Goal: Task Accomplishment & Management: Manage account settings

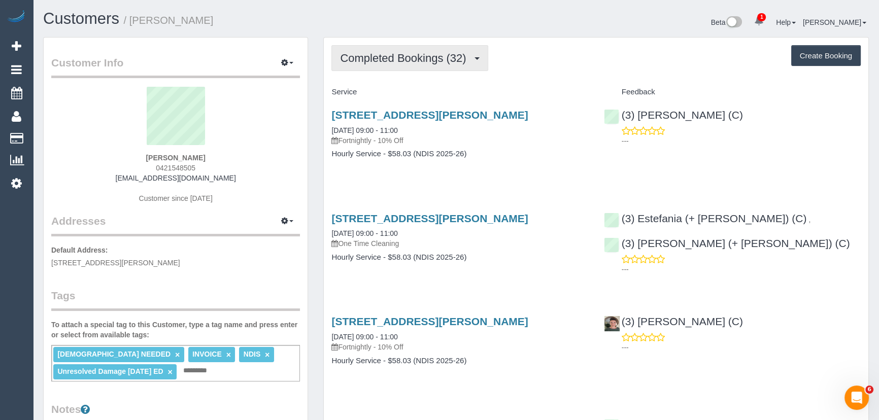
click at [432, 52] on span "Completed Bookings (32)" at bounding box center [405, 58] width 131 height 13
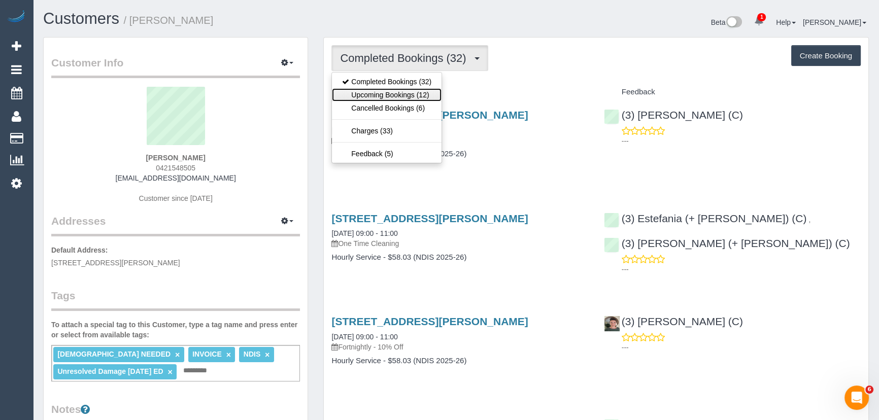
click at [426, 94] on link "Upcoming Bookings (12)" at bounding box center [387, 94] width 110 height 13
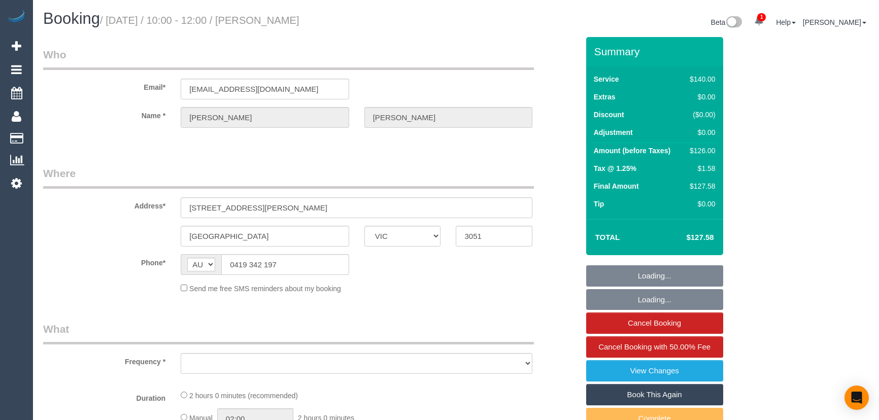
select select "VIC"
select select "object:553"
select select "string:stripe-pm_1R1K4b2GScqysDRVP94ZaF9D"
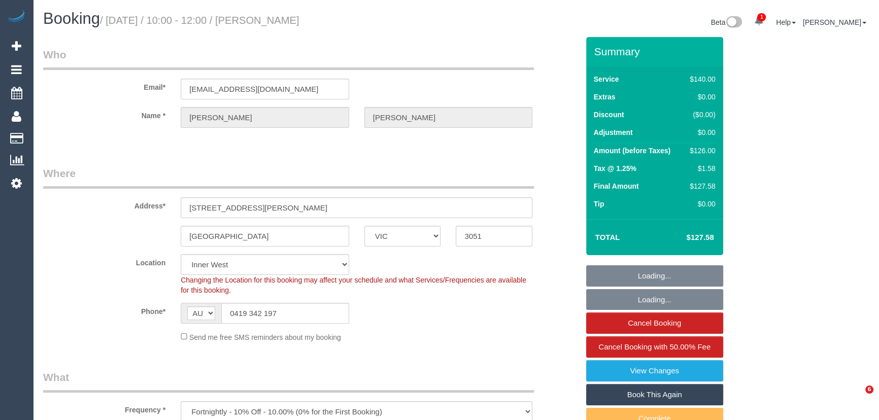
scroll to position [231, 0]
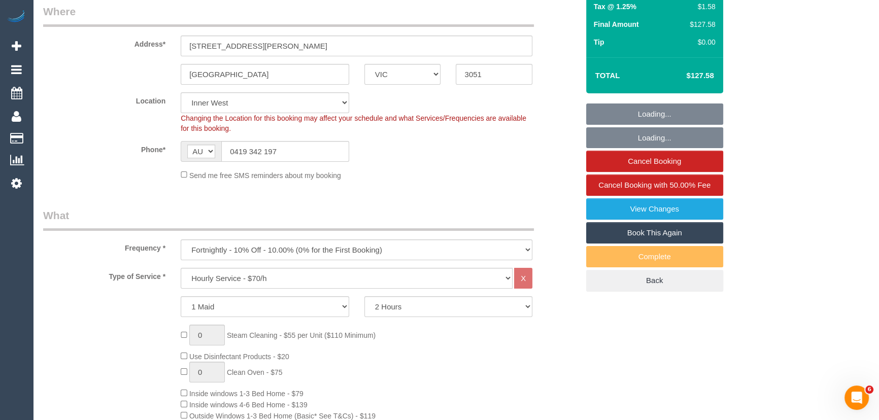
select select "object:739"
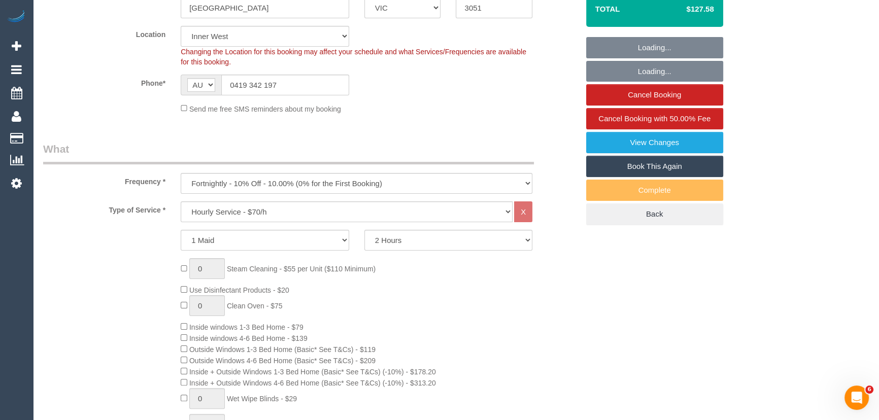
scroll to position [0, 0]
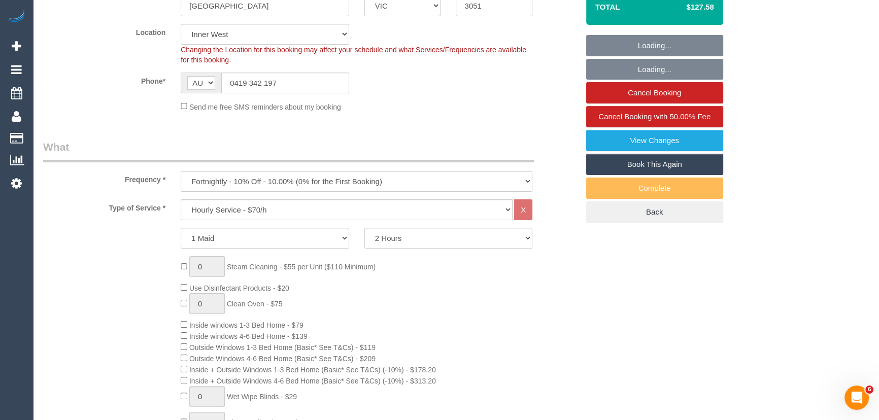
select select "number:28"
select select "number:14"
select select "number:18"
select select "number:24"
select select "number:34"
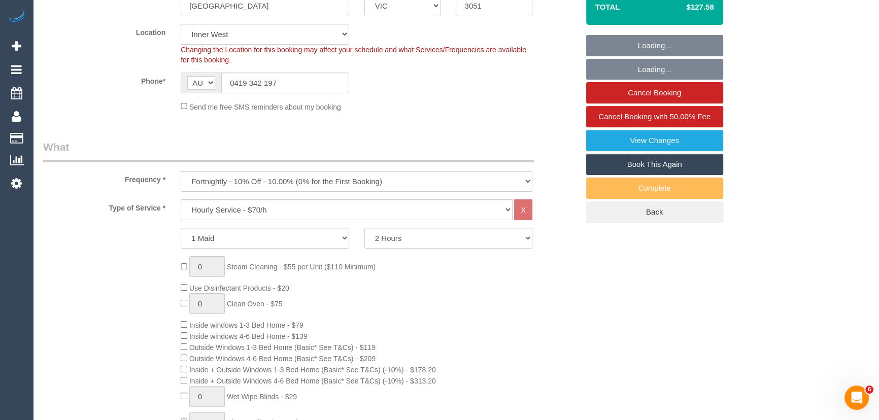
select select "number:13"
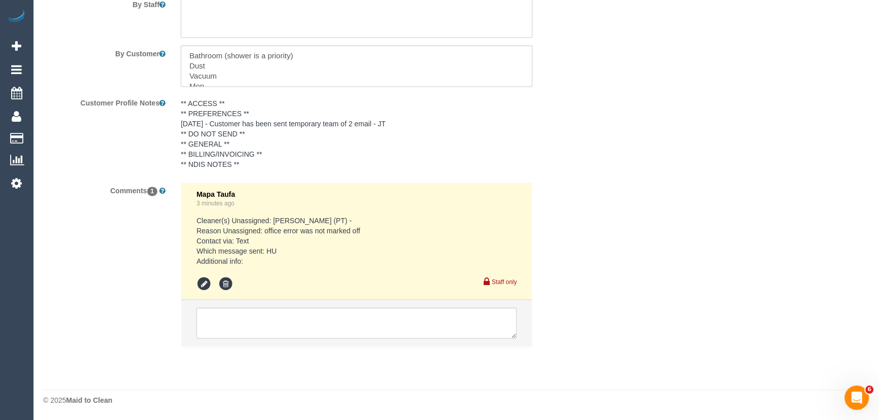
scroll to position [1803, 0]
click at [255, 322] on textarea at bounding box center [356, 323] width 320 height 31
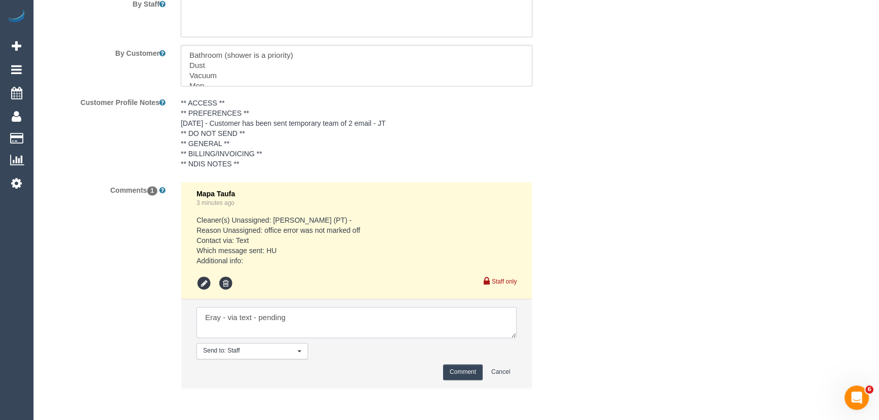
type textarea "Eray - via text - pending"
click at [457, 371] on button "Comment" at bounding box center [463, 373] width 40 height 16
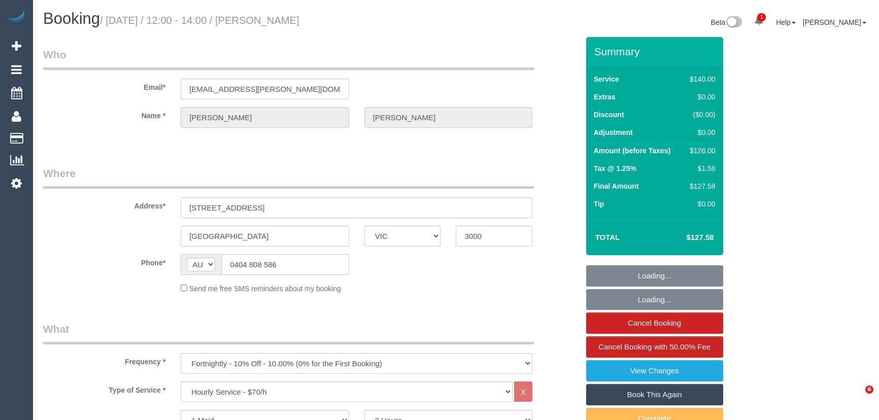
select select "VIC"
select select "string:stripe-pm_1O4Afb2GScqysDRVgqkikGsr"
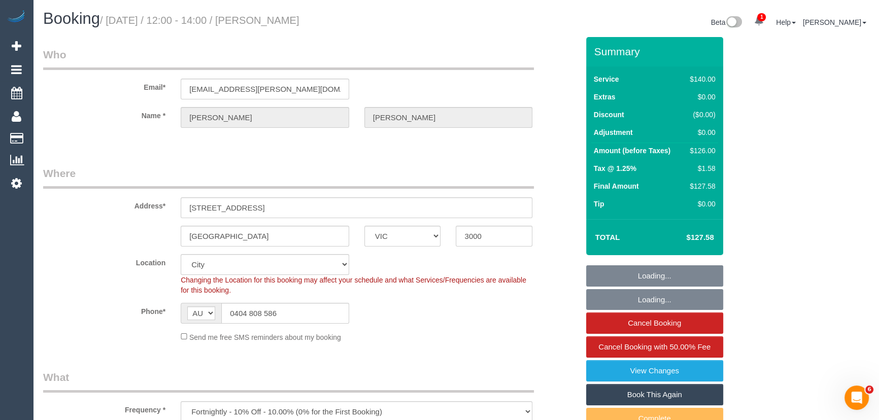
select select "number:29"
select select "number:14"
select select "number:20"
select select "number:24"
select select "number:34"
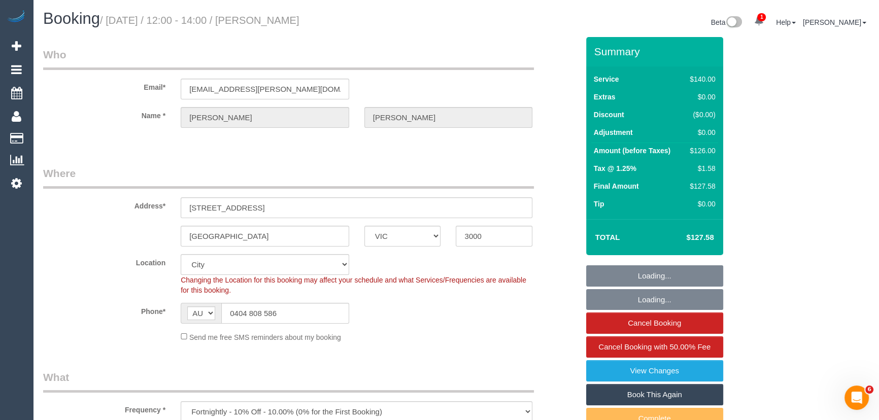
select select "number:26"
select select "object:889"
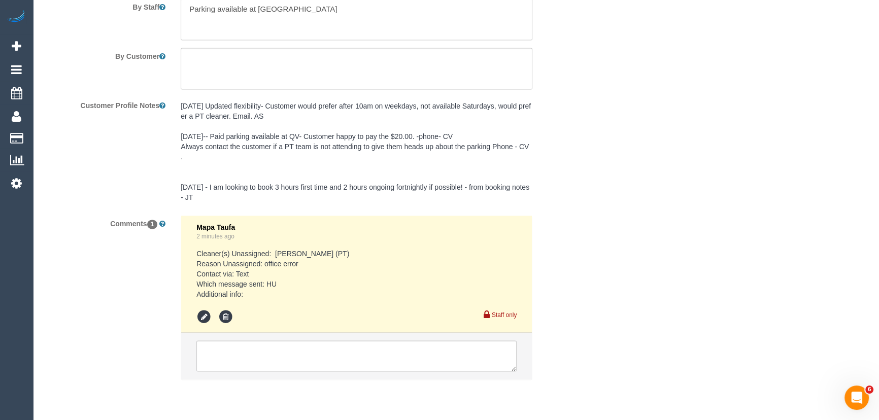
scroll to position [1833, 0]
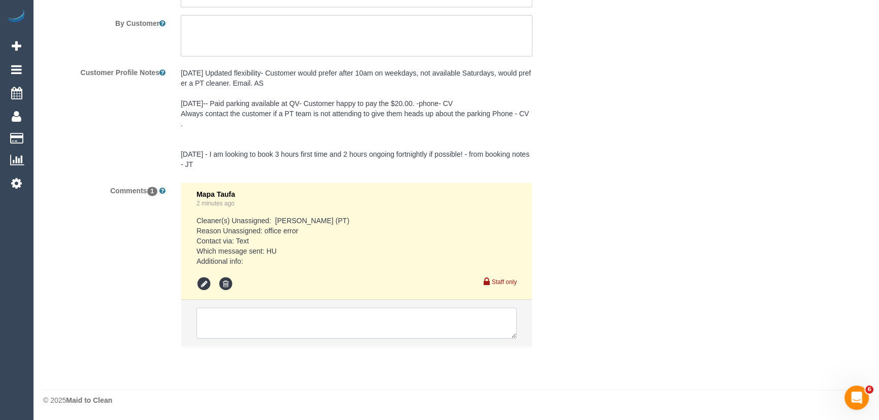
click at [258, 319] on textarea at bounding box center [356, 323] width 320 height 31
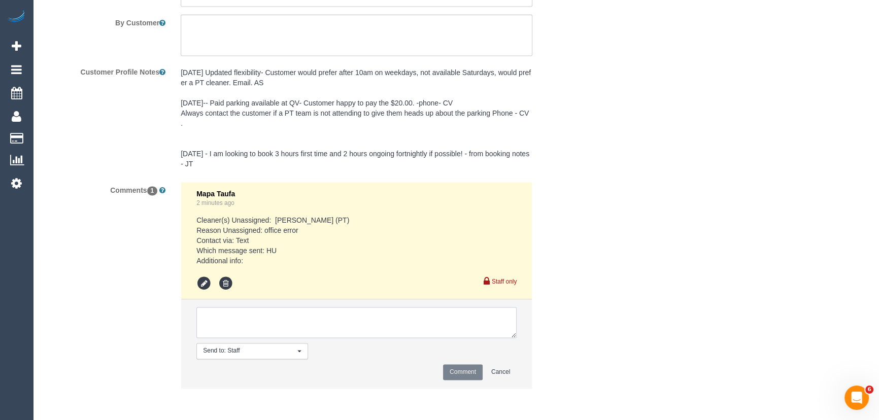
paste textarea "Morning! Happy to have someone along tomorrow or weds if that is easier! Thanks…"
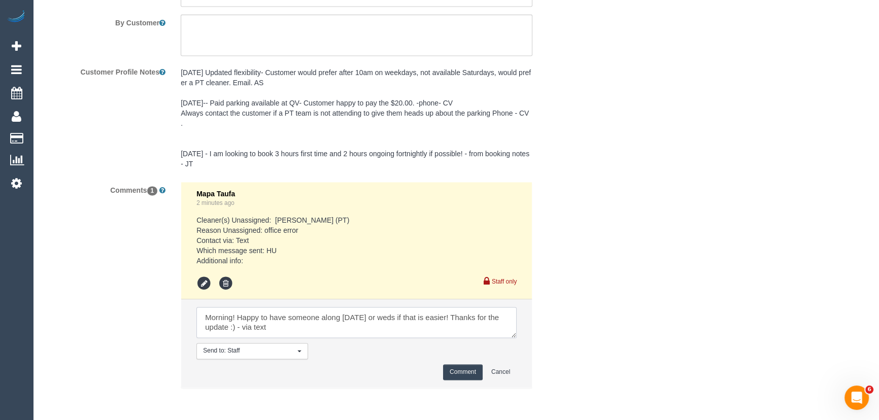
type textarea "Morning! Happy to have someone along tomorrow or weds if that is easier! Thanks…"
click at [467, 376] on button "Comment" at bounding box center [463, 373] width 40 height 16
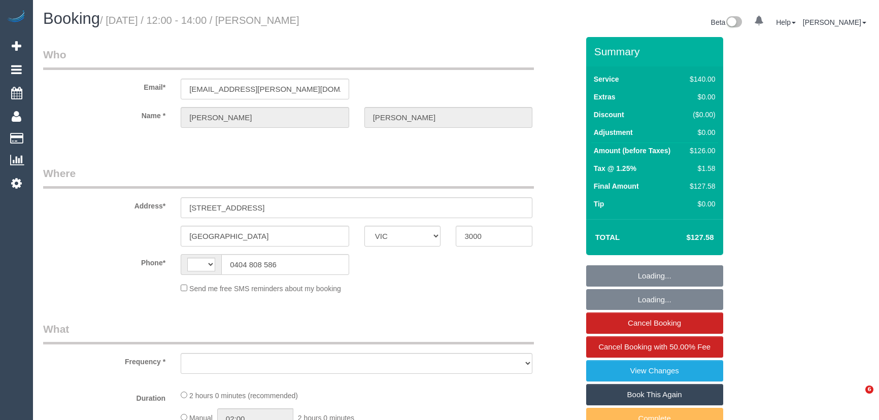
select select "VIC"
select select "string:stripe-pm_1O4Afb2GScqysDRVgqkikGsr"
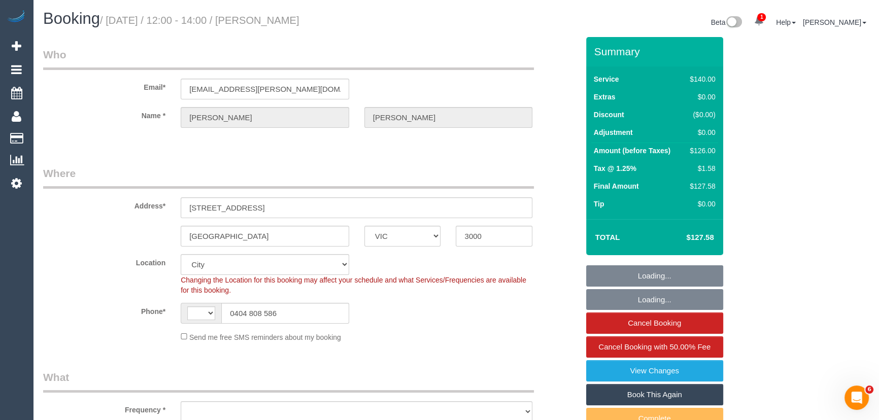
select select "string:AU"
select select "object:576"
select select "number:29"
select select "number:14"
select select "number:20"
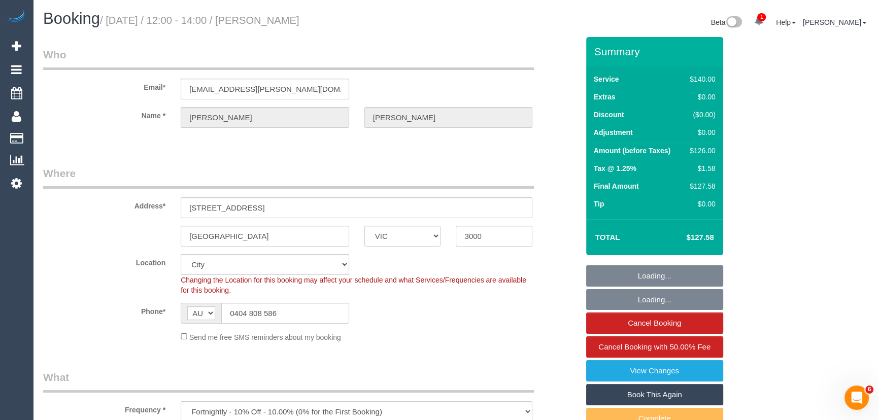
select select "number:24"
select select "number:34"
select select "number:26"
select select "object:731"
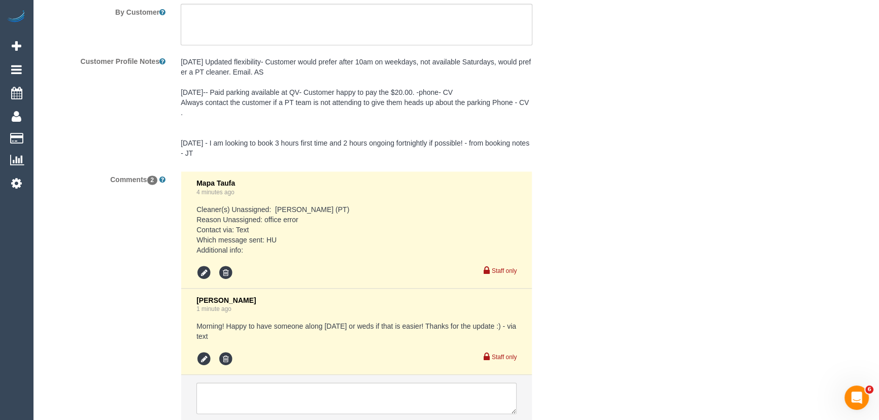
scroll to position [1920, 0]
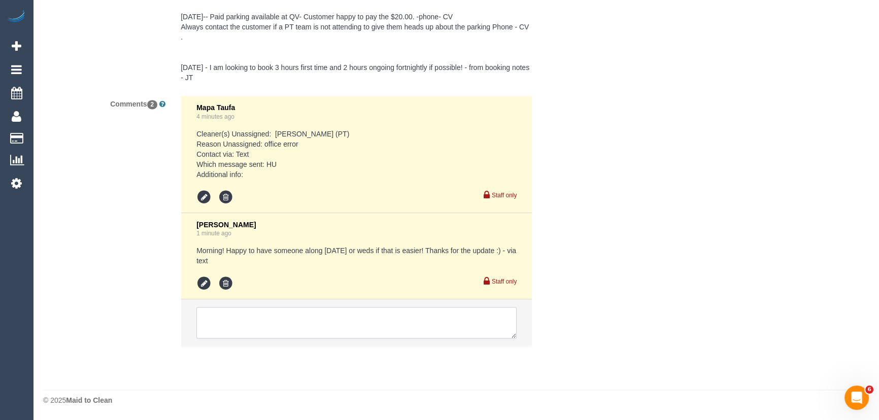
drag, startPoint x: 253, startPoint y: 317, endPoint x: 257, endPoint y: 312, distance: 6.5
click at [253, 317] on textarea at bounding box center [356, 322] width 320 height 31
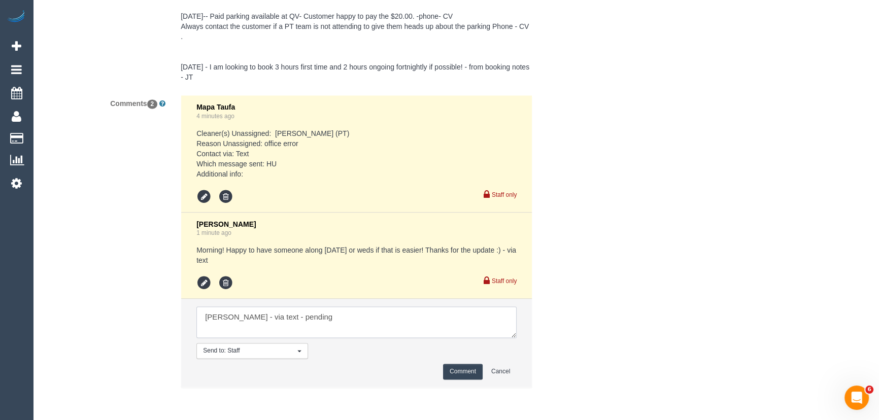
type textarea "Loretta - via text - pending"
click at [459, 371] on button "Comment" at bounding box center [463, 372] width 40 height 16
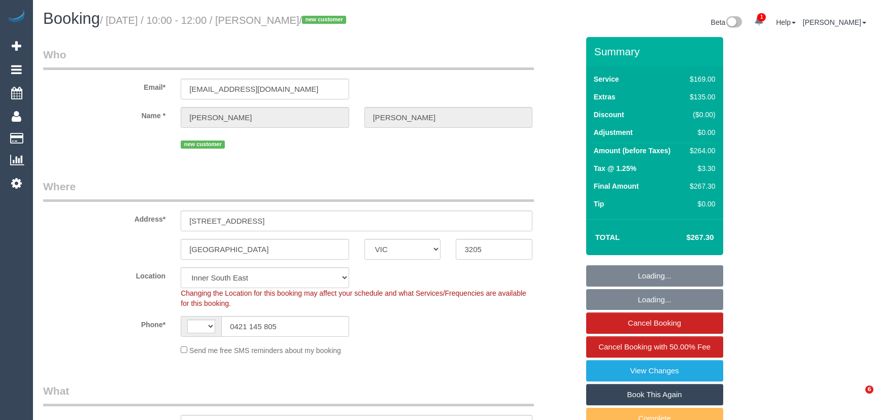
select select "VIC"
select select "object:325"
select select "string:AU"
select select "string:stripe-pm_1SCGv22GScqysDRVDew80SNQ"
select select "number:28"
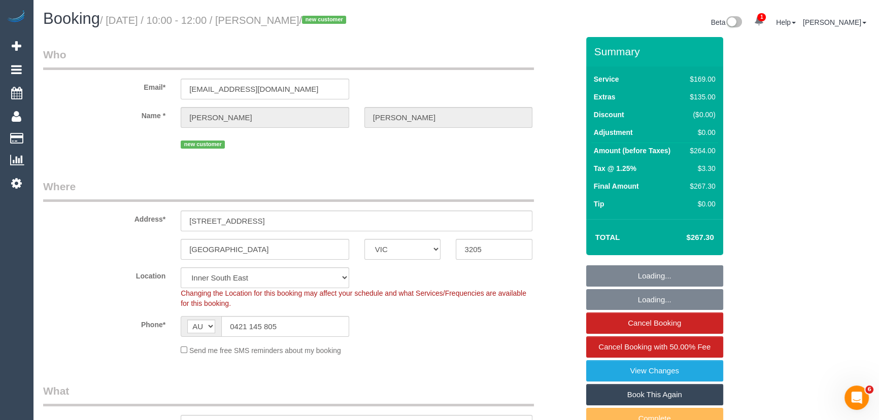
select select "number:14"
select select "number:18"
select select "number:24"
select select "number:26"
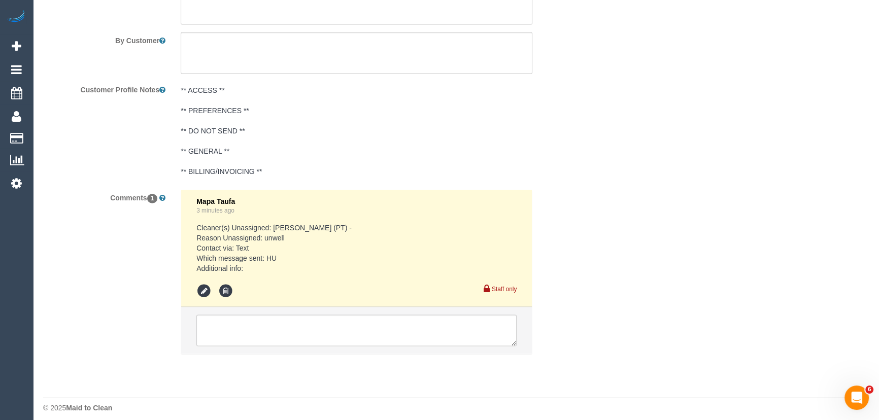
scroll to position [1825, 0]
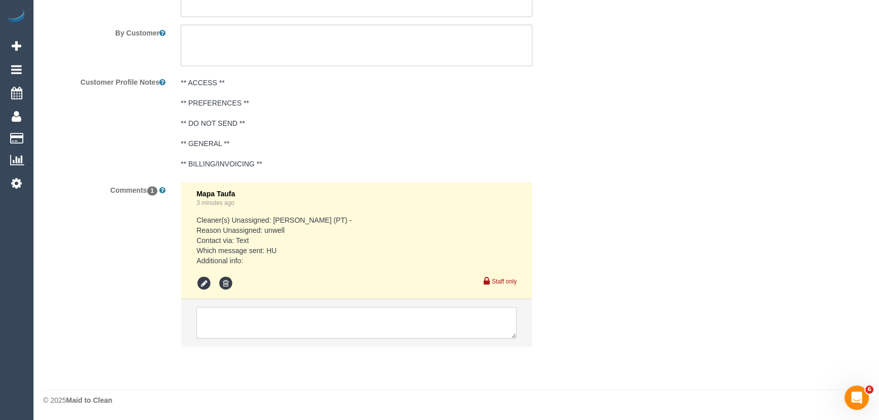
click at [272, 316] on textarea at bounding box center [356, 322] width 320 height 31
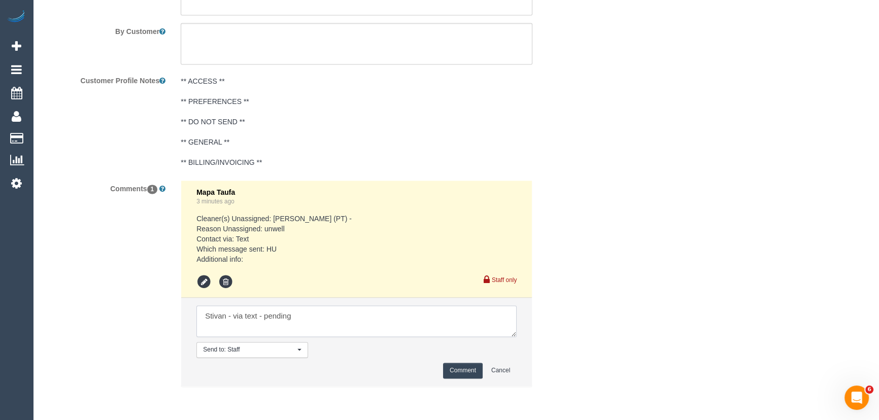
type textarea "Stivan - via text - pending"
click at [457, 368] on button "Comment" at bounding box center [463, 371] width 40 height 16
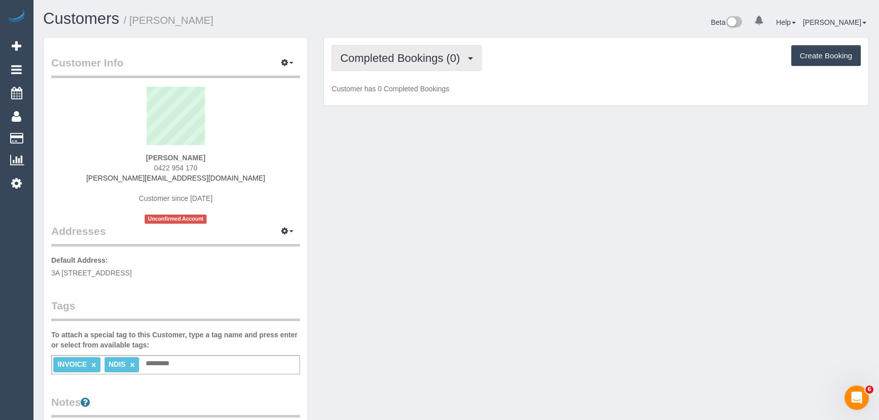
click at [444, 59] on span "Completed Bookings (0)" at bounding box center [402, 58] width 125 height 13
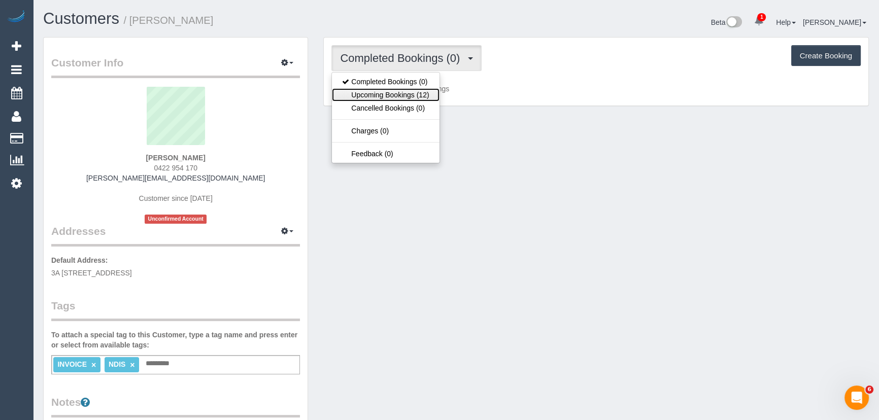
click at [430, 96] on link "Upcoming Bookings (12)" at bounding box center [385, 94] width 107 height 13
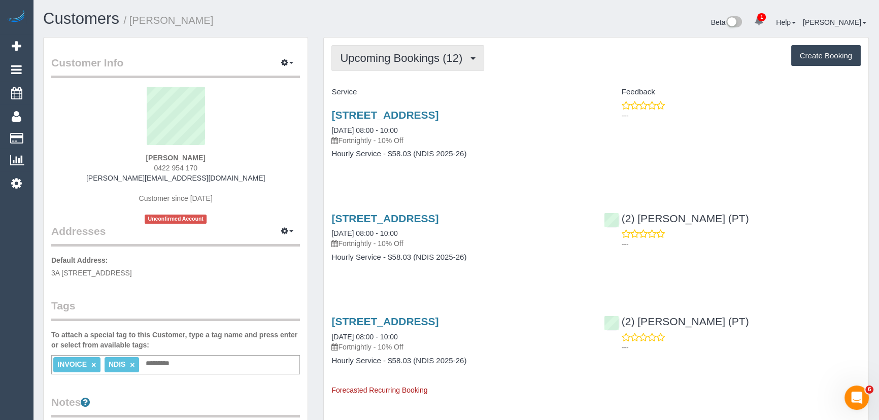
click at [386, 57] on span "Upcoming Bookings (12)" at bounding box center [403, 58] width 127 height 13
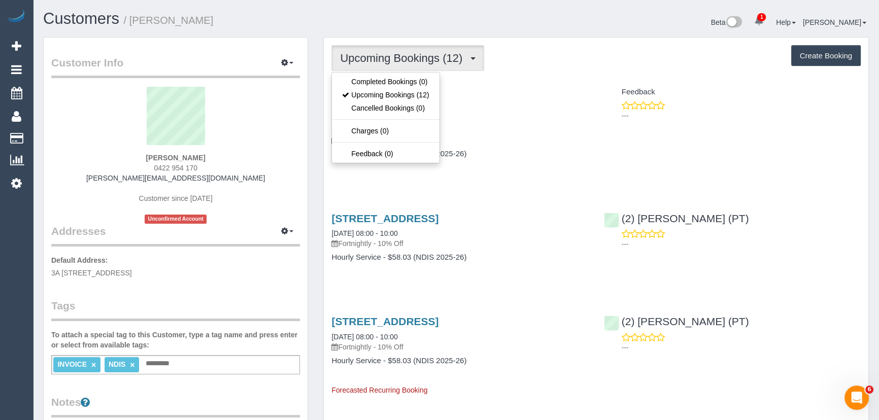
click at [377, 54] on span "Upcoming Bookings (12)" at bounding box center [403, 58] width 127 height 13
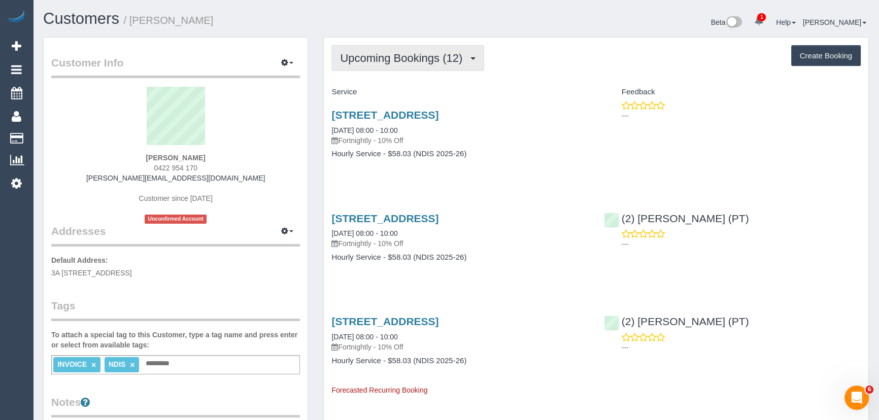
click at [374, 56] on span "Upcoming Bookings (12)" at bounding box center [403, 58] width 127 height 13
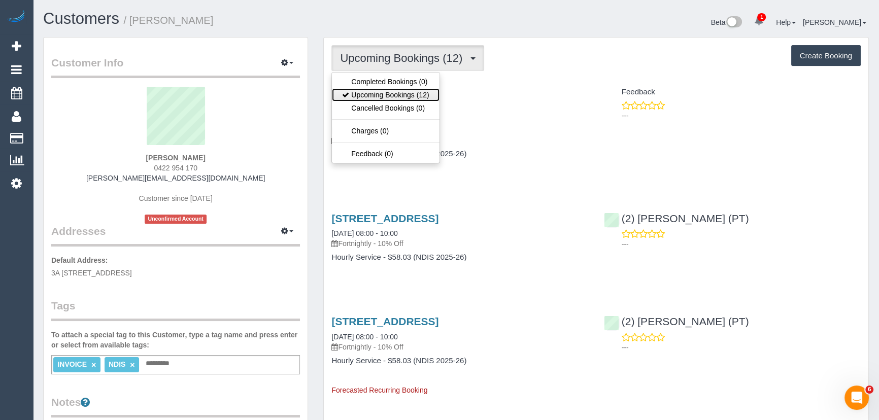
click at [371, 93] on link "Upcoming Bookings (12)" at bounding box center [385, 94] width 107 height 13
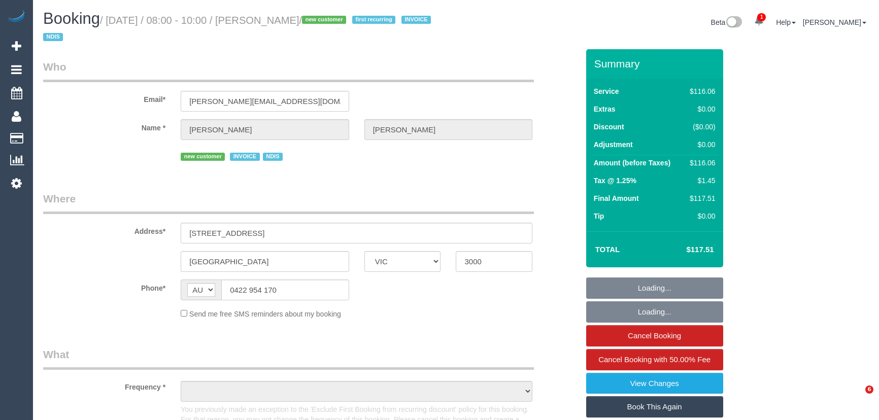
select select "VIC"
select select "object:582"
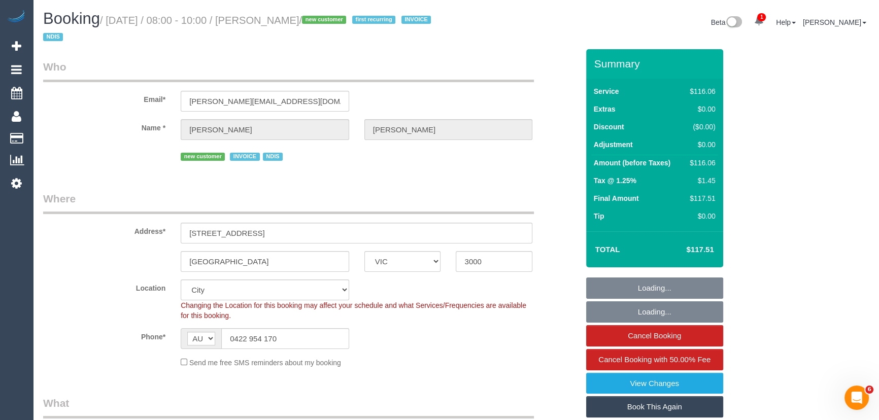
select select "number:28"
select select "number:14"
select select "number:21"
select select "number:25"
select select "number:35"
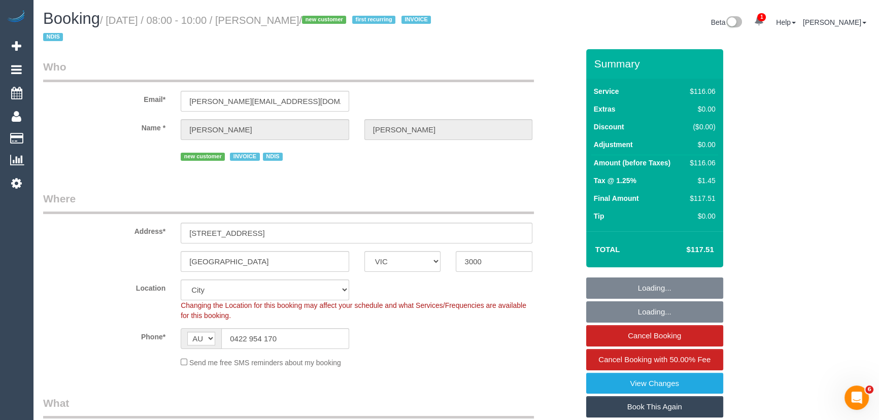
select select "object:794"
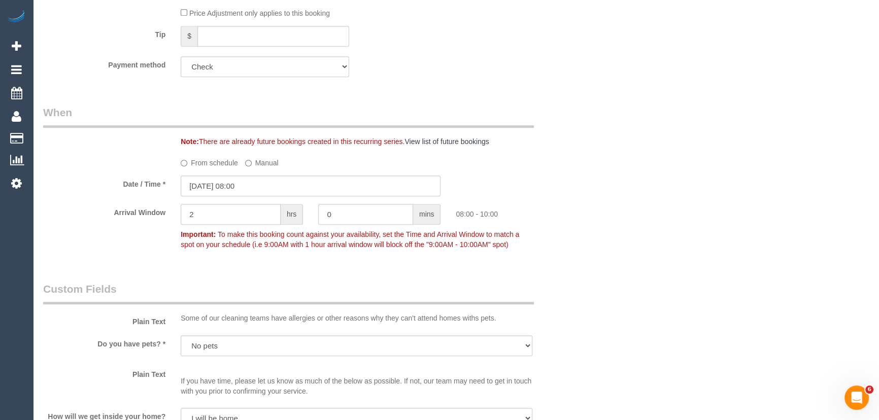
scroll to position [831, 0]
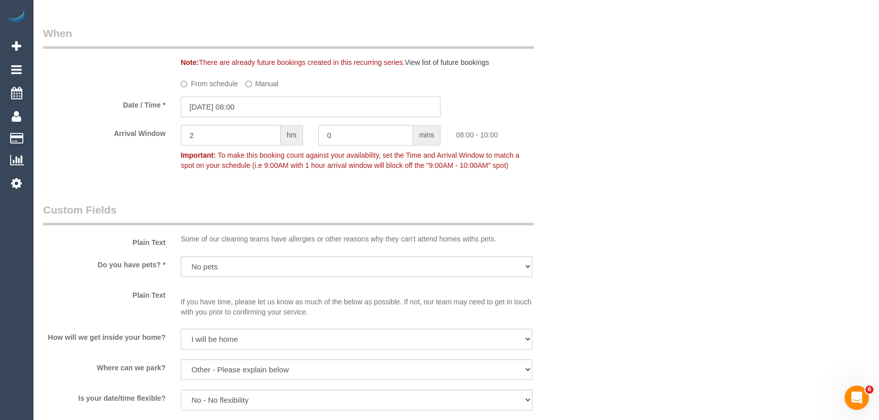
click at [268, 103] on input "13/10/2025 08:00" at bounding box center [311, 106] width 260 height 21
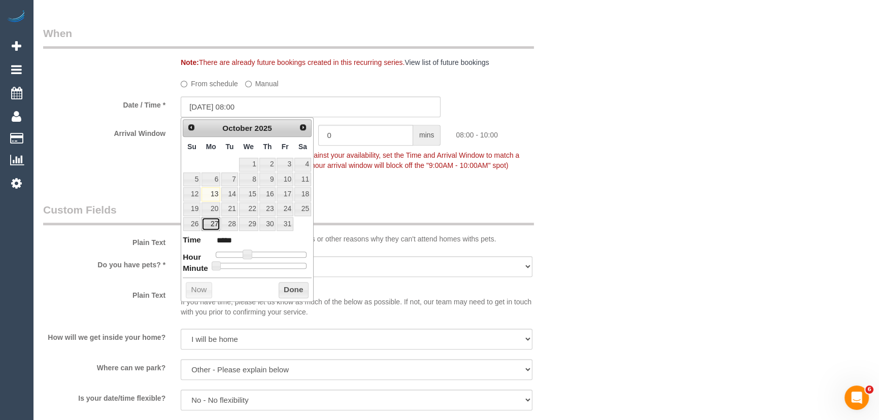
click at [210, 223] on link "27" at bounding box center [211, 224] width 19 height 14
type input "27/10/2025 08:00"
click at [393, 182] on div "Who Email* michaelhudson@mailfence.com Name * Michael Hudson new customer INVOI…" at bounding box center [311, 260] width 551 height 2082
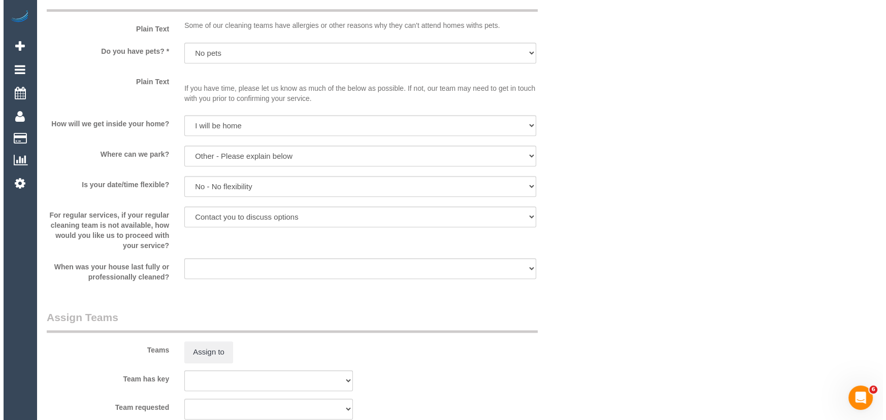
scroll to position [1154, 0]
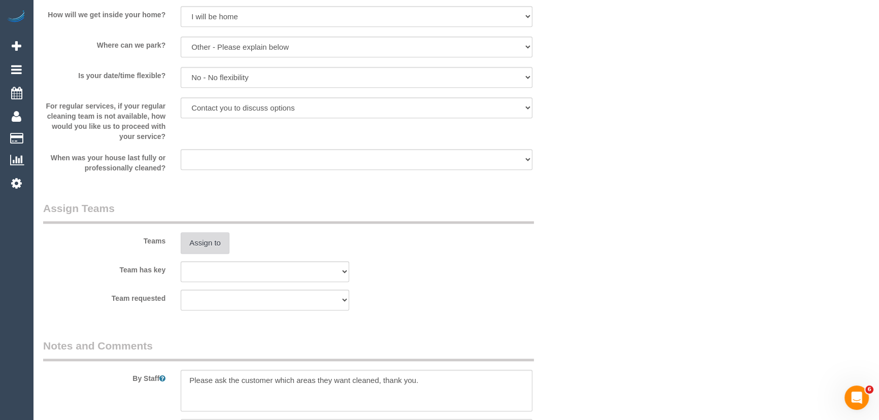
click at [206, 239] on button "Assign to" at bounding box center [205, 243] width 49 height 21
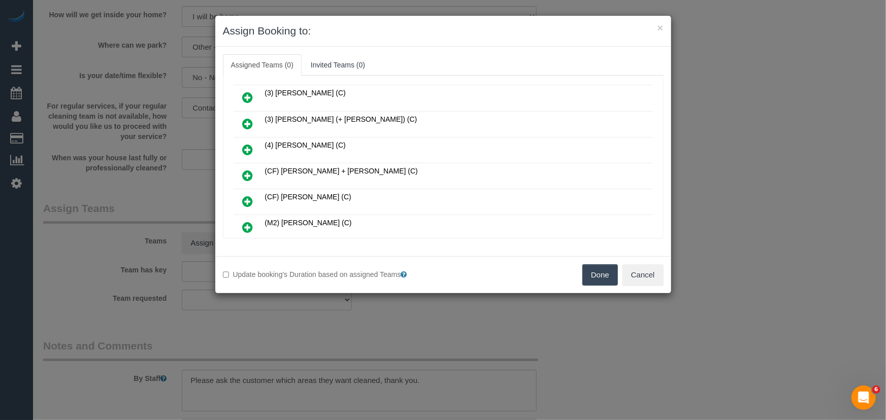
scroll to position [354, 0]
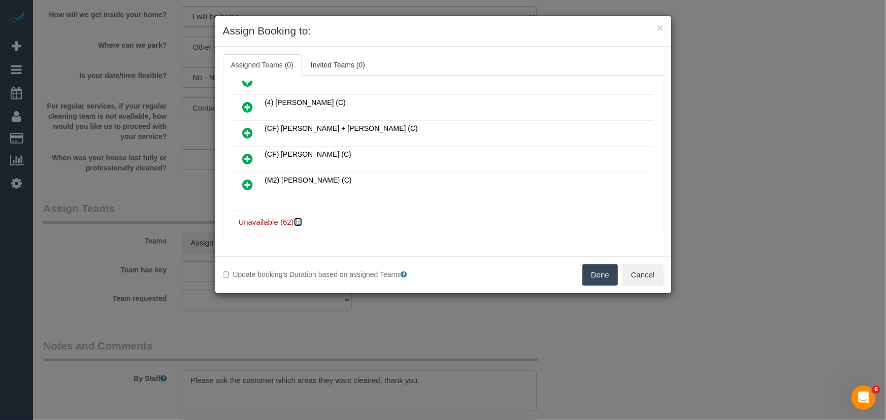
click at [300, 218] on icon at bounding box center [299, 222] width 6 height 8
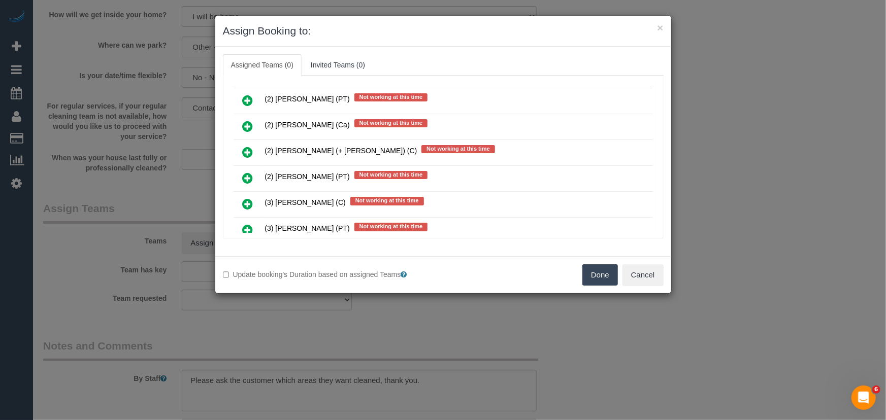
click at [244, 172] on icon at bounding box center [248, 178] width 11 height 12
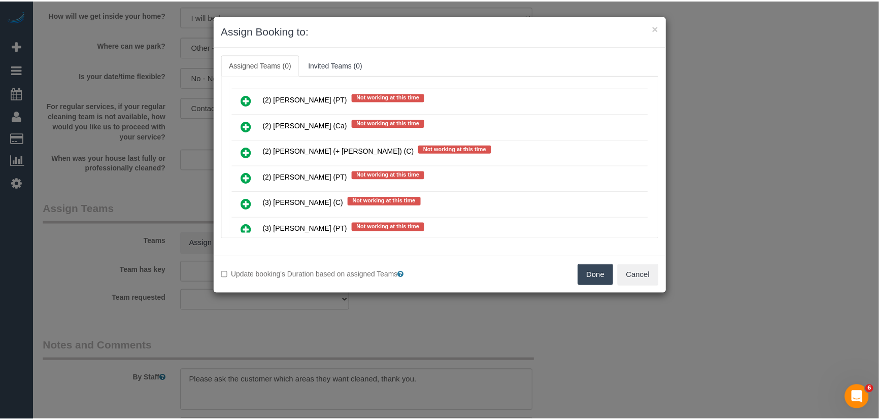
scroll to position [949, 0]
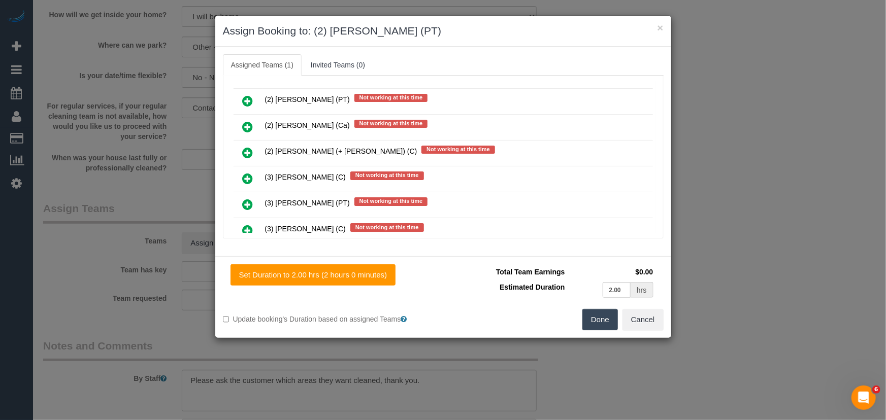
click at [597, 330] on button "Done" at bounding box center [600, 319] width 36 height 21
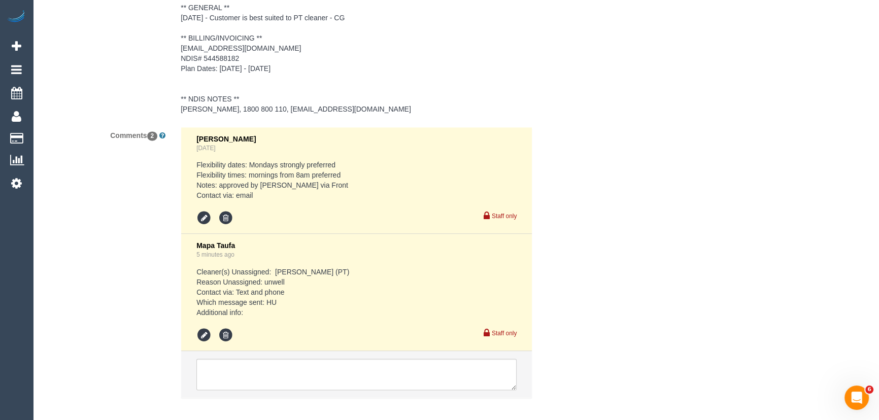
scroll to position [1745, 0]
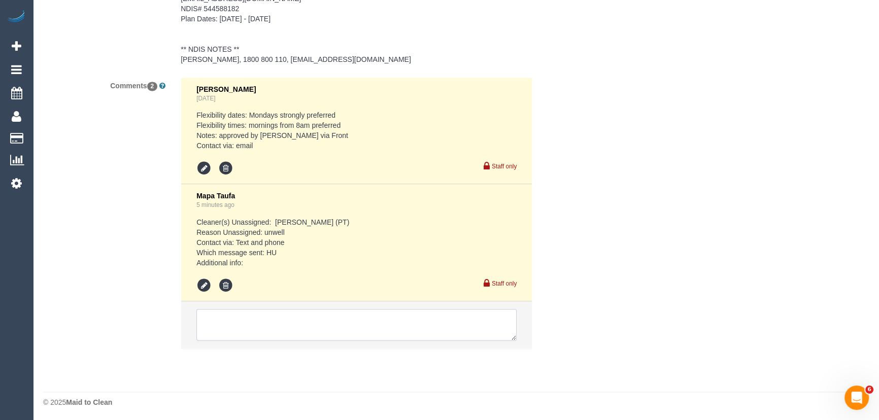
click at [312, 321] on textarea at bounding box center [356, 324] width 320 height 31
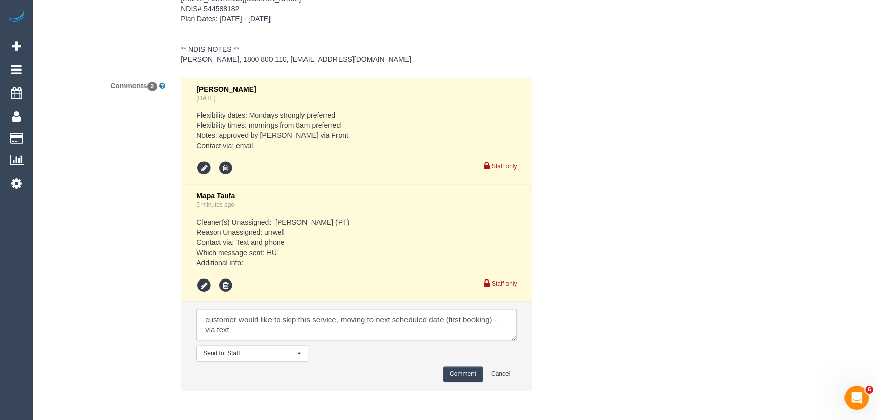
type textarea "customer would like to skip this service, moving to next scheduled date (first …"
click at [476, 375] on button "Comment" at bounding box center [463, 375] width 40 height 16
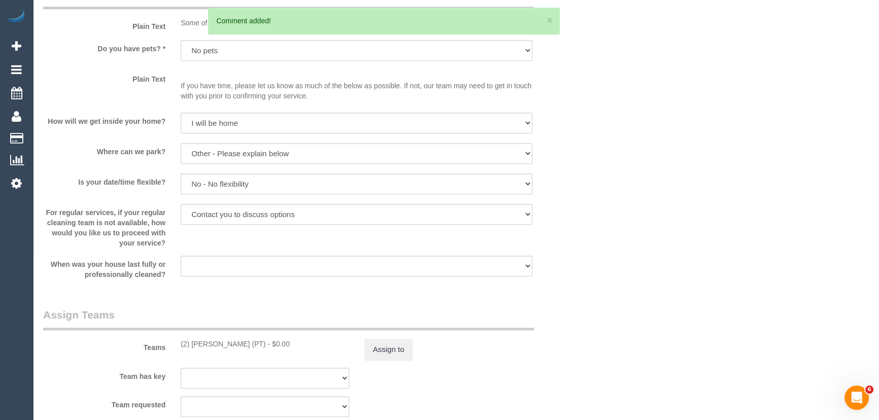
scroll to position [1098, 0]
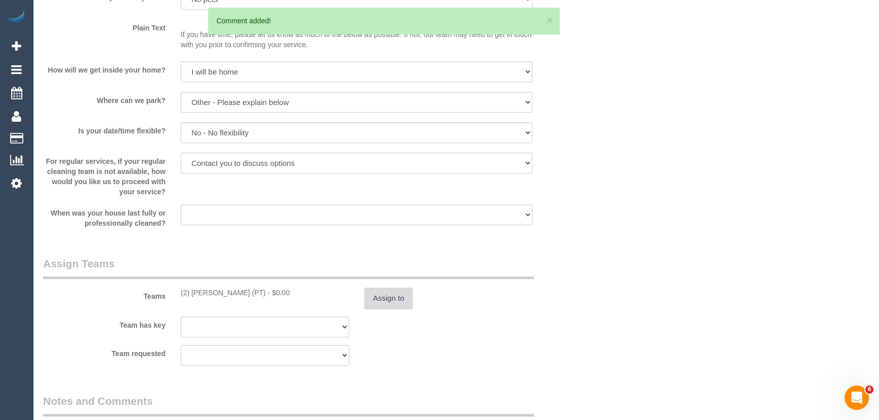
click at [402, 301] on button "Assign to" at bounding box center [389, 298] width 49 height 21
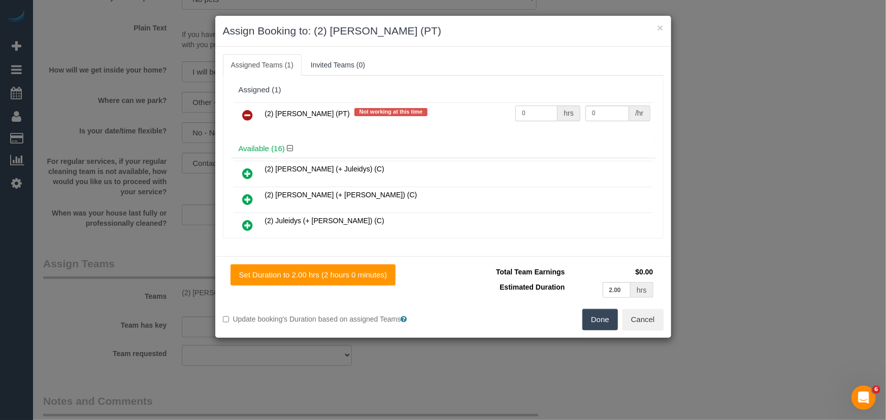
click at [544, 111] on input "0" at bounding box center [536, 114] width 42 height 16
type input "2"
type input "37.5"
click at [607, 330] on button "Done" at bounding box center [600, 319] width 36 height 21
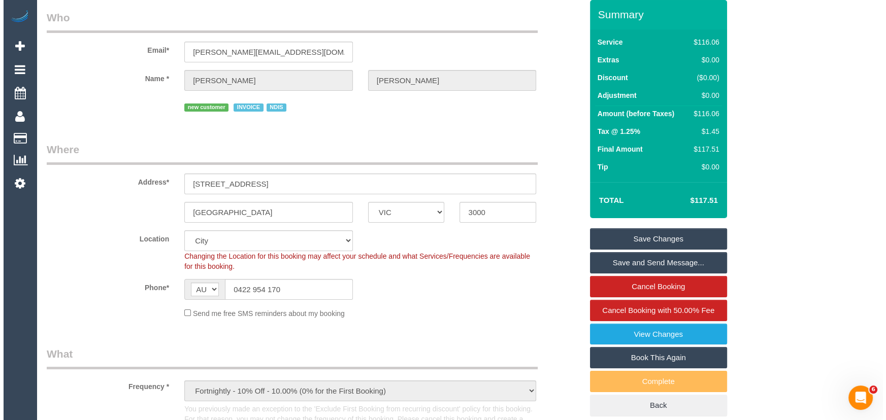
scroll to position [0, 0]
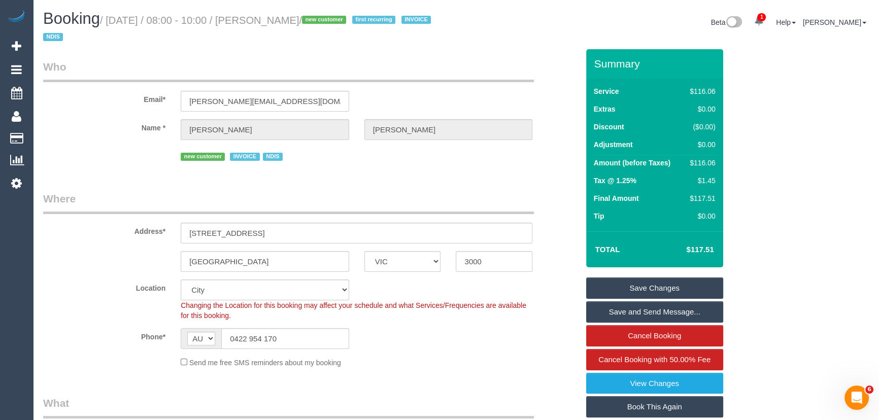
click at [666, 286] on link "Save Changes" at bounding box center [654, 288] width 137 height 21
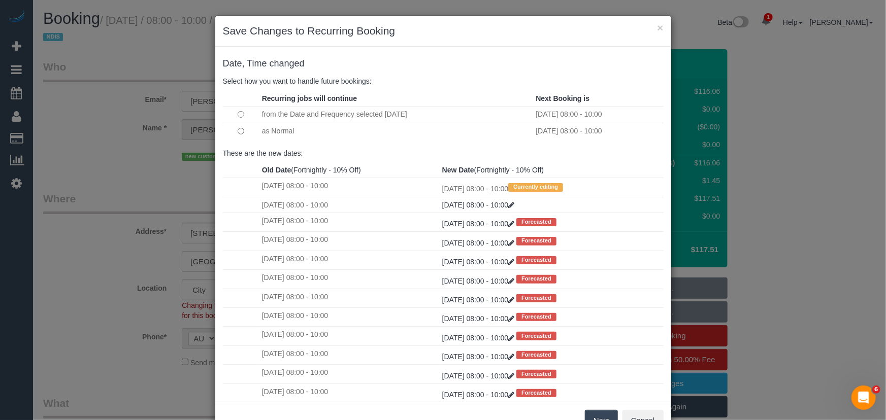
click at [589, 414] on button "Next" at bounding box center [601, 420] width 33 height 21
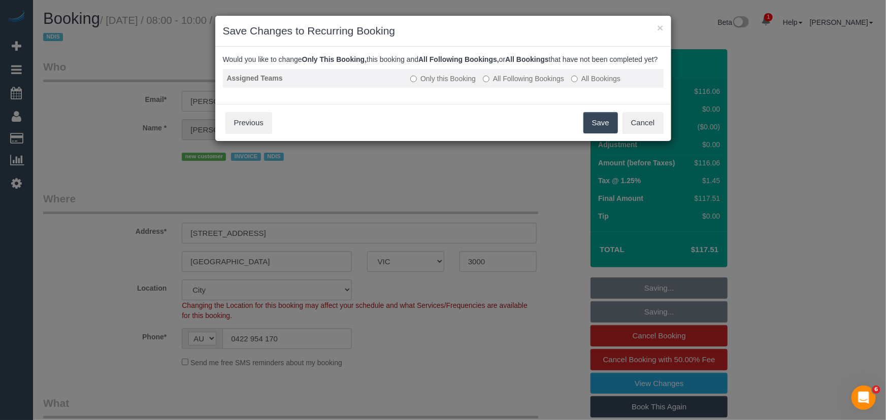
click at [521, 84] on label "All Following Bookings" at bounding box center [523, 79] width 81 height 10
click at [608, 134] on button "Save" at bounding box center [600, 122] width 35 height 21
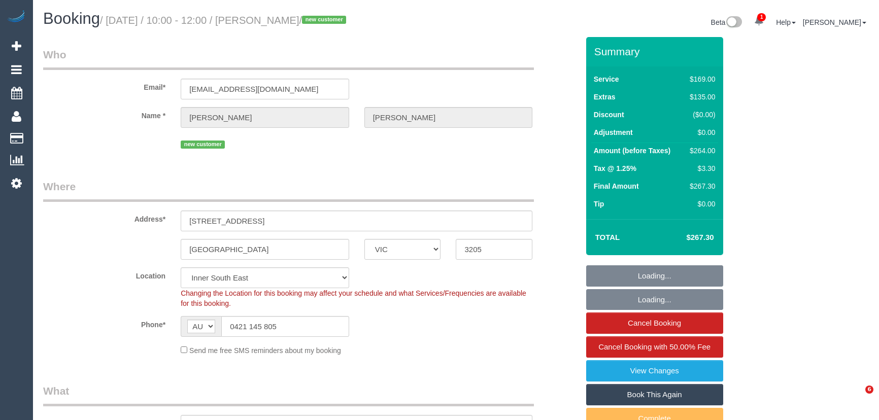
select select "VIC"
select select "number:28"
select select "number:14"
select select "number:18"
select select "number:24"
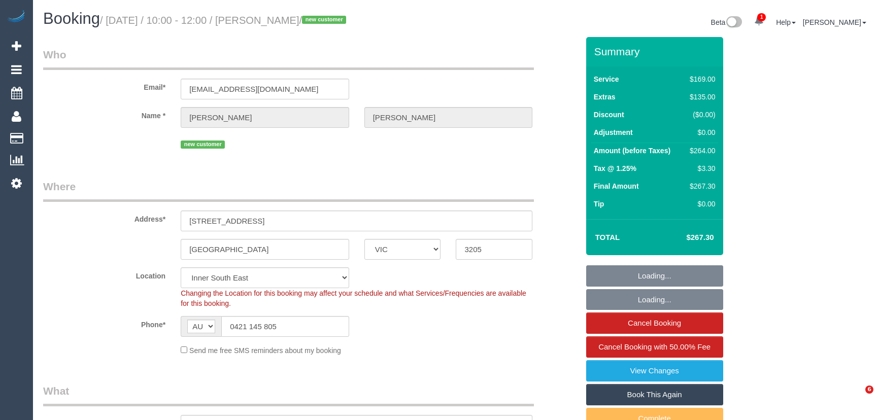
select select "number:26"
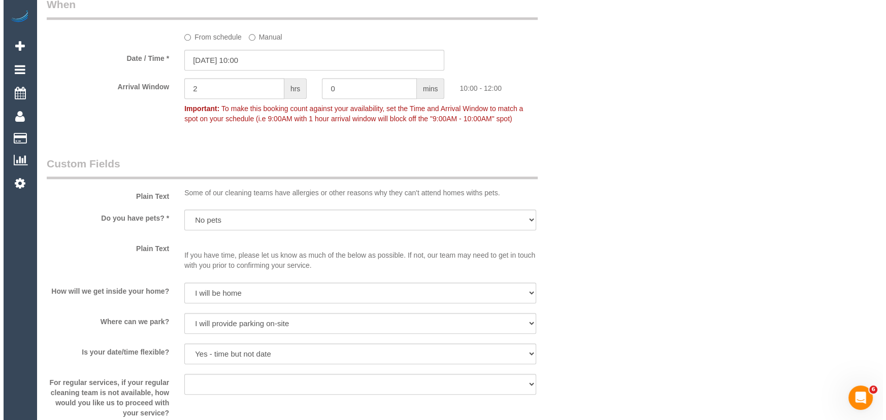
scroll to position [1338, 0]
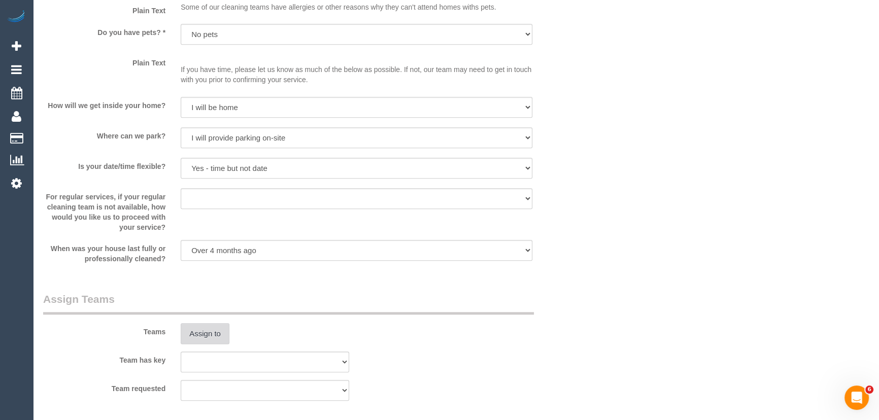
click at [209, 341] on button "Assign to" at bounding box center [205, 333] width 49 height 21
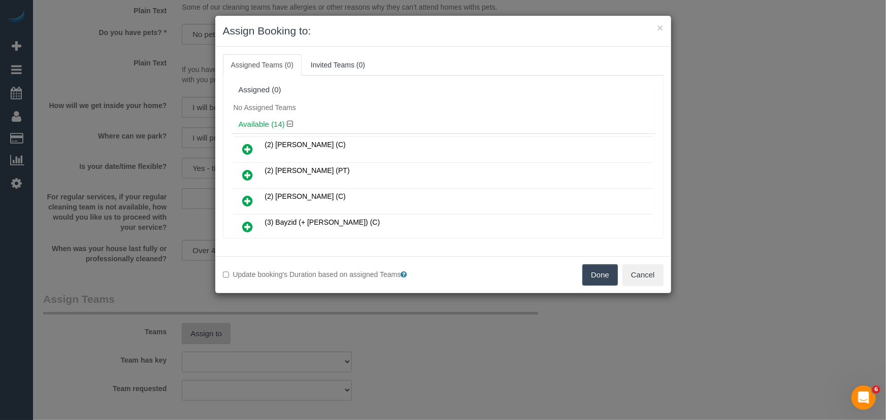
scroll to position [242, 0]
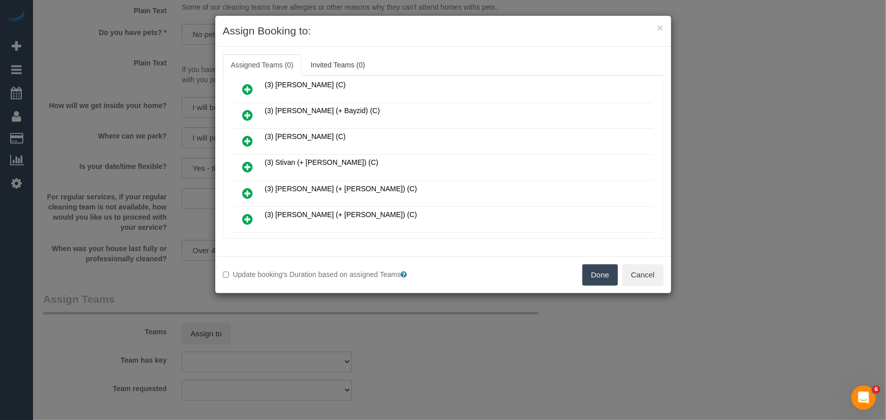
click at [247, 163] on icon at bounding box center [248, 167] width 11 height 12
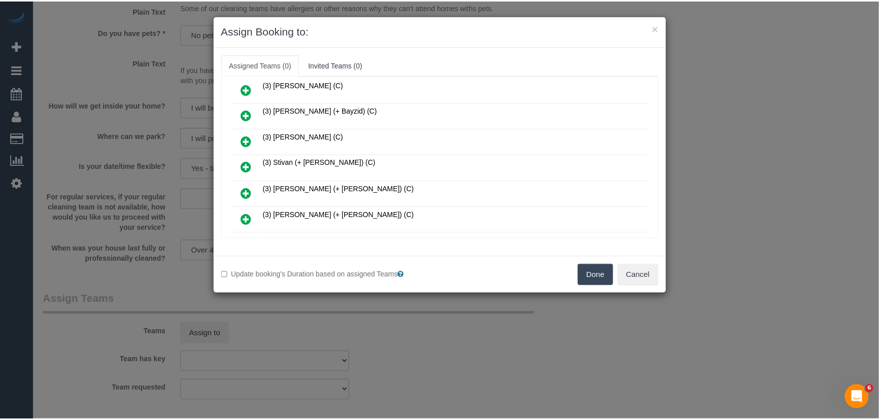
scroll to position [265, 0]
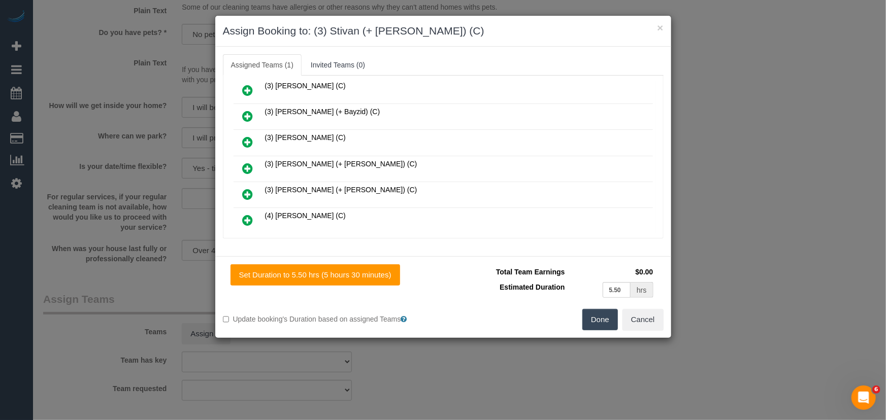
click at [608, 321] on button "Done" at bounding box center [600, 319] width 36 height 21
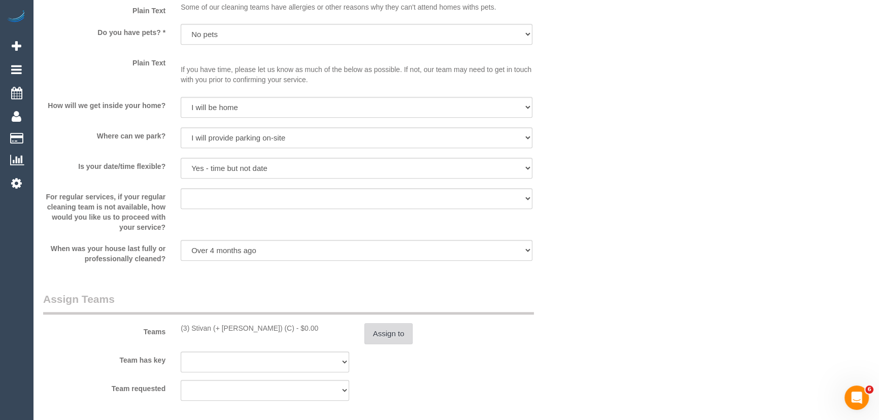
click at [402, 331] on button "Assign to" at bounding box center [389, 333] width 49 height 21
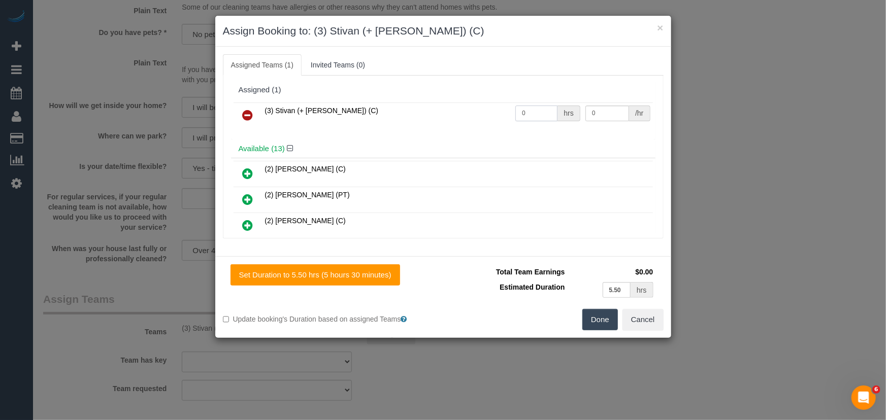
click at [534, 107] on input "0" at bounding box center [536, 114] width 42 height 16
type input "0"
click at [534, 107] on input "0" at bounding box center [536, 114] width 42 height 16
type input "1"
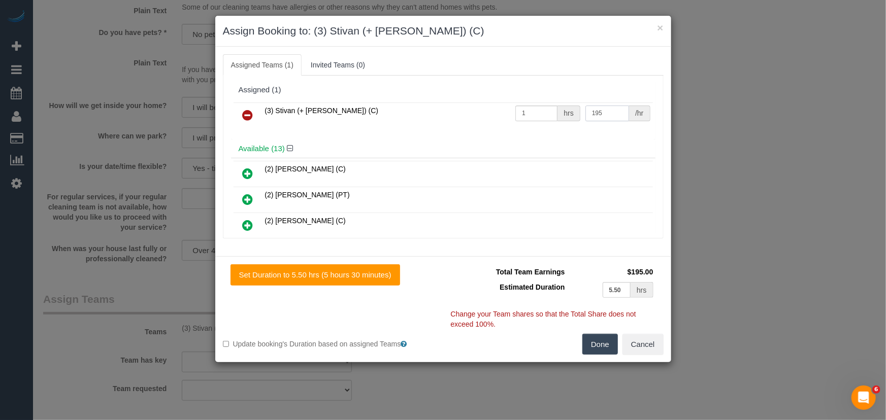
type input "195"
click at [599, 346] on button "Done" at bounding box center [600, 344] width 36 height 21
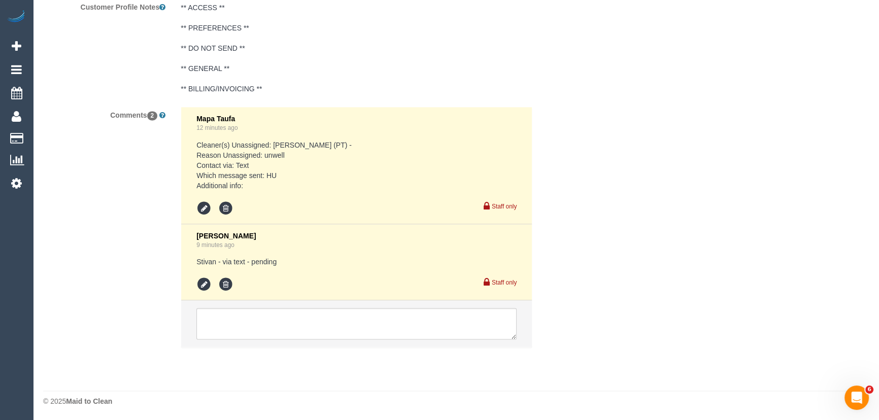
scroll to position [1901, 0]
click at [205, 285] on icon at bounding box center [203, 283] width 15 height 15
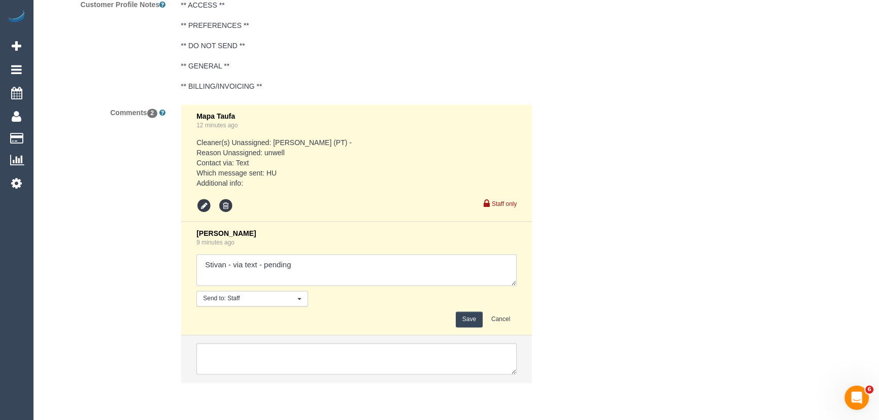
click at [345, 277] on textarea at bounding box center [356, 269] width 320 height 31
type textarea "Stivan - via text - confirmed Customer has been informed of replacement cleaner…"
click at [476, 321] on button "Save" at bounding box center [469, 320] width 27 height 16
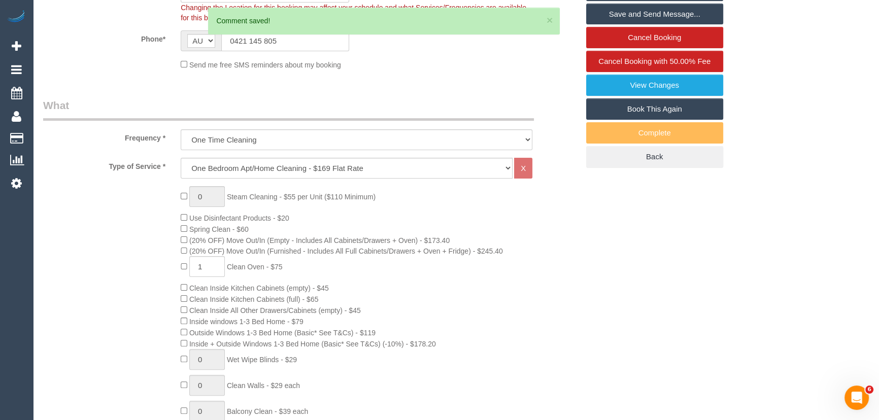
scroll to position [0, 0]
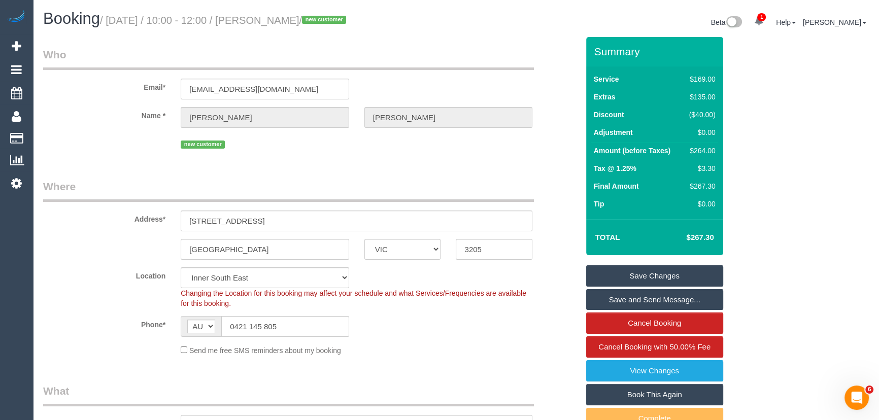
click at [273, 20] on small "/ October 13, 2025 / 10:00 - 12:00 / Molly O'Dwyer / new customer" at bounding box center [224, 20] width 249 height 11
click at [269, 52] on legend "Who" at bounding box center [288, 58] width 491 height 23
click at [277, 17] on small "/ October 13, 2025 / 10:00 - 12:00 / Molly O'Dwyer / new customer" at bounding box center [224, 20] width 249 height 11
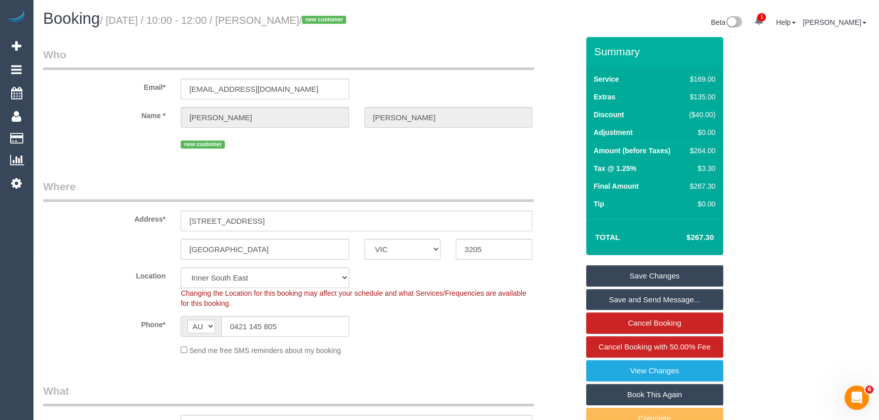
click at [277, 17] on small "/ October 13, 2025 / 10:00 - 12:00 / Molly O'Dwyer / new customer" at bounding box center [224, 20] width 249 height 11
copy small "Molly O'Dwyer"
click at [668, 272] on link "Save Changes" at bounding box center [654, 276] width 137 height 21
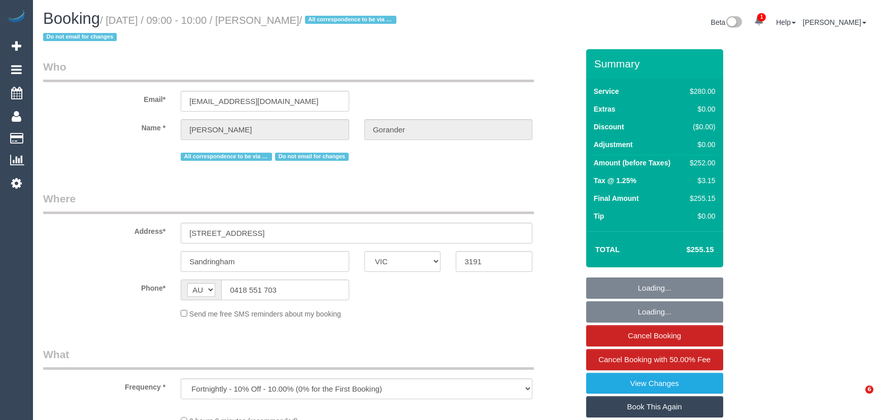
select select "VIC"
select select "string:stripe-pm_1Gmrcl2GScqysDRVmcm1JmZh"
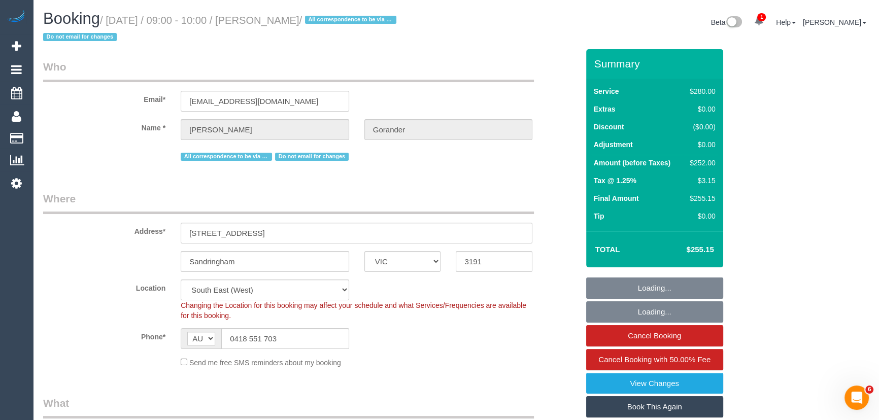
select select "object:701"
select select "number:32"
select select "number:14"
select select "number:19"
select select "2"
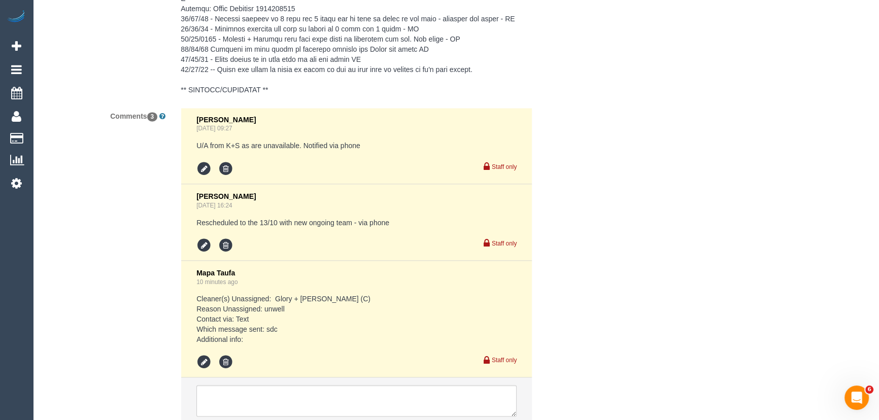
scroll to position [2317, 0]
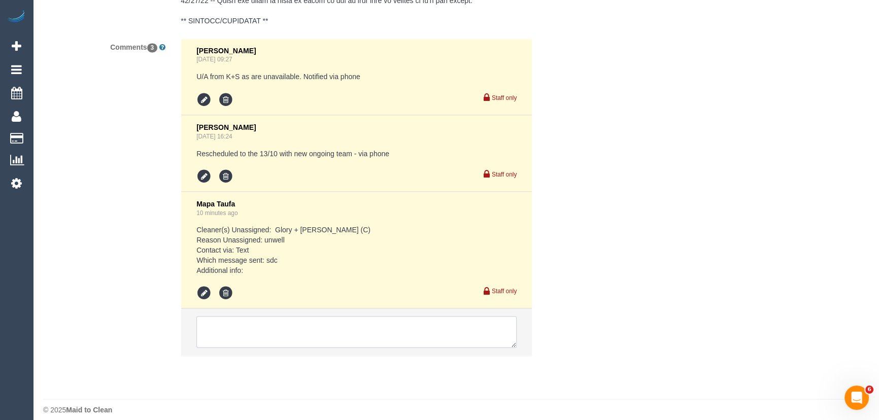
click at [323, 316] on textarea at bounding box center [356, 331] width 320 height 31
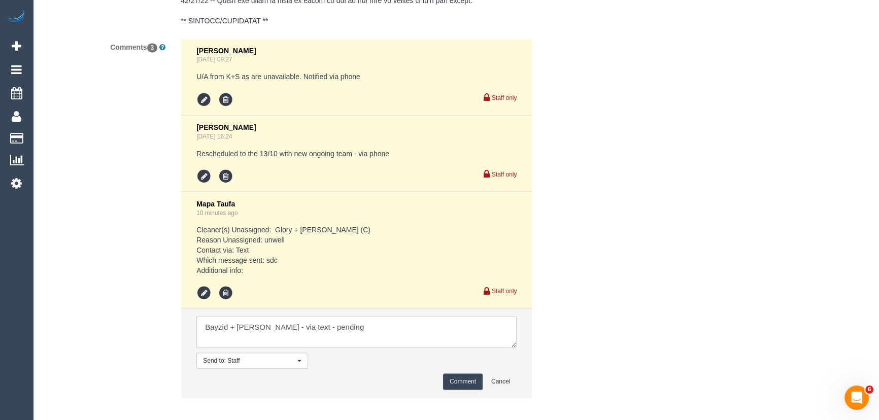
type textarea "Bayzid + Rafid - via text - pending"
click at [454, 374] on button "Comment" at bounding box center [463, 382] width 40 height 16
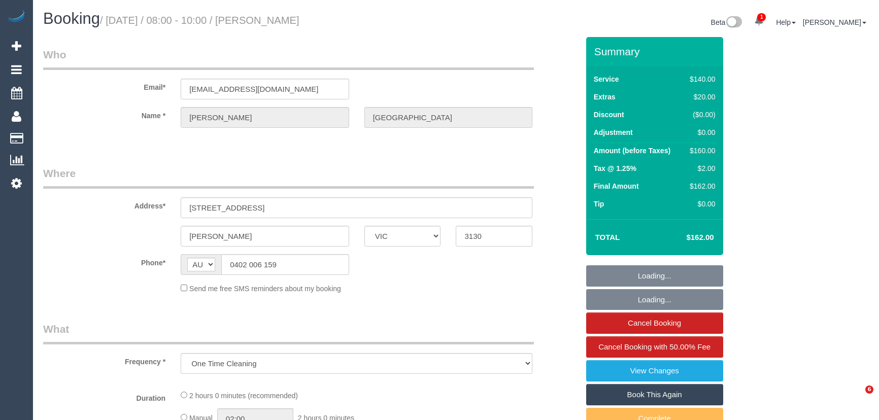
select select "VIC"
select select "number:27"
select select "number:14"
select select "number:19"
select select "number:24"
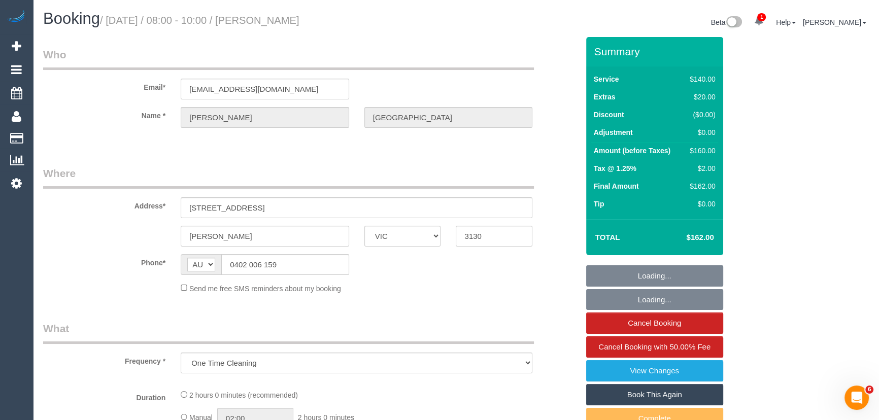
select select "number:33"
select select "number:12"
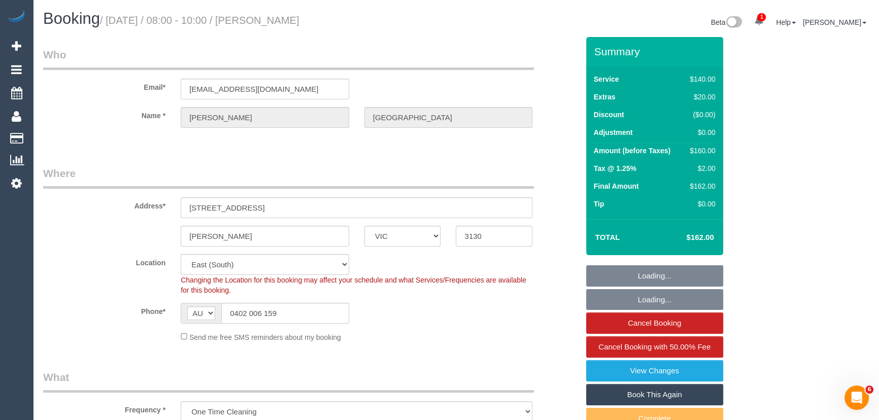
select select "string:stripe-pm_1SFQlC2GScqysDRVjSHITxLi"
select select "object:885"
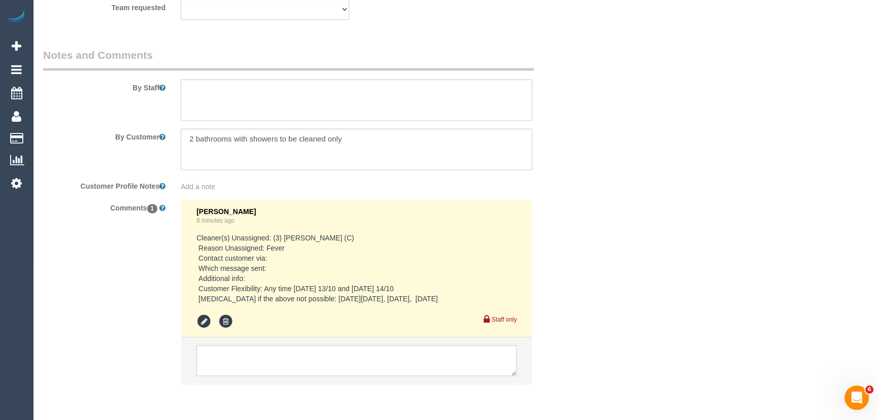
scroll to position [1740, 0]
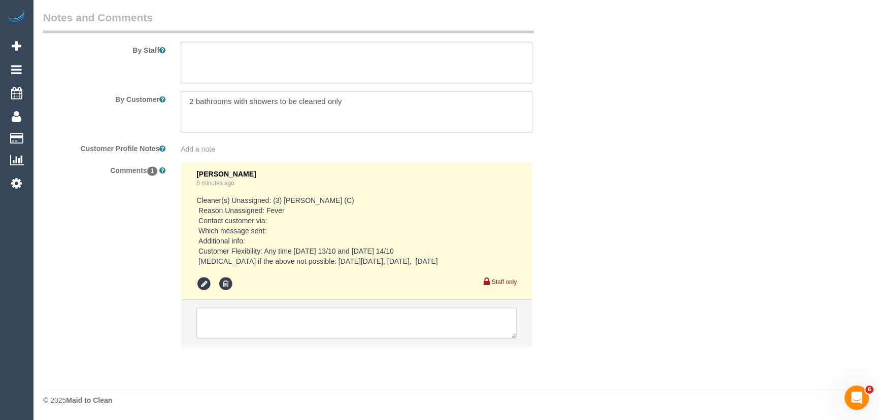
click at [316, 322] on textarea at bounding box center [356, 323] width 320 height 31
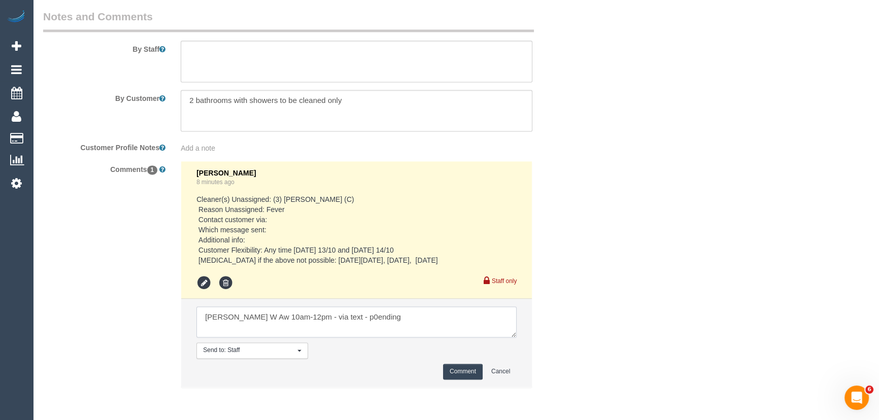
click at [340, 323] on textarea at bounding box center [356, 322] width 320 height 31
click at [344, 317] on textarea at bounding box center [356, 322] width 320 height 31
type textarea "Danielle W Aw 10am-12pm - via text - pending"
click at [463, 369] on button "Comment" at bounding box center [463, 372] width 40 height 16
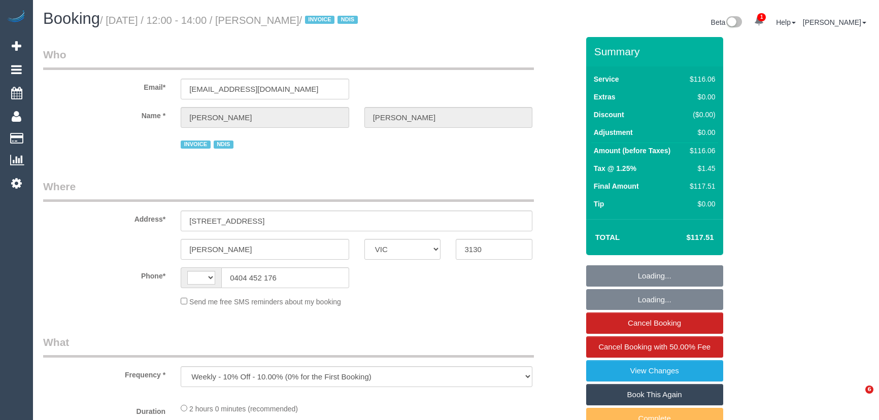
select select "VIC"
select select "string:AU"
select select "number:29"
select select "number:14"
select select "number:19"
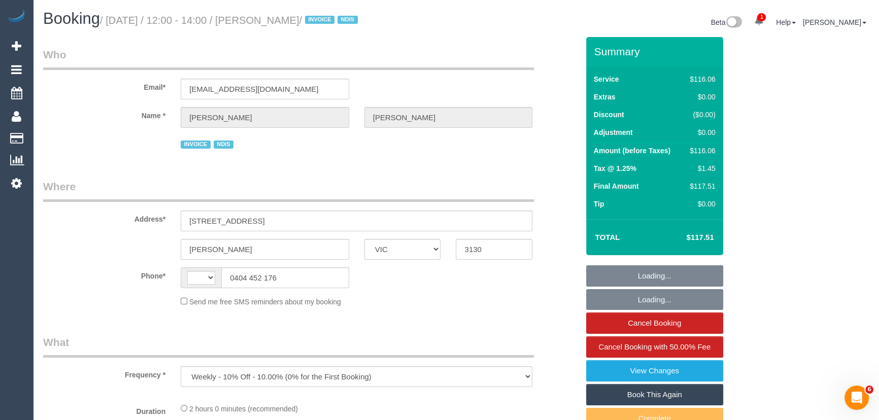
select select "number:36"
select select "number:34"
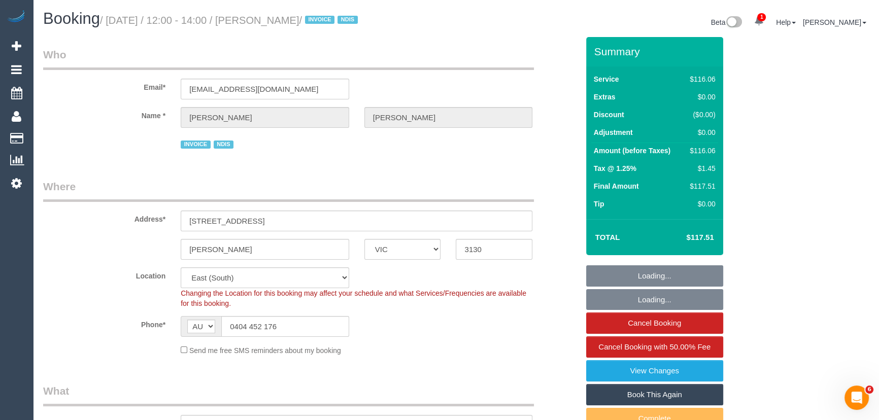
select select "object:1226"
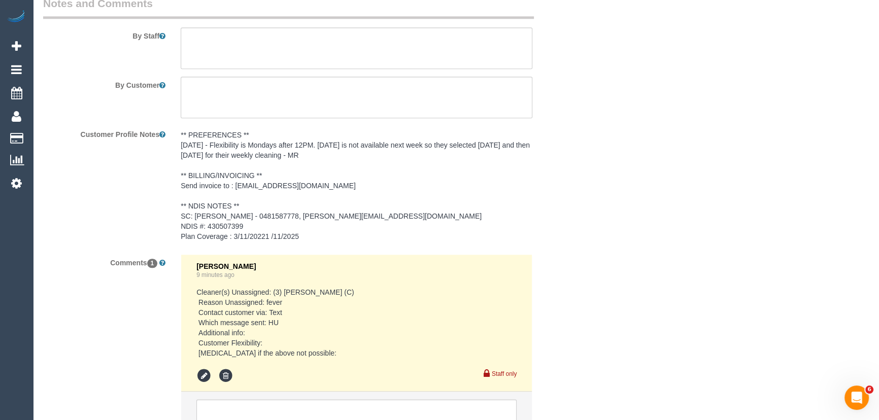
scroll to position [1531, 0]
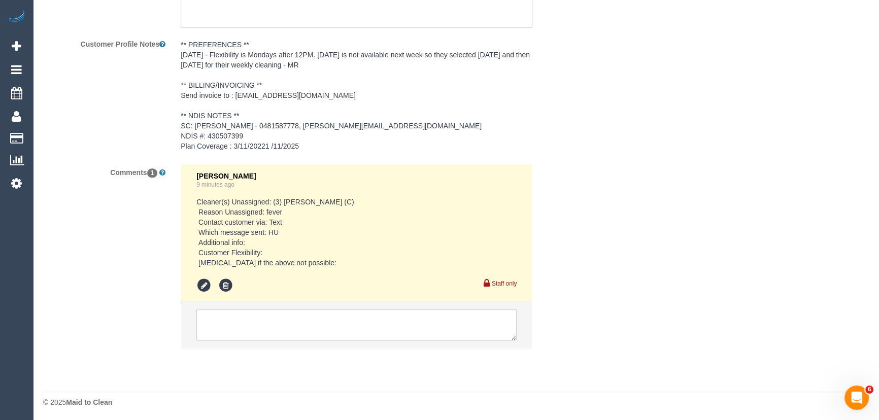
click at [255, 306] on li at bounding box center [356, 325] width 351 height 47
click at [259, 321] on textarea at bounding box center [356, 324] width 320 height 31
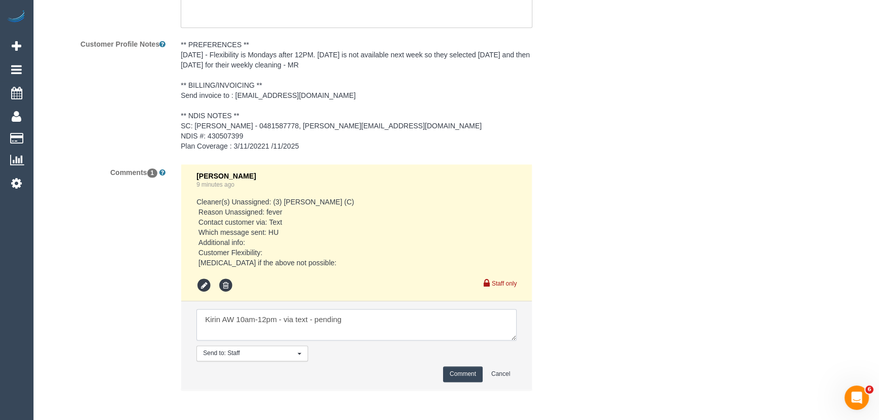
type textarea "Kirin AW 10am-12pm - via text - pending"
click at [462, 369] on button "Comment" at bounding box center [463, 375] width 40 height 16
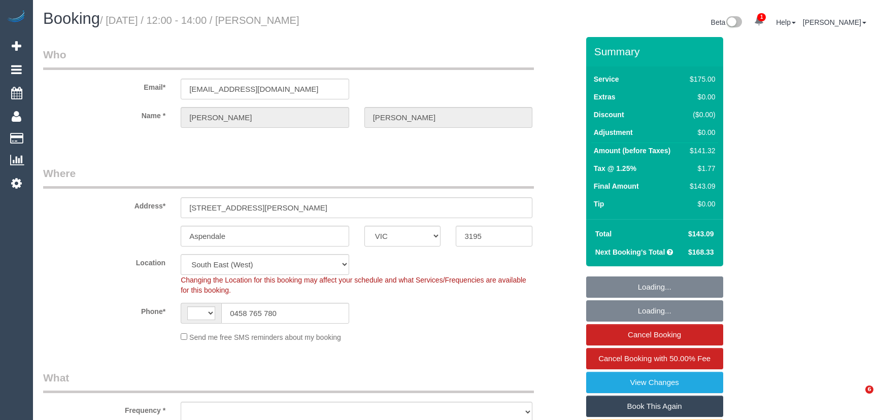
select select "VIC"
select select "string:AU"
select select "object:561"
select select "string:stripe-pm_1RRrkS2GScqysDRVV9CX4UcQ"
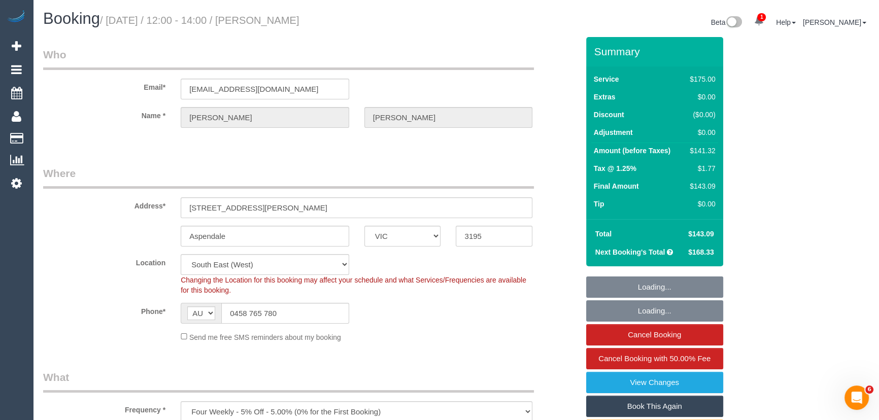
select select "object:746"
select select "150"
select select "number:30"
select select "number:14"
select select "number:19"
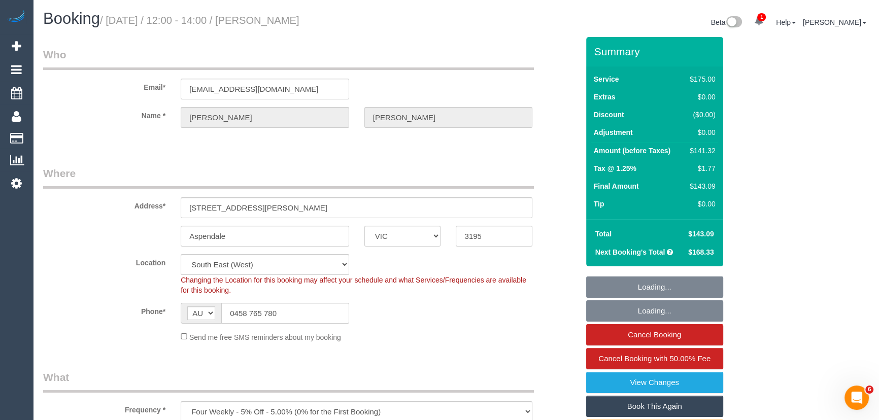
select select "number:22"
select select "number:34"
select select "number:13"
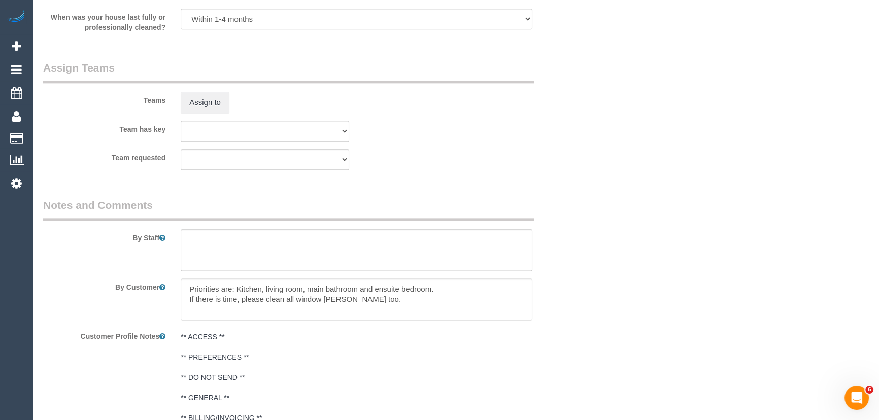
scroll to position [1823, 0]
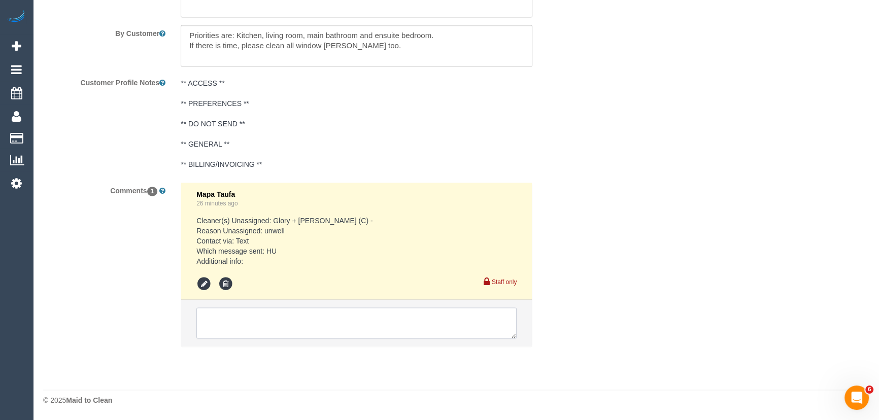
click at [255, 324] on textarea at bounding box center [356, 323] width 320 height 31
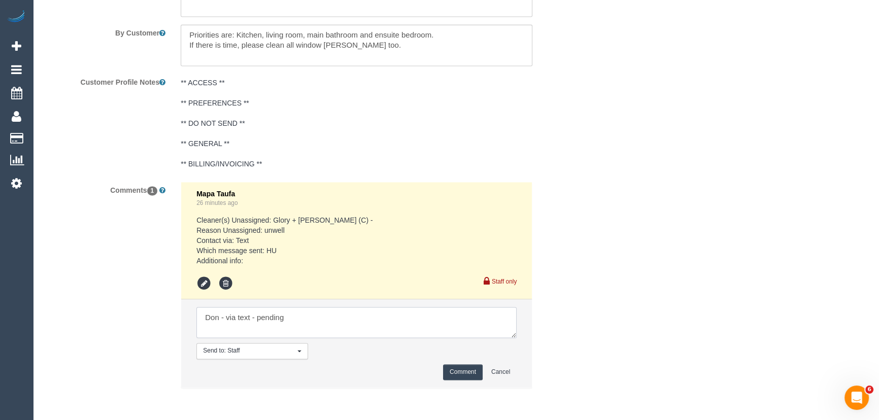
type textarea "Don - via text - pending"
click at [464, 372] on button "Comment" at bounding box center [463, 373] width 40 height 16
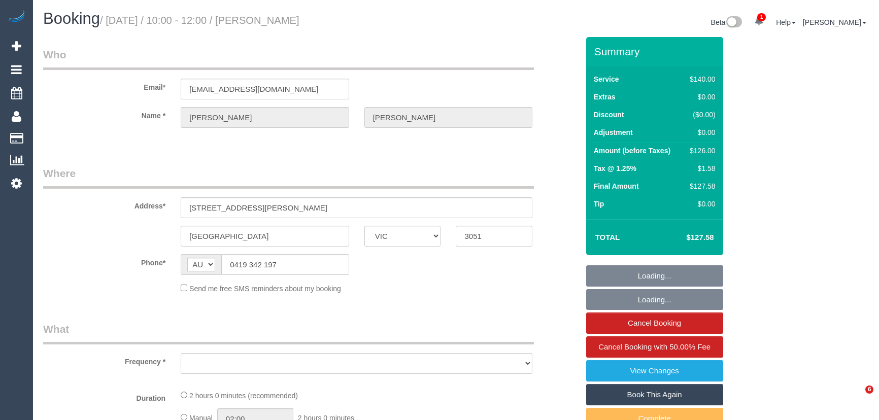
select select "VIC"
select select "string:stripe-pm_1R1K4b2GScqysDRVP94ZaF9D"
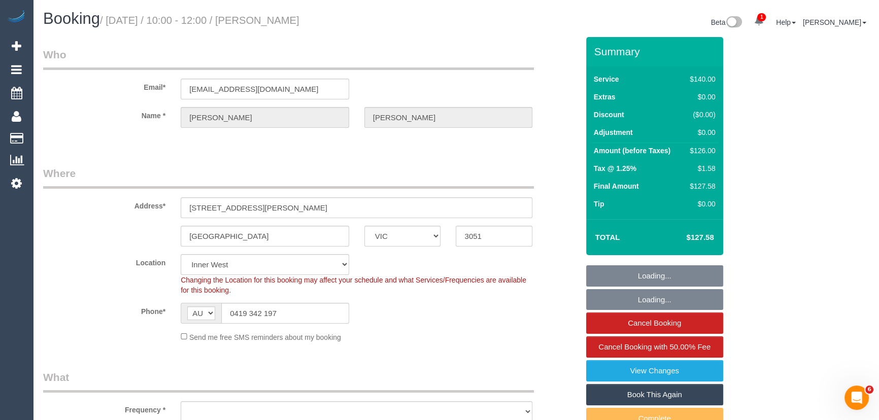
select select "object:898"
select select "number:28"
select select "number:14"
select select "number:18"
select select "number:24"
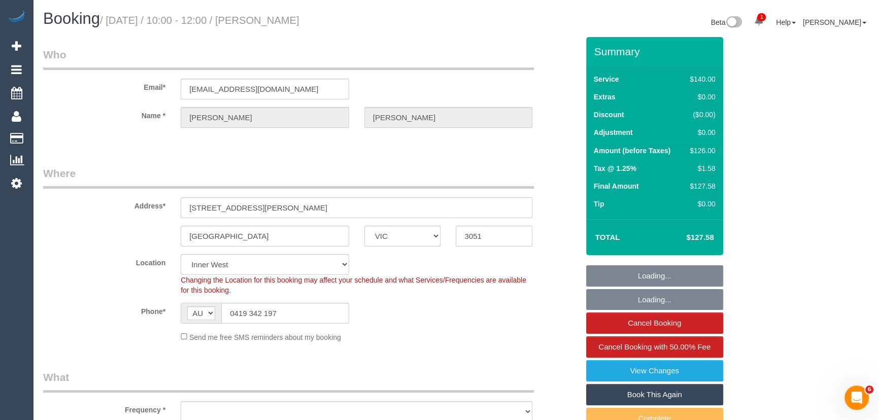
select select "number:34"
select select "number:13"
select select "object:917"
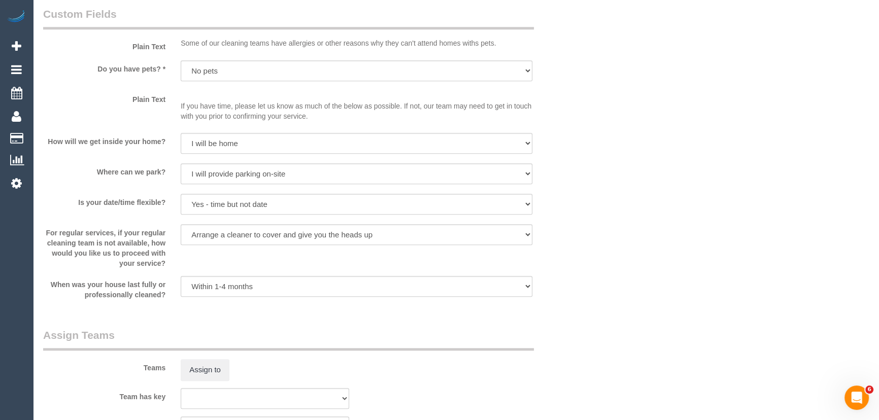
scroll to position [1385, 0]
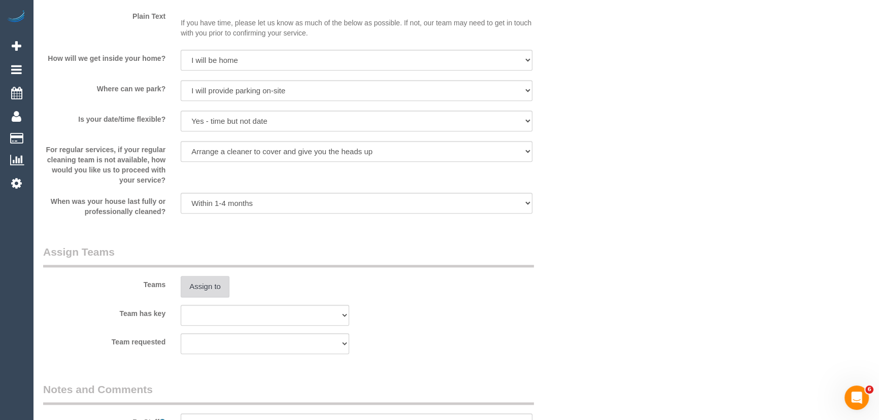
click at [203, 285] on button "Assign to" at bounding box center [205, 286] width 49 height 21
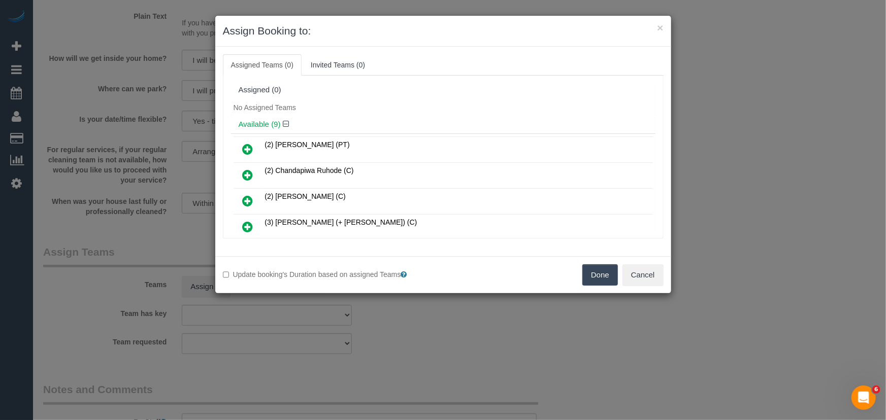
click at [246, 198] on icon at bounding box center [248, 201] width 11 height 12
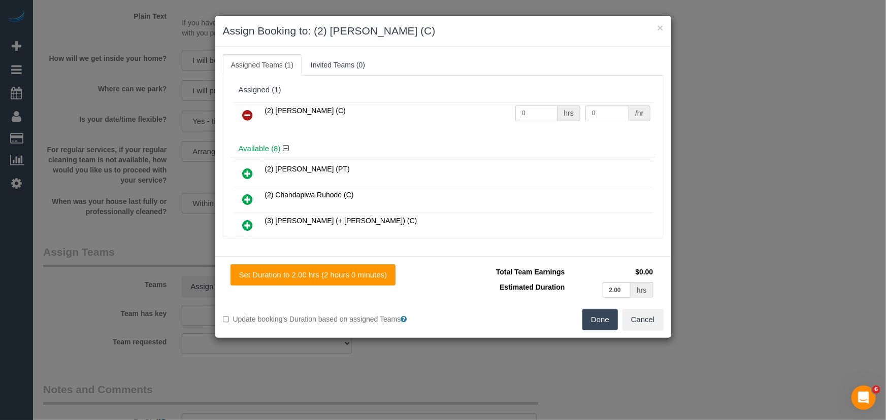
click at [530, 106] on input "0" at bounding box center [536, 114] width 42 height 16
type input "2"
type input "37.5"
click at [608, 319] on button "Done" at bounding box center [600, 319] width 36 height 21
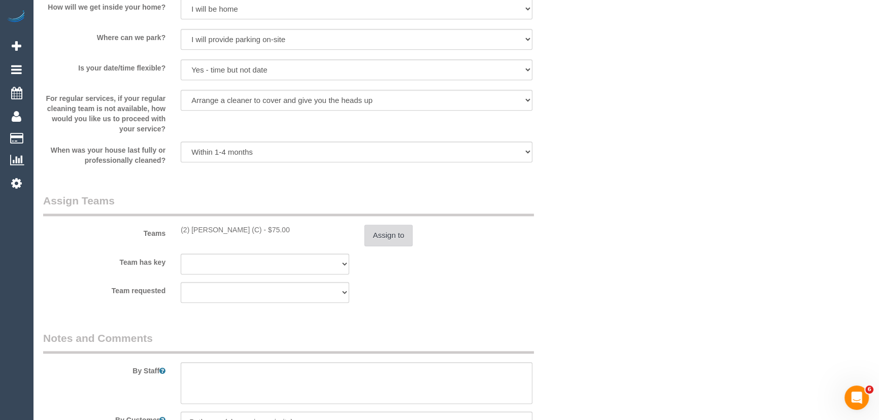
scroll to position [1523, 0]
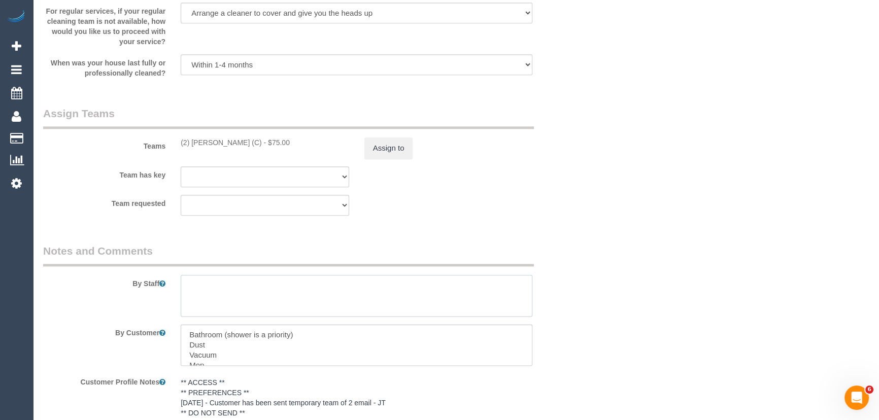
click at [212, 289] on textarea at bounding box center [357, 296] width 352 height 42
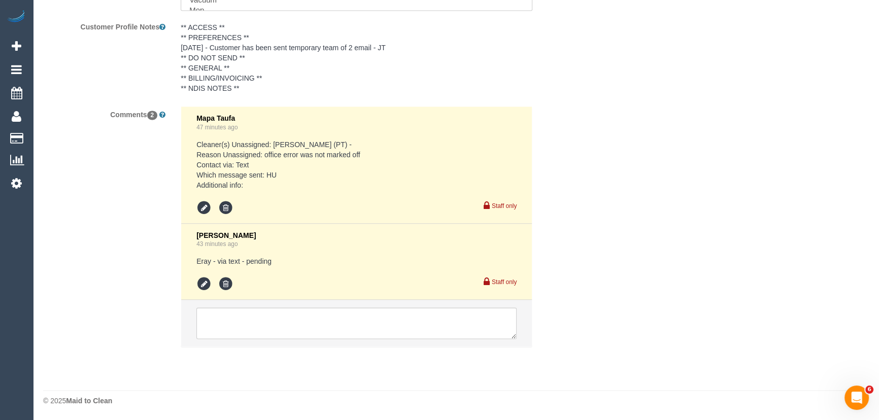
scroll to position [1880, 0]
type textarea "*cover*"
click at [203, 285] on icon at bounding box center [203, 283] width 15 height 15
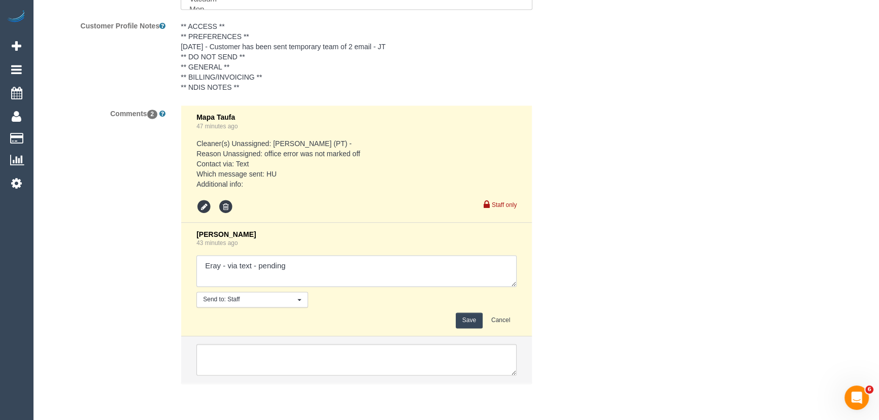
click at [314, 269] on textarea at bounding box center [356, 270] width 320 height 31
type textarea "Eray - via text - confirmed Customer has been informed of cover - via text"
click at [467, 324] on button "Save" at bounding box center [469, 321] width 27 height 16
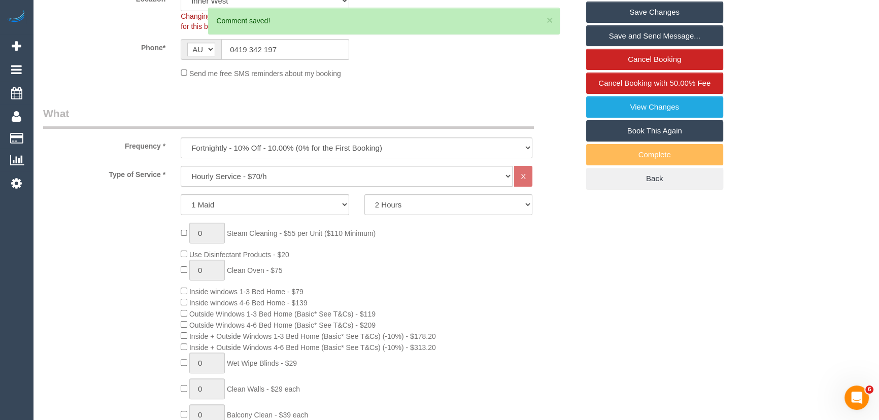
scroll to position [0, 0]
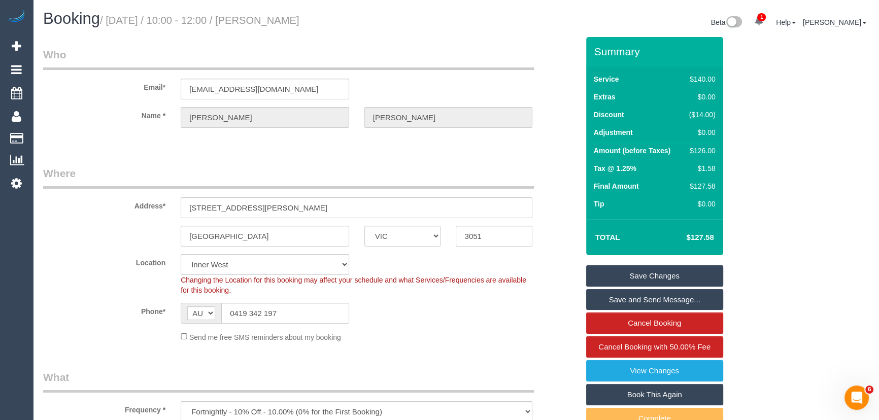
click at [277, 18] on small "/ October 13, 2025 / 10:00 - 12:00 / Olivia Hodge" at bounding box center [200, 20] width 200 height 11
copy small "Olivia Hodge"
click at [292, 311] on input "0419 342 197" at bounding box center [285, 313] width 128 height 21
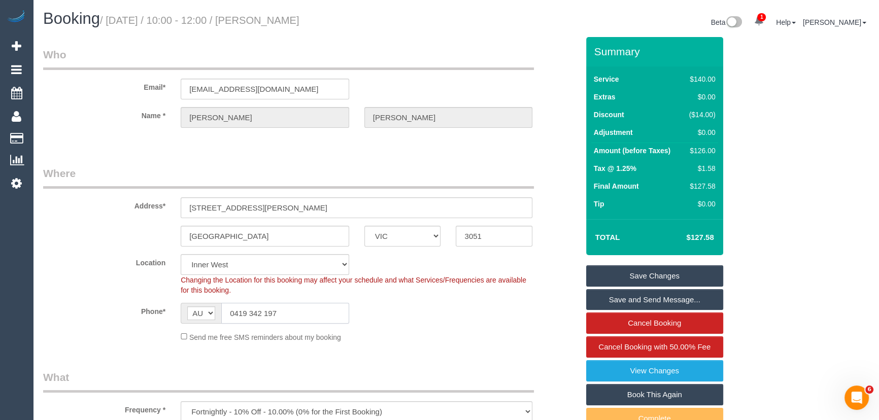
click at [292, 311] on input "0419 342 197" at bounding box center [285, 313] width 128 height 21
drag, startPoint x: 656, startPoint y: 275, endPoint x: 668, endPoint y: 268, distance: 13.7
click at [656, 275] on link "Save Changes" at bounding box center [654, 276] width 137 height 21
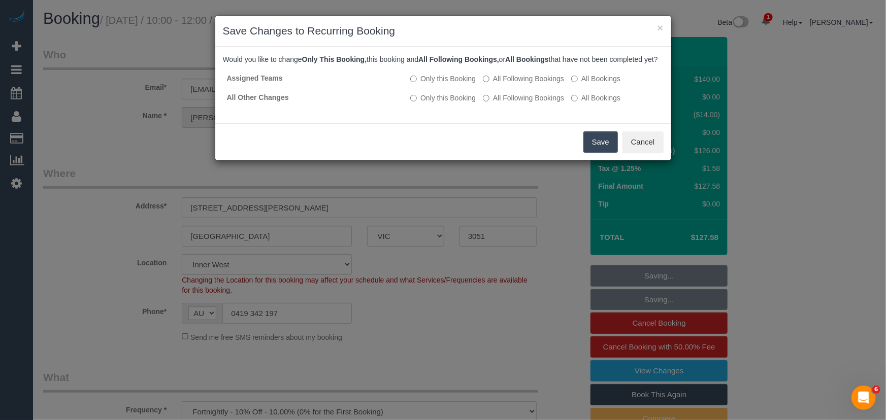
click at [616, 153] on button "Save" at bounding box center [600, 142] width 35 height 21
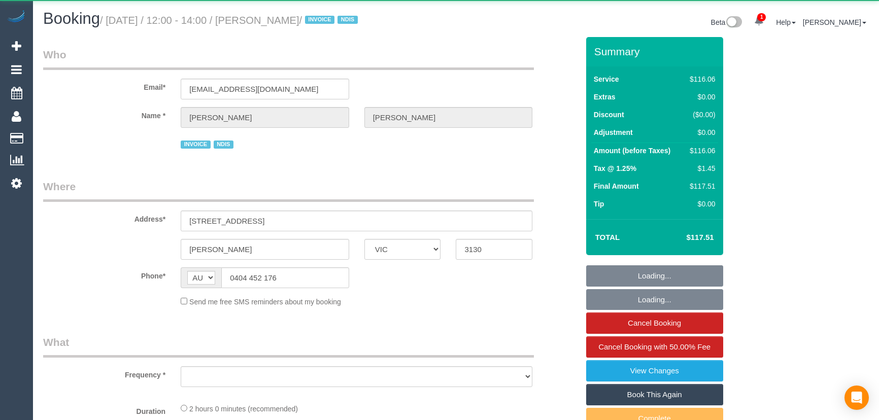
select select "VIC"
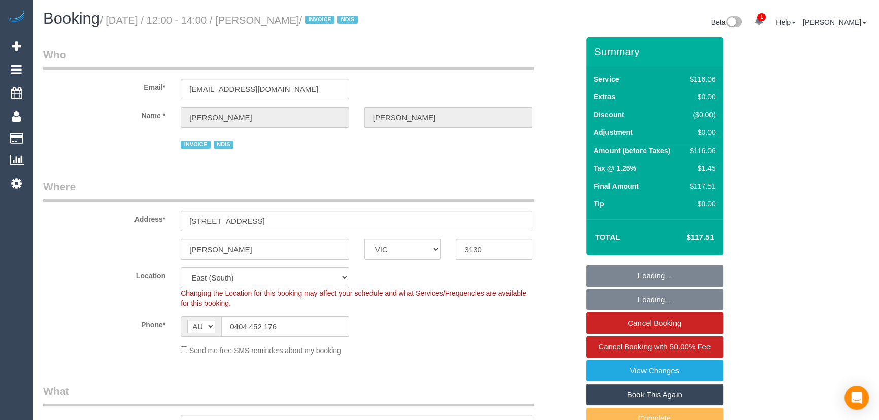
select select "object:778"
select select "number:29"
select select "number:14"
select select "number:19"
select select "number:36"
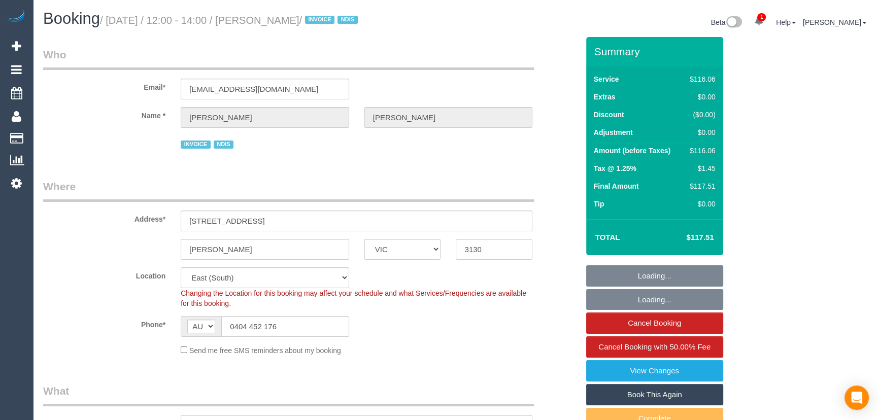
select select "number:34"
select select "object:797"
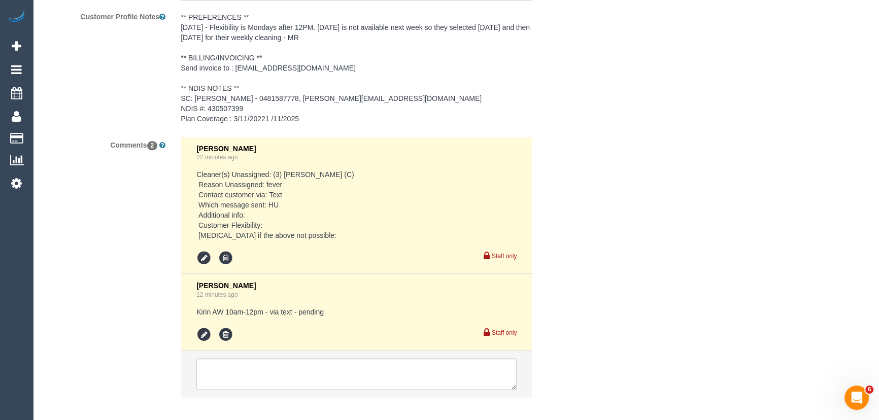
scroll to position [1608, 0]
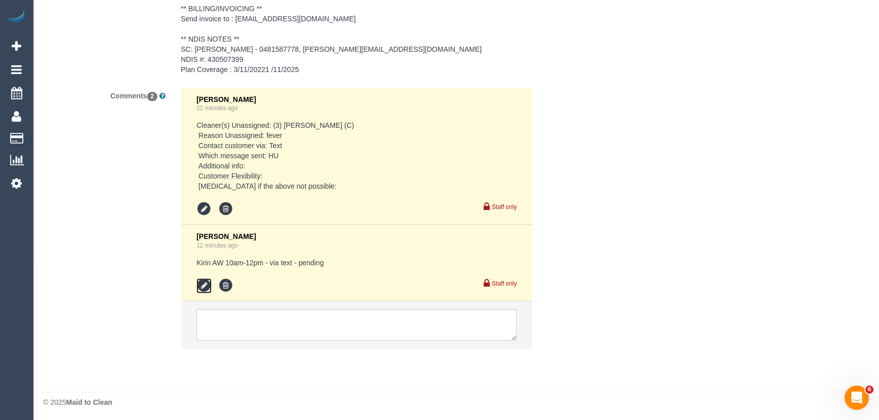
click at [199, 283] on icon at bounding box center [203, 285] width 15 height 15
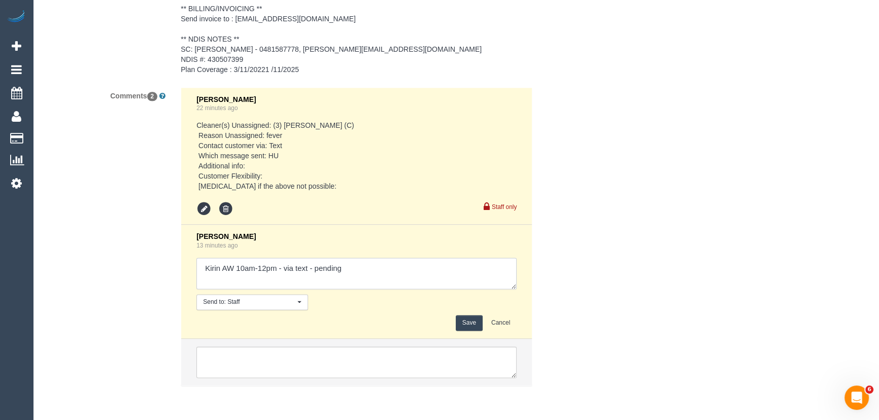
click at [389, 275] on textarea at bounding box center [356, 273] width 320 height 31
click at [316, 276] on textarea at bounding box center [356, 273] width 320 height 31
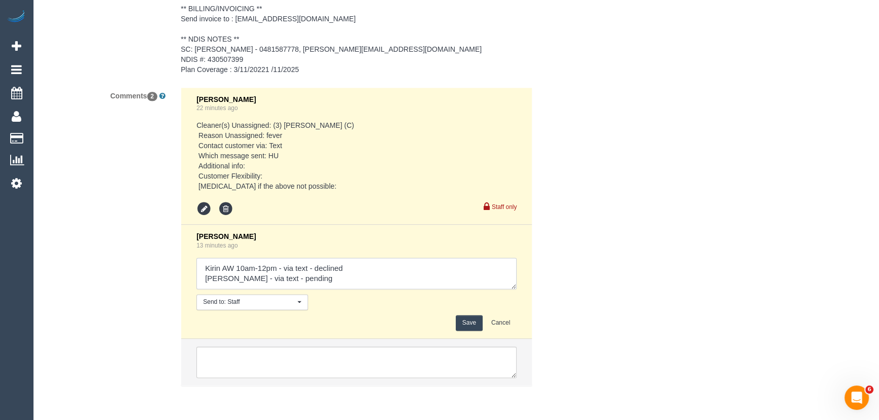
click at [316, 276] on textarea at bounding box center [356, 273] width 320 height 31
type textarea "Kirin AW 10am-12pm - via text - declined Poorna - via text - pending"
click at [465, 324] on button "Save" at bounding box center [469, 323] width 27 height 16
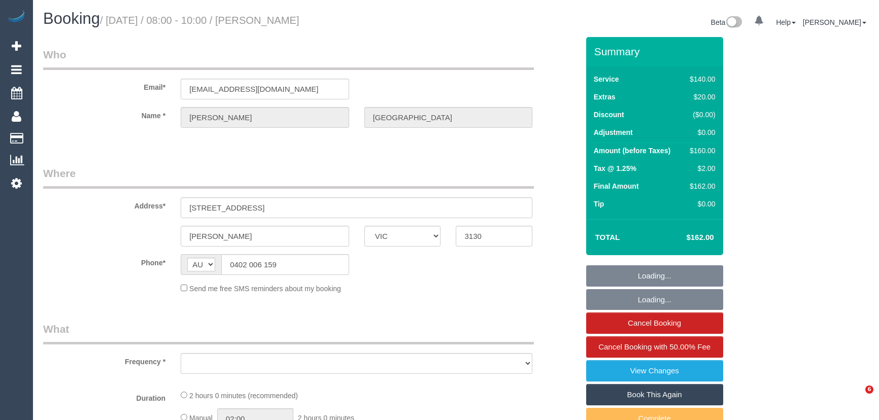
select select "VIC"
select select "string:stripe-pm_1SFQlC2GScqysDRVjSHITxLi"
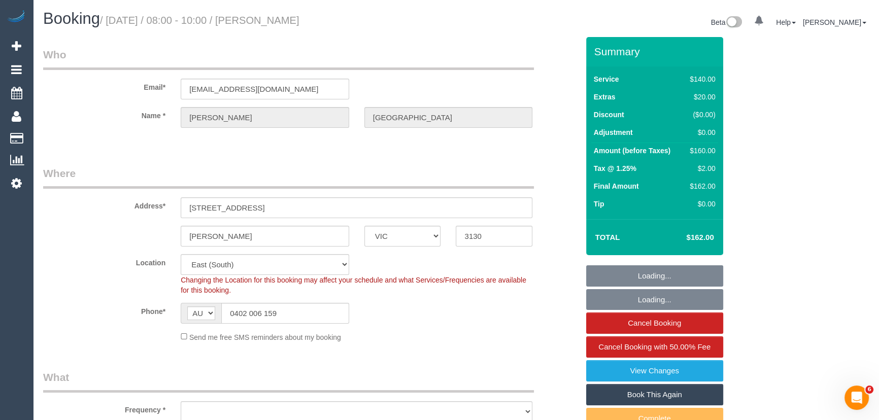
select select "object:722"
select select "number:27"
select select "number:14"
select select "number:19"
select select "number:24"
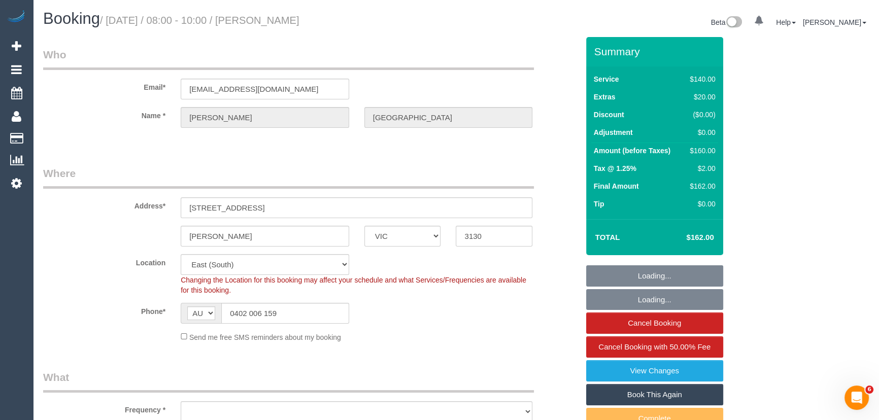
select select "number:33"
select select "number:12"
select select "object:1188"
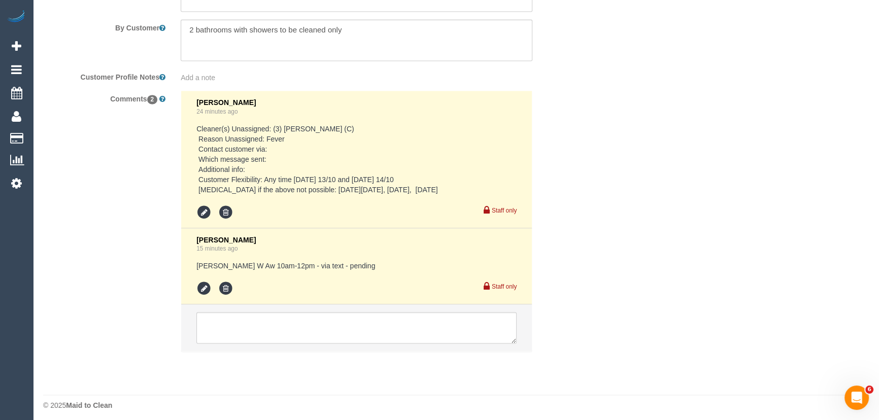
scroll to position [1816, 0]
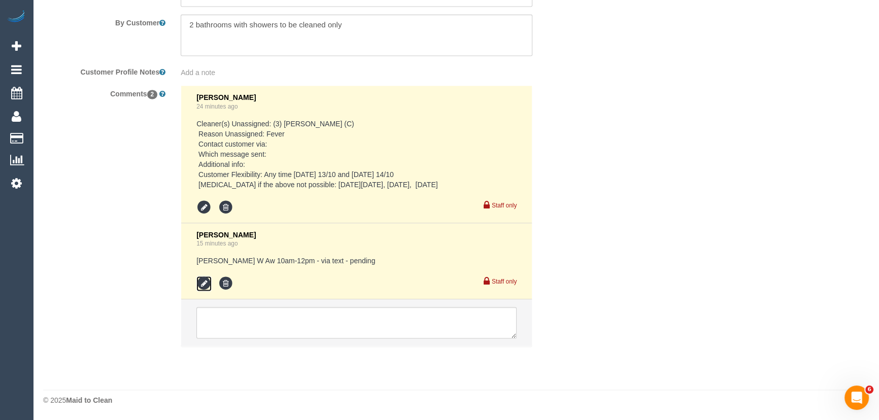
click at [199, 279] on icon at bounding box center [203, 283] width 15 height 15
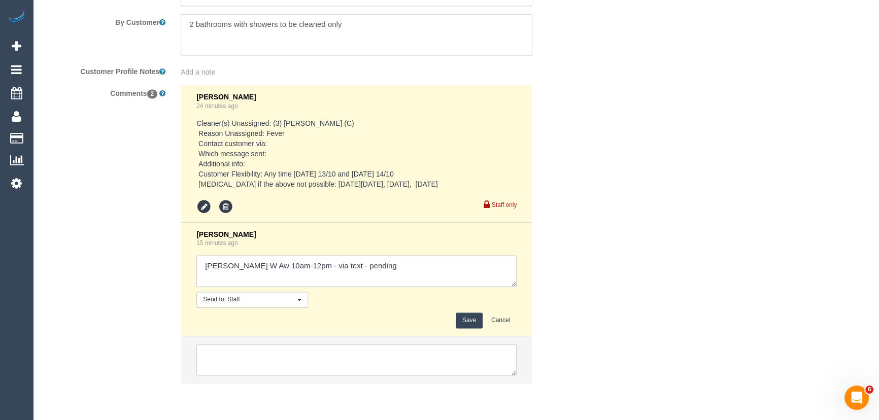
click at [381, 273] on textarea at bounding box center [356, 270] width 320 height 31
paste textarea "Poorna - via text - pending"
type textarea "Danielle W Aw 10am-12pm - via text - pending Poorna - via text - pending"
click at [478, 324] on button "Save" at bounding box center [469, 321] width 27 height 16
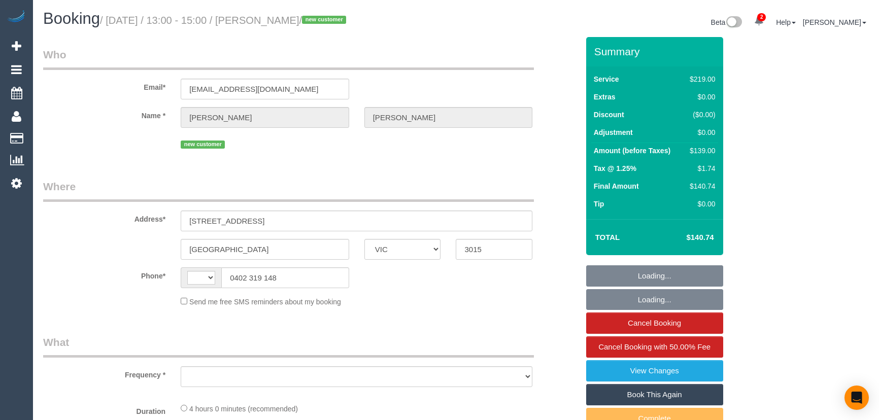
select select "VIC"
select select "string:AU"
select select "object:553"
select select "string:stripe-pm_1SFOpl2GScqysDRV6G9617VU"
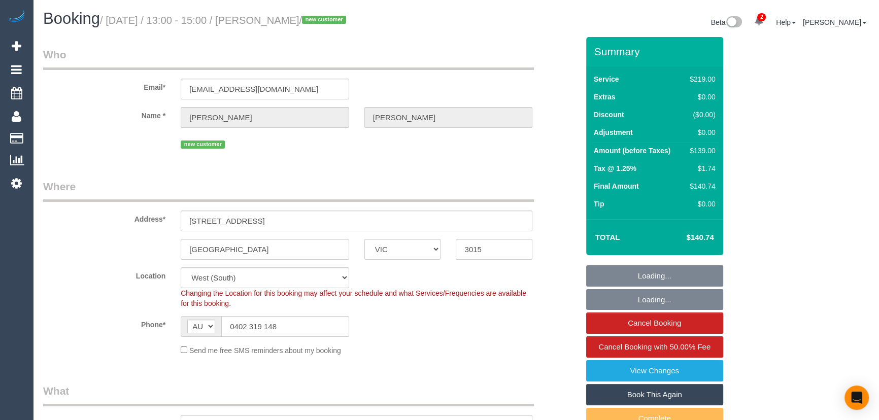
select select "object:701"
select select "number:28"
select select "number:14"
select select "number:19"
select select "number:25"
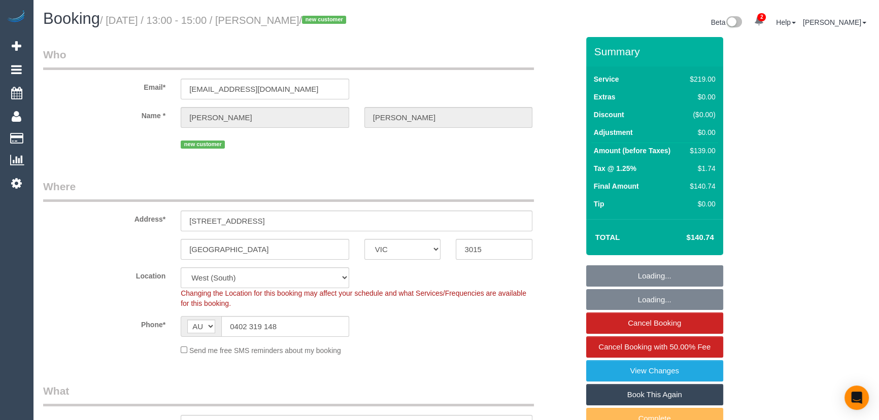
select select "number:35"
select select "number:26"
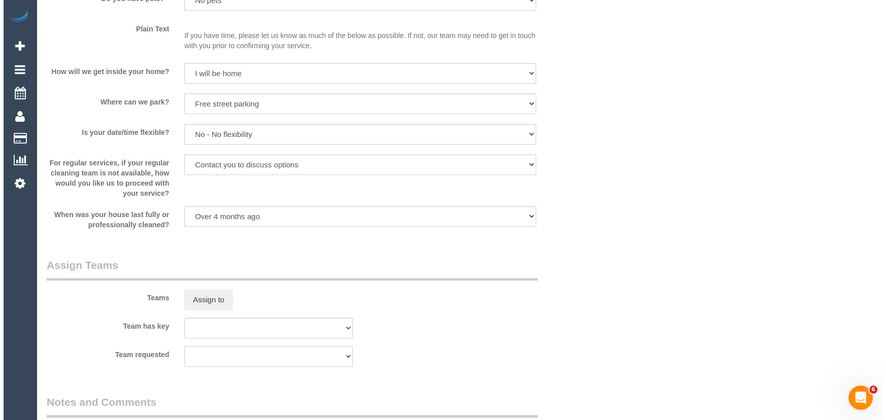
scroll to position [1431, 0]
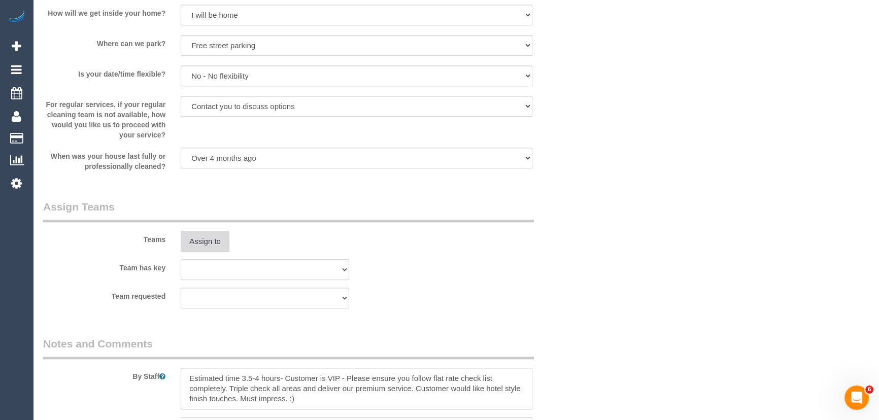
click at [214, 251] on button "Assign to" at bounding box center [205, 241] width 49 height 21
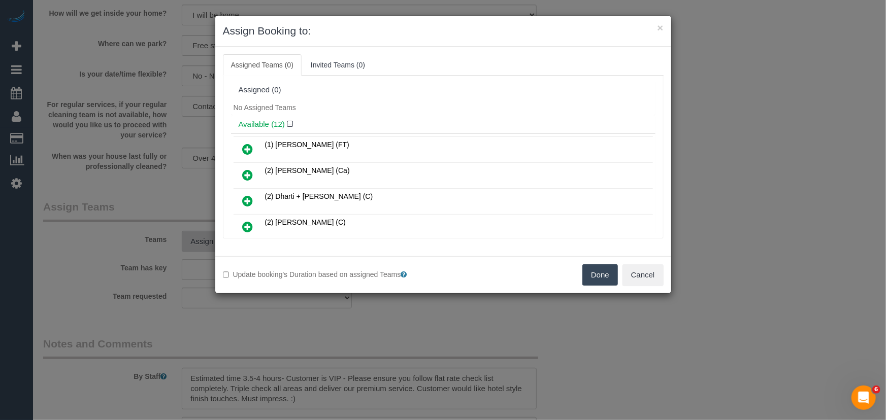
scroll to position [140, 0]
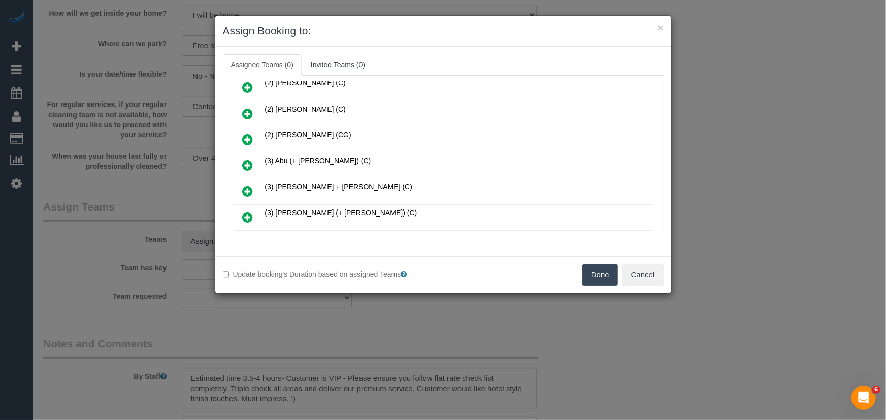
click at [247, 166] on icon at bounding box center [248, 165] width 11 height 12
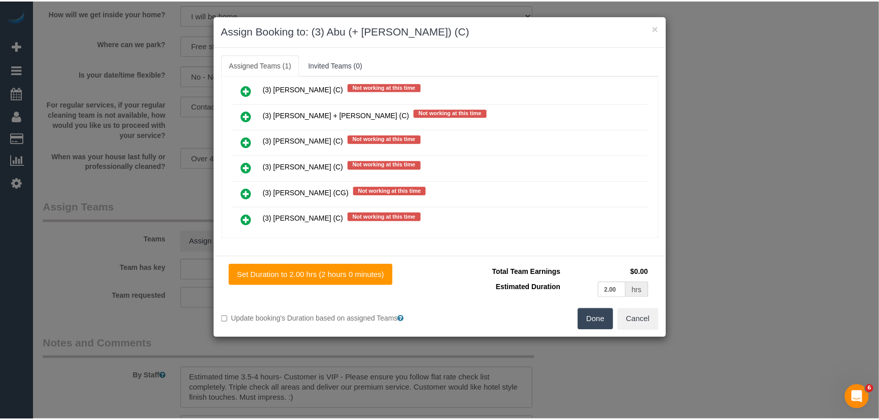
scroll to position [969, 0]
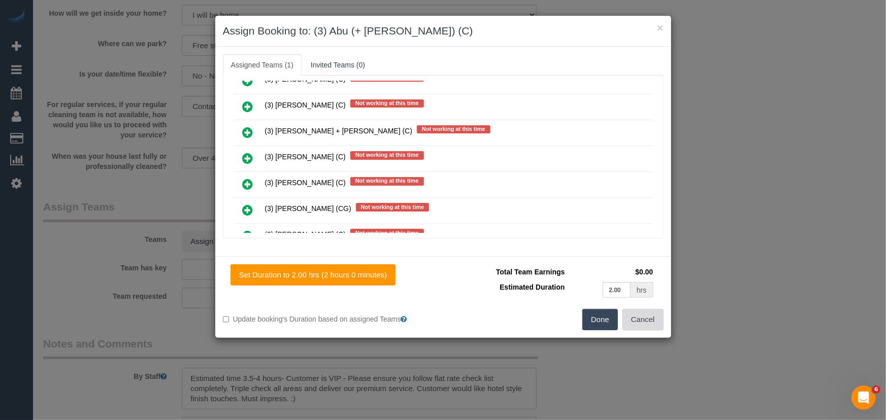
click at [639, 319] on button "Cancel" at bounding box center [642, 319] width 41 height 21
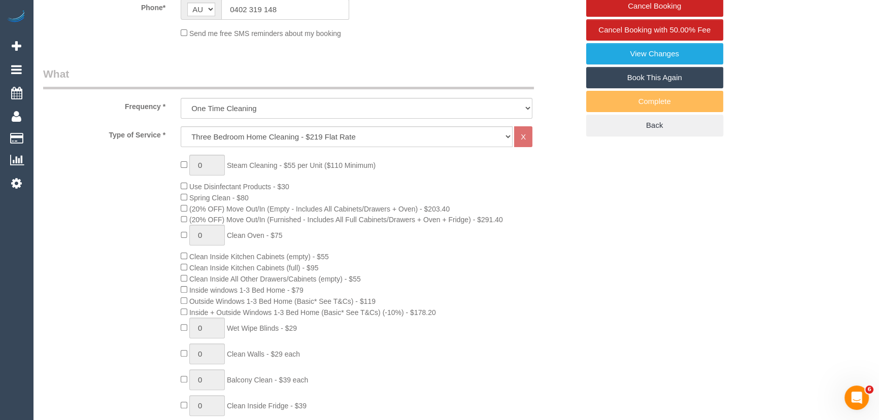
scroll to position [231, 0]
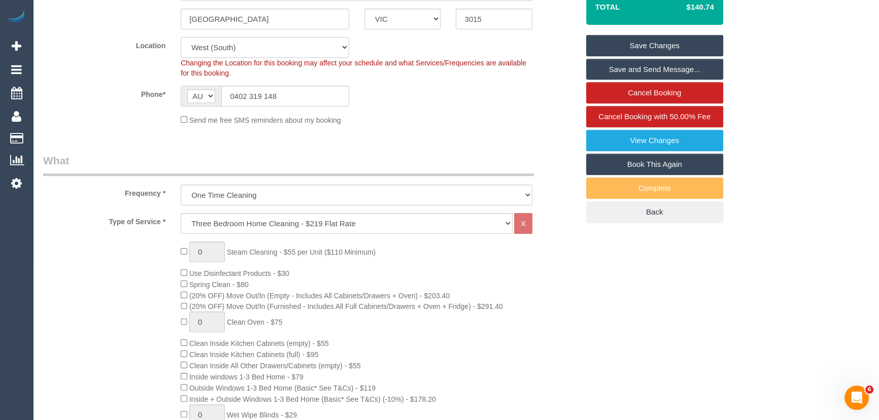
click at [237, 43] on select "Office City East (North) East (South) Inner East Inner North (East) Inner North…" at bounding box center [265, 47] width 169 height 21
select select "50"
click at [181, 37] on select "Office City East (North) East (South) Inner East Inner North (East) Inner North…" at bounding box center [265, 47] width 169 height 21
select select "object:2997"
click at [107, 101] on div "Phone* AF AL DZ AD AO AI AQ AG AR AM AW AU AT AZ BS BH BD BB BY BE BZ BJ BM BT …" at bounding box center [311, 96] width 551 height 21
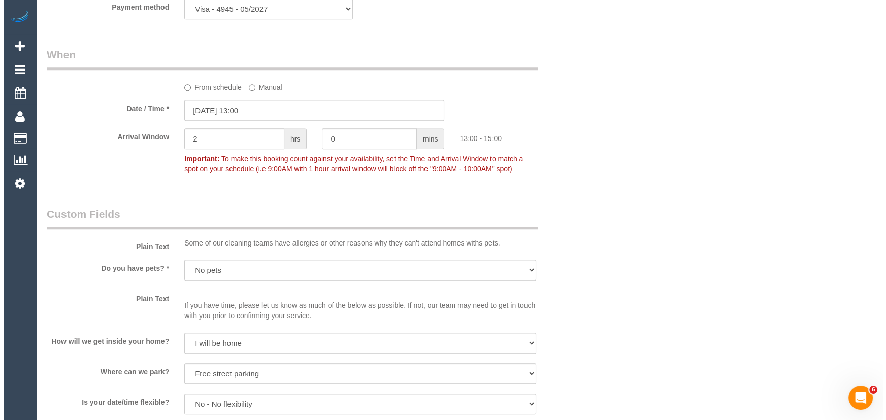
scroll to position [1477, 0]
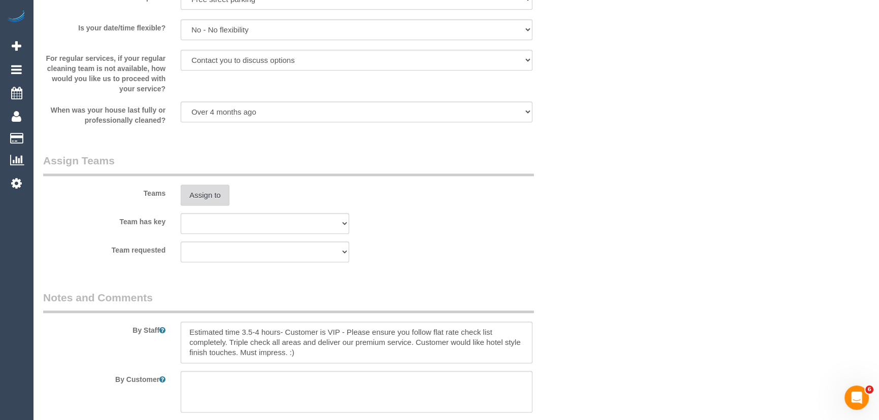
click at [206, 203] on button "Assign to" at bounding box center [205, 195] width 49 height 21
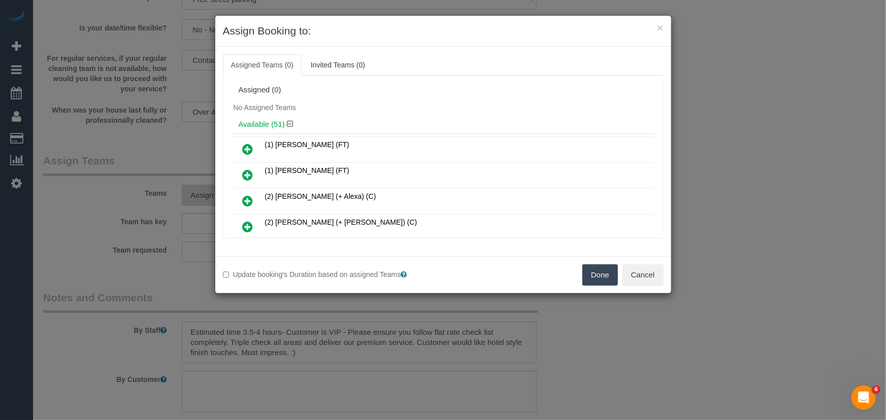
scroll to position [521, 0]
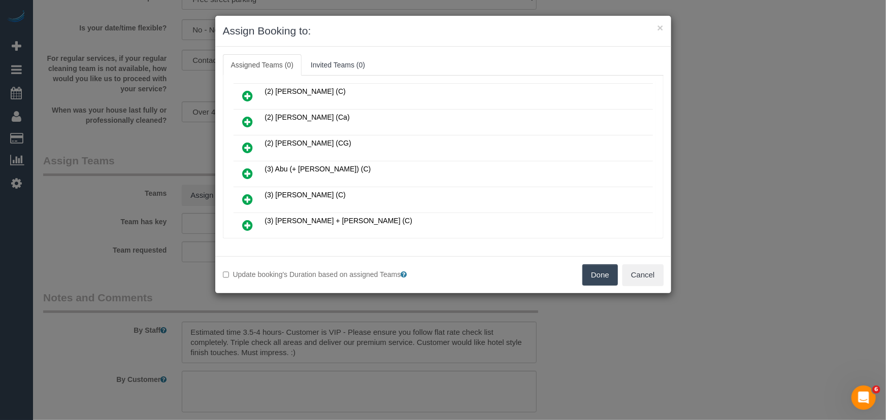
click at [244, 168] on icon at bounding box center [248, 174] width 11 height 12
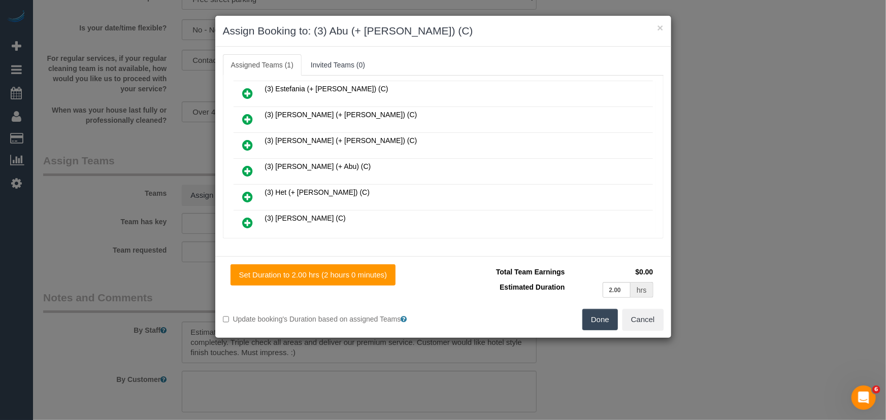
click at [247, 165] on icon at bounding box center [248, 171] width 11 height 12
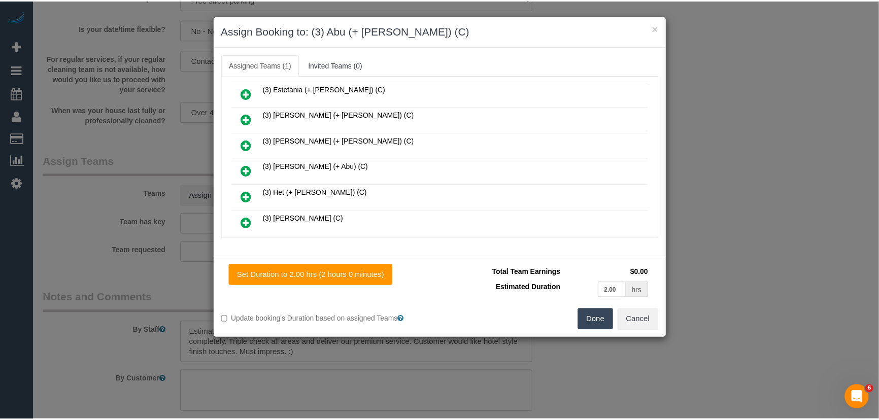
scroll to position [755, 0]
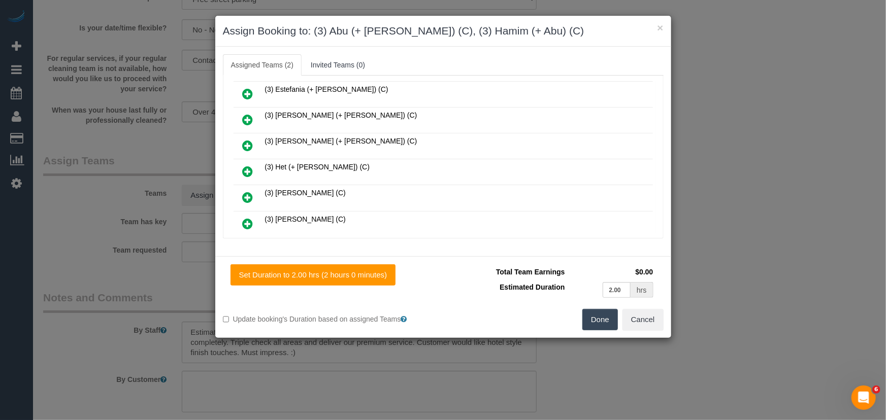
click at [589, 319] on button "Done" at bounding box center [600, 319] width 36 height 21
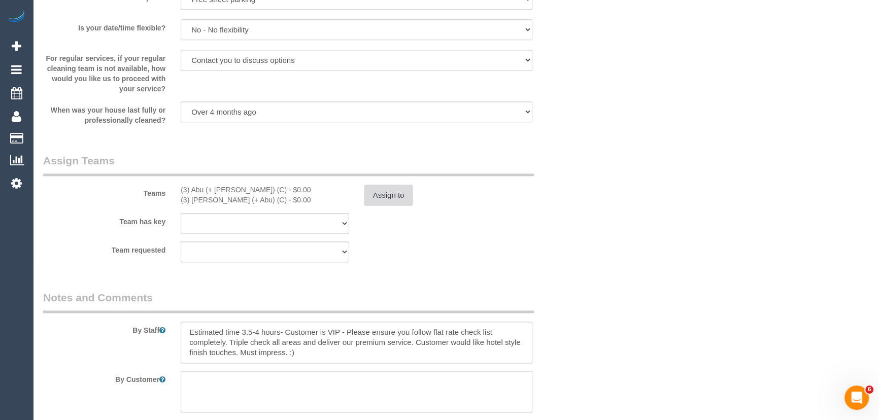
click at [392, 193] on button "Assign to" at bounding box center [389, 195] width 49 height 21
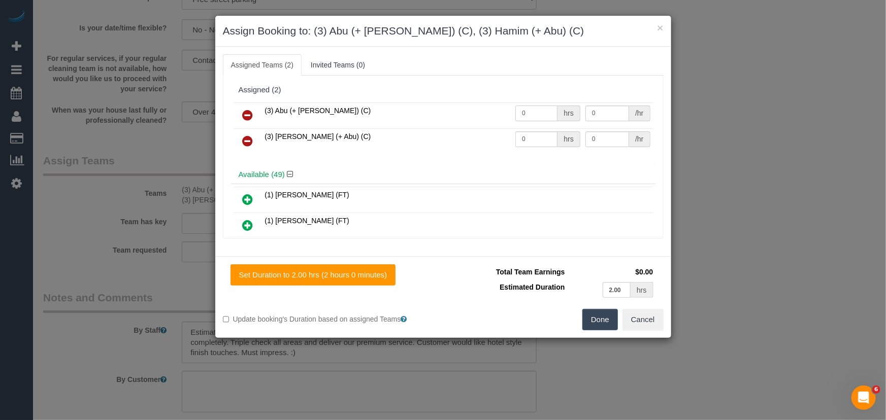
click at [544, 107] on input "0" at bounding box center [536, 114] width 42 height 16
type input "1"
type input "70"
click at [539, 132] on input "0" at bounding box center [536, 140] width 42 height 16
type input "1"
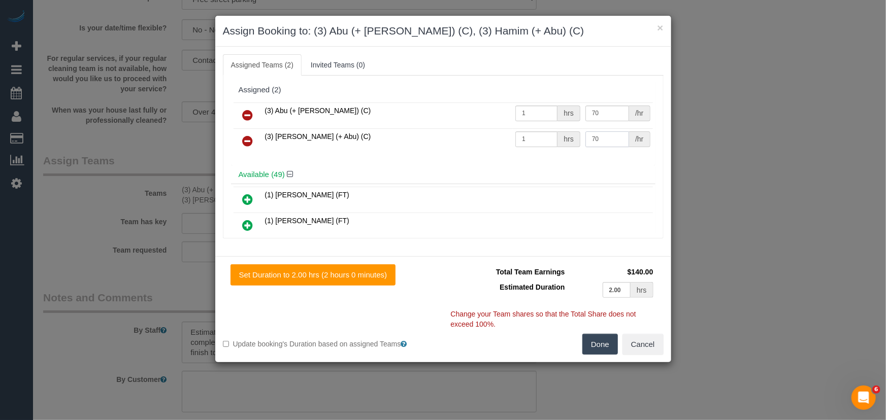
type input "70"
click at [601, 345] on button "Done" at bounding box center [600, 344] width 36 height 21
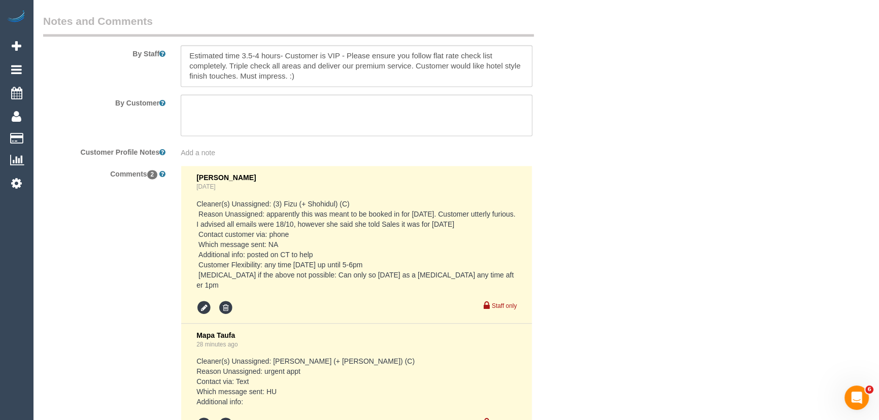
scroll to position [1886, 0]
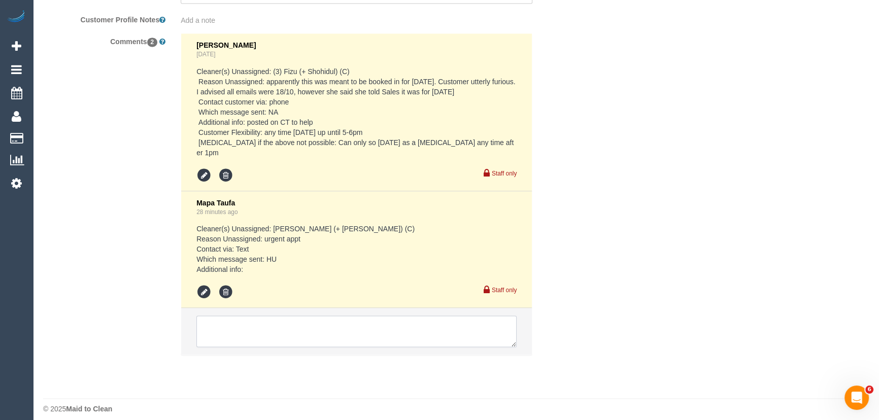
click at [250, 325] on textarea at bounding box center [356, 331] width 320 height 31
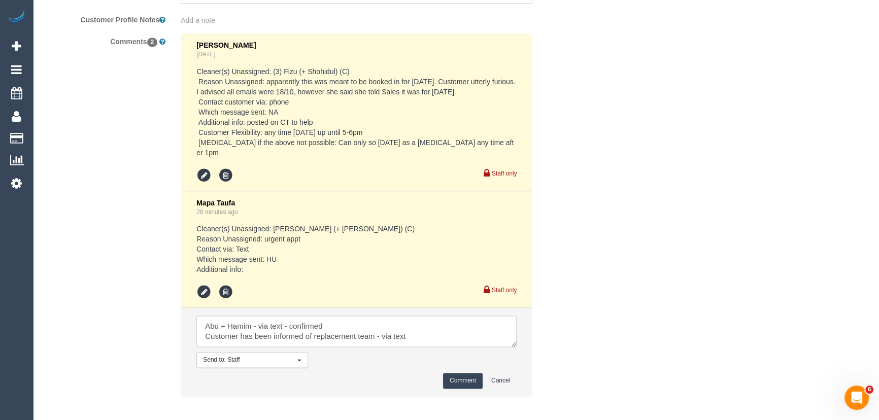
type textarea "Abu + Hamim - via text - confirmed Customer has been informed of replacement te…"
click at [456, 373] on button "Comment" at bounding box center [463, 381] width 40 height 16
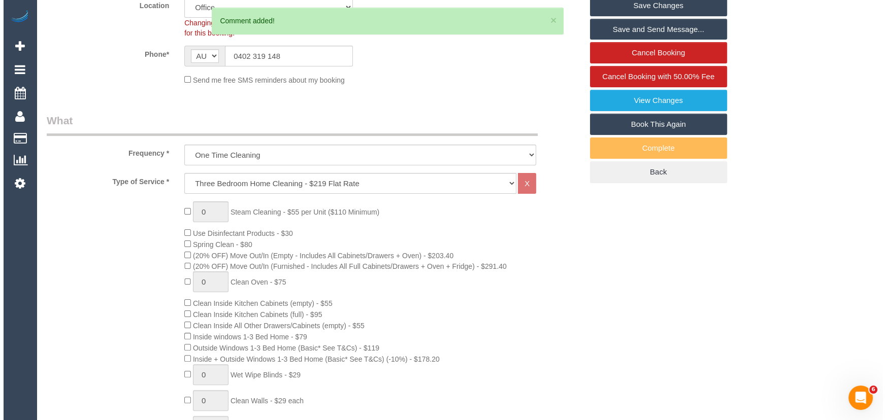
scroll to position [0, 0]
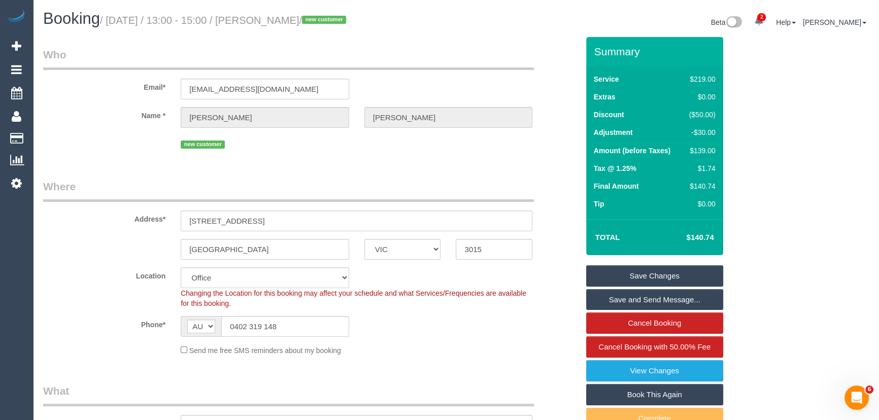
click at [280, 17] on small "/ October 13, 2025 / 13:00 - 15:00 / Wasila Najamuddin / new customer" at bounding box center [224, 20] width 249 height 11
copy small "Wasila Najamuddin"
click at [297, 327] on input "0402 319 148" at bounding box center [285, 326] width 128 height 21
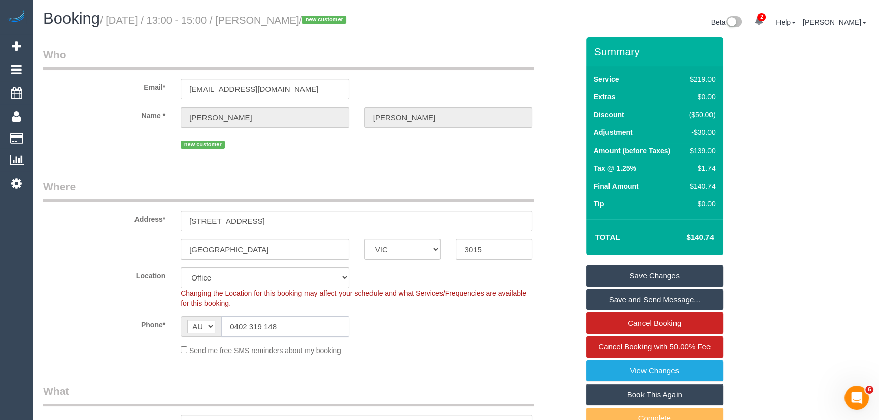
click at [297, 327] on input "0402 319 148" at bounding box center [285, 326] width 128 height 21
drag, startPoint x: 631, startPoint y: 274, endPoint x: 666, endPoint y: 270, distance: 35.8
click at [631, 274] on link "Save Changes" at bounding box center [654, 276] width 137 height 21
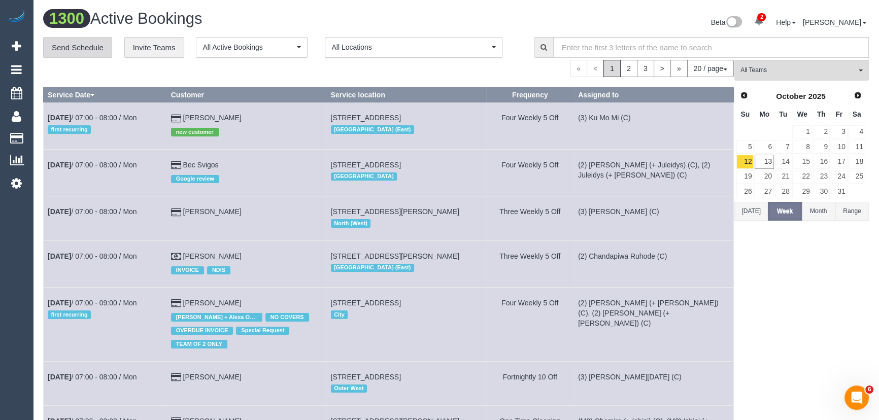
click at [77, 51] on link "Send Schedule" at bounding box center [77, 47] width 69 height 21
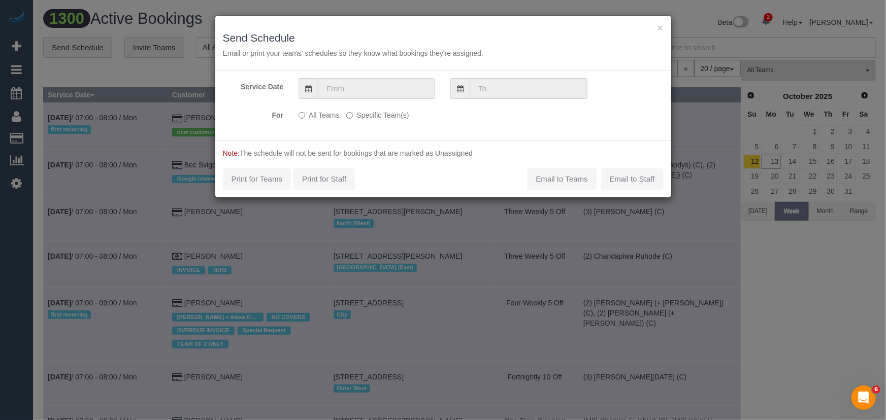
click at [355, 87] on input "text" at bounding box center [376, 88] width 117 height 21
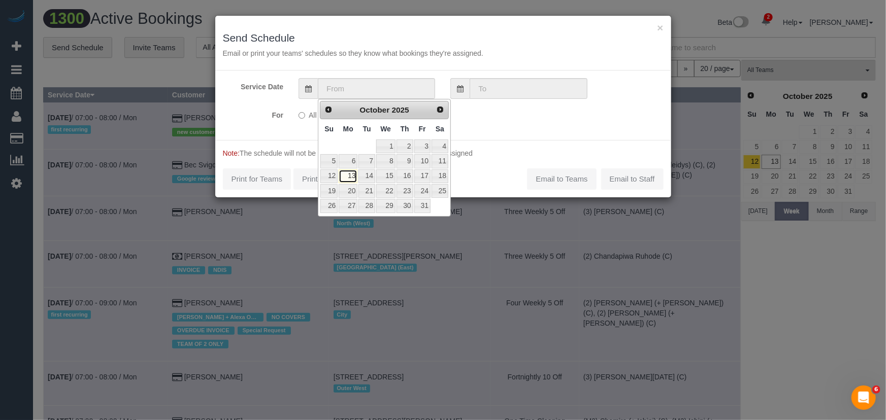
click at [348, 178] on link "13" at bounding box center [348, 177] width 19 height 14
type input "13/10/2025"
click at [348, 178] on link "13" at bounding box center [348, 177] width 19 height 14
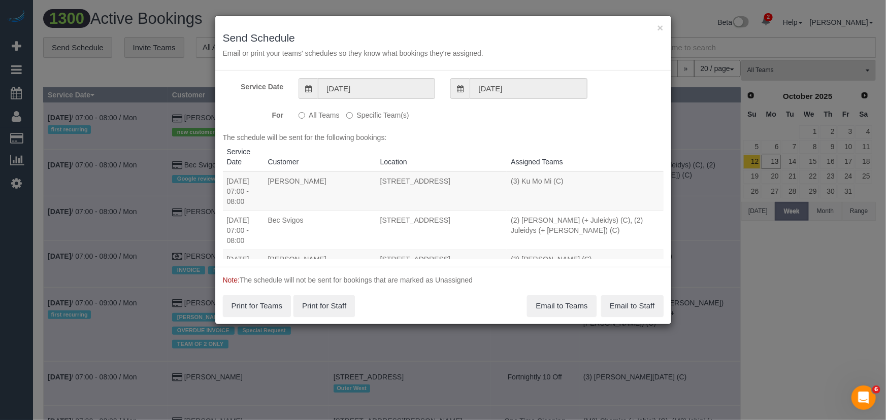
drag, startPoint x: 366, startPoint y: 114, endPoint x: 366, endPoint y: 120, distance: 6.1
click at [367, 114] on label "Specific Team(s)" at bounding box center [377, 114] width 62 height 14
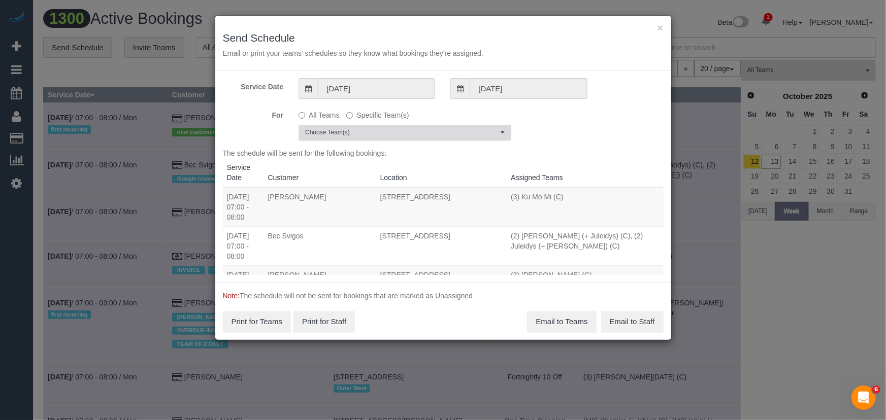
click at [367, 133] on span "Choose Team(s)" at bounding box center [401, 132] width 193 height 9
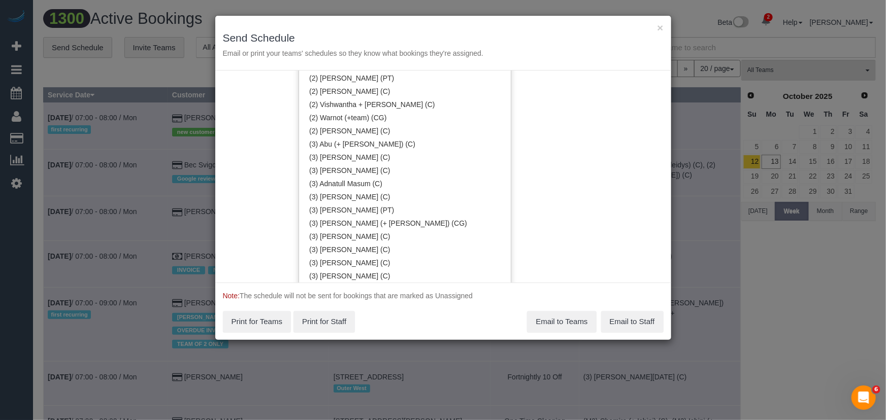
scroll to position [1154, 0]
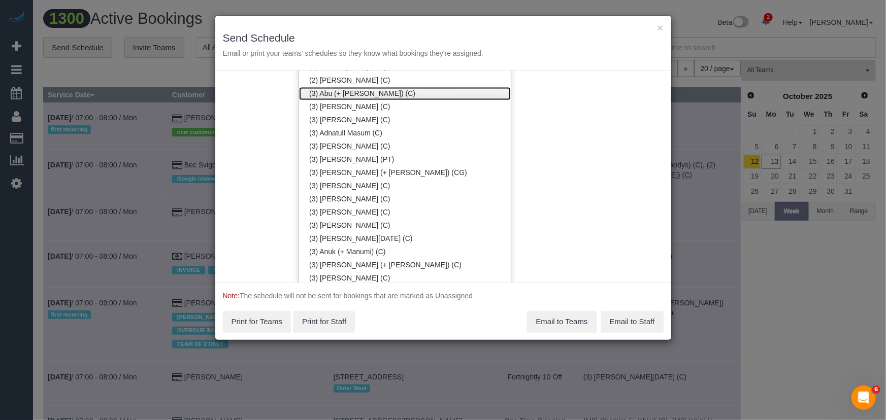
click at [350, 95] on link "(3) Abu (+ [PERSON_NAME]) (C)" at bounding box center [405, 93] width 212 height 13
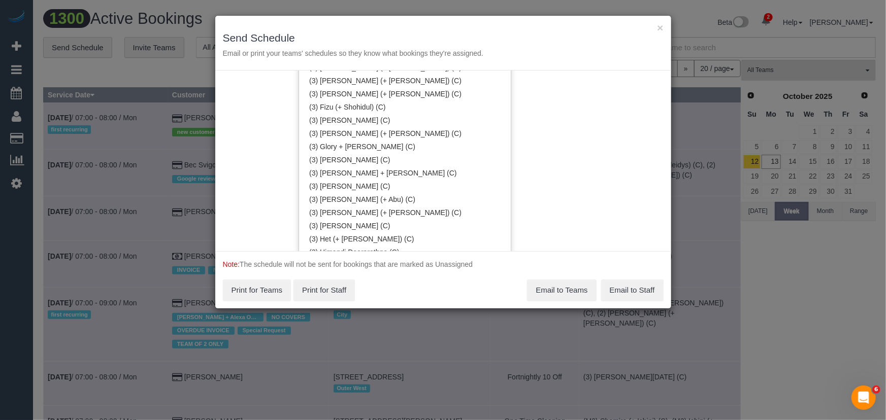
scroll to position [1661, 0]
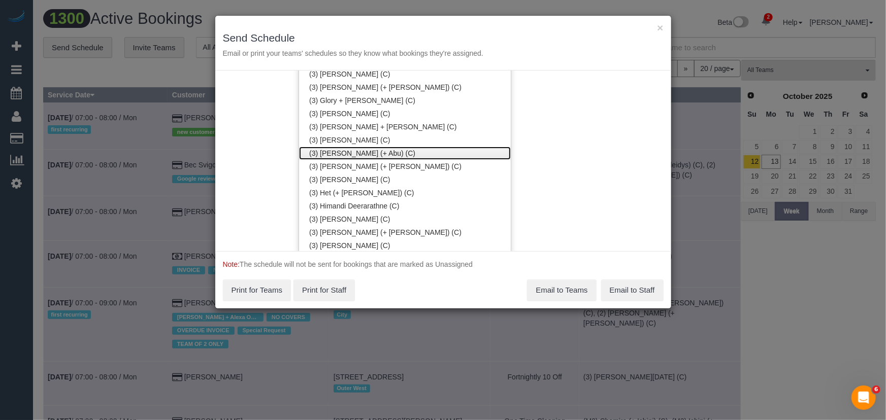
click at [362, 151] on link "(3) [PERSON_NAME] (+ Abu) (C)" at bounding box center [405, 153] width 212 height 13
click at [588, 157] on div "Service Date 13/10/2025 13/10/2025 For All Teams Specific Team(s) (3) Abu (+ Ha…" at bounding box center [443, 161] width 456 height 181
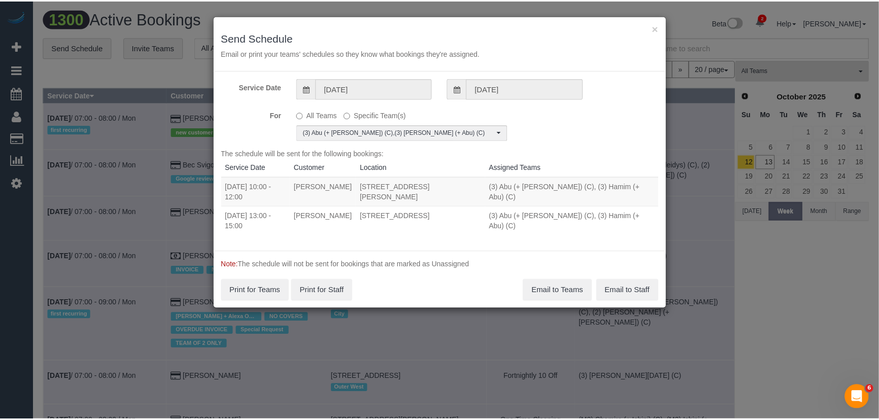
scroll to position [0, 0]
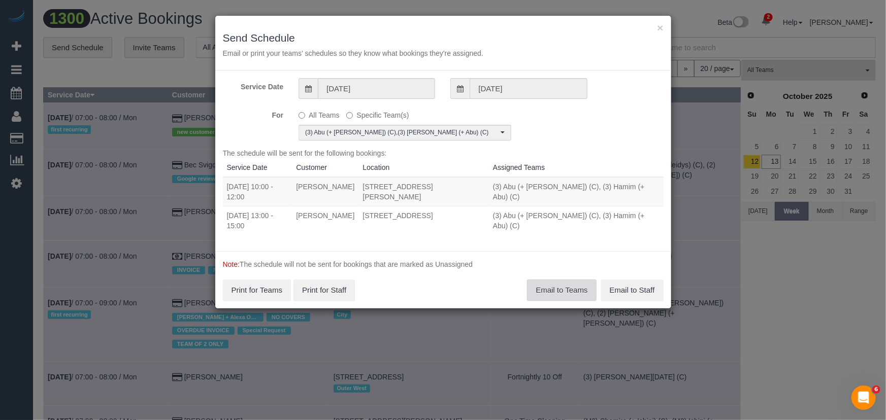
click at [564, 290] on button "Email to Teams" at bounding box center [561, 290] width 69 height 21
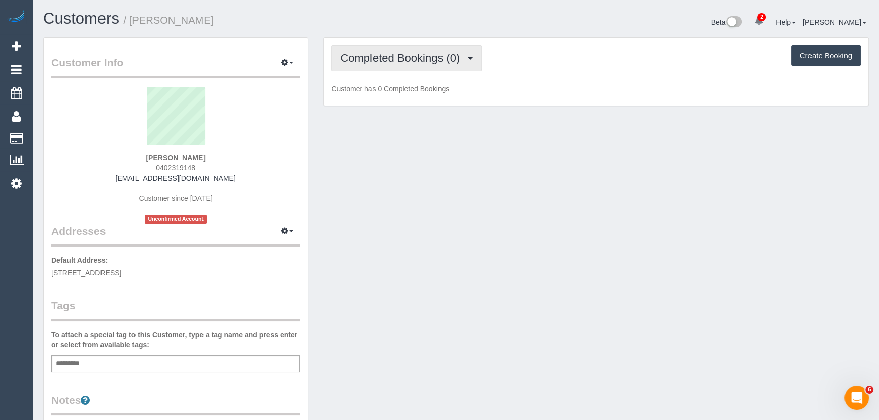
click at [442, 62] on span "Completed Bookings (0)" at bounding box center [402, 58] width 125 height 13
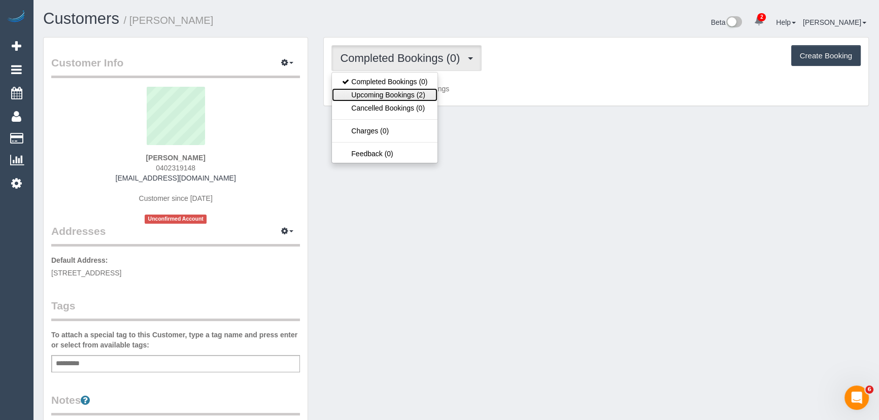
click at [430, 96] on link "Upcoming Bookings (2)" at bounding box center [385, 94] width 106 height 13
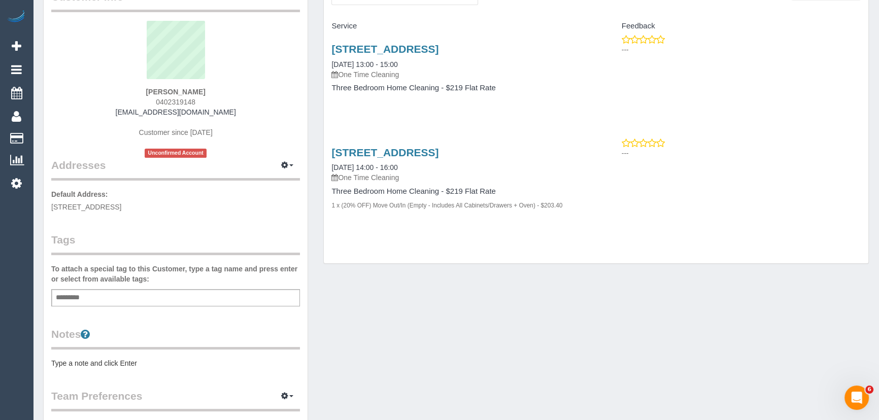
scroll to position [63, 0]
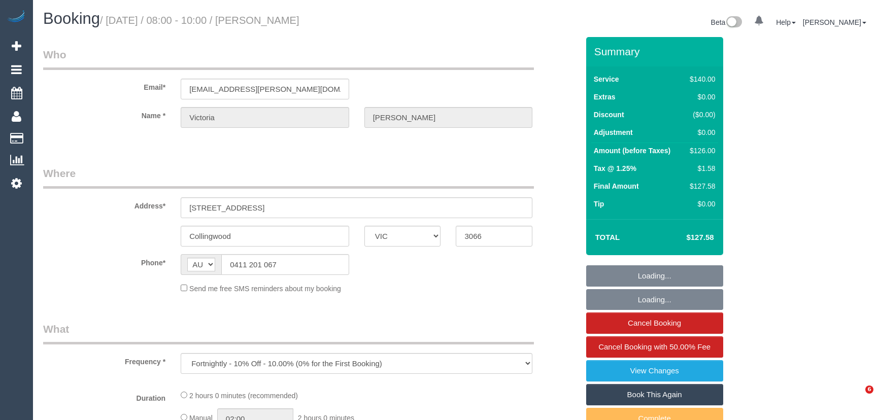
select select "VIC"
select select "string:stripe-card_1D69Fj2GScqysDRVZtXZIiWE"
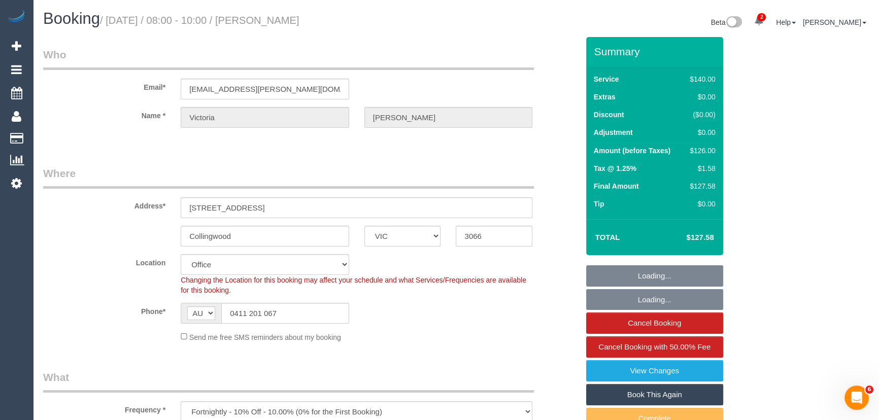
select select "object:668"
select select "number:27"
select select "number:16"
select select "number:18"
select select "number:34"
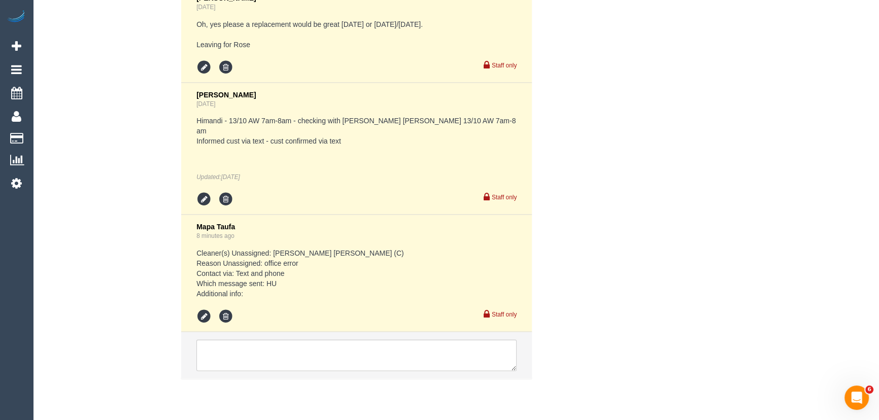
scroll to position [2536, 0]
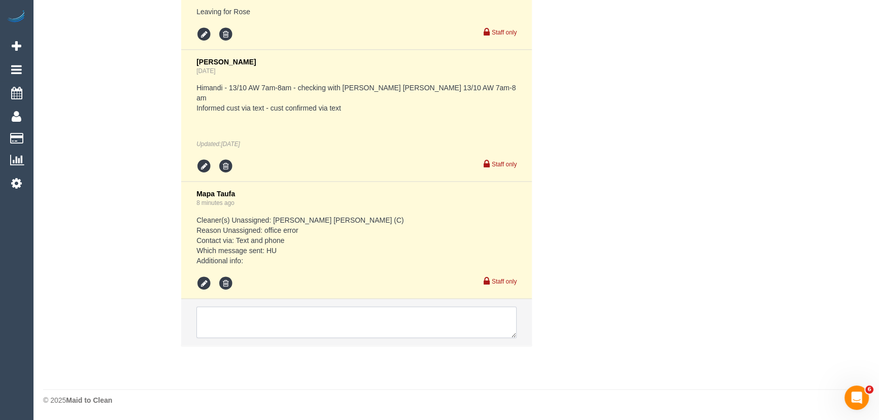
click at [251, 316] on textarea at bounding box center [356, 322] width 320 height 31
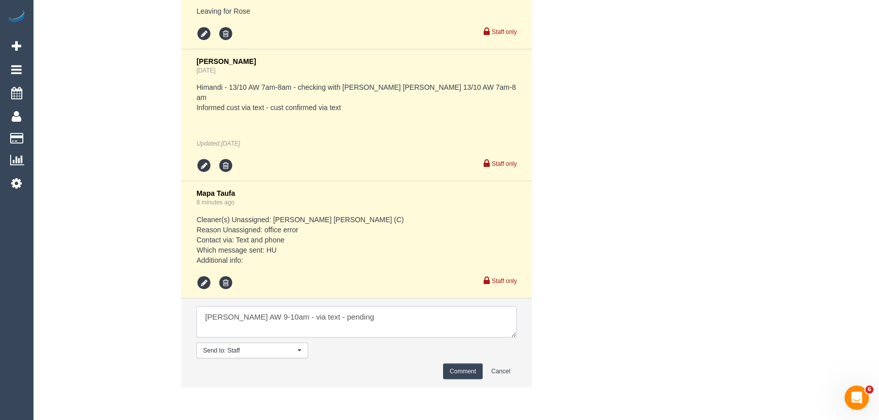
type textarea "[PERSON_NAME] AW 9-10am - via text - pending"
click at [469, 371] on button "Comment" at bounding box center [463, 372] width 40 height 16
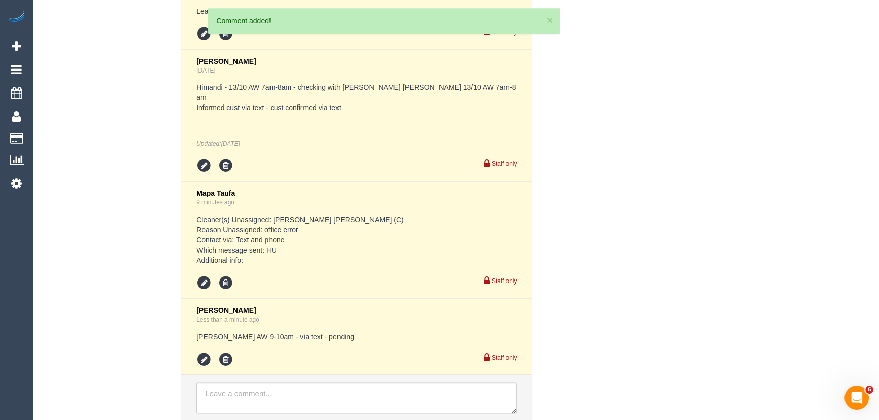
scroll to position [2612, 0]
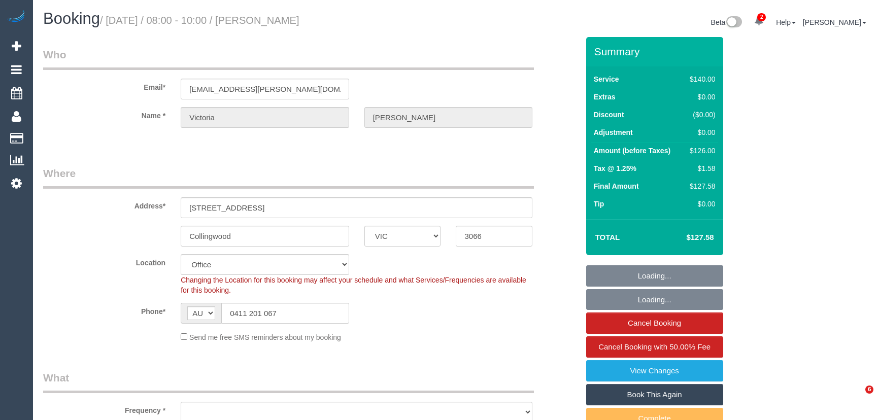
select select "VIC"
select select "object:842"
select select "string:stripe-card_1D69Fj2GScqysDRVZtXZIiWE"
select select "number:27"
select select "number:16"
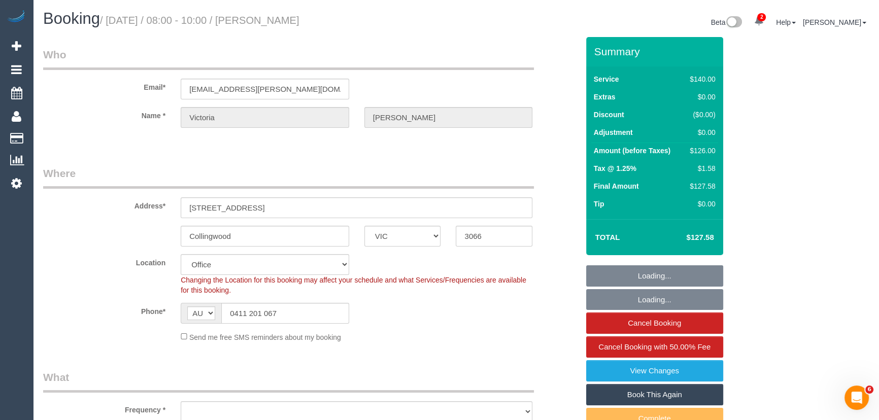
select select "number:18"
select select "number:34"
select select "object:851"
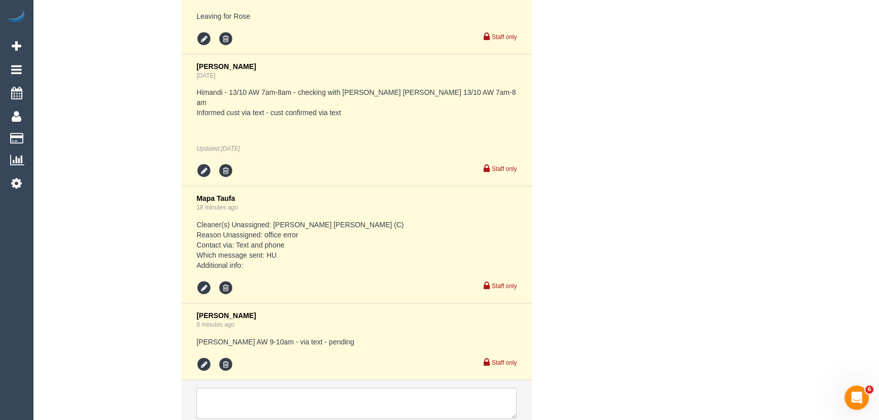
scroll to position [2612, 0]
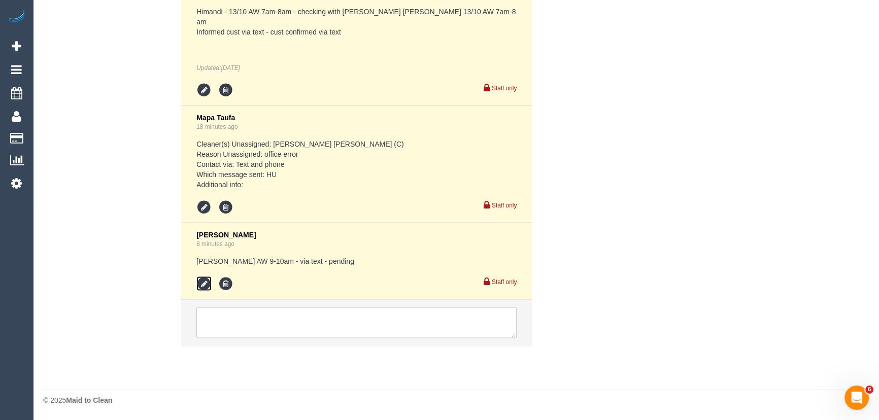
click at [200, 285] on icon at bounding box center [203, 284] width 15 height 15
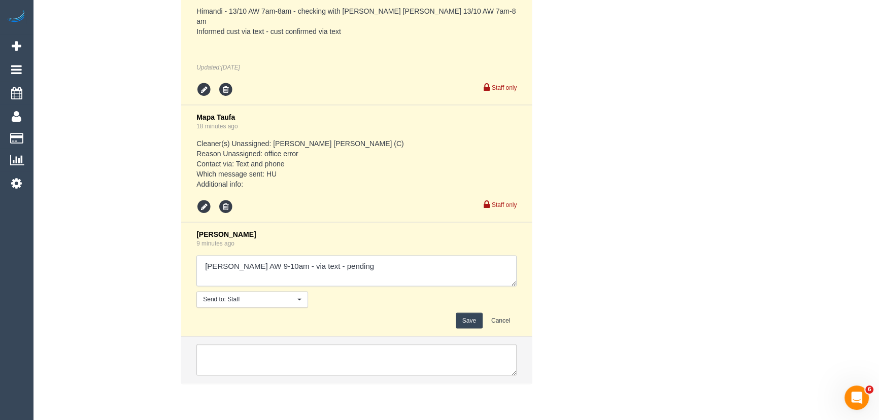
click at [372, 271] on textarea at bounding box center [356, 271] width 320 height 31
type textarea "[PERSON_NAME] AW 9-10am - via text - pending [PERSON_NAME] 10am-12pm - via text…"
click at [465, 325] on button "Save" at bounding box center [469, 321] width 27 height 16
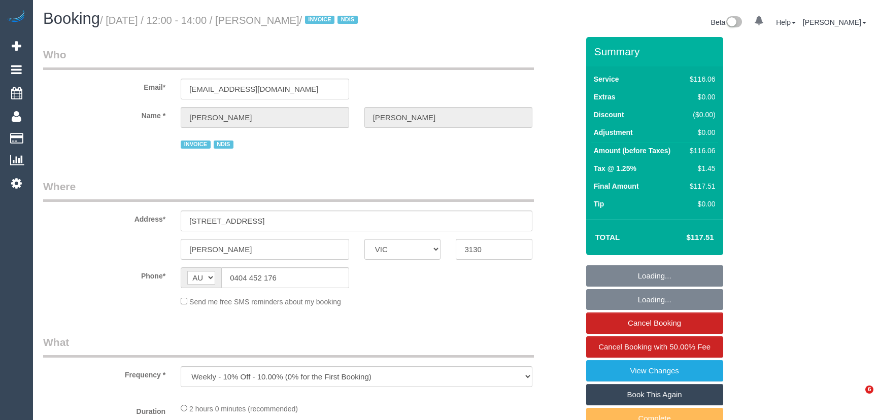
select select "VIC"
select select "number:29"
select select "number:14"
select select "number:19"
select select "number:36"
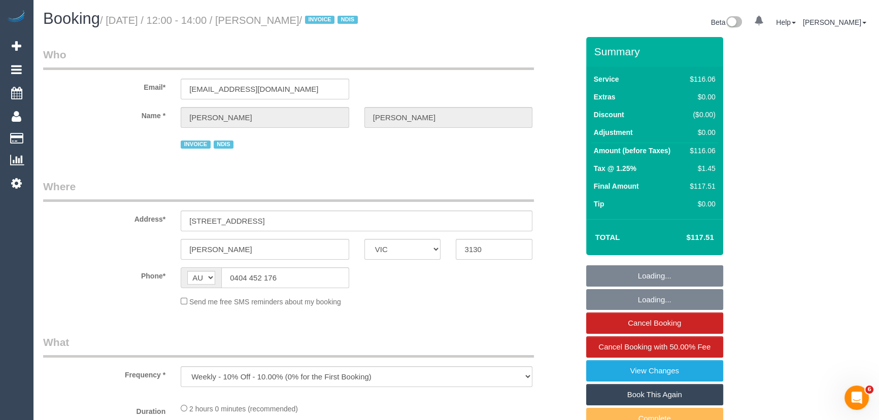
select select "number:34"
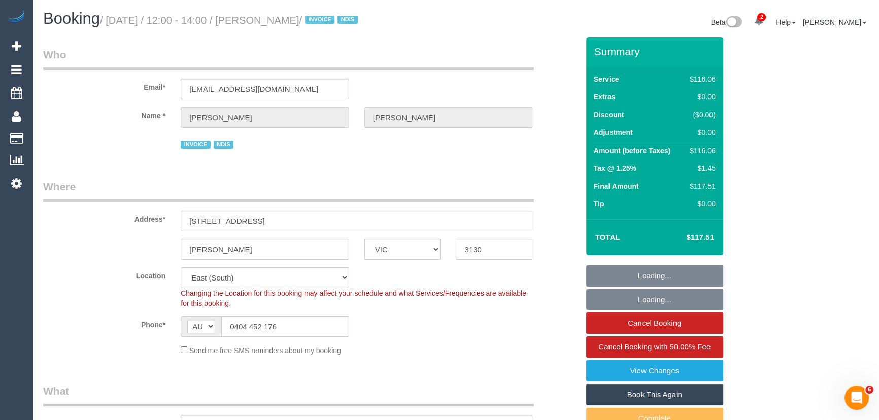
select select "object:795"
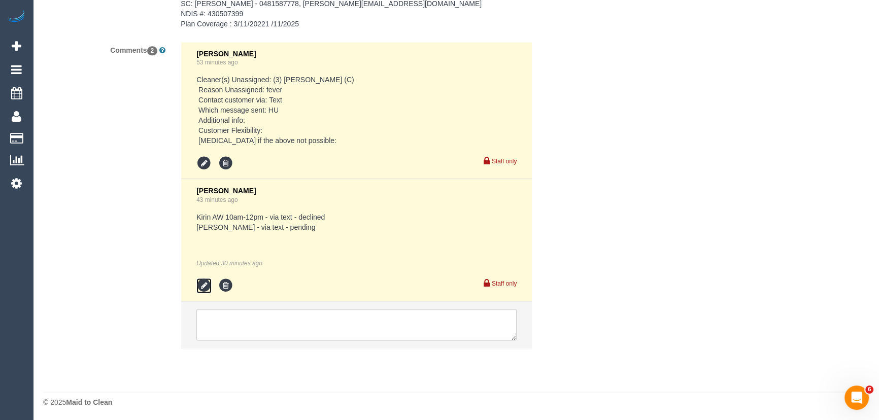
click at [208, 283] on icon at bounding box center [203, 285] width 15 height 15
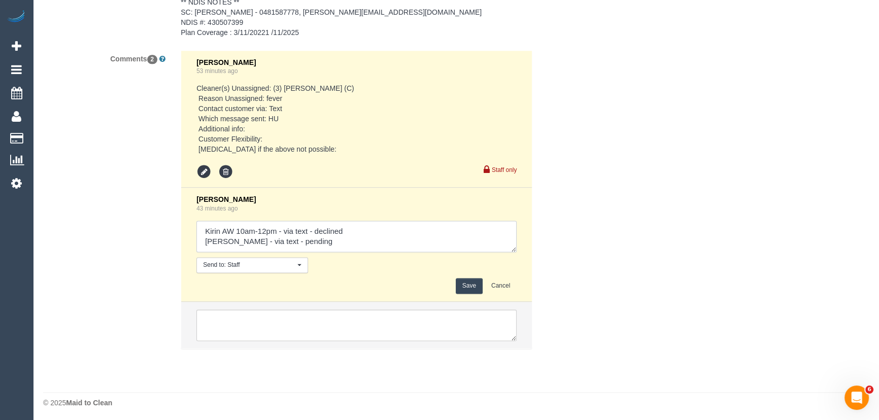
click at [320, 242] on textarea at bounding box center [356, 236] width 320 height 31
type textarea "Kirin AW 10am-12pm - via text - declined Poorna - via text - declined"
click at [473, 287] on button "Save" at bounding box center [469, 286] width 27 height 16
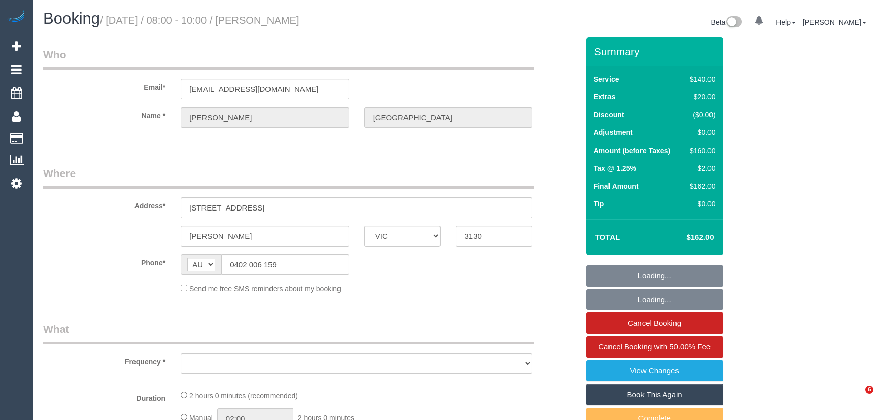
select select "VIC"
select select "string:stripe-pm_1SFQlC2GScqysDRVjSHITxLi"
select select "number:27"
select select "number:14"
select select "number:19"
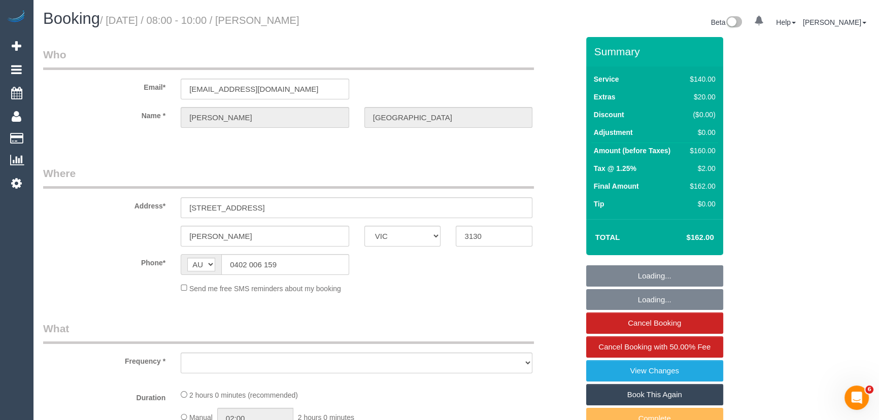
select select "number:24"
select select "number:33"
select select "number:12"
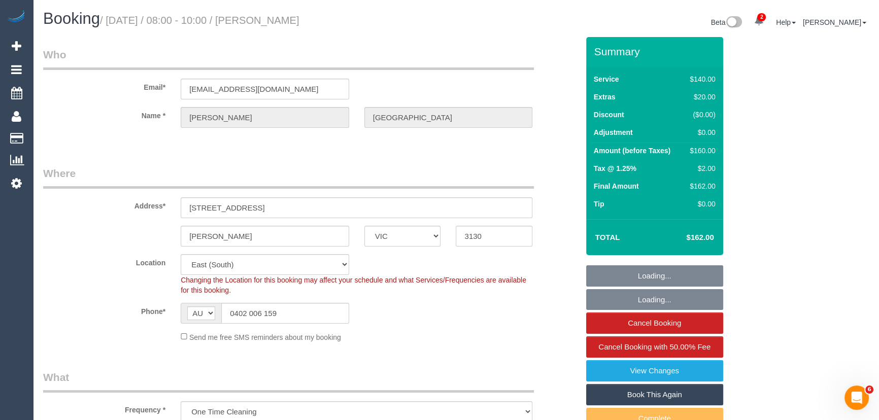
select select "object:915"
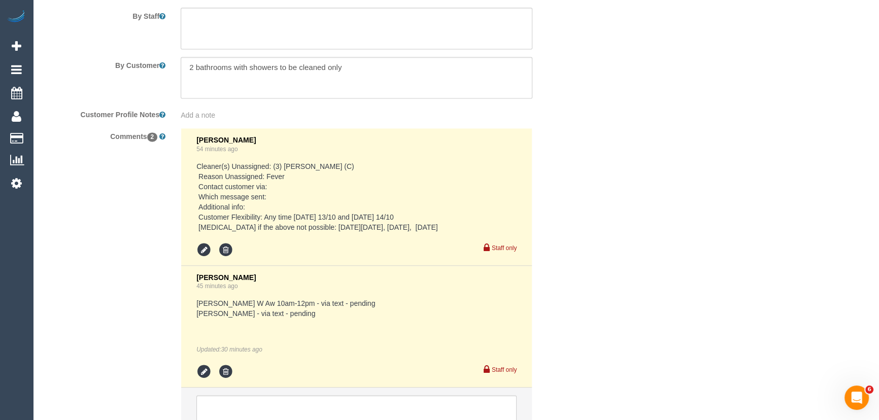
scroll to position [1862, 0]
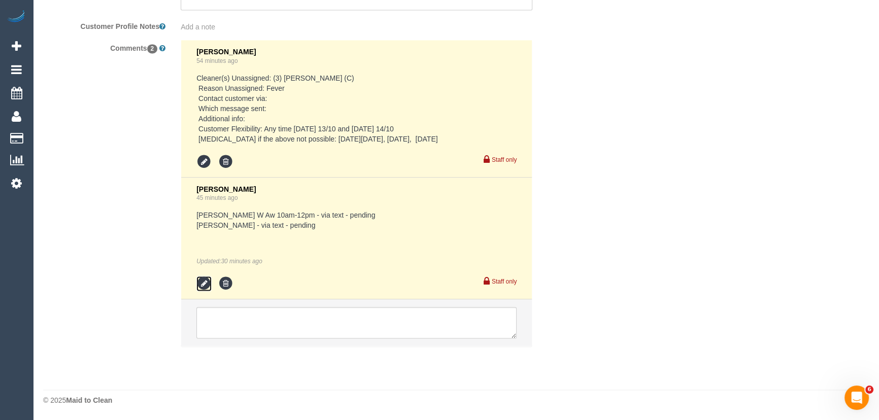
click at [201, 288] on icon at bounding box center [203, 283] width 15 height 15
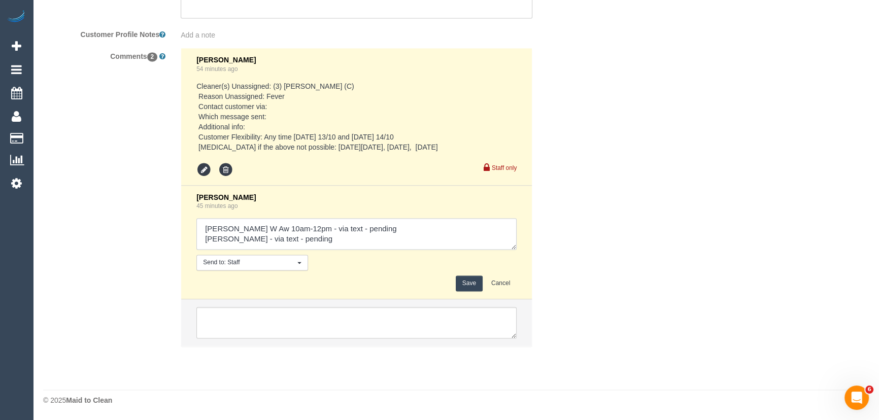
click at [309, 240] on textarea at bounding box center [356, 233] width 320 height 31
type textarea "Danielle W Aw 10am-12pm - via text - pending Poorna - via text - declined"
click at [470, 285] on button "Save" at bounding box center [469, 284] width 27 height 16
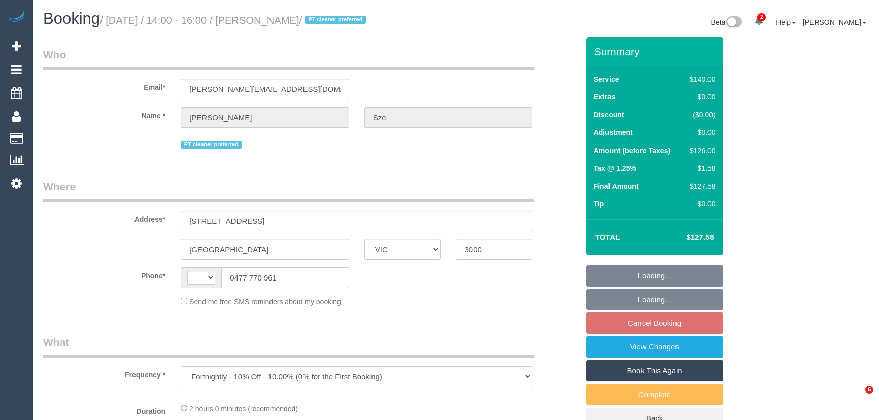
select select "VIC"
select select "number:29"
select select "number:14"
select select "number:21"
select select "number:36"
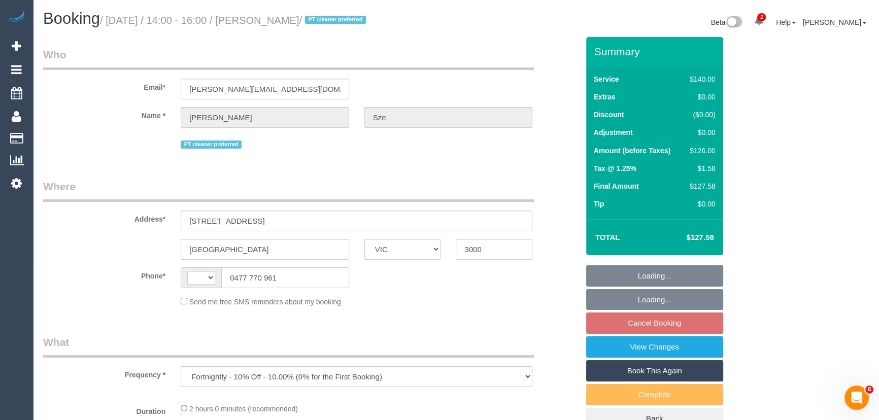
select select "number:34"
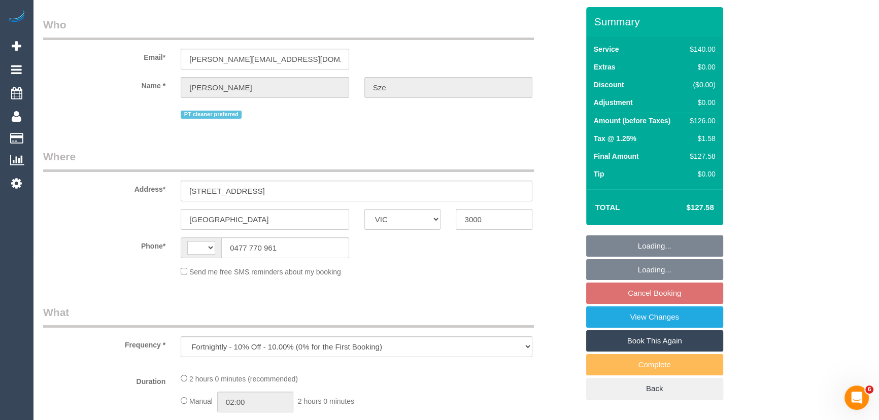
select select "string:AU"
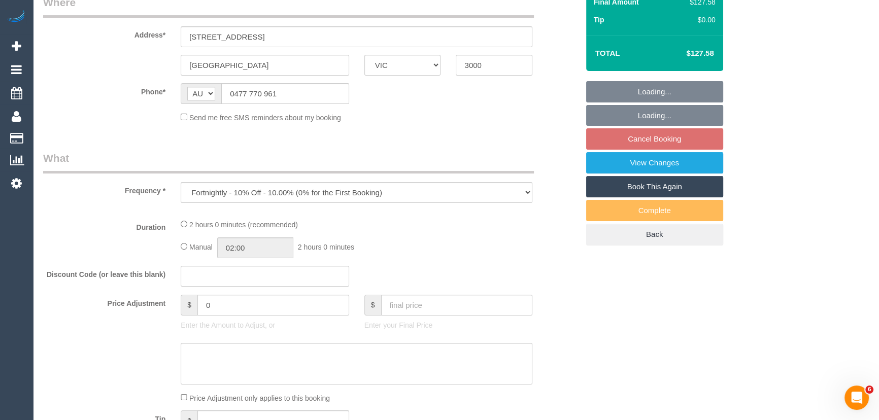
select select "string:stripe-pm_1QDkOE2GScqysDRVgfF8XeBz"
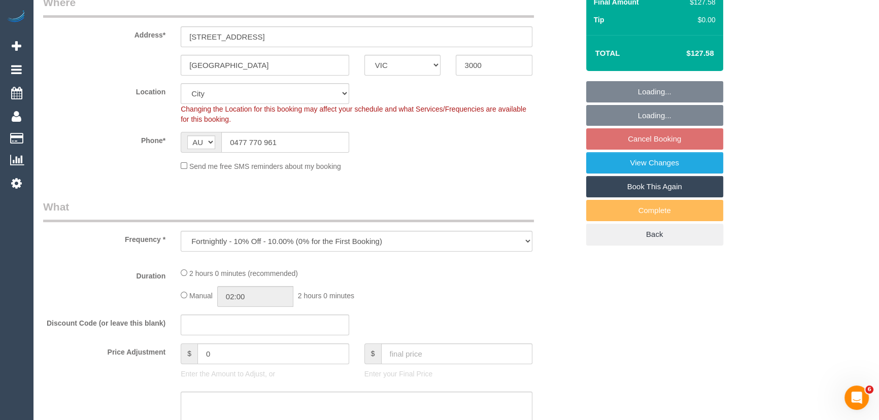
select select "object:727"
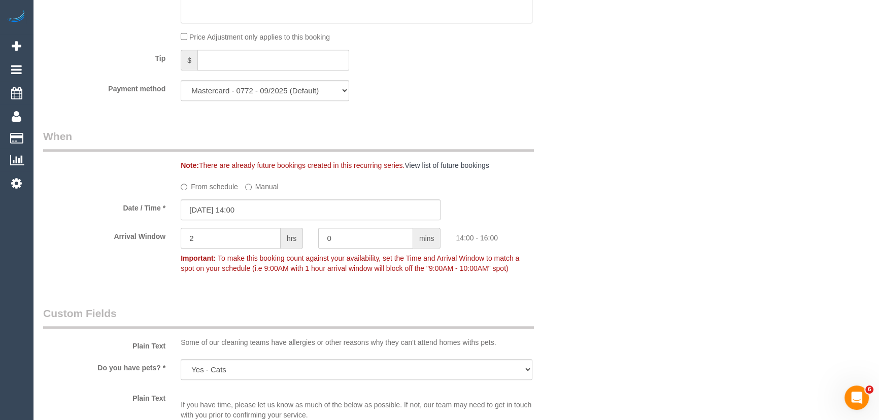
scroll to position [1154, 0]
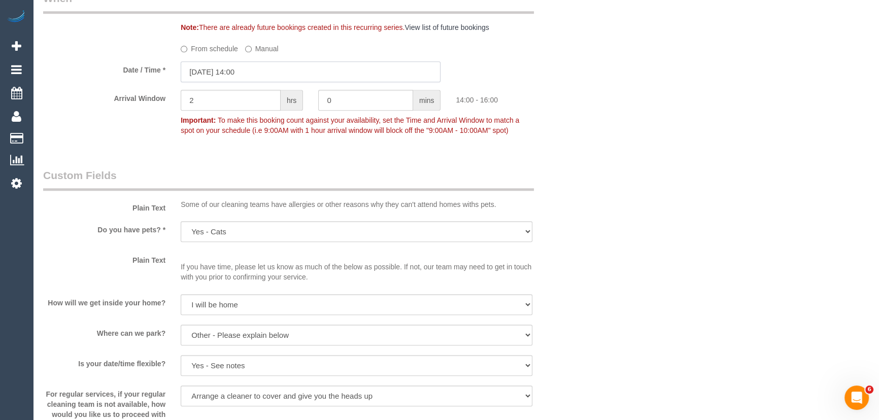
click at [270, 73] on input "14/10/2025 14:00" at bounding box center [311, 71] width 260 height 21
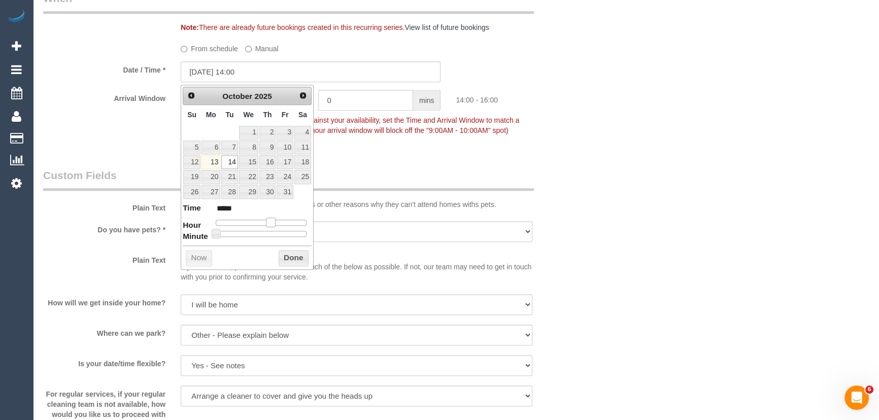
click at [269, 221] on span at bounding box center [270, 222] width 9 height 9
drag, startPoint x: 269, startPoint y: 221, endPoint x: 262, endPoint y: 221, distance: 6.6
click at [267, 221] on span at bounding box center [270, 222] width 9 height 9
type input "14/10/2025 13:00"
type input "*****"
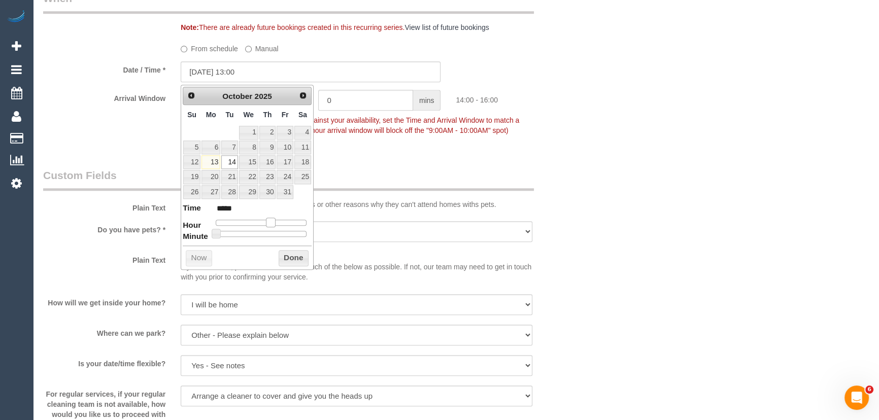
type input "14/10/2025 12:00"
type input "*****"
type input "14/10/2025 11:00"
type input "*****"
type input "14/10/2025 10:00"
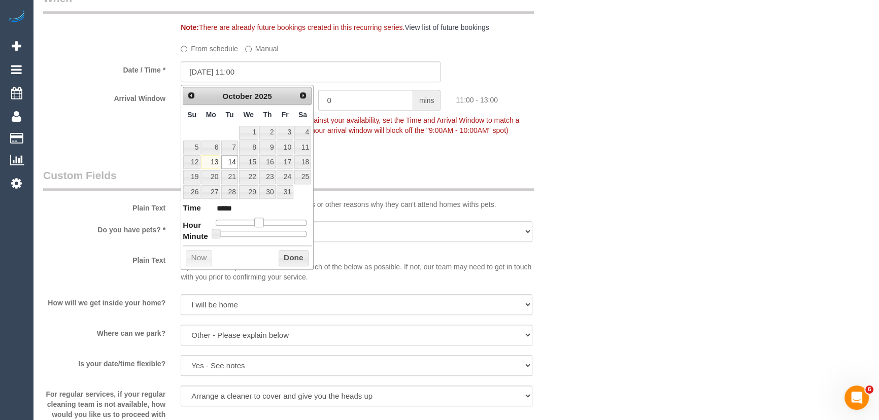
type input "*****"
type input "14/10/2025 09:00"
type input "*****"
drag, startPoint x: 262, startPoint y: 221, endPoint x: 253, endPoint y: 221, distance: 9.2
click at [253, 221] on span at bounding box center [251, 222] width 9 height 9
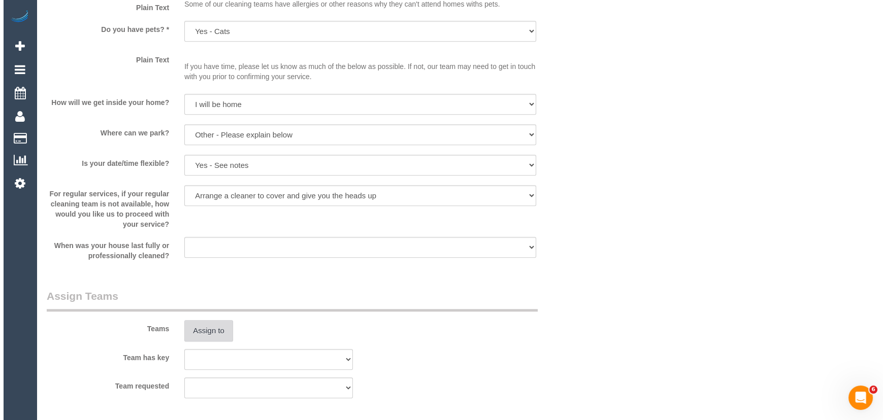
scroll to position [1431, 0]
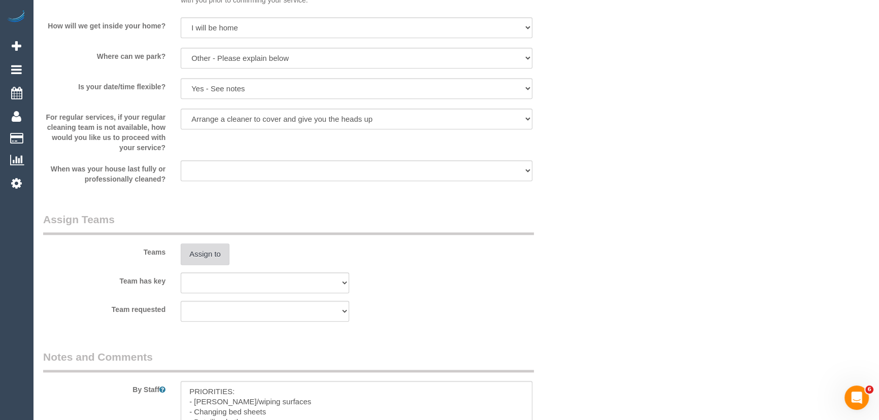
click at [210, 256] on button "Assign to" at bounding box center [205, 254] width 49 height 21
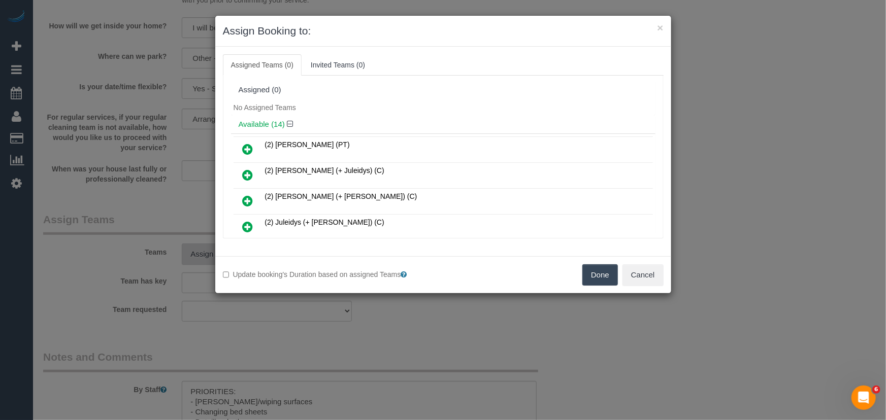
scroll to position [165, 0]
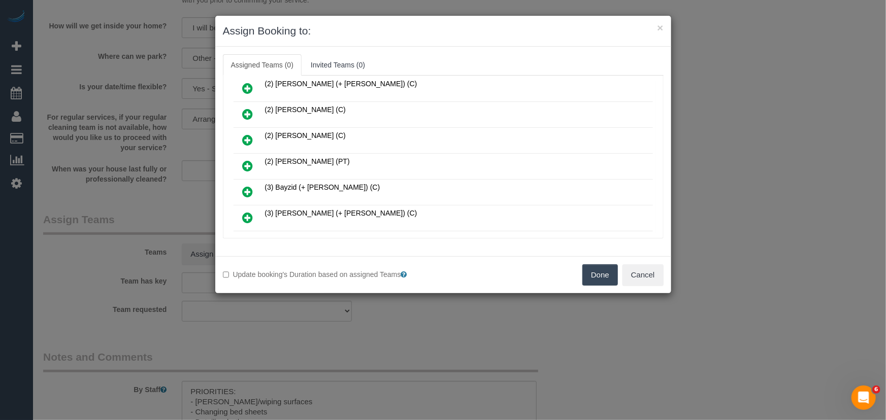
click at [244, 160] on icon at bounding box center [248, 166] width 11 height 12
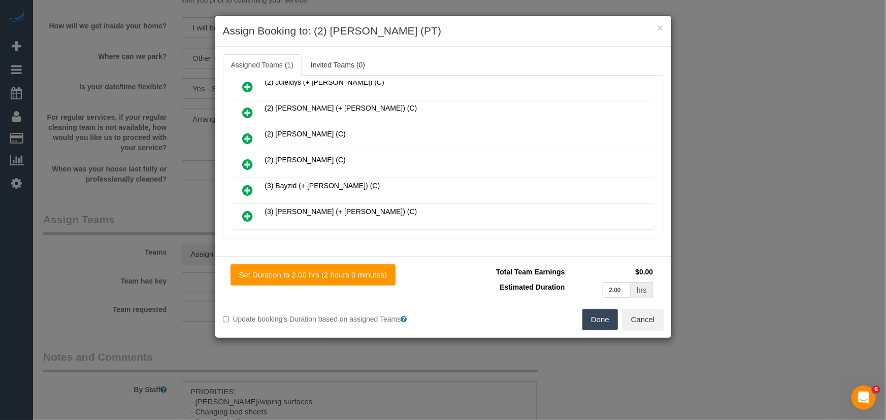
scroll to position [188, 0]
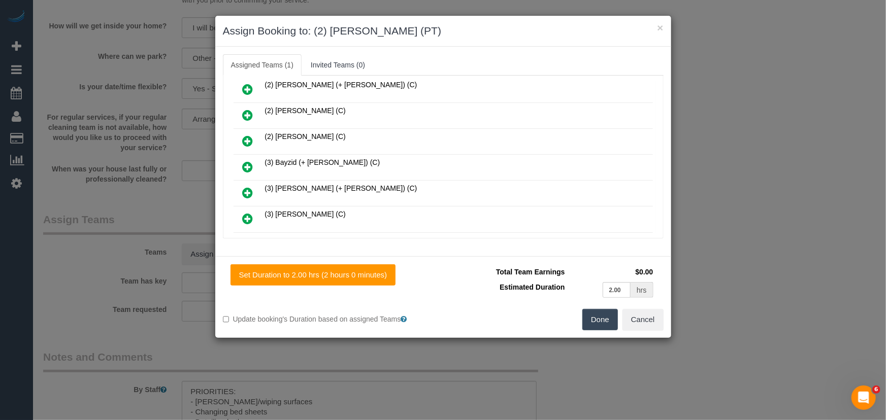
drag, startPoint x: 591, startPoint y: 317, endPoint x: 569, endPoint y: 307, distance: 24.5
click at [592, 317] on button "Done" at bounding box center [600, 319] width 36 height 21
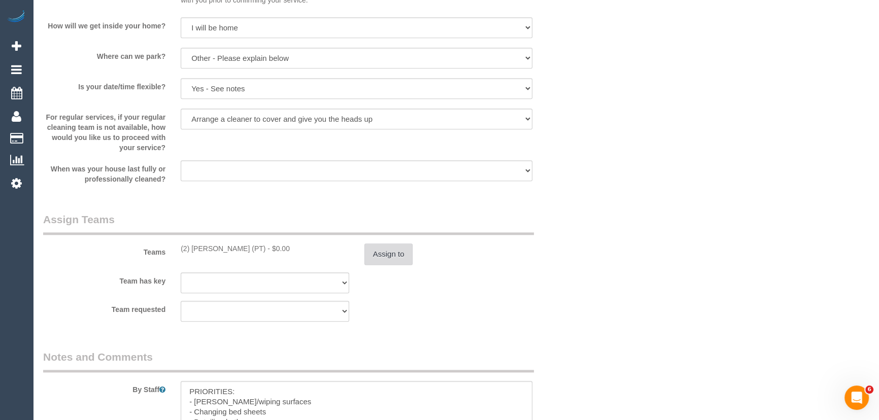
click at [390, 254] on button "Assign to" at bounding box center [389, 254] width 49 height 21
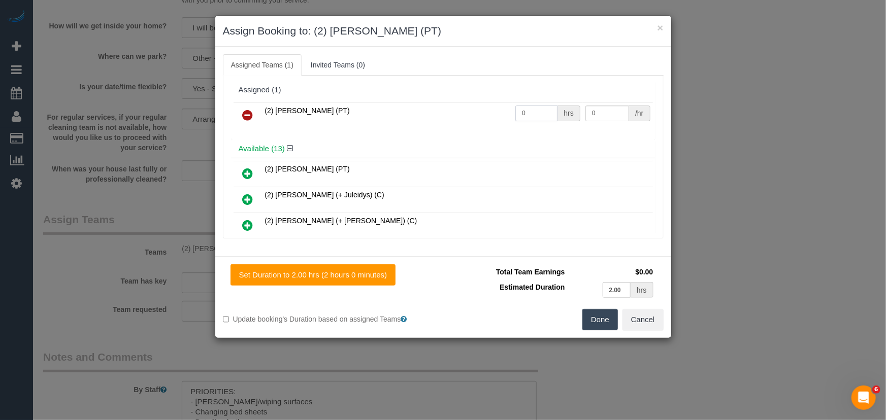
click at [535, 108] on input "0" at bounding box center [536, 114] width 42 height 16
type input "2"
type input "37.5"
click at [605, 311] on button "Done" at bounding box center [600, 319] width 36 height 21
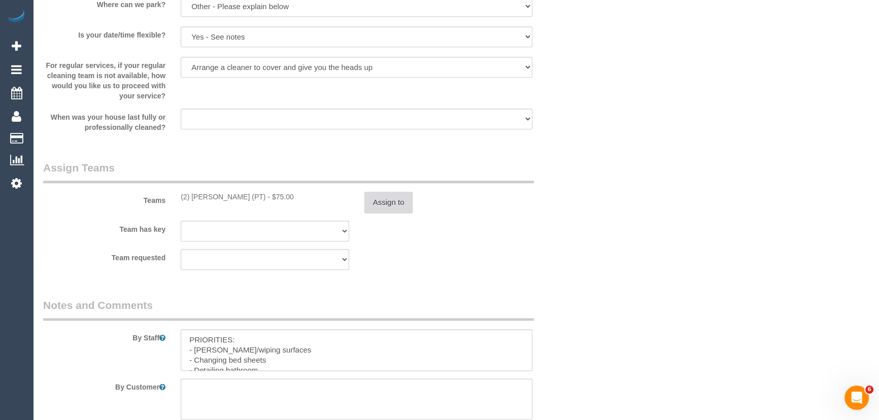
scroll to position [1569, 0]
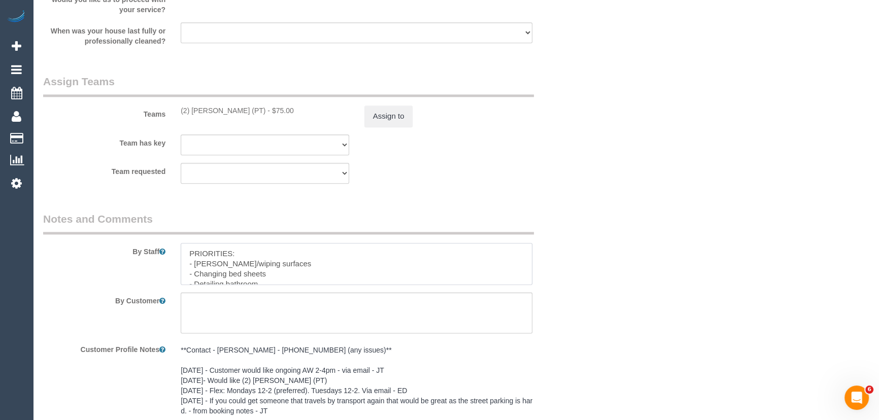
click at [187, 249] on textarea at bounding box center [357, 264] width 352 height 42
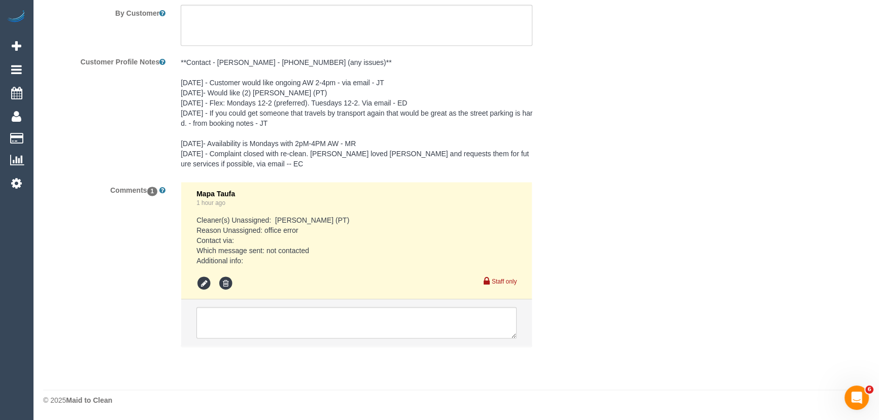
scroll to position [1858, 0]
type textarea "*cover* PRIORITIES: - Dusting/wiping surfaces - Changing bed sheets - Detailing…"
click at [327, 323] on textarea at bounding box center [356, 322] width 320 height 31
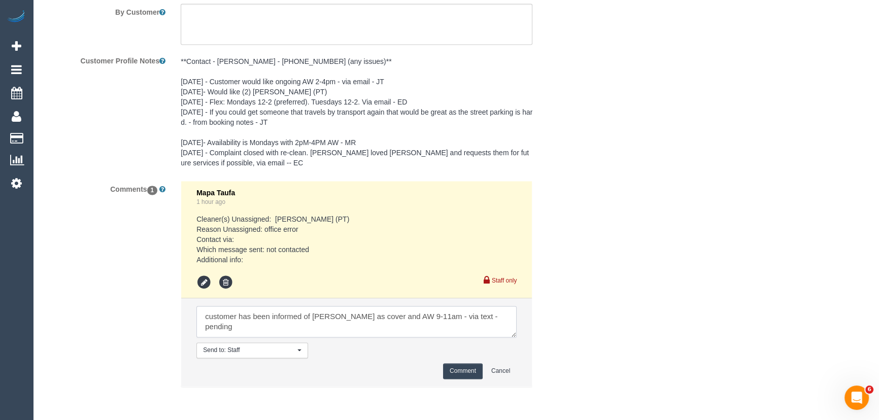
type textarea "customer has been informed of Theo as cover and AW 9-11am - via text - pending"
click at [470, 377] on button "Comment" at bounding box center [463, 372] width 40 height 16
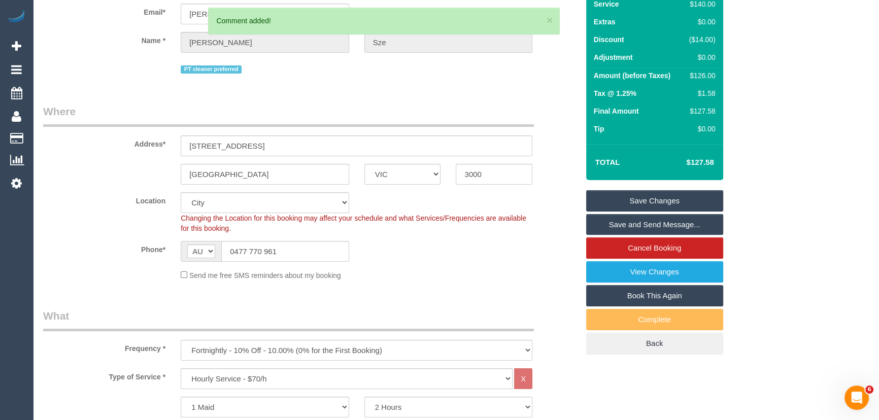
scroll to position [0, 0]
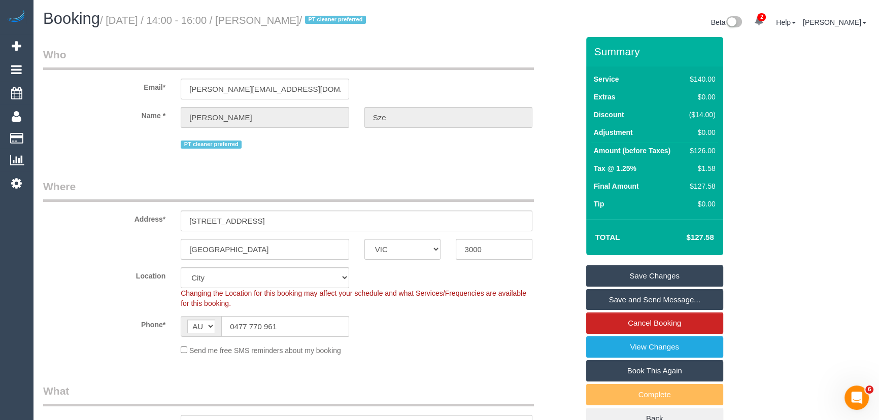
click at [280, 23] on small "/ October 14, 2025 / 14:00 - 16:00 / Megan Sze / PT cleaner preferred" at bounding box center [234, 20] width 269 height 11
click at [286, 35] on div "Booking / October 14, 2025 / 14:00 - 16:00 / Megan Sze / PT cleaner preferred B…" at bounding box center [456, 23] width 841 height 27
click at [283, 15] on small "/ October 14, 2025 / 14:00 - 16:00 / Megan Sze / PT cleaner preferred" at bounding box center [234, 20] width 269 height 11
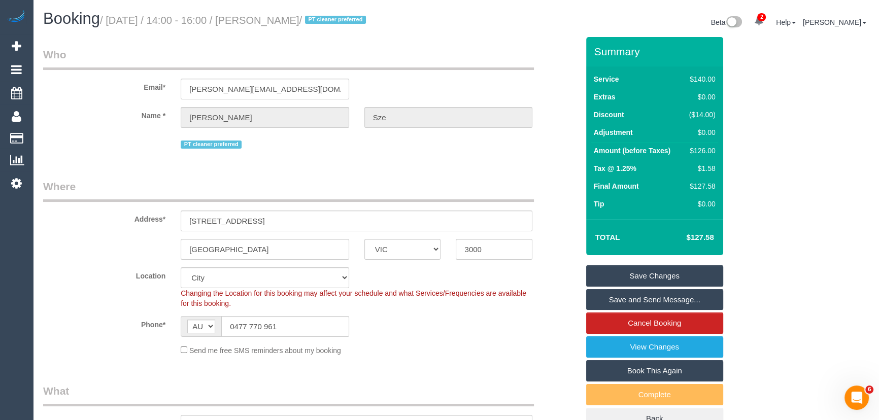
click at [283, 15] on small "/ October 14, 2025 / 14:00 - 16:00 / Megan Sze / PT cleaner preferred" at bounding box center [234, 20] width 269 height 11
copy small "Megan Sze"
click at [279, 324] on input "0477 770 961" at bounding box center [285, 326] width 128 height 21
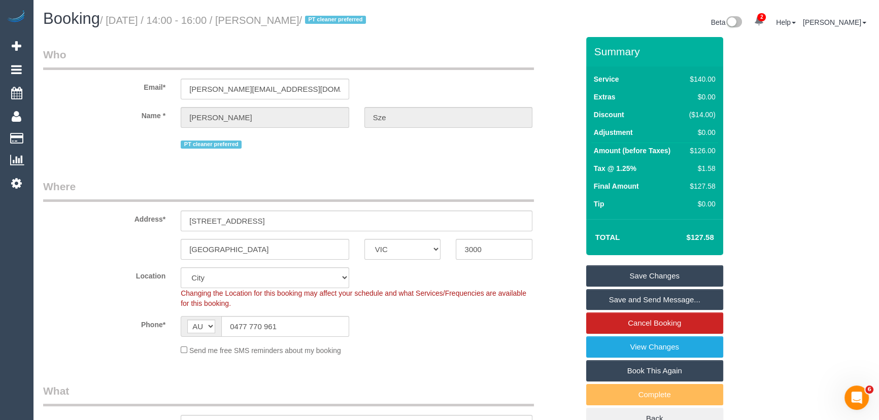
click at [641, 268] on link "Save Changes" at bounding box center [654, 276] width 137 height 21
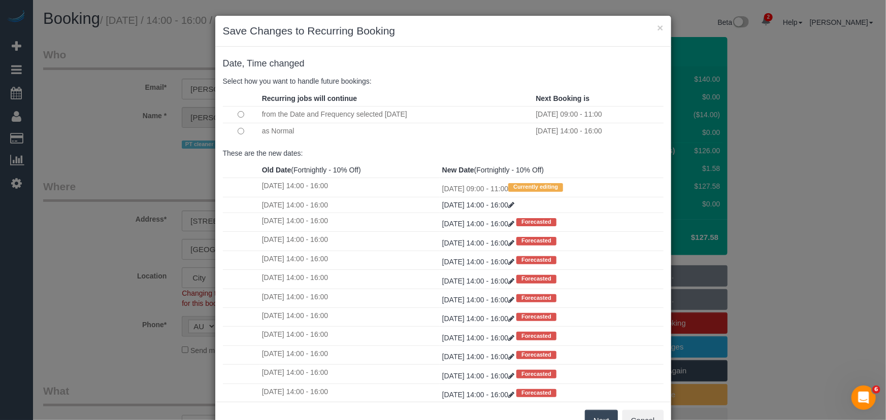
click at [590, 411] on button "Next" at bounding box center [601, 420] width 33 height 21
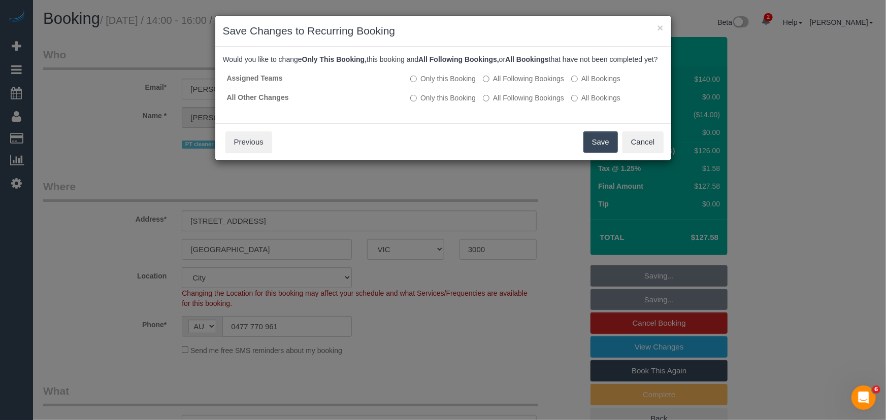
click at [595, 153] on button "Save" at bounding box center [600, 142] width 35 height 21
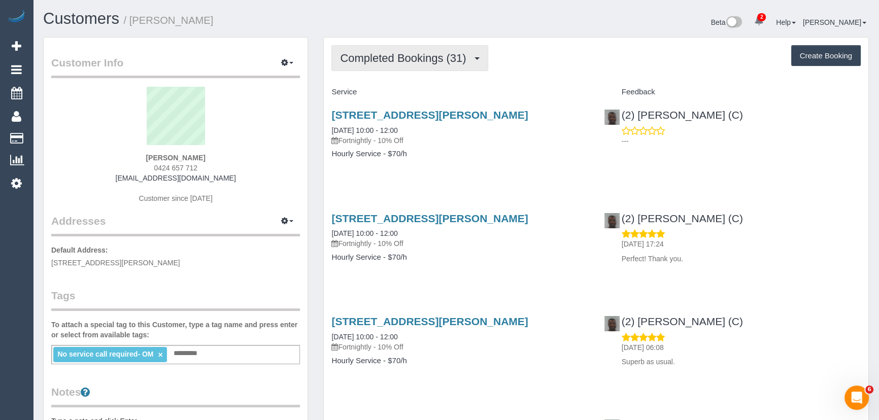
click at [456, 56] on span "Completed Bookings (31)" at bounding box center [405, 58] width 131 height 13
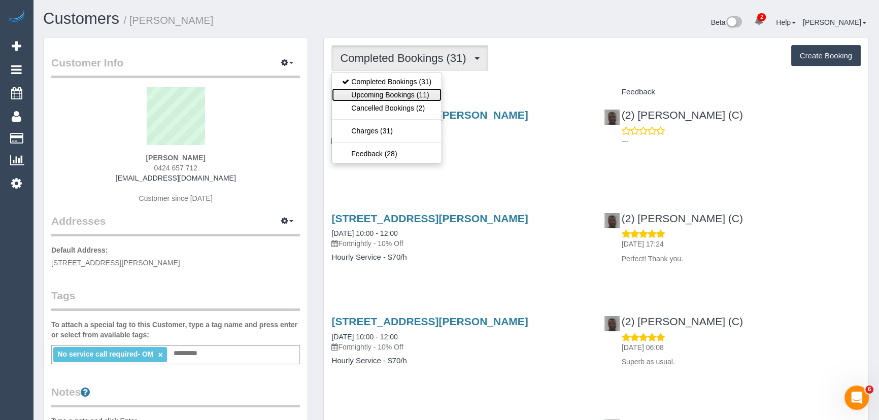
click at [428, 94] on link "Upcoming Bookings (11)" at bounding box center [387, 94] width 110 height 13
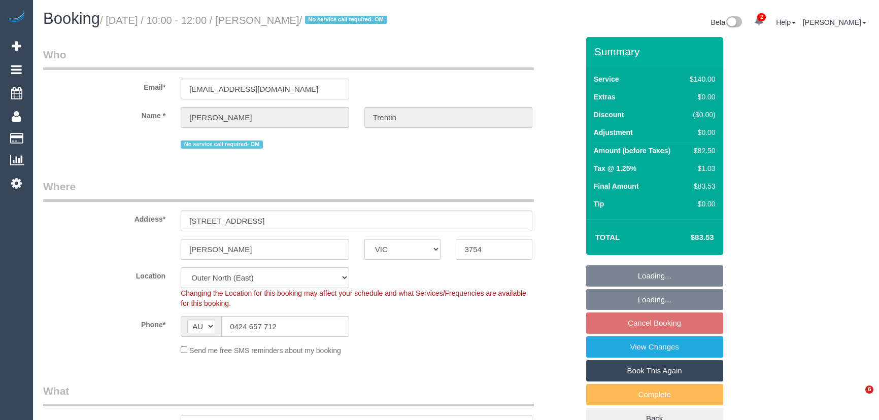
select select "VIC"
select select "string:stripe-pm_1Qmm0X2GScqysDRViEhzSpjA"
select select "object:738"
select select "number:28"
select select "number:14"
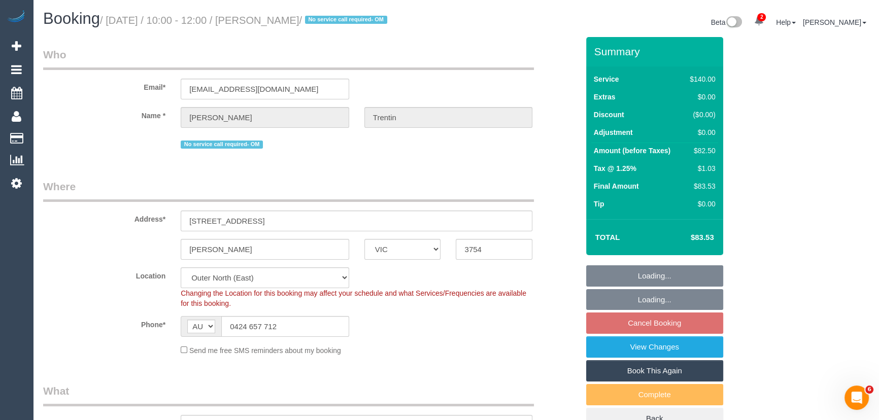
select select "number:18"
select select "number:22"
select select "number:35"
select select "number:11"
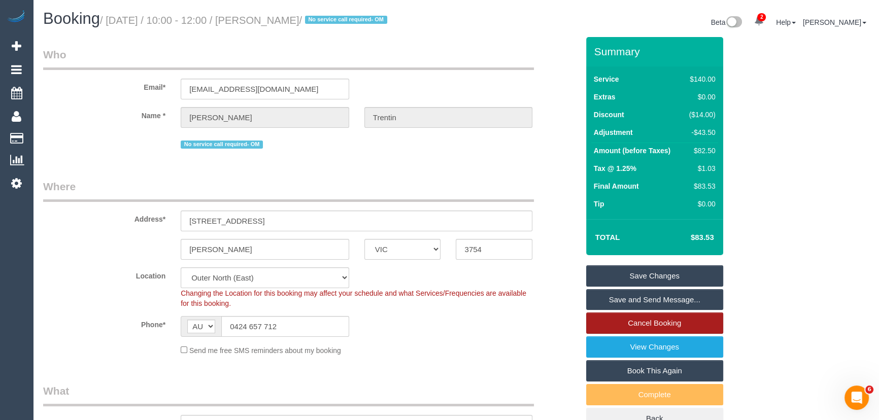
click at [660, 320] on link "Cancel Booking" at bounding box center [654, 323] width 137 height 21
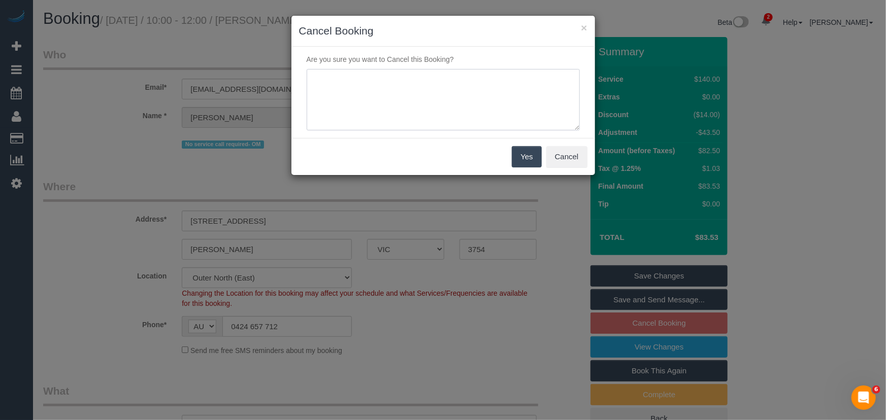
click at [470, 102] on textarea at bounding box center [443, 100] width 273 height 62
type textarea "not required - JT"
click at [528, 155] on button "Yes" at bounding box center [526, 156] width 29 height 21
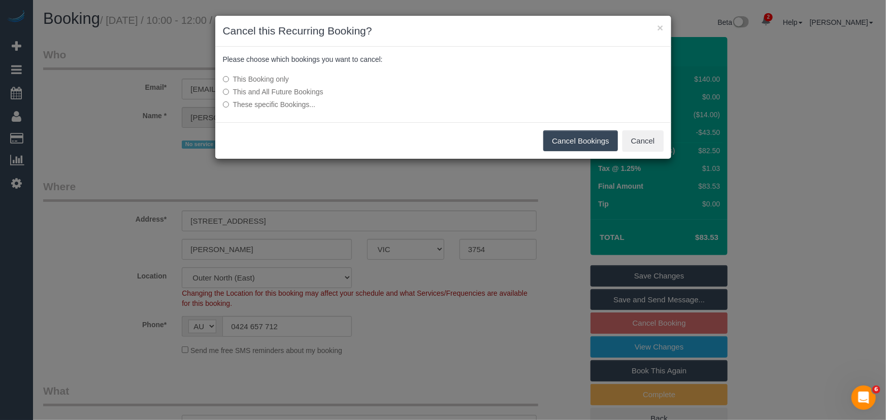
click at [579, 144] on button "Cancel Bookings" at bounding box center [580, 140] width 75 height 21
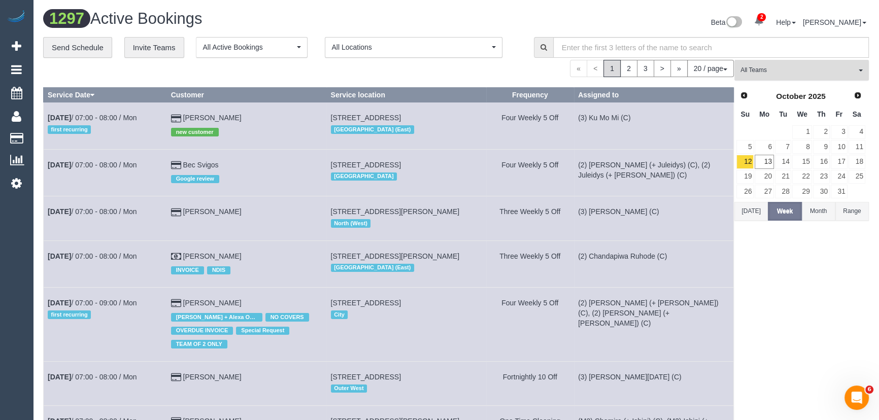
click at [786, 73] on span "All Teams" at bounding box center [799, 70] width 116 height 9
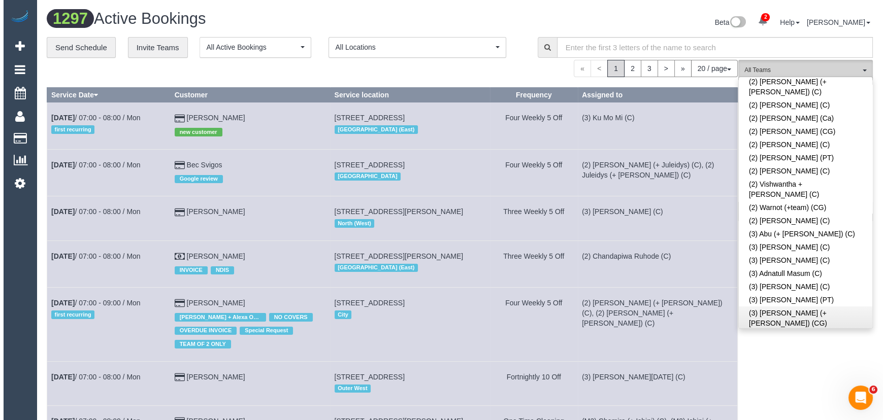
scroll to position [1107, 0]
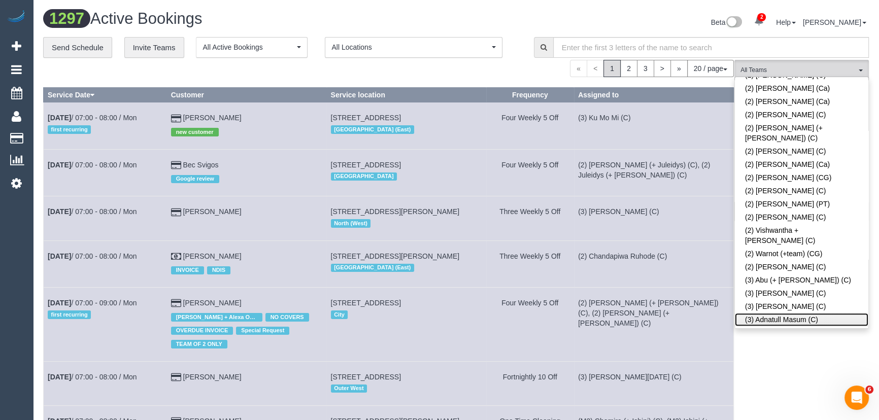
click at [784, 313] on link "(3) Adnatull Masum (C)" at bounding box center [802, 319] width 134 height 13
click at [640, 20] on div "Beta 2 Your Notifications You have 0 alerts × You have 1 to charge for 13/10/20…" at bounding box center [666, 23] width 421 height 27
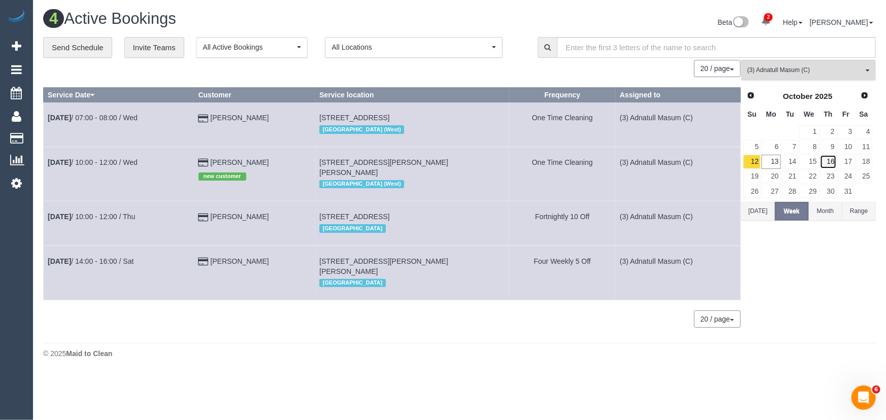
click at [836, 160] on link "16" at bounding box center [828, 162] width 17 height 14
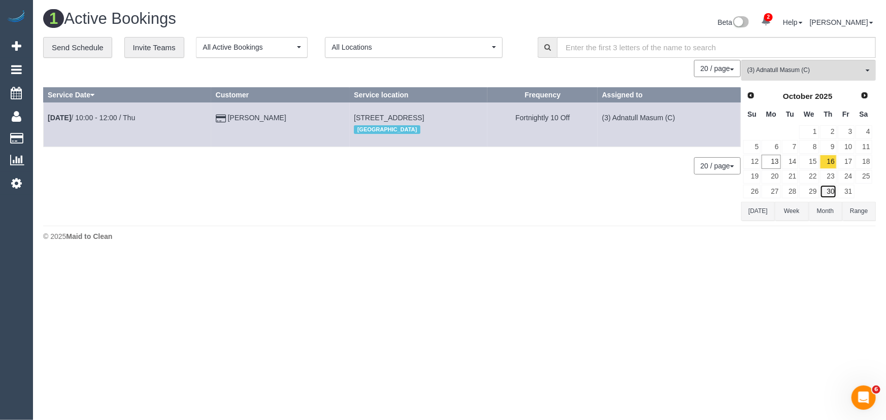
click at [831, 190] on link "30" at bounding box center [828, 192] width 17 height 14
click at [864, 94] on span "Next" at bounding box center [865, 95] width 8 height 8
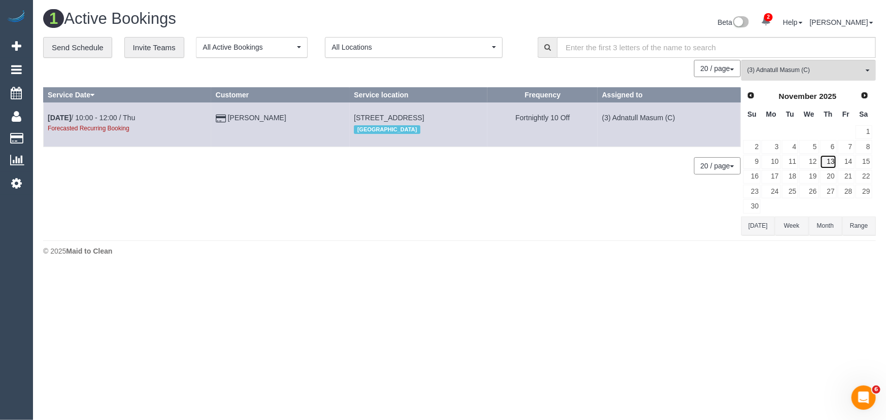
click at [831, 158] on link "13" at bounding box center [828, 162] width 17 height 14
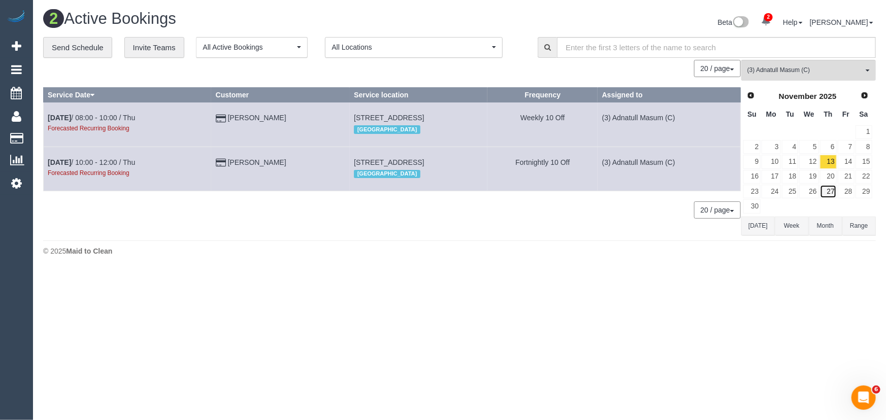
click at [830, 189] on link "27" at bounding box center [828, 192] width 17 height 14
click at [832, 177] on link "20" at bounding box center [828, 177] width 17 height 14
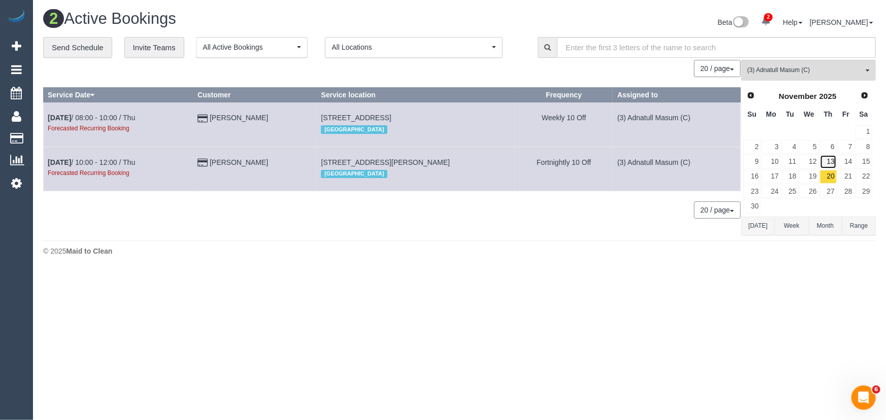
click at [828, 162] on link "13" at bounding box center [828, 162] width 17 height 14
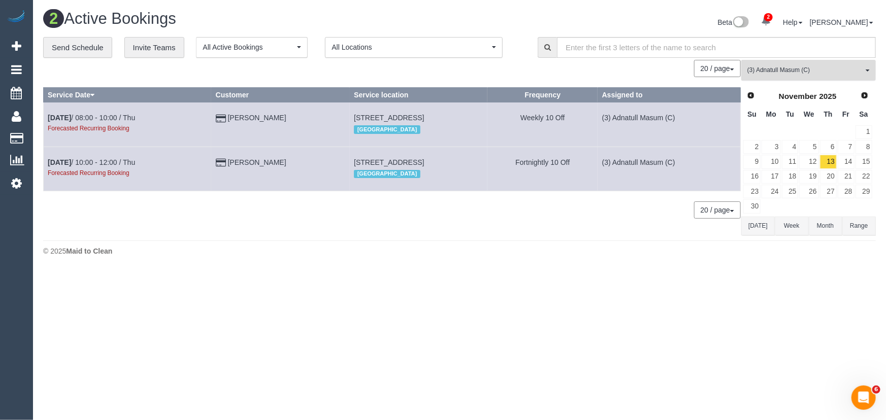
click at [769, 70] on span "(3) Adnatull Masum (C)" at bounding box center [805, 70] width 116 height 9
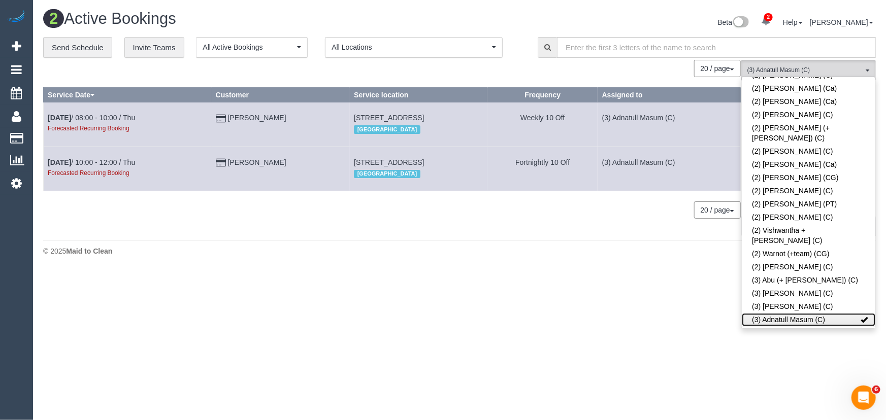
click at [802, 313] on link "(3) Adnatull Masum (C)" at bounding box center [809, 319] width 134 height 13
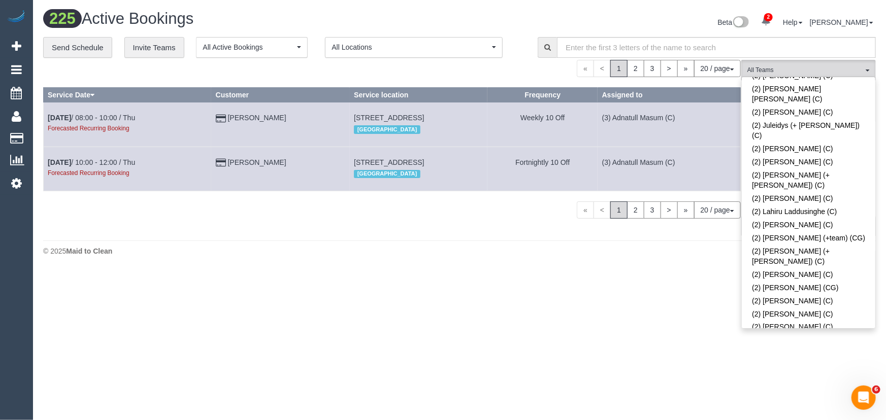
scroll to position [646, 0]
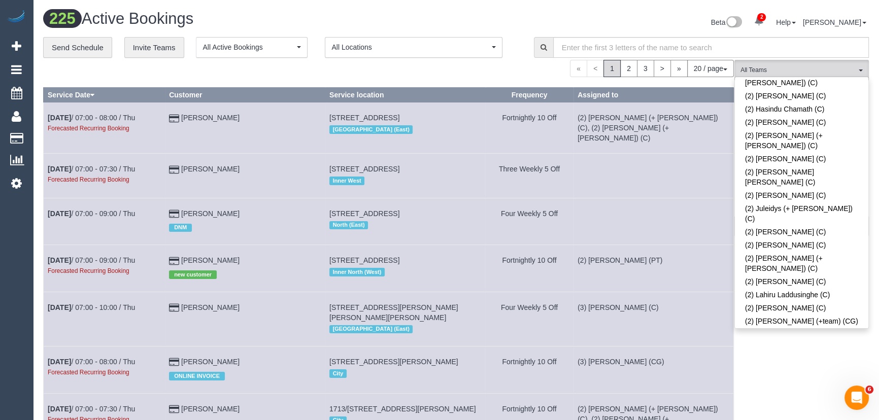
click at [778, 404] on link "(2) Nyasha Mahofa (C)" at bounding box center [802, 410] width 134 height 13
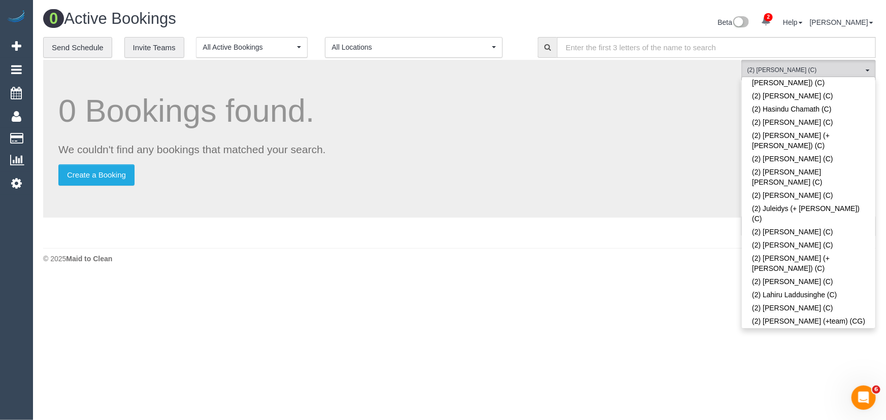
click at [635, 7] on div "0 Active Bookings Beta 2 Your Notifications You have 0 alerts × You have 1 to c…" at bounding box center [459, 139] width 853 height 279
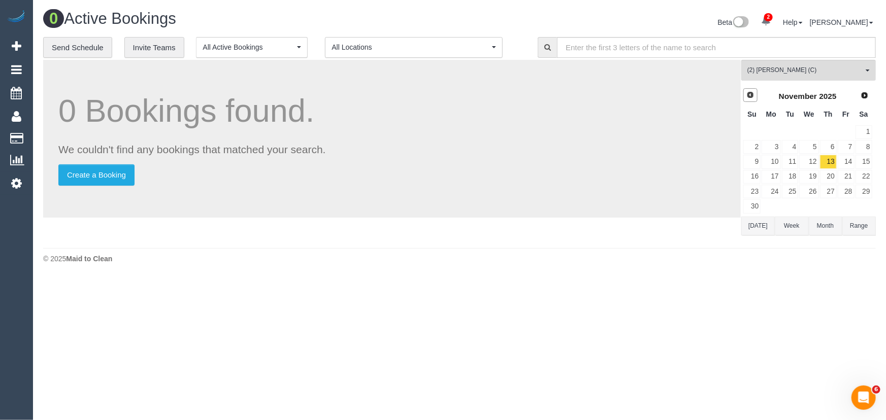
click at [751, 97] on span "Prev" at bounding box center [750, 95] width 8 height 8
click at [828, 161] on link "16" at bounding box center [828, 162] width 17 height 14
click at [814, 162] on link "15" at bounding box center [808, 162] width 19 height 14
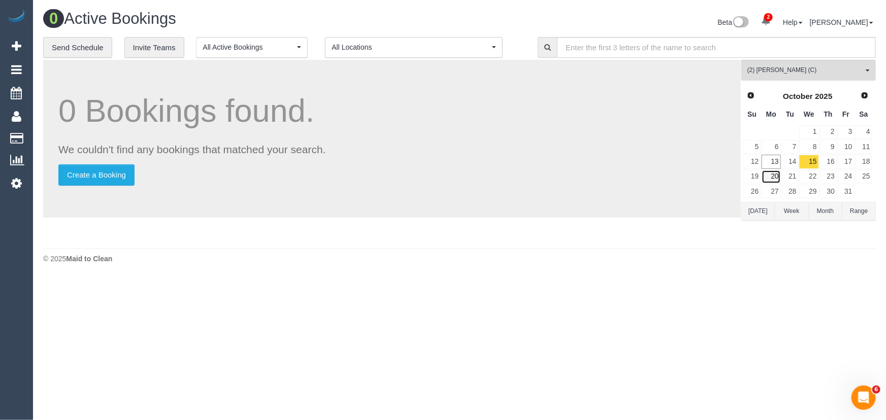
click at [778, 177] on link "20" at bounding box center [771, 177] width 19 height 14
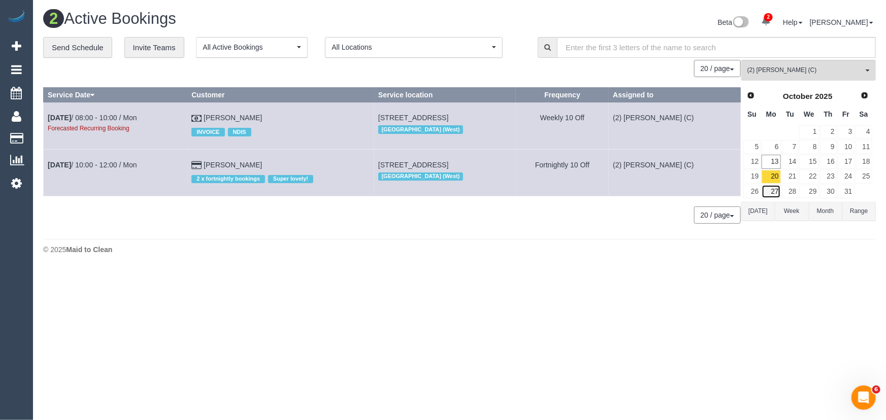
click at [777, 191] on link "27" at bounding box center [771, 192] width 19 height 14
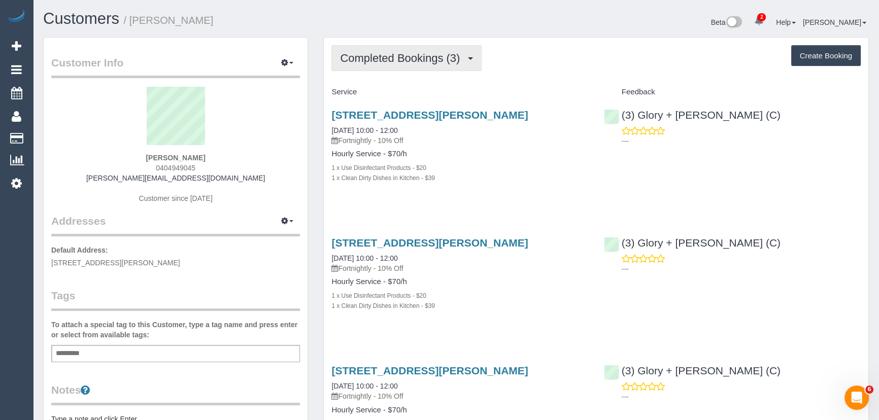
click at [462, 63] on button "Completed Bookings (3)" at bounding box center [407, 58] width 150 height 26
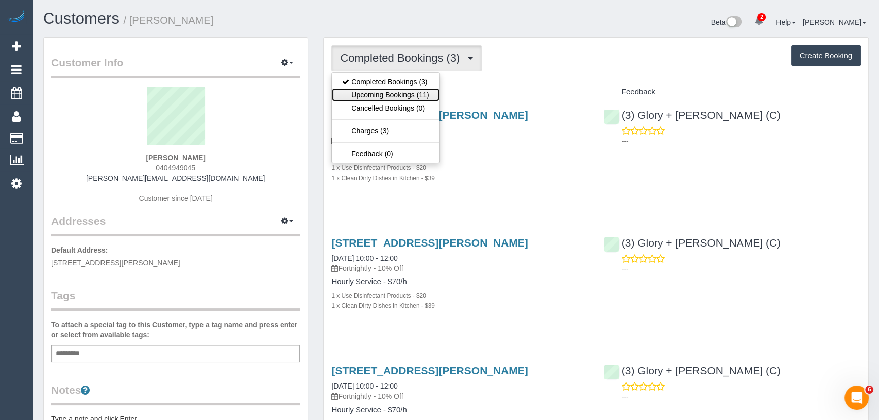
click at [418, 94] on link "Upcoming Bookings (11)" at bounding box center [385, 94] width 107 height 13
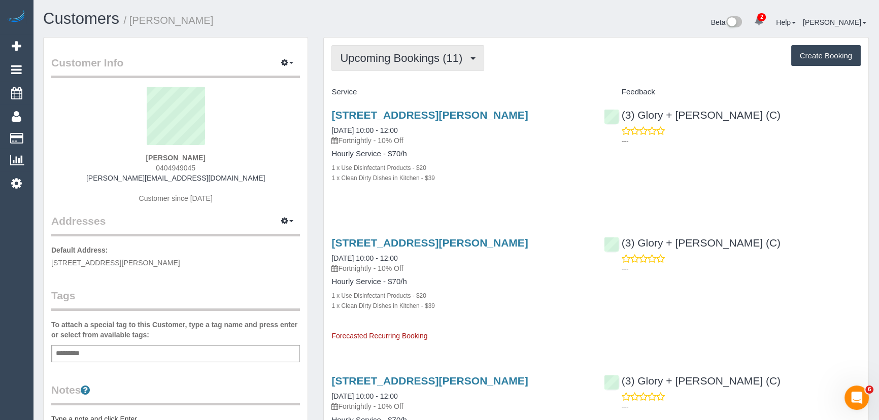
click at [412, 56] on span "Upcoming Bookings (11)" at bounding box center [403, 58] width 127 height 13
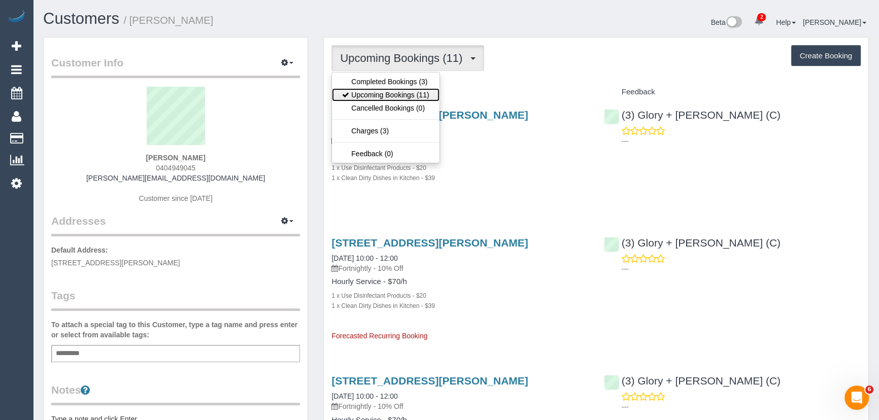
click at [413, 91] on link "Upcoming Bookings (11)" at bounding box center [385, 94] width 107 height 13
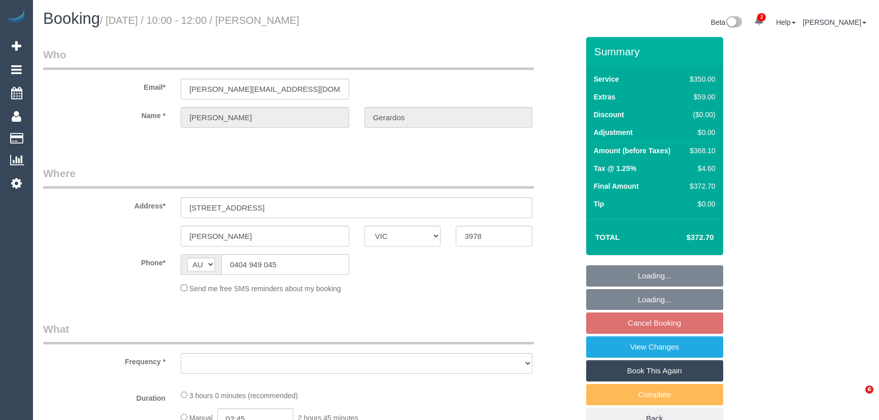
select select "VIC"
select select "string:stripe-pm_1S3npw2GScqysDRVMyCt39Ei"
select select "2"
select select "150"
select select "number:28"
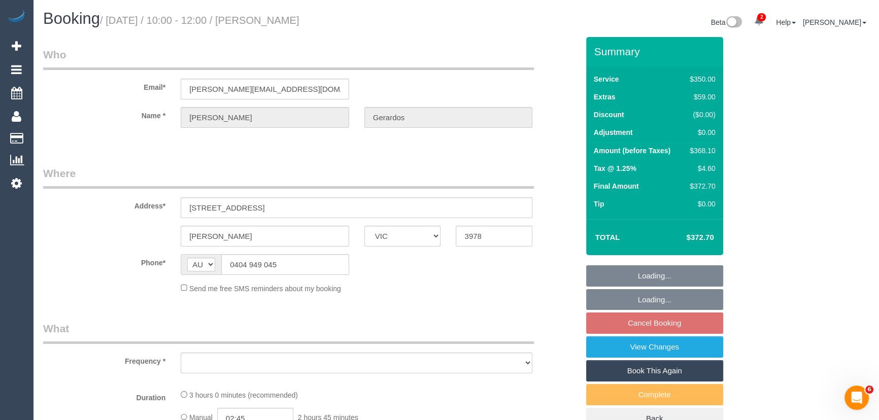
select select "number:14"
select select "number:19"
select select "number:22"
select select "number:34"
select select "number:13"
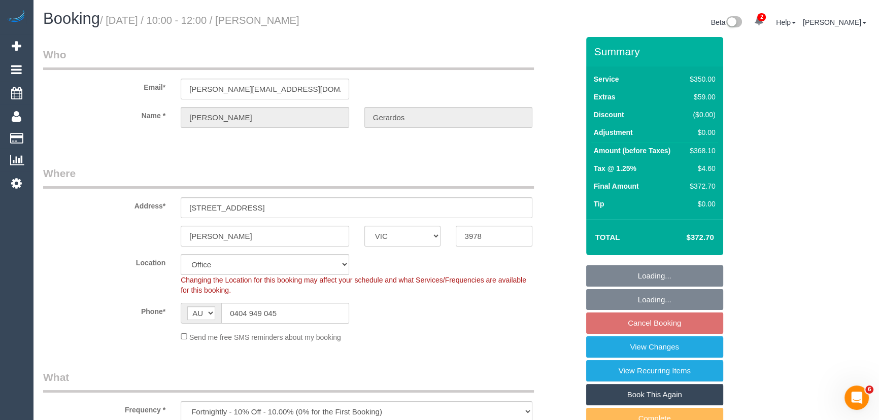
select select "object:877"
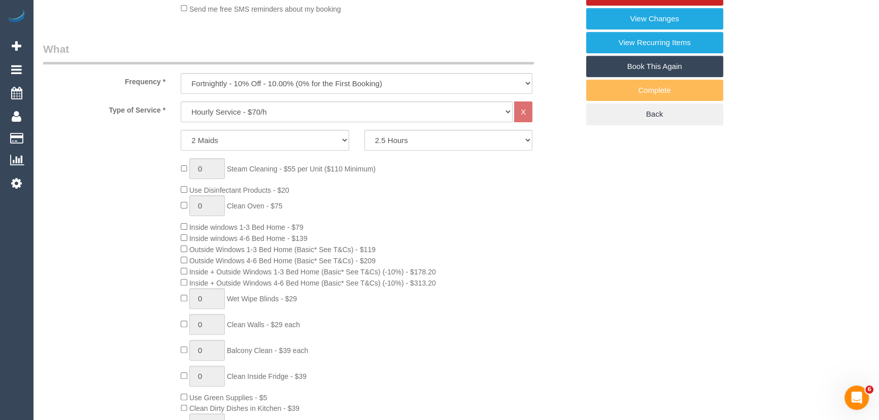
scroll to position [231, 0]
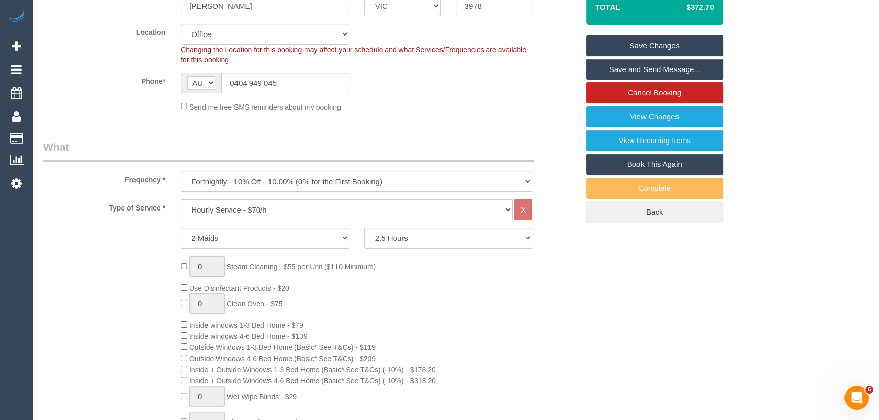
click at [641, 167] on link "Book This Again" at bounding box center [654, 164] width 137 height 21
select select "VIC"
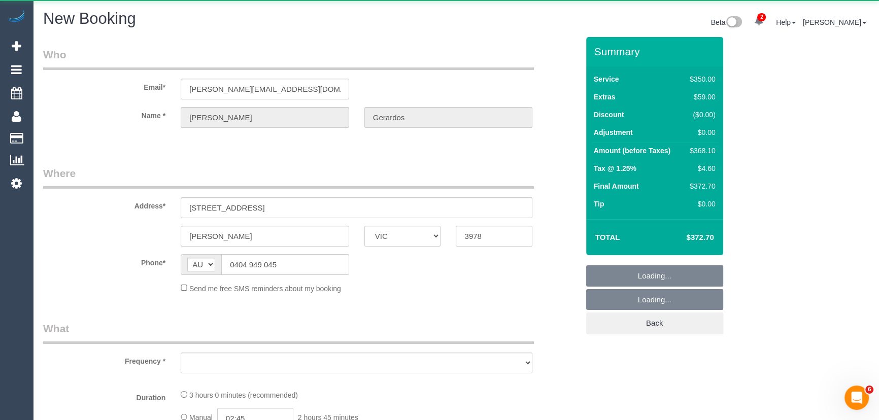
select select "object:3788"
select select "string:stripe-pm_1S3npw2GScqysDRVMyCt39Ei"
select select "number:28"
select select "number:14"
select select "number:19"
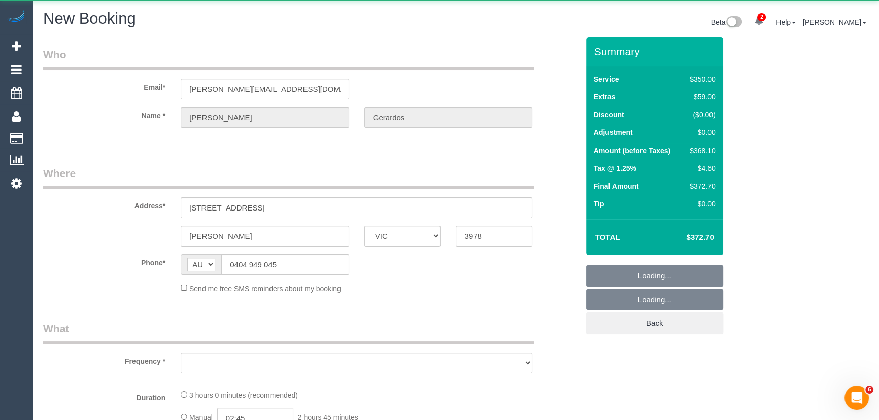
select select "number:22"
select select "number:34"
select select "number:13"
select select "2"
select select "150"
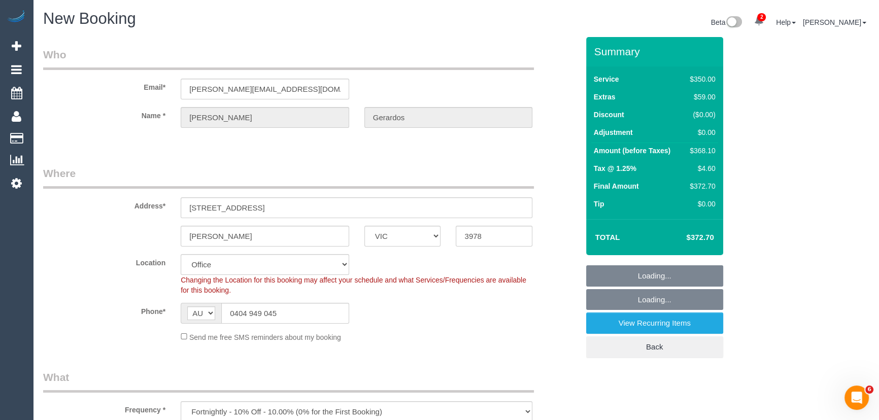
select select "object:3973"
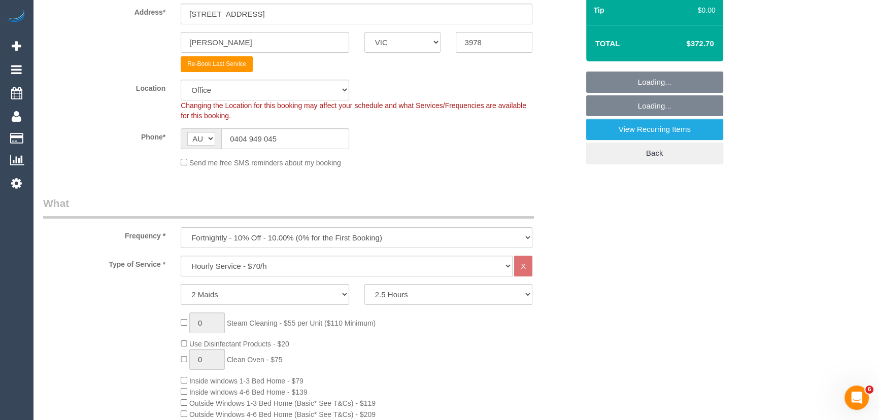
scroll to position [277, 0]
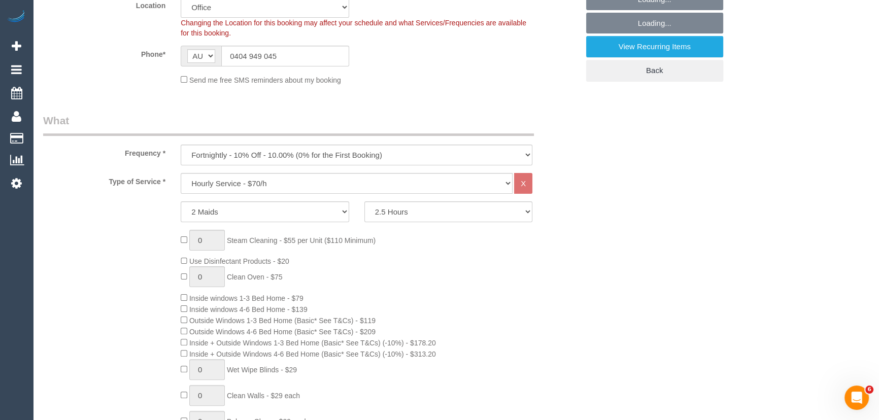
select select "52"
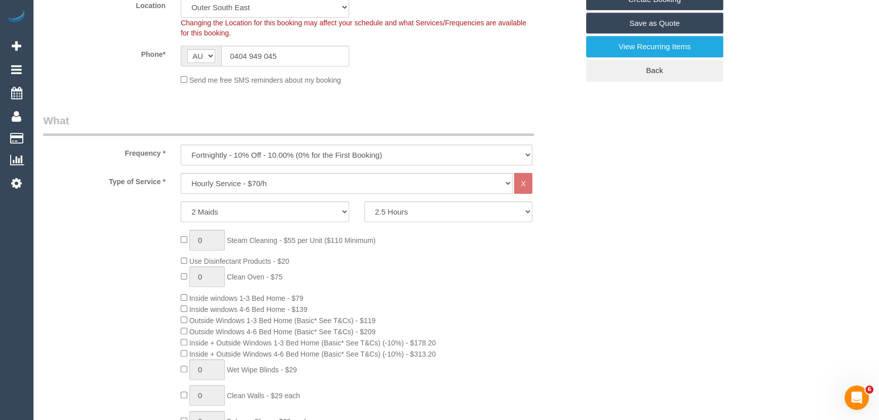
select select "object:5264"
drag, startPoint x: 393, startPoint y: 210, endPoint x: 388, endPoint y: 213, distance: 5.7
click at [393, 210] on select "2 Hours 2.5 Hours 3 Hours 3.5 Hours 4 Hours 4.5 Hours 5 Hours 5.5 Hours 6 Hours…" at bounding box center [449, 212] width 169 height 21
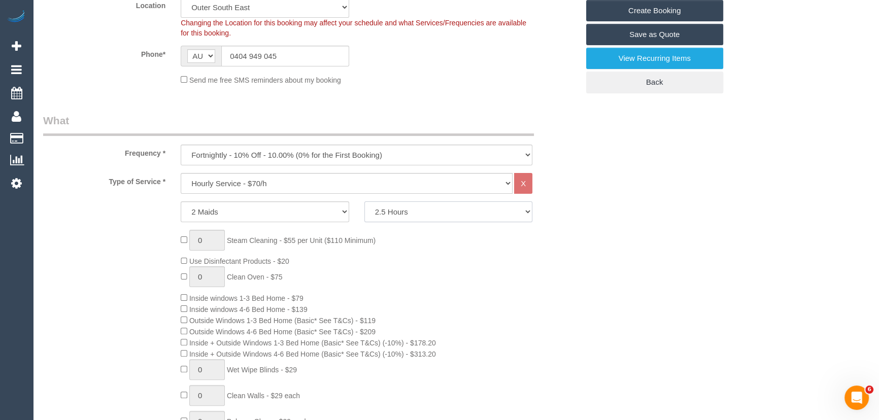
select select "120"
click at [365, 202] on select "2 Hours 2.5 Hours 3 Hours 3.5 Hours 4 Hours 4.5 Hours 5 Hours 5.5 Hours 6 Hours…" at bounding box center [449, 212] width 169 height 21
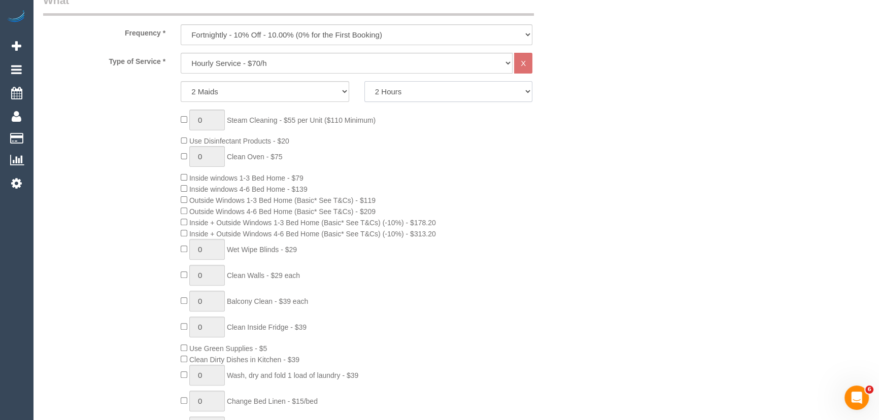
scroll to position [415, 0]
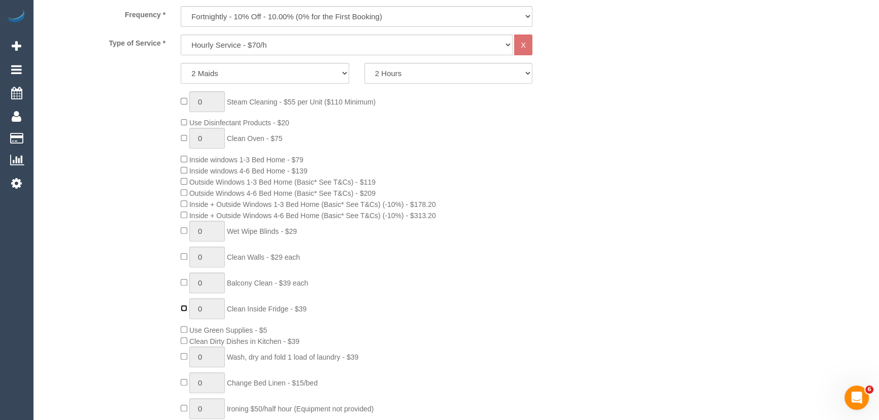
type input "1"
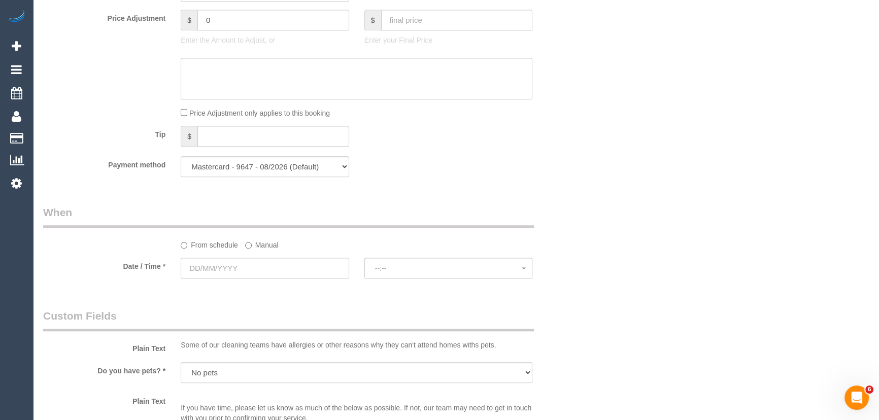
scroll to position [1015, 0]
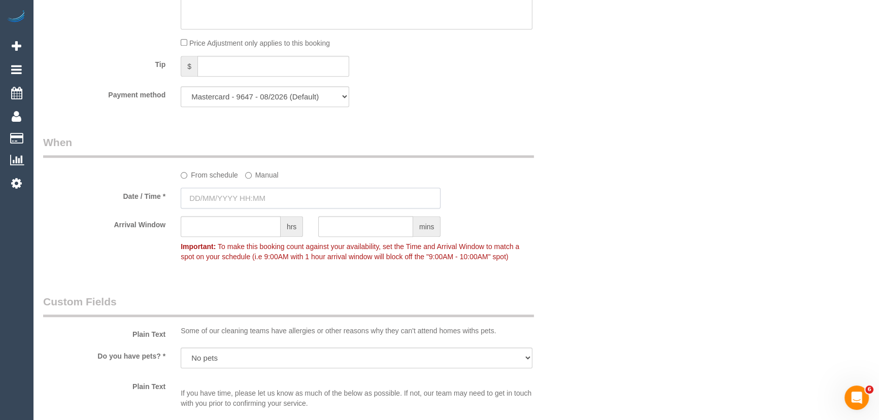
click at [259, 200] on input "text" at bounding box center [311, 198] width 260 height 21
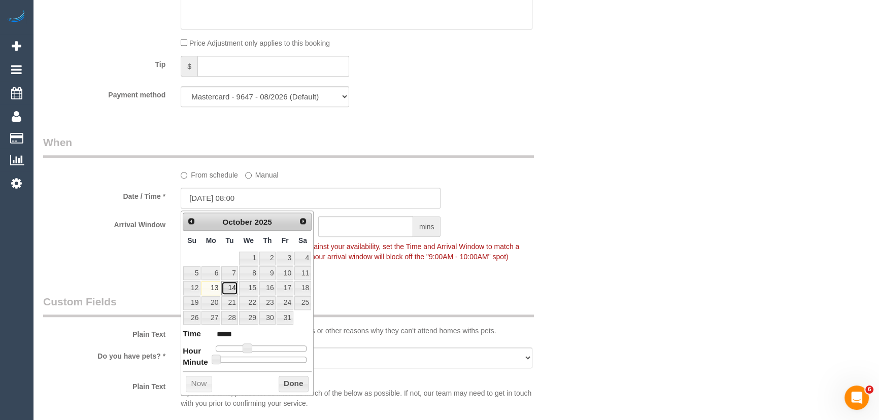
click at [236, 289] on link "14" at bounding box center [229, 288] width 16 height 14
type input "[DATE] 09:00"
type input "*****"
drag, startPoint x: 248, startPoint y: 346, endPoint x: 257, endPoint y: 345, distance: 9.2
click at [252, 346] on span at bounding box center [247, 348] width 9 height 9
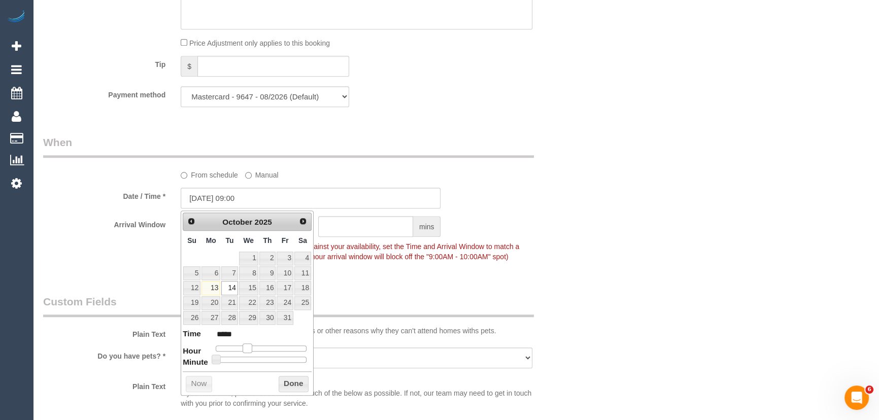
type input "[DATE] 10:00"
type input "*****"
click at [259, 345] on span at bounding box center [255, 348] width 9 height 9
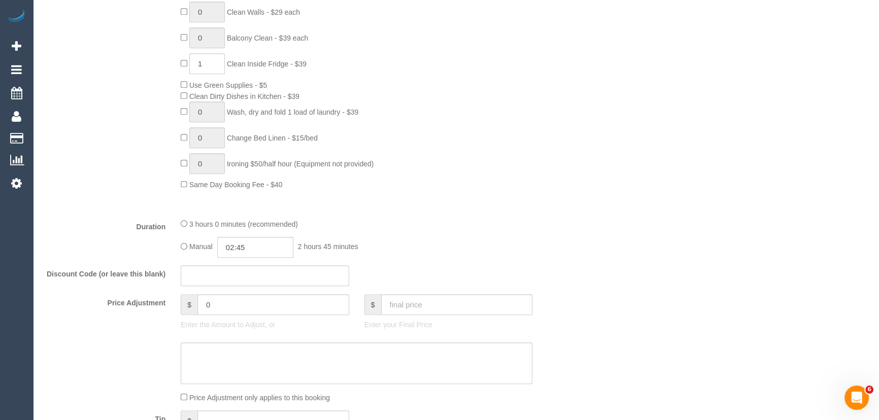
scroll to position [784, 0]
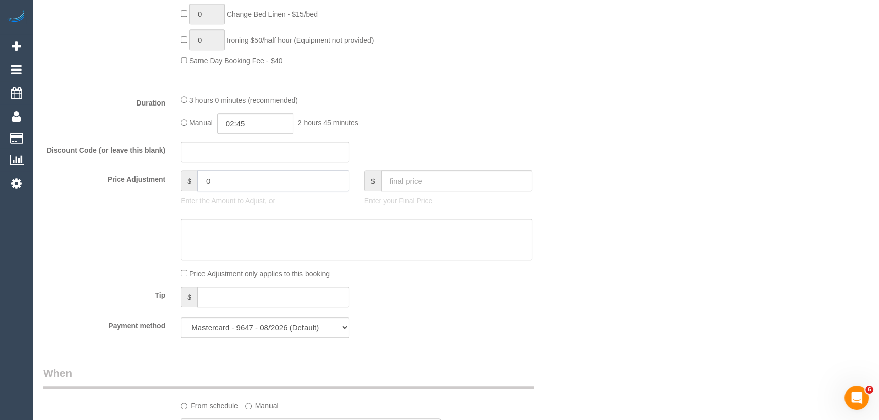
click at [241, 181] on input "0" at bounding box center [274, 181] width 152 height 21
type input "-378"
click at [252, 233] on textarea at bounding box center [357, 240] width 352 height 42
type textarea "$37.80 for 10% discount - JT"
click at [614, 386] on div "Who Email* [PERSON_NAME][EMAIL_ADDRESS][DOMAIN_NAME] Name * [PERSON_NAME] Gerar…" at bounding box center [456, 205] width 826 height 1904
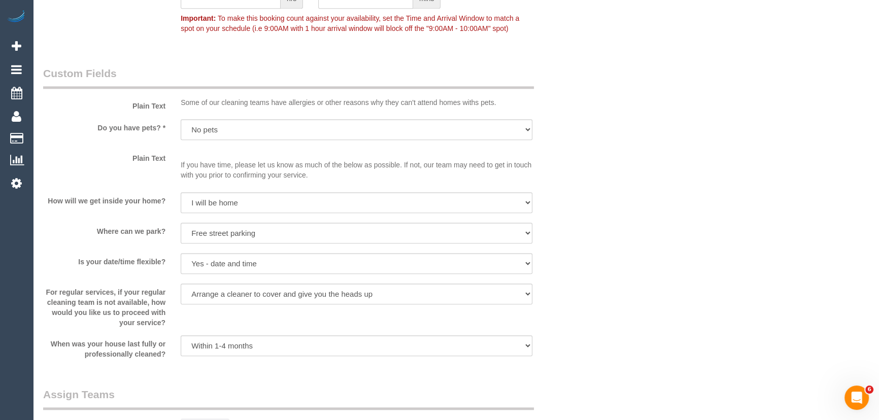
scroll to position [1200, 0]
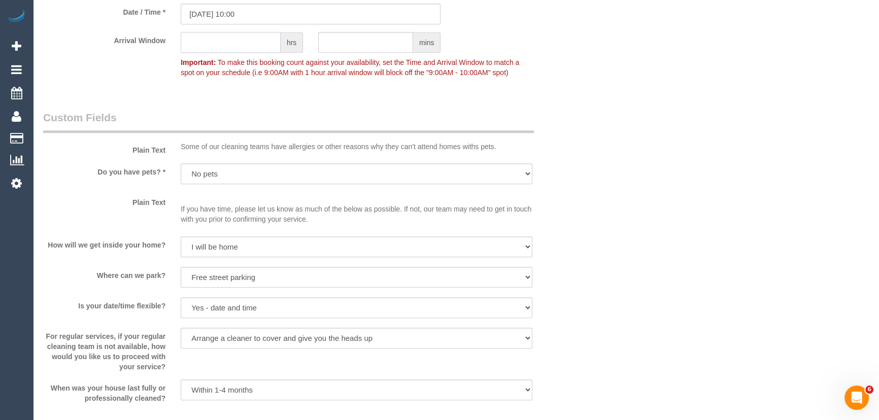
click at [214, 44] on input "text" at bounding box center [231, 42] width 100 height 21
type input "2"
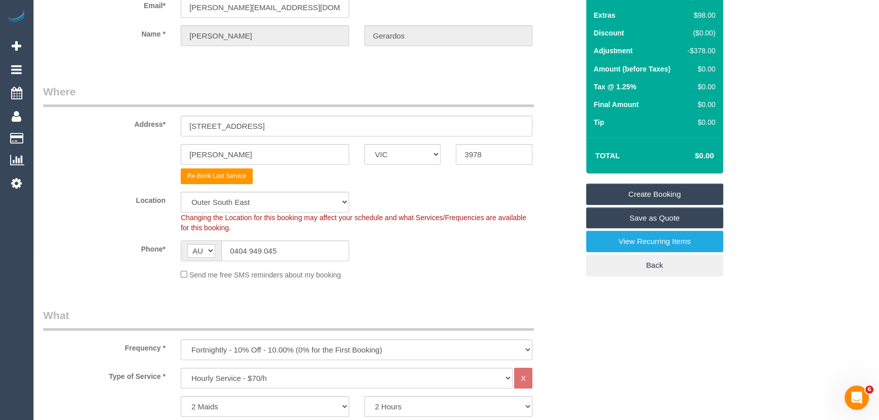
scroll to position [0, 0]
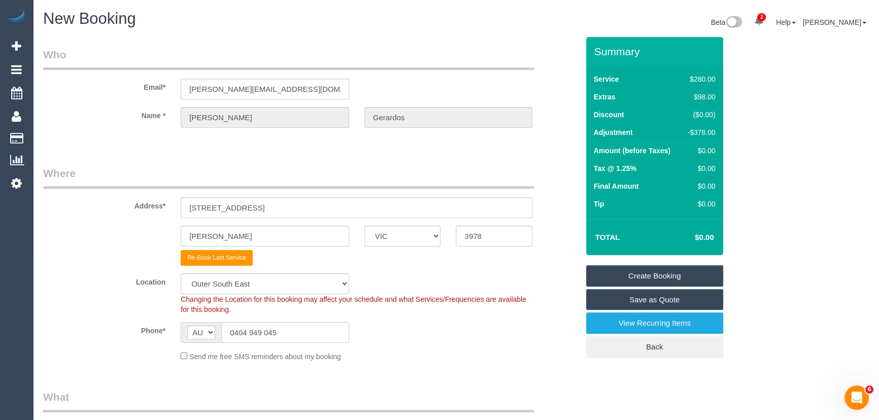
click at [649, 274] on link "Create Booking" at bounding box center [654, 276] width 137 height 21
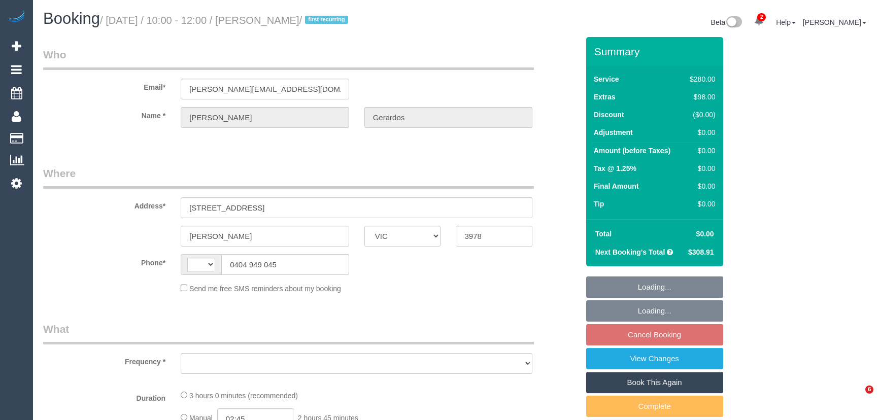
select select "VIC"
select select "string:stripe-pm_1S3npw2GScqysDRVMyCt39Ei"
select select "string:AU"
select select "object:725"
select select "2"
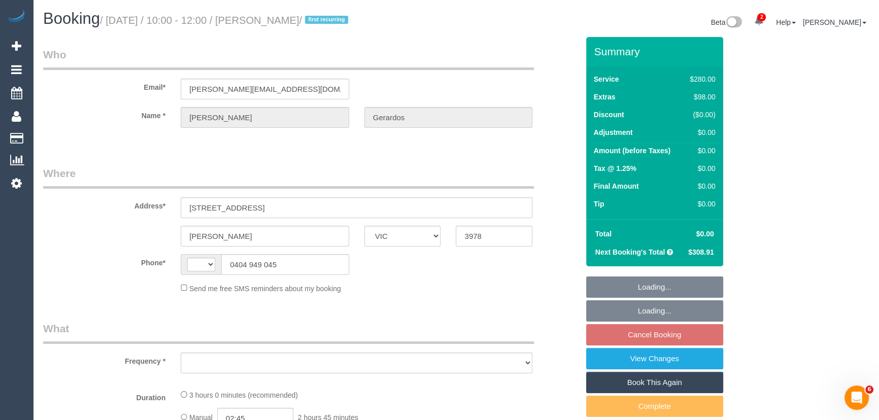
select select "number:28"
select select "number:14"
select select "number:19"
select select "number:22"
select select "number:34"
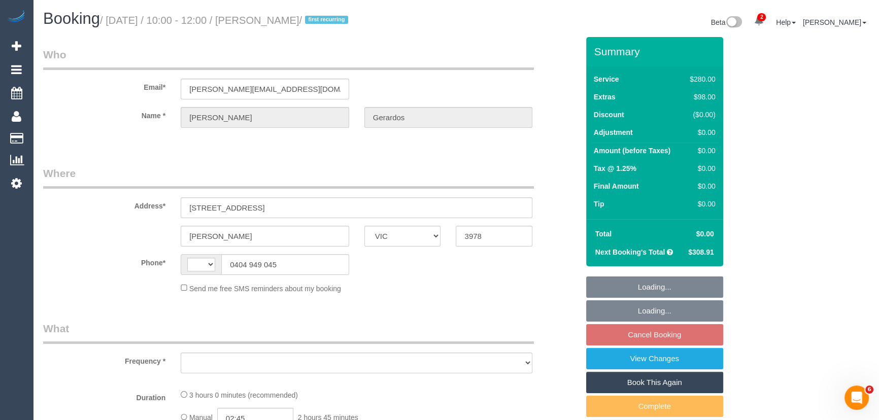
select select "number:13"
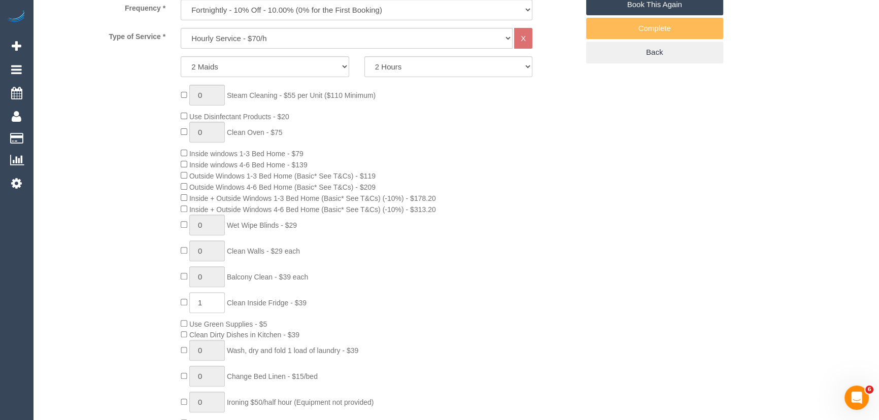
scroll to position [356, 0]
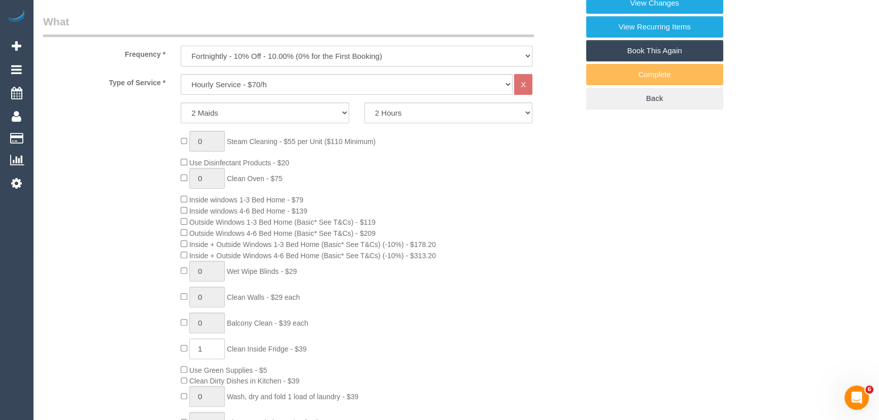
click at [249, 48] on select "One Time Cleaning Weekly - 10% Off - 10.00% (0% for the First Booking) Fortnigh…" at bounding box center [357, 56] width 352 height 21
select select "object:1219"
click at [181, 46] on select "One Time Cleaning Weekly - 10% Off - 10.00% (0% for the First Booking) Fortnigh…" at bounding box center [357, 56] width 352 height 21
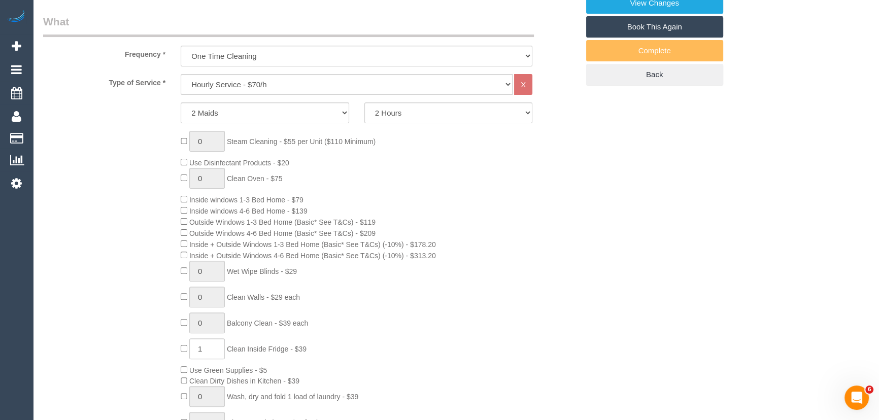
click at [92, 151] on div "0 Steam Cleaning - $55 per Unit ($110 Minimum) Use Disinfectant Products - $20 …" at bounding box center [311, 303] width 551 height 344
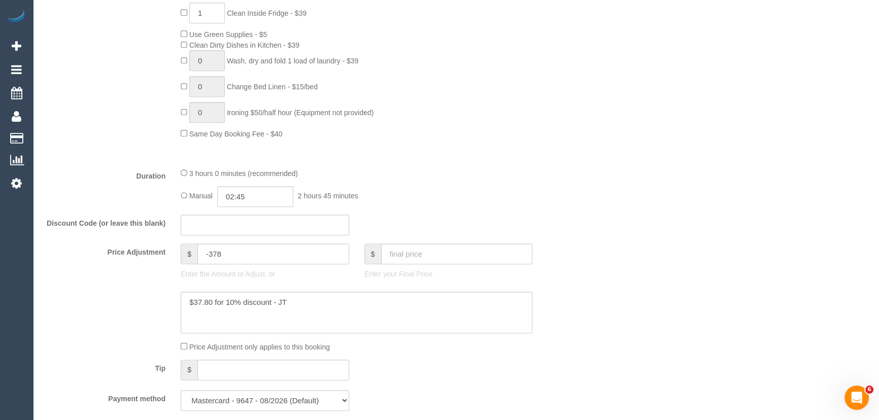
scroll to position [877, 0]
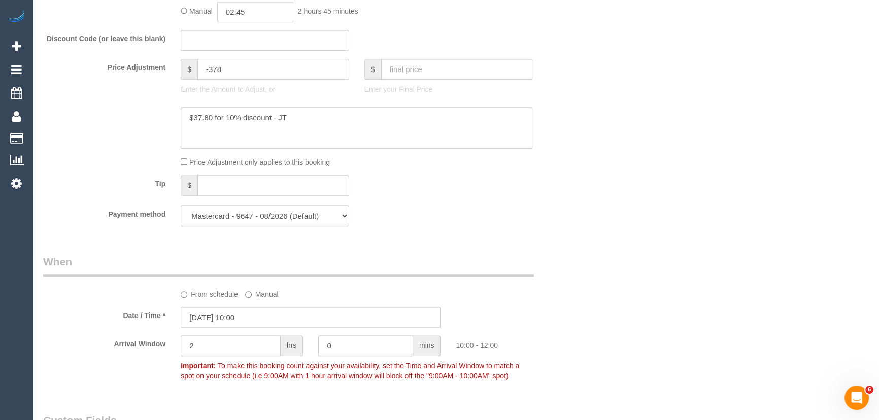
click at [233, 66] on input "-378" at bounding box center [274, 69] width 152 height 21
click at [505, 215] on div "Payment method Mastercard - 9647 - 08/2026 (Default) Add Credit Card ──────────…" at bounding box center [311, 216] width 551 height 21
type input "-37.8"
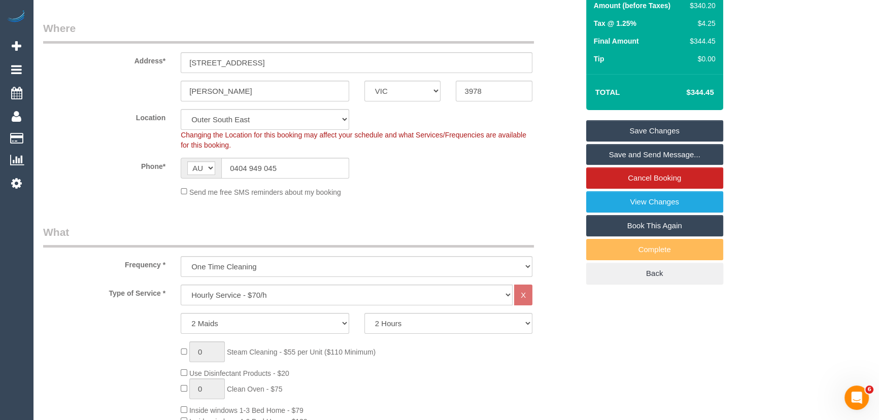
scroll to position [0, 0]
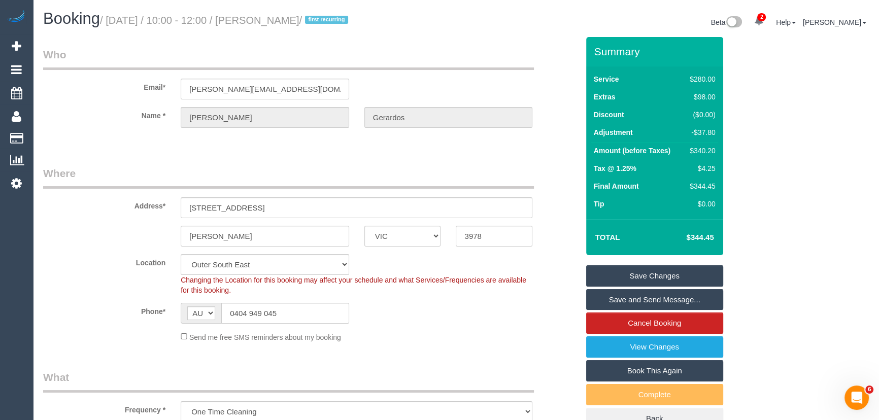
click at [648, 275] on link "Save Changes" at bounding box center [654, 276] width 137 height 21
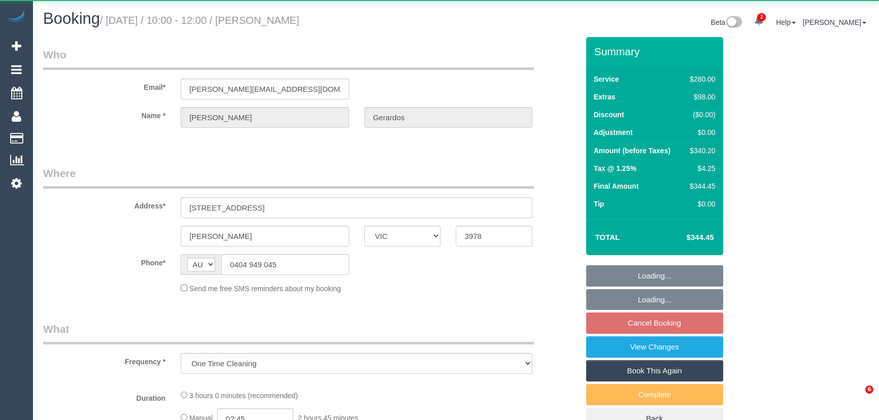
select select "VIC"
select select "string:stripe-pm_1S3npw2GScqysDRVMyCt39Ei"
select select "2"
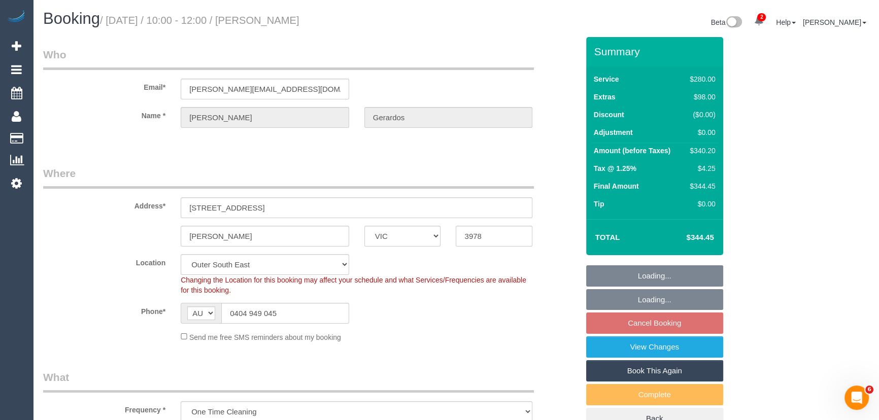
select select "object:723"
select select "number:28"
select select "number:14"
select select "number:19"
select select "number:22"
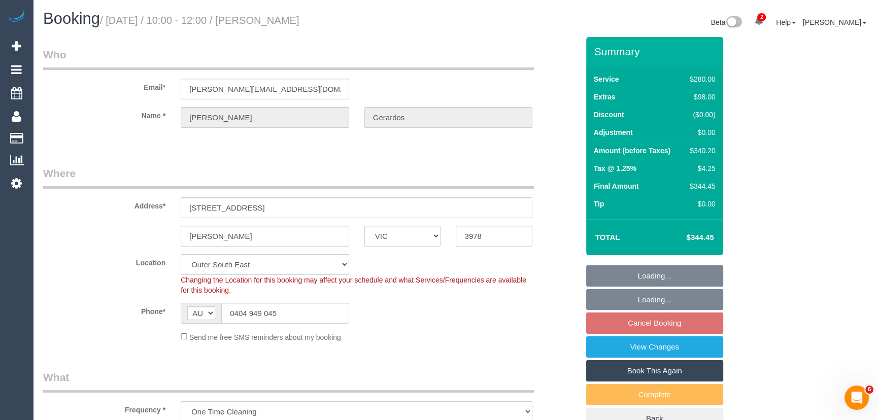
select select "number:34"
select select "number:13"
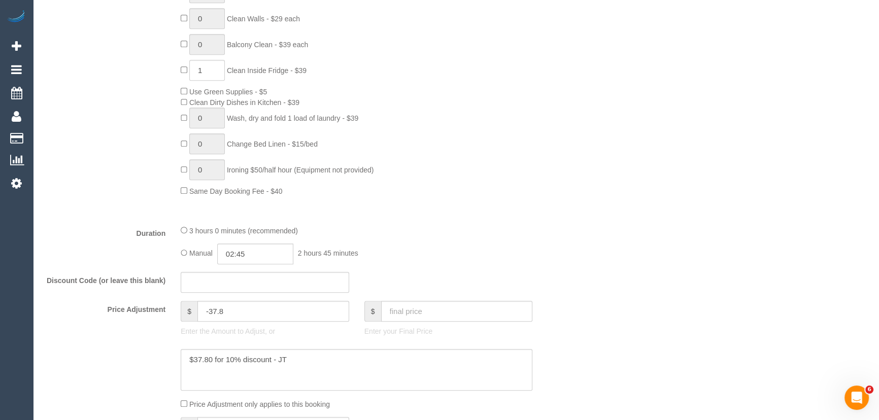
scroll to position [646, 0]
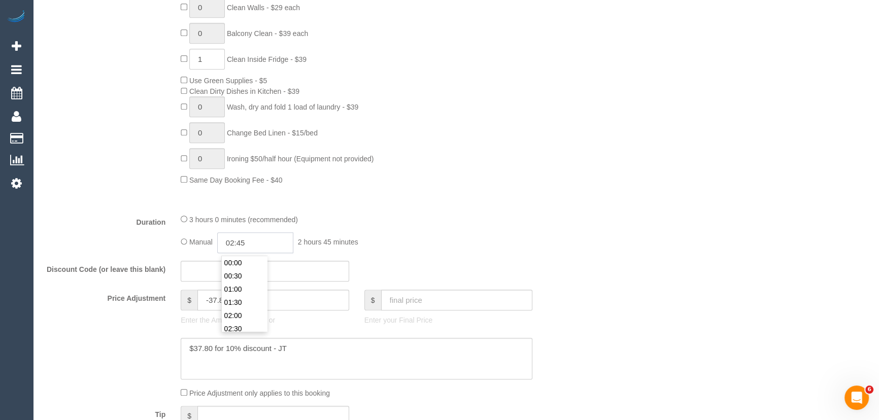
click at [253, 244] on input "02:45" at bounding box center [255, 243] width 76 height 21
click at [237, 326] on li "02:30" at bounding box center [244, 328] width 45 height 13
type input "02:30"
click at [502, 244] on div "Manual 02:30 2 hours 30 minutes" at bounding box center [357, 243] width 352 height 21
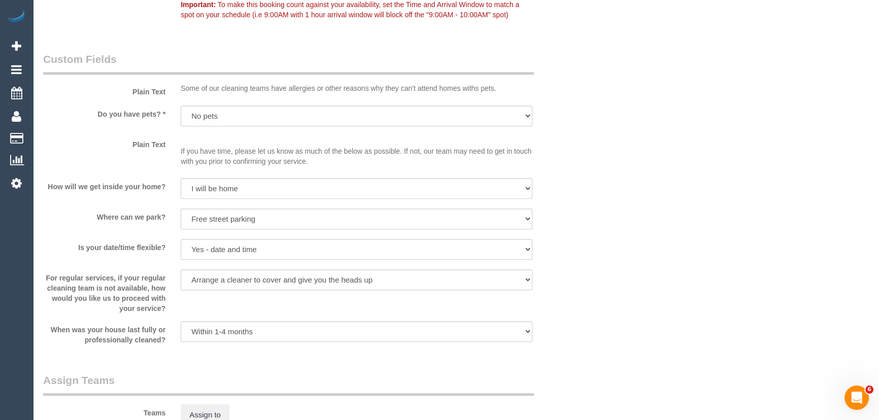
scroll to position [1338, 0]
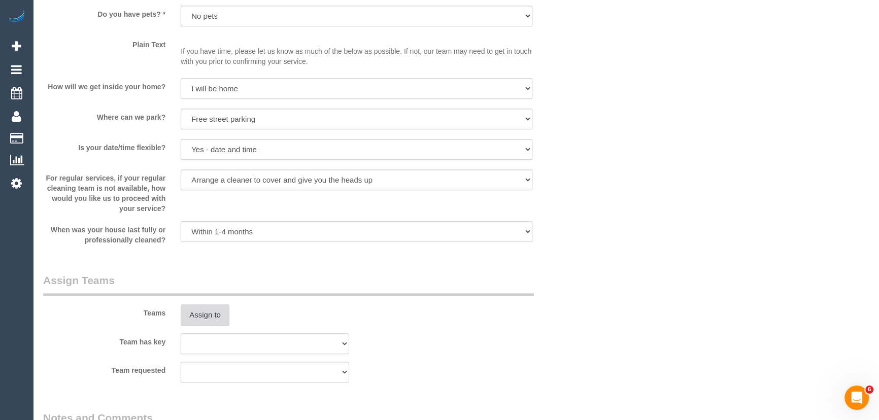
click at [202, 321] on button "Assign to" at bounding box center [205, 315] width 49 height 21
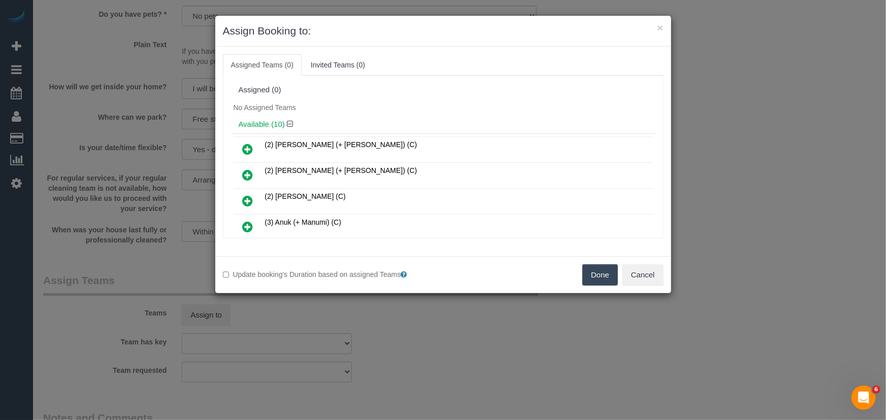
click at [249, 148] on icon at bounding box center [248, 149] width 11 height 12
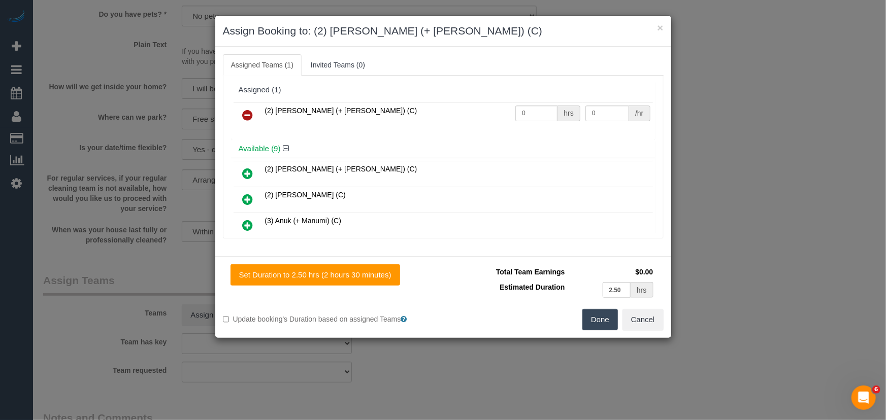
click at [246, 168] on icon at bounding box center [248, 174] width 11 height 12
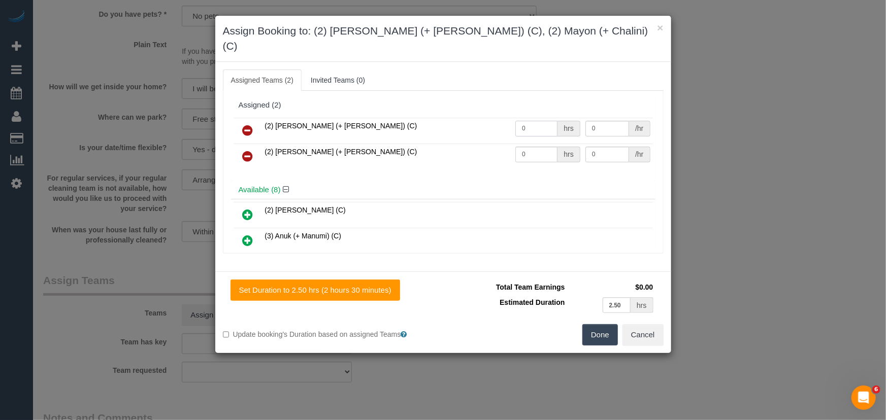
click at [527, 121] on input "0" at bounding box center [536, 129] width 42 height 16
type input "2.5"
click at [528, 147] on input "0" at bounding box center [536, 155] width 42 height 16
type input "2.5"
click at [599, 121] on input "0" at bounding box center [607, 129] width 44 height 16
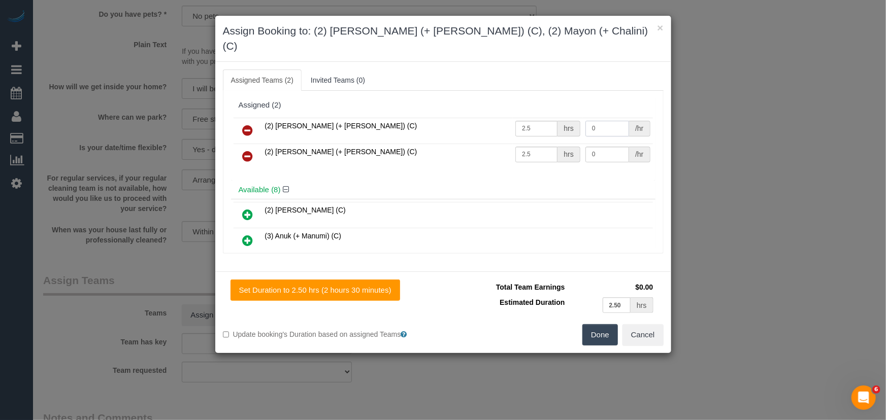
click at [599, 121] on input "0" at bounding box center [607, 129] width 44 height 16
type input "39.5"
click at [600, 147] on input "0" at bounding box center [607, 155] width 44 height 16
type input "39.5"
click at [599, 324] on button "Done" at bounding box center [600, 334] width 36 height 21
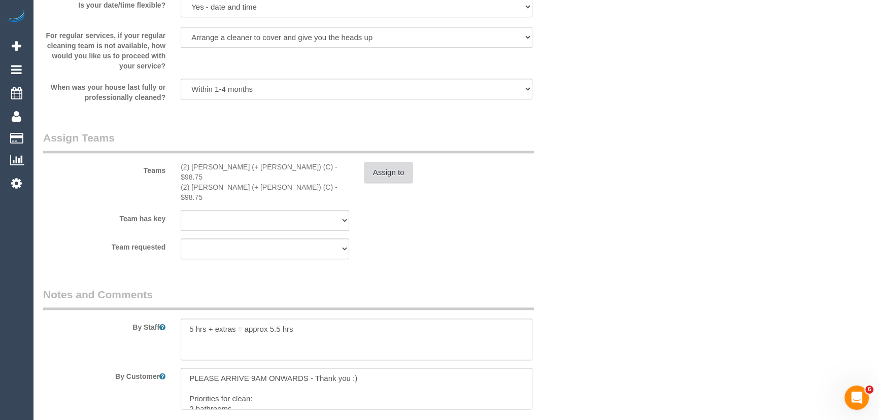
scroll to position [1569, 0]
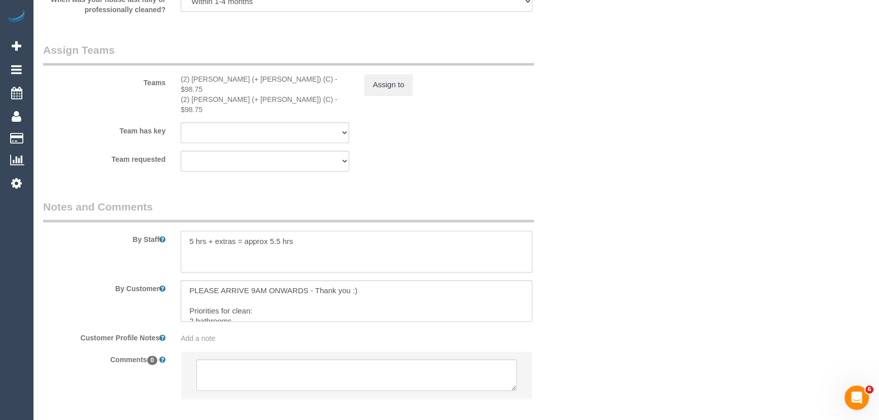
click at [306, 231] on textarea at bounding box center [357, 252] width 352 height 42
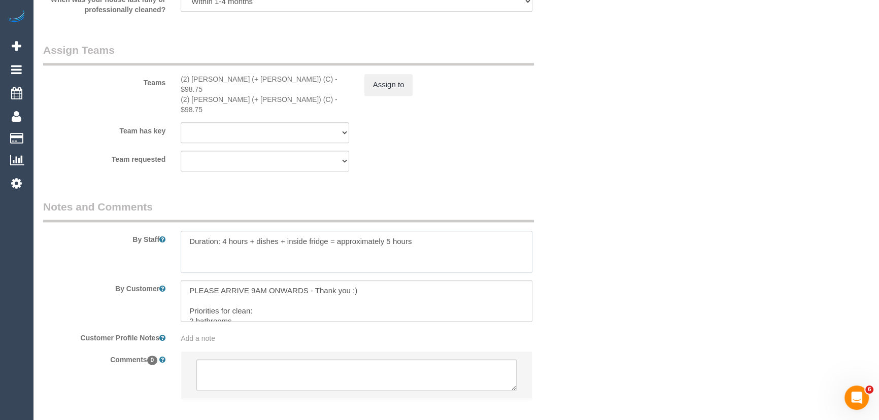
type textarea "Duration: 4 hours + dishes + inside fridge = approximately 5 hours"
click at [363, 280] on textarea at bounding box center [357, 301] width 352 height 42
click at [365, 280] on textarea at bounding box center [357, 301] width 352 height 42
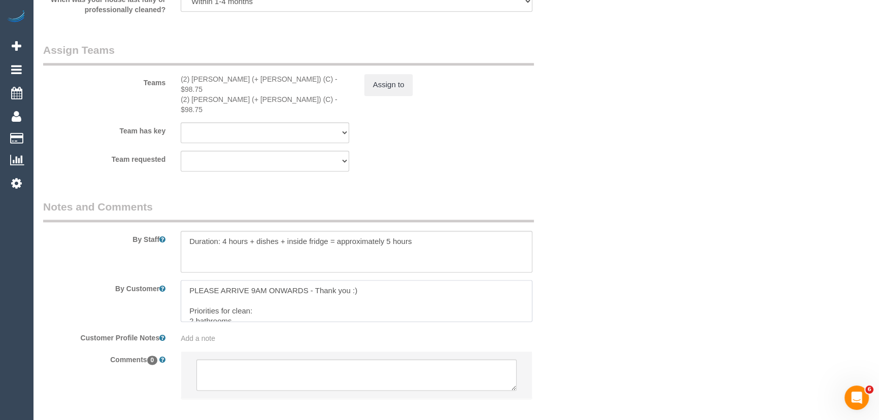
click at [365, 280] on textarea at bounding box center [357, 301] width 352 height 42
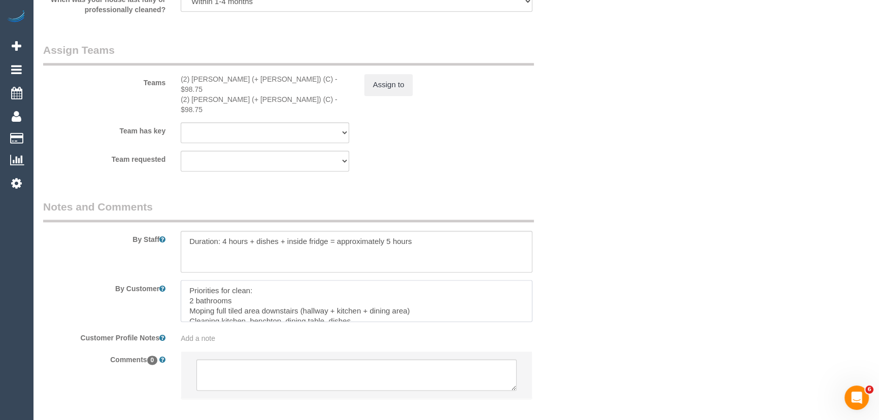
type textarea "Priorities for clean: 2 bathrooms Moping full tiled area downstairs (hallway + …"
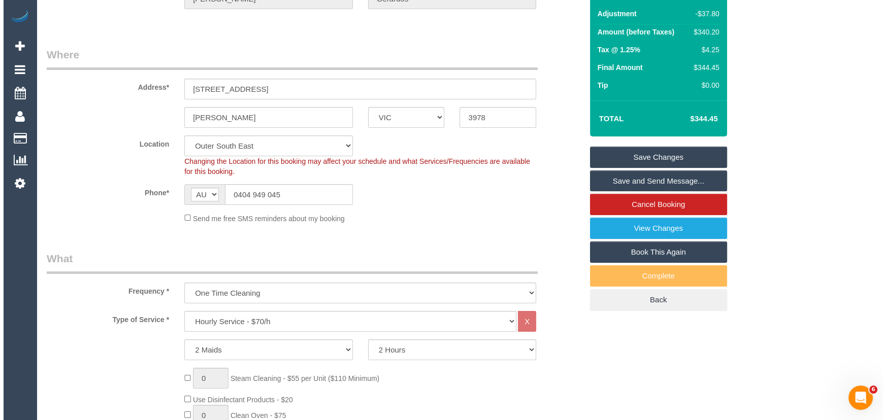
scroll to position [0, 0]
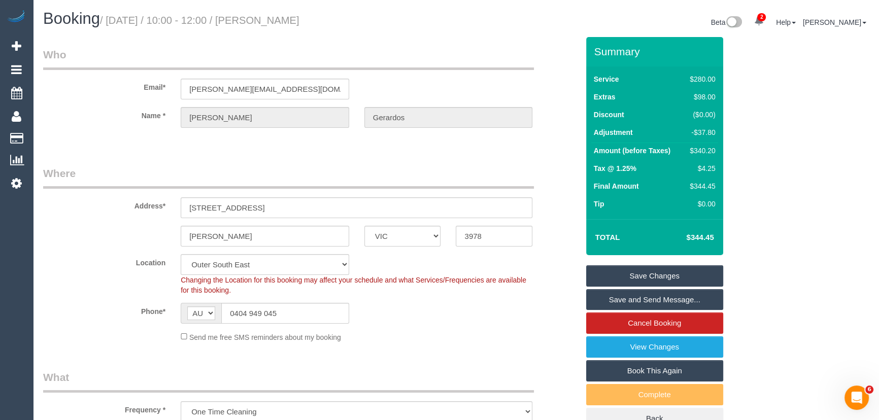
click at [282, 15] on small "/ October 14, 2025 / 10:00 - 12:00 / John Gerardos" at bounding box center [200, 20] width 200 height 11
copy small "John Gerardos"
click at [625, 301] on link "Save and Send Message..." at bounding box center [654, 299] width 137 height 21
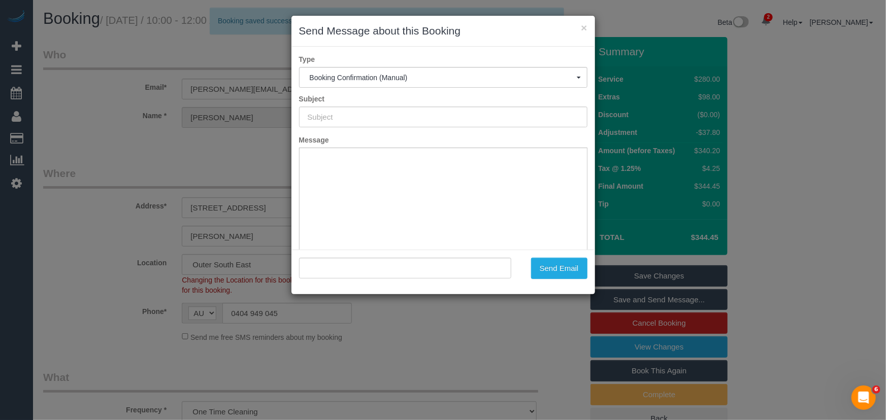
type input "Booking Confirmed"
type input ""John Gerardos" <john@johnws.net>"
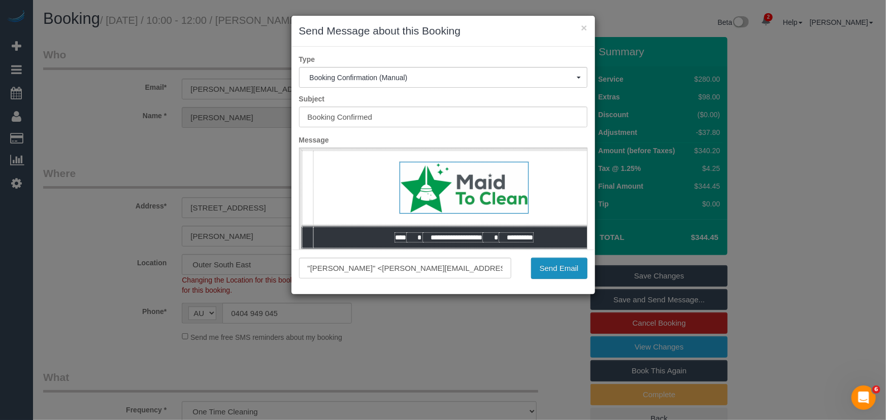
click at [560, 271] on button "Send Email" at bounding box center [559, 268] width 56 height 21
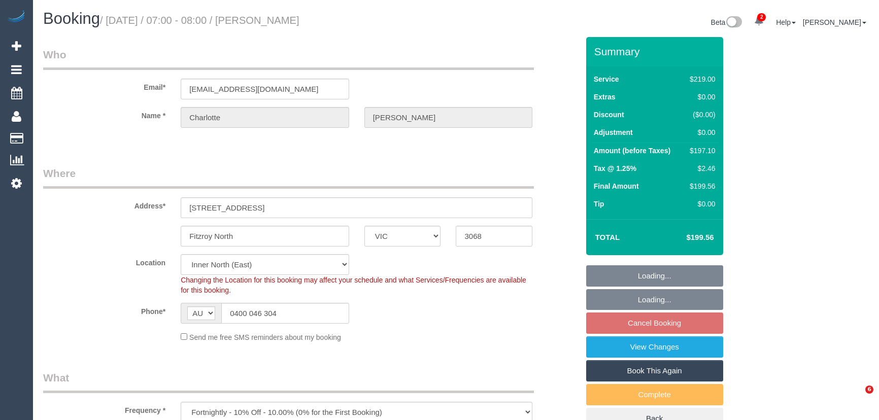
select select "VIC"
select select "object:702"
select select "number:27"
select select "number:14"
select select "number:19"
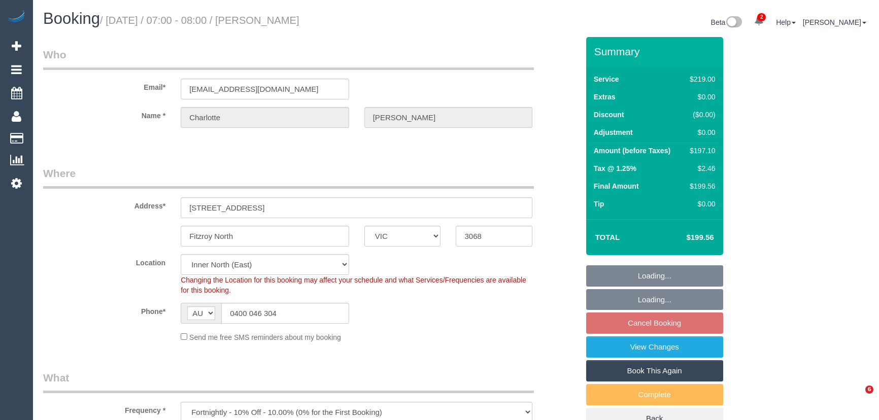
select select "number:25"
select select "number:33"
select select "number:26"
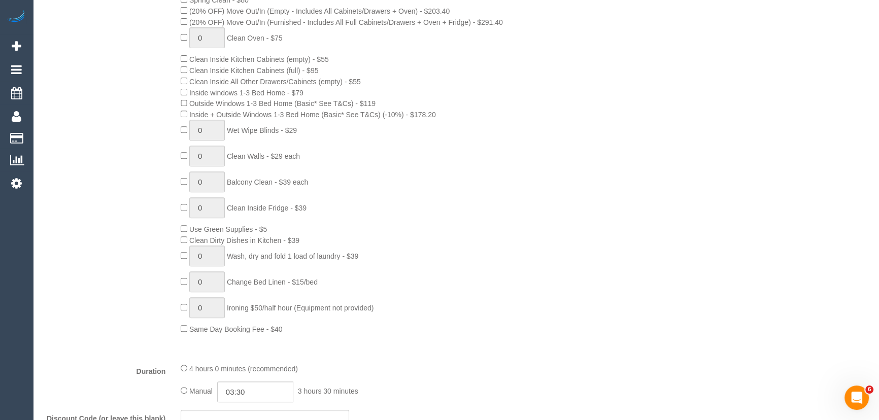
scroll to position [600, 0]
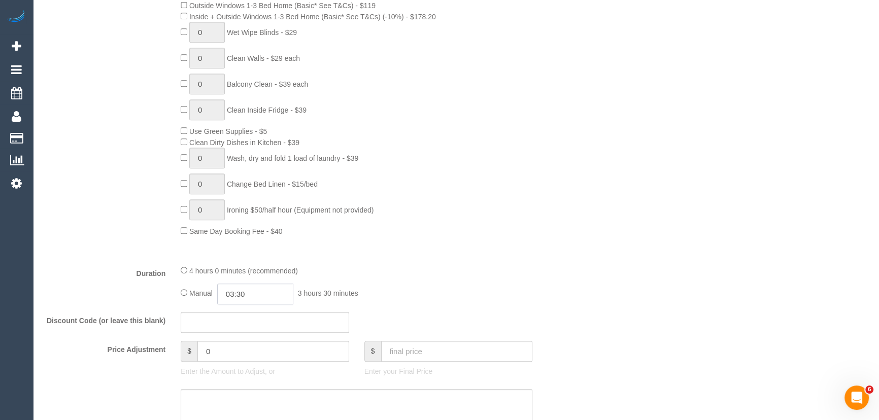
click at [264, 300] on input "03:30" at bounding box center [255, 294] width 76 height 21
click at [253, 320] on li "02:00" at bounding box center [244, 325] width 45 height 13
type input "02:00"
click at [456, 286] on div "Manual 02:00 2 hours 0 minutes" at bounding box center [357, 294] width 352 height 21
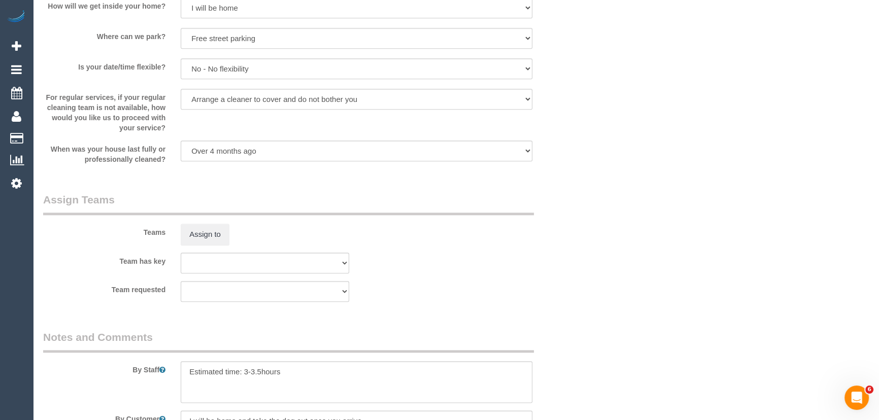
scroll to position [1523, 0]
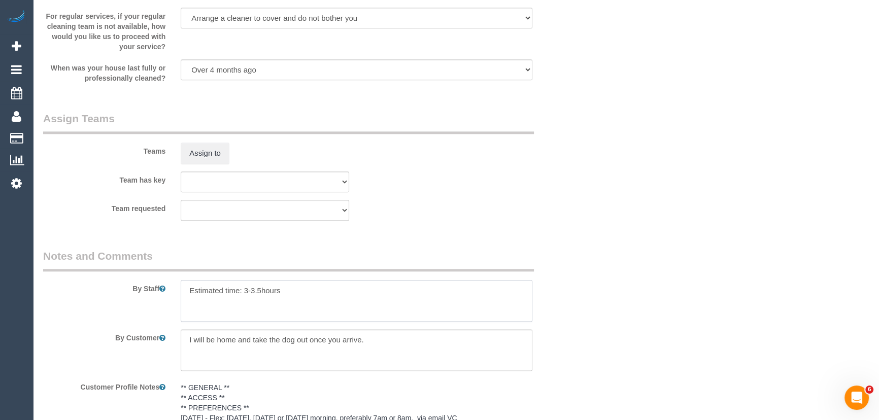
drag, startPoint x: 260, startPoint y: 294, endPoint x: 276, endPoint y: 292, distance: 15.9
click at [261, 294] on textarea at bounding box center [357, 301] width 352 height 42
click at [176, 288] on div at bounding box center [356, 301] width 367 height 42
click at [188, 288] on textarea at bounding box center [357, 301] width 352 height 42
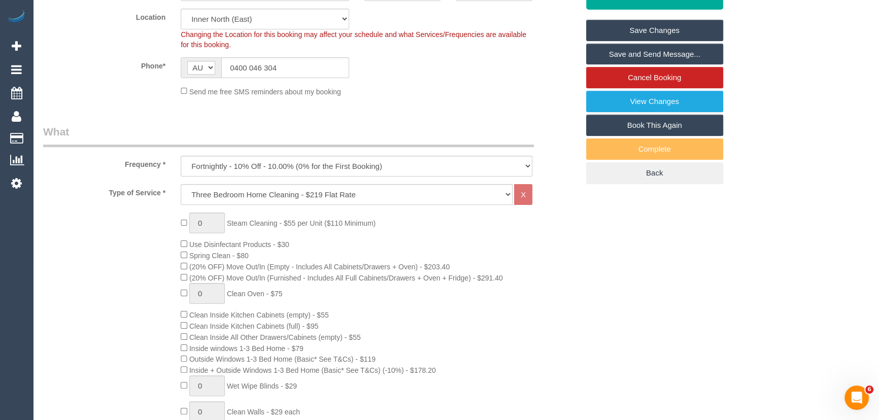
scroll to position [0, 0]
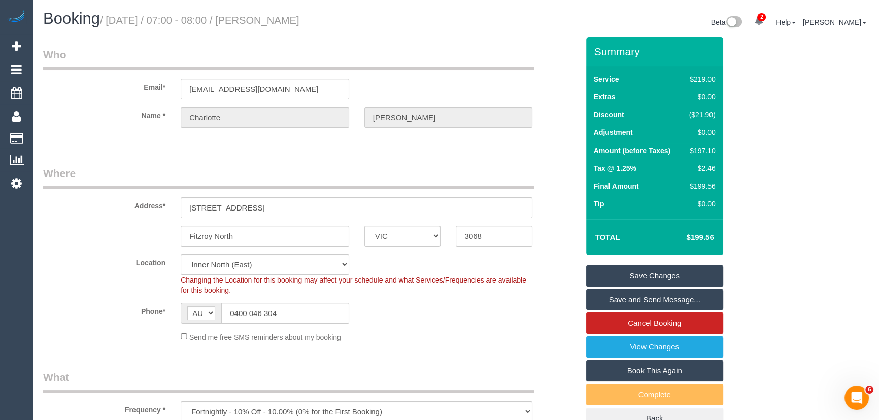
type textarea "*cover* Estimated time: 3-4hours"
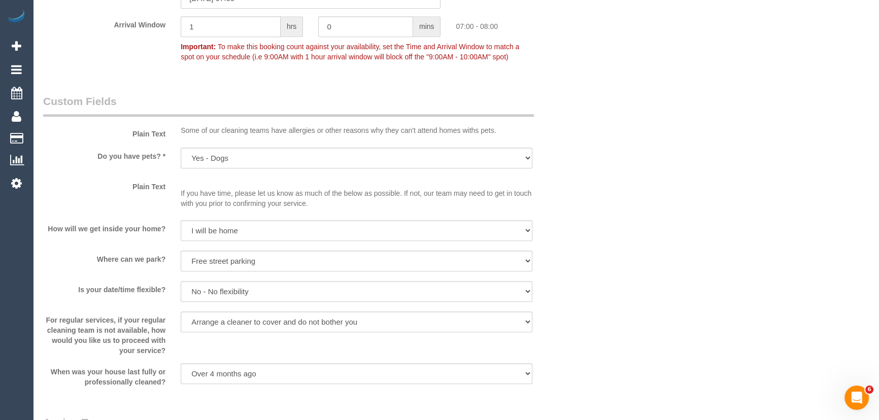
scroll to position [1338, 0]
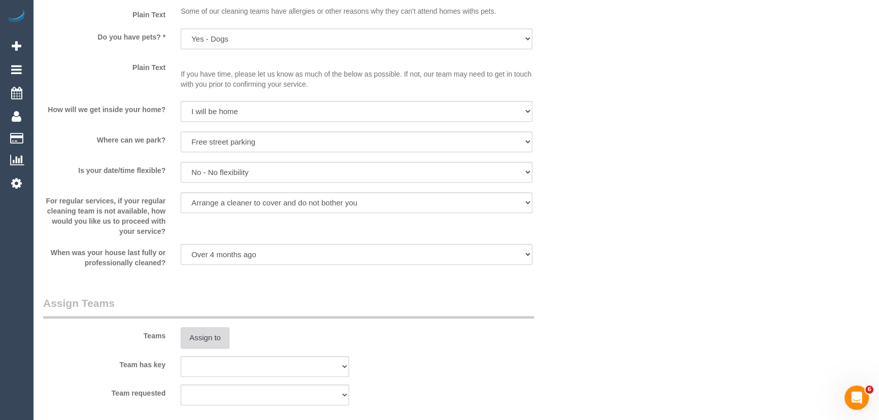
click at [213, 339] on button "Assign to" at bounding box center [205, 337] width 49 height 21
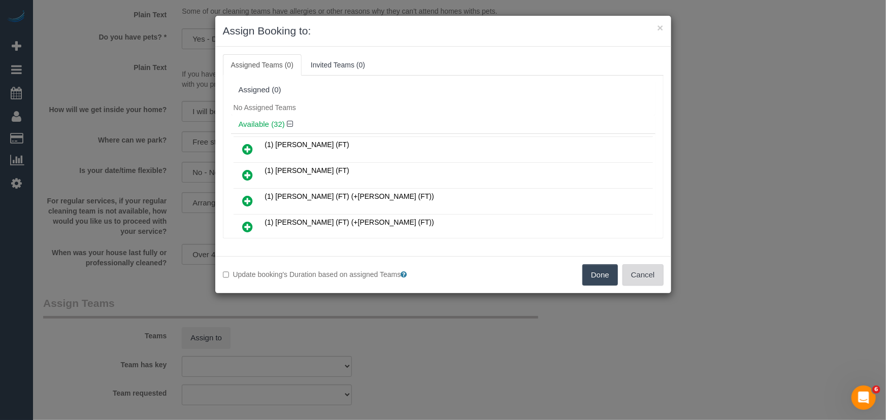
click at [638, 269] on button "Cancel" at bounding box center [642, 275] width 41 height 21
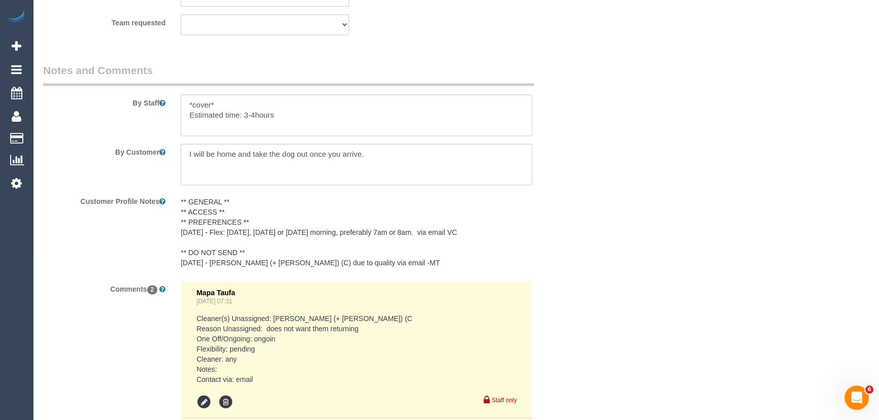
scroll to position [1707, 0]
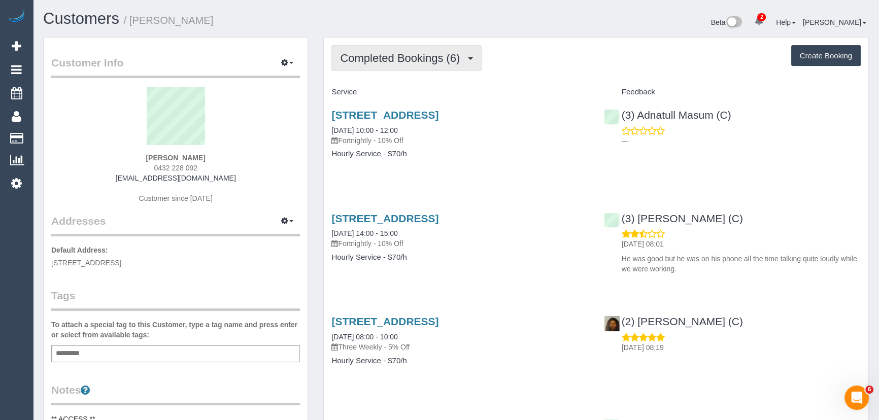
click at [425, 52] on span "Completed Bookings (6)" at bounding box center [402, 58] width 125 height 13
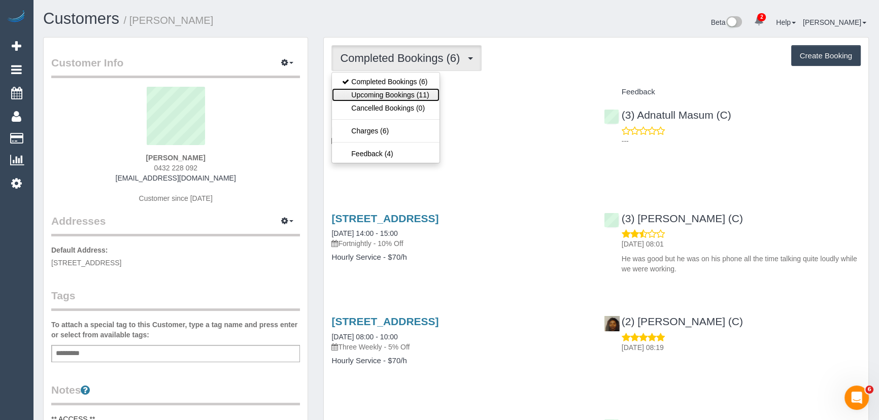
click at [425, 96] on link "Upcoming Bookings (11)" at bounding box center [385, 94] width 107 height 13
click at [425, 96] on div "Completed Bookings (6) Completed Bookings (6) Upcoming Bookings (11) Cancelled …" at bounding box center [596, 399] width 545 height 723
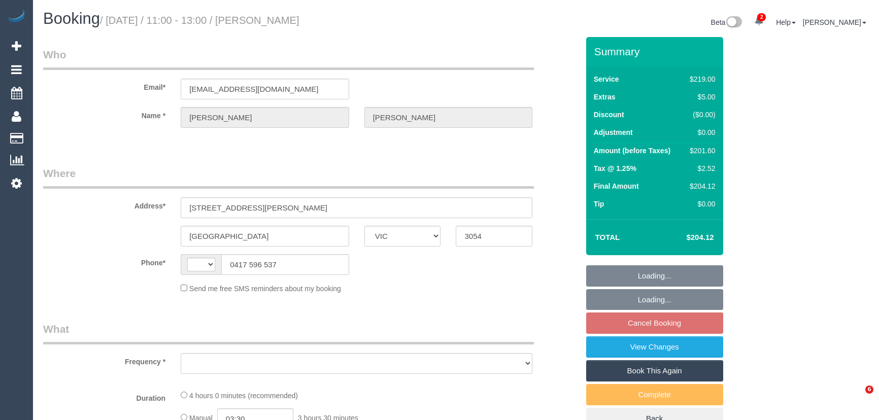
select select "VIC"
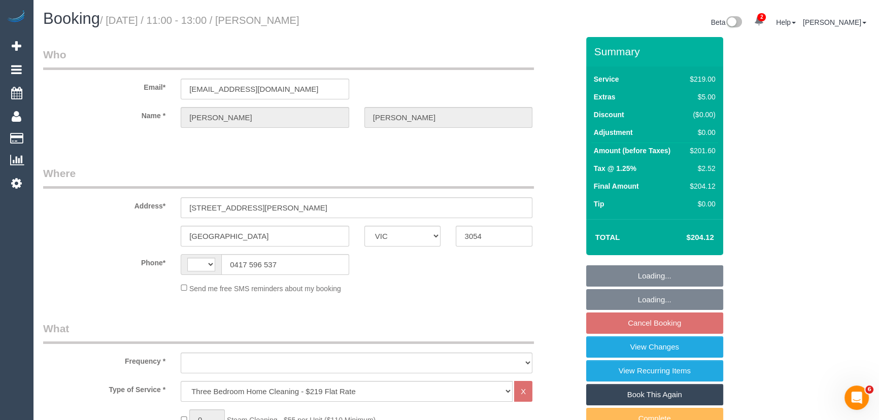
select select "string:AU"
select select "string:stripe-pm_1GmqgW2GScqysDRVWrhUJswT"
select select "number:28"
select select "number:14"
select select "number:19"
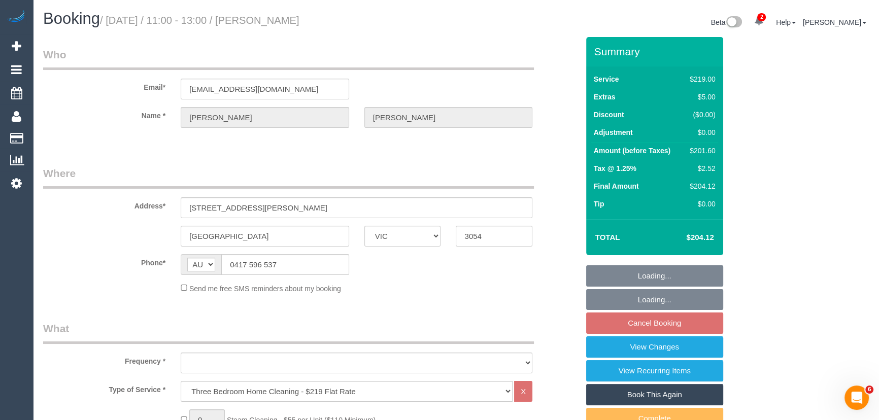
select select "number:24"
select select "number:26"
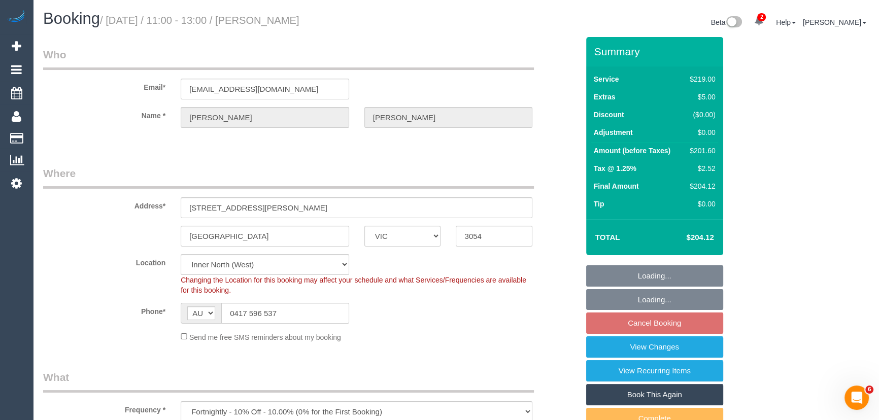
select select "object:1666"
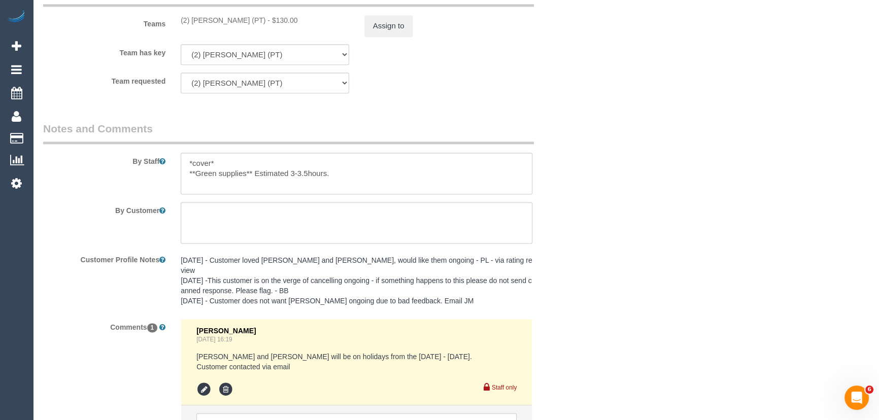
scroll to position [1523, 0]
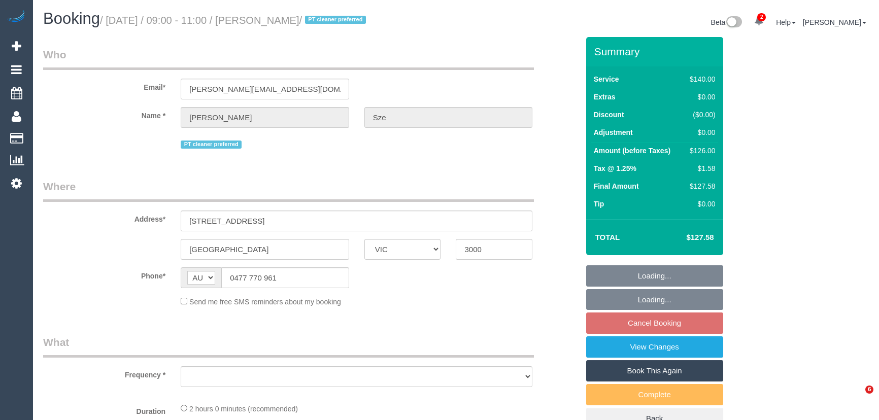
select select "VIC"
select select "object:594"
select select "string:stripe-pm_1QDkOE2GScqysDRVgfF8XeBz"
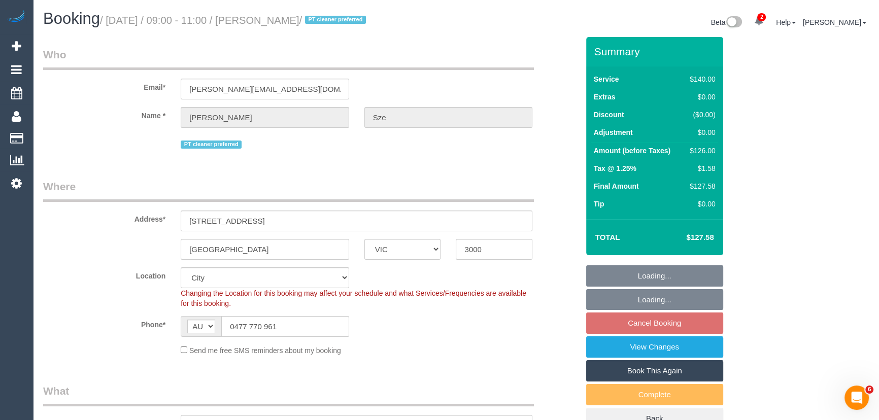
select select "object:923"
select select "number:29"
select select "number:14"
select select "number:21"
select select "number:36"
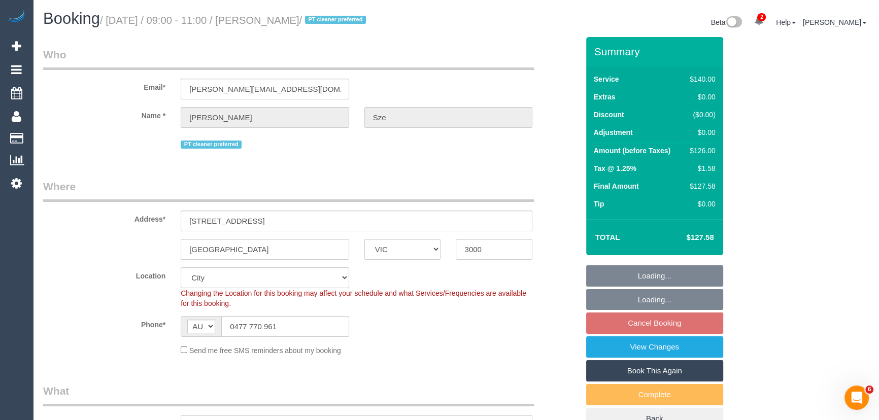
select select "number:34"
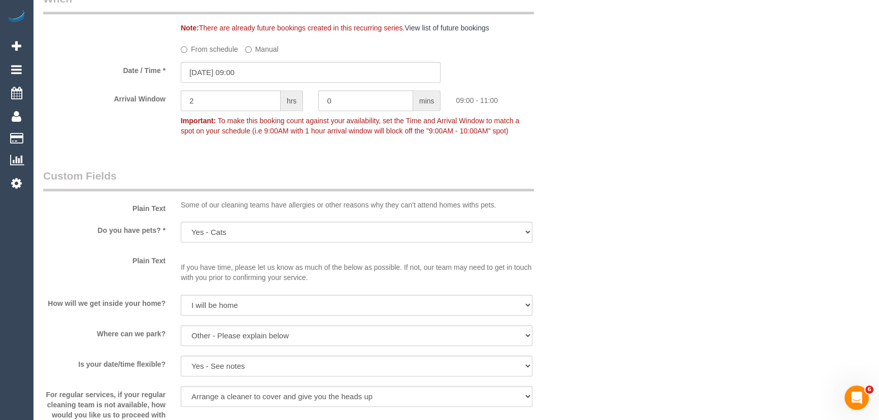
scroll to position [1154, 0]
click at [265, 74] on input "[DATE] 09:00" at bounding box center [311, 71] width 260 height 21
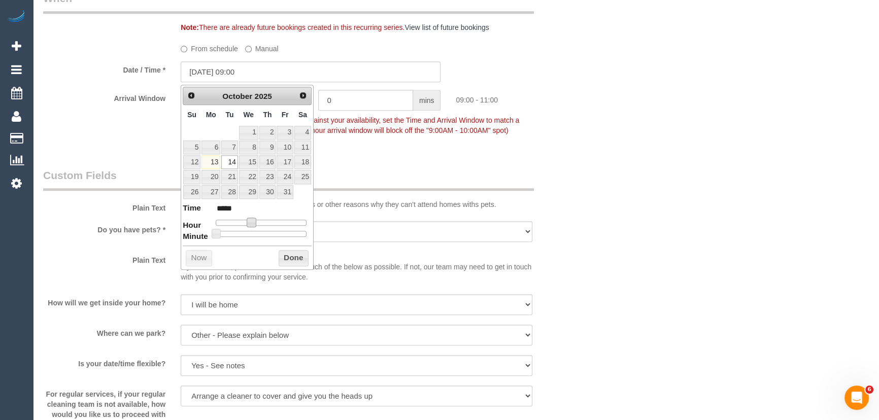
type input "[DATE] 10:00"
type input "*****"
type input "[DATE] 11:00"
type input "*****"
type input "14/10/2025 12:00"
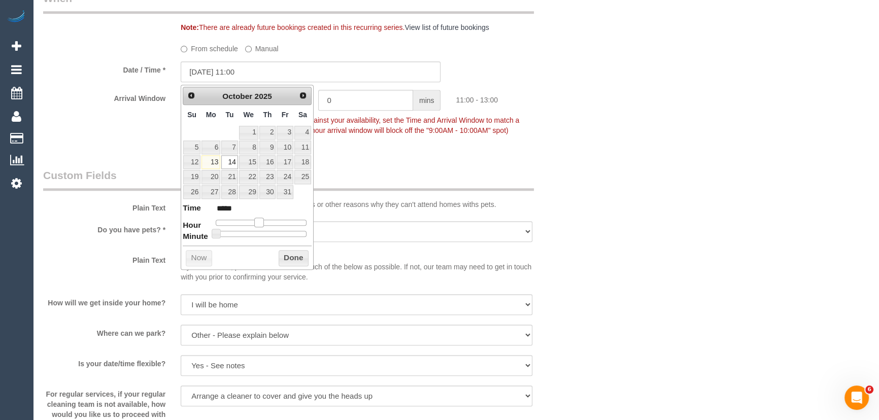
type input "*****"
type input "14/10/2025 13:00"
type input "*****"
type input "14/10/2025 14:00"
type input "*****"
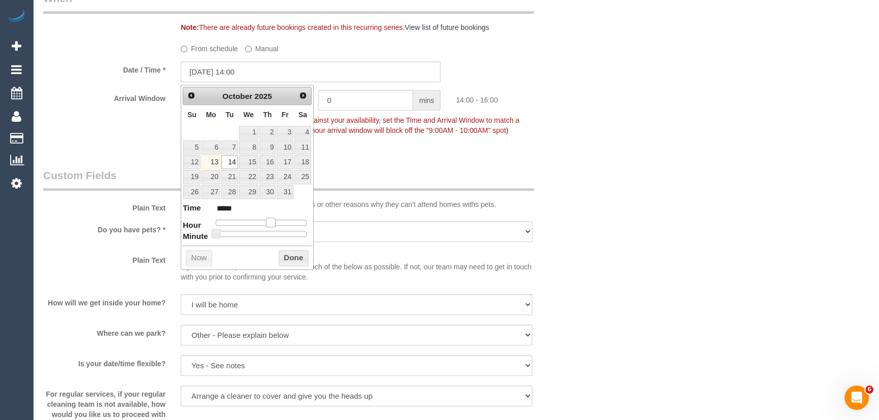
drag, startPoint x: 250, startPoint y: 222, endPoint x: 272, endPoint y: 222, distance: 21.3
click at [272, 222] on span at bounding box center [270, 222] width 9 height 9
click at [409, 153] on div "Who Email* megan-sze@hotmail.com Name * Megan Sze PT cleaner preferred Where Ad…" at bounding box center [311, 24] width 551 height 2281
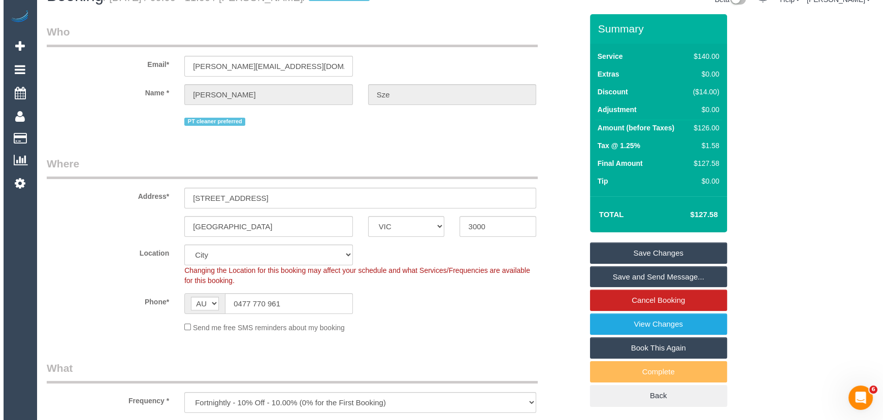
scroll to position [0, 0]
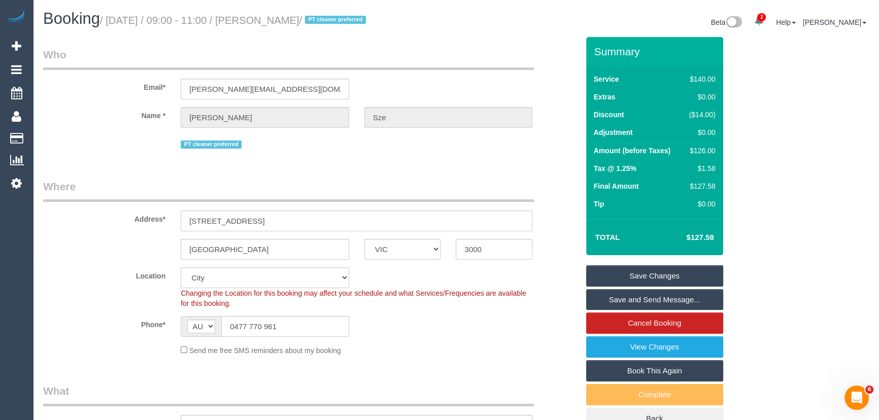
click at [648, 274] on link "Save Changes" at bounding box center [654, 276] width 137 height 21
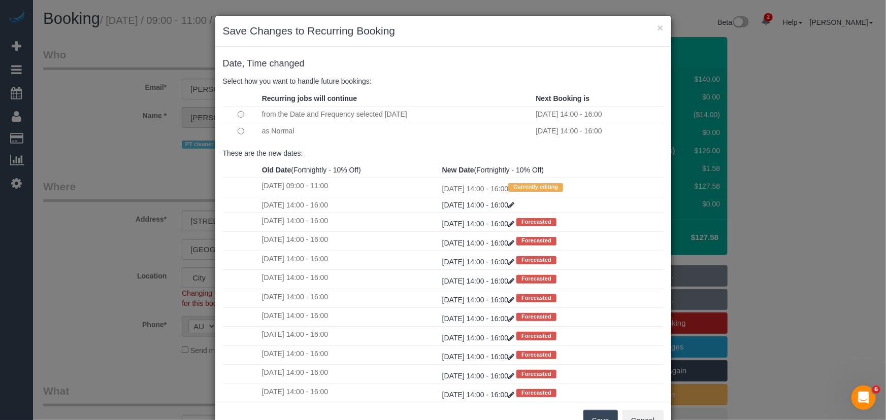
click at [595, 415] on button "Save" at bounding box center [600, 420] width 35 height 21
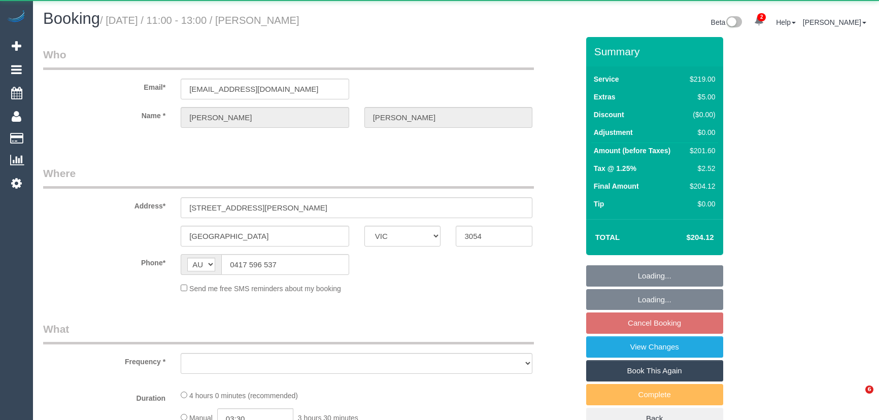
select select "VIC"
select select "object:567"
select select "string:stripe-pm_1GmqgW2GScqysDRVWrhUJswT"
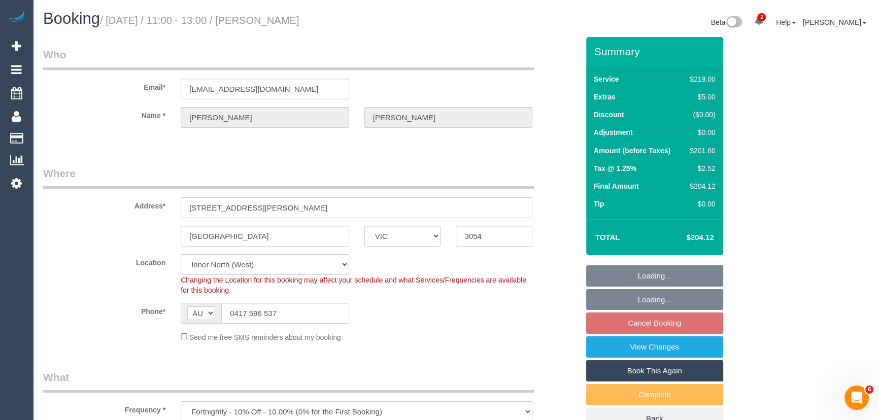
select select "number:28"
select select "number:14"
select select "number:19"
select select "number:24"
select select "number:26"
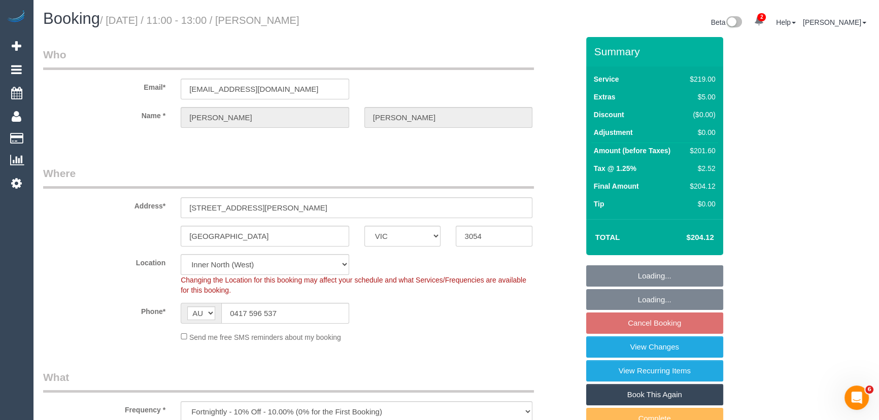
select select "object:1652"
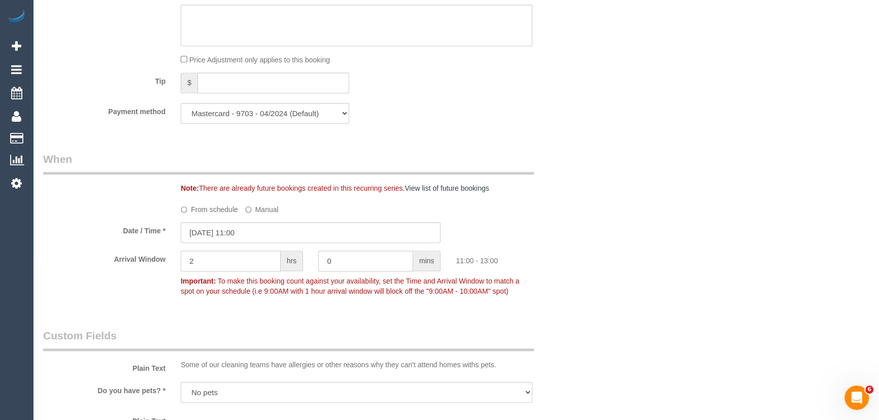
scroll to position [1107, 0]
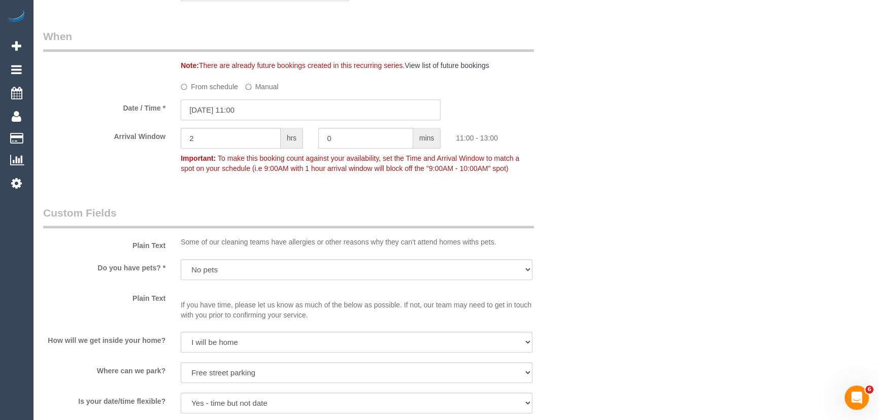
click at [260, 112] on input "[DATE] 11:00" at bounding box center [311, 110] width 260 height 21
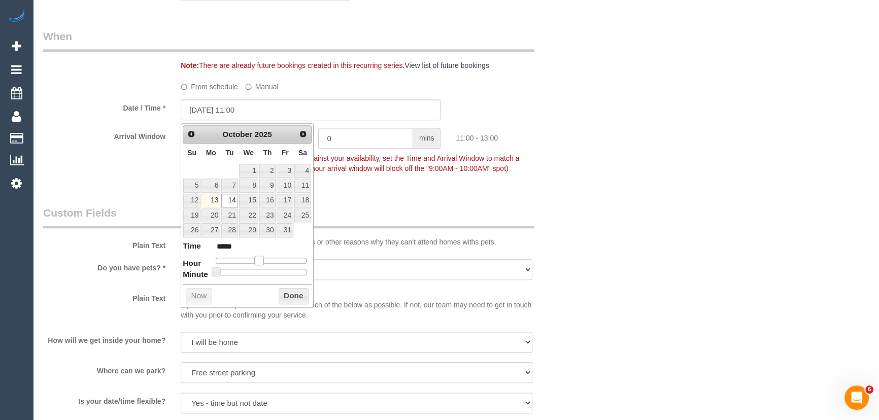
type input "[DATE] 10:00"
type input "*****"
type input "[DATE] 09:00"
type input "*****"
drag, startPoint x: 258, startPoint y: 258, endPoint x: 249, endPoint y: 259, distance: 9.2
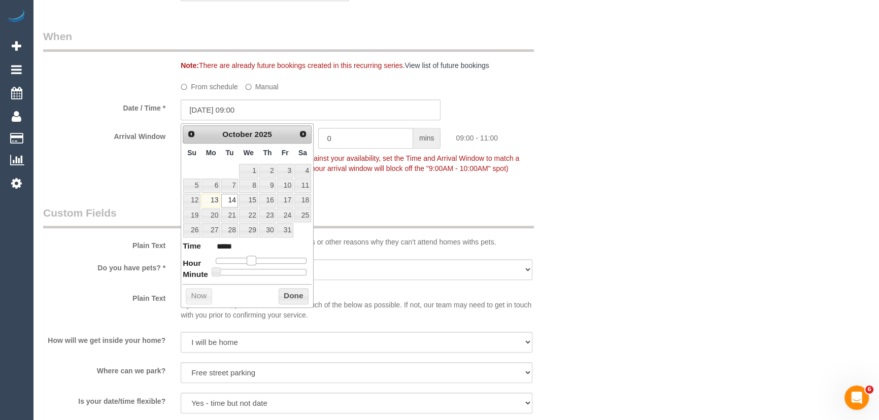
click at [249, 259] on span at bounding box center [251, 260] width 9 height 9
click at [418, 177] on div "Arrival Window 2 hrs 0 mins 09:00 - 11:00 Important: To make this booking count…" at bounding box center [311, 153] width 551 height 50
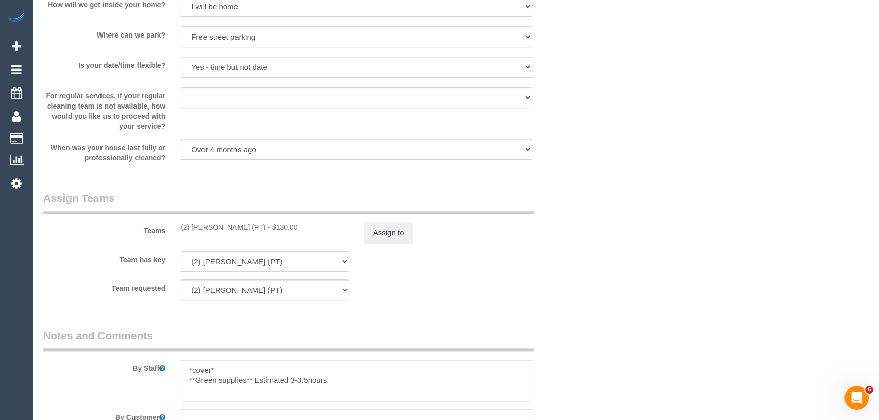
scroll to position [1748, 0]
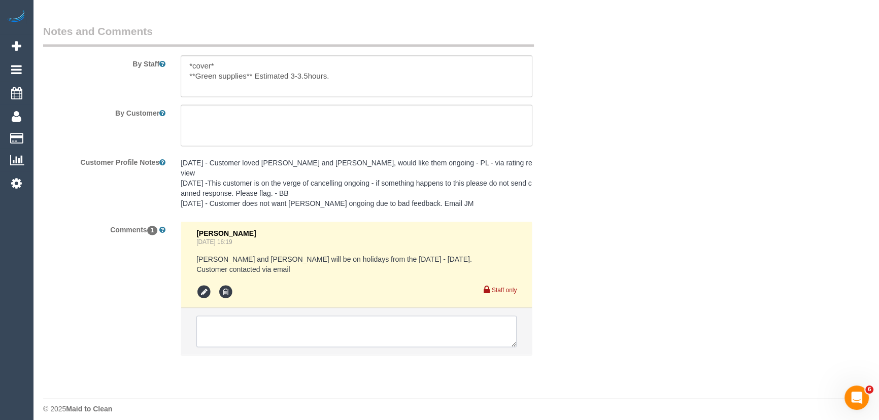
click at [266, 320] on textarea at bounding box center [356, 331] width 320 height 31
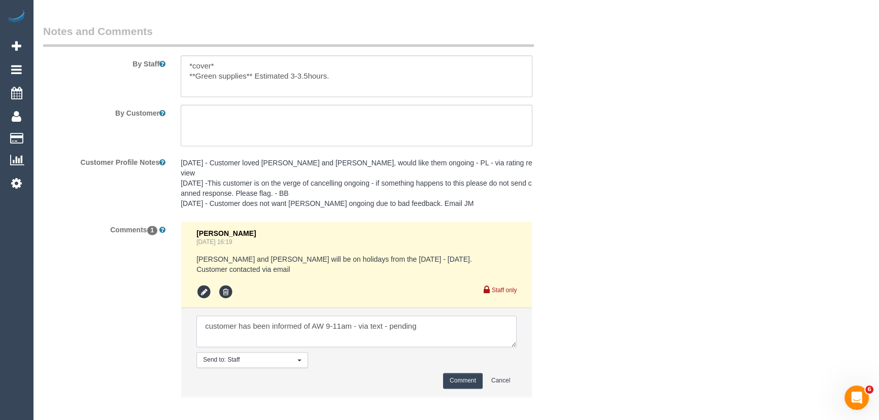
type textarea "customer has been informed of AW 9-11am - via text - pending"
click at [462, 373] on button "Comment" at bounding box center [463, 381] width 40 height 16
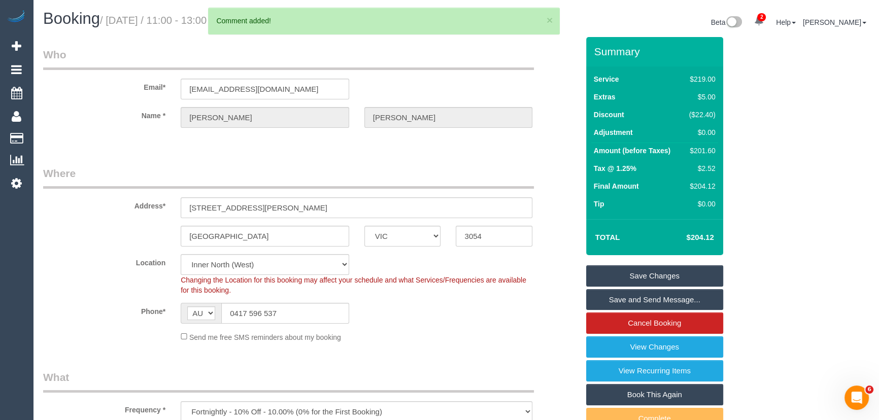
scroll to position [0, 0]
click at [281, 311] on input "0417 596 537" at bounding box center [285, 313] width 128 height 21
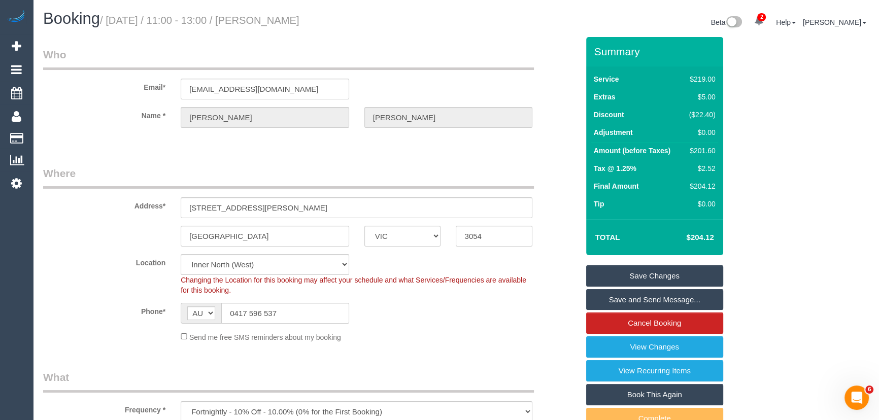
click at [675, 277] on link "Save Changes" at bounding box center [654, 276] width 137 height 21
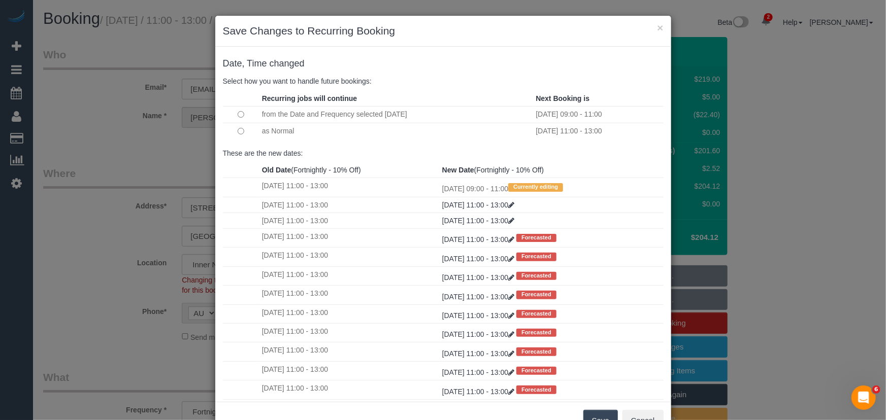
click at [593, 417] on button "Save" at bounding box center [600, 420] width 35 height 21
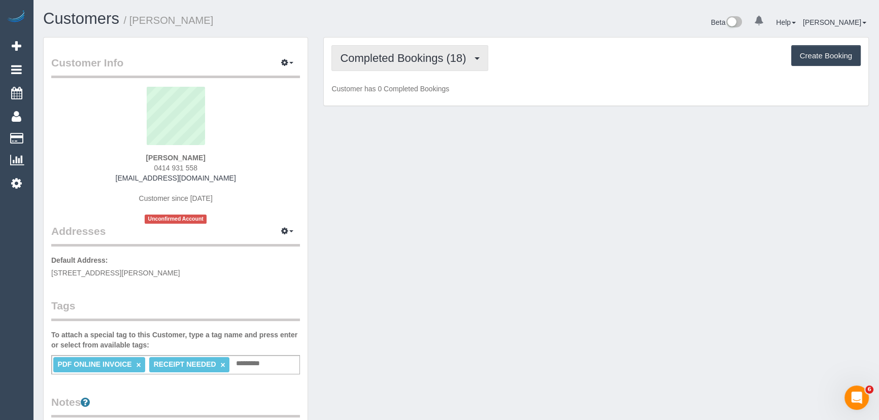
click at [451, 62] on span "Completed Bookings (18)" at bounding box center [405, 58] width 131 height 13
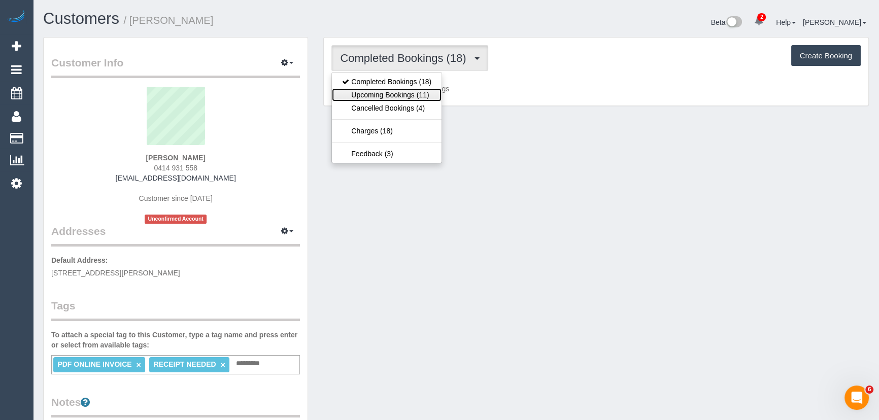
click at [427, 91] on link "Upcoming Bookings (11)" at bounding box center [387, 94] width 110 height 13
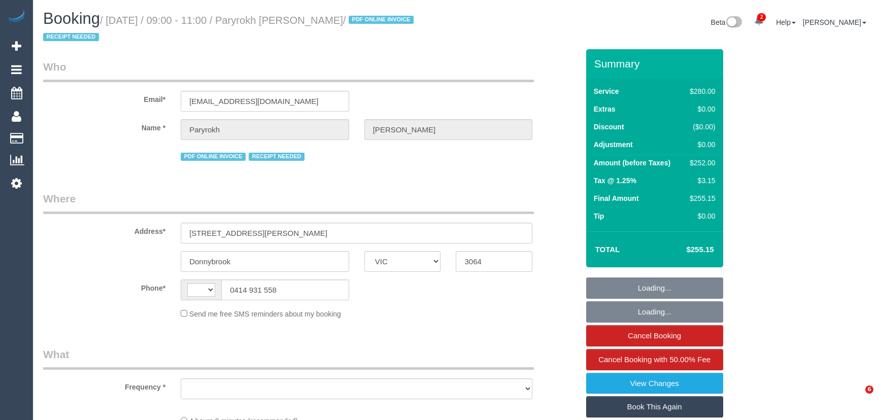
select select "VIC"
select select "string:AU"
select select "object:1070"
select select "string:stripe-pm_1RIkwB2GScqysDRVO7FxyKXl"
select select "number:29"
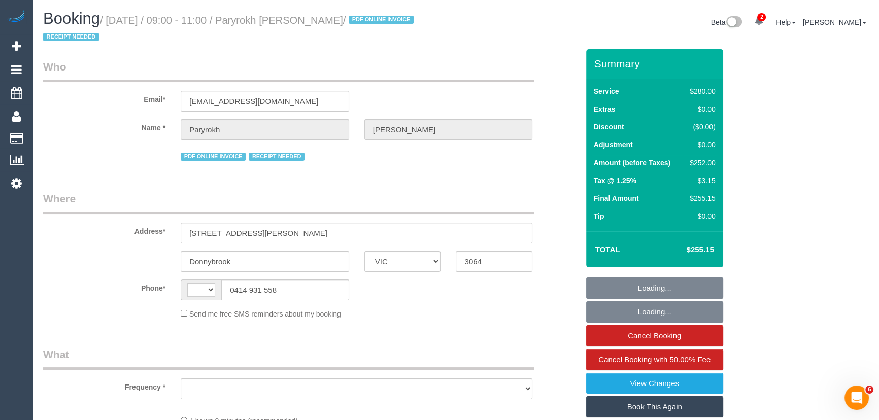
select select "number:14"
select select "number:19"
select select "number:22"
select select "number:34"
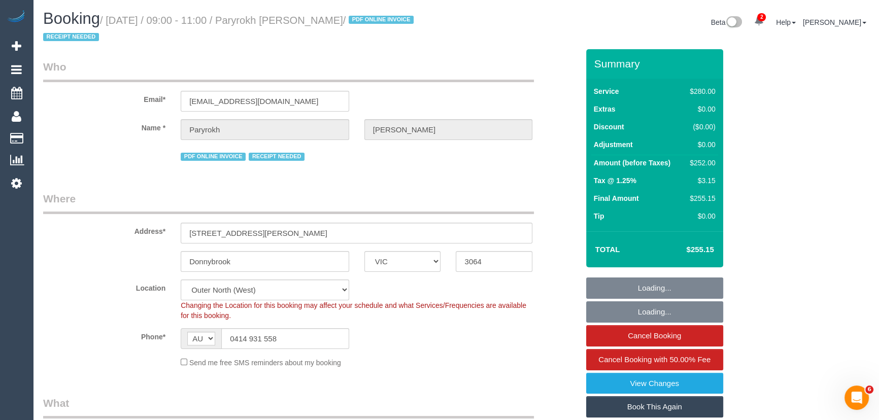
select select "240"
select select "object:1251"
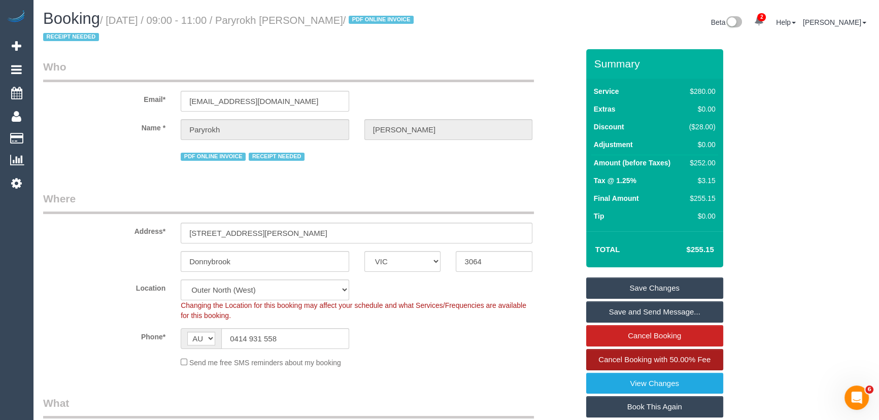
click at [644, 359] on span "Cancel Booking with 50.00% Fee" at bounding box center [655, 359] width 112 height 9
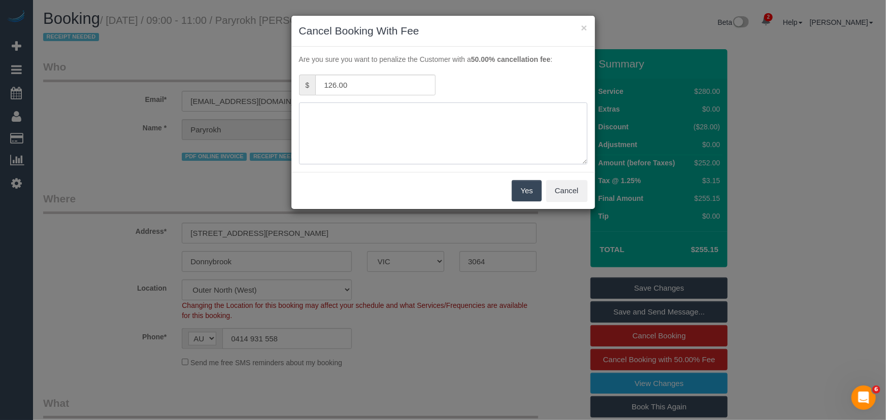
click at [406, 127] on textarea at bounding box center [443, 134] width 288 height 62
type textarea "customer is not home to allow access - via phone - JT"
click at [523, 191] on button "Yes" at bounding box center [526, 190] width 29 height 21
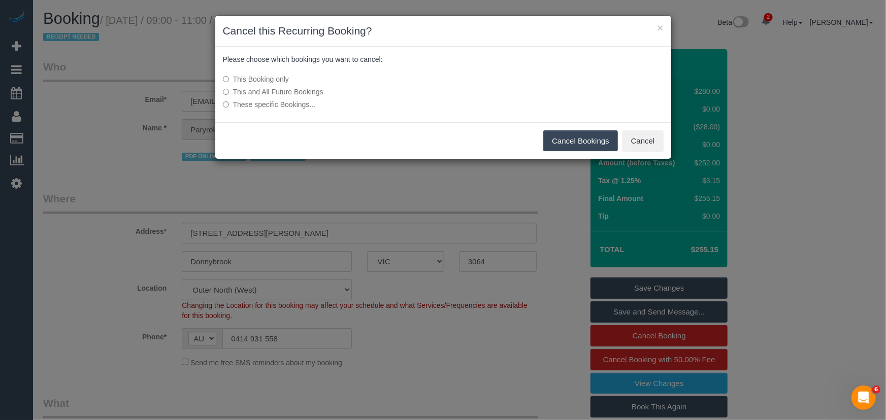
click at [562, 143] on button "Cancel Bookings" at bounding box center [580, 140] width 75 height 21
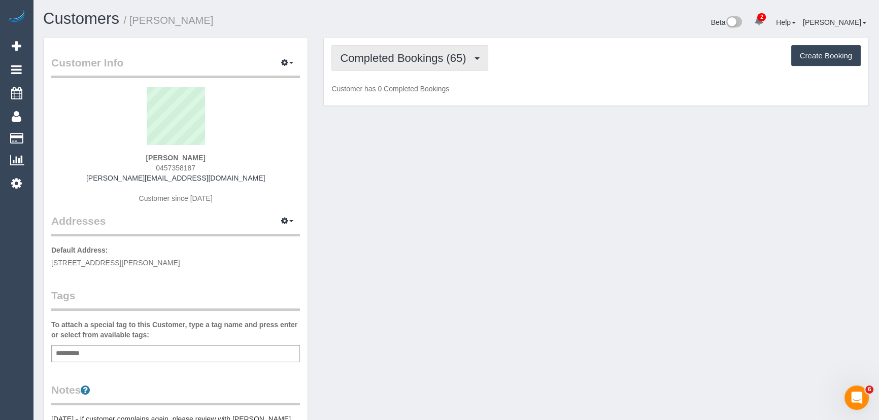
click at [450, 62] on span "Completed Bookings (65)" at bounding box center [405, 58] width 131 height 13
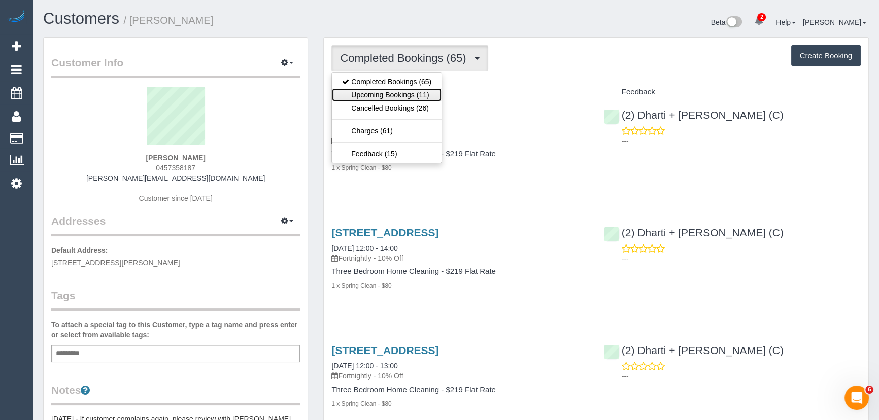
click at [426, 92] on link "Upcoming Bookings (11)" at bounding box center [387, 94] width 110 height 13
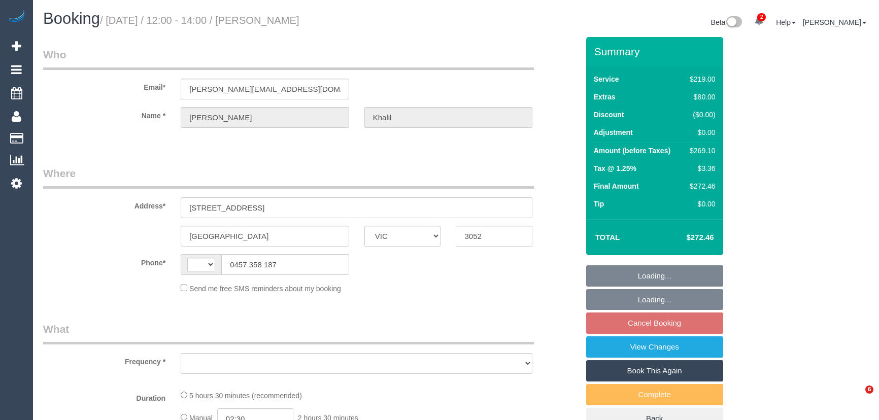
select select "VIC"
select select "number:28"
select select "number:14"
select select "number:18"
select select "number:24"
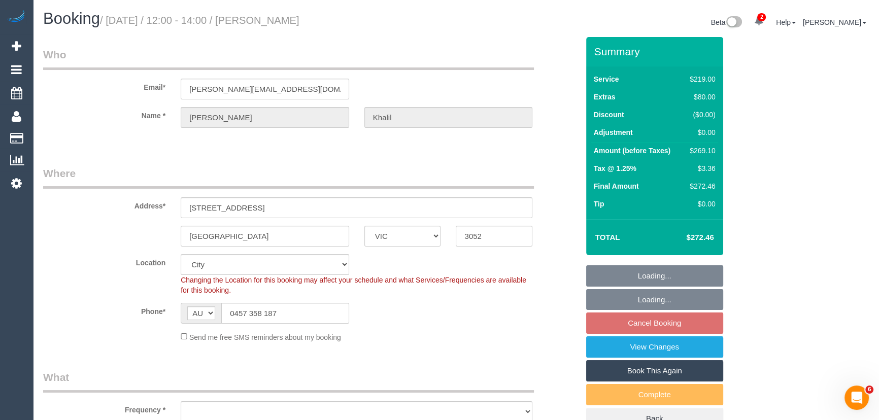
select select "string:AU"
select select "object:818"
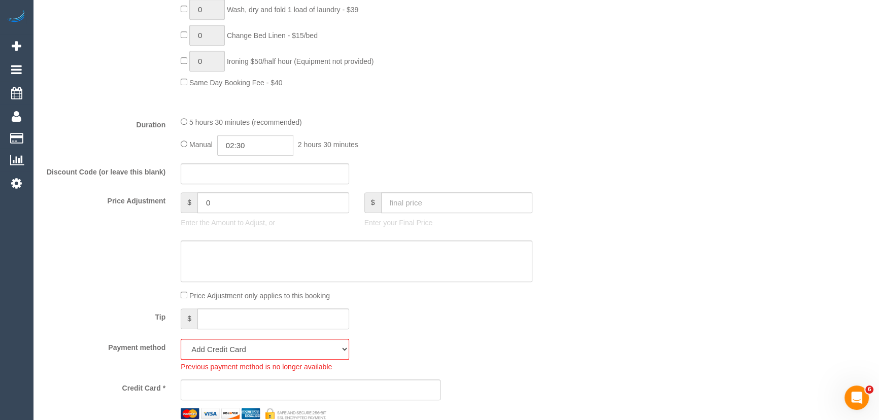
scroll to position [877, 0]
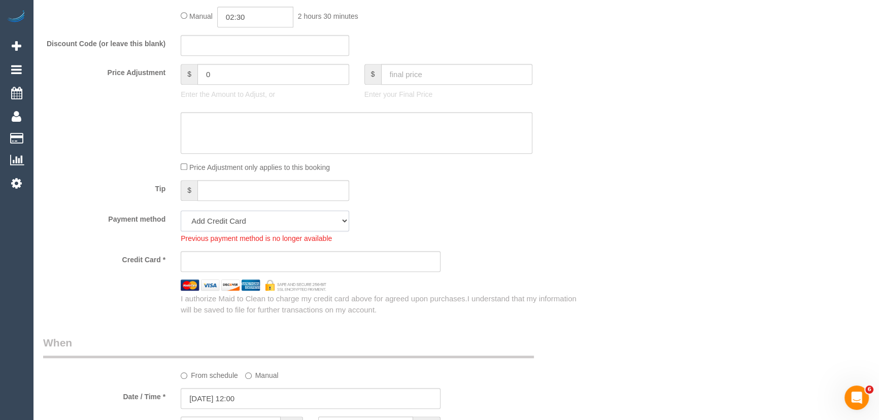
click at [236, 222] on select "Mastercard - 7144 - 03/2028 (Default) Add Credit Card ─────────────── Cash Chec…" at bounding box center [265, 221] width 169 height 21
select select "string:stripe-pm_1Ry5nO2GScqysDRVH4n61Uy3"
click at [181, 214] on select "Mastercard - 7144 - 03/2028 (Default) Add Credit Card ─────────────── Cash Chec…" at bounding box center [265, 221] width 169 height 21
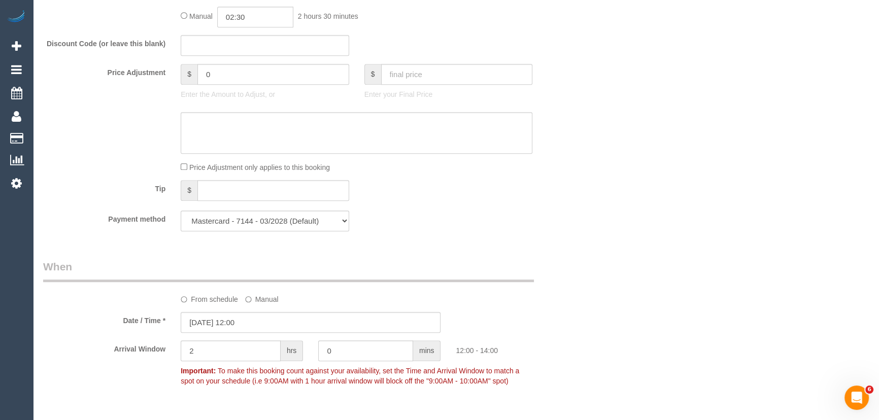
click at [529, 216] on div "Payment method Mastercard - 7144 - 03/2028 (Default) Add Credit Card ──────────…" at bounding box center [311, 221] width 551 height 21
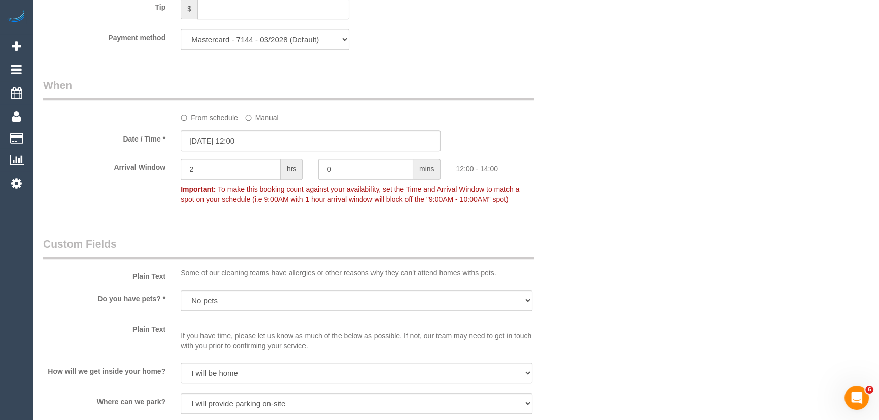
scroll to position [1107, 0]
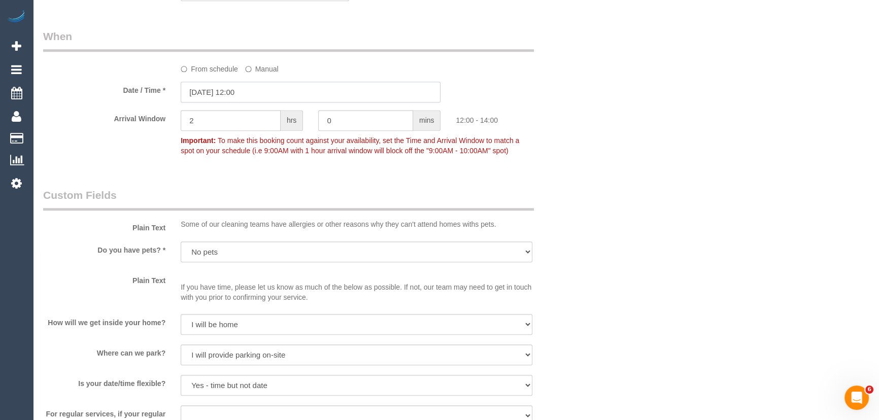
click at [266, 102] on input "[DATE] 12:00" at bounding box center [311, 92] width 260 height 21
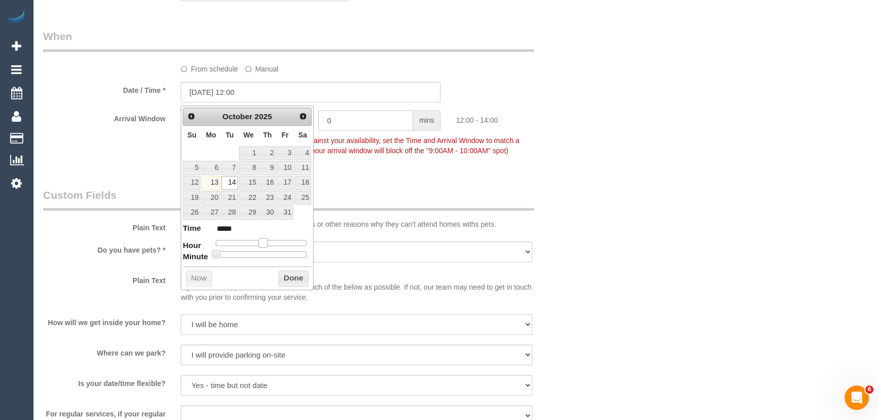
type input "[DATE] 13:00"
type input "*****"
click at [267, 240] on span at bounding box center [266, 242] width 9 height 9
click at [409, 175] on div "Who Email* [PERSON_NAME][EMAIL_ADDRESS][DOMAIN_NAME] Name * [PERSON_NAME] Where…" at bounding box center [311, 42] width 551 height 2224
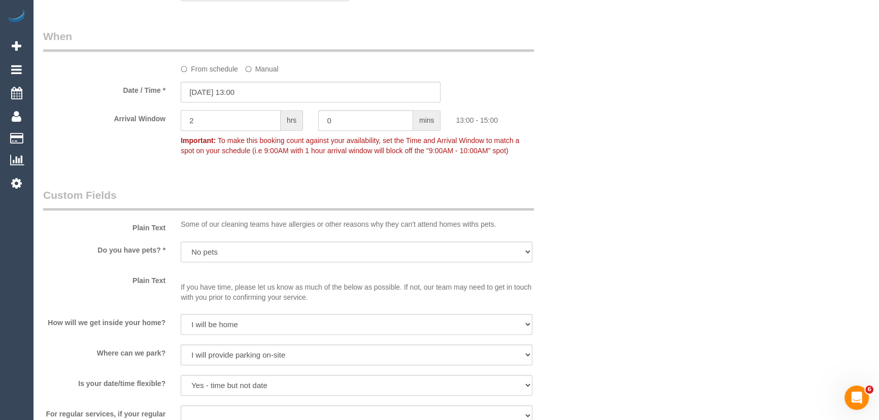
click at [253, 128] on input "2" at bounding box center [231, 120] width 100 height 21
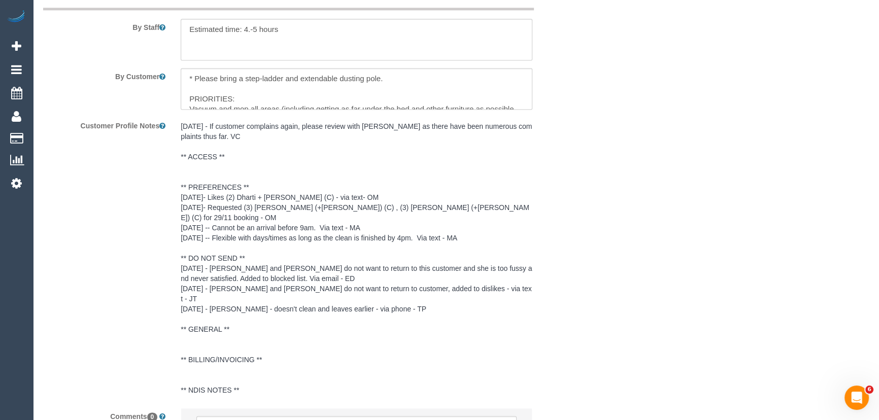
scroll to position [1857, 0]
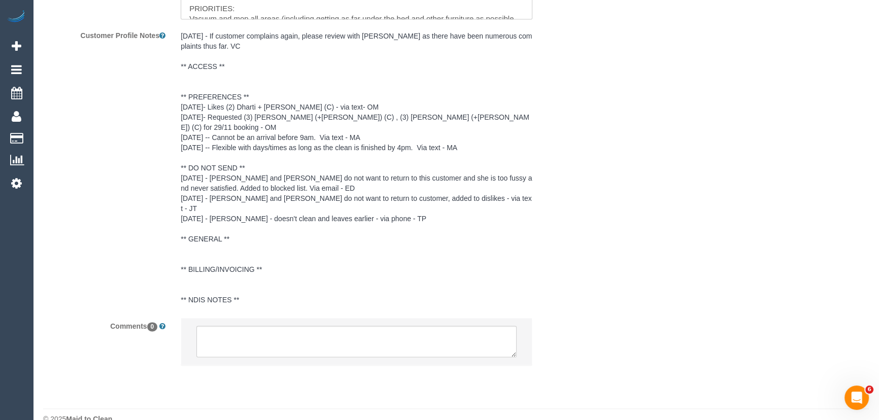
type input "1"
click at [258, 326] on textarea at bounding box center [356, 341] width 320 height 31
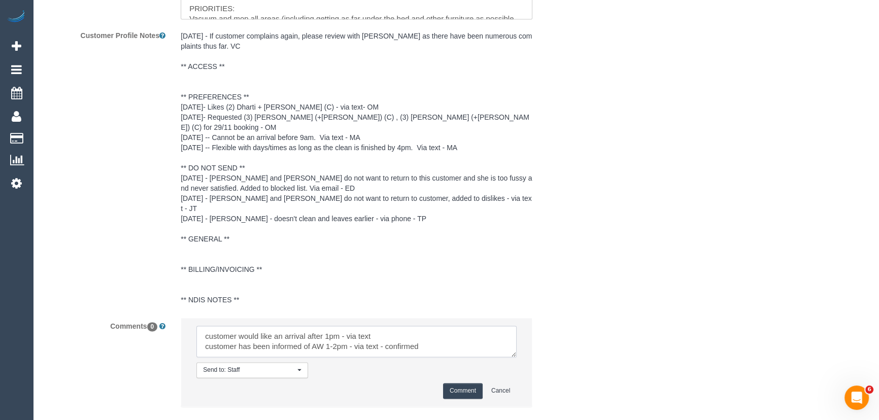
type textarea "customer would like an arrival after 1pm - via text customer has been informed …"
click at [465, 383] on button "Comment" at bounding box center [463, 391] width 40 height 16
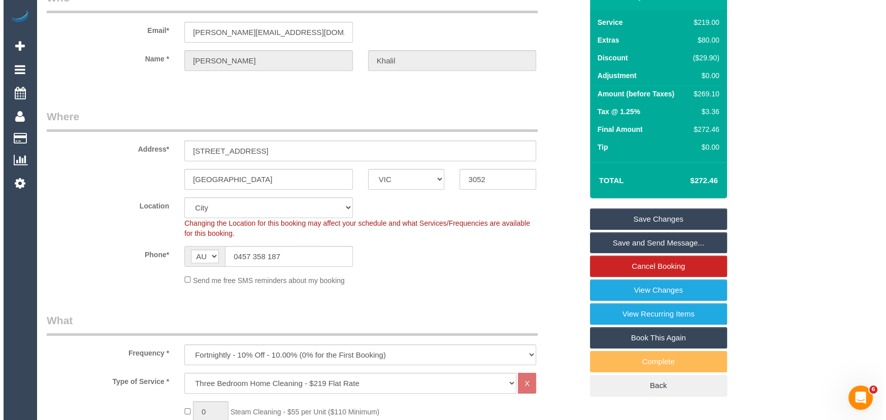
scroll to position [0, 0]
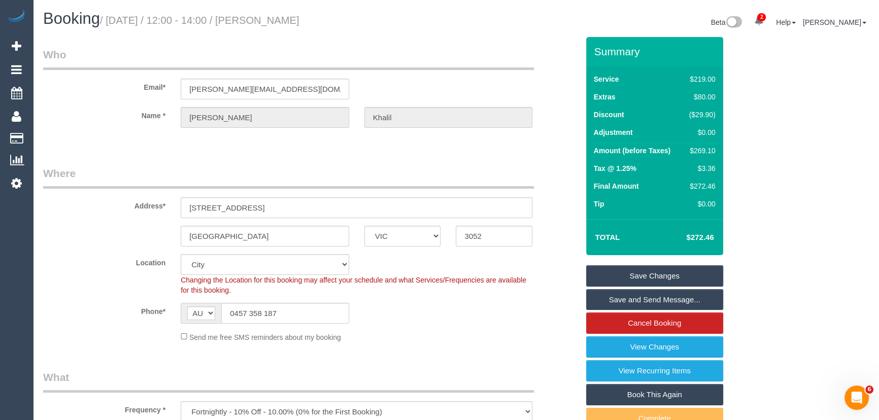
click at [648, 298] on link "Save and Send Message..." at bounding box center [654, 299] width 137 height 21
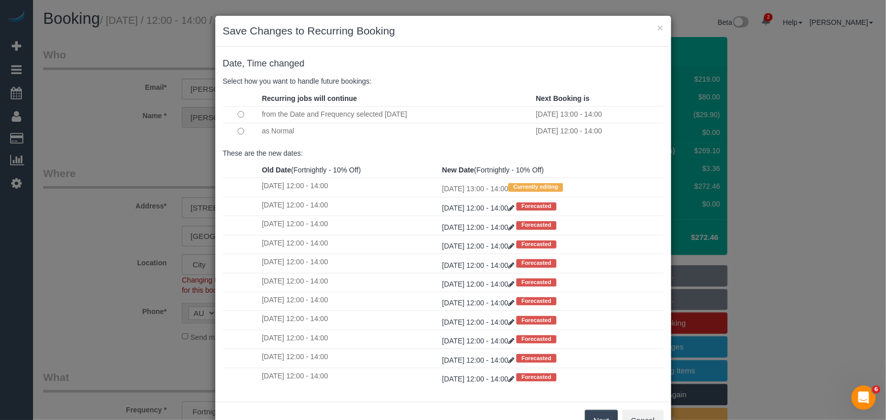
click at [597, 412] on button "Next" at bounding box center [601, 420] width 33 height 21
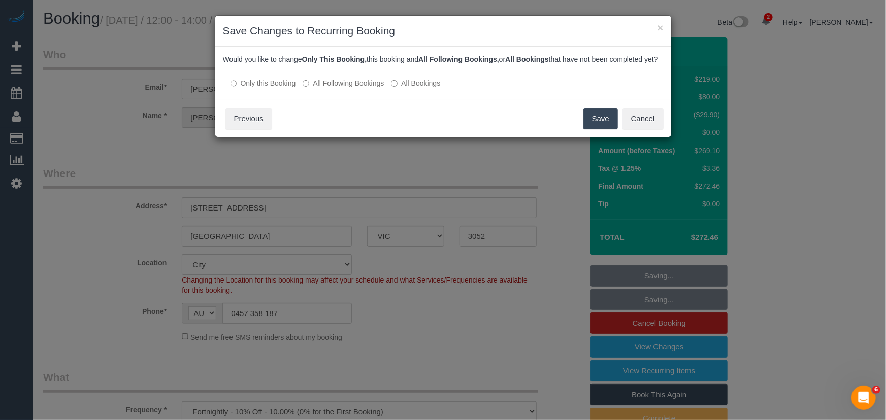
click at [594, 129] on button "Save" at bounding box center [600, 118] width 35 height 21
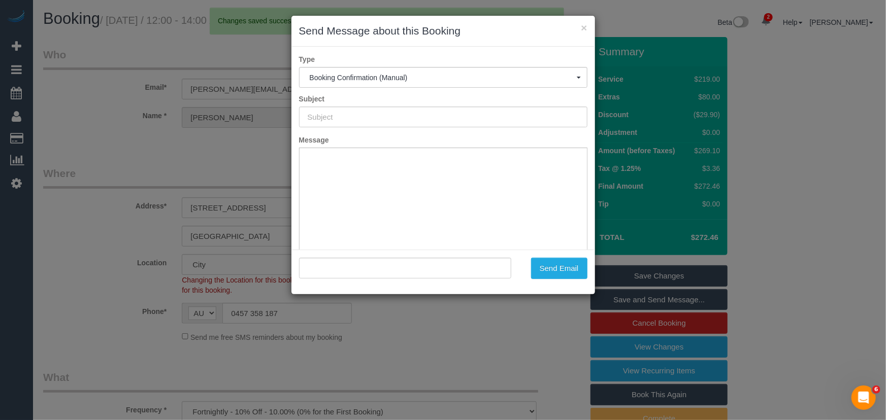
type input "Booking Confirmed"
type input ""Lydia Khalil" <lydia_khalil@me.com>"
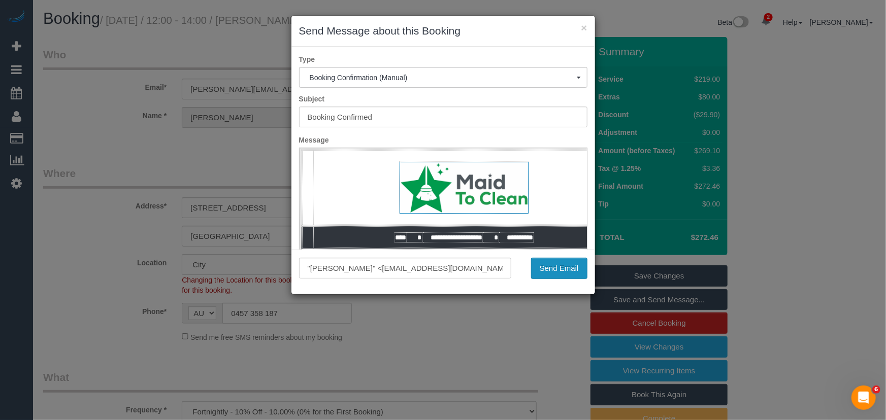
click at [560, 271] on button "Send Email" at bounding box center [559, 268] width 56 height 21
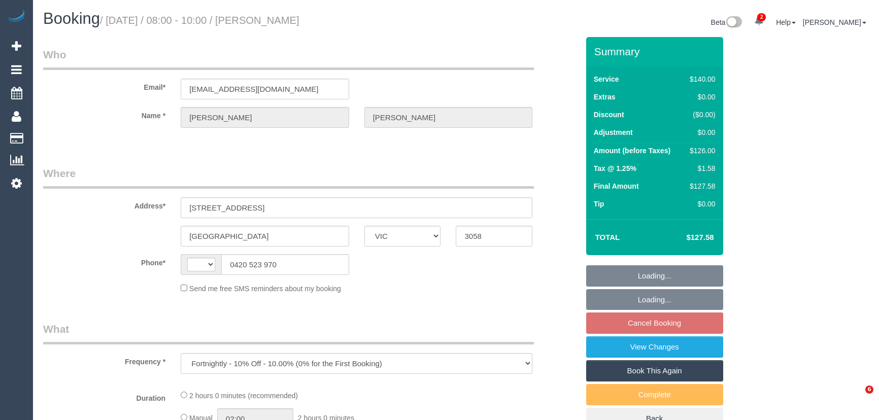
select select "VIC"
select select "number:27"
select select "number:14"
select select "number:19"
select select "number:24"
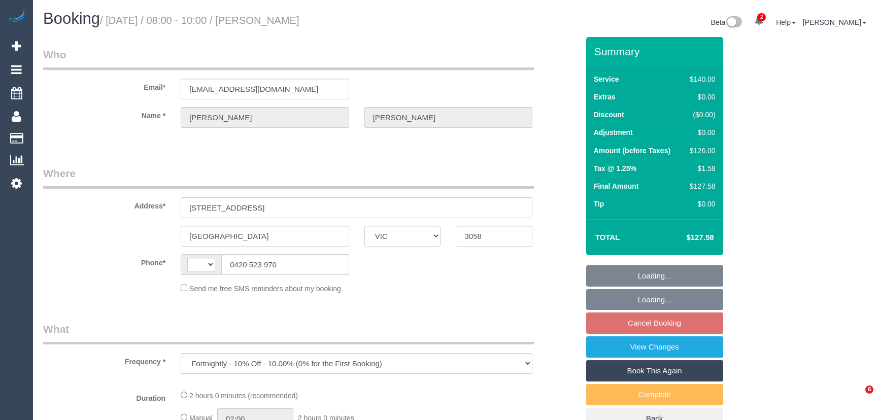
select select "number:34"
select select "number:26"
select select "string:AU"
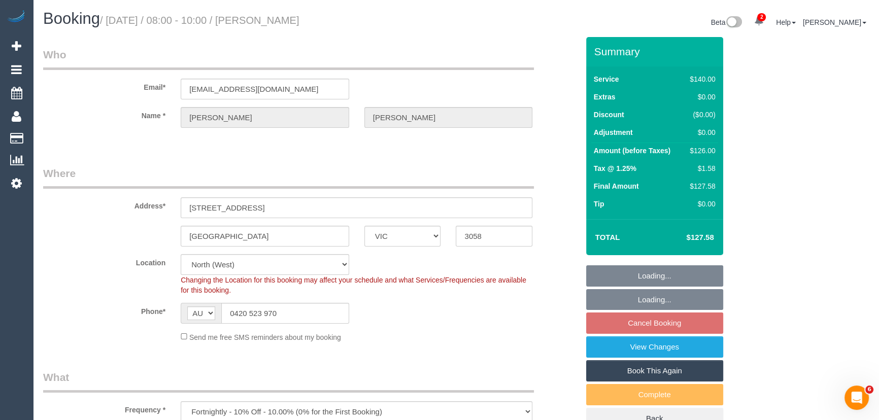
select select "object:1573"
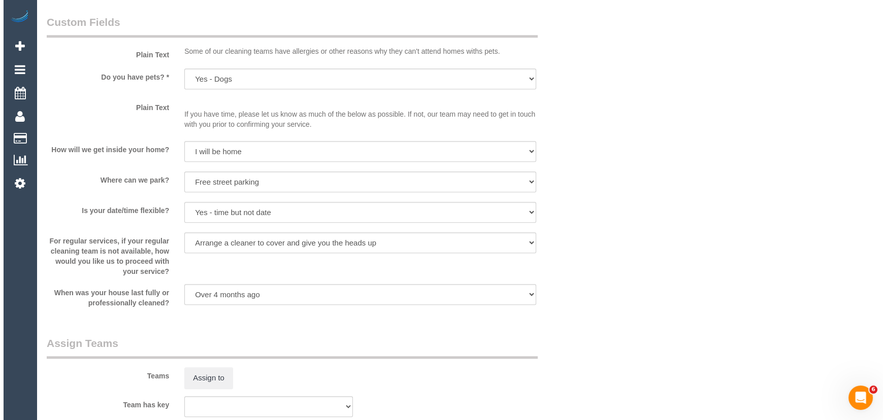
scroll to position [1385, 0]
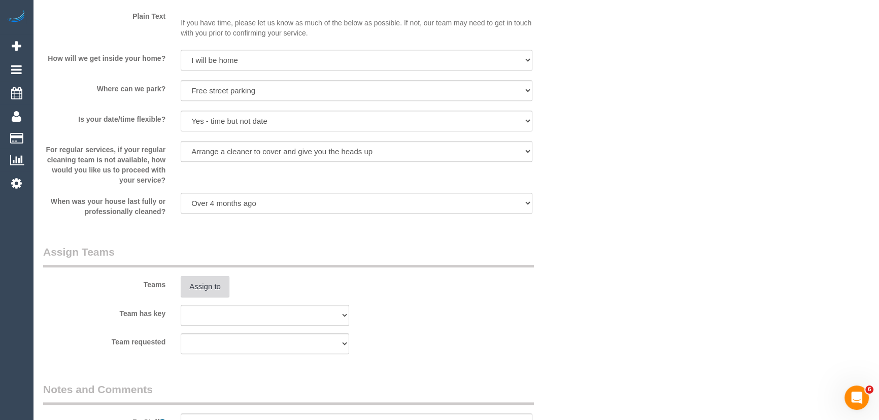
click at [198, 286] on button "Assign to" at bounding box center [205, 286] width 49 height 21
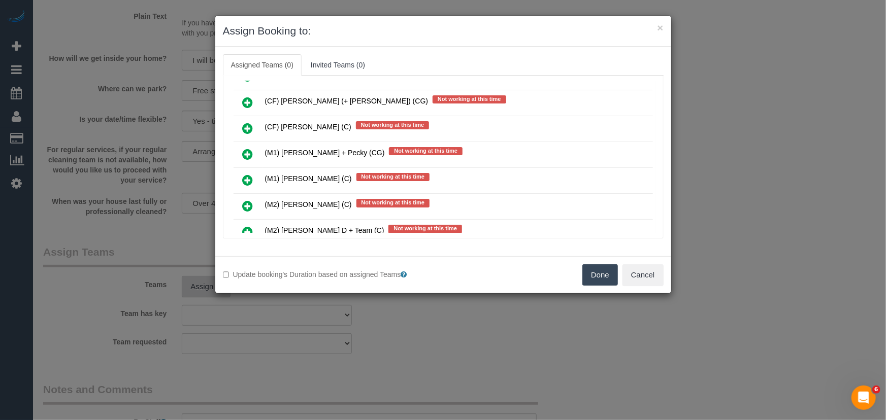
scroll to position [2670, 0]
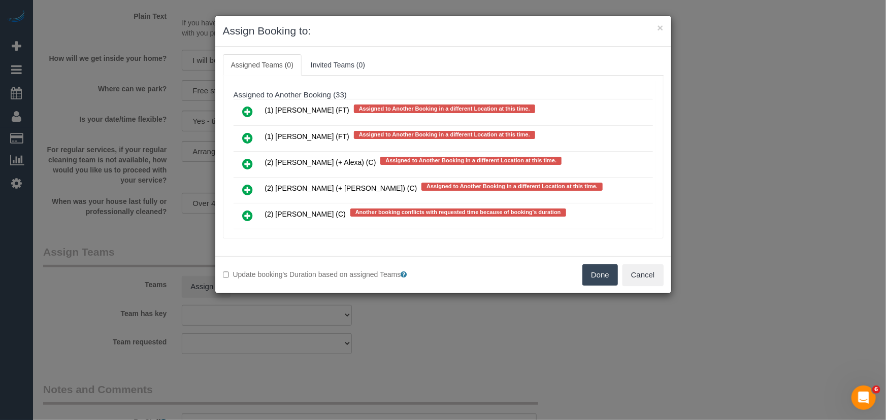
click at [246, 210] on icon at bounding box center [248, 216] width 11 height 12
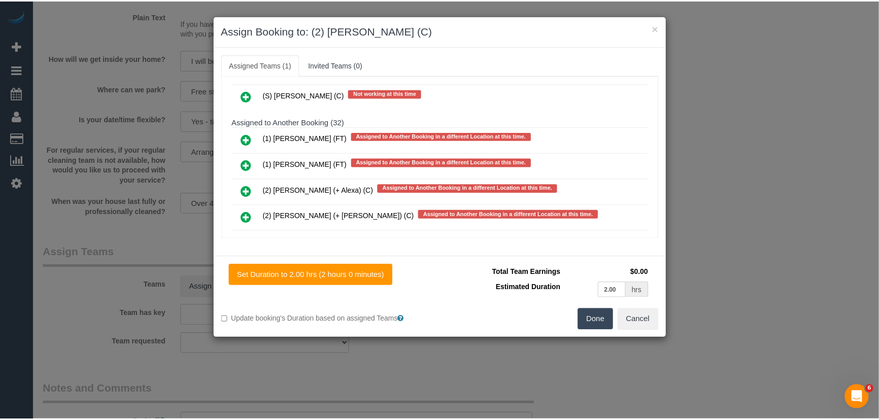
scroll to position [2698, 0]
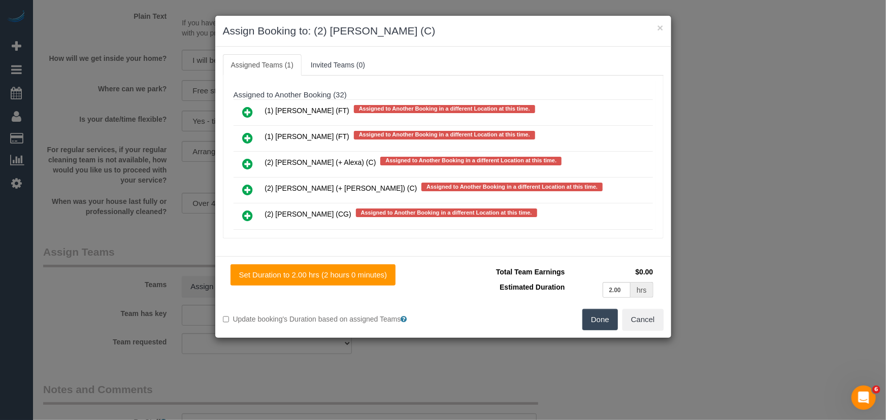
click at [612, 326] on button "Done" at bounding box center [600, 319] width 36 height 21
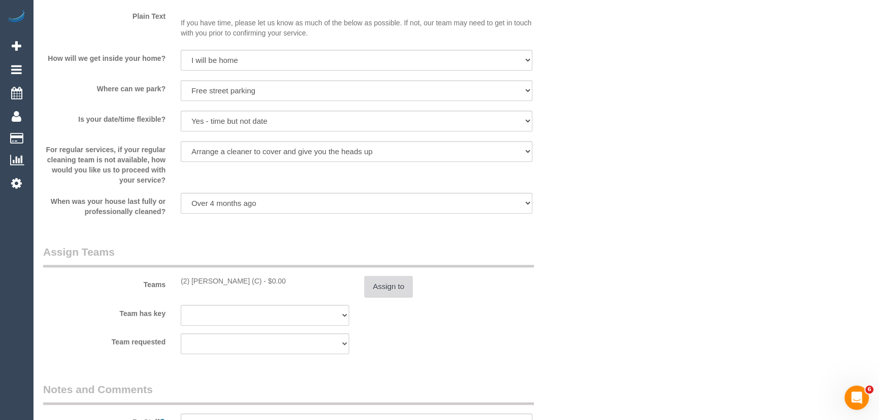
click at [388, 287] on button "Assign to" at bounding box center [389, 286] width 49 height 21
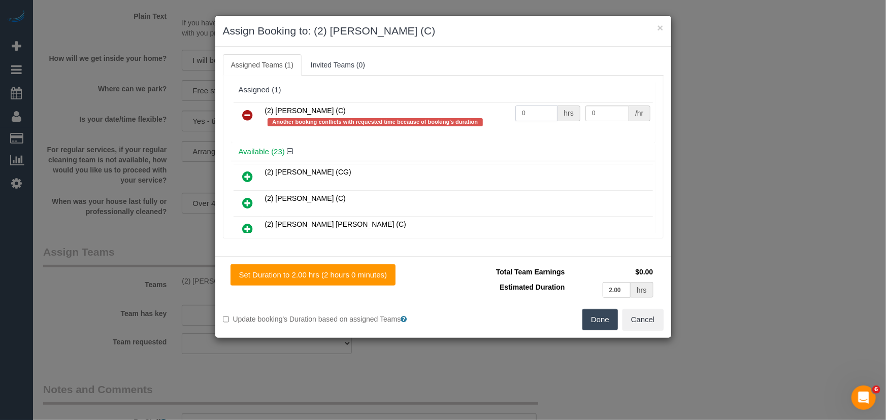
click at [531, 112] on input "0" at bounding box center [536, 114] width 42 height 16
type input "2"
type input "37.5"
click at [587, 321] on button "Done" at bounding box center [600, 319] width 36 height 21
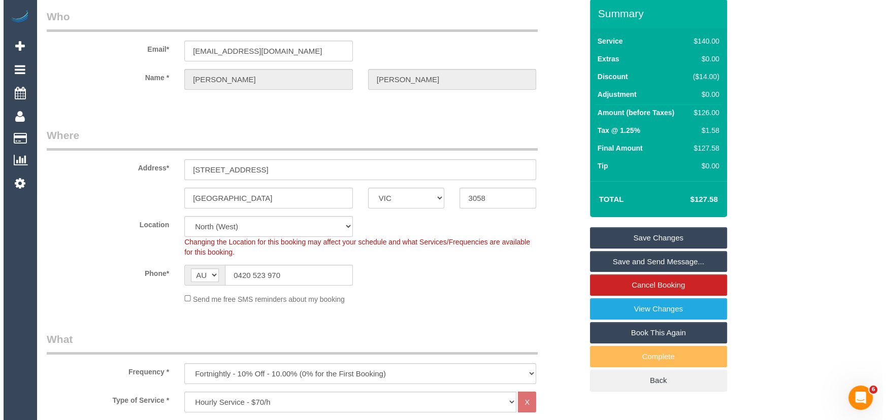
scroll to position [0, 0]
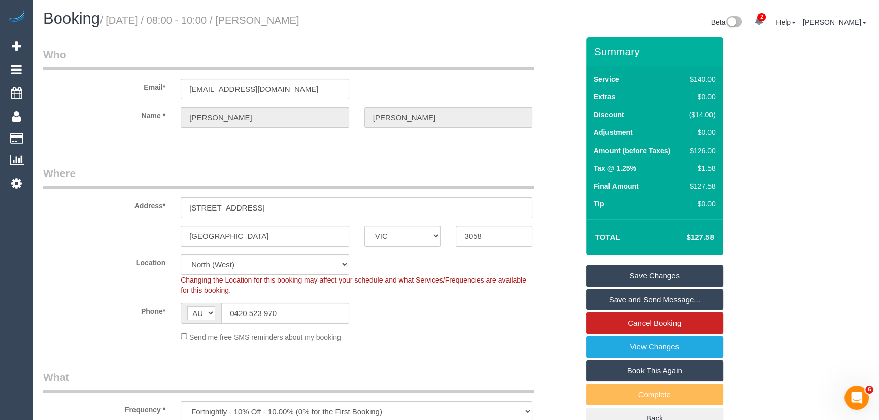
click at [280, 24] on small "/ October 14, 2025 / 08:00 - 10:00 / Pauline Byrne" at bounding box center [200, 20] width 200 height 11
copy small "Pauline Byrne"
click at [655, 300] on link "Save and Send Message..." at bounding box center [654, 299] width 137 height 21
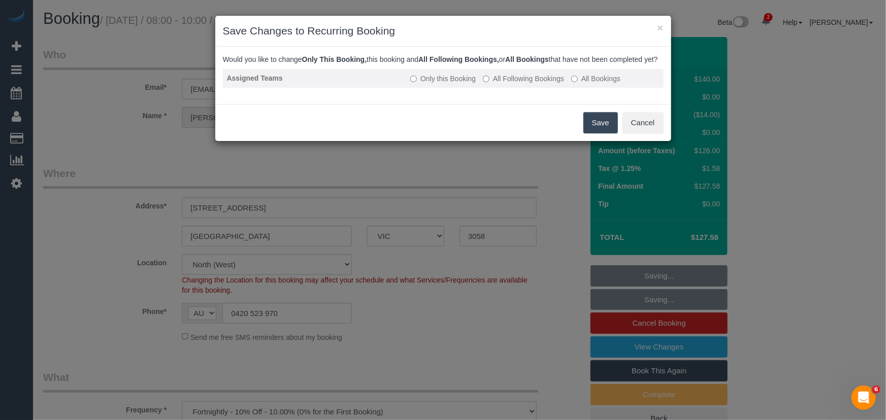
click at [528, 84] on label "All Following Bookings" at bounding box center [523, 79] width 81 height 10
click at [601, 134] on button "Save" at bounding box center [600, 122] width 35 height 21
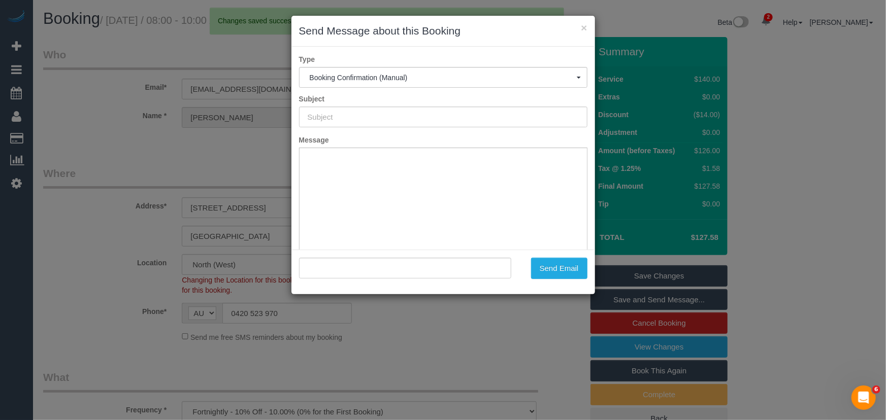
type input "Booking Confirmed"
type input ""Pauline Byrne" <paulinebyrne92@icloud.com>"
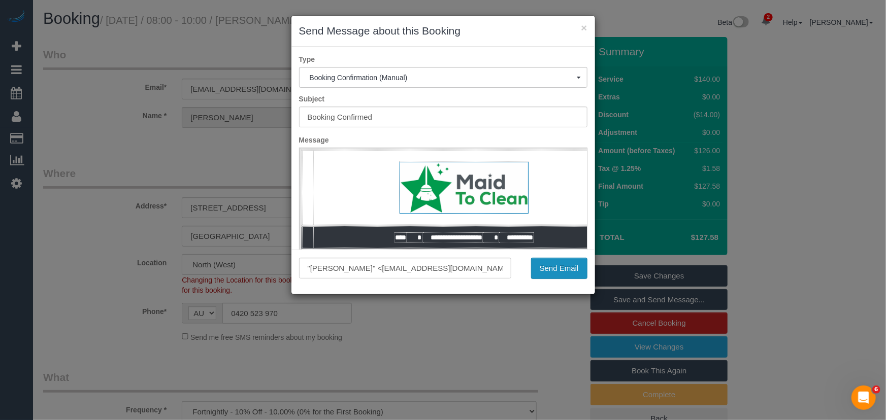
click at [557, 271] on button "Send Email" at bounding box center [559, 268] width 56 height 21
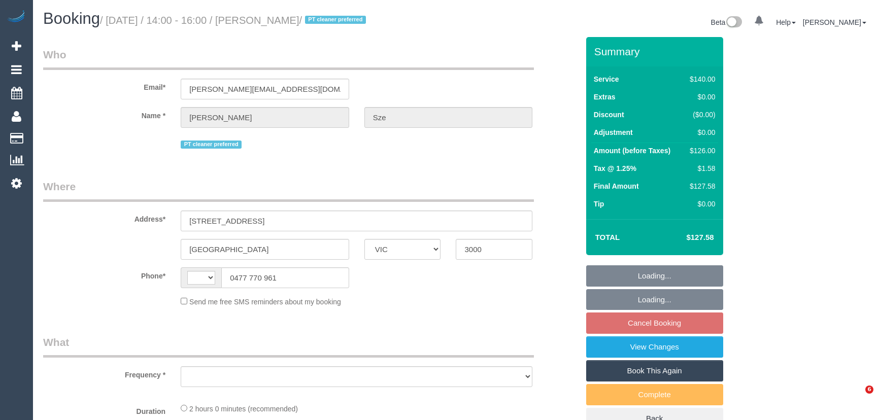
select select "VIC"
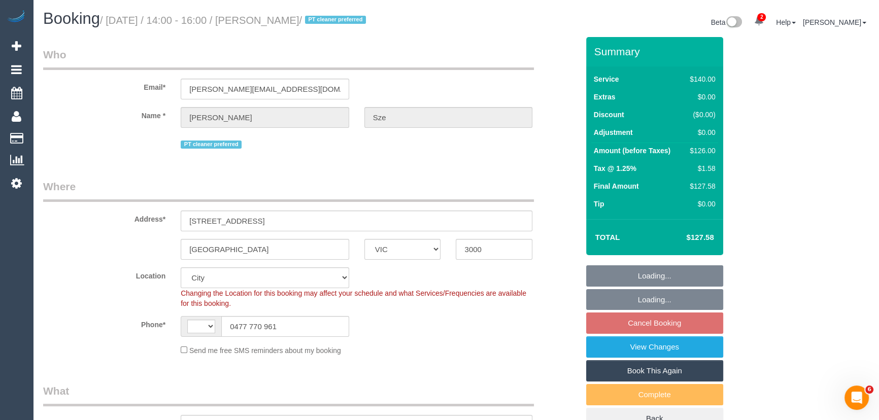
select select "object:562"
select select "string:AU"
select select "string:stripe-pm_1QDkOE2GScqysDRVgfF8XeBz"
select select "number:29"
select select "number:14"
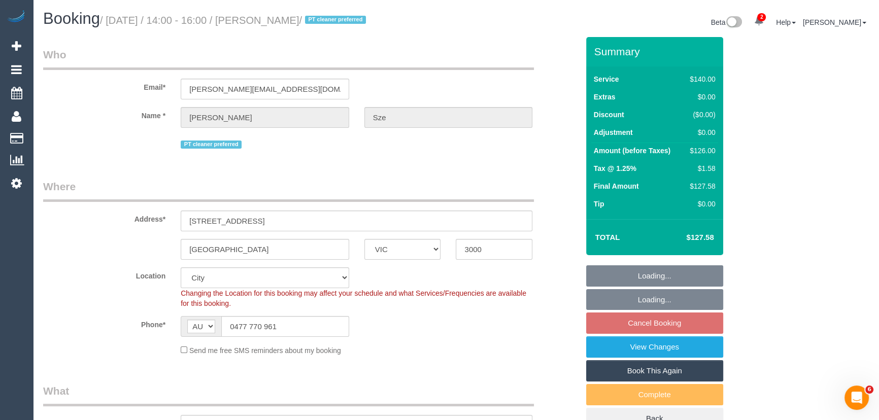
select select "number:21"
select select "number:36"
select select "number:34"
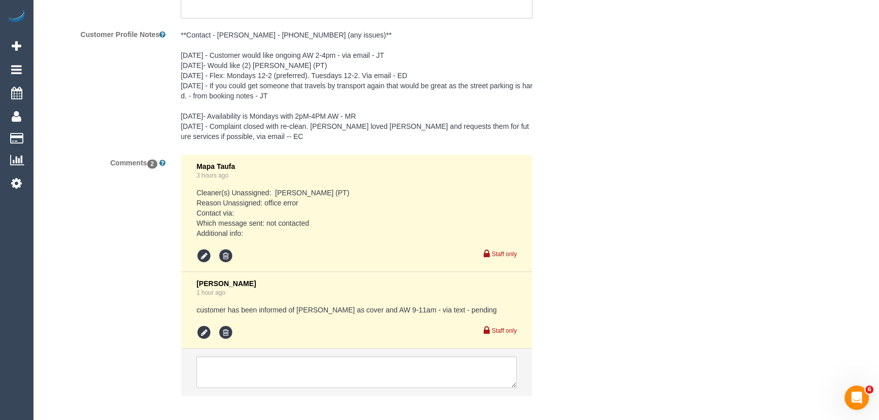
scroll to position [1934, 0]
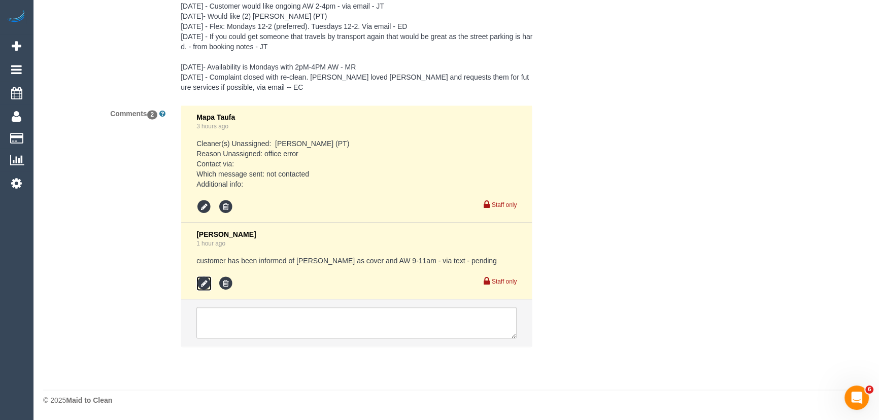
click at [199, 288] on icon at bounding box center [203, 283] width 15 height 15
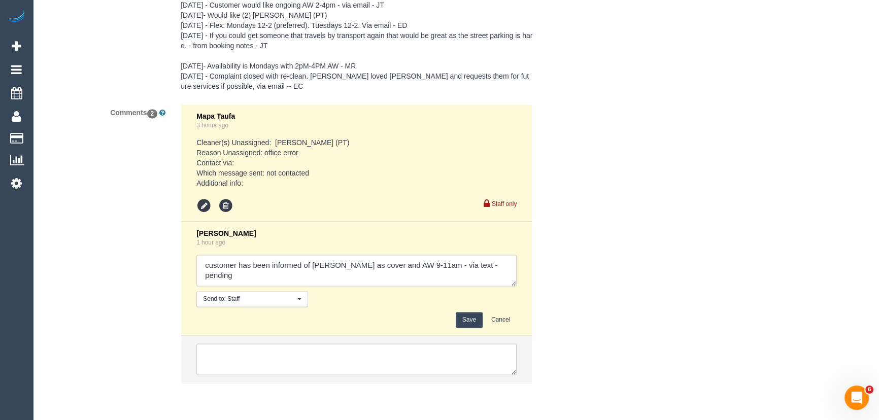
click at [405, 271] on textarea at bounding box center [356, 270] width 320 height 31
click at [492, 266] on textarea at bounding box center [356, 270] width 320 height 31
type textarea "customer has been informed of [PERSON_NAME] as cover and AW 2-4pm - via text - …"
click at [458, 318] on button "Save" at bounding box center [469, 320] width 27 height 16
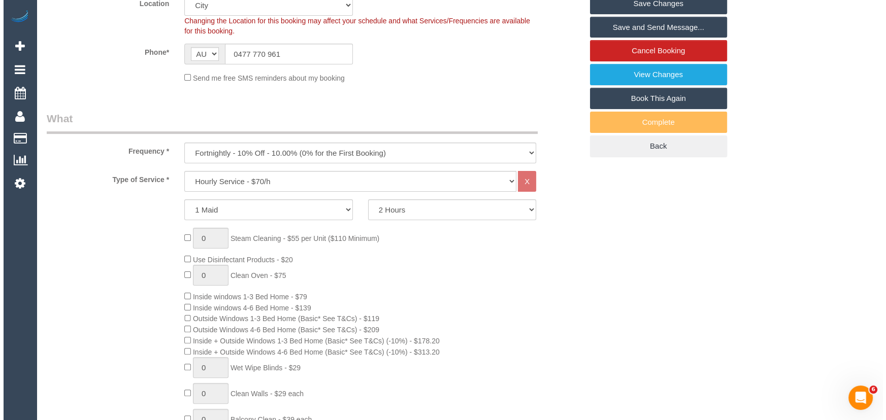
scroll to position [0, 0]
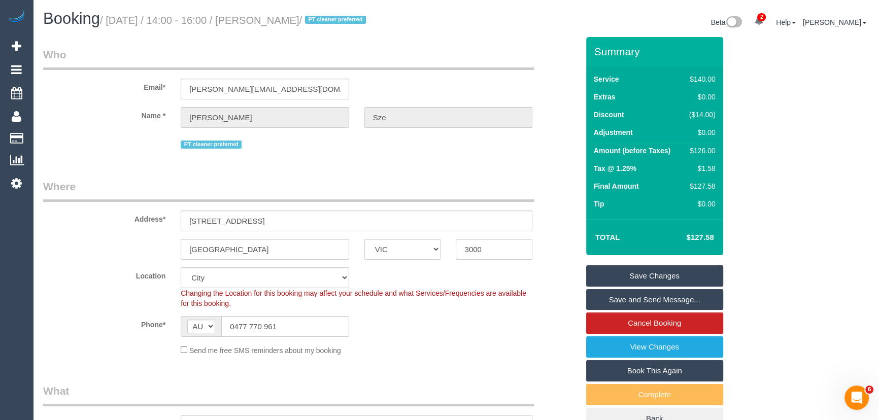
click at [655, 300] on link "Save and Send Message..." at bounding box center [654, 299] width 137 height 21
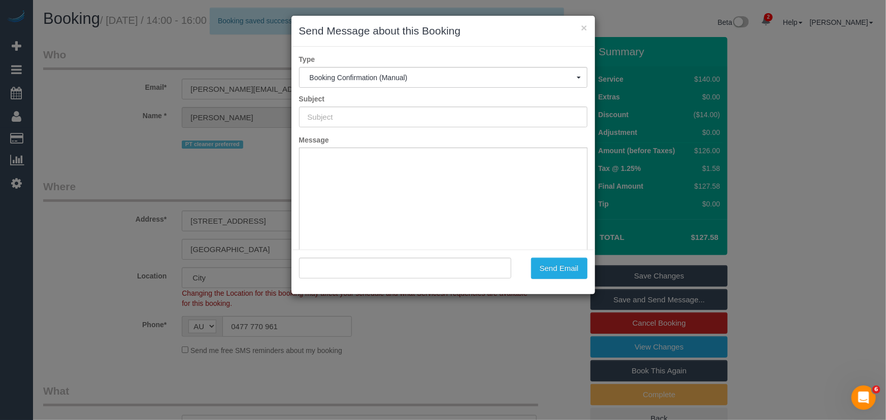
type input "Booking Confirmed"
type input ""[PERSON_NAME]" <[PERSON_NAME][EMAIL_ADDRESS][DOMAIN_NAME]>"
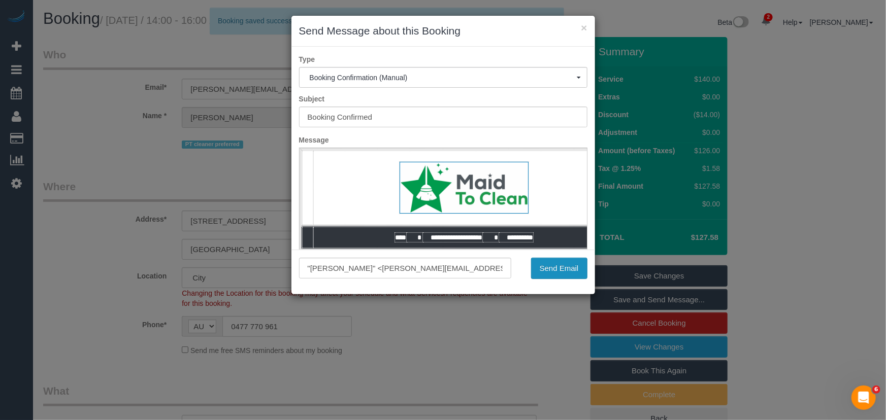
click at [551, 269] on button "Send Email" at bounding box center [559, 268] width 56 height 21
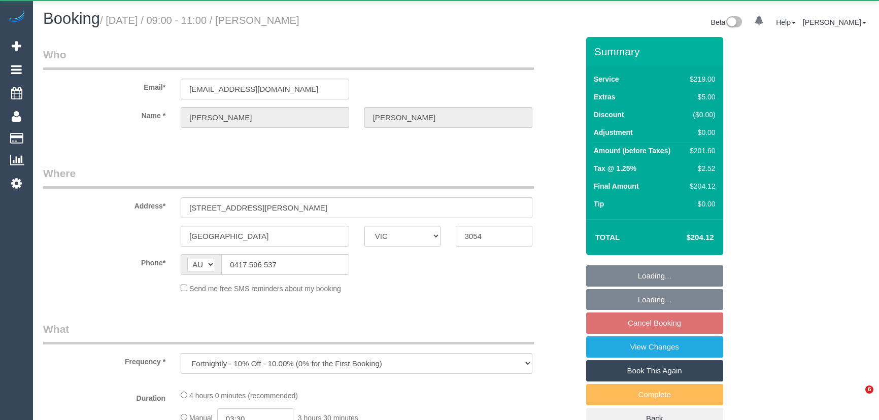
select select "VIC"
select select "string:stripe-pm_1GmqgW2GScqysDRVWrhUJswT"
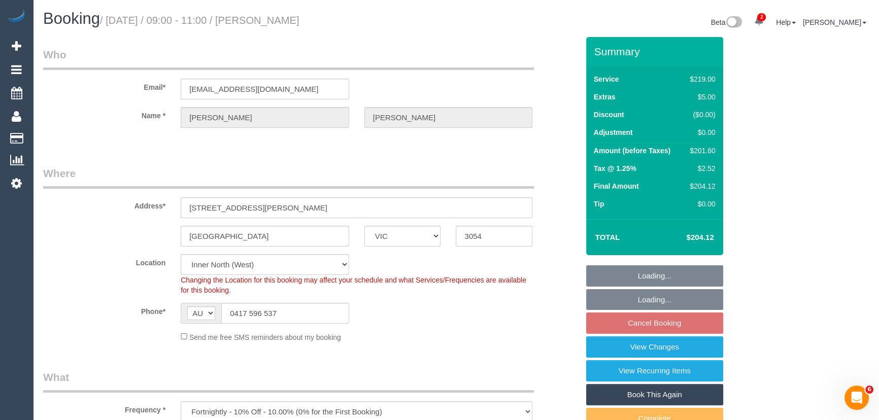
select select "number:28"
select select "number:14"
select select "number:19"
select select "number:24"
select select "number:26"
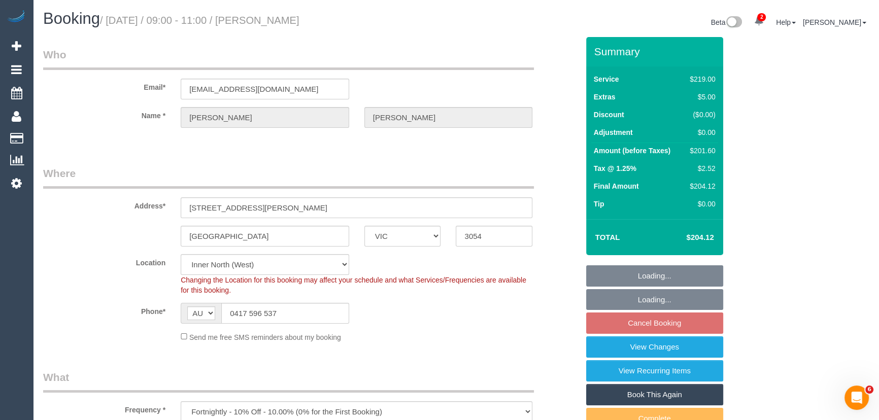
select select "object:842"
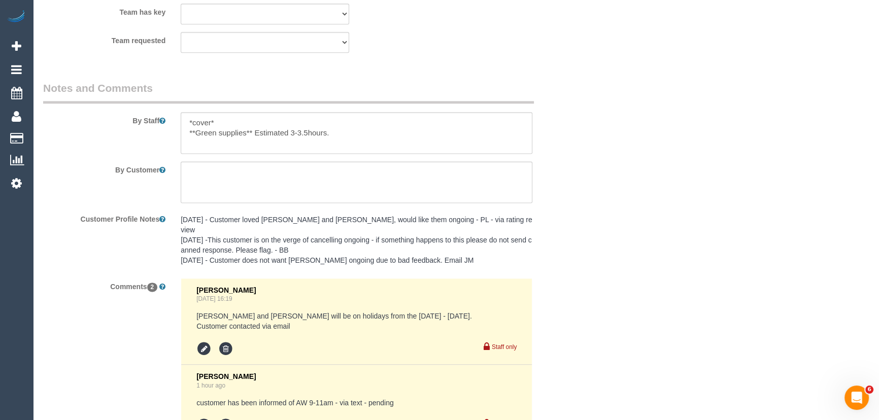
scroll to position [1824, 0]
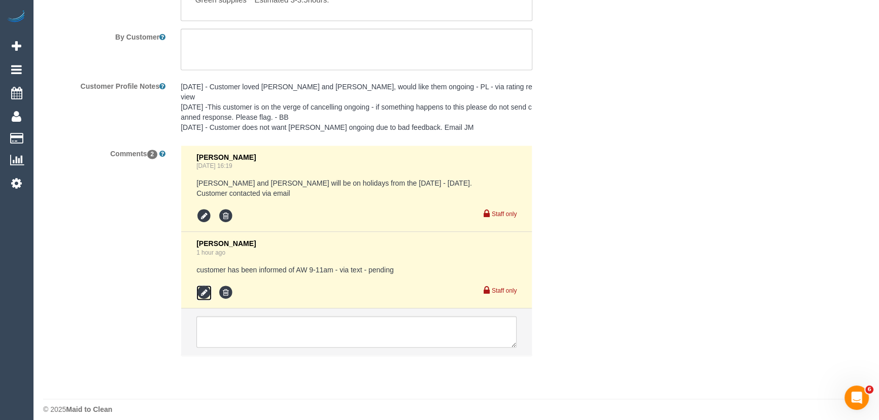
click at [203, 285] on icon at bounding box center [203, 292] width 15 height 15
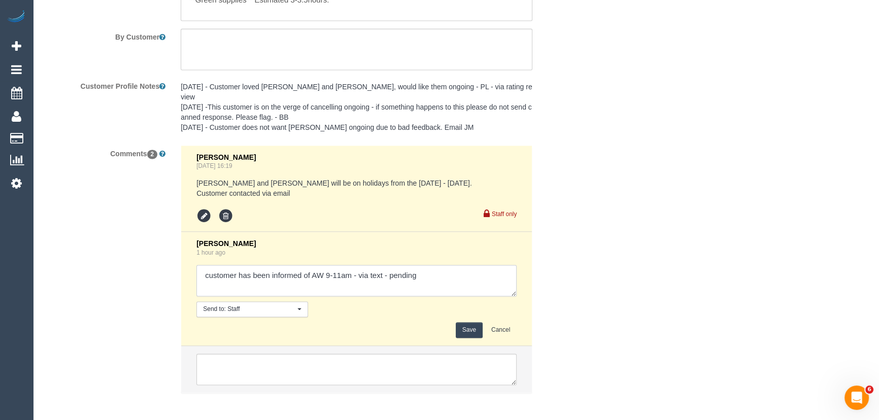
click at [446, 265] on textarea at bounding box center [356, 280] width 320 height 31
type textarea "customer has been informed of AW 9-11am - via text - confirmed"
click at [476, 322] on button "Save" at bounding box center [469, 330] width 27 height 16
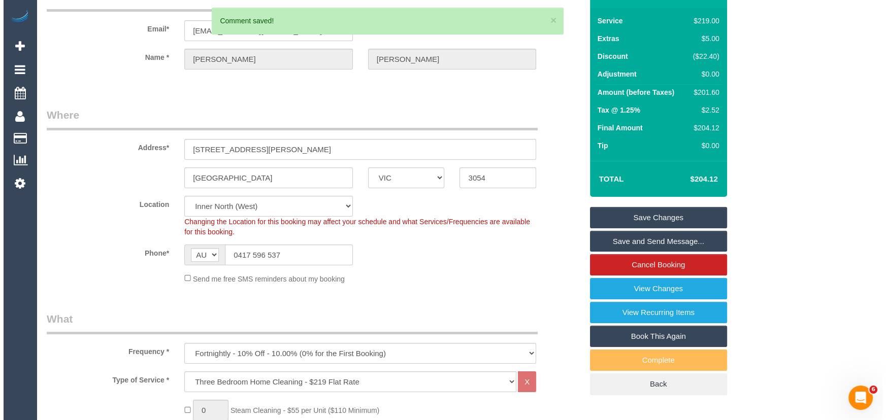
scroll to position [0, 0]
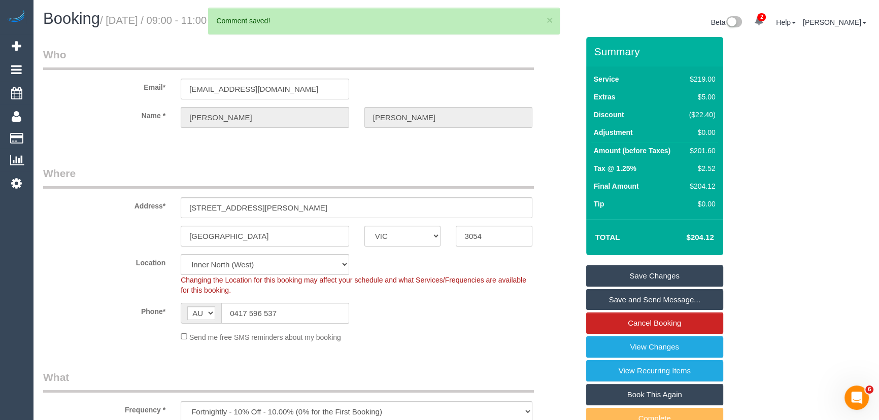
click at [648, 295] on link "Save and Send Message..." at bounding box center [654, 299] width 137 height 21
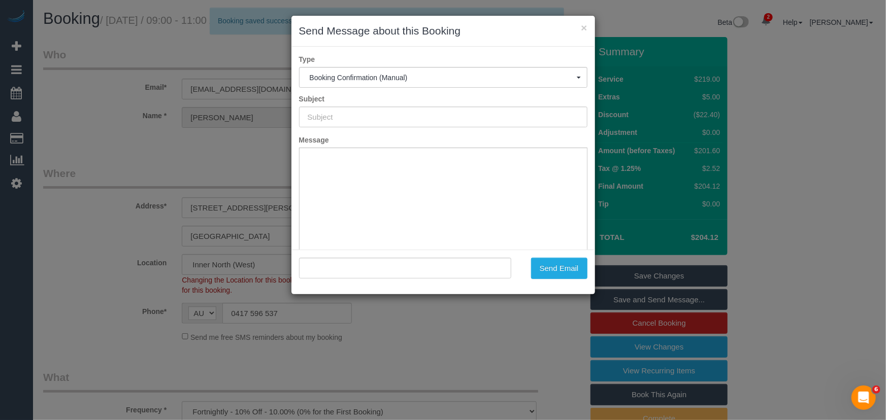
type input "Booking Confirmed"
type input ""[PERSON_NAME]" <[PERSON_NAME][EMAIL_ADDRESS][DOMAIN_NAME]>"
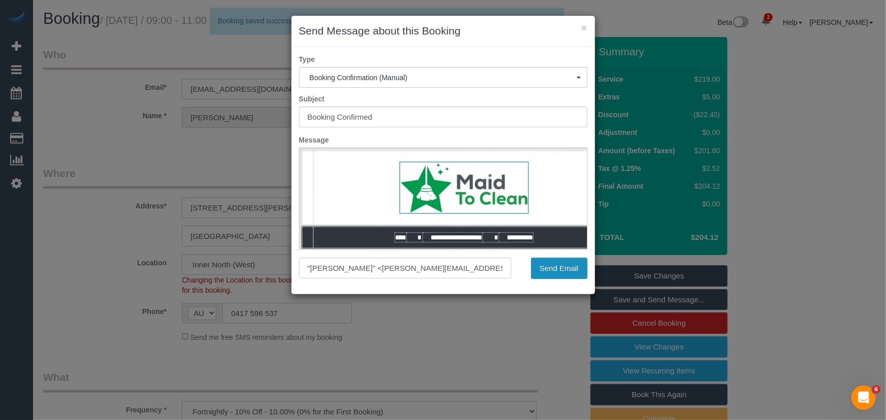
click at [565, 270] on button "Send Email" at bounding box center [559, 268] width 56 height 21
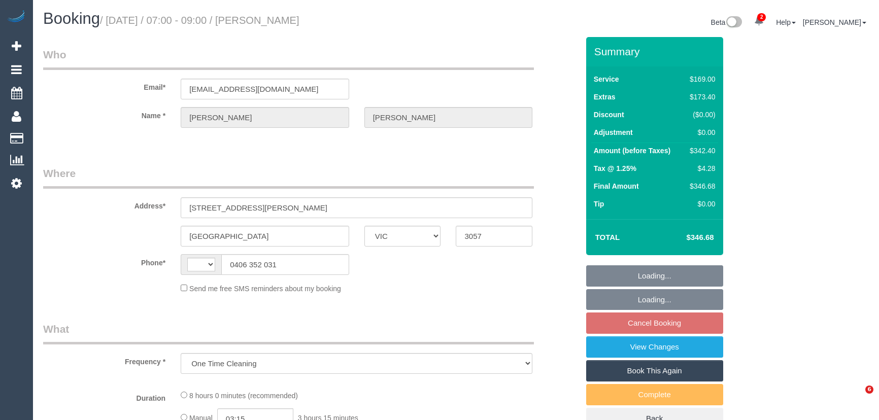
select select "VIC"
select select "number:28"
select select "number:14"
select select "number:19"
select select "number:25"
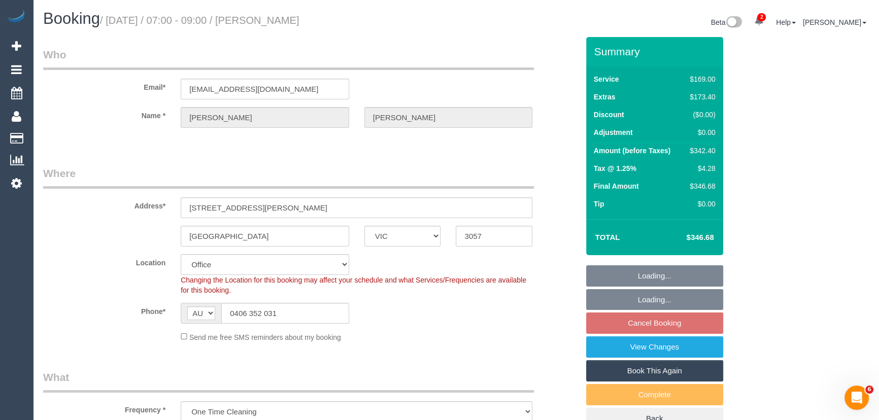
select select "string:AU"
select select "object:876"
select select "string:stripe-pm_1SFSQK2GScqysDRVY7wRRFR1"
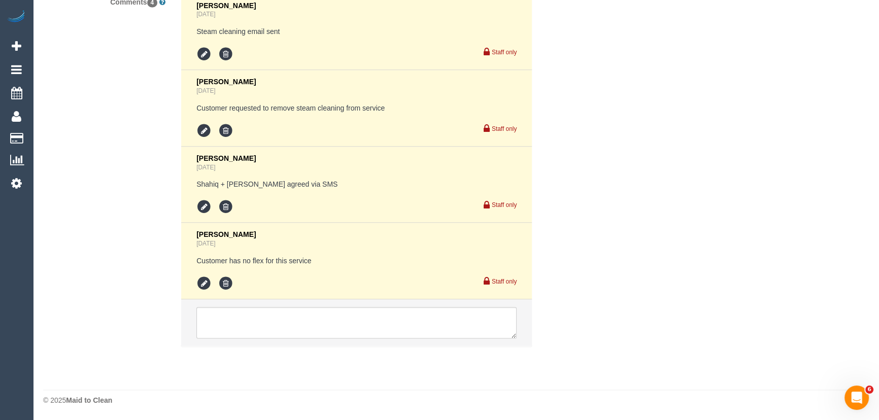
scroll to position [1914, 0]
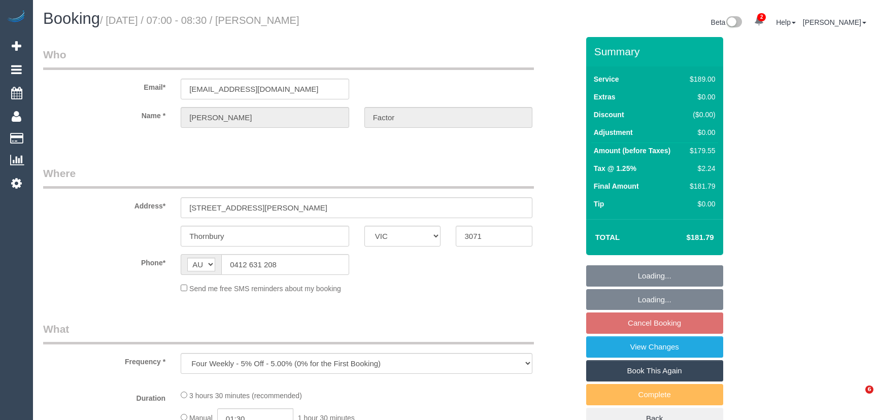
select select "VIC"
select select "string:stripe-pm_1GtsRM2GScqysDRVroUtQWt5"
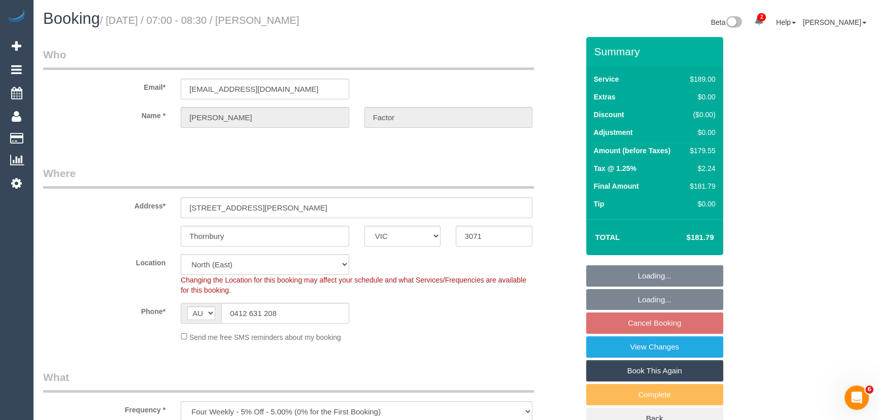
select select "object:670"
select select "number:28"
select select "number:14"
select select "number:19"
select select "number:22"
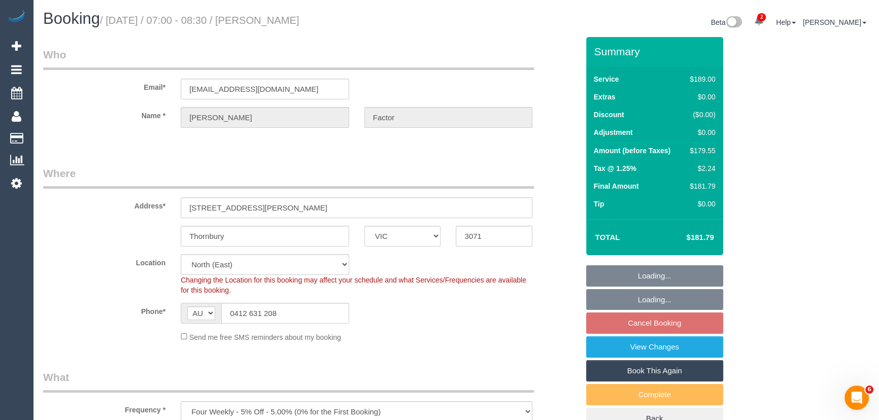
select select "number:26"
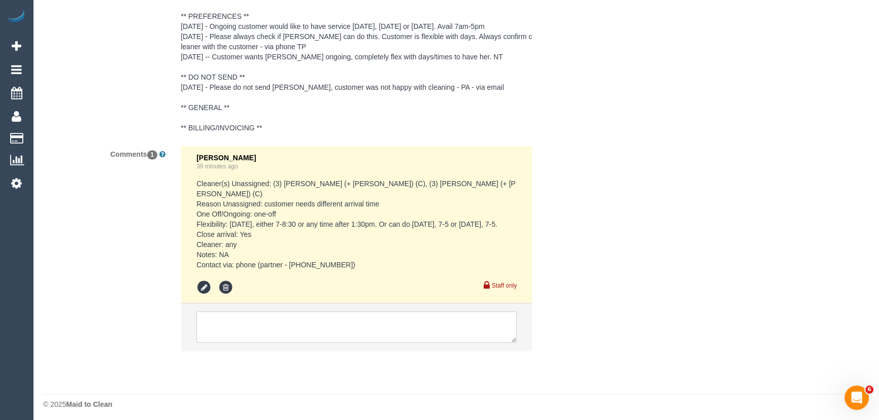
scroll to position [1941, 0]
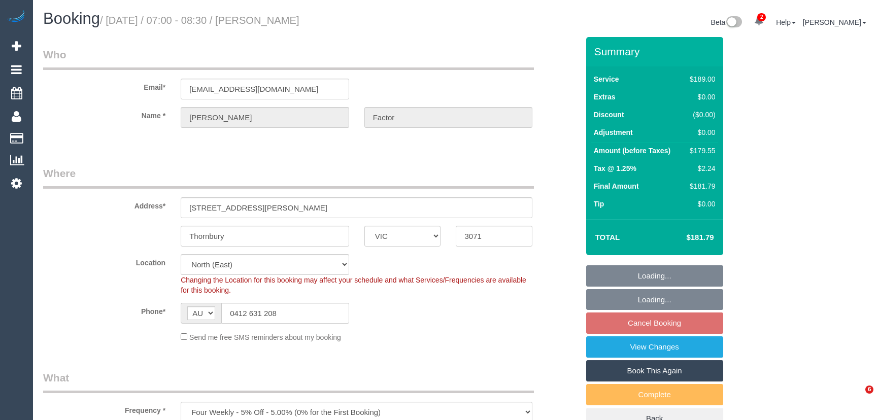
select select "VIC"
select select "number:28"
select select "number:14"
select select "number:19"
select select "number:22"
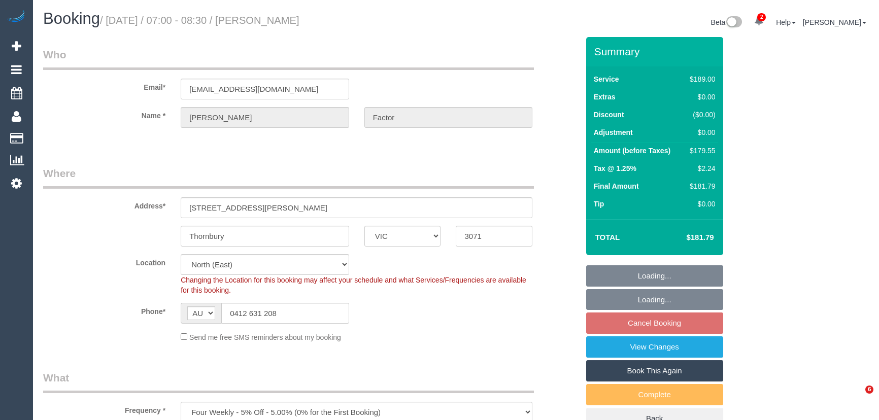
select select "number:26"
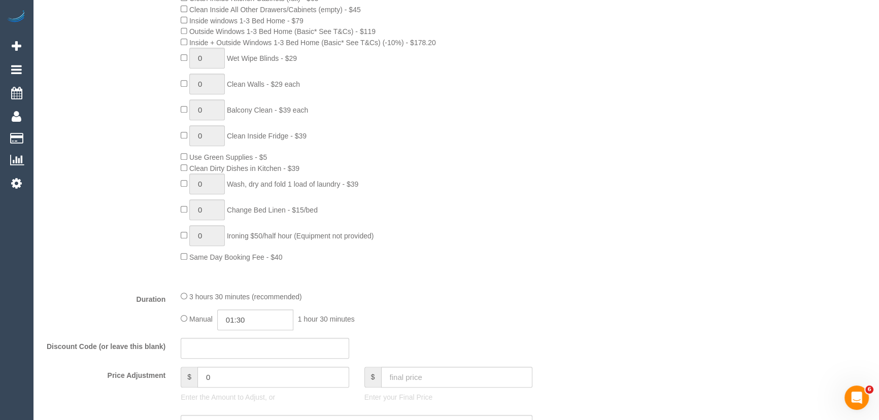
scroll to position [646, 0]
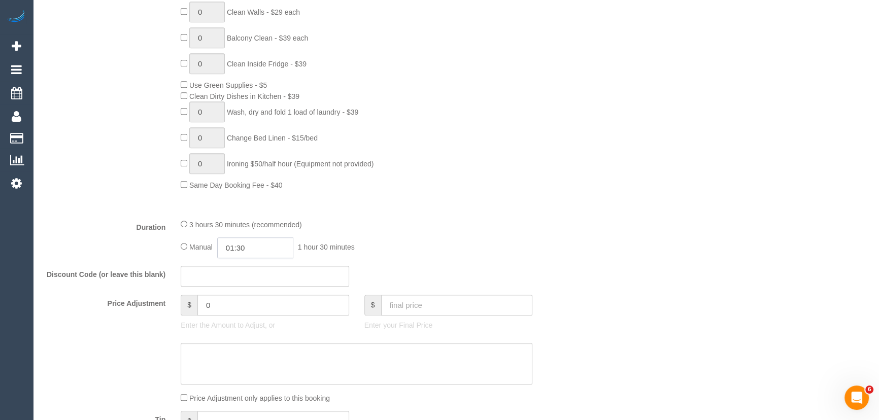
click at [256, 250] on input "01:30" at bounding box center [255, 248] width 76 height 21
type input "01:45"
click at [574, 185] on div "0 Steam Cleaning - $55 per Unit ($110 Minimum) Use Disinfectant Products - $20 …" at bounding box center [379, 2] width 413 height 378
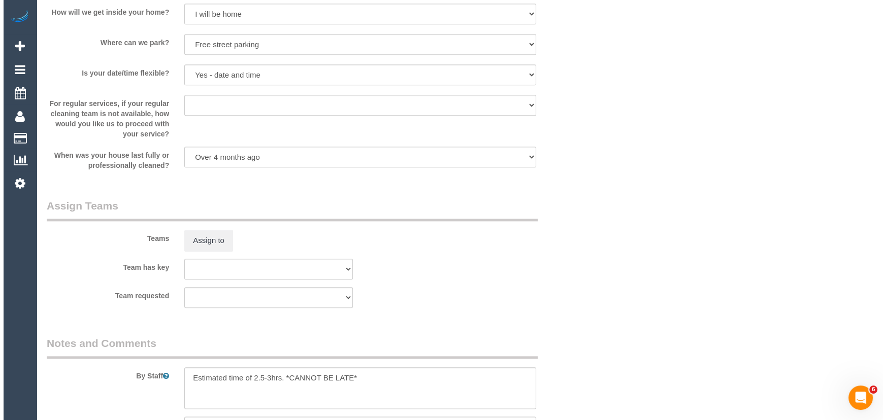
scroll to position [1523, 0]
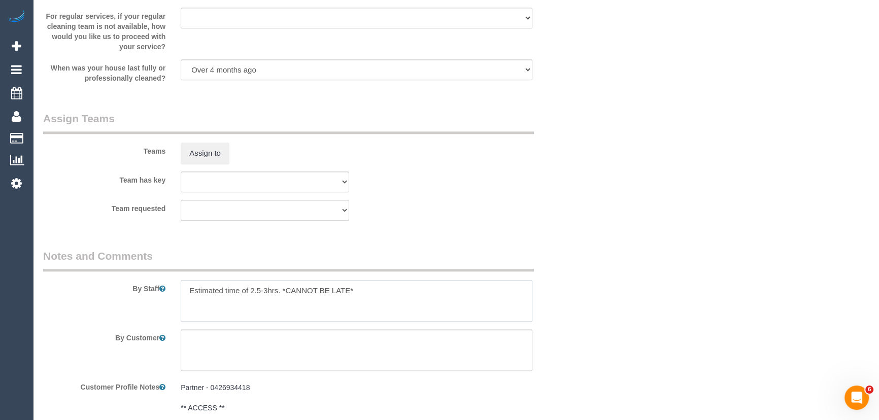
drag, startPoint x: 269, startPoint y: 294, endPoint x: 305, endPoint y: 304, distance: 37.3
click at [269, 294] on textarea at bounding box center [357, 301] width 352 height 42
type textarea "Estimated time of 3-3.5hrs. *CANNOT BE LATE*"
click at [208, 153] on button "Assign to" at bounding box center [205, 153] width 49 height 21
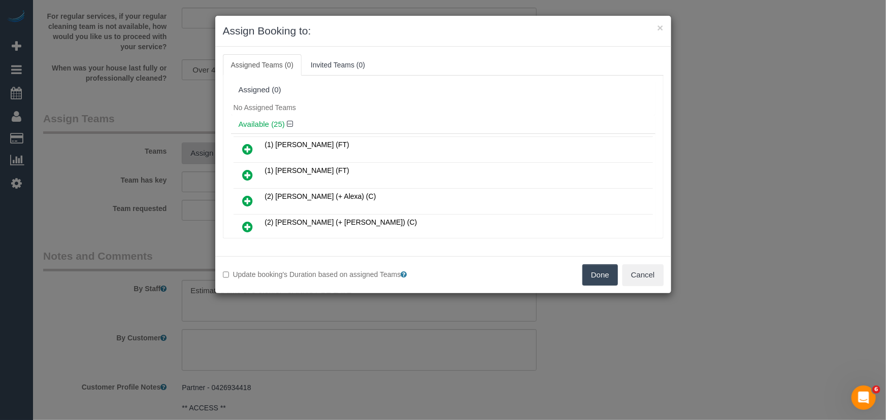
scroll to position [369, 0]
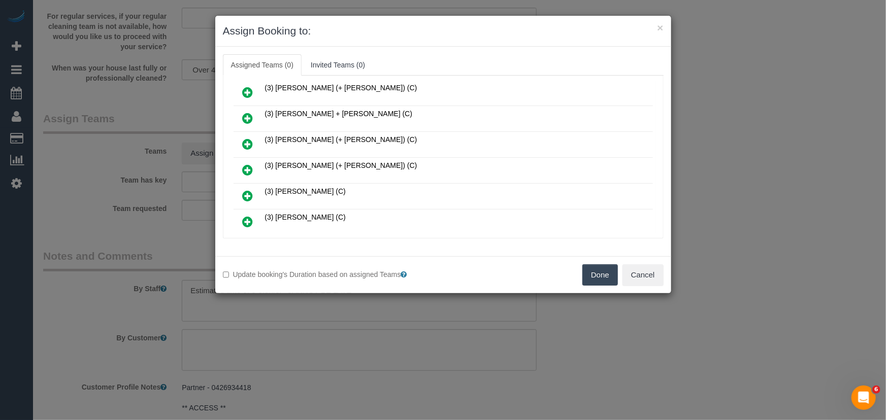
click at [247, 164] on icon at bounding box center [248, 170] width 11 height 12
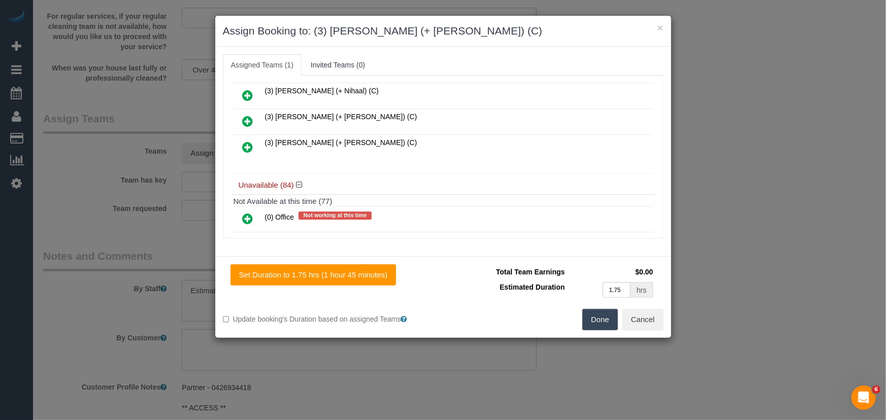
click at [244, 141] on icon at bounding box center [248, 147] width 11 height 12
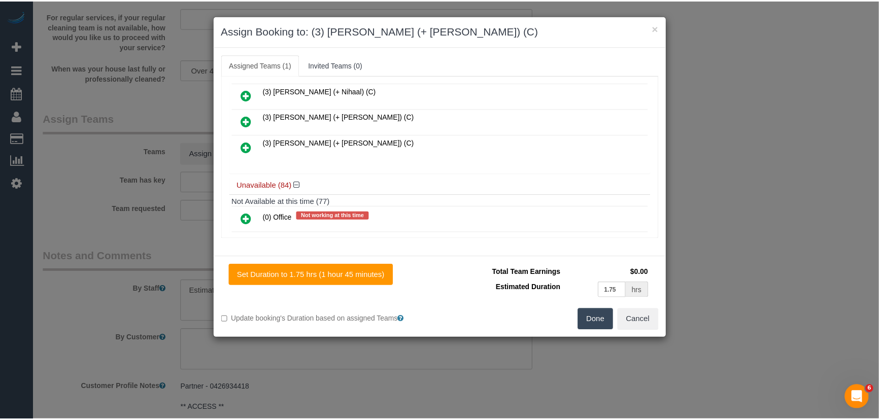
scroll to position [649, 0]
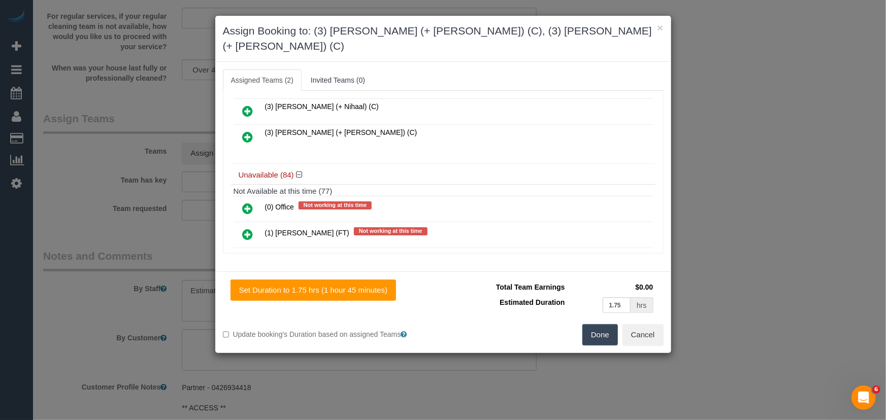
click at [595, 324] on button "Done" at bounding box center [600, 334] width 36 height 21
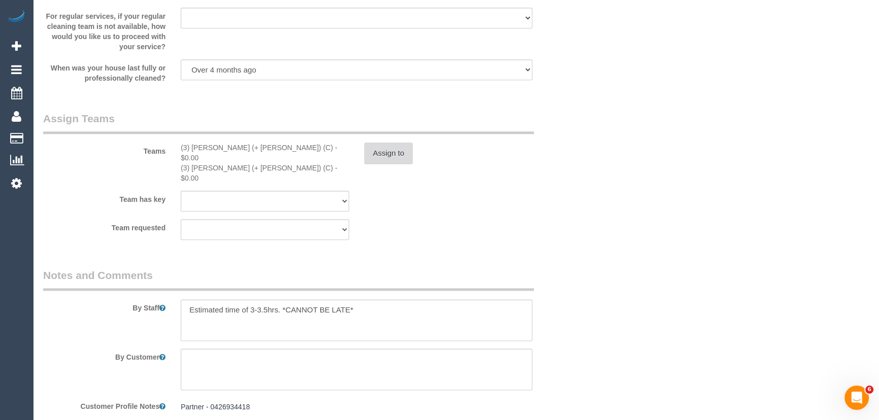
click at [407, 160] on button "Assign to" at bounding box center [389, 153] width 49 height 21
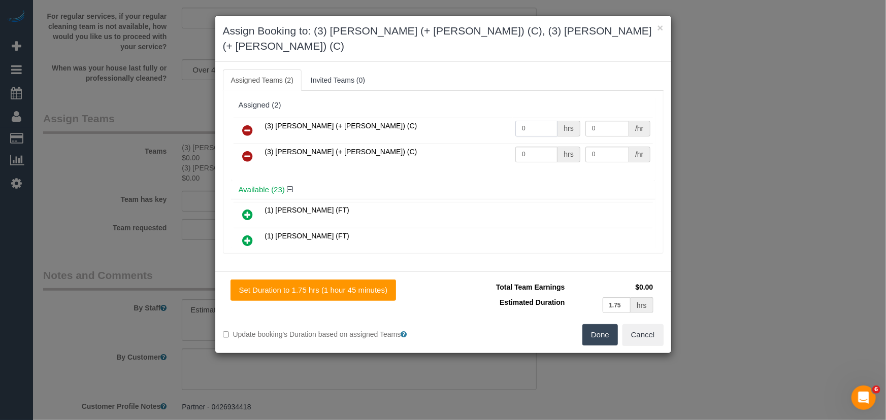
click at [536, 121] on input "0" at bounding box center [536, 129] width 42 height 16
type input "1"
type input "57.5"
click at [528, 148] on td "0 hrs" at bounding box center [548, 157] width 70 height 26
click at [528, 147] on input "0" at bounding box center [536, 155] width 42 height 16
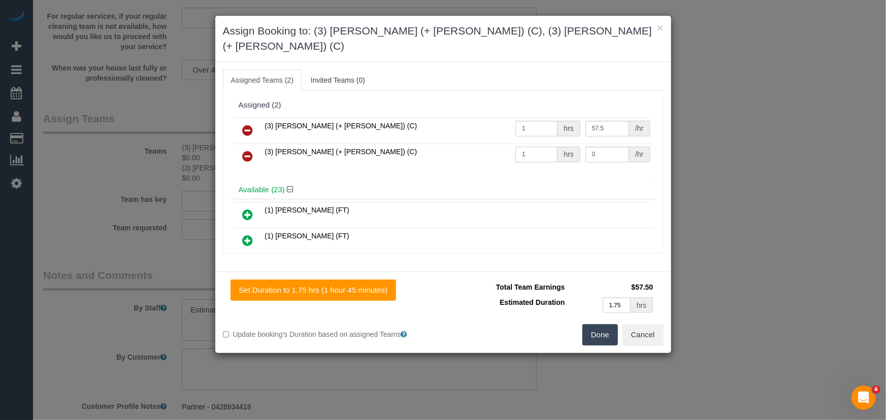
type input "1"
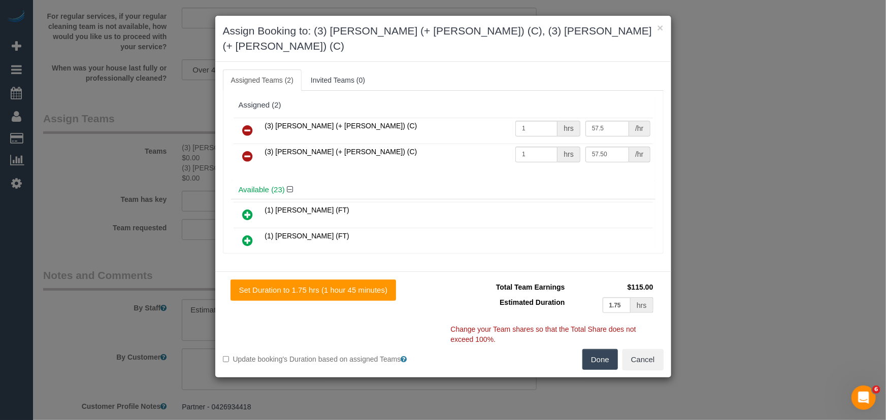
click at [606, 351] on button "Done" at bounding box center [600, 359] width 36 height 21
type input "57.5"
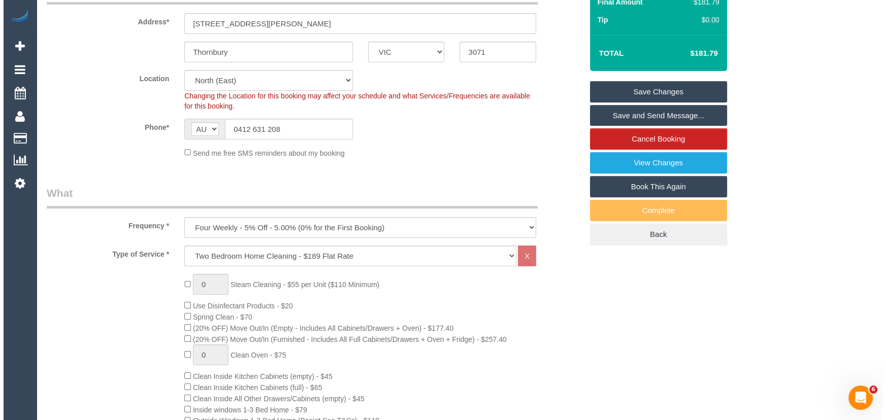
scroll to position [0, 0]
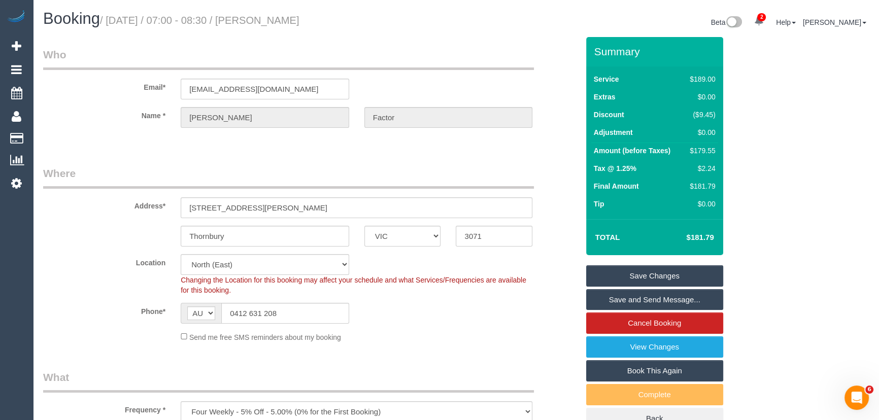
click at [279, 22] on small "/ October 14, 2025 / 07:00 - 08:30 / Natalie Factor" at bounding box center [200, 20] width 200 height 11
copy small "Natalie Factor"
drag, startPoint x: 617, startPoint y: 300, endPoint x: 624, endPoint y: 302, distance: 6.9
click at [617, 300] on link "Save and Send Message..." at bounding box center [654, 299] width 137 height 21
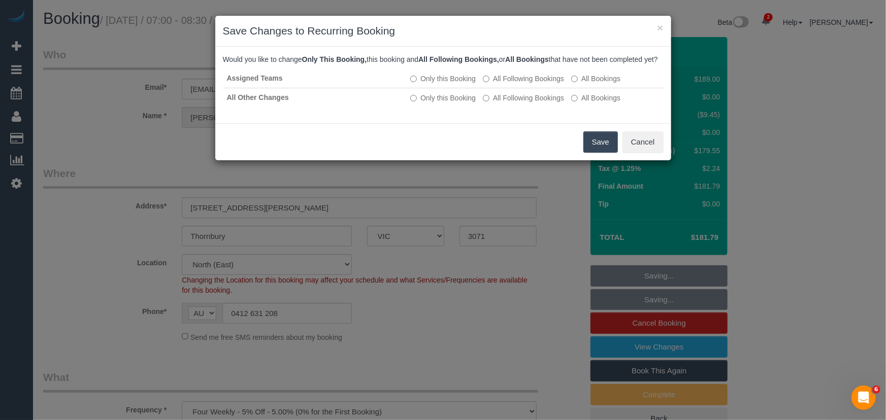
click at [602, 150] on button "Save" at bounding box center [600, 142] width 35 height 21
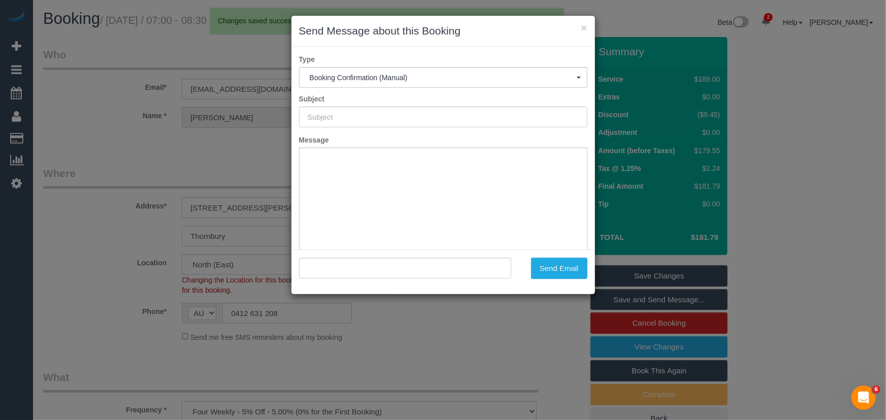
type input "Booking Confirmed"
type input ""Natalie Factor" <natalie8580@gmail.com>"
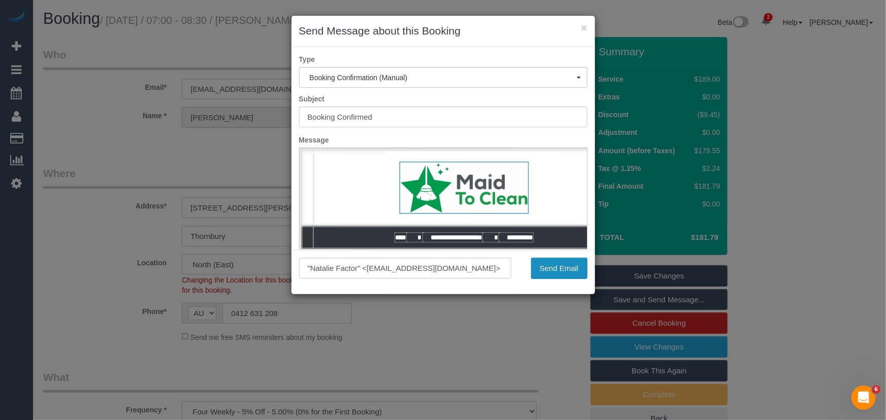
click at [547, 273] on button "Send Email" at bounding box center [559, 268] width 56 height 21
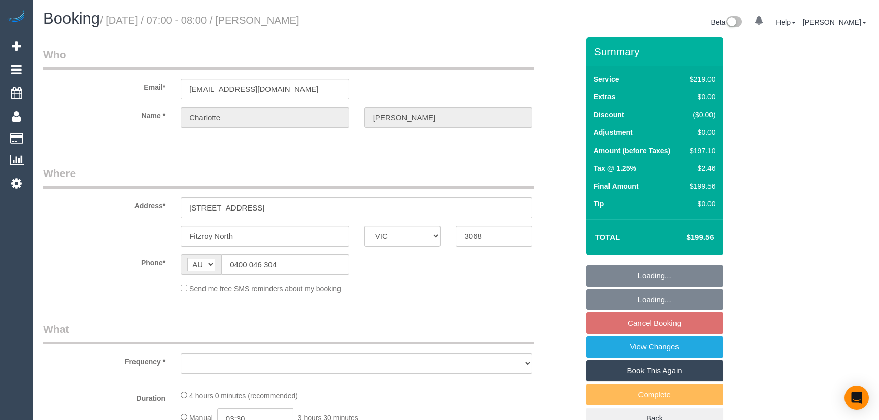
select select "VIC"
select select "object:579"
select select "string:stripe-pm_1S1kzI2GScqysDRVXLkTTAom"
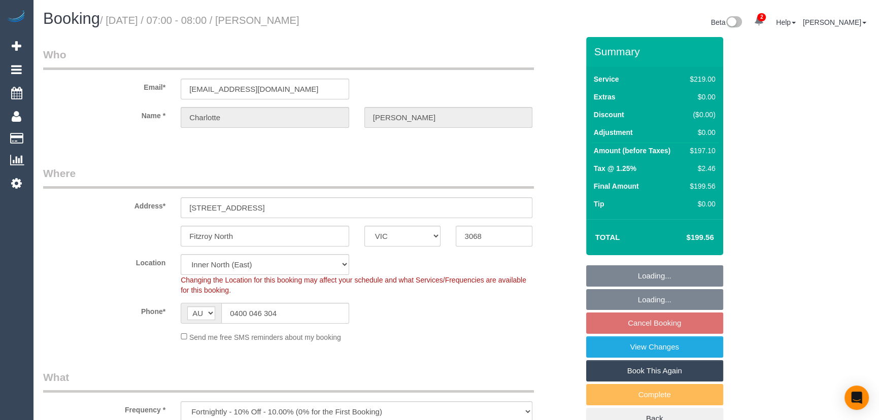
select select "object:688"
select select "number:27"
select select "number:14"
select select "number:19"
select select "number:25"
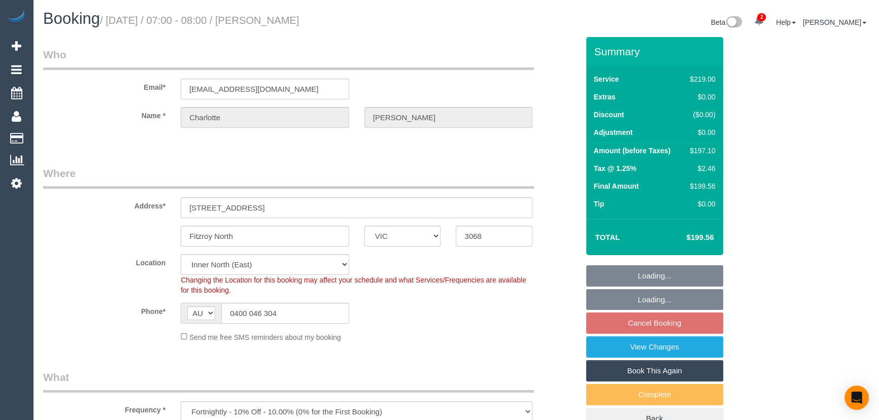
select select "number:33"
select select "number:26"
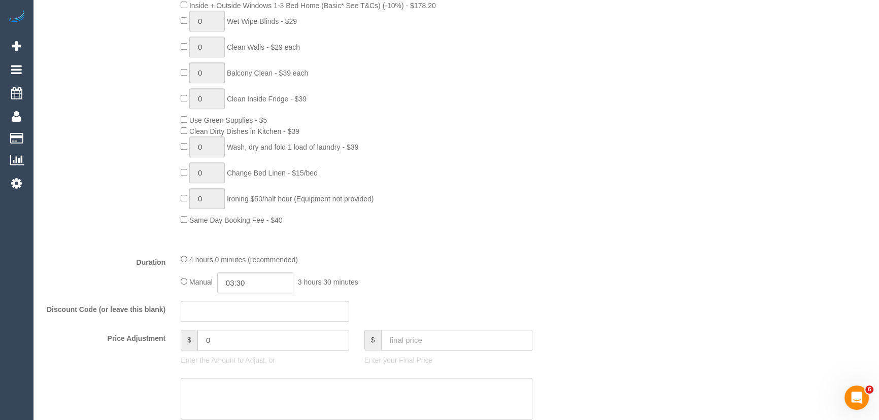
scroll to position [692, 0]
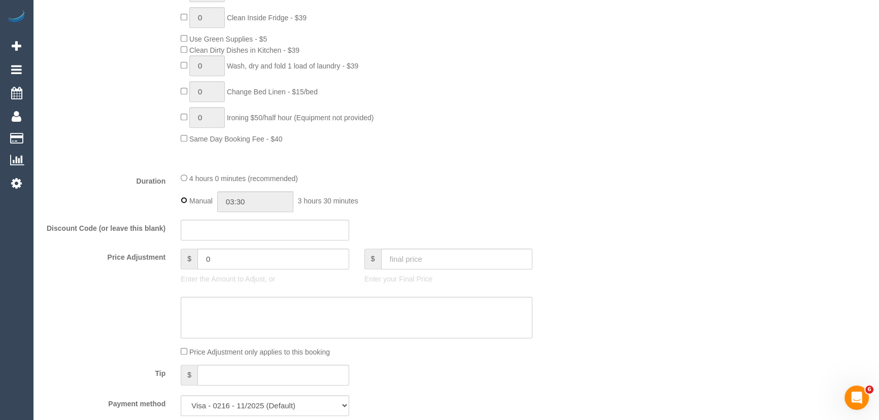
type input "04:00"
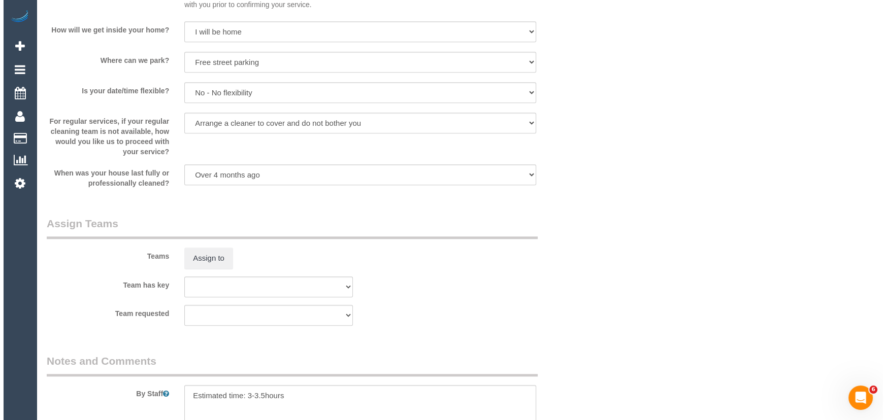
scroll to position [1477, 0]
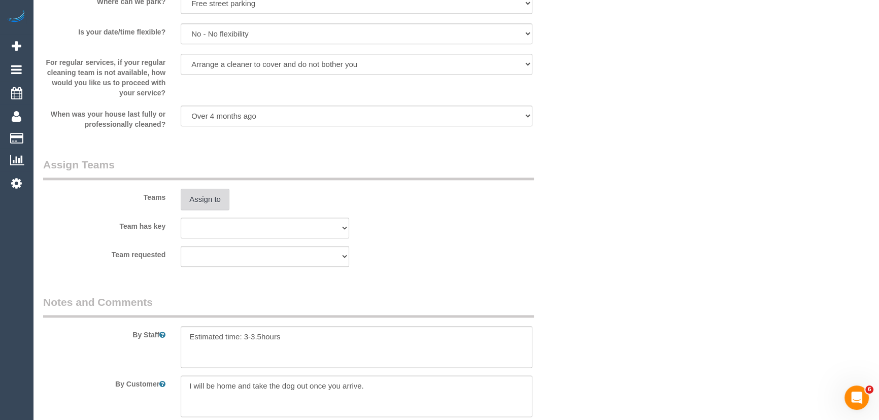
click at [197, 204] on button "Assign to" at bounding box center [205, 199] width 49 height 21
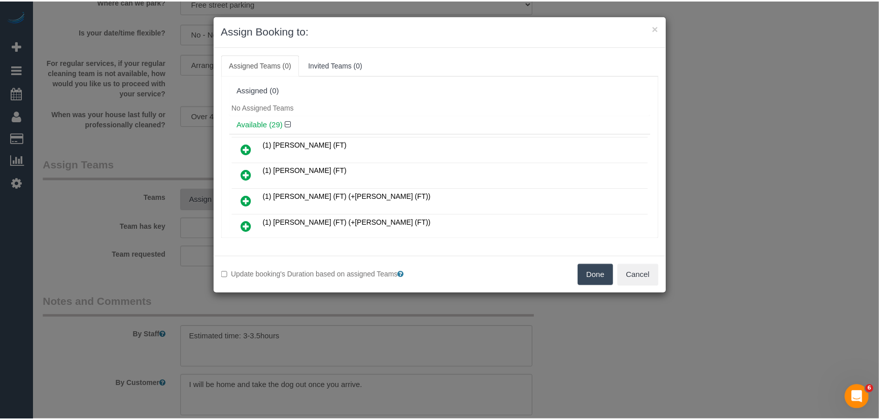
scroll to position [976, 0]
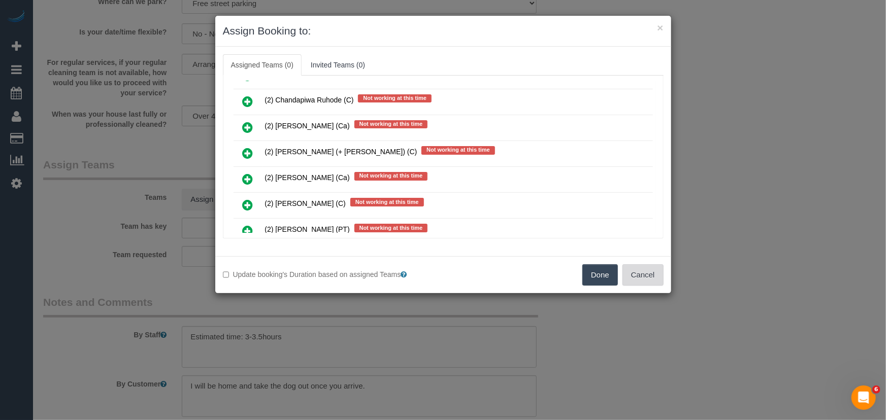
click at [636, 274] on button "Cancel" at bounding box center [642, 275] width 41 height 21
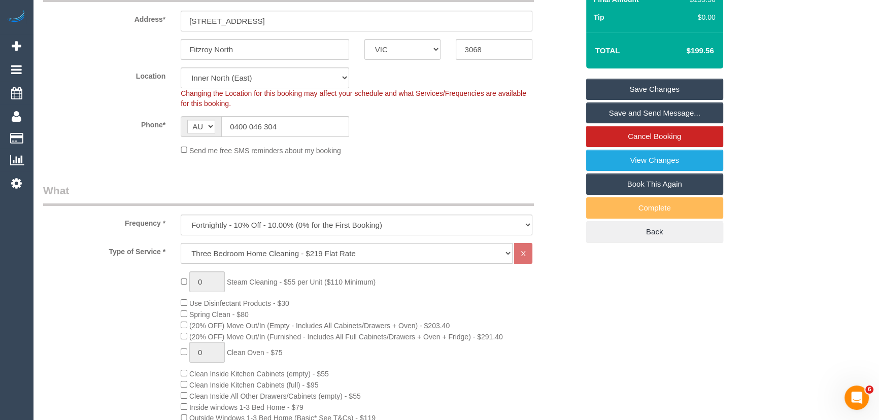
scroll to position [184, 0]
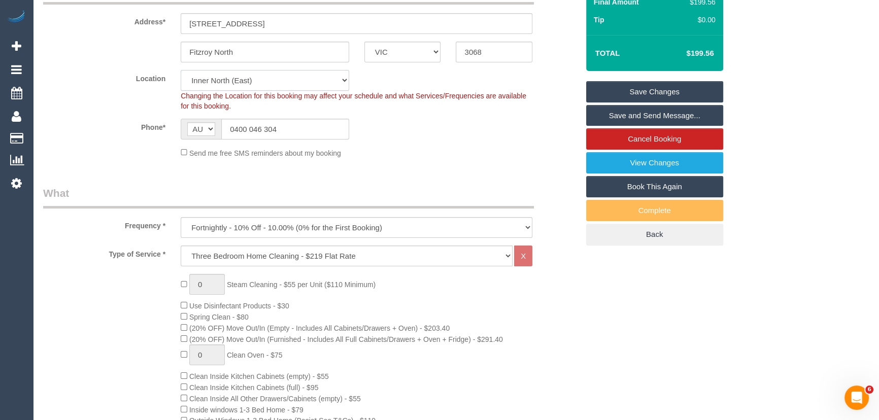
click at [218, 84] on select "Office City East (North) East (South) Inner East Inner North (East) Inner North…" at bounding box center [265, 80] width 169 height 21
select select "50"
click at [181, 70] on select "Office City East (North) East (South) Inner East Inner North (East) Inner North…" at bounding box center [265, 80] width 169 height 21
select select "object:4939"
click at [118, 134] on div "Phone* AF AL DZ AD AO AI AQ AG AR AM AW AU AT AZ BS BH BD BB BY BE BZ BJ BM BT …" at bounding box center [311, 129] width 551 height 21
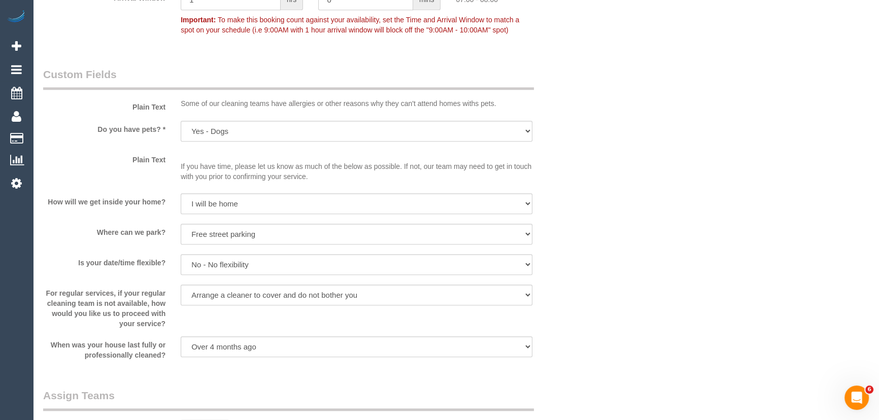
scroll to position [1313, 0]
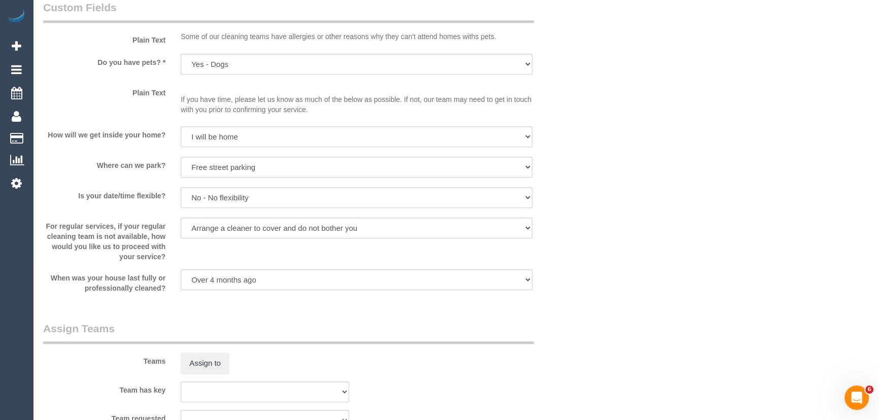
click at [201, 321] on div "Teams Assign to" at bounding box center [311, 347] width 551 height 53
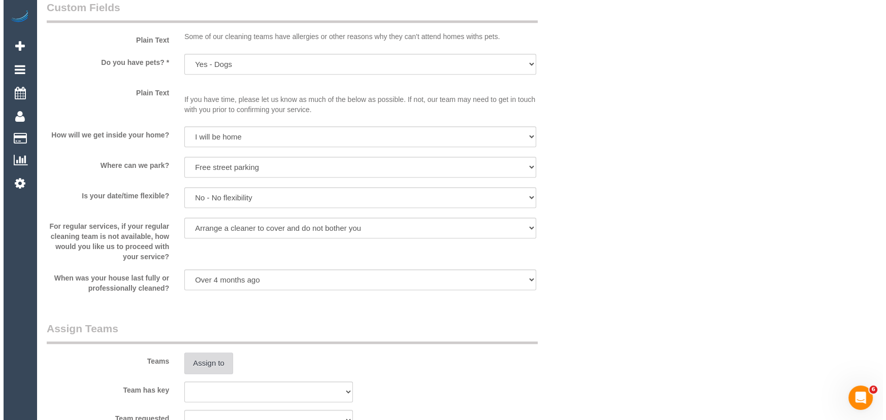
scroll to position [1385, 0]
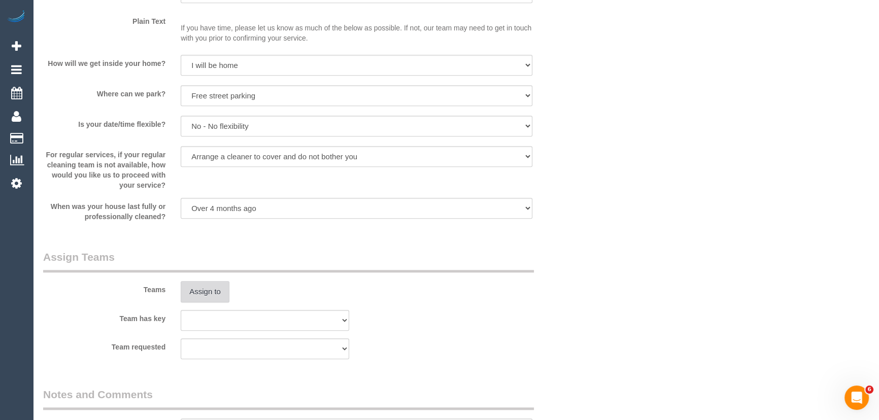
click at [207, 290] on button "Assign to" at bounding box center [205, 291] width 49 height 21
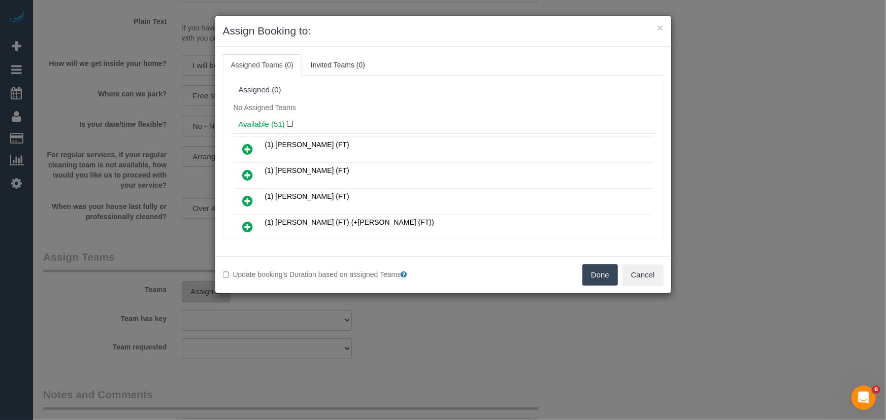
scroll to position [1055, 0]
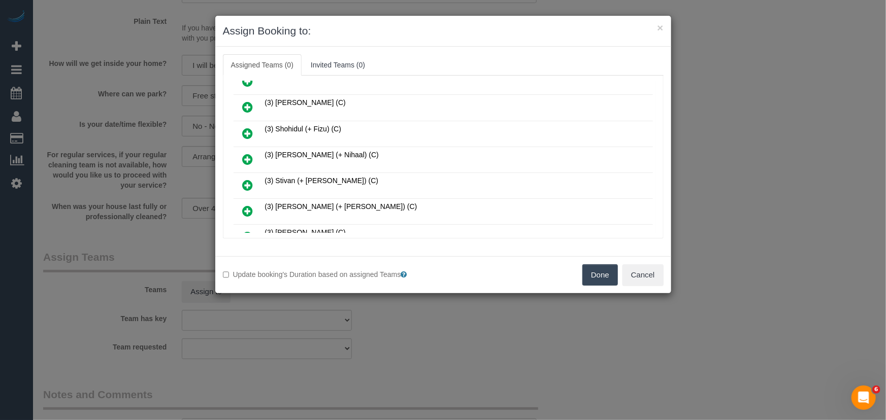
click at [249, 179] on icon at bounding box center [248, 185] width 11 height 12
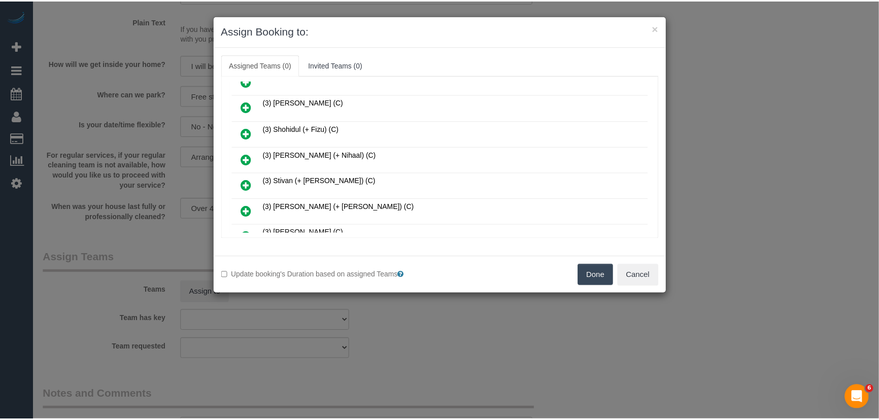
scroll to position [1078, 0]
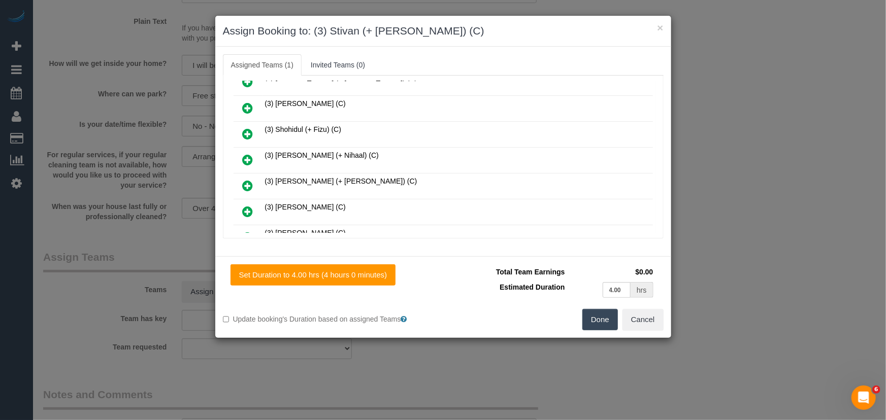
click at [597, 319] on button "Done" at bounding box center [600, 319] width 36 height 21
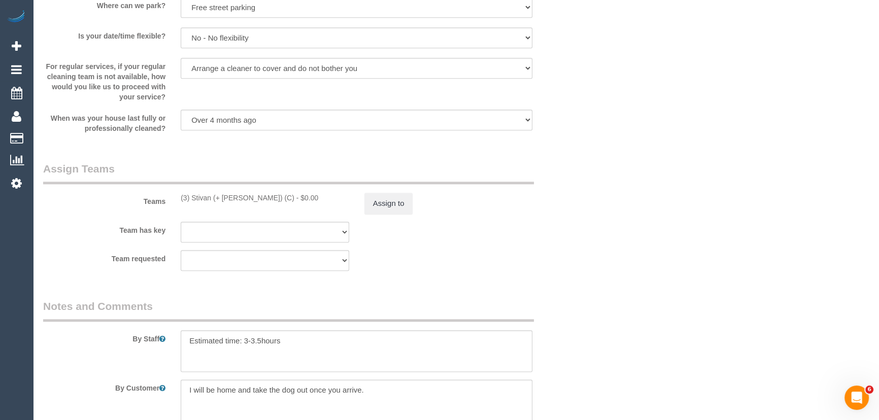
scroll to position [1569, 0]
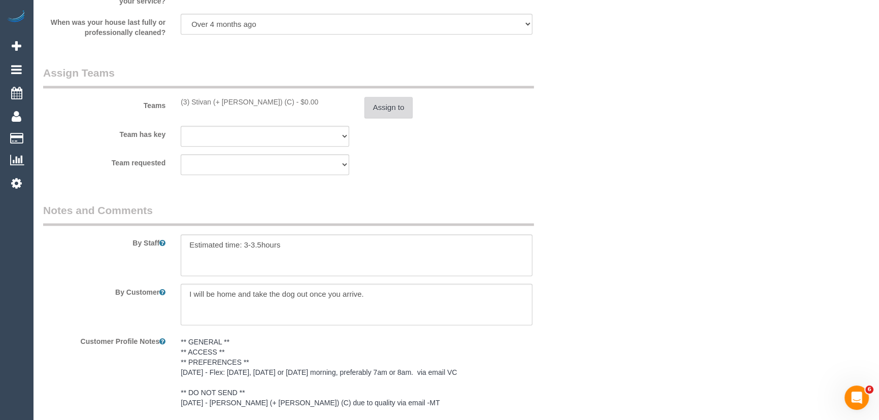
click at [401, 115] on button "Assign to" at bounding box center [389, 107] width 49 height 21
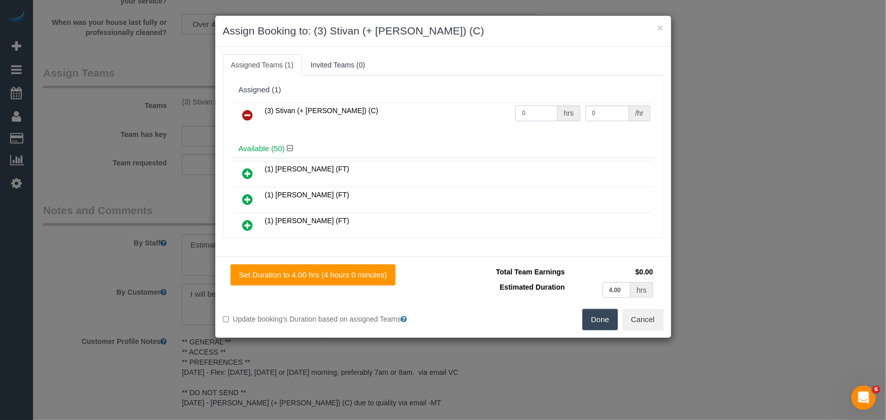
click at [543, 114] on input "0" at bounding box center [536, 114] width 42 height 16
type input "1"
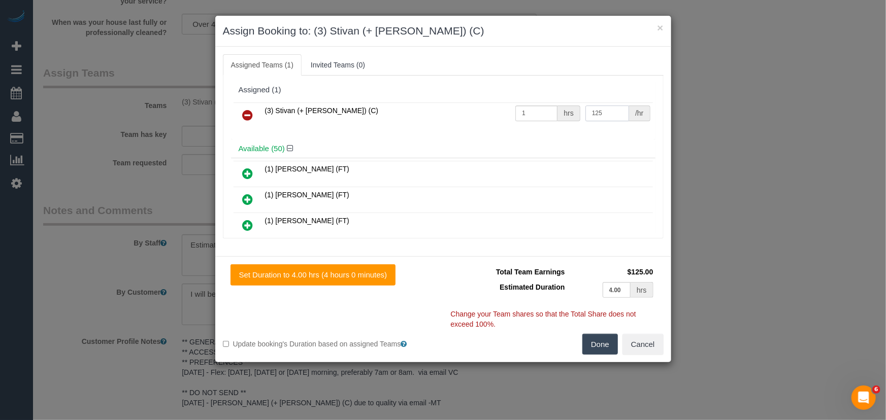
type input "125"
click at [609, 348] on button "Done" at bounding box center [600, 344] width 36 height 21
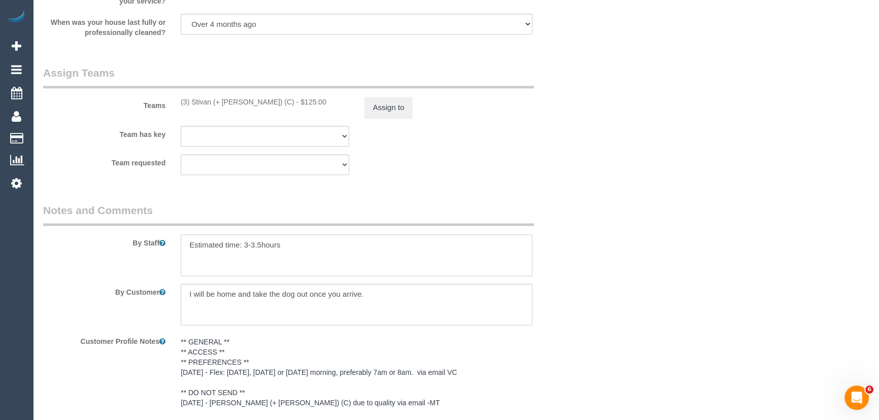
click at [261, 251] on textarea at bounding box center [357, 256] width 352 height 42
click at [181, 243] on textarea at bounding box center [357, 256] width 352 height 42
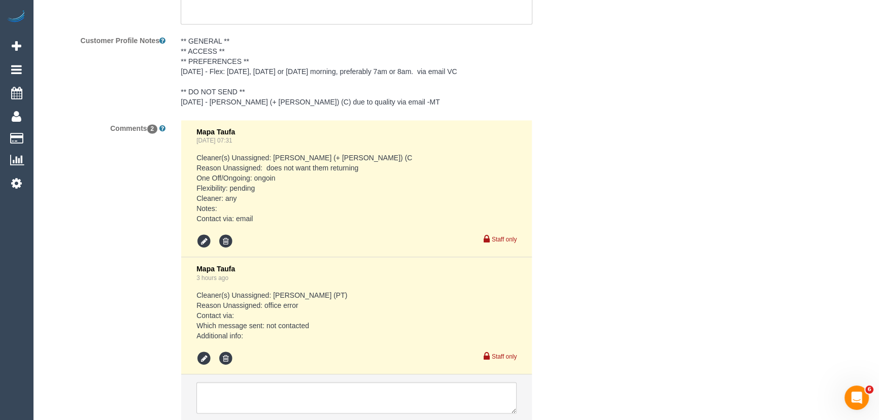
scroll to position [1946, 0]
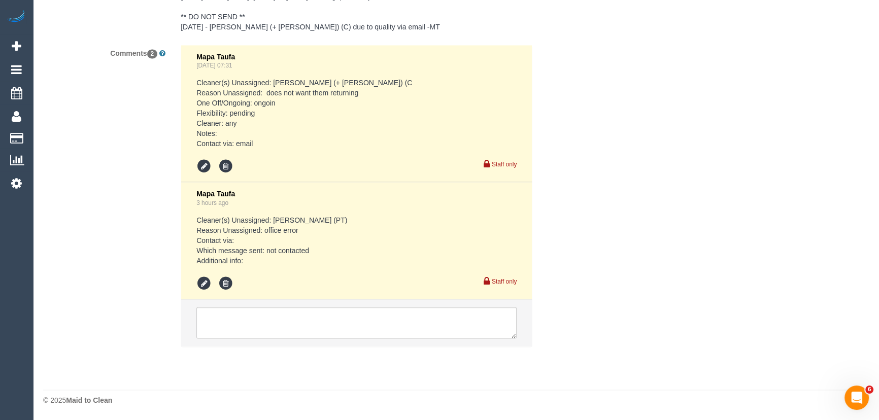
type textarea "*cover* Estimated time: 3-4hours"
click at [259, 318] on textarea at bounding box center [356, 322] width 320 height 31
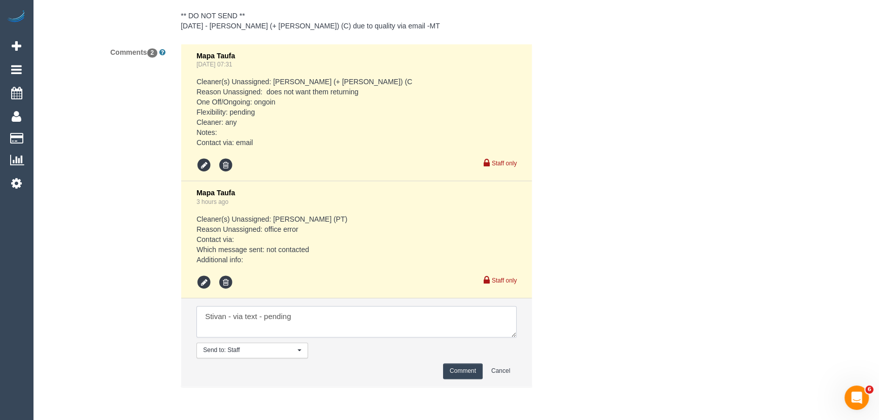
type textarea "Stivan - via text - pending"
click at [460, 372] on button "Comment" at bounding box center [463, 372] width 40 height 16
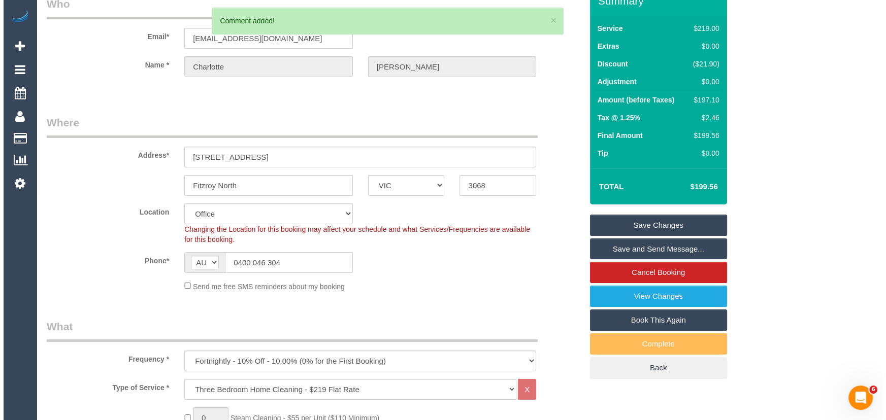
scroll to position [0, 0]
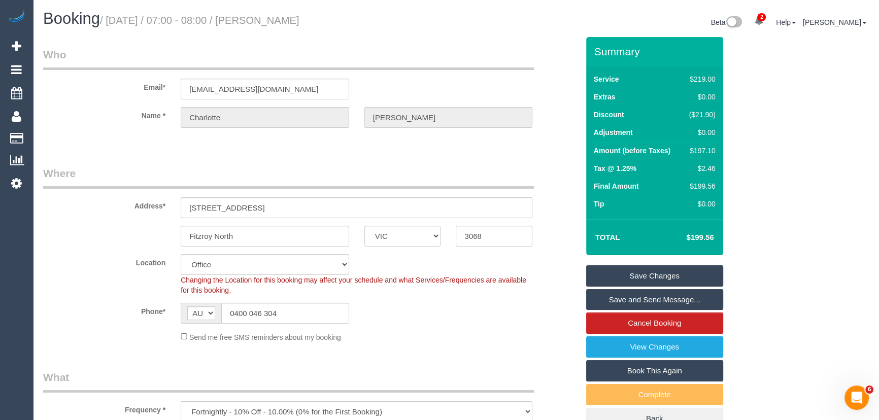
click at [283, 21] on small "/ October 14, 2025 / 07:00 - 08:00 / Charlotte Macpherson" at bounding box center [200, 20] width 200 height 11
copy small "Charlotte Macpherson"
click at [653, 273] on link "Save Changes" at bounding box center [654, 276] width 137 height 21
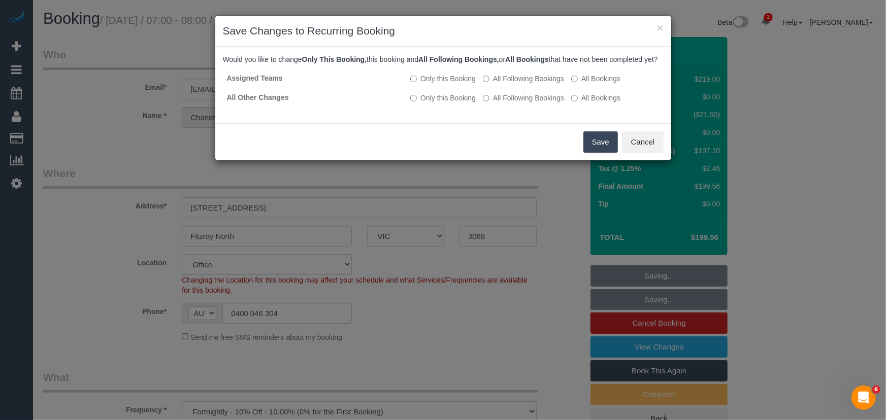
click at [598, 152] on button "Save" at bounding box center [600, 142] width 35 height 21
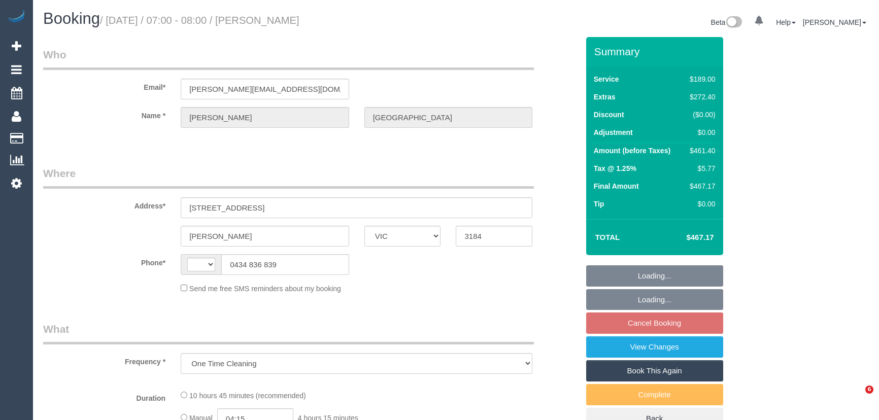
select select "VIC"
select select "string:stripe-pm_1SFsZC2GScqysDRVBy5dibsM"
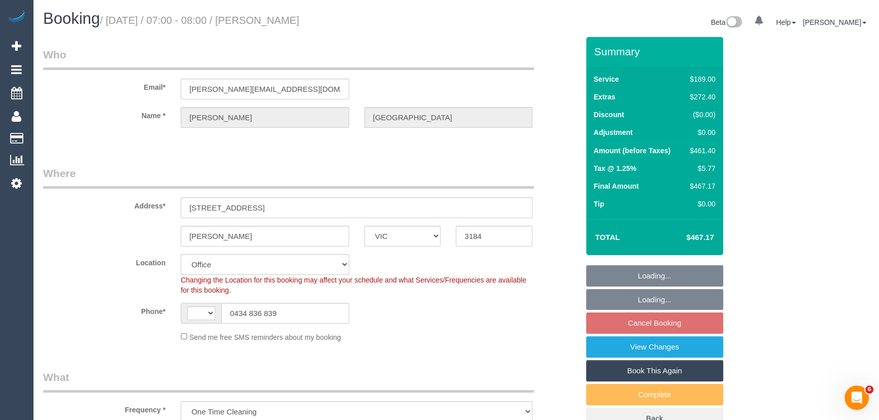
select select "string:AU"
select select "number:27"
select select "number:14"
select select "number:19"
select select "number:24"
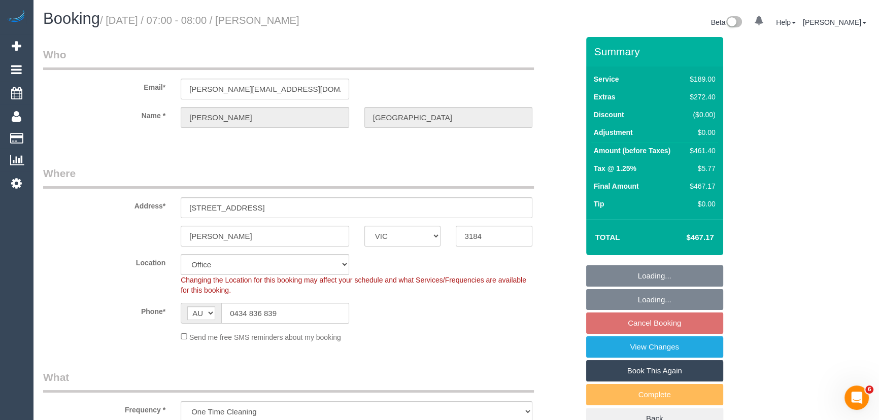
select select "number:33"
select select "number:13"
select select "object:1923"
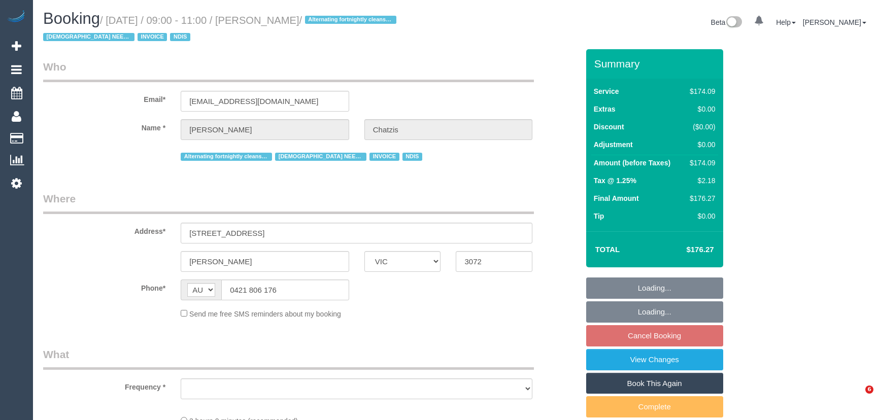
select select "VIC"
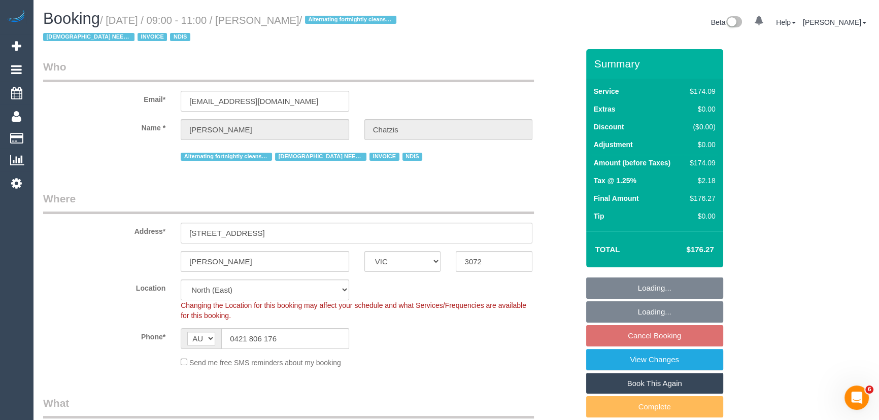
select select "object:612"
select select "180"
select select "number:28"
select select "number:14"
select select "number:19"
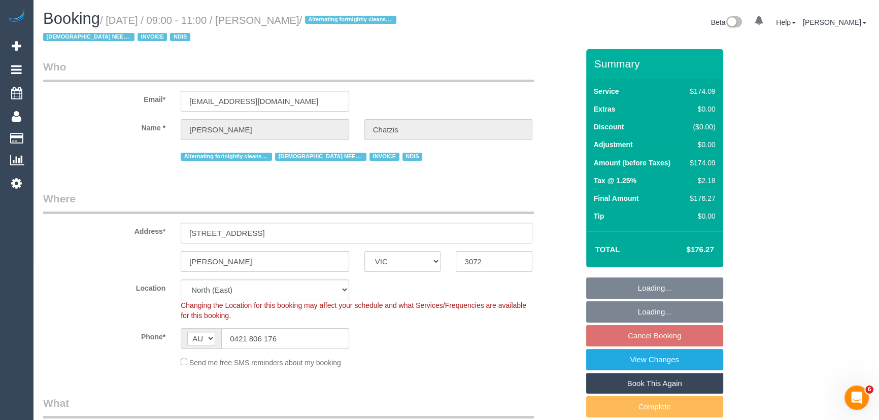
select select "number:36"
select select "number:35"
select select "object:777"
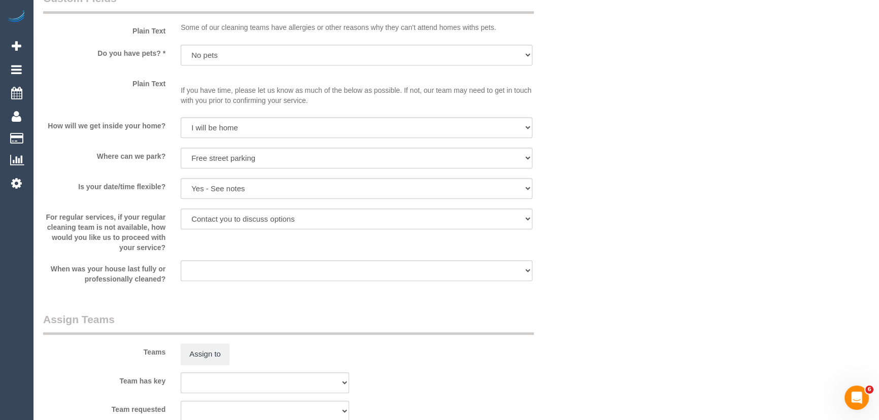
scroll to position [1107, 0]
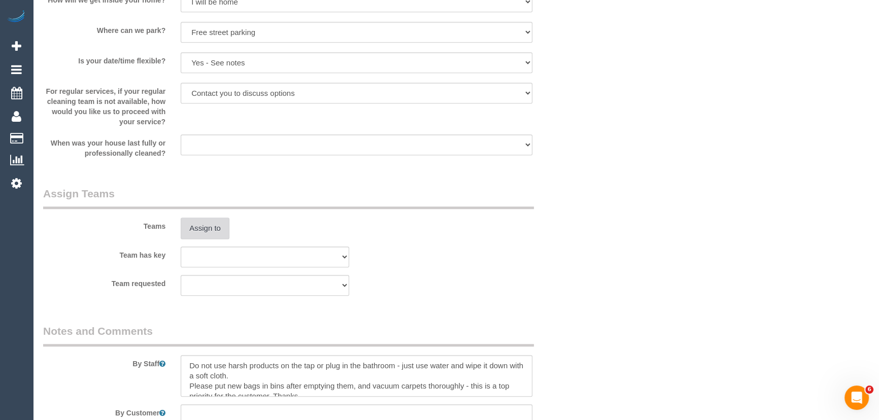
click at [201, 228] on button "Assign to" at bounding box center [205, 228] width 49 height 21
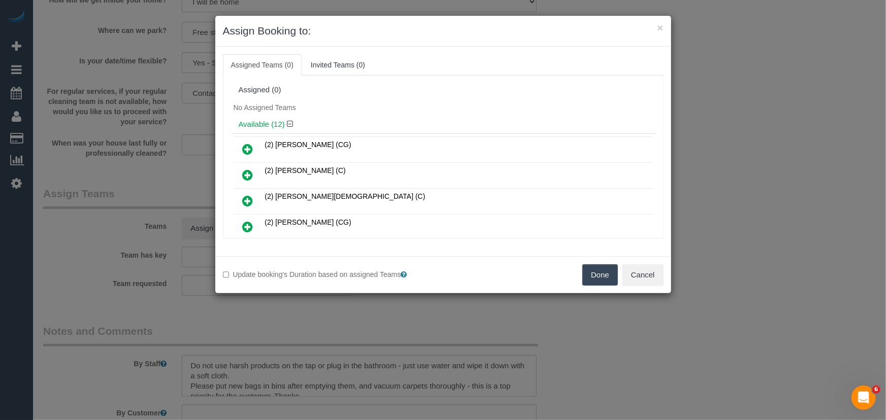
click at [246, 202] on icon at bounding box center [248, 201] width 11 height 12
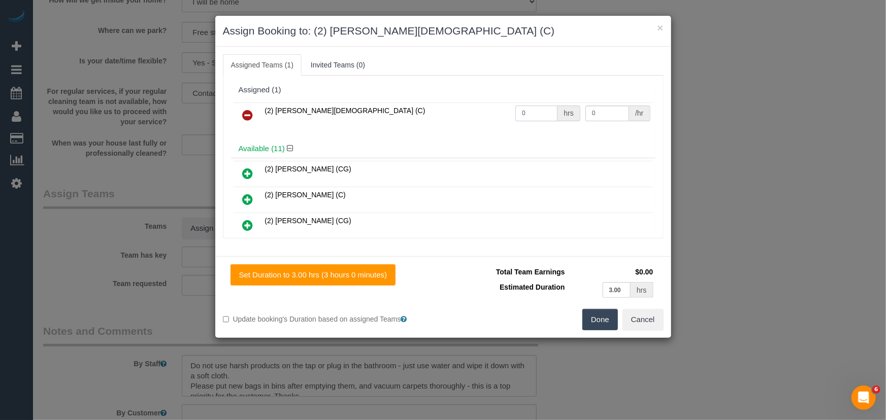
click at [535, 116] on input "0" at bounding box center [536, 114] width 42 height 16
type input "3"
type input "37.5"
click at [600, 330] on button "Done" at bounding box center [600, 319] width 36 height 21
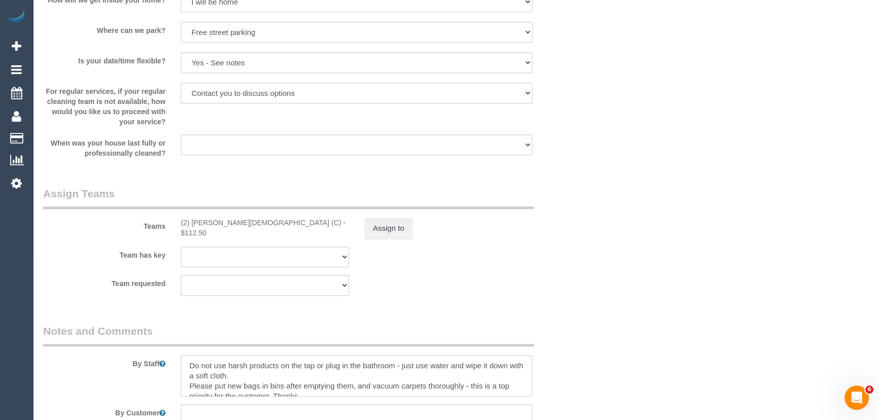
click at [178, 363] on div at bounding box center [356, 376] width 367 height 42
click at [187, 363] on textarea at bounding box center [357, 376] width 352 height 42
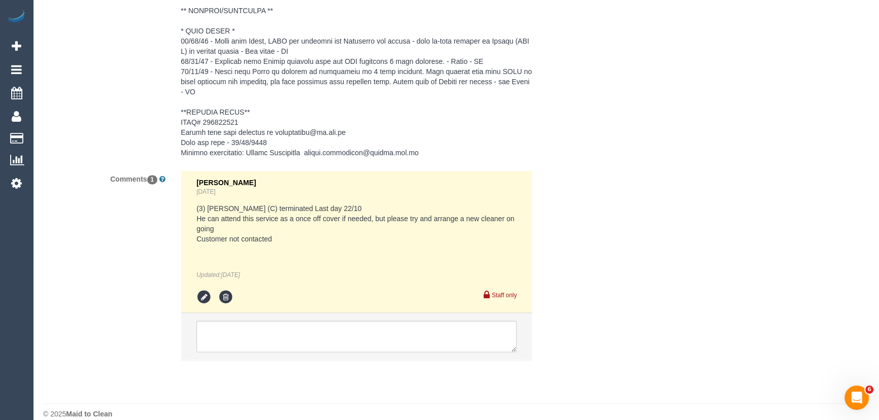
scroll to position [1805, 0]
type textarea "*cover* Do not use harsh products on the tap or plug in the bathroom - just use…"
click at [324, 320] on textarea at bounding box center [356, 334] width 320 height 31
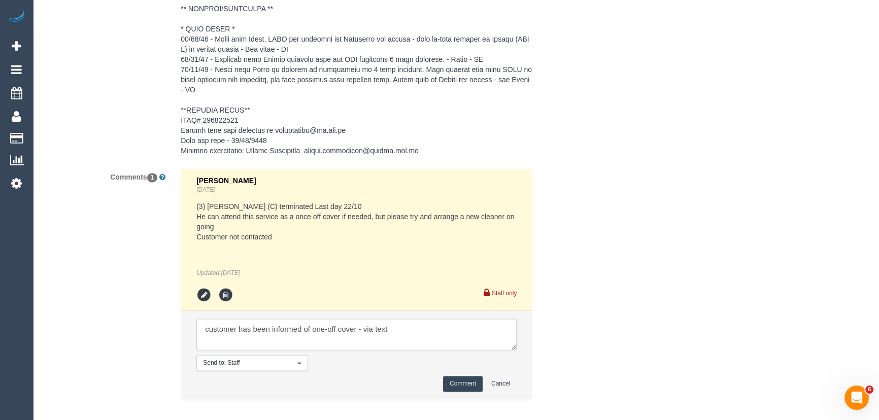
type textarea "customer has been informed of one-off cover - via text"
click at [468, 376] on button "Comment" at bounding box center [463, 384] width 40 height 16
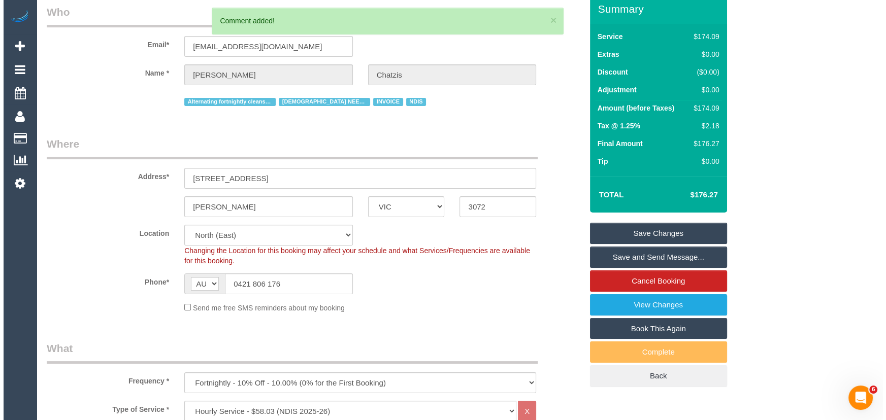
scroll to position [0, 0]
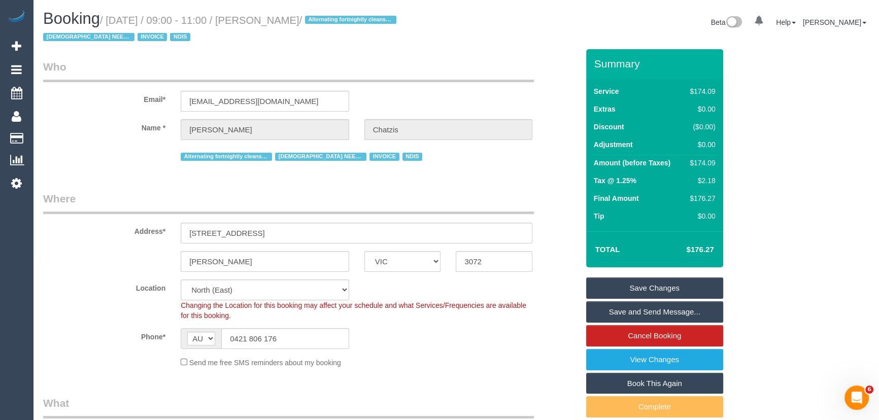
click at [272, 23] on small "/ October 14, 2025 / 09:00 - 11:00 / Maria Chatzis / Alternating fortnightly cl…" at bounding box center [221, 29] width 356 height 28
copy small "Maria Chatzis"
click at [632, 289] on link "Save Changes" at bounding box center [654, 288] width 137 height 21
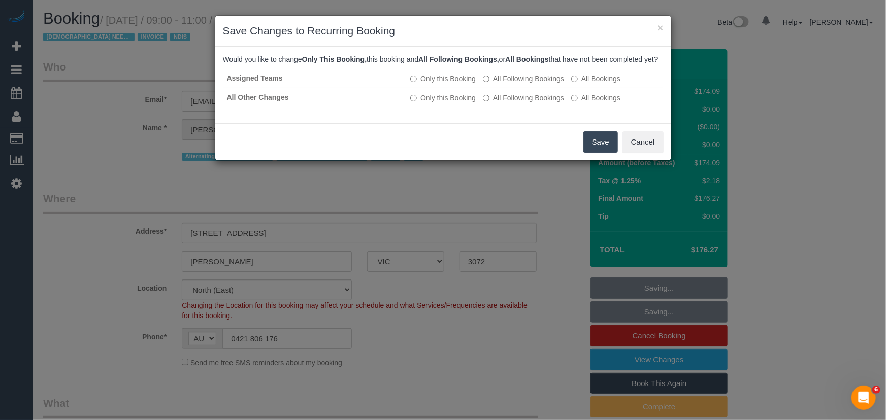
click at [590, 153] on button "Save" at bounding box center [600, 142] width 35 height 21
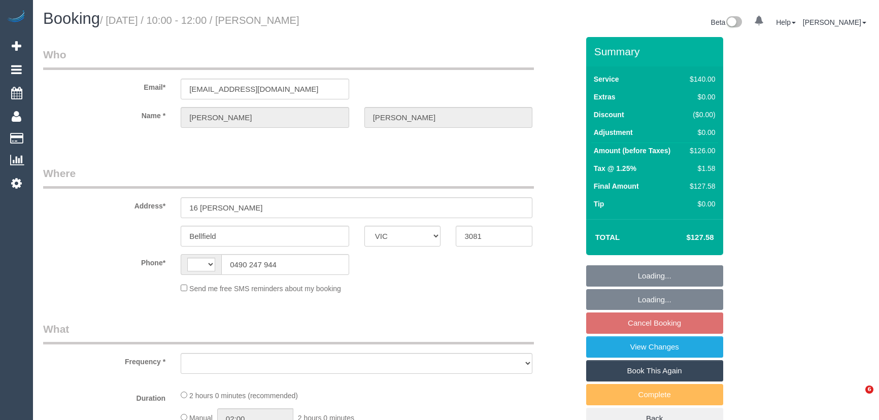
select select "VIC"
select select "string:AU"
select select "object:281"
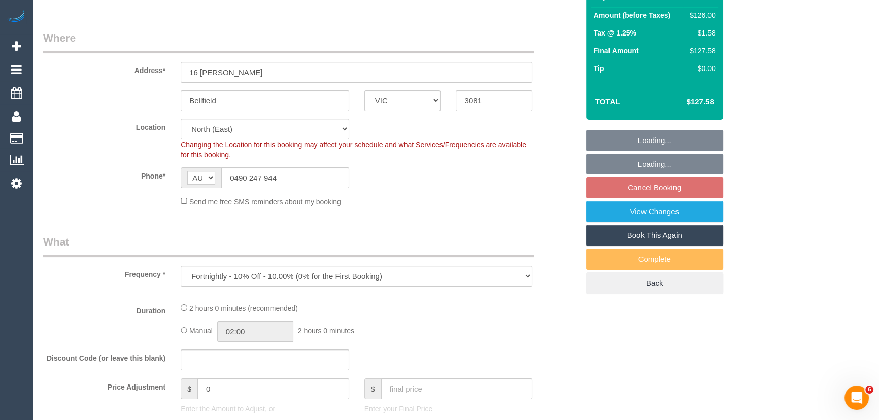
select select "string:stripe-pm_1JD2W12GScqysDRVoZYSVO89"
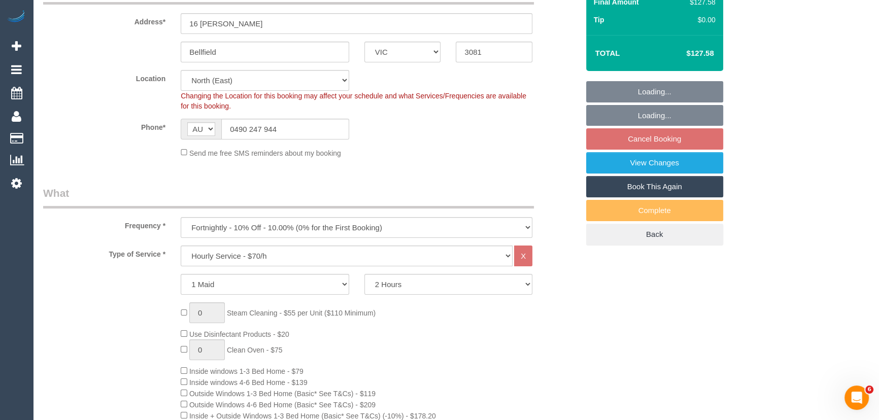
select select "object:725"
select select "number:27"
select select "number:16"
select select "number:18"
select select "number:22"
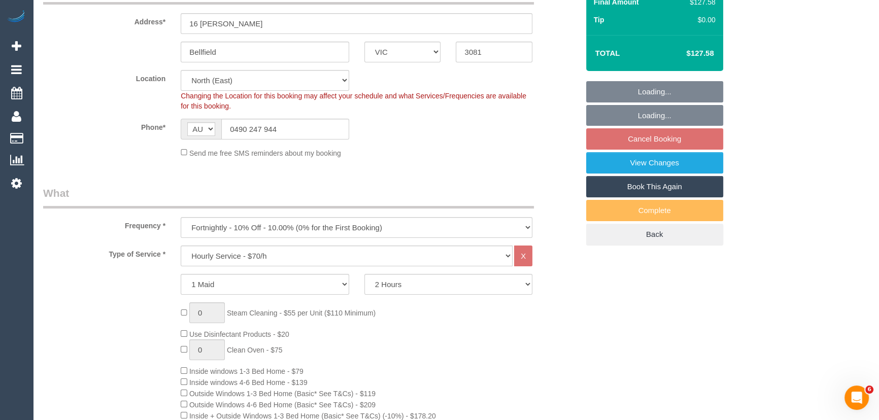
select select "number:13"
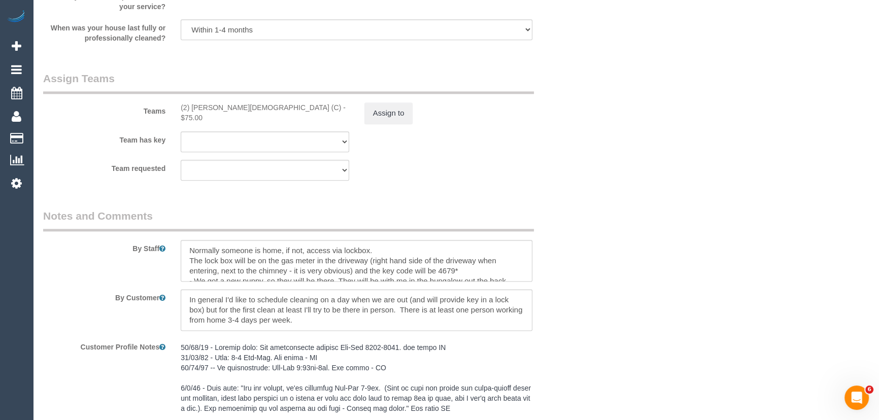
scroll to position [1539, 0]
click at [399, 113] on button "Assign to" at bounding box center [389, 114] width 49 height 21
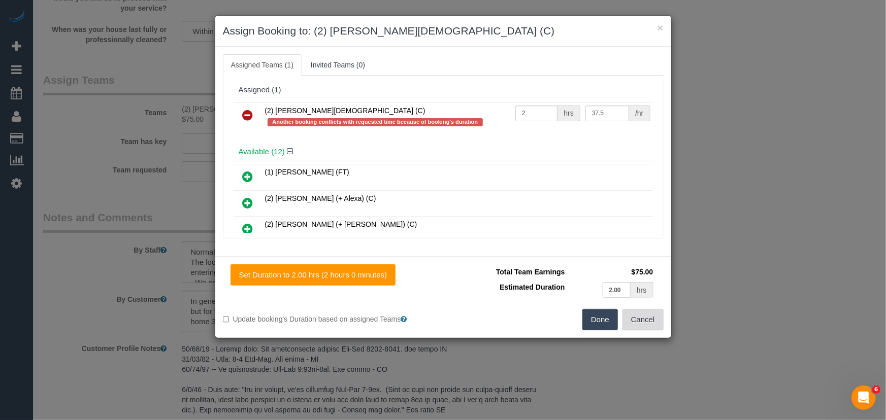
click at [661, 318] on button "Cancel" at bounding box center [642, 319] width 41 height 21
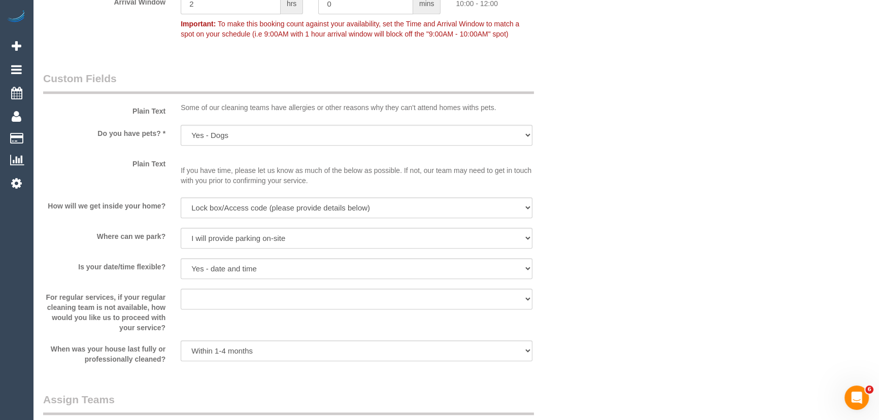
scroll to position [1124, 0]
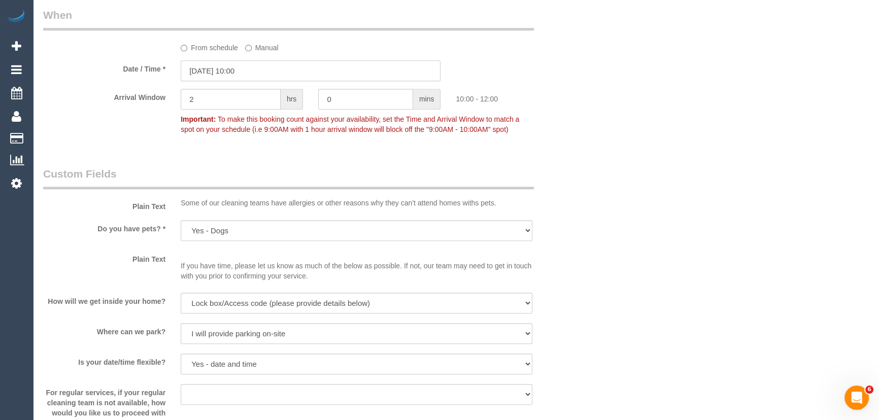
click at [273, 70] on input "[DATE] 10:00" at bounding box center [311, 70] width 260 height 21
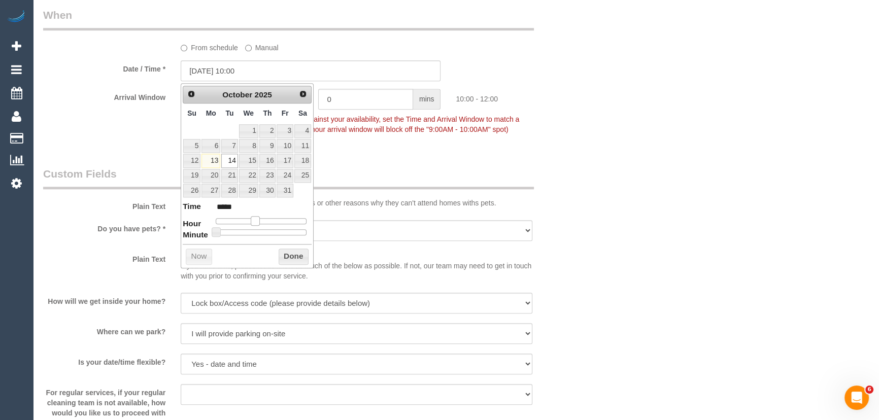
type input "[DATE] 11:00"
type input "*****"
type input "14/10/2025 12:00"
type input "*****"
drag, startPoint x: 256, startPoint y: 221, endPoint x: 264, endPoint y: 220, distance: 7.6
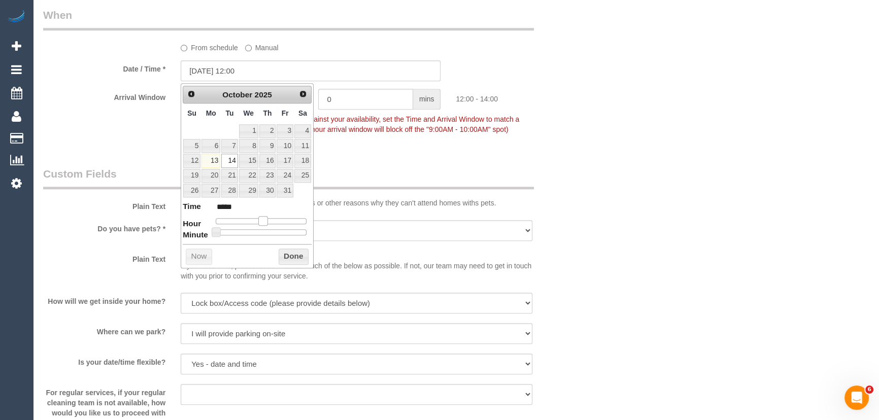
click at [264, 220] on span at bounding box center [262, 220] width 9 height 9
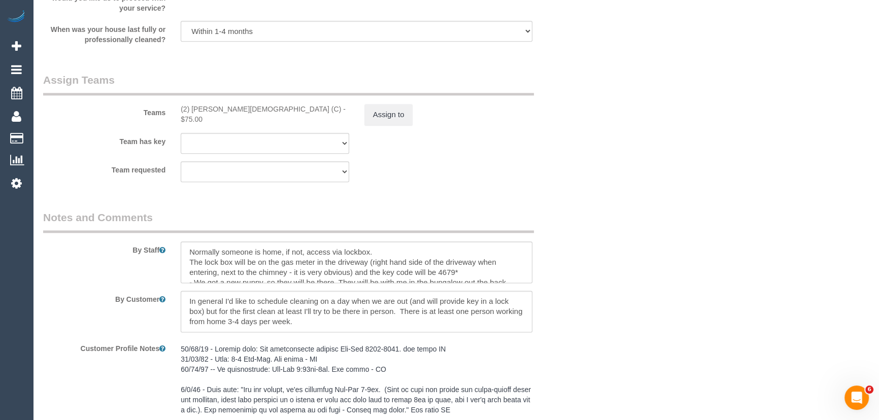
scroll to position [1770, 0]
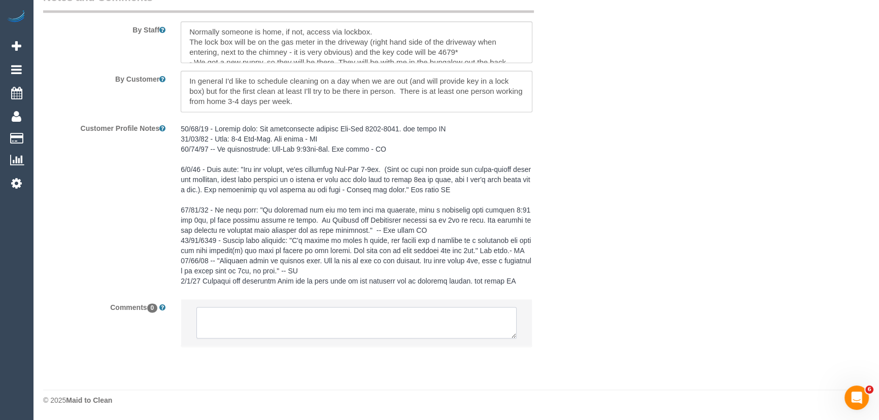
click at [272, 315] on textarea at bounding box center [356, 322] width 320 height 31
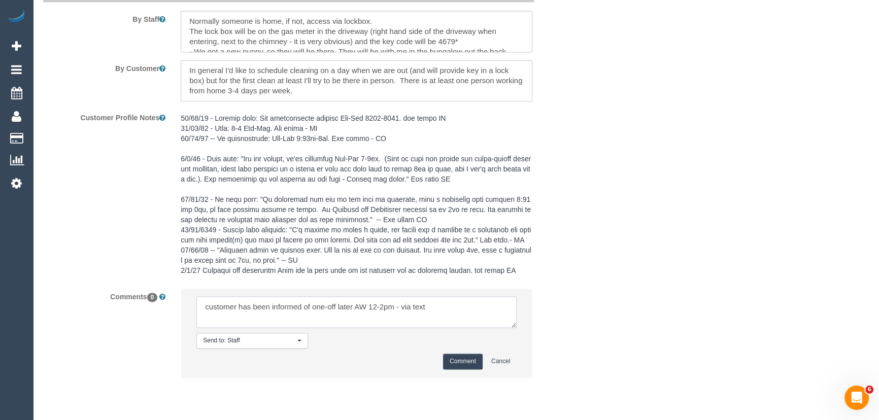
type textarea "customer has been informed of one-off later AW 12-2pm - via text"
click at [456, 370] on button "Comment" at bounding box center [463, 362] width 40 height 16
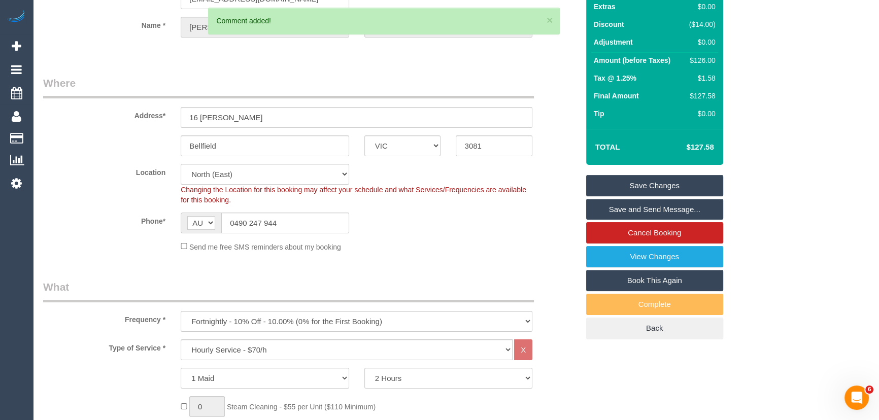
scroll to position [0, 0]
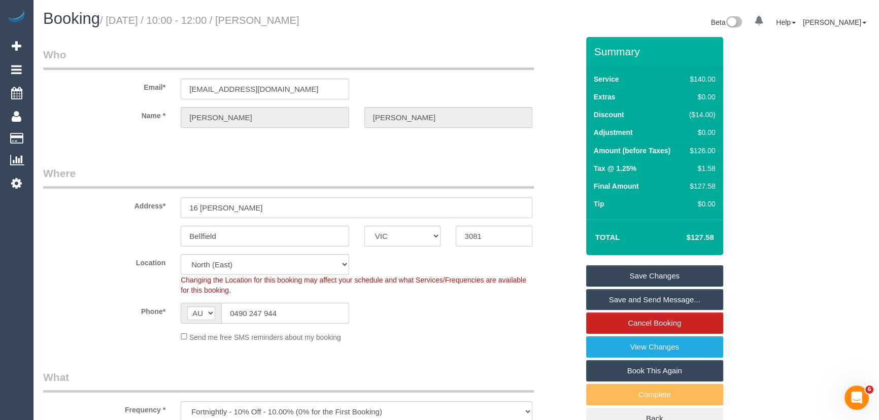
click at [299, 307] on input "0490 247 944" at bounding box center [285, 313] width 128 height 21
click at [635, 298] on link "Save and Send Message..." at bounding box center [654, 299] width 137 height 21
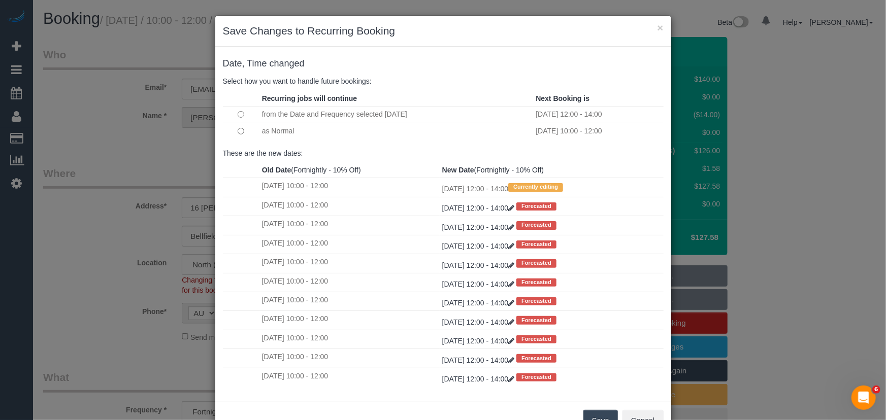
click at [236, 127] on td at bounding box center [241, 131] width 37 height 16
click at [603, 416] on button "Save" at bounding box center [600, 420] width 35 height 21
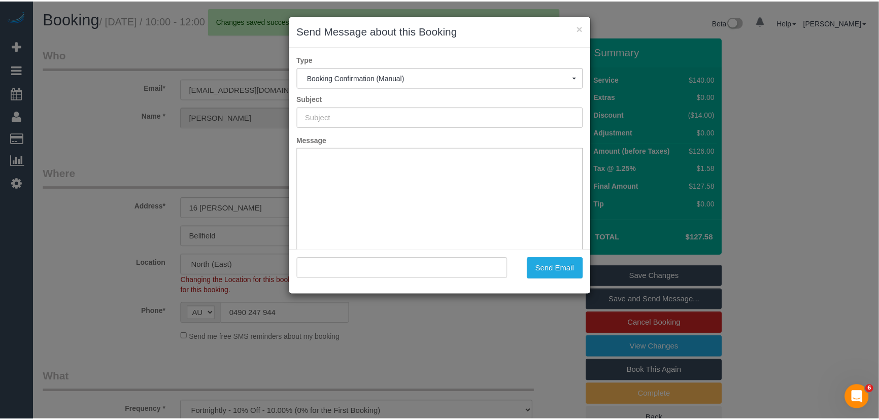
scroll to position [0, 0]
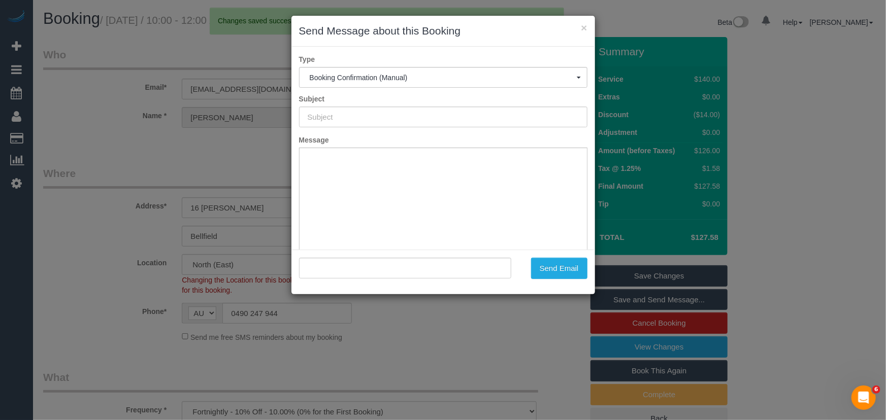
type input "Booking Confirmed"
type input ""Adam Deller" <adeller@gmail.com>"
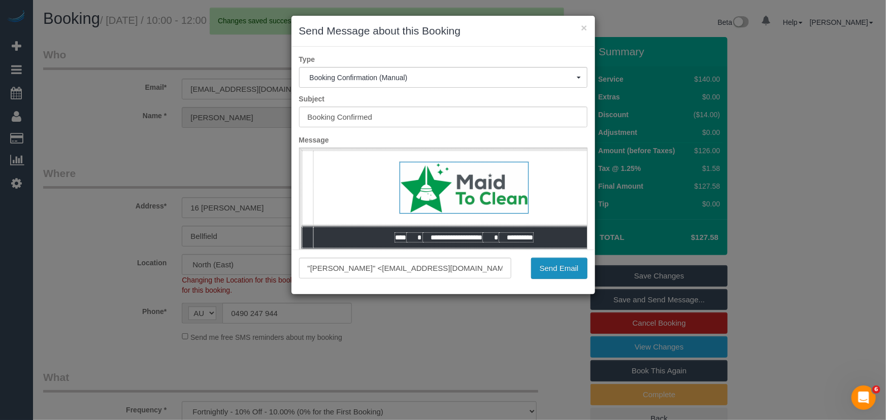
click at [561, 274] on button "Send Email" at bounding box center [559, 268] width 56 height 21
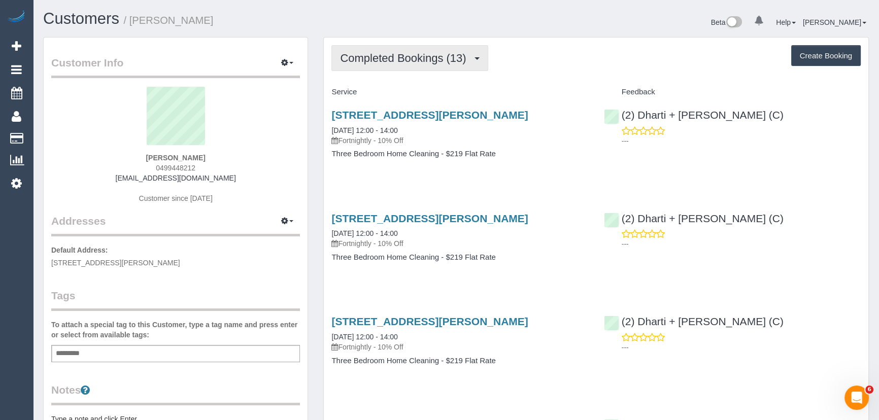
click at [404, 55] on span "Completed Bookings (13)" at bounding box center [405, 58] width 131 height 13
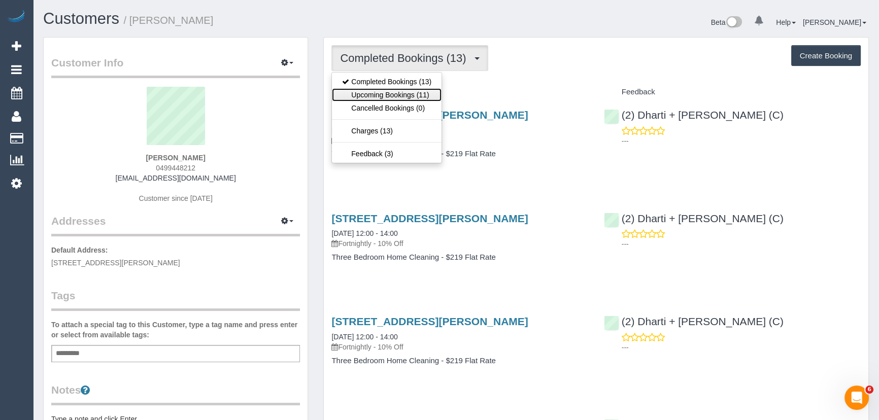
click at [402, 90] on link "Upcoming Bookings (11)" at bounding box center [387, 94] width 110 height 13
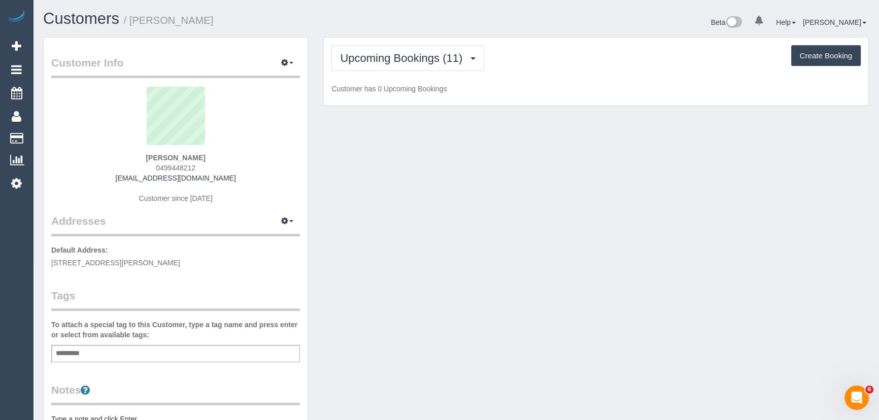
click at [402, 90] on p "Customer has 0 Upcoming Bookings" at bounding box center [597, 89] width 530 height 10
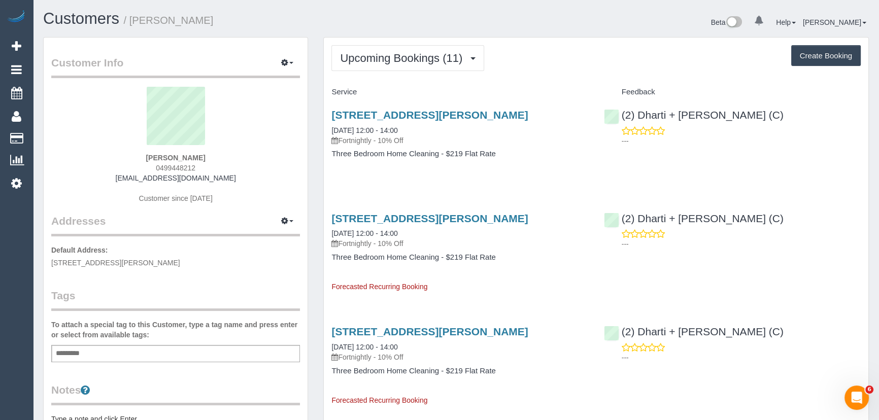
click at [550, 169] on div "7 Pole Street, Seddon, VIC 3011 22/10/2025 12:00 - 14:00 Fortnightly - 10% Off …" at bounding box center [460, 140] width 272 height 78
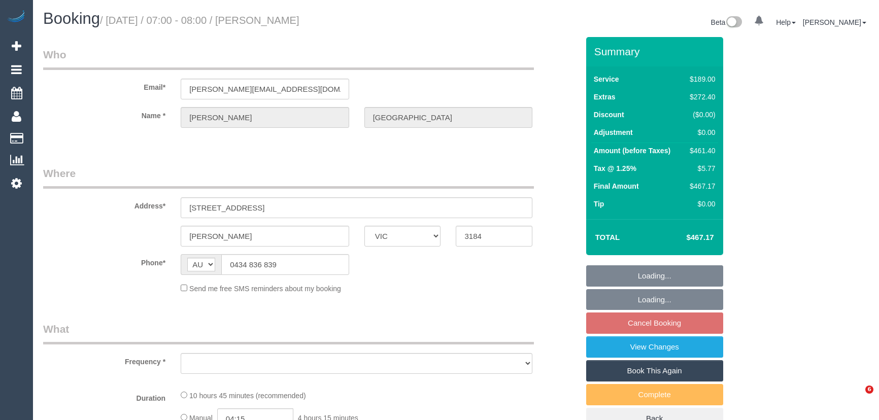
select select "VIC"
select select "string:stripe-pm_1SFsZC2GScqysDRVBy5dibsM"
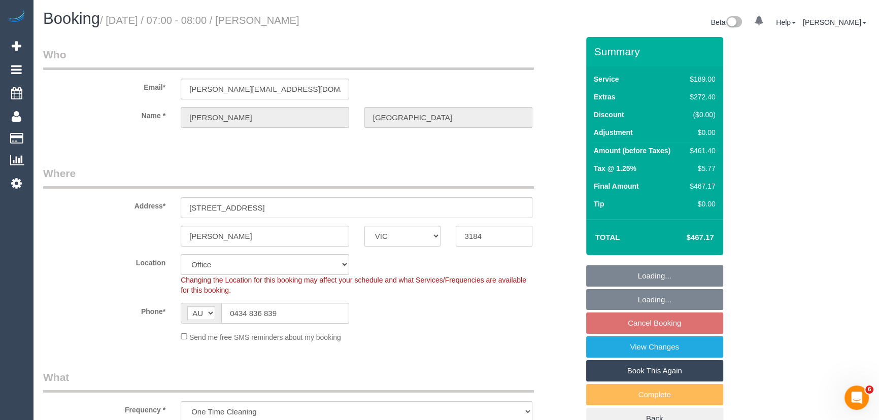
select select "object:652"
select select "number:27"
select select "number:14"
select select "number:19"
select select "number:24"
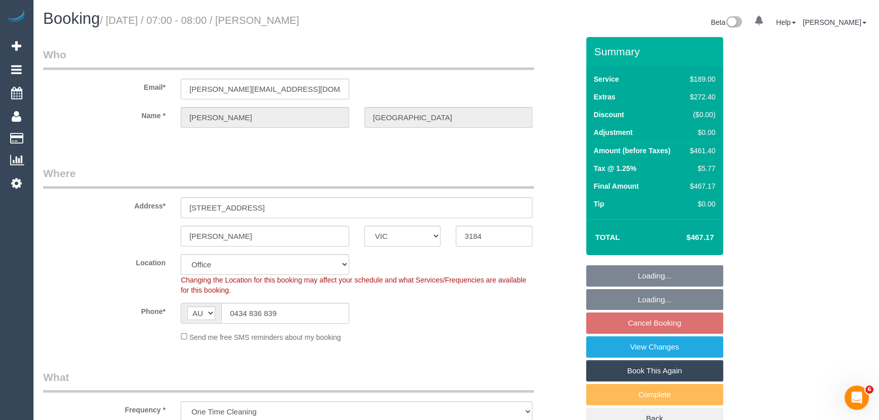
select select "number:33"
select select "number:13"
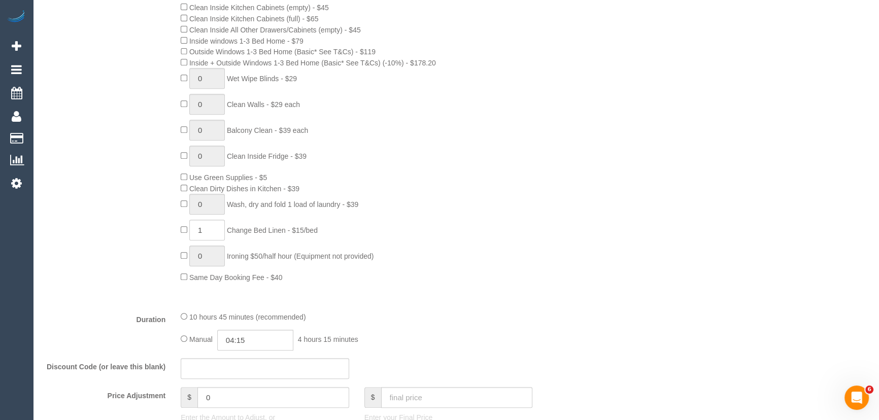
scroll to position [738, 0]
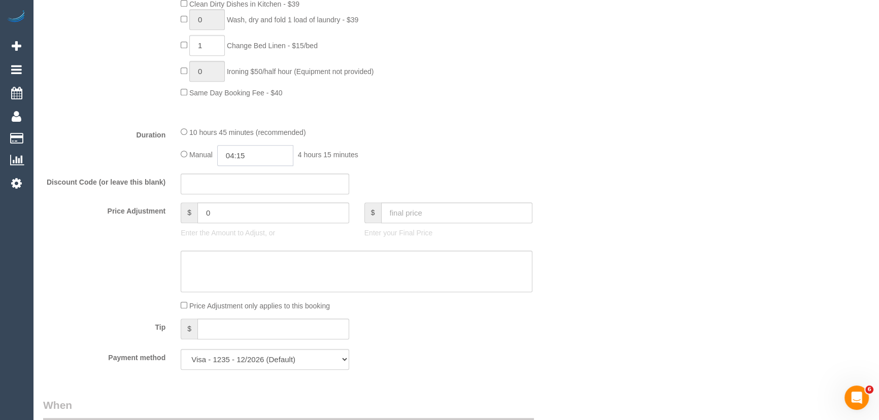
click at [268, 158] on input "04:15" at bounding box center [255, 155] width 76 height 21
type input "08:30"
click at [246, 211] on li "08:30" at bounding box center [244, 216] width 45 height 13
click at [467, 177] on div "Discount Code (or leave this blank)" at bounding box center [311, 184] width 551 height 21
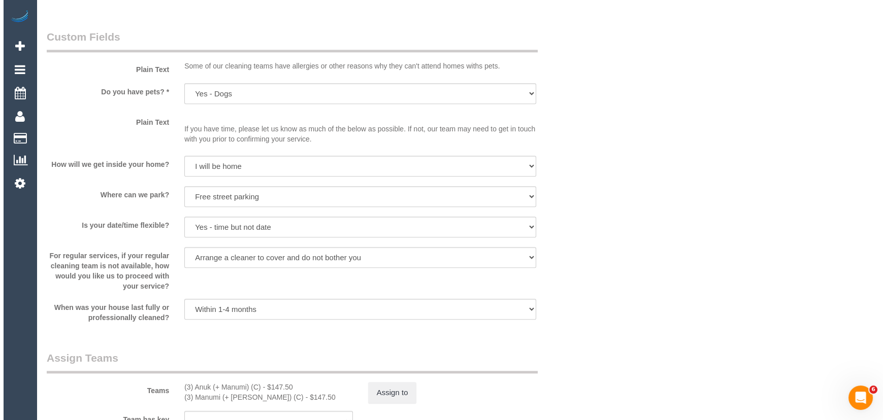
scroll to position [1338, 0]
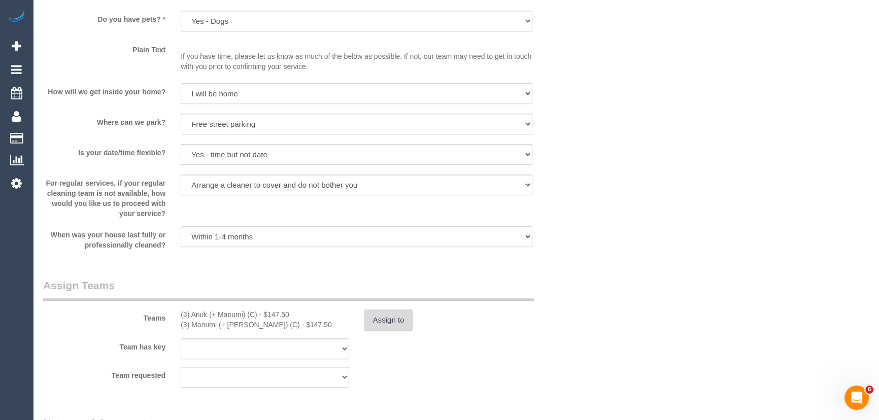
click at [378, 323] on button "Assign to" at bounding box center [389, 320] width 49 height 21
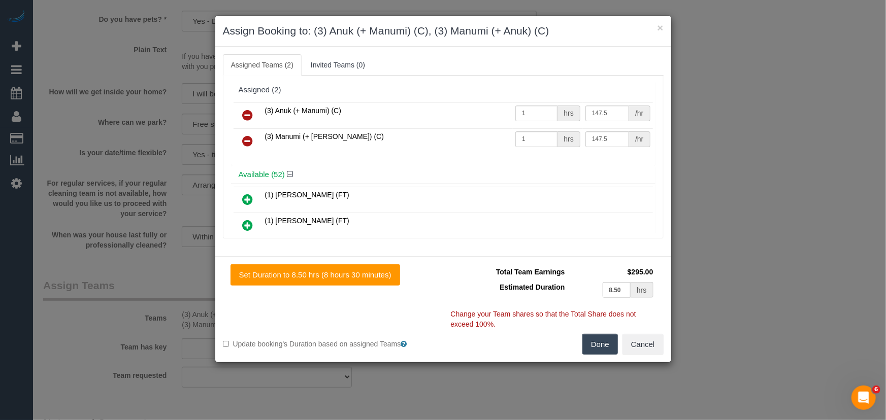
click at [247, 112] on icon at bounding box center [248, 115] width 11 height 12
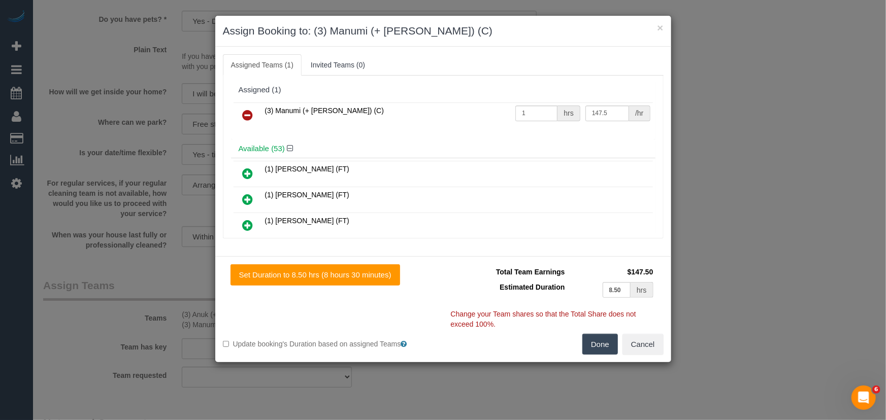
click at [247, 112] on icon at bounding box center [248, 115] width 11 height 12
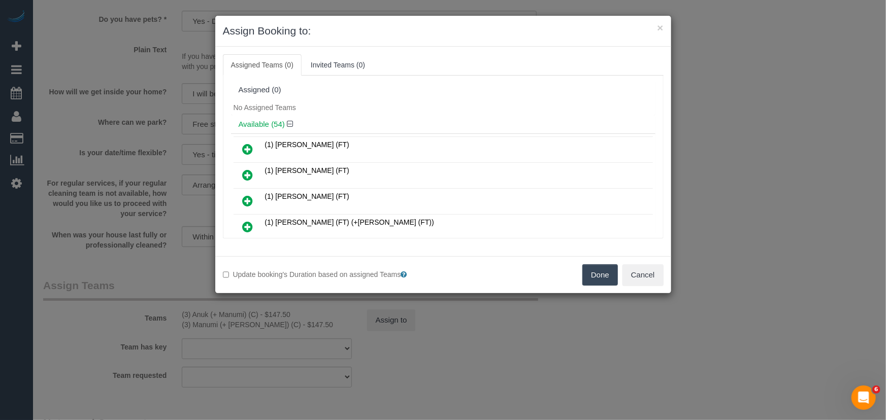
scroll to position [5245, 0]
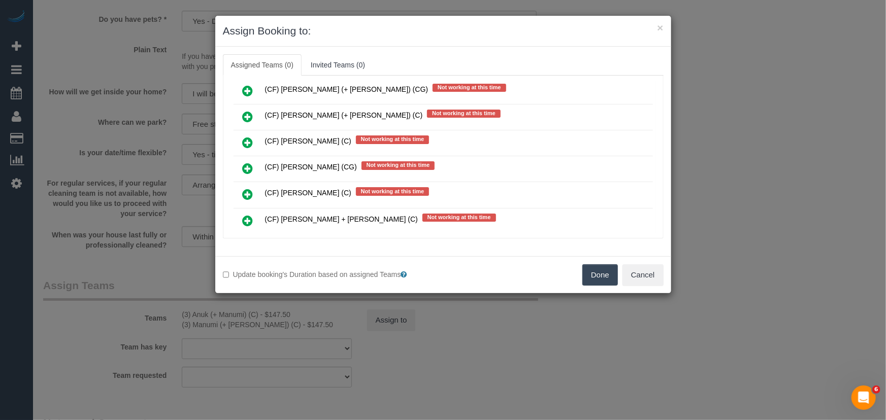
click at [247, 267] on icon at bounding box center [248, 273] width 11 height 12
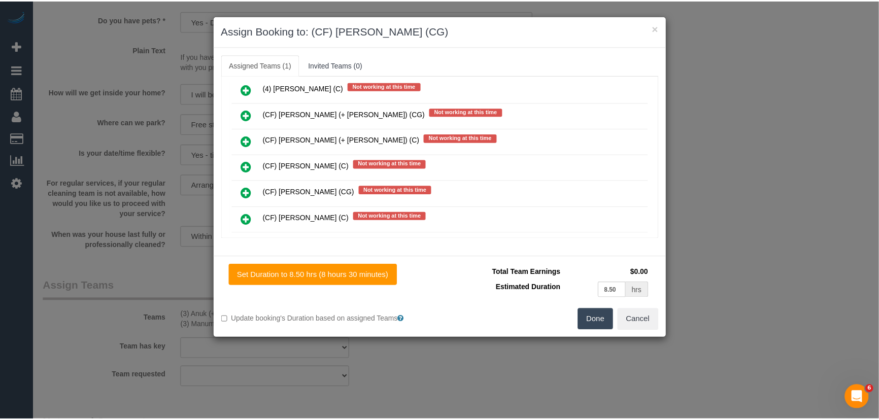
scroll to position [5268, 0]
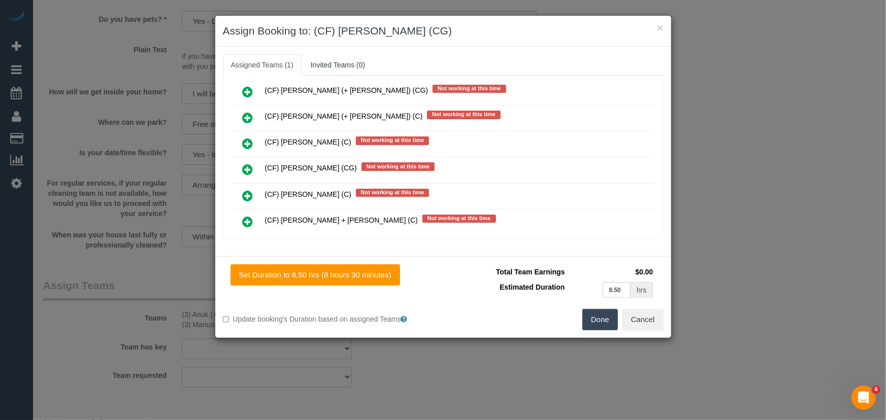
click at [590, 324] on button "Done" at bounding box center [600, 319] width 36 height 21
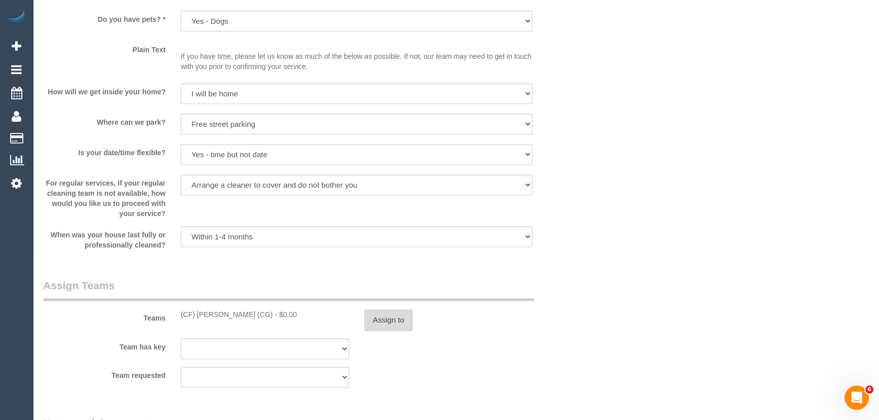
click at [390, 325] on button "Assign to" at bounding box center [389, 320] width 49 height 21
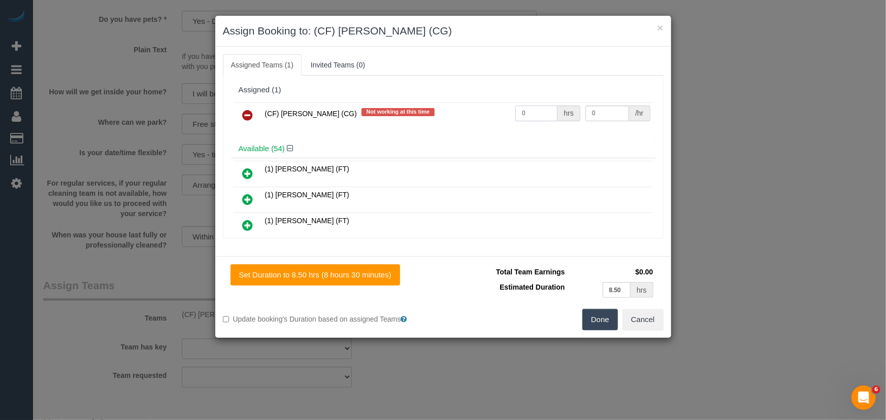
click at [538, 111] on input "0" at bounding box center [536, 114] width 42 height 16
type input "1"
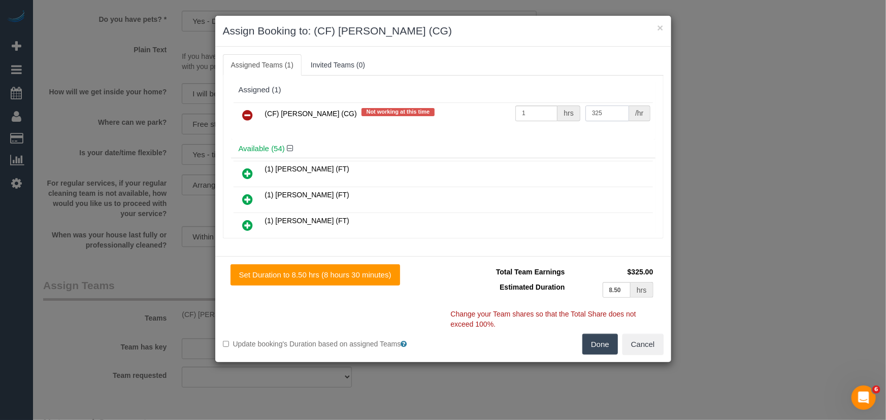
type input "325"
click at [608, 342] on button "Done" at bounding box center [600, 344] width 36 height 21
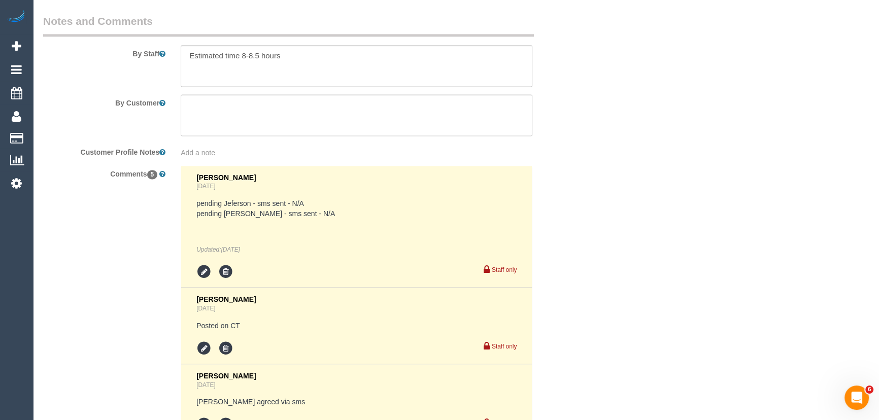
scroll to position [1615, 0]
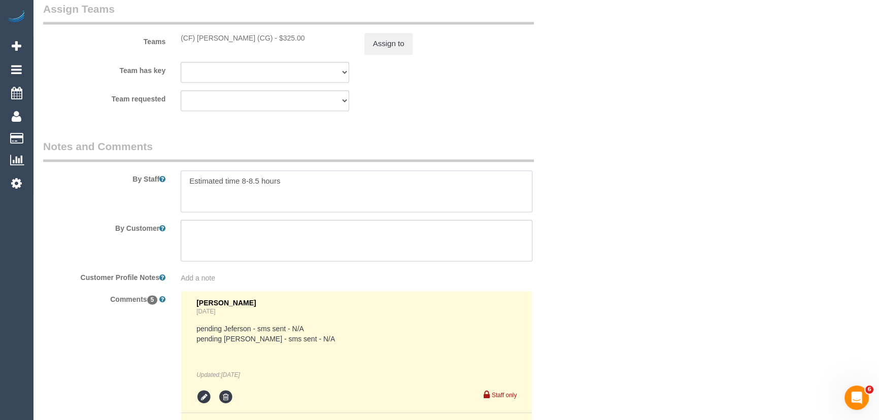
click at [243, 185] on textarea at bounding box center [357, 192] width 352 height 42
type textarea "Estimated time 6.5-8.5 hours"
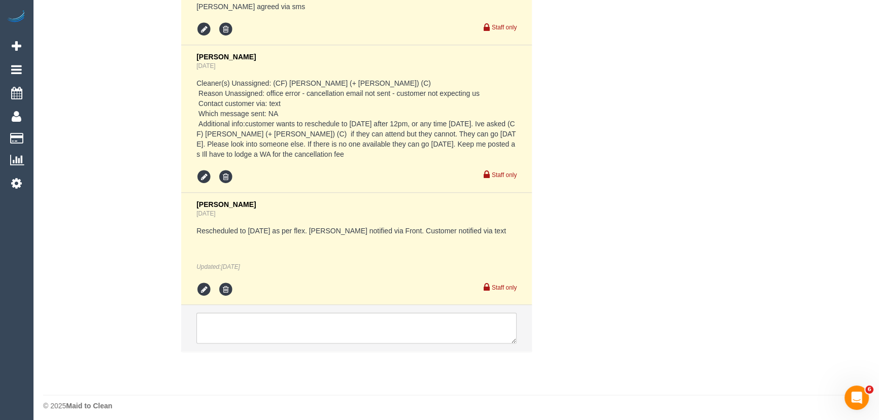
scroll to position [2143, 0]
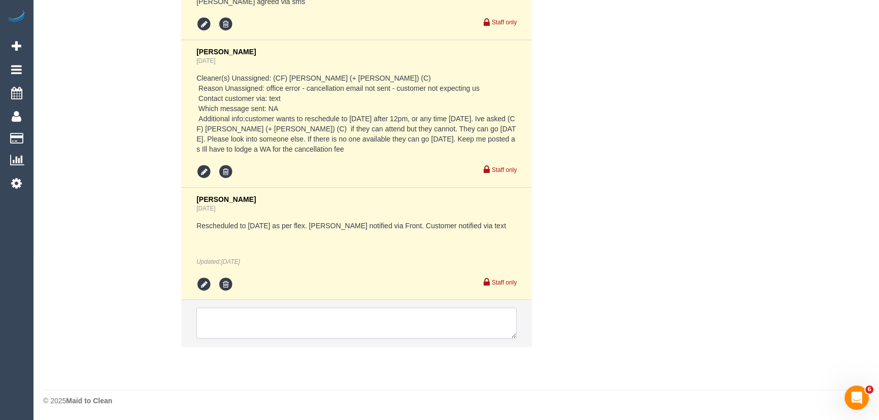
click at [236, 324] on textarea at bounding box center [356, 323] width 320 height 31
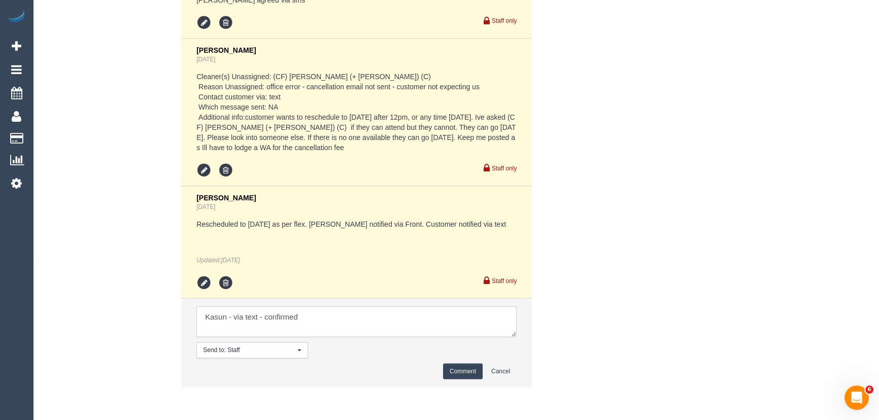
type textarea "Kasun - via text - confirmed"
click at [465, 371] on button "Comment" at bounding box center [463, 372] width 40 height 16
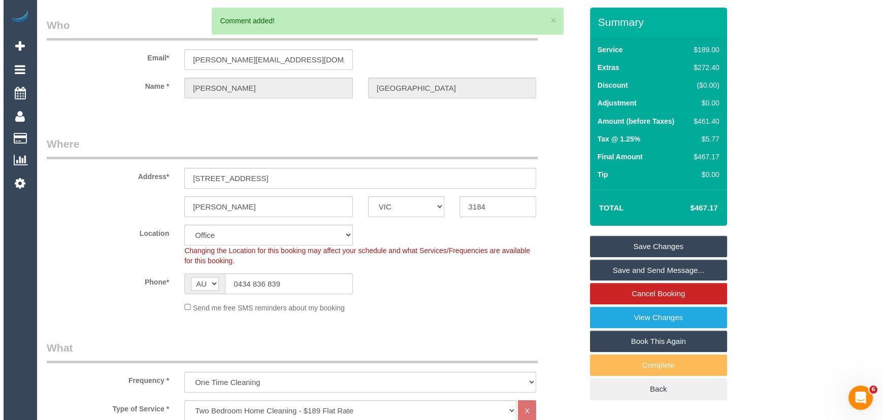
scroll to position [0, 0]
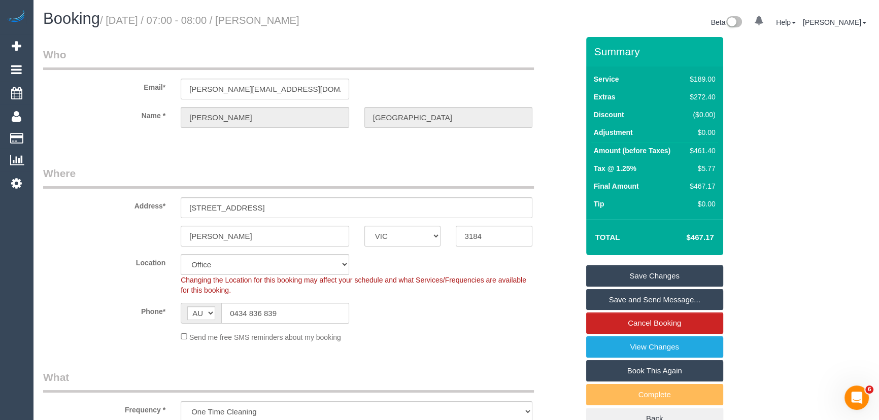
click at [278, 21] on small "/ October 14, 2025 / 07:00 - 08:00 / Stacey Maitland" at bounding box center [200, 20] width 200 height 11
copy small "Stacey Maitland"
click at [619, 348] on link "View Changes" at bounding box center [654, 347] width 137 height 21
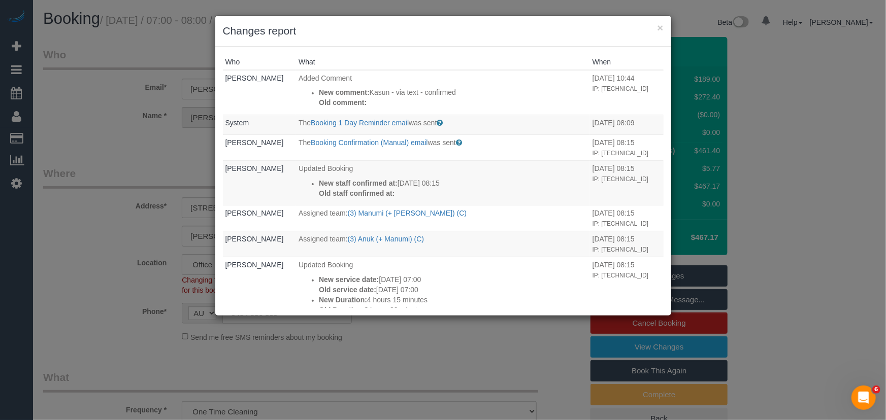
click at [462, 354] on div "× Changes report Who What When Jessica Trentin Added Comment New comment: Kasun…" at bounding box center [443, 210] width 886 height 420
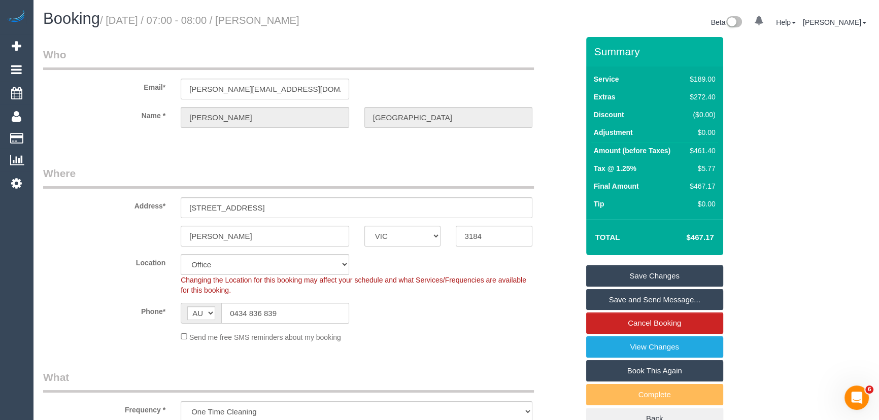
click at [659, 274] on link "Save Changes" at bounding box center [654, 276] width 137 height 21
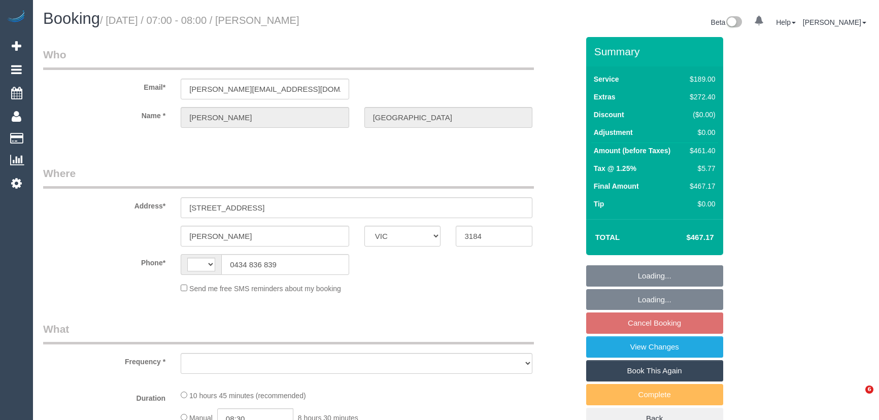
select select "VIC"
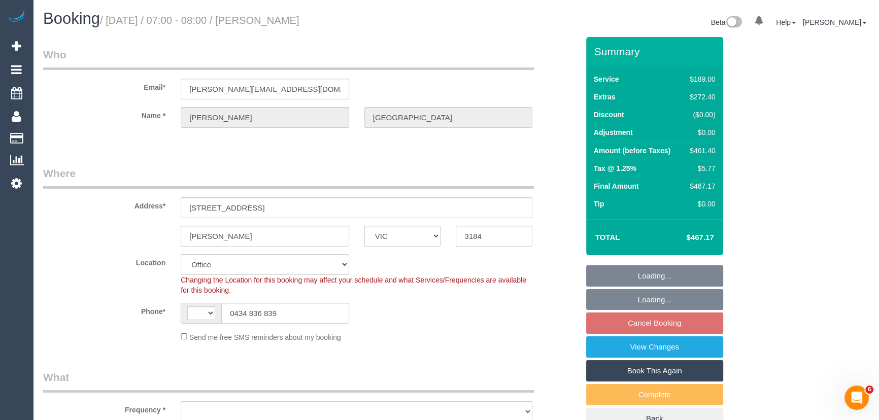
select select "string:AU"
select select "object:647"
select select "string:stripe-pm_1SFsZC2GScqysDRVBy5dibsM"
select select "number:27"
select select "number:14"
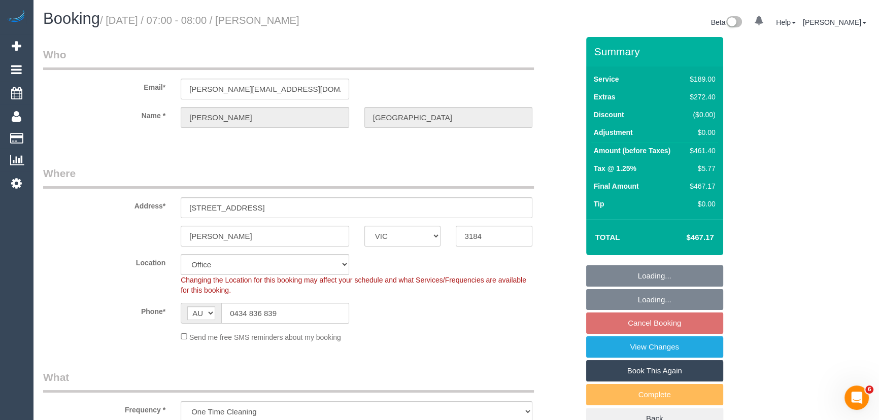
select select "number:19"
select select "number:24"
select select "number:33"
select select "number:13"
select select "object:2183"
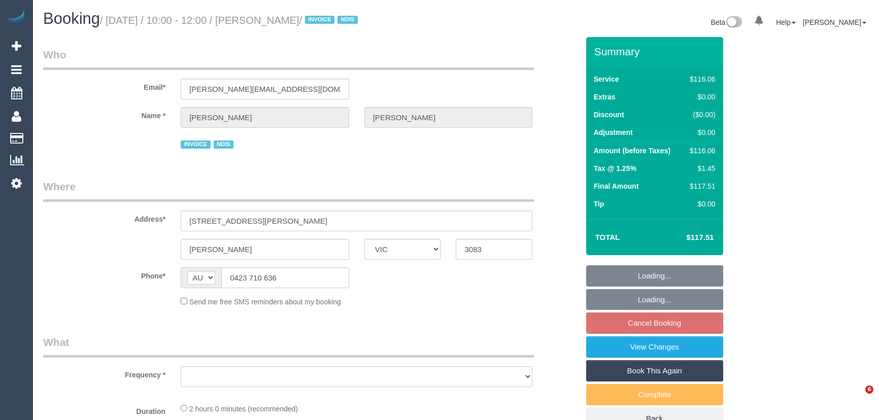
select select "VIC"
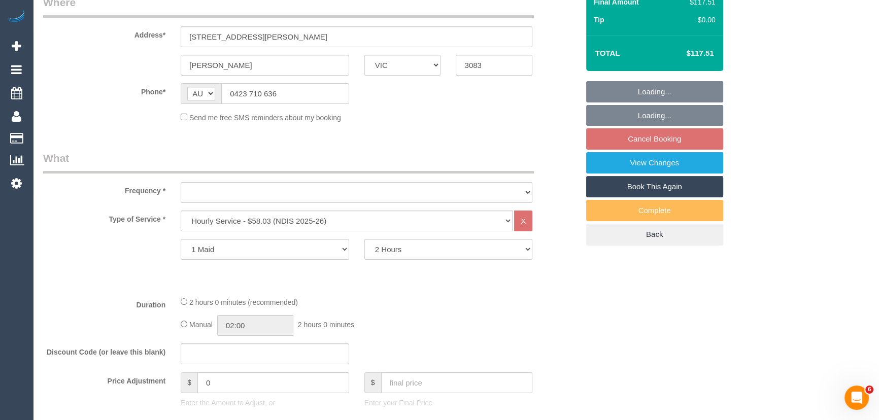
select select "object:586"
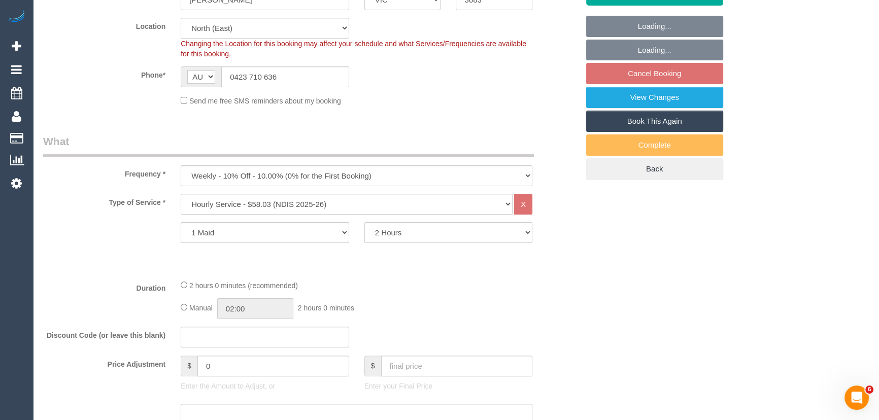
select select "number:28"
select select "number:14"
select select "number:19"
select select "number:25"
select select "number:34"
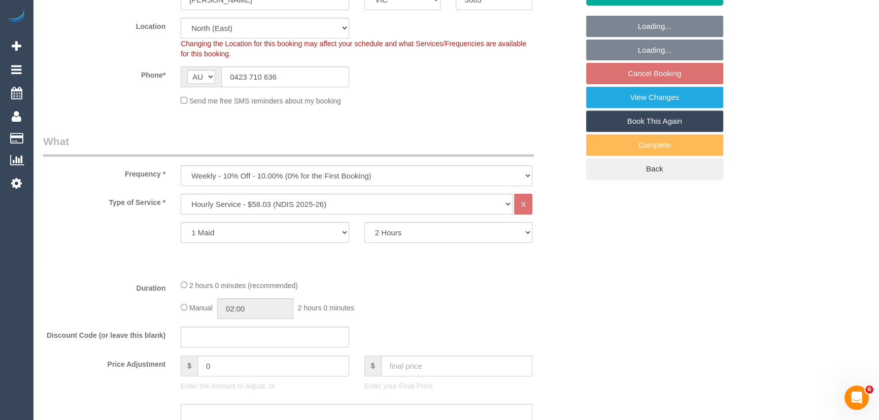
select select "object:1290"
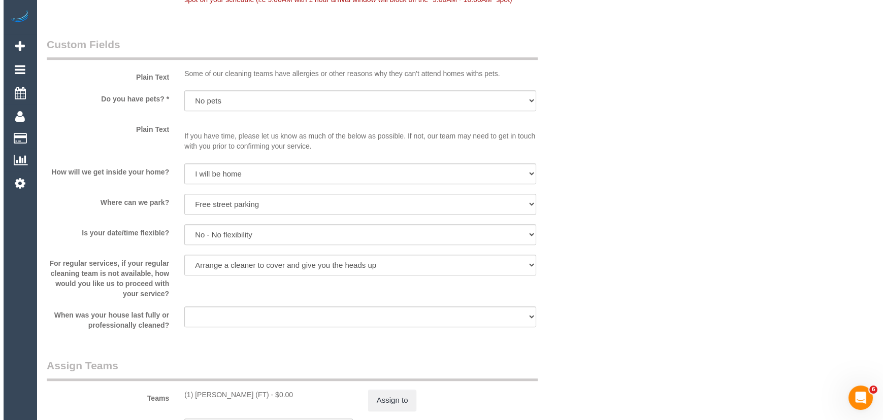
scroll to position [1061, 0]
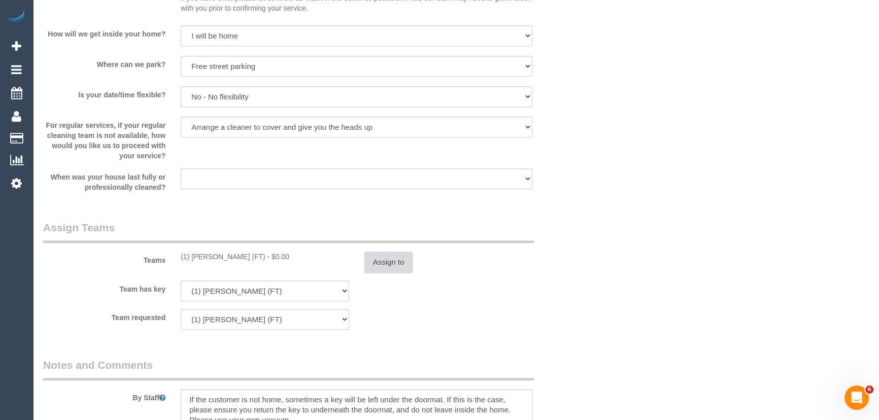
click at [384, 262] on button "Assign to" at bounding box center [389, 262] width 49 height 21
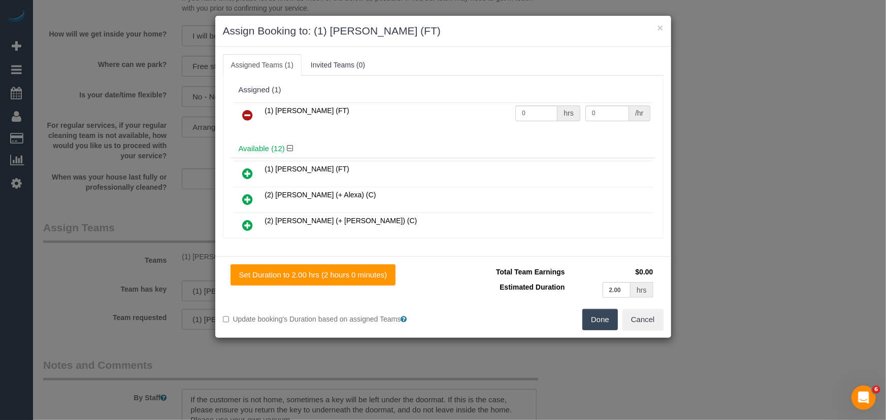
click at [243, 110] on icon at bounding box center [248, 115] width 11 height 12
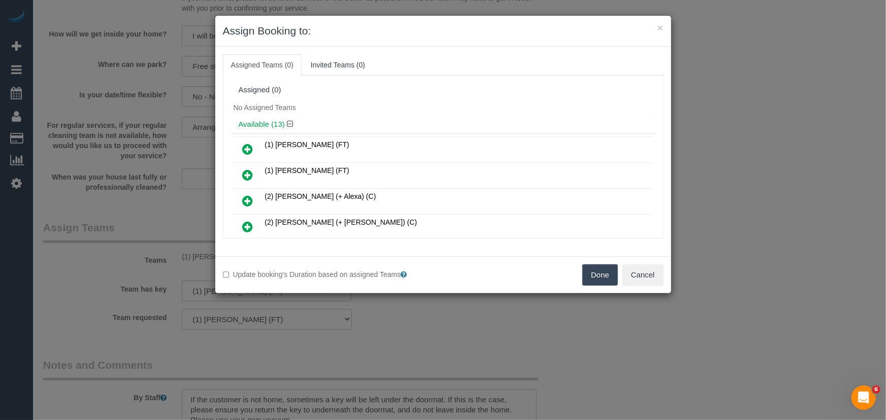
scroll to position [1984, 0]
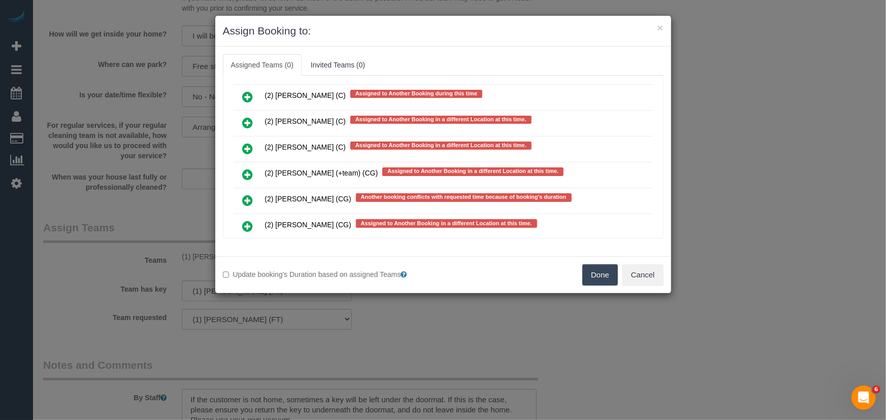
click at [245, 194] on icon at bounding box center [248, 200] width 11 height 12
click at [245, 220] on icon at bounding box center [248, 226] width 11 height 12
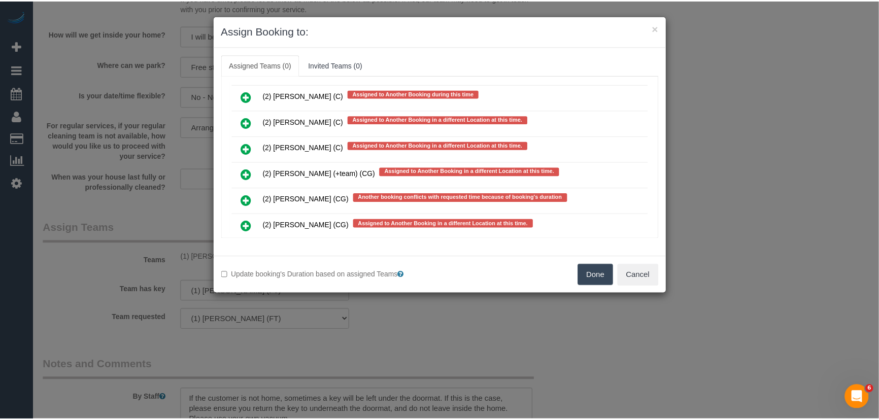
scroll to position [2042, 0]
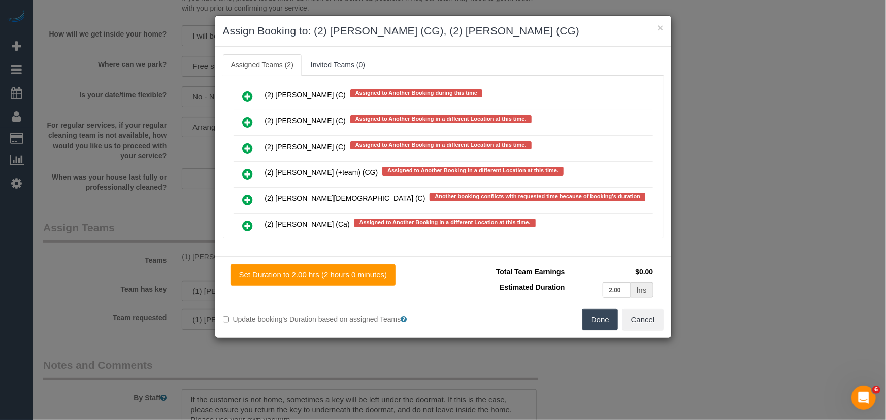
click at [603, 327] on button "Done" at bounding box center [600, 319] width 36 height 21
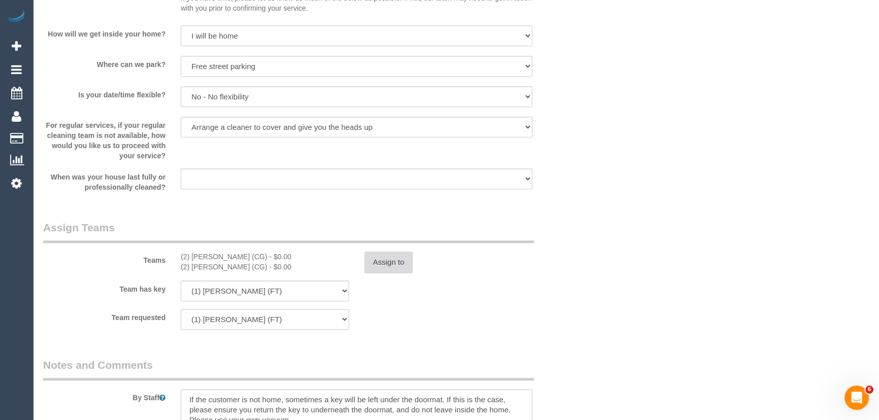
click at [405, 256] on button "Assign to" at bounding box center [389, 262] width 49 height 21
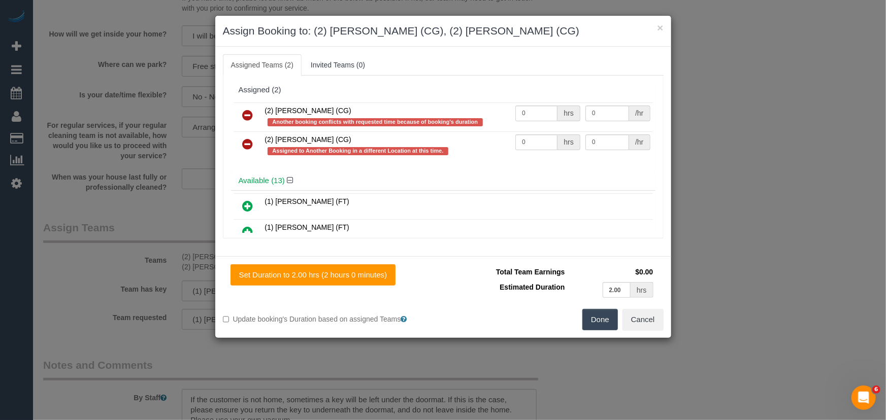
click at [248, 140] on icon at bounding box center [248, 144] width 11 height 12
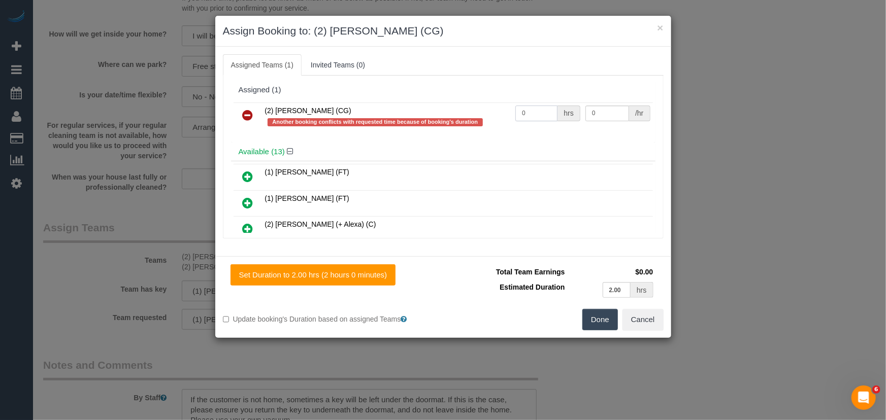
click at [532, 115] on input "0" at bounding box center [536, 114] width 42 height 16
type input "2"
type input "41.25"
click at [592, 315] on button "Done" at bounding box center [600, 319] width 36 height 21
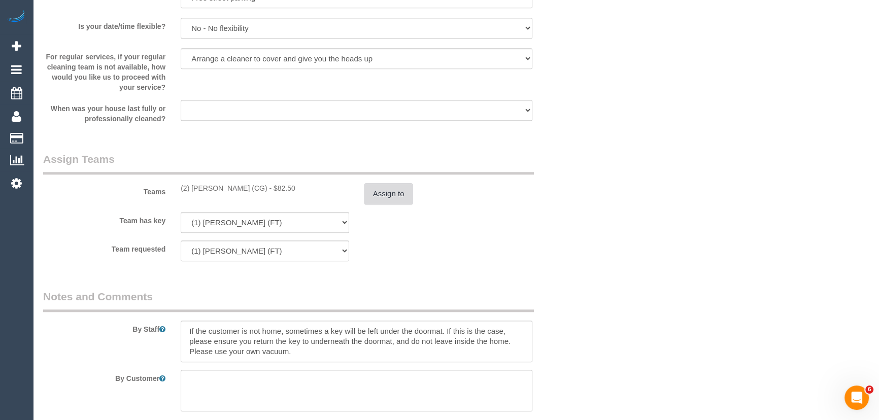
scroll to position [1246, 0]
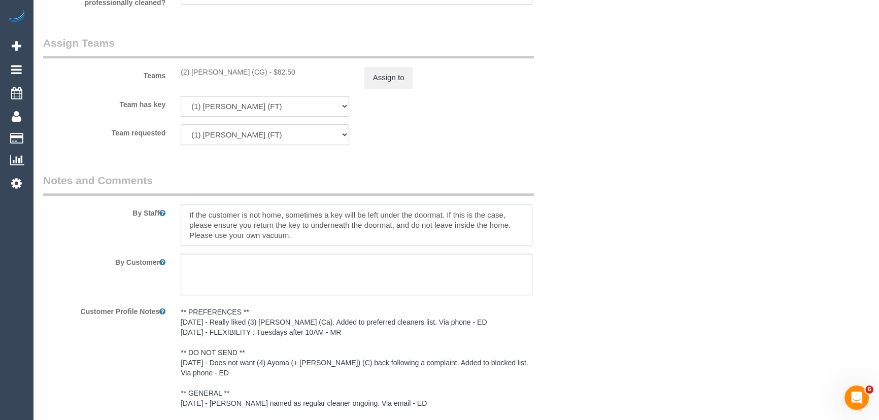
click at [183, 213] on textarea at bounding box center [357, 226] width 352 height 42
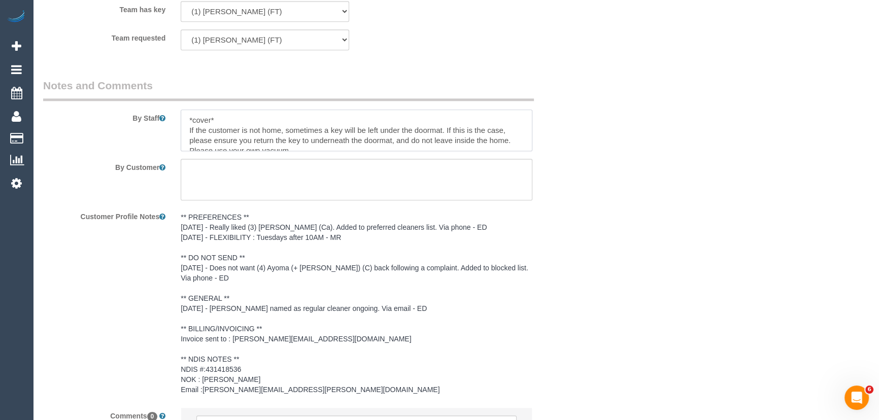
scroll to position [1447, 0]
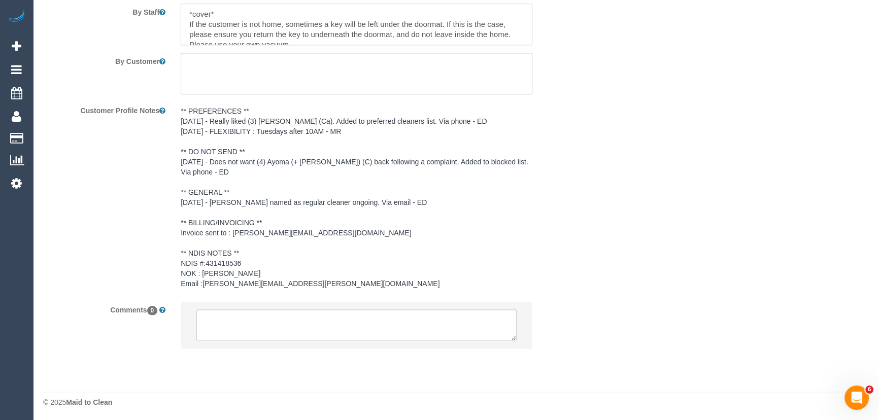
type textarea "*cover* If the customer is not home, sometimes a key will be left under the doo…"
click at [305, 313] on textarea at bounding box center [356, 325] width 320 height 31
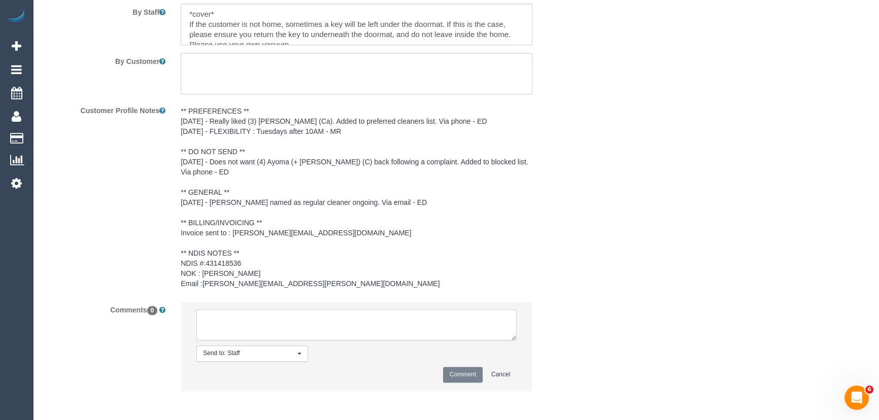
type textarea "c"
type textarea "U/A Sarah, needed for another booking Customer has been informed of cover - via…"
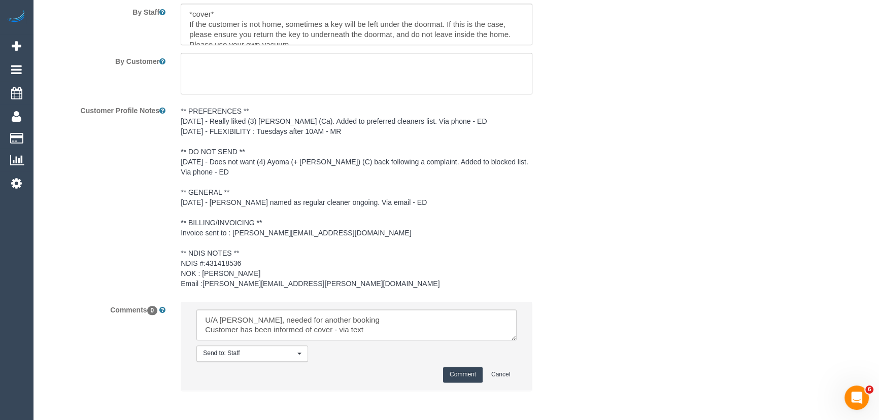
click at [469, 371] on button "Comment" at bounding box center [463, 375] width 40 height 16
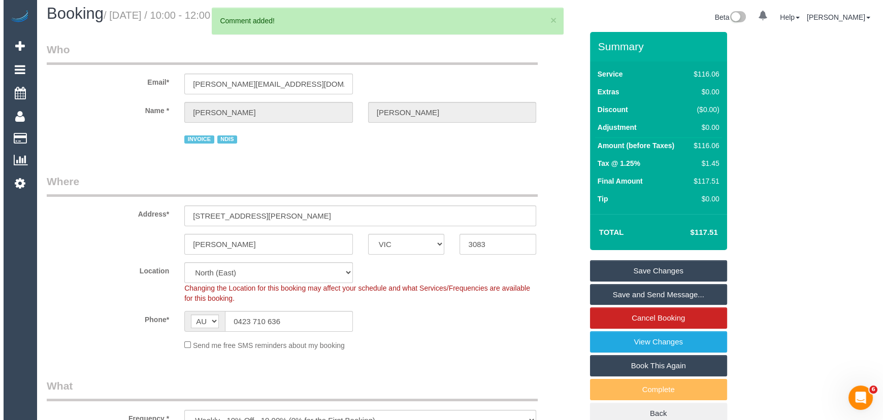
scroll to position [0, 0]
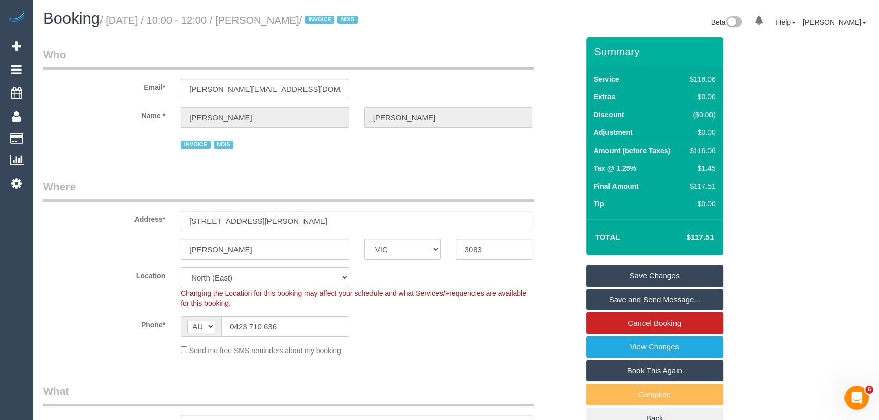
click at [287, 20] on small "/ October 14, 2025 / 10:00 - 12:00 / James Georgakopoulos / INVOICE NDIS" at bounding box center [230, 20] width 261 height 11
copy small "James Georgakopoulos"
click at [301, 326] on input "0423 710 636" at bounding box center [285, 326] width 128 height 21
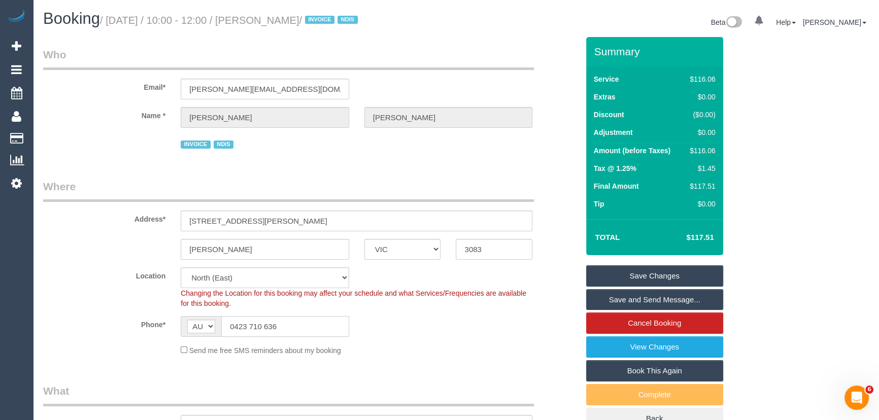
click at [301, 326] on input "0423 710 636" at bounding box center [285, 326] width 128 height 21
click at [302, 326] on input "0423 710 636" at bounding box center [285, 326] width 128 height 21
click at [654, 277] on link "Save Changes" at bounding box center [654, 276] width 137 height 21
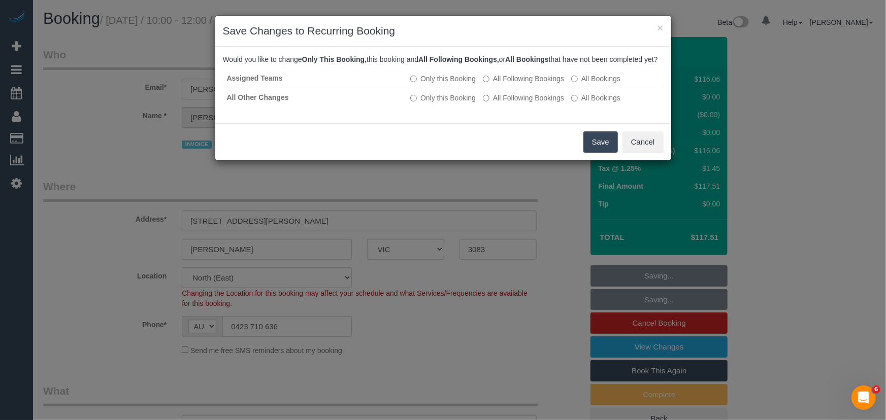
drag, startPoint x: 590, startPoint y: 156, endPoint x: 573, endPoint y: 157, distance: 17.8
click at [590, 153] on button "Save" at bounding box center [600, 142] width 35 height 21
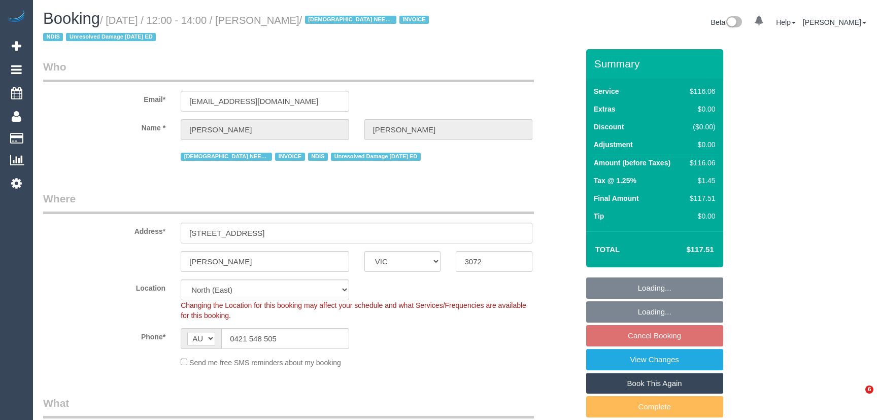
select select "VIC"
select select "string:check"
select select "number:27"
select select "number:14"
select select "number:19"
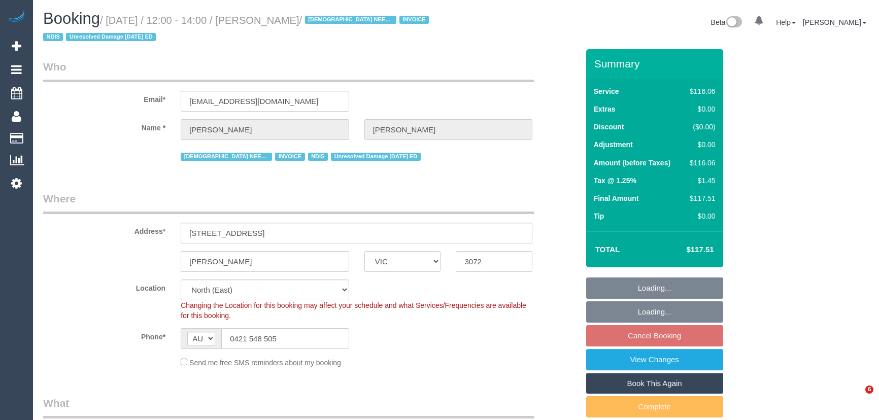
select select "number:36"
select select "number:35"
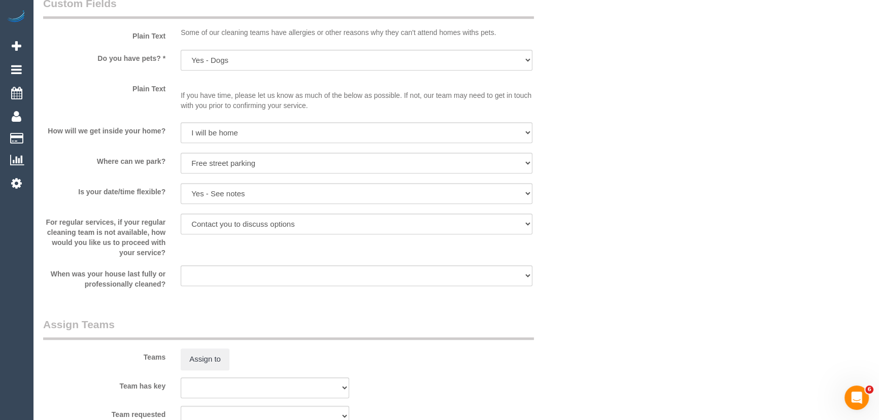
scroll to position [1061, 0]
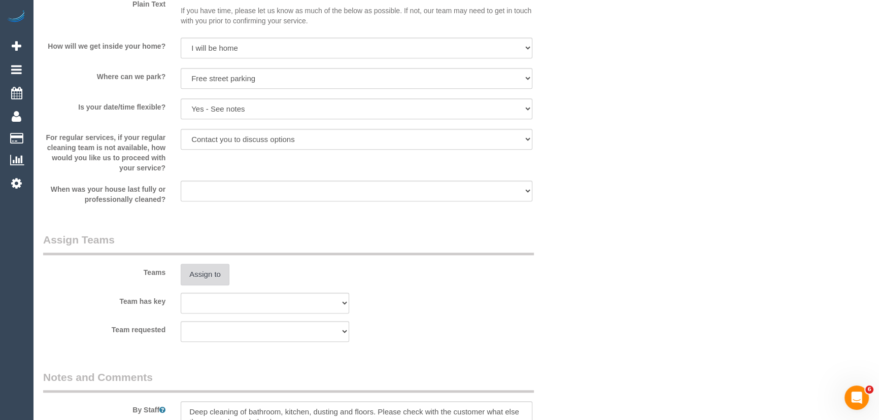
click at [205, 270] on button "Assign to" at bounding box center [205, 274] width 49 height 21
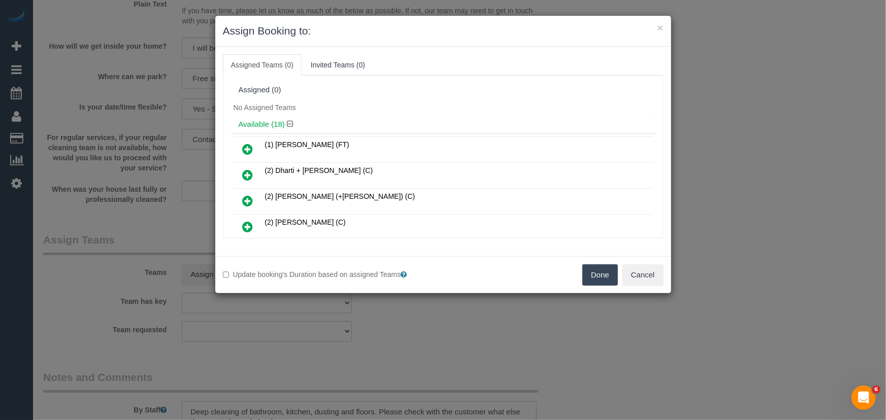
click at [250, 150] on icon at bounding box center [248, 149] width 11 height 12
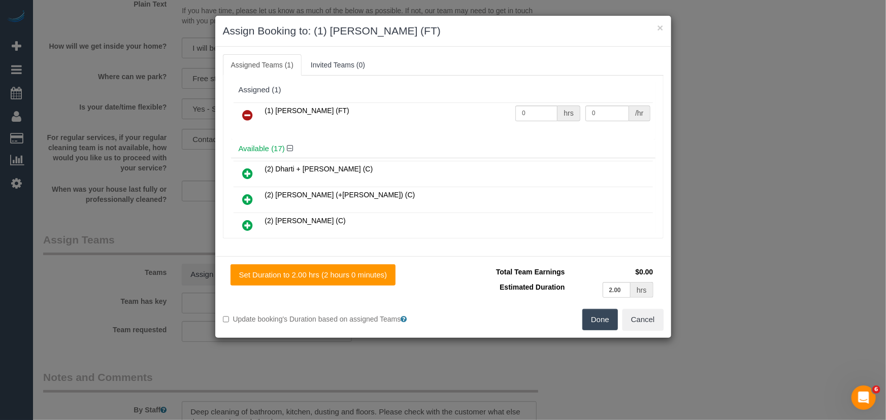
click at [606, 319] on button "Done" at bounding box center [600, 319] width 36 height 21
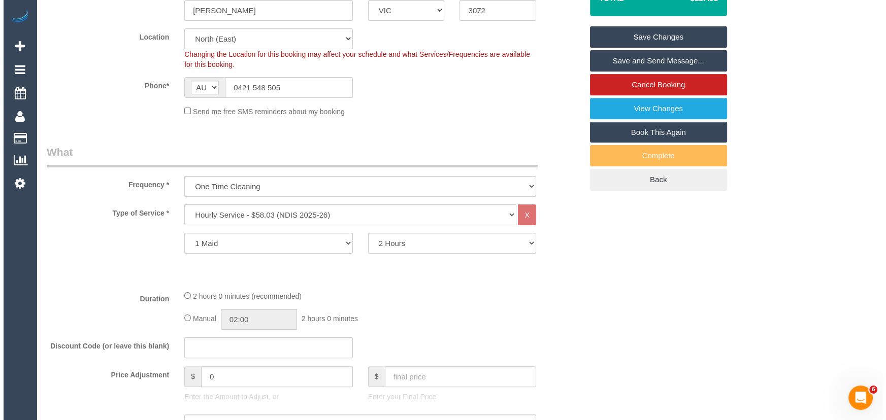
scroll to position [0, 0]
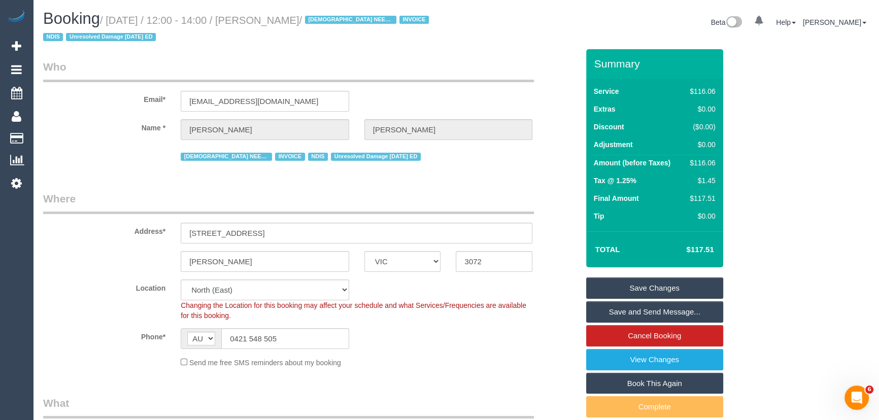
click at [279, 21] on small "/ October 14, 2025 / 12:00 - 14:00 / Laura Hart / FEMALE NEEDED INVOICE NDIS Un…" at bounding box center [237, 29] width 389 height 28
click at [276, 25] on small "/ October 14, 2025 / 12:00 - 14:00 / Laura Hart / FEMALE NEEDED INVOICE NDIS Un…" at bounding box center [237, 29] width 389 height 28
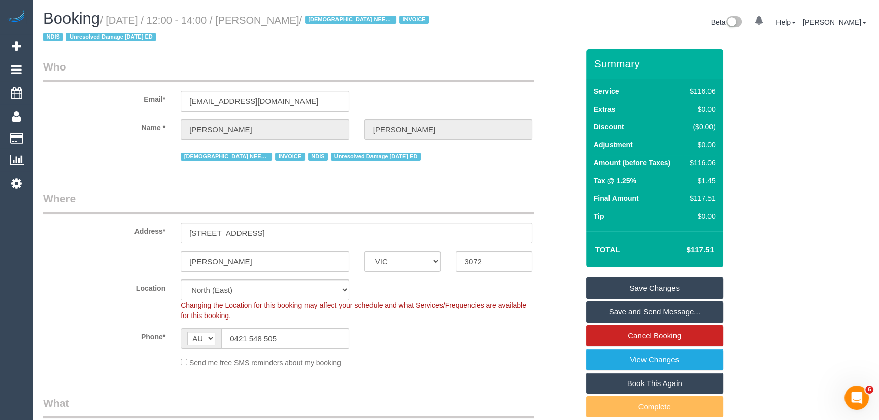
click at [276, 25] on small "/ October 14, 2025 / 12:00 - 14:00 / Laura Hart / FEMALE NEEDED INVOICE NDIS Un…" at bounding box center [237, 29] width 389 height 28
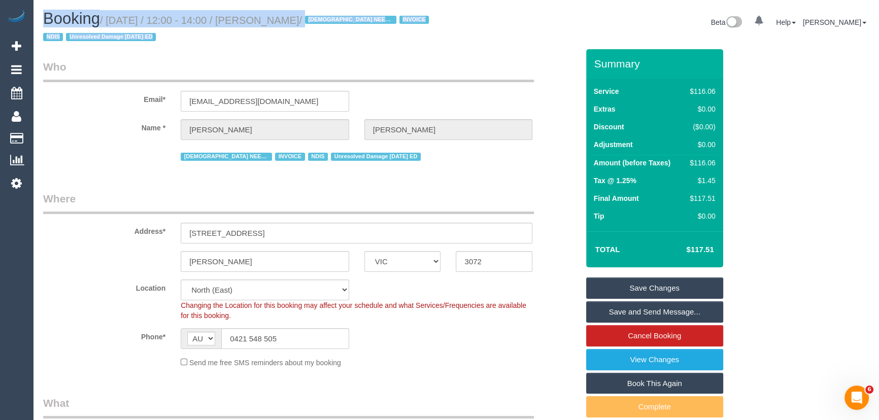
click at [276, 25] on small "/ October 14, 2025 / 12:00 - 14:00 / Laura Hart / FEMALE NEEDED INVOICE NDIS Un…" at bounding box center [237, 29] width 389 height 28
click at [281, 45] on div "Booking / October 14, 2025 / 12:00 - 14:00 / Laura Hart / FEMALE NEEDED INVOICE…" at bounding box center [246, 29] width 421 height 39
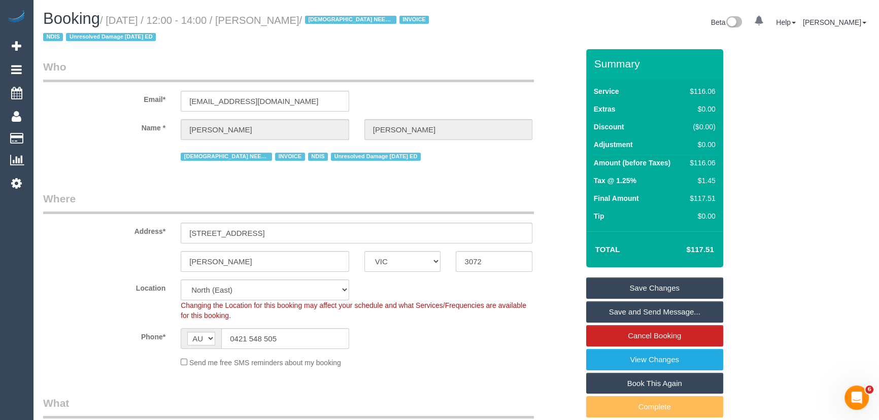
click at [275, 20] on small "/ October 14, 2025 / 12:00 - 14:00 / Laura Hart / FEMALE NEEDED INVOICE NDIS Un…" at bounding box center [237, 29] width 389 height 28
copy small "Laura Hart"
drag, startPoint x: 637, startPoint y: 287, endPoint x: 632, endPoint y: 289, distance: 5.3
click at [637, 287] on link "Save Changes" at bounding box center [654, 288] width 137 height 21
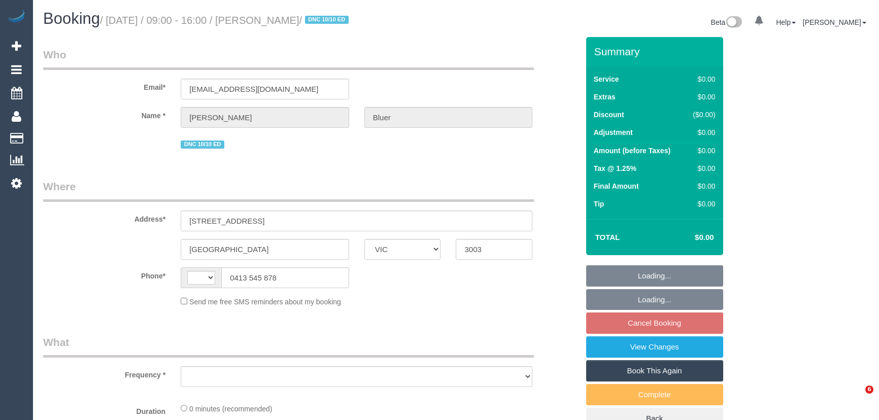
select select "VIC"
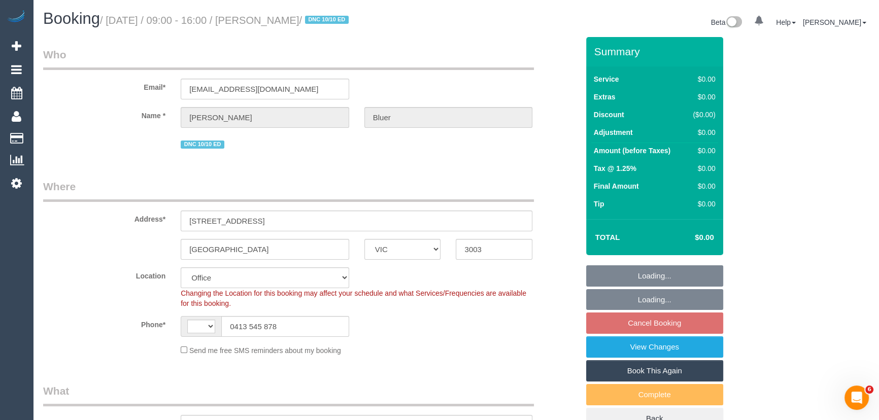
select select "object:646"
select select "string:AU"
select select "string:stripe-pm_1POwZF2GScqysDRVCl8tZd1C"
select select "number:30"
select select "number:14"
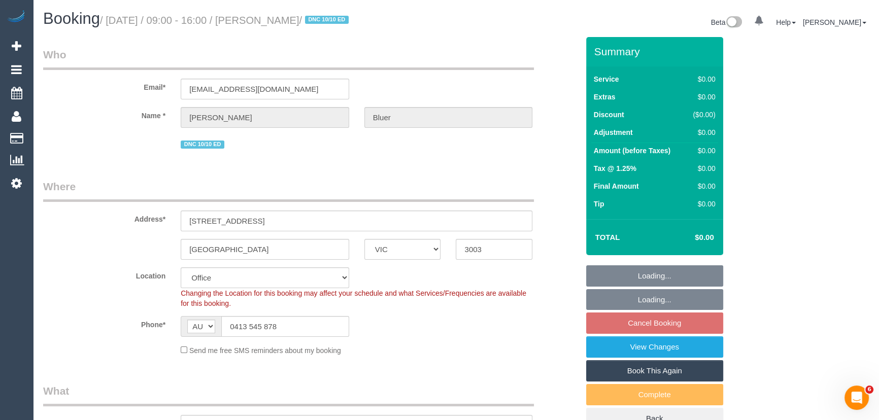
select select "number:19"
select select "number:24"
select select "number:33"
select select "number:11"
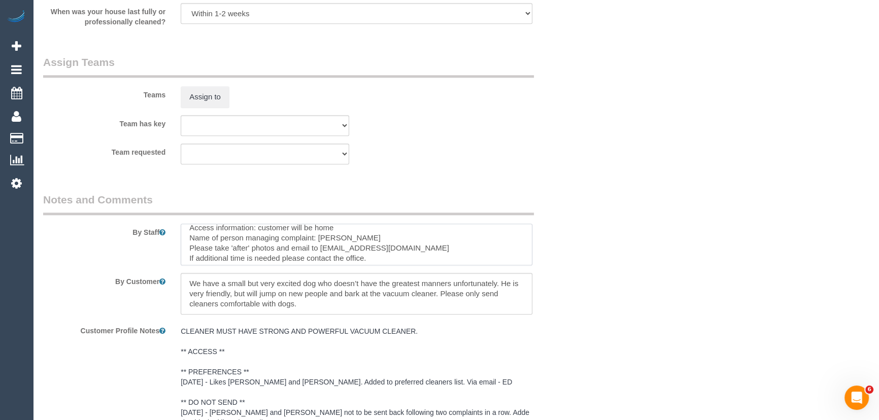
scroll to position [50, 0]
click at [532, 264] on textarea at bounding box center [357, 245] width 352 height 42
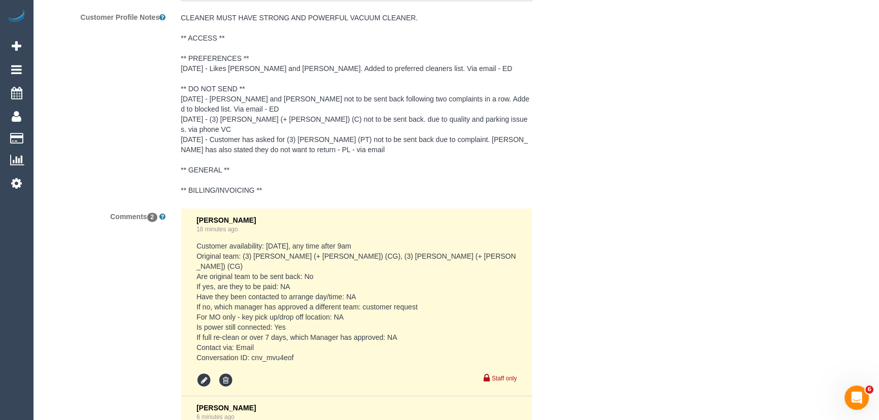
scroll to position [1754, 0]
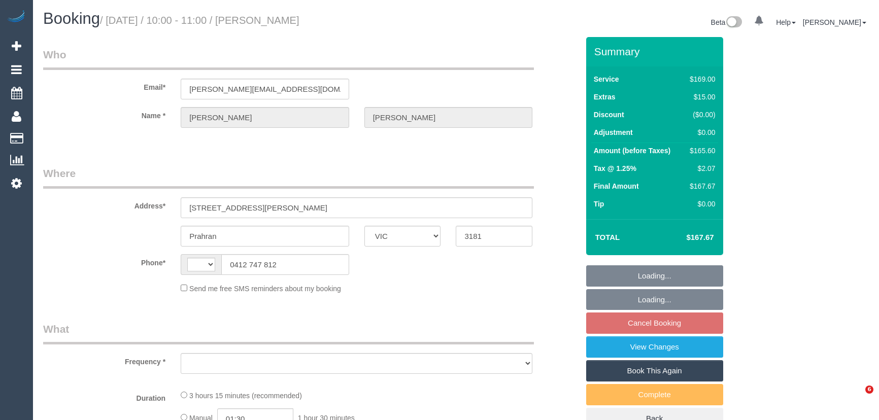
select select "VIC"
select select "string:stripe-pm_1QWqog2GScqysDRVIGukRlkV"
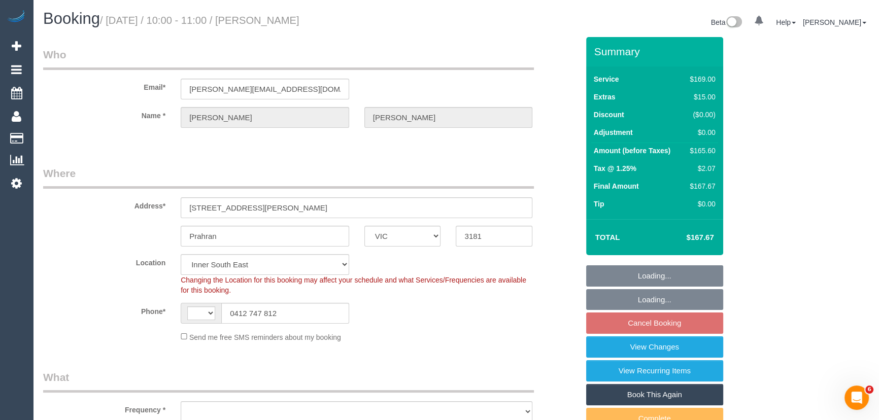
select select "string:AU"
select select "object:1446"
select select "number:28"
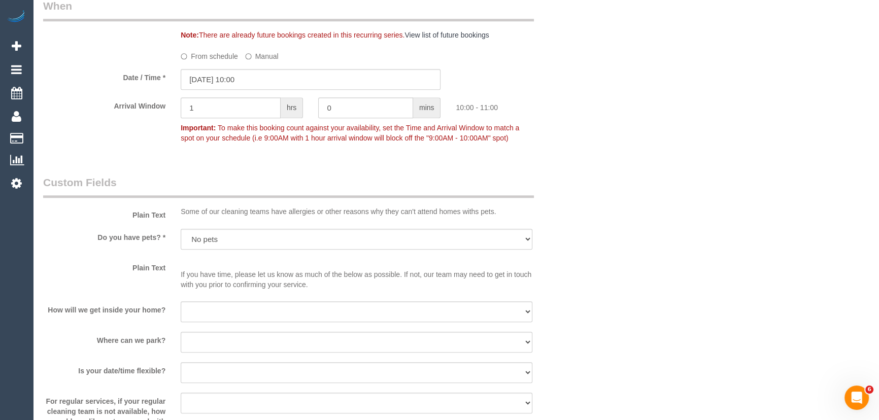
scroll to position [1132, 0]
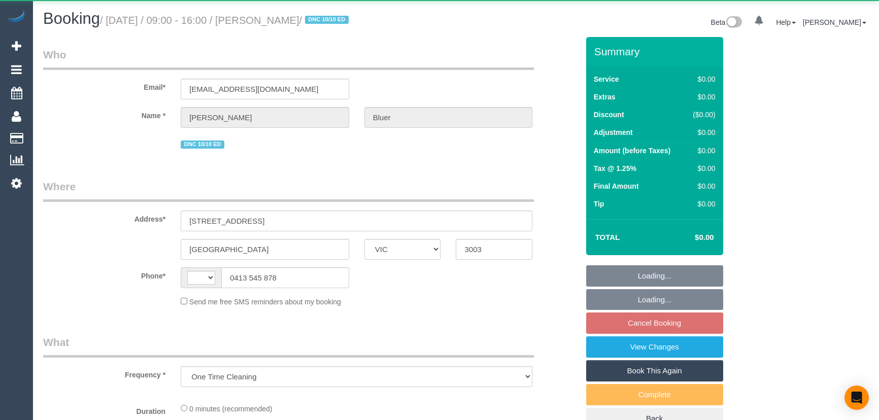
select select "VIC"
select select "string:stripe-pm_1POwZF2GScqysDRVCl8tZd1C"
select select "number:30"
select select "number:14"
select select "number:19"
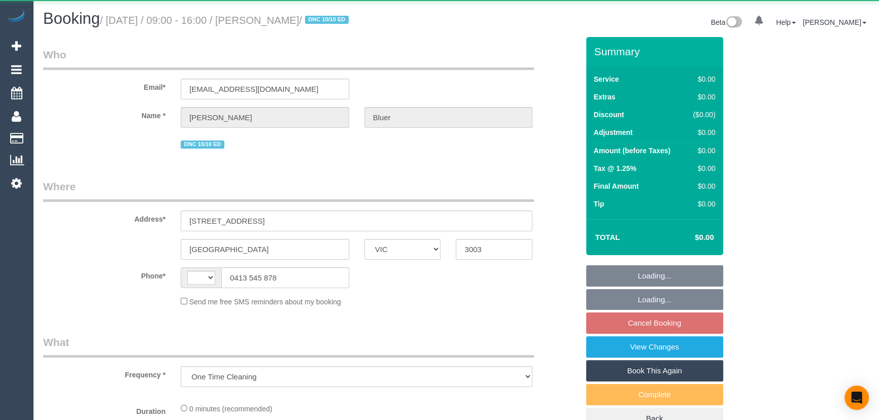
select select "number:24"
select select "number:33"
select select "number:11"
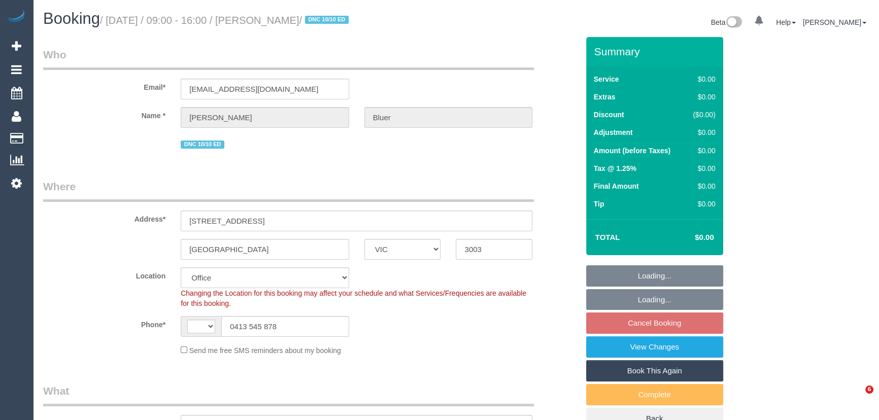
select select "object:792"
select select "string:AU"
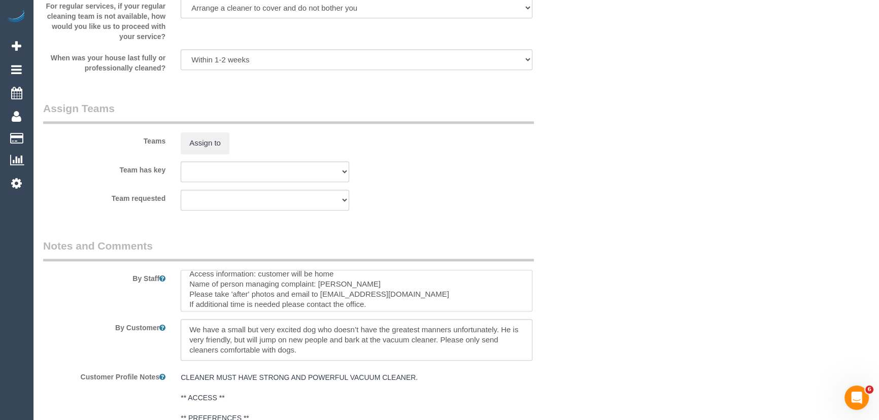
scroll to position [50, 0]
click at [532, 308] on textarea at bounding box center [357, 291] width 352 height 42
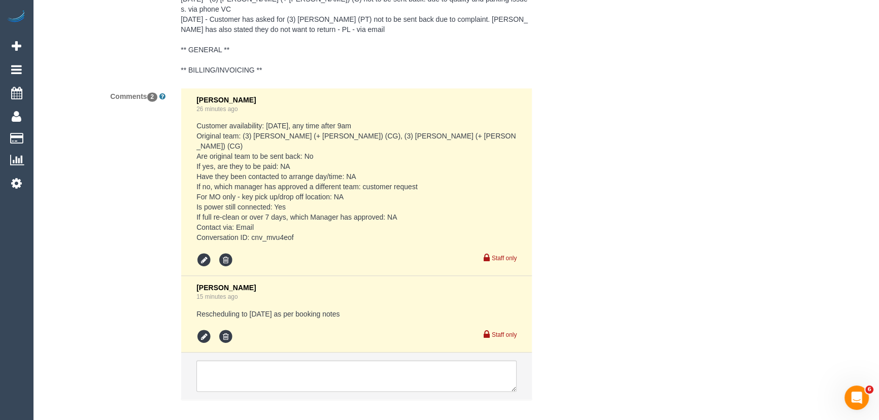
scroll to position [1898, 0]
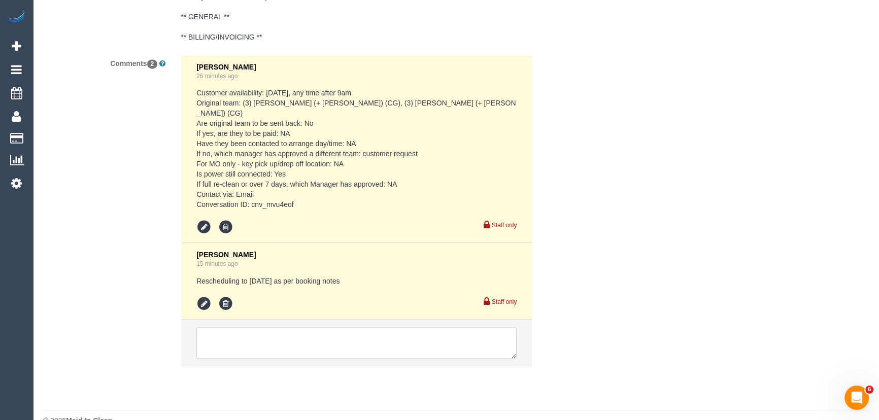
click at [284, 327] on textarea at bounding box center [356, 342] width 320 height 31
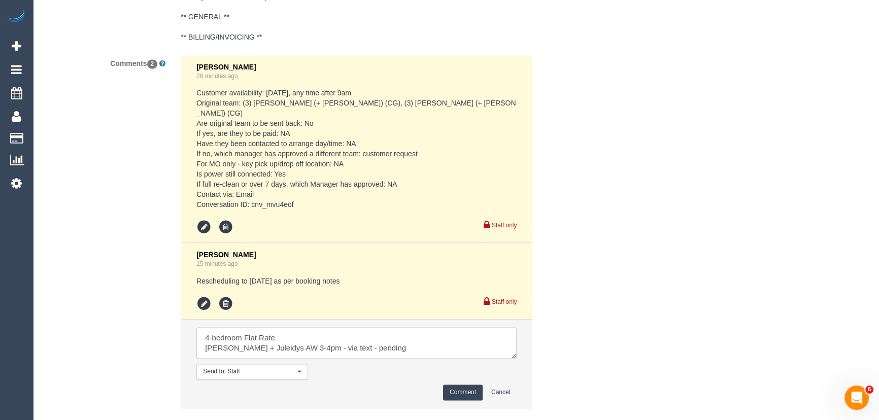
type textarea "4-bedroom Flat Rate Cris + Juleidys AW 3-4pm - via text - pending"
click at [462, 385] on button "Comment" at bounding box center [463, 393] width 40 height 16
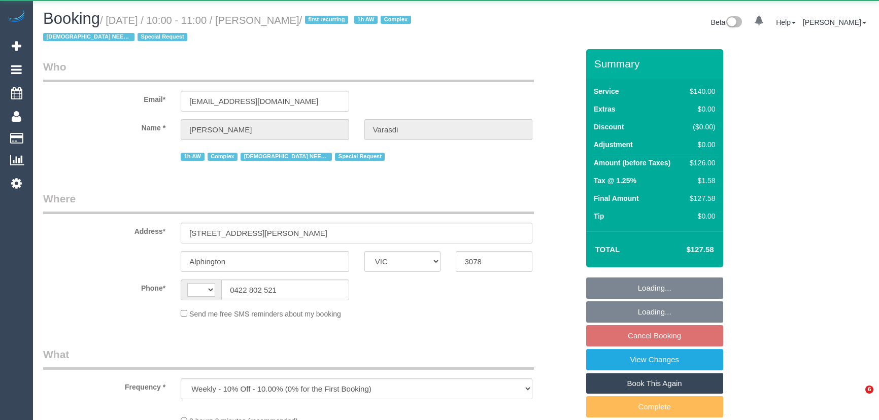
select select "VIC"
select select "string:AU"
select select "string:stripe-pm_1Nz9uZ2GScqysDRVOBu4ZANx"
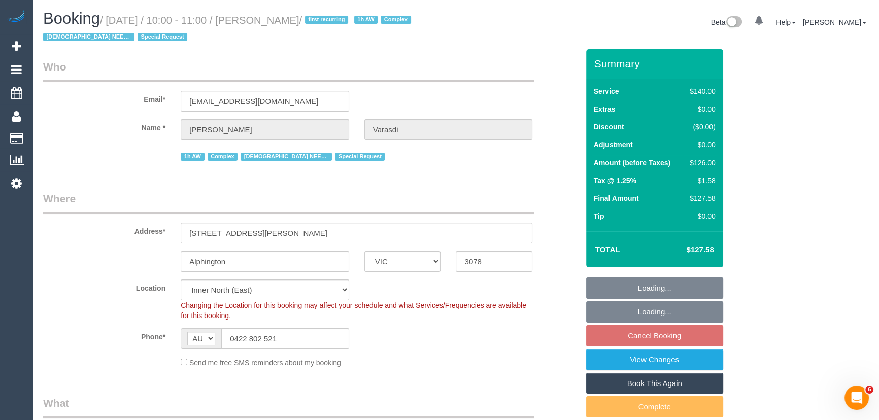
select select "object:566"
select select "number:27"
select select "number:14"
select select "number:19"
select select "number:36"
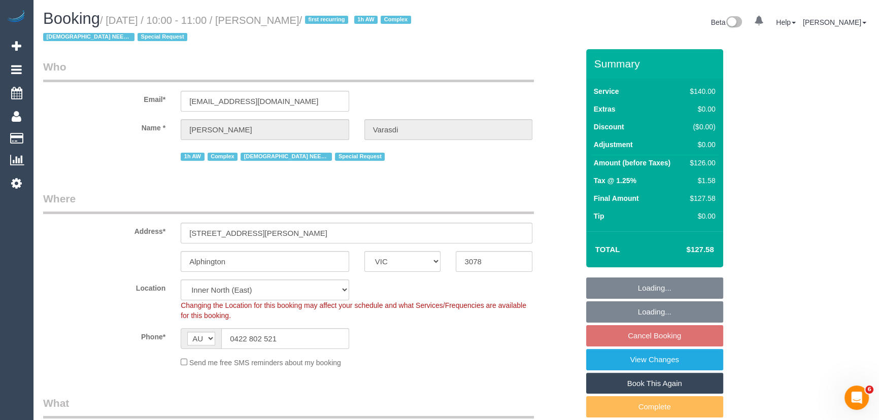
select select "number:35"
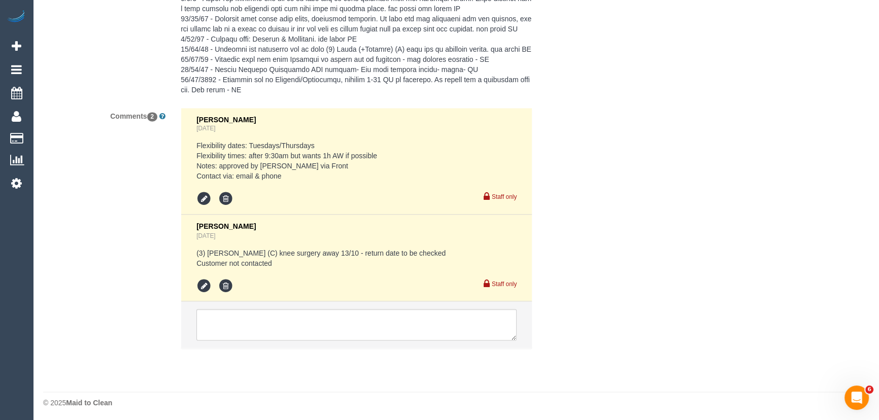
scroll to position [2183, 0]
click at [265, 323] on textarea at bounding box center [356, 322] width 320 height 31
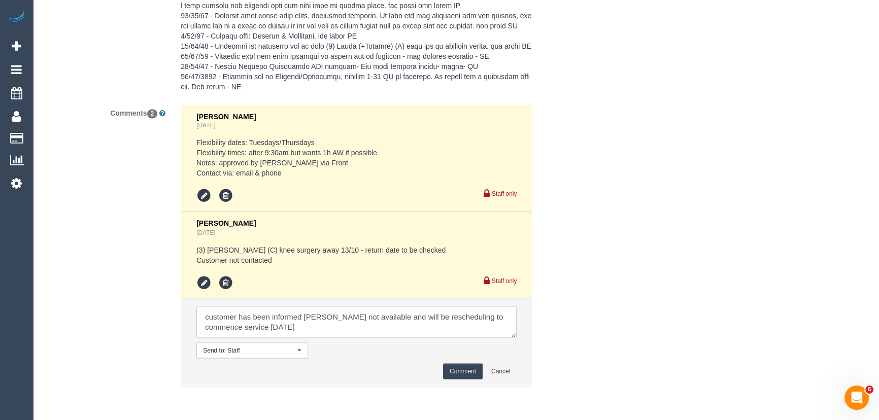
click at [301, 331] on textarea at bounding box center [356, 321] width 320 height 31
type textarea "customer has been informed Sharon not available and will be rescheduling to com…"
click at [463, 374] on button "Comment" at bounding box center [463, 372] width 40 height 16
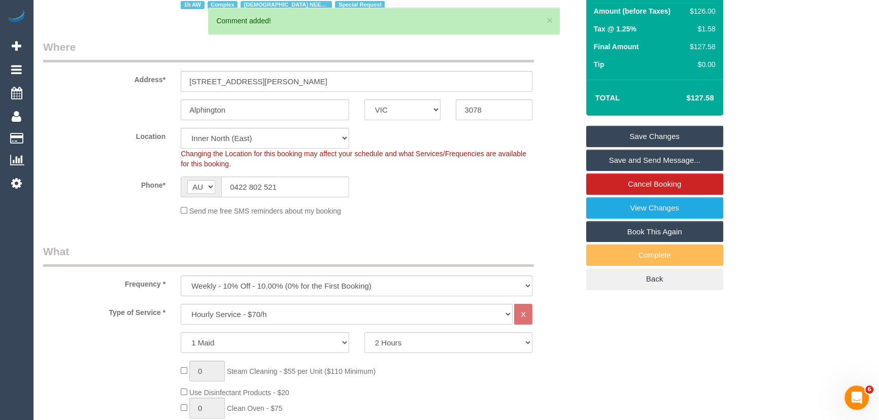
scroll to position [0, 0]
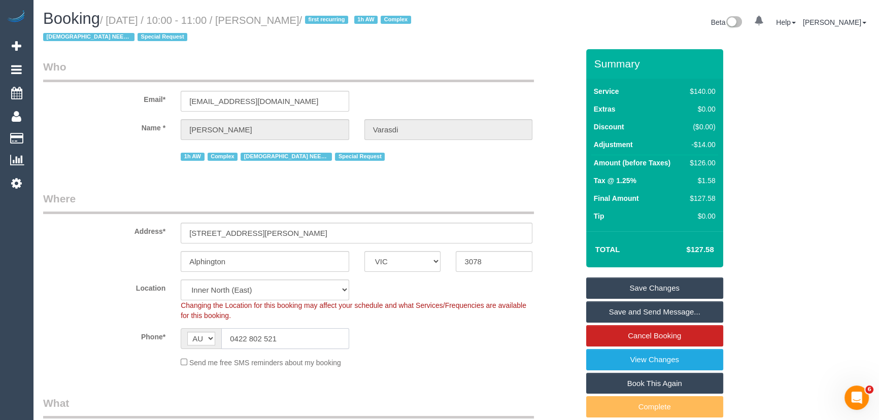
click at [289, 338] on input "0422 802 521" at bounding box center [285, 339] width 128 height 21
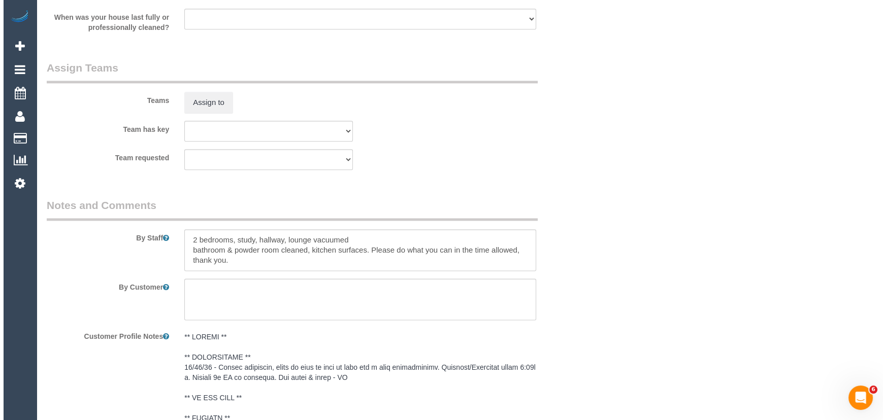
scroll to position [1385, 0]
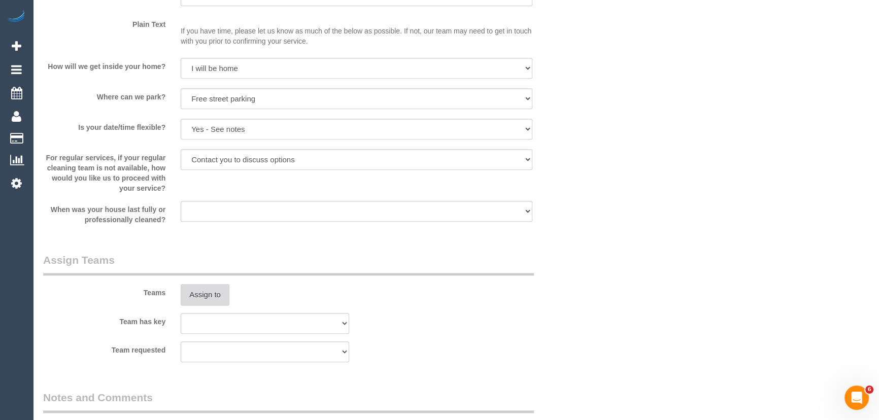
click at [218, 300] on button "Assign to" at bounding box center [205, 294] width 49 height 21
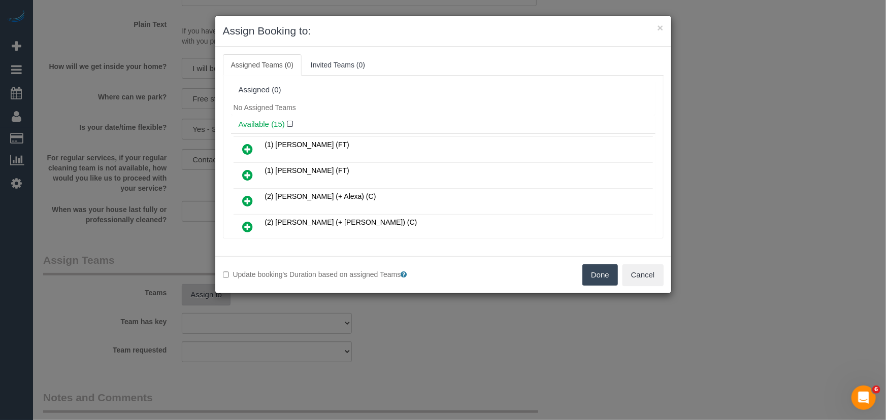
scroll to position [1281, 0]
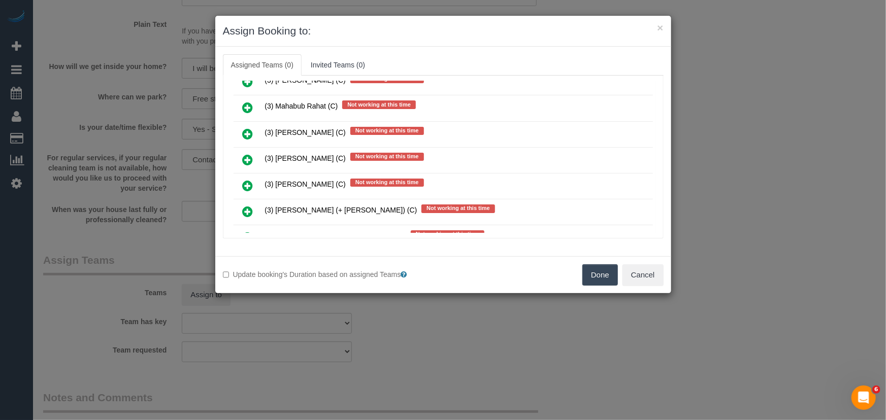
click at [248, 180] on icon at bounding box center [248, 186] width 11 height 12
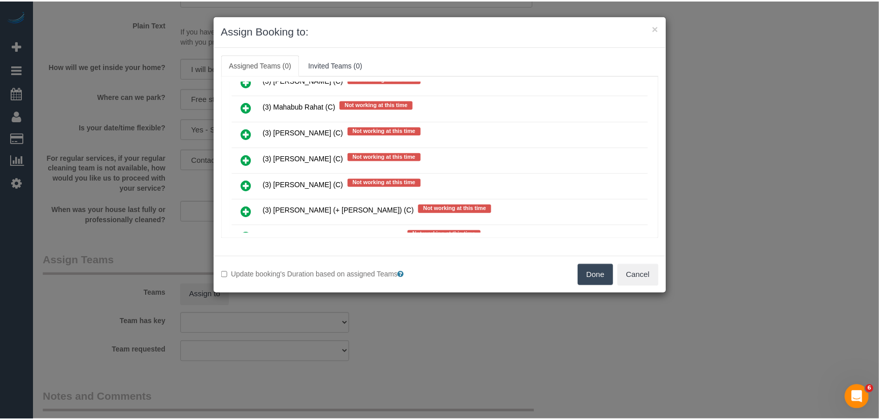
scroll to position [1305, 0]
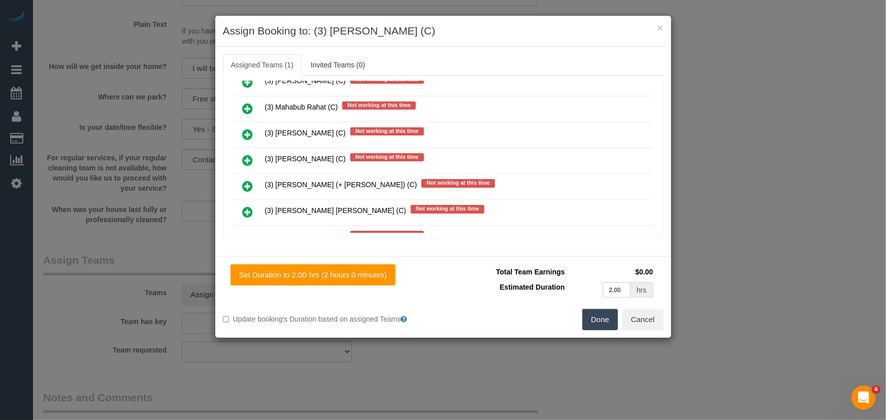
click at [590, 326] on button "Done" at bounding box center [600, 319] width 36 height 21
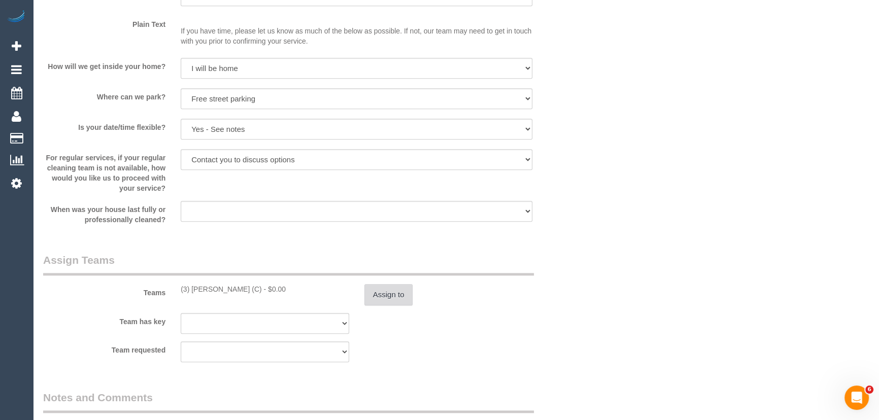
click at [400, 300] on button "Assign to" at bounding box center [389, 294] width 49 height 21
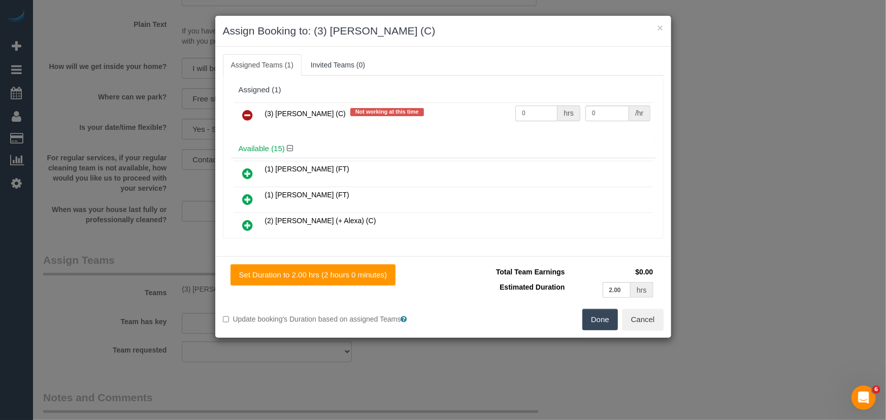
click at [543, 109] on input "0" at bounding box center [536, 114] width 42 height 16
type input "2"
type input "35"
click at [602, 325] on button "Done" at bounding box center [600, 319] width 36 height 21
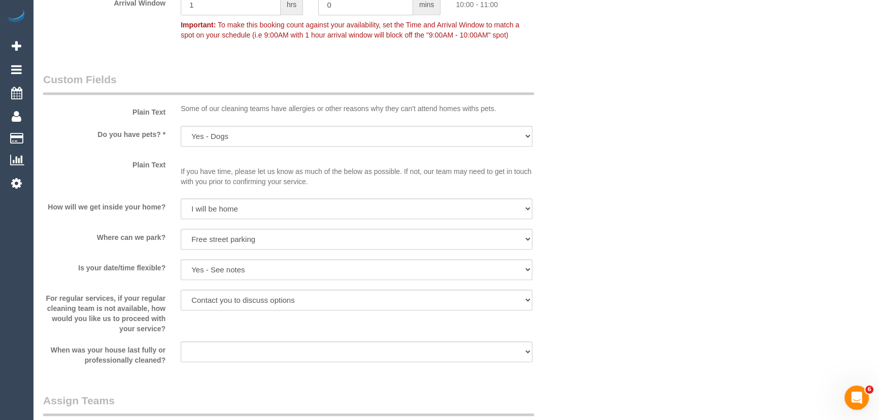
scroll to position [1107, 0]
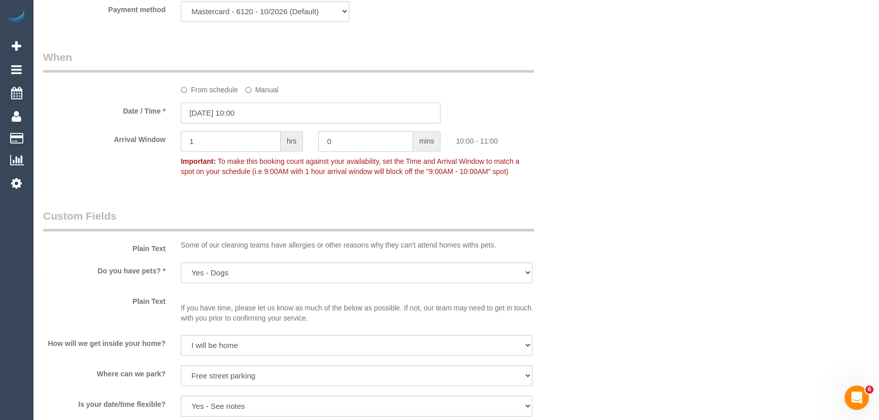
click at [269, 118] on input "14/10/2025 10:00" at bounding box center [311, 113] width 260 height 21
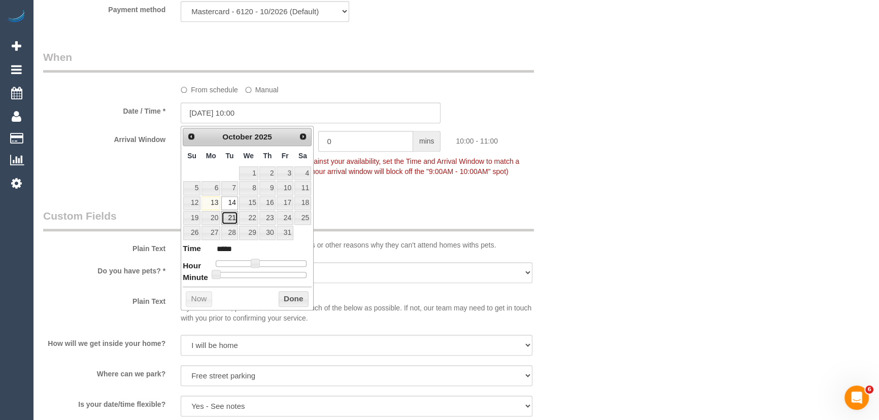
click at [233, 218] on link "21" at bounding box center [229, 218] width 16 height 14
type input "21/10/2025 10:00"
click at [609, 243] on div "Who Email* vmvarasdi@gmail.com Name * Valerie Varasdi 1h AW Complex FEMALE NEED…" at bounding box center [456, 244] width 826 height 2604
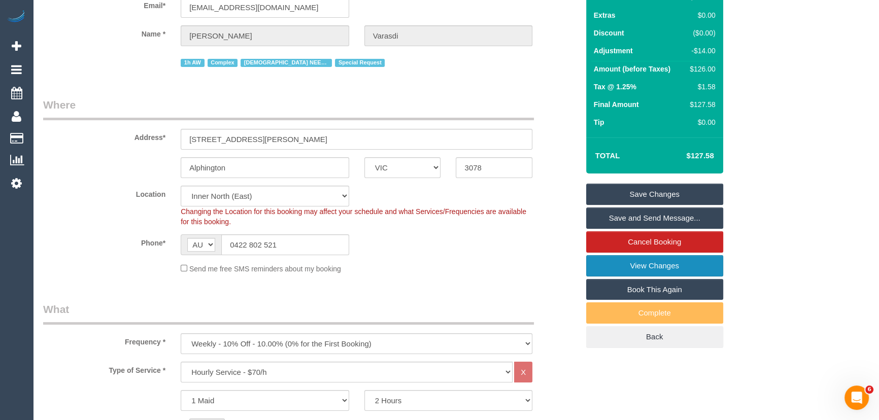
scroll to position [0, 0]
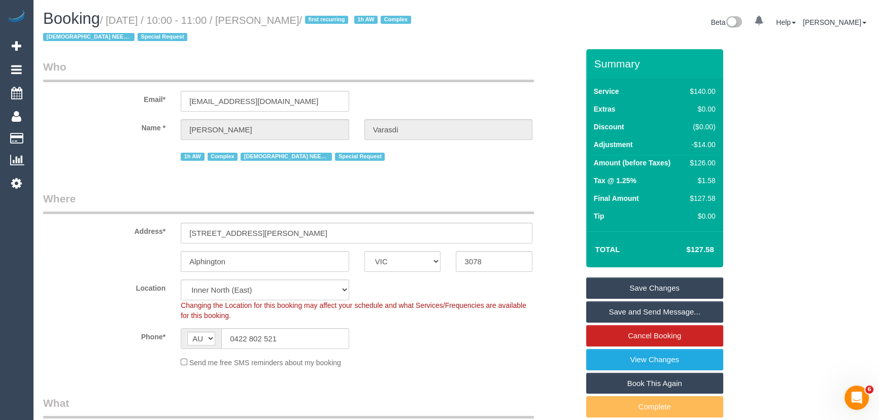
click at [660, 286] on link "Save Changes" at bounding box center [654, 288] width 137 height 21
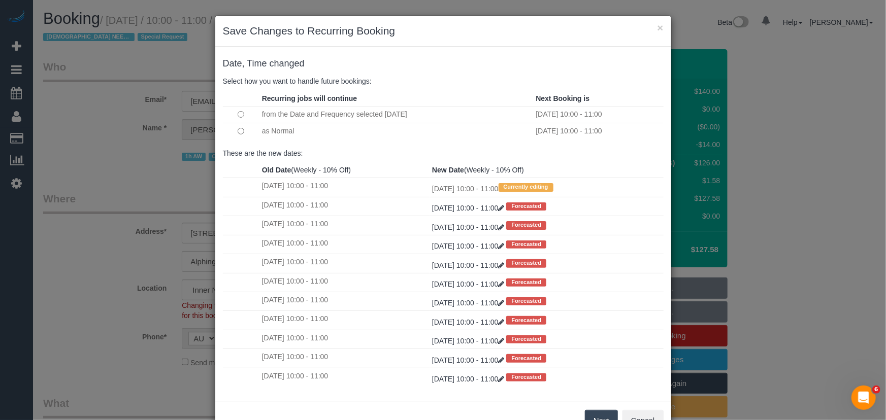
click at [594, 419] on button "Next" at bounding box center [601, 420] width 33 height 21
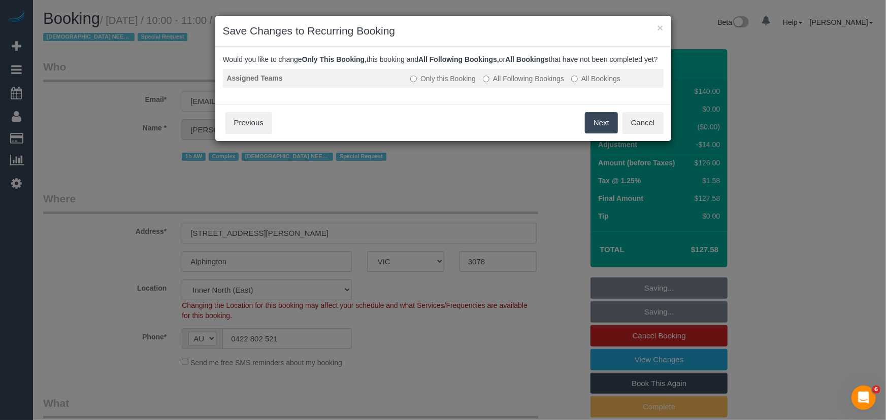
click at [521, 84] on label "All Following Bookings" at bounding box center [523, 79] width 81 height 10
click at [591, 132] on button "Save" at bounding box center [600, 122] width 35 height 21
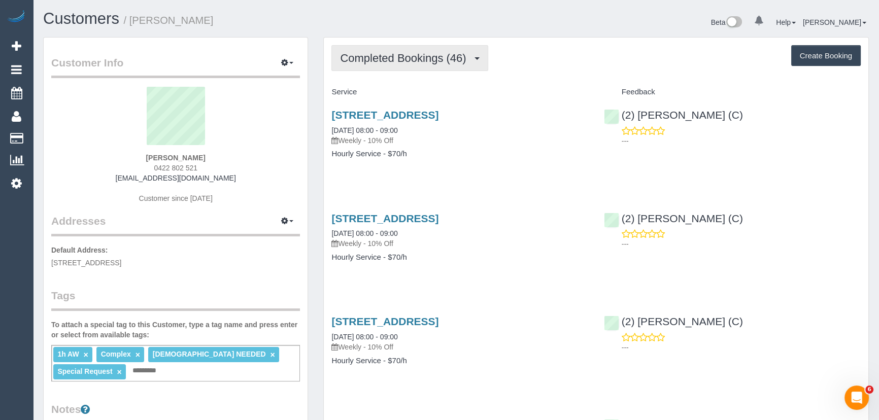
click at [431, 61] on span "Completed Bookings (46)" at bounding box center [405, 58] width 131 height 13
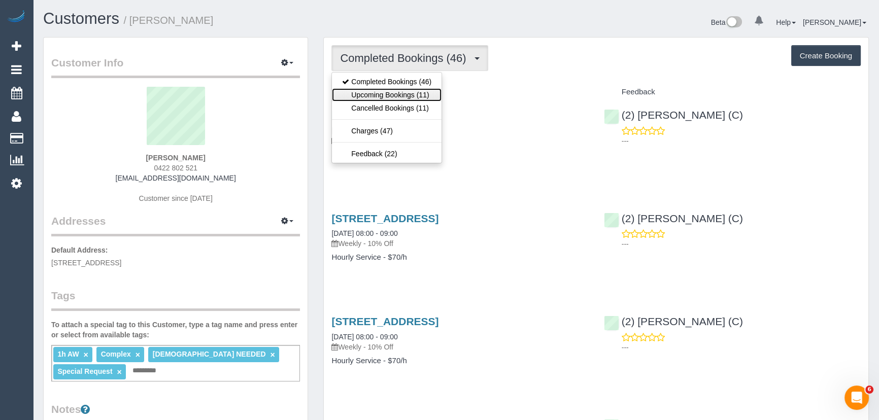
click at [429, 91] on link "Upcoming Bookings (11)" at bounding box center [387, 94] width 110 height 13
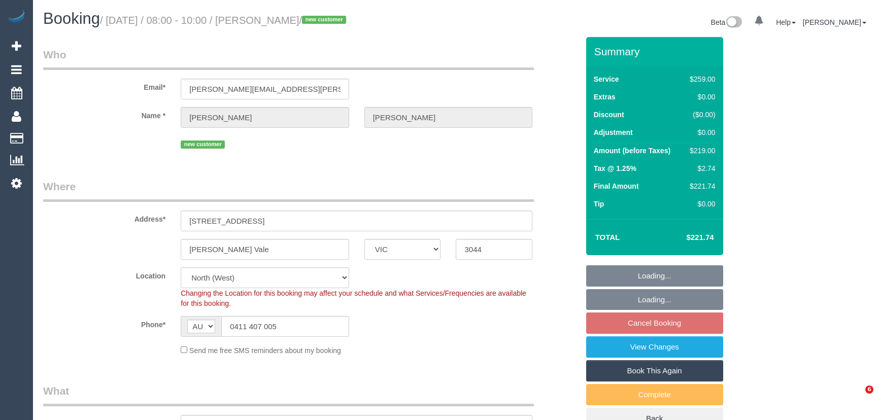
select select "VIC"
select select "number:29"
select select "number:14"
select select "number:19"
select select "number:22"
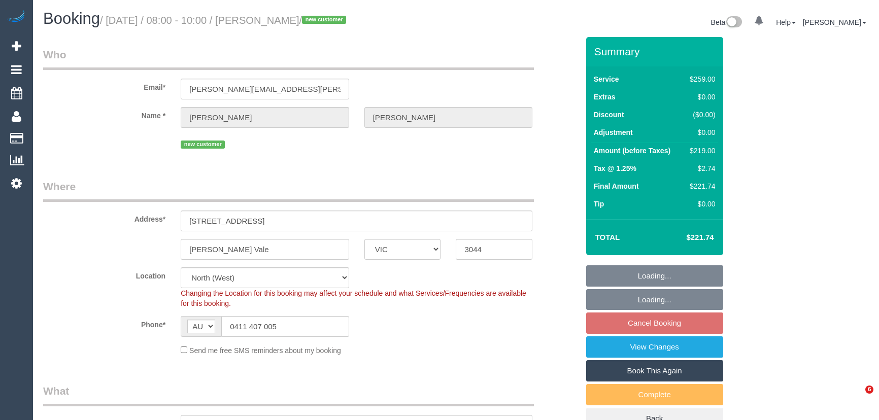
select select "number:35"
select select "number:11"
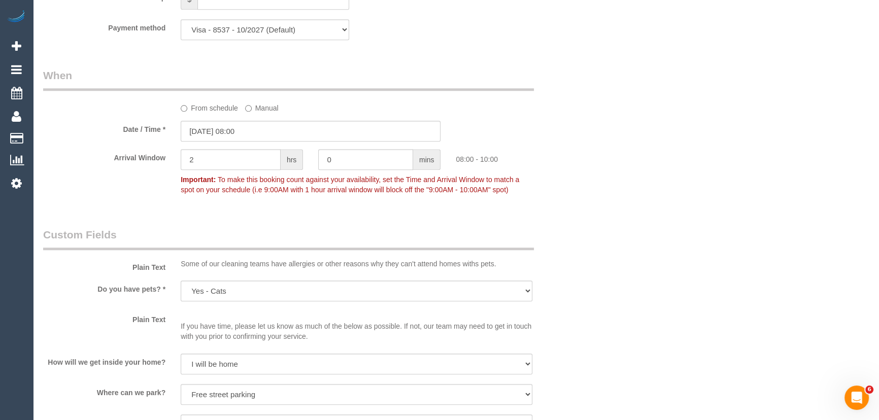
scroll to position [1068, 0]
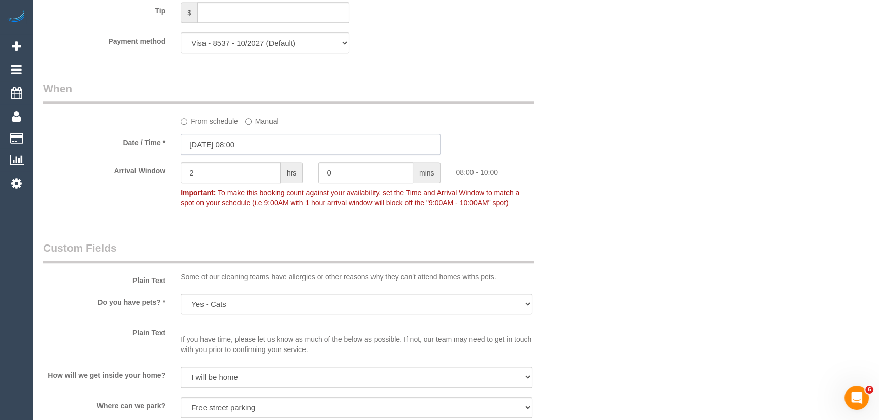
click at [277, 146] on input "[DATE] 08:00" at bounding box center [311, 144] width 260 height 21
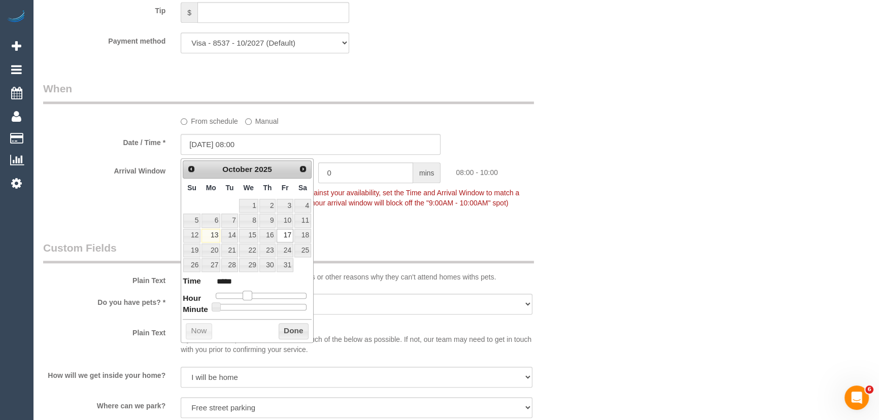
type input "[DATE] 07:00"
type input "*****"
click at [246, 294] on span at bounding box center [243, 295] width 9 height 9
click at [402, 213] on div "Arrival Window 2 hrs 0 mins 07:00 - 09:00 Important: To make this booking count…" at bounding box center [311, 187] width 551 height 50
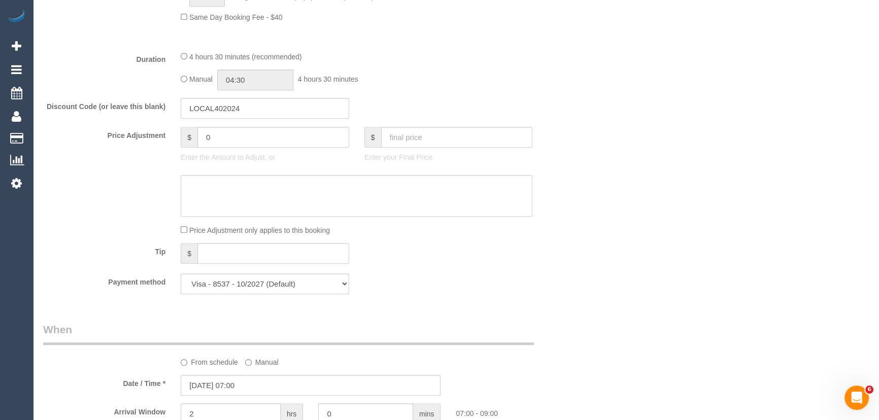
scroll to position [831, 0]
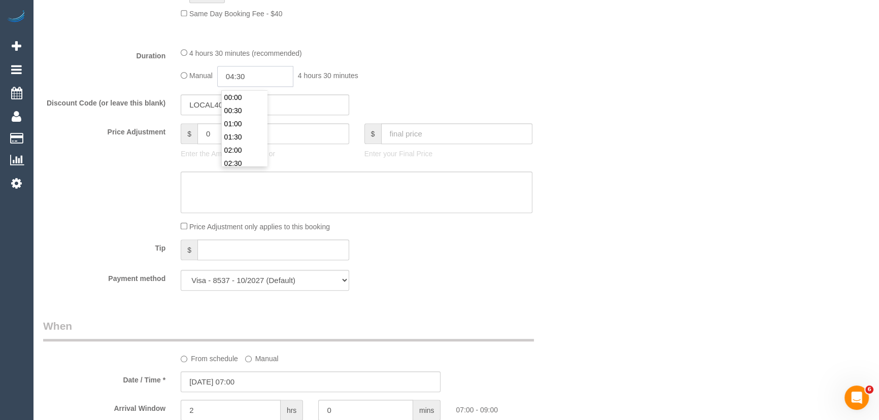
click at [264, 76] on input "04:30" at bounding box center [255, 76] width 76 height 21
type input "05:00"
drag, startPoint x: 256, startPoint y: 122, endPoint x: 340, endPoint y: 110, distance: 85.2
click at [258, 122] on li "05:00" at bounding box center [244, 123] width 45 height 13
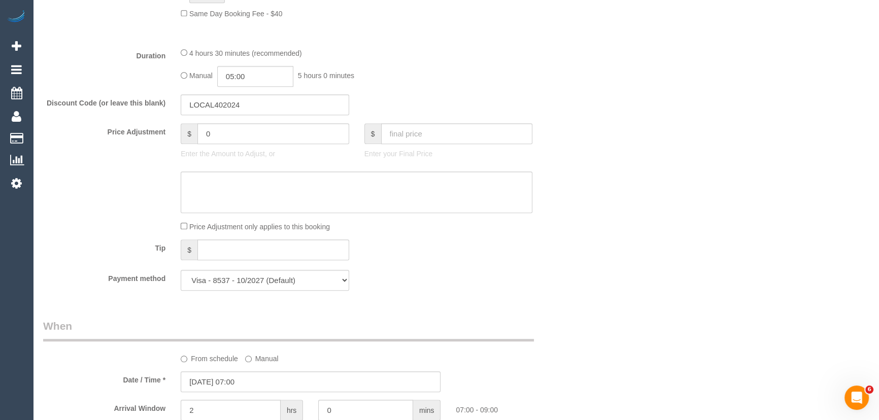
click at [420, 83] on div "Manual 05:00 5 hours 0 minutes" at bounding box center [357, 76] width 352 height 21
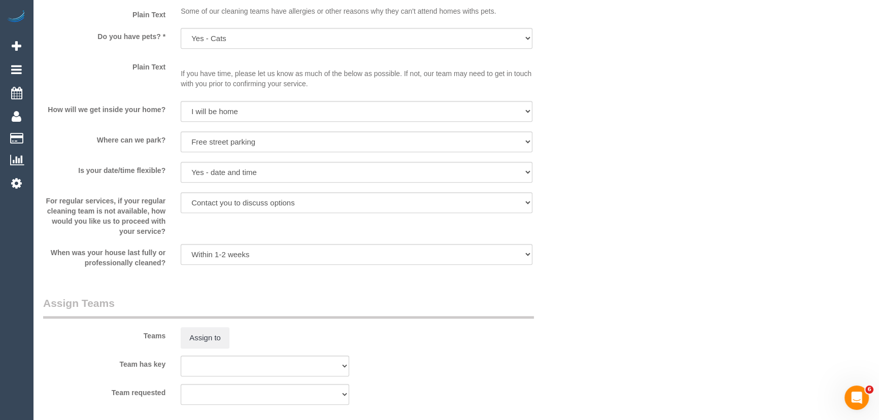
scroll to position [1431, 0]
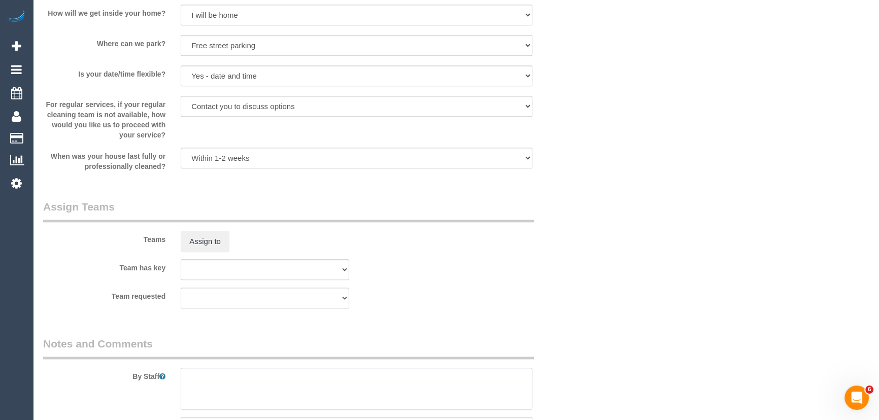
click at [213, 377] on textarea at bounding box center [357, 389] width 352 height 42
type textarea "Estimated time: 4-5 hours"
click at [195, 250] on button "Assign to" at bounding box center [205, 241] width 49 height 21
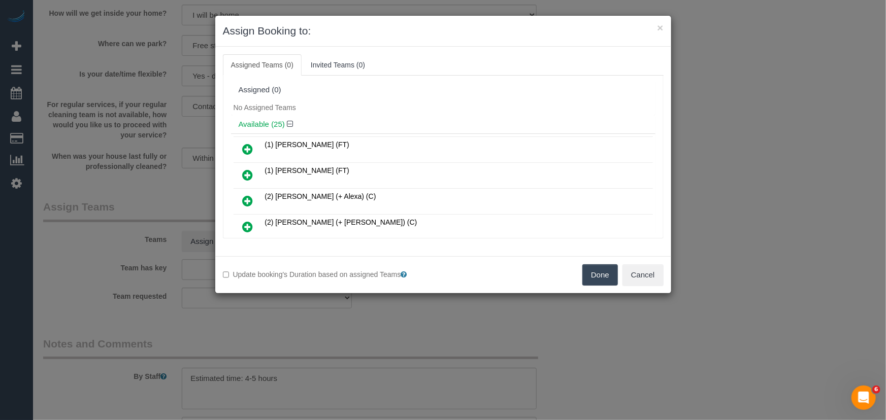
click at [248, 171] on icon at bounding box center [248, 175] width 11 height 12
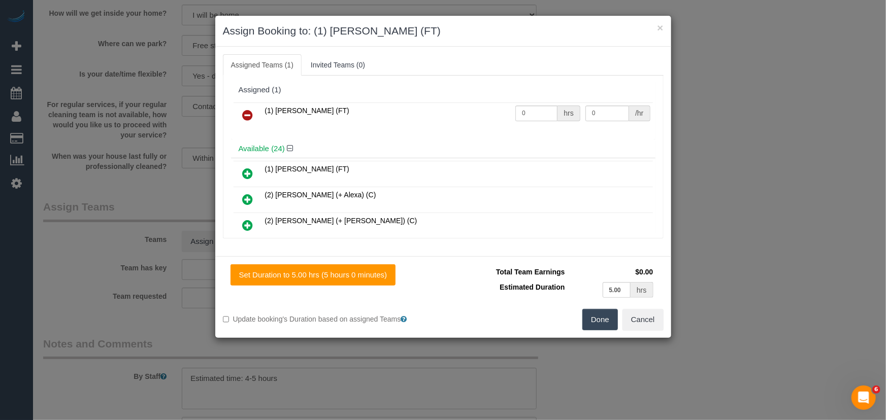
click at [596, 320] on button "Done" at bounding box center [600, 319] width 36 height 21
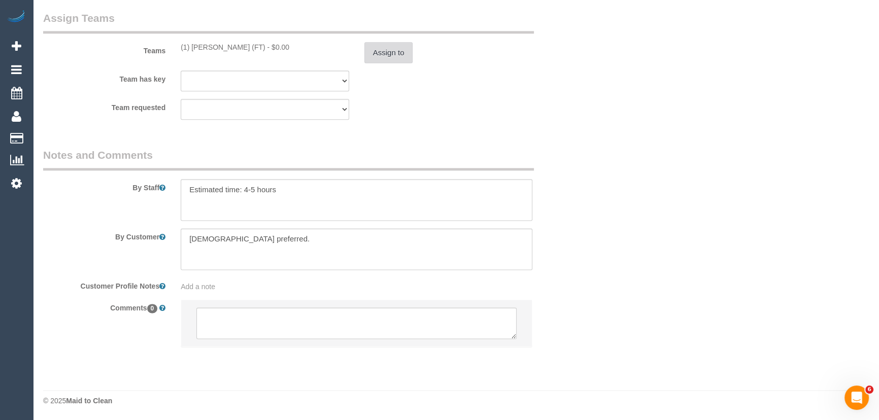
scroll to position [1622, 0]
click at [347, 320] on textarea at bounding box center [356, 322] width 320 height 31
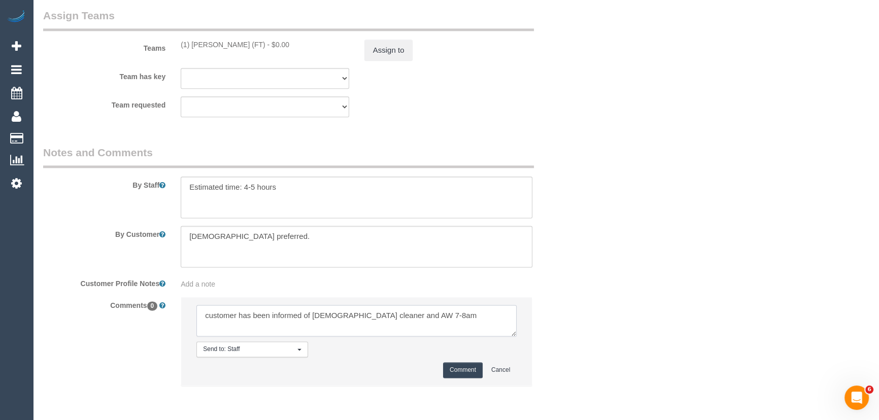
click at [429, 323] on textarea at bounding box center [356, 320] width 320 height 31
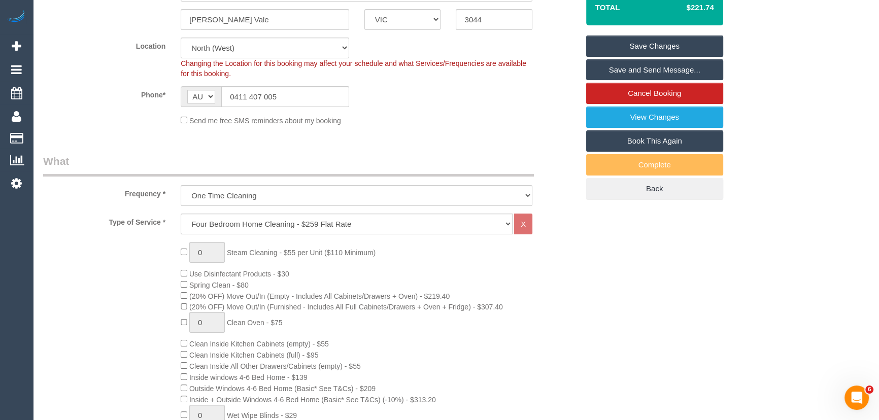
scroll to position [0, 0]
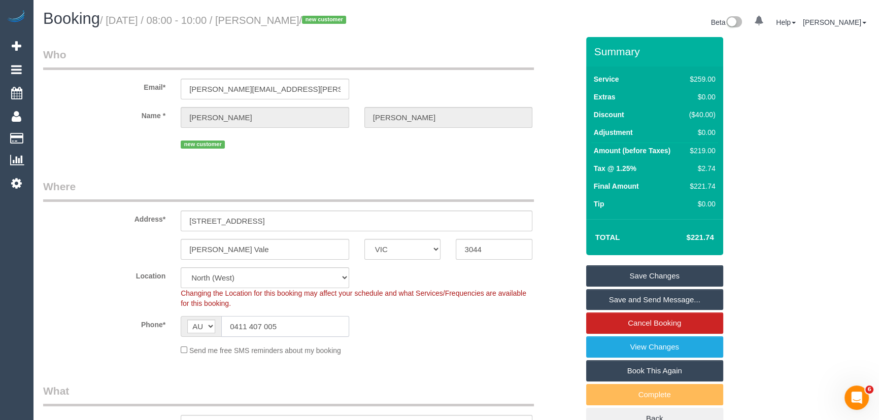
click at [277, 330] on input "0411 407 005" at bounding box center [285, 326] width 128 height 21
click at [278, 330] on input "0411 407 005" at bounding box center [285, 326] width 128 height 21
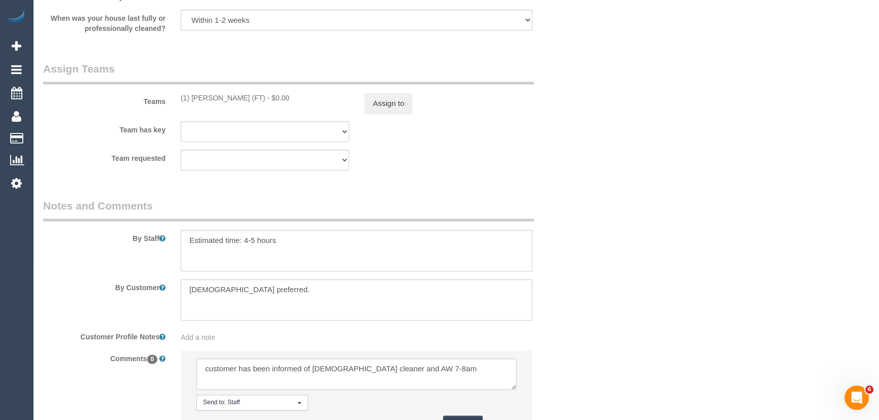
scroll to position [1664, 0]
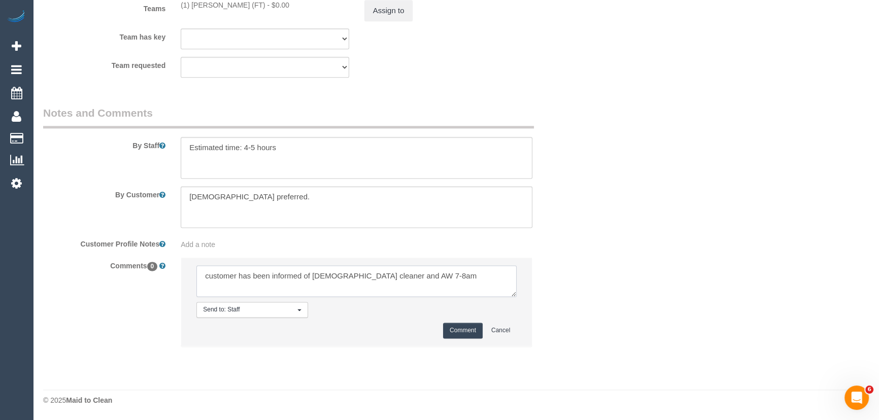
click at [426, 280] on textarea at bounding box center [356, 281] width 320 height 31
type textarea "customer has been informed of [DEMOGRAPHIC_DATA] cleaner and AW 7-8am - via ema…"
click at [473, 338] on button "Comment" at bounding box center [463, 331] width 40 height 16
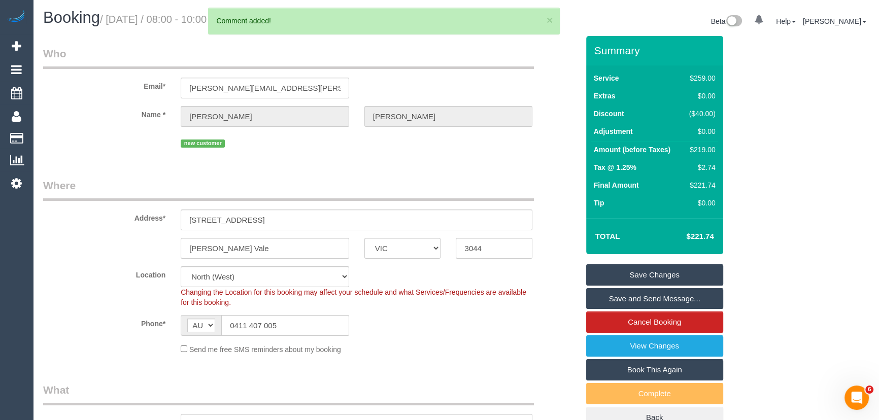
scroll to position [0, 0]
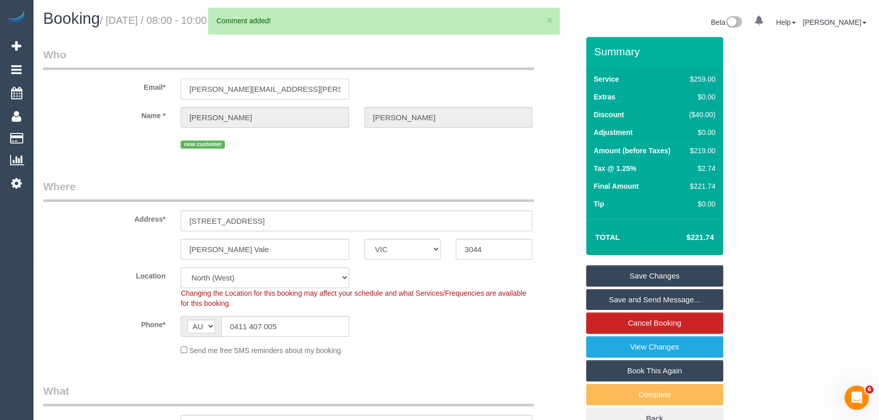
click at [315, 91] on input "kristen.stribley@gmail.com" at bounding box center [265, 89] width 169 height 21
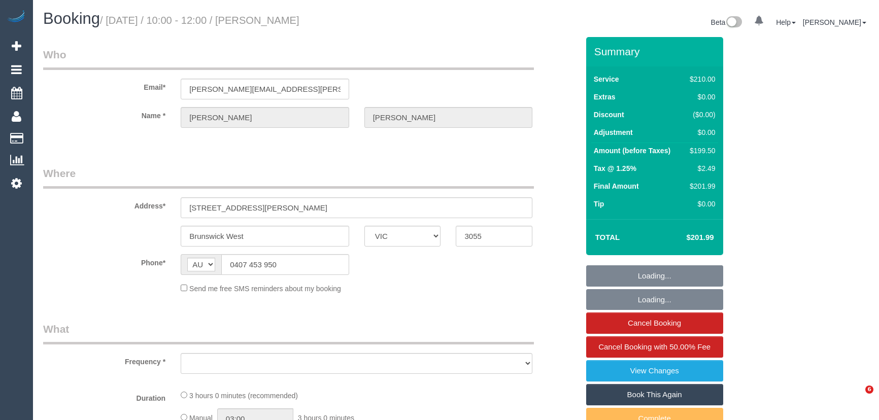
select select "VIC"
select select "180"
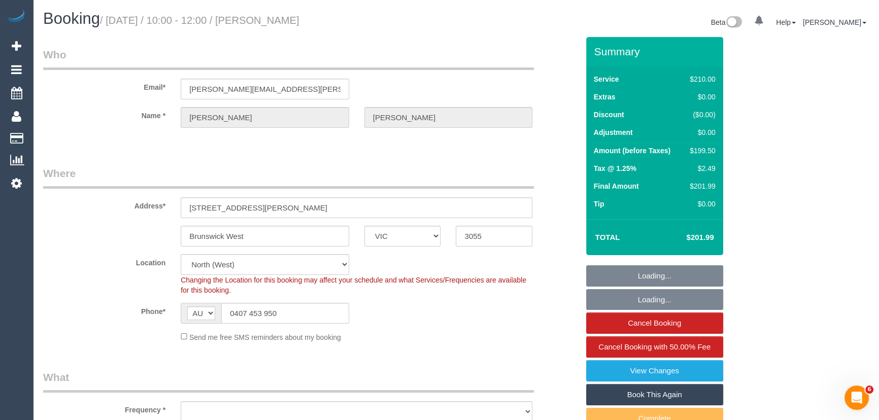
select select "object:710"
select select "string:stripe-pm_1SAg7I2GScqysDRVL2gMQiVb"
select select "number:27"
select select "number:15"
select select "number:19"
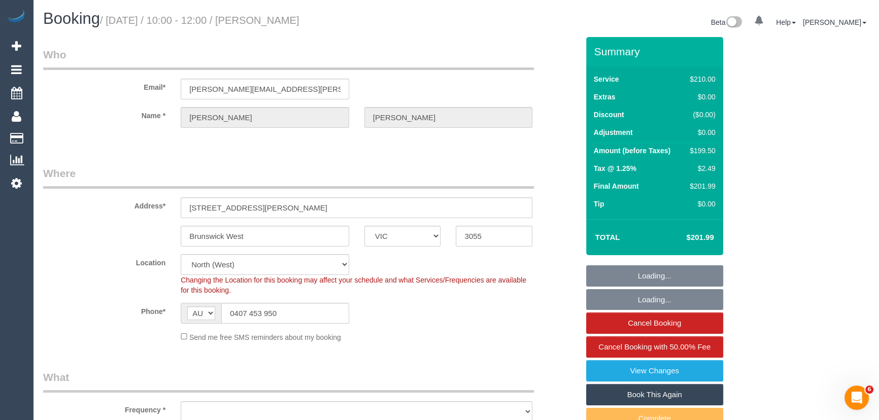
select select "number:24"
select select "number:33"
select select "number:11"
select select "object:861"
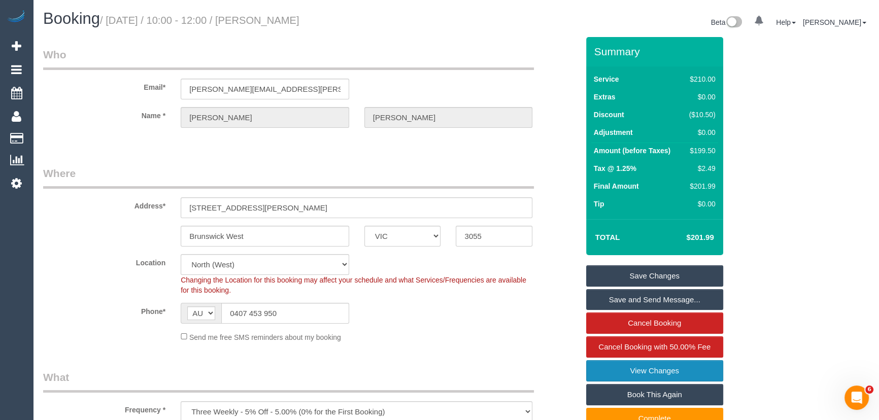
click at [646, 369] on link "View Changes" at bounding box center [654, 370] width 137 height 21
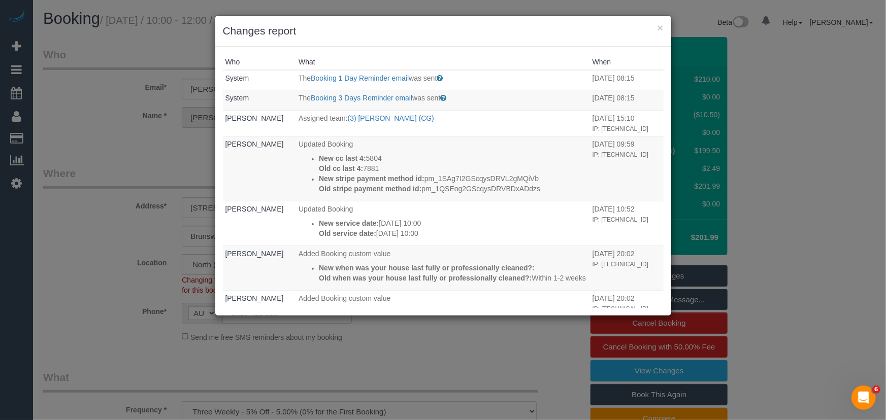
click at [506, 372] on div "× Changes report Who What When System The Booking 1 Day Reminder email was sent…" at bounding box center [443, 210] width 886 height 420
click at [92, 128] on div "× Changes report Who What When System The Booking 1 Day Reminder email was sent…" at bounding box center [443, 210] width 886 height 420
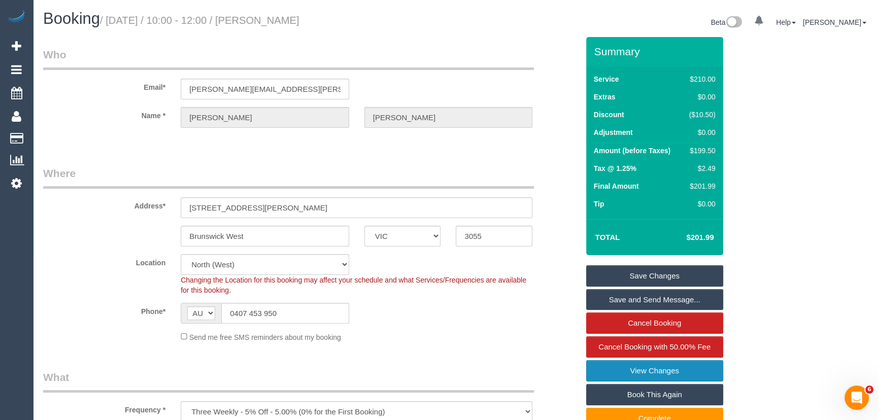
click at [607, 374] on link "View Changes" at bounding box center [654, 370] width 137 height 21
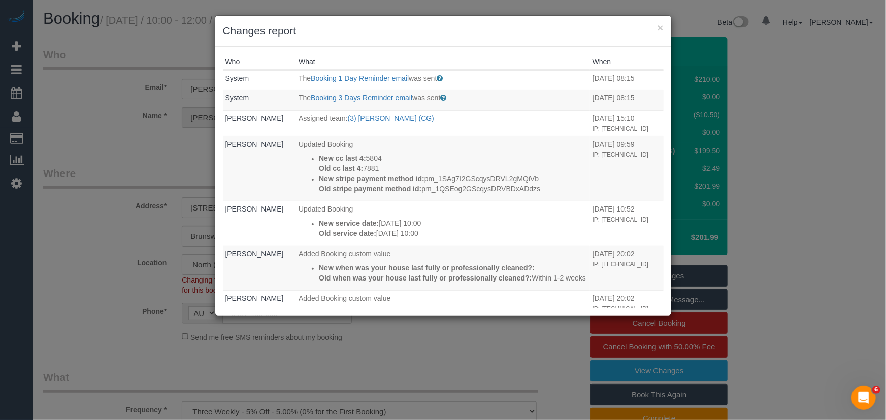
click at [99, 116] on div "× Changes report Who What When System The Booking 1 Day Reminder email was sent…" at bounding box center [443, 210] width 886 height 420
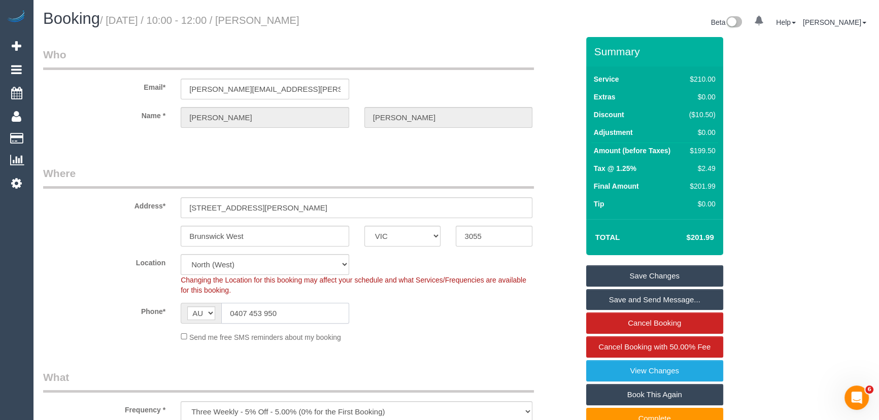
click at [297, 315] on input "0407 453 950" at bounding box center [285, 313] width 128 height 21
click at [298, 315] on input "0407 453 950" at bounding box center [285, 313] width 128 height 21
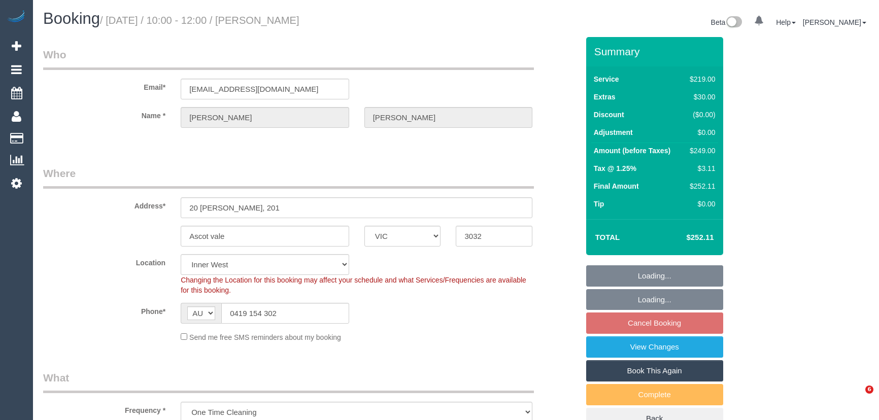
select select "VIC"
select select "string:stripe-pm_1SF2cN2GScqysDRVVSSEdJPA"
select select "number:28"
select select "number:14"
select select "number:19"
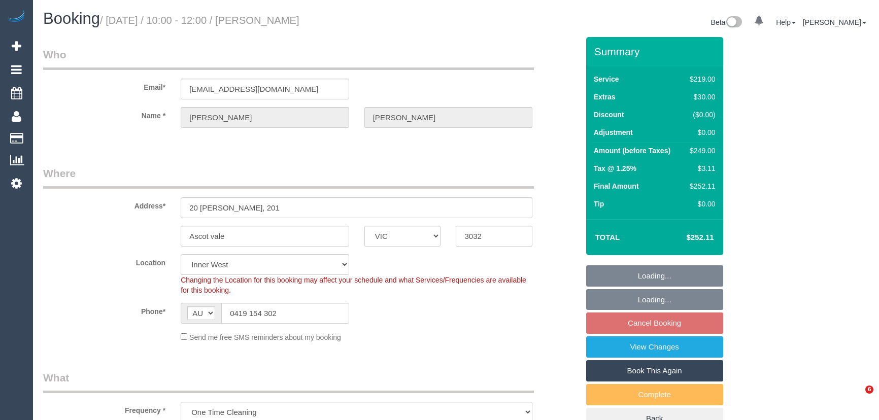
select select "number:25"
select select "number:34"
select select "number:26"
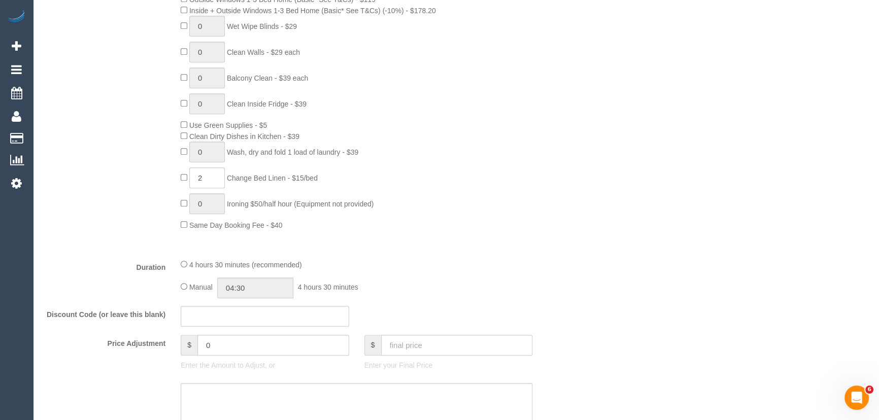
scroll to position [692, 0]
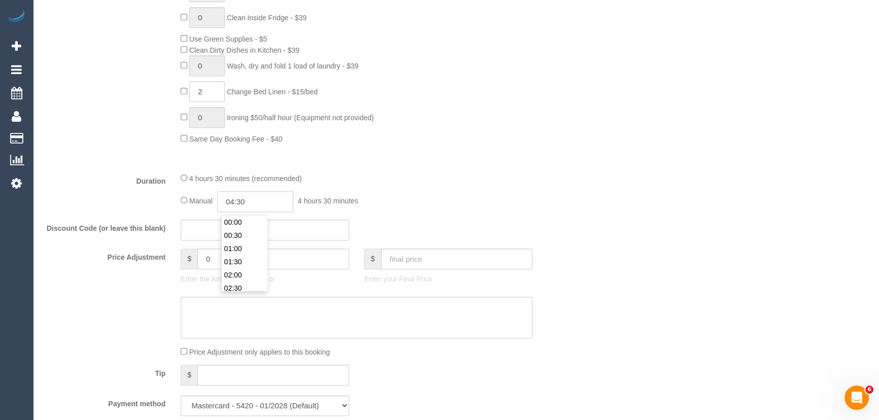
click at [265, 210] on input "04:30" at bounding box center [255, 201] width 76 height 21
type input "02:30"
click at [249, 238] on li "02:30" at bounding box center [244, 238] width 45 height 13
click at [513, 192] on div "4 hours 30 minutes (recommended) Manual 02:30 2 hours 30 minutes" at bounding box center [356, 193] width 367 height 40
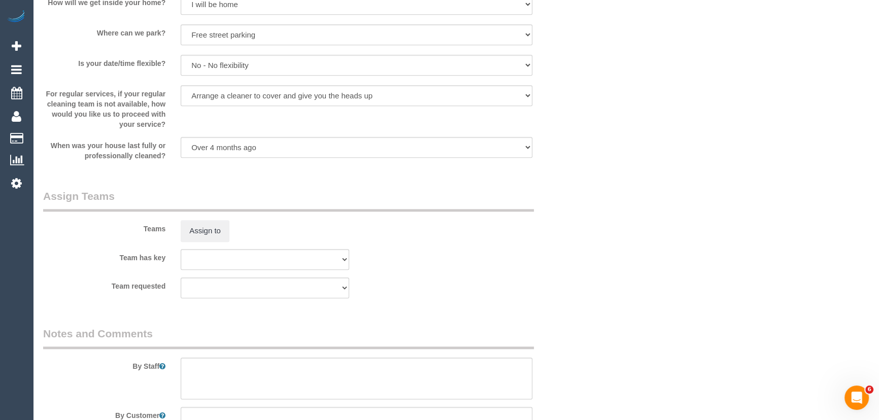
scroll to position [1431, 0]
click at [209, 366] on textarea at bounding box center [357, 376] width 352 height 42
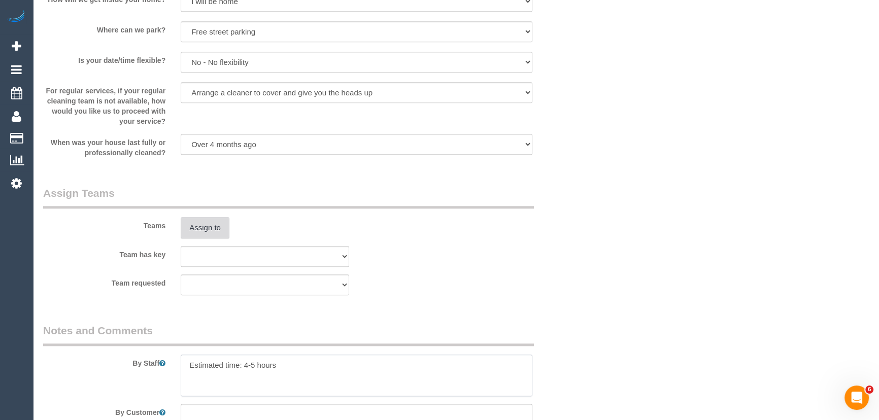
type textarea "Estimated time: 4-5 hours"
click at [218, 235] on button "Assign to" at bounding box center [205, 227] width 49 height 21
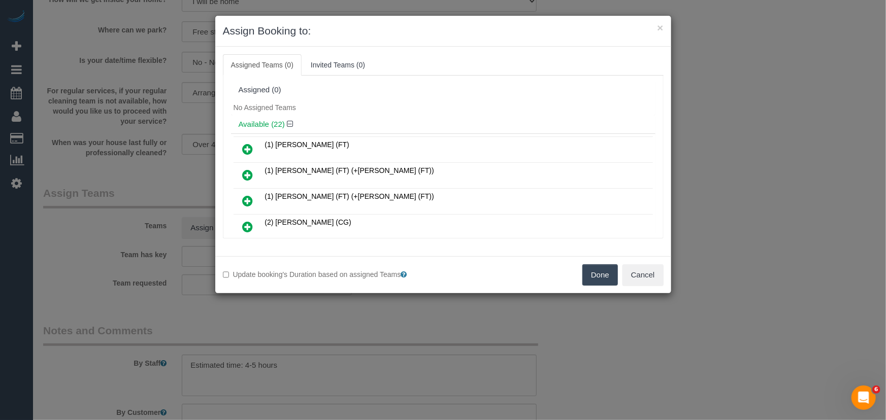
click at [251, 169] on icon at bounding box center [248, 175] width 11 height 12
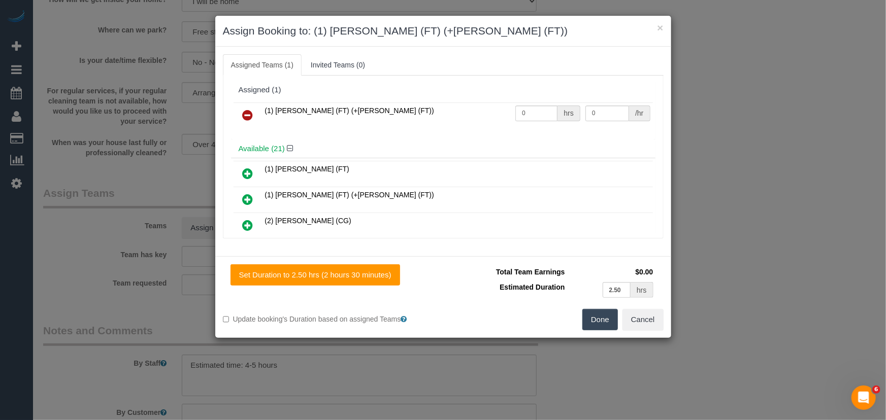
click at [247, 193] on icon at bounding box center [248, 199] width 11 height 12
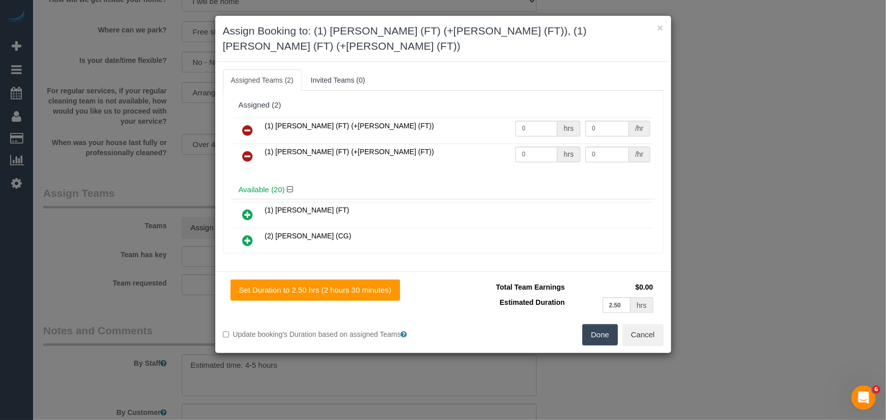
click at [584, 324] on button "Done" at bounding box center [600, 334] width 36 height 21
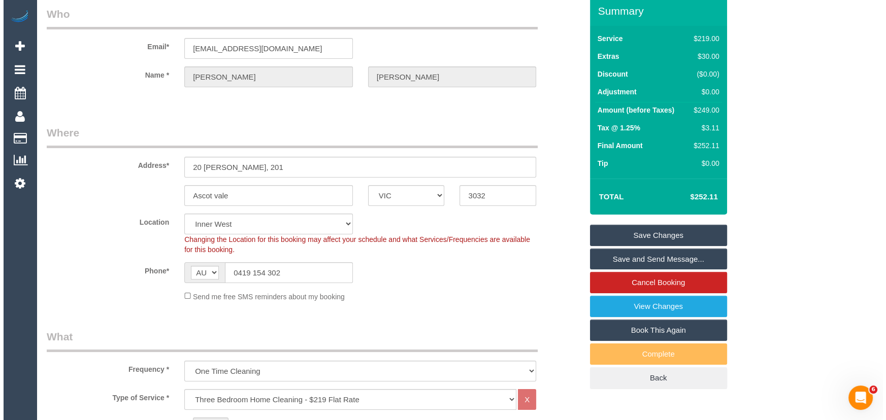
scroll to position [0, 0]
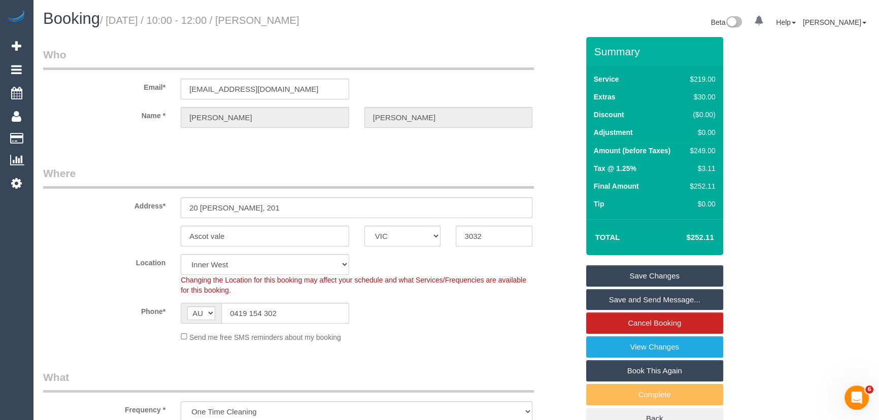
click at [276, 22] on small "/ October 17, 2025 / 10:00 - 12:00 / Shane Joyce" at bounding box center [200, 20] width 200 height 11
drag, startPoint x: 245, startPoint y: 36, endPoint x: 289, endPoint y: 31, distance: 45.0
click at [287, 23] on small "/ October 17, 2025 / 10:00 - 12:00 / Shane Joyce" at bounding box center [200, 20] width 200 height 11
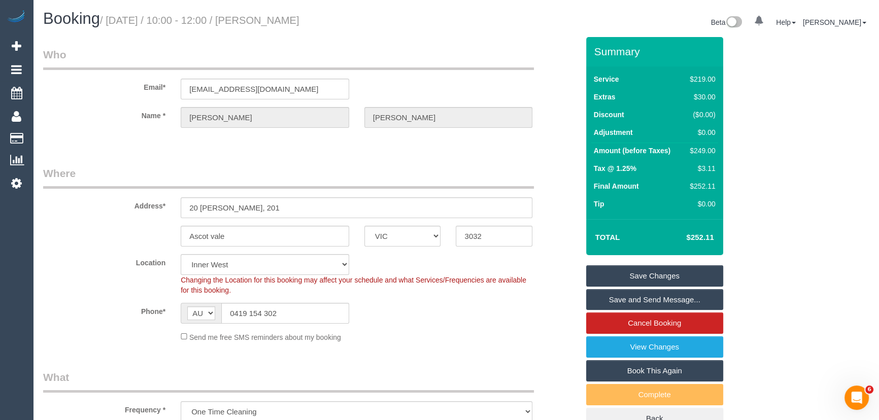
click at [287, 23] on small "/ October 17, 2025 / 10:00 - 12:00 / Shane Joyce" at bounding box center [200, 20] width 200 height 11
copy small "Shane Joyce"
click at [630, 297] on link "Save and Send Message..." at bounding box center [654, 299] width 137 height 21
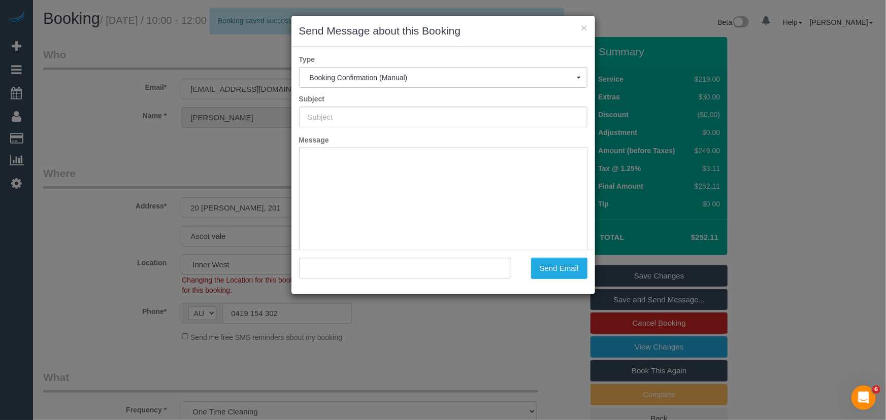
type input "Booking Confirmed"
type input ""Shane Joyce" <sdjoyce@bigpond.net.au>"
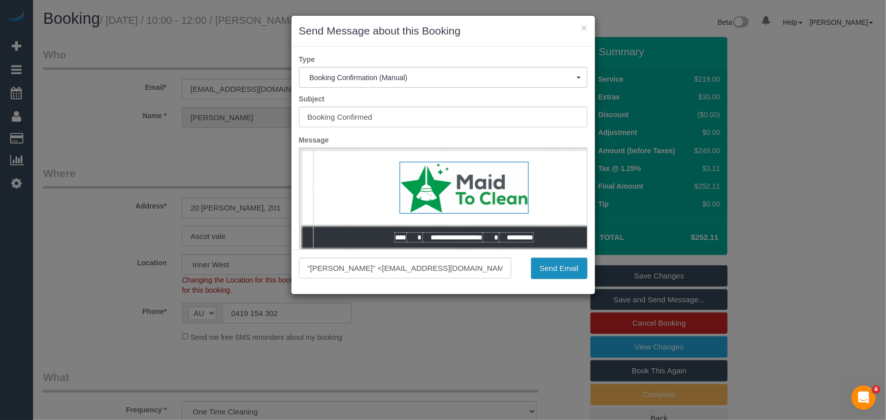
click at [553, 270] on button "Send Email" at bounding box center [559, 268] width 56 height 21
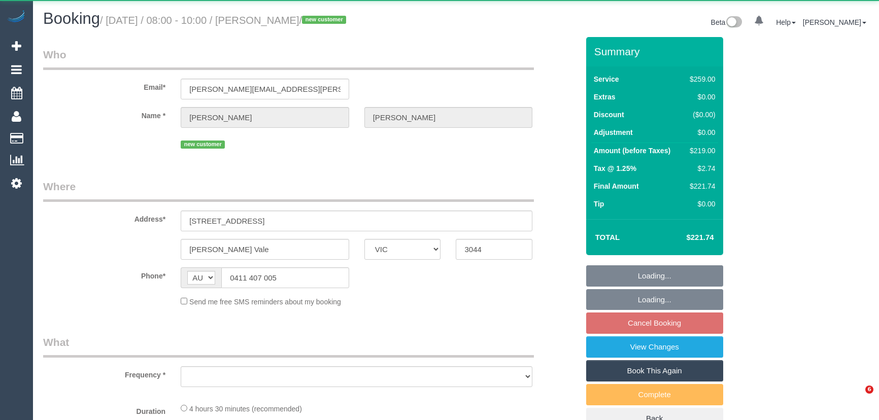
select select "VIC"
select select "object:552"
select select "string:stripe-pm_1SGSTp2GScqysDRViKHp1435"
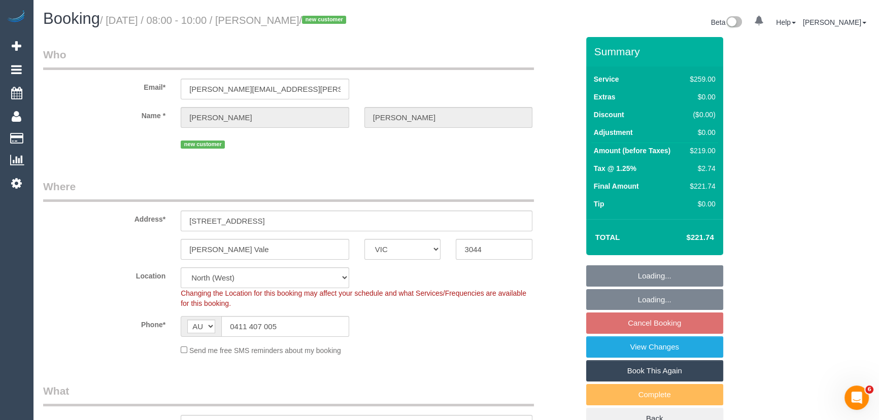
select select "object:821"
select select "number:29"
select select "number:14"
select select "number:19"
select select "number:22"
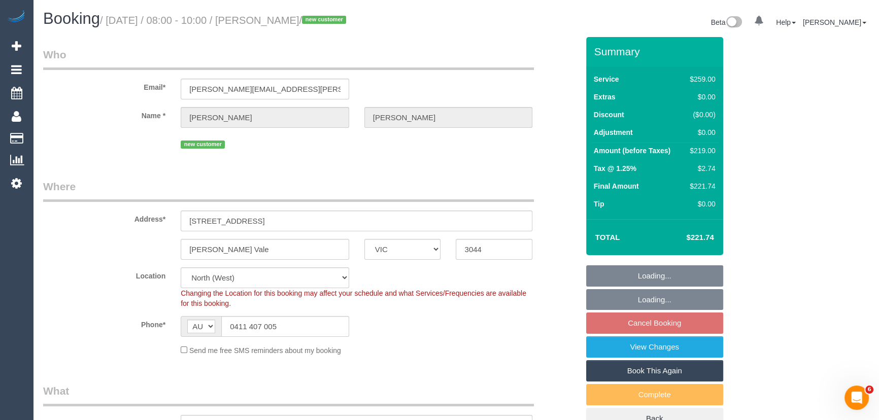
select select "number:35"
select select "number:11"
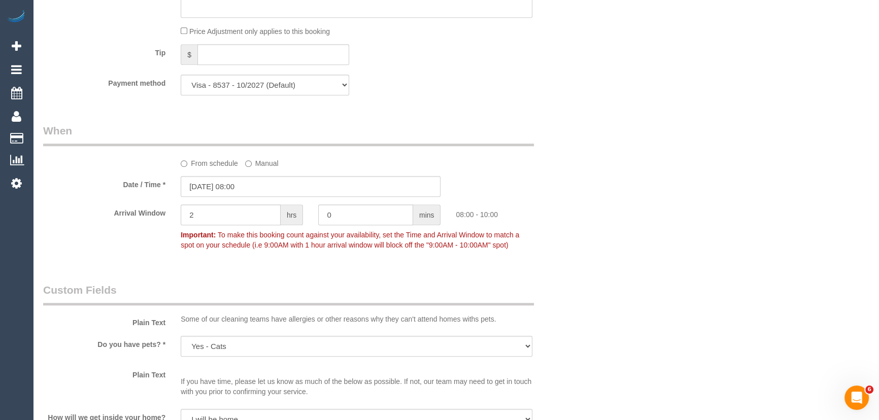
scroll to position [1107, 0]
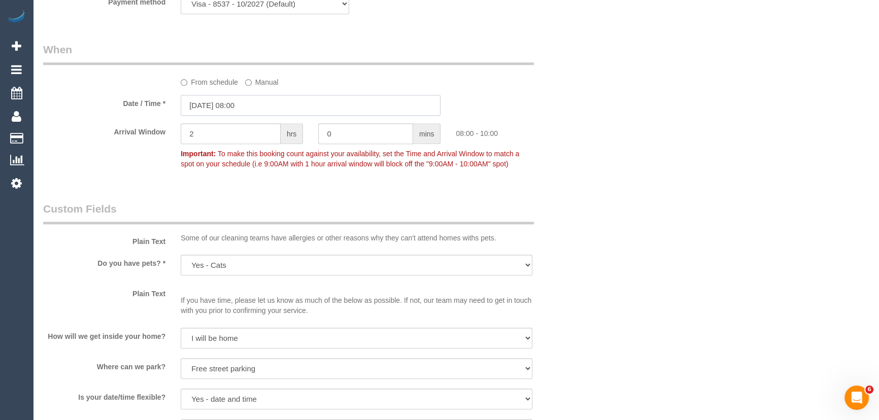
click at [269, 106] on input "[DATE] 08:00" at bounding box center [311, 105] width 260 height 21
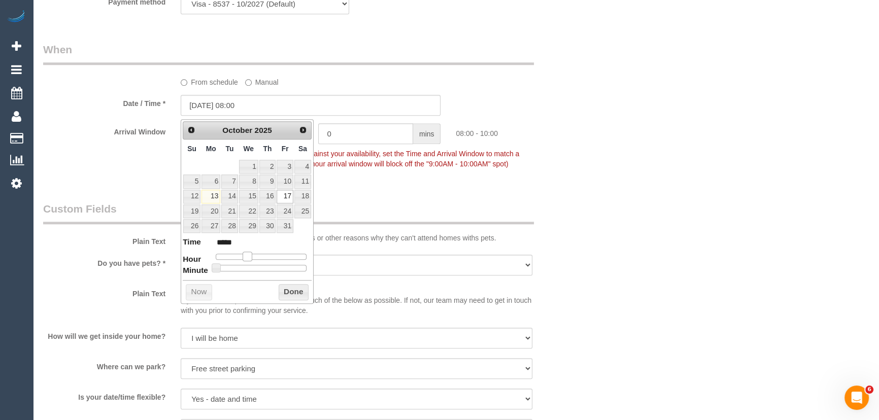
type input "[DATE] 07:00"
type input "*****"
click at [243, 256] on span at bounding box center [243, 256] width 9 height 9
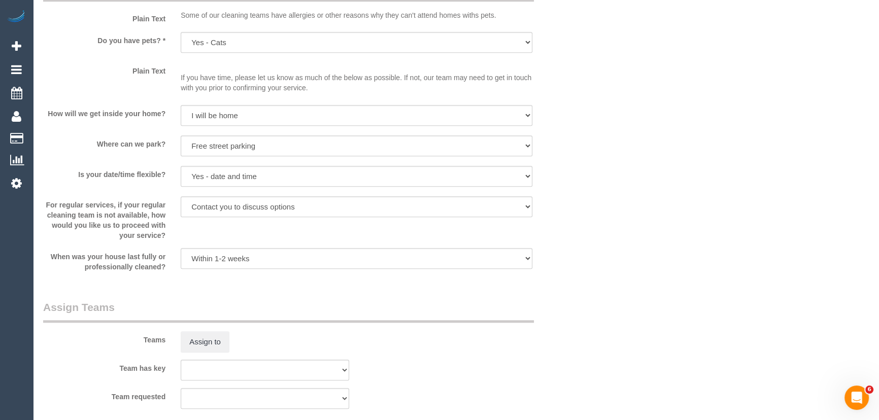
scroll to position [1431, 0]
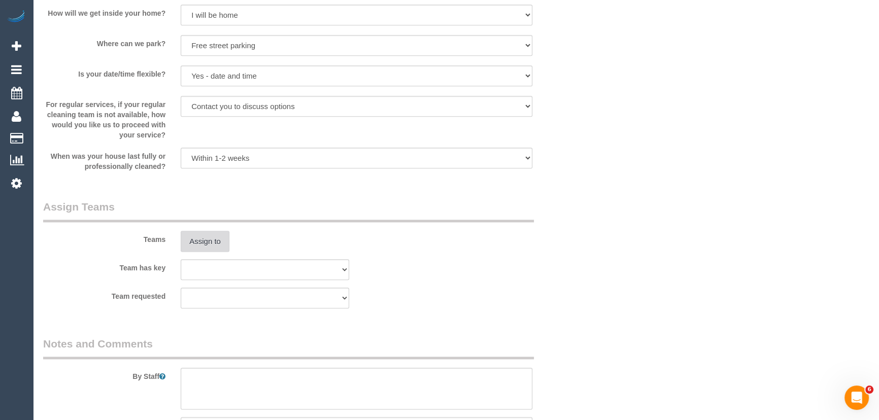
click at [191, 245] on button "Assign to" at bounding box center [205, 241] width 49 height 21
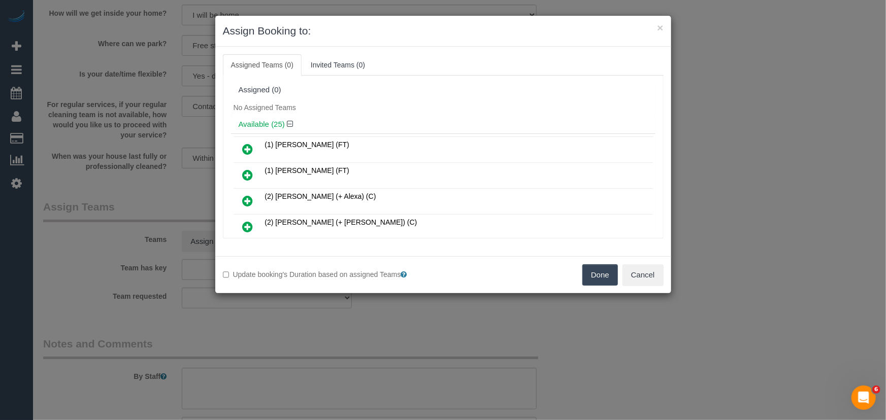
click at [249, 173] on icon at bounding box center [248, 175] width 11 height 12
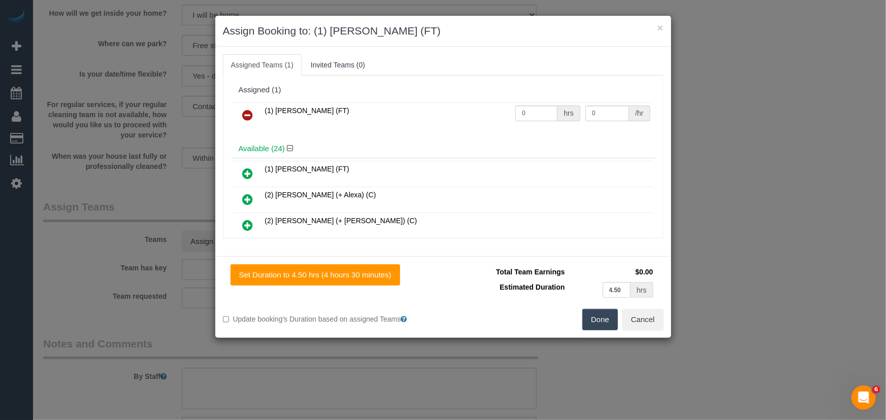
click at [597, 321] on button "Done" at bounding box center [600, 319] width 36 height 21
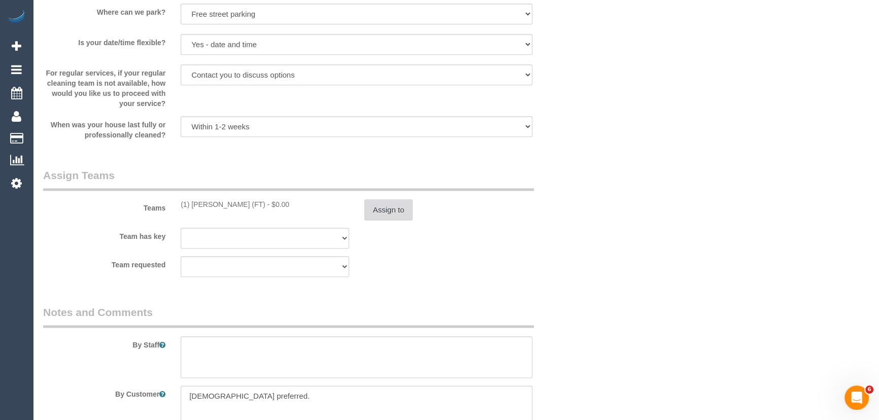
scroll to position [1523, 0]
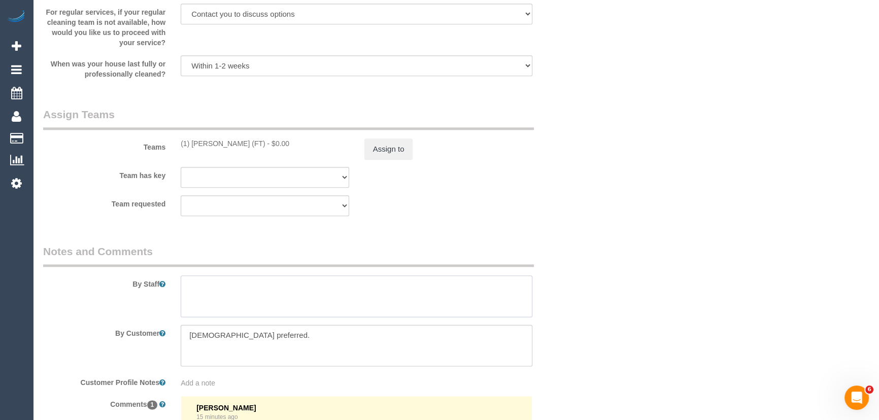
click at [241, 289] on textarea at bounding box center [357, 297] width 352 height 42
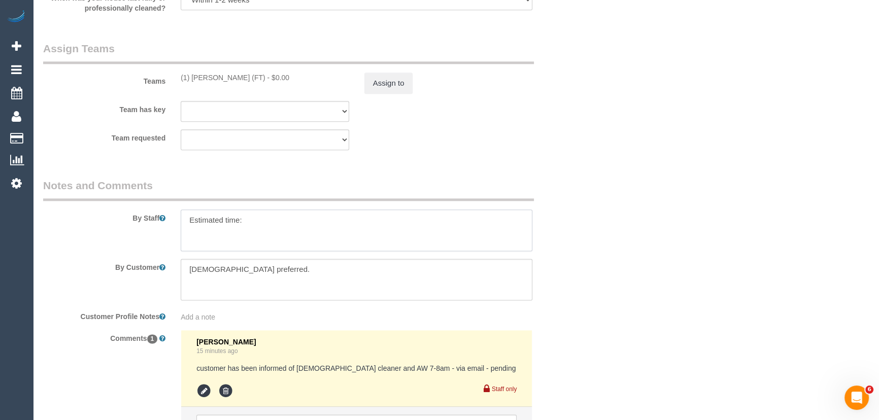
scroll to position [1661, 0]
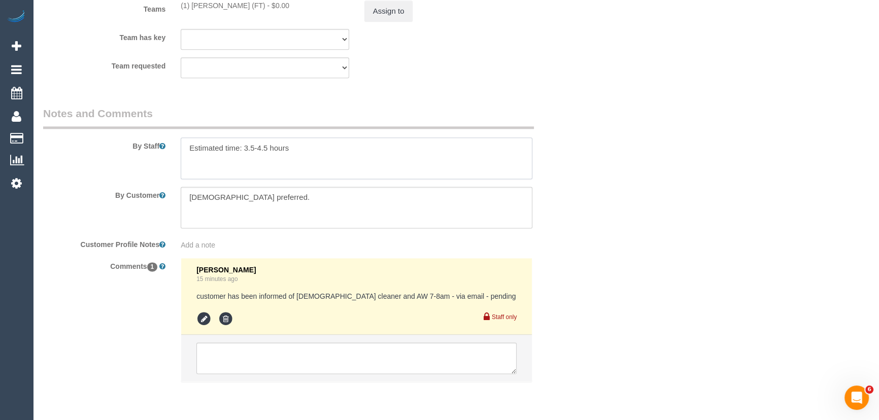
type textarea "Estimated time: 3.5-4.5 hours"
click at [277, 201] on textarea at bounding box center [357, 208] width 352 height 42
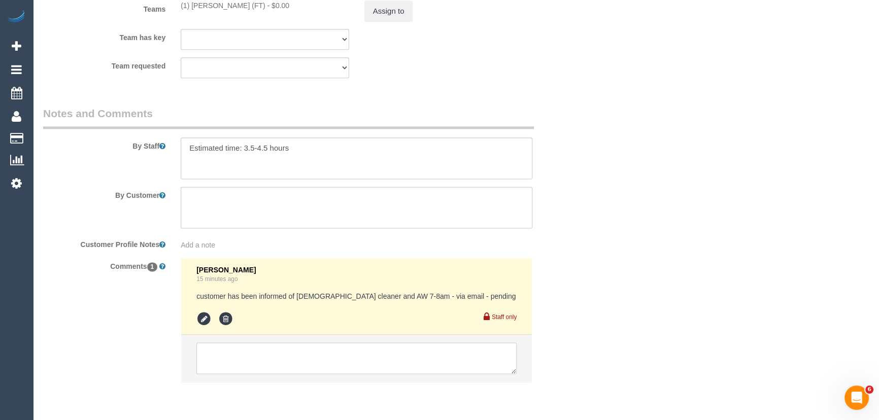
click at [226, 365] on textarea at bounding box center [356, 358] width 320 height 31
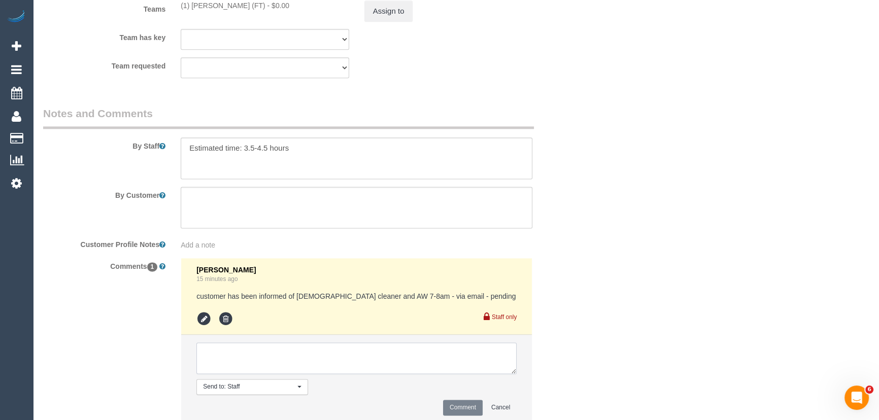
paste textarea "Female preferred."
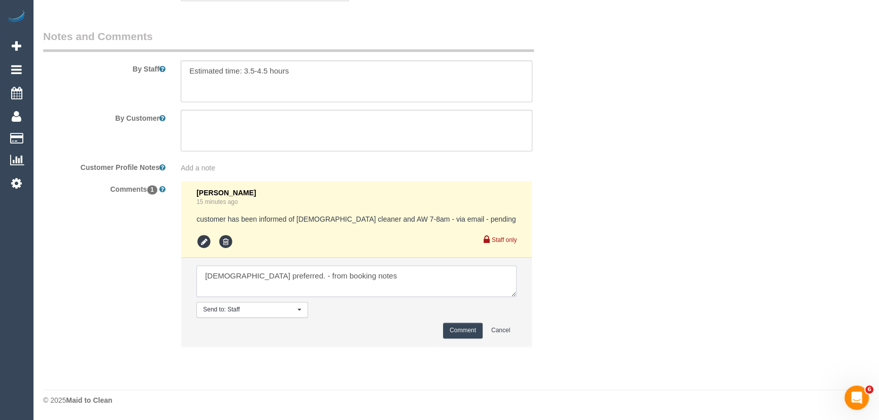
type textarea "Female preferred. - from booking notes"
click at [461, 327] on button "Comment" at bounding box center [463, 331] width 40 height 16
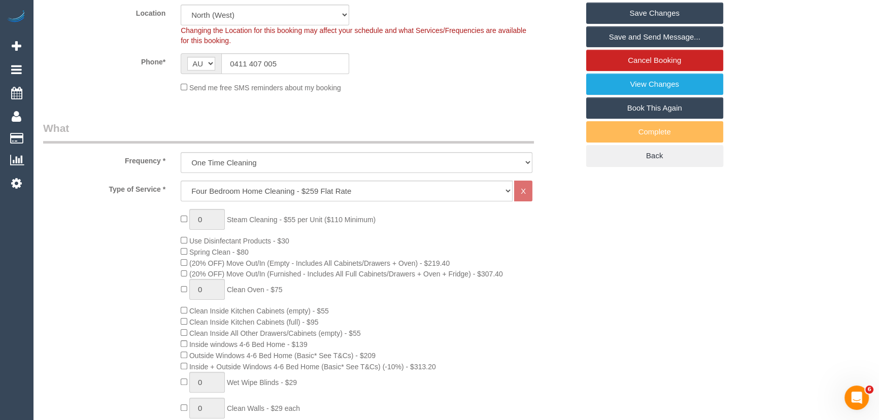
scroll to position [0, 0]
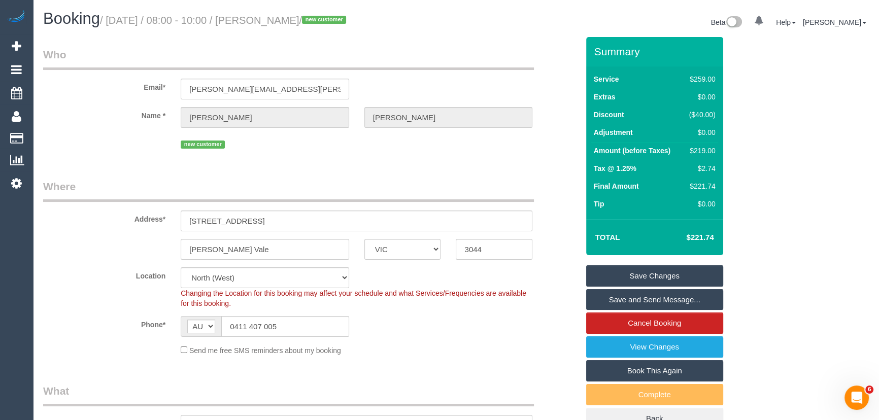
click at [275, 24] on small "/ October 17, 2025 / 08:00 - 10:00 / Kristen Stribley / new customer" at bounding box center [224, 20] width 249 height 11
copy small "Kristen Stribley"
click at [624, 269] on link "Save Changes" at bounding box center [654, 276] width 137 height 21
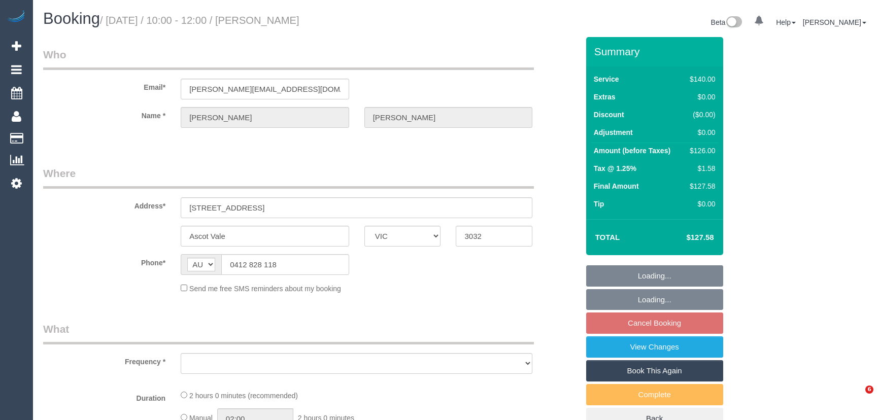
select select "VIC"
select select "string:stripe-pm_1OhSw42GScqysDRVMkfTaTry"
select select "number:28"
select select "number:14"
select select "number:19"
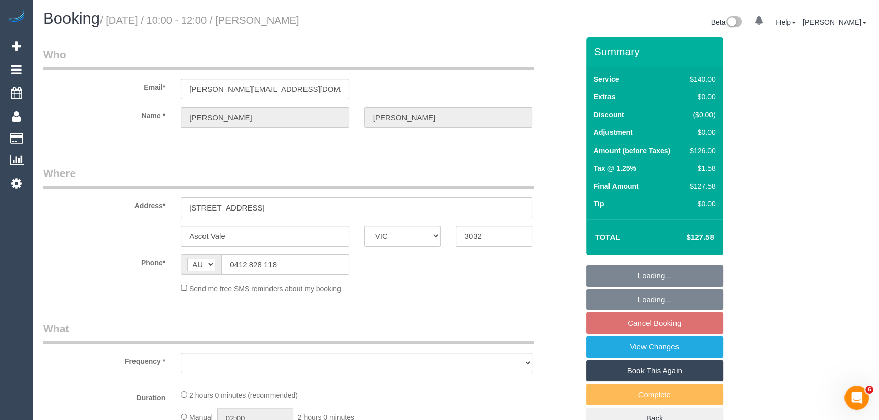
select select "number:24"
select select "number:33"
select select "number:12"
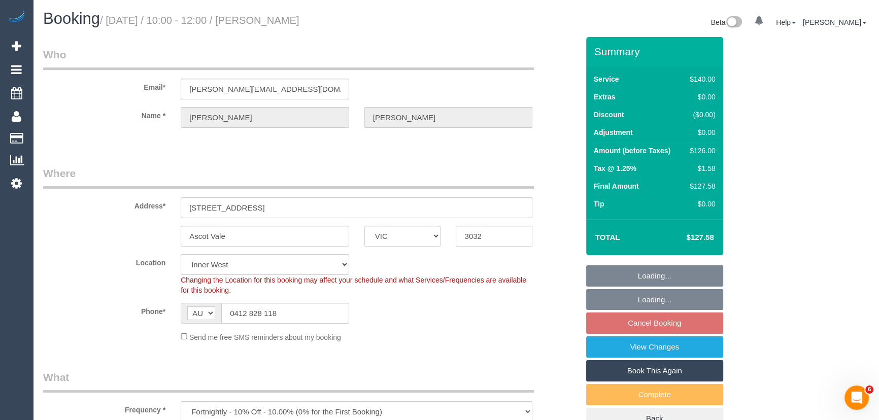
select select "object:1532"
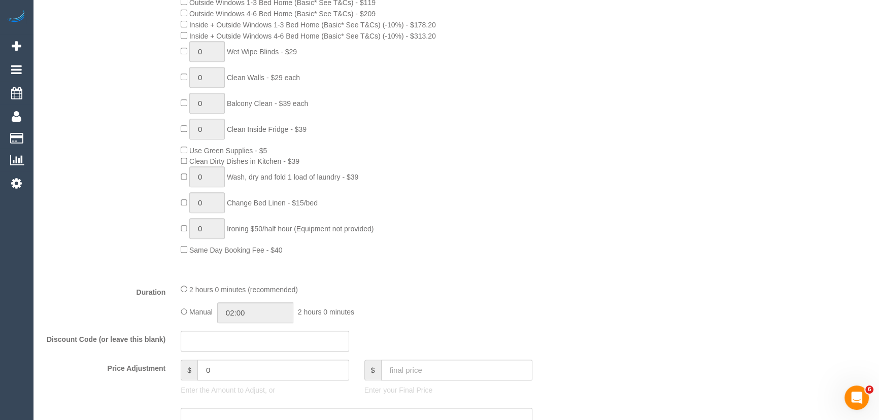
scroll to position [646, 0]
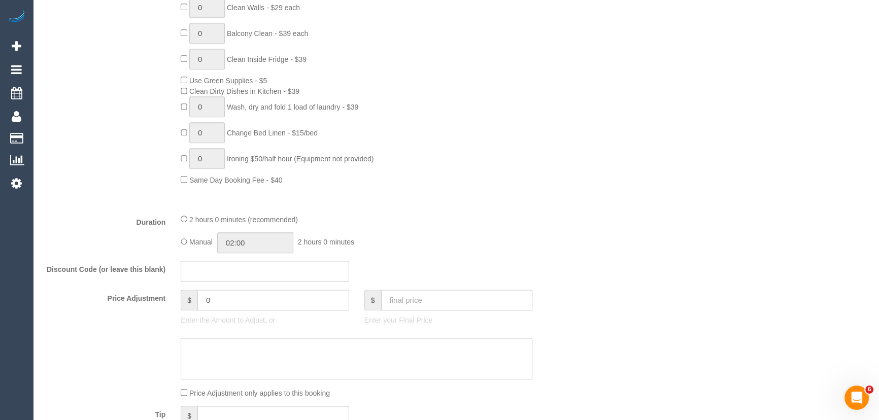
click at [188, 241] on div "Manual 02:00 2 hours 0 minutes" at bounding box center [357, 243] width 352 height 21
click at [276, 247] on input "02:00" at bounding box center [255, 243] width 76 height 21
type input "01:00"
click at [256, 262] on li "01:00" at bounding box center [244, 268] width 45 height 13
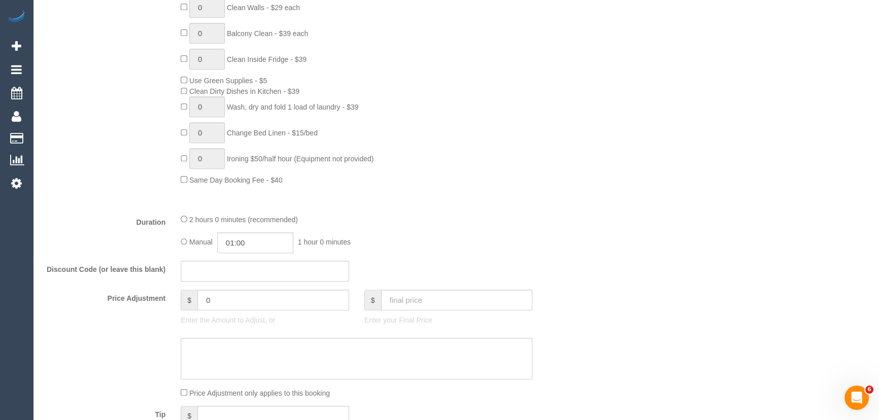
click at [490, 250] on div "Manual 01:00 1 hour 0 minutes" at bounding box center [357, 243] width 352 height 21
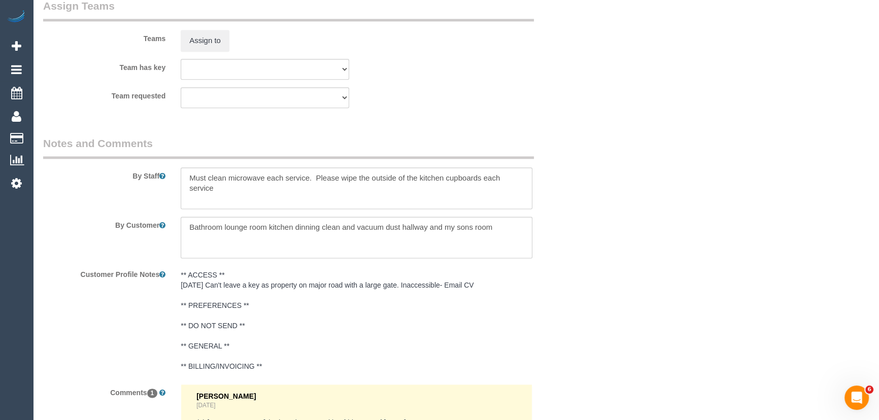
scroll to position [1707, 0]
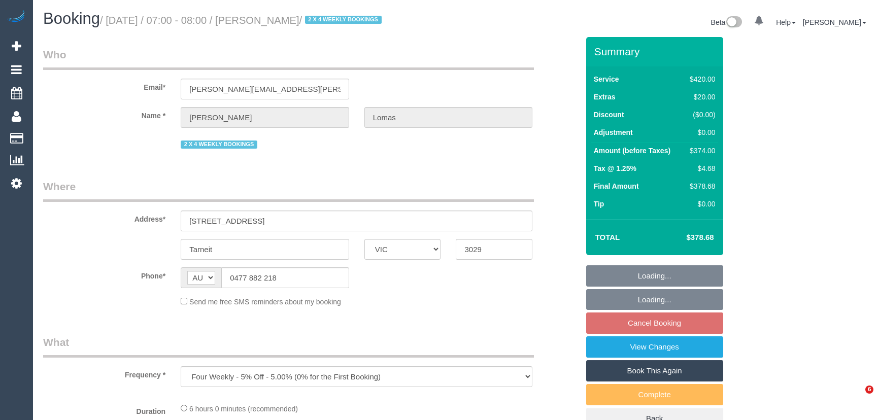
select select "VIC"
select select "string:stripe-pm_1Rvpho2GScqysDRVE36DPEE9"
select select "360"
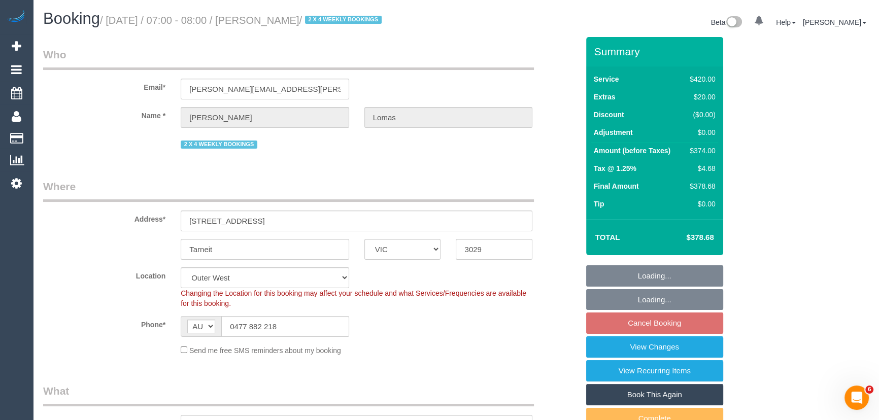
select select "object:737"
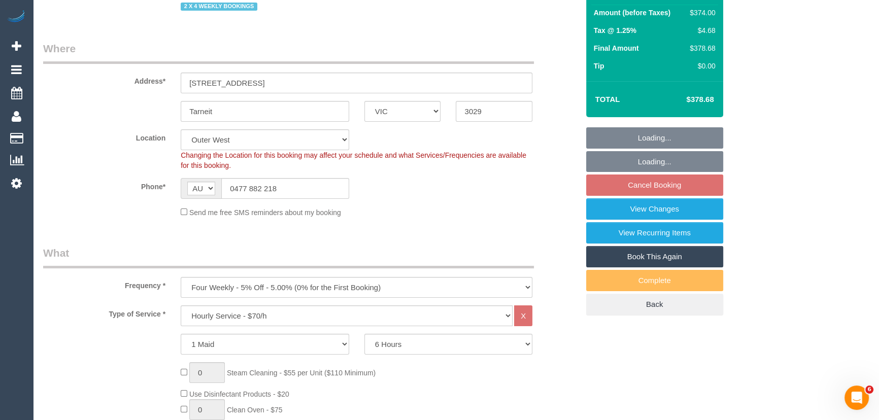
select select "number:27"
select select "number:14"
select select "number:19"
select select "number:22"
select select "number:33"
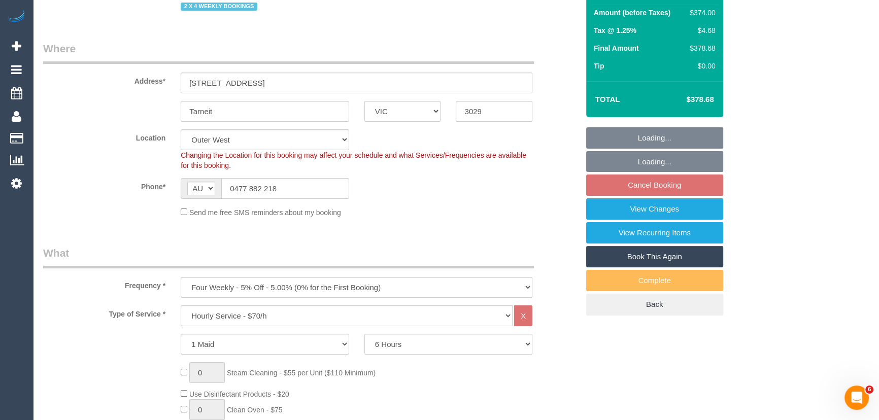
select select "number:26"
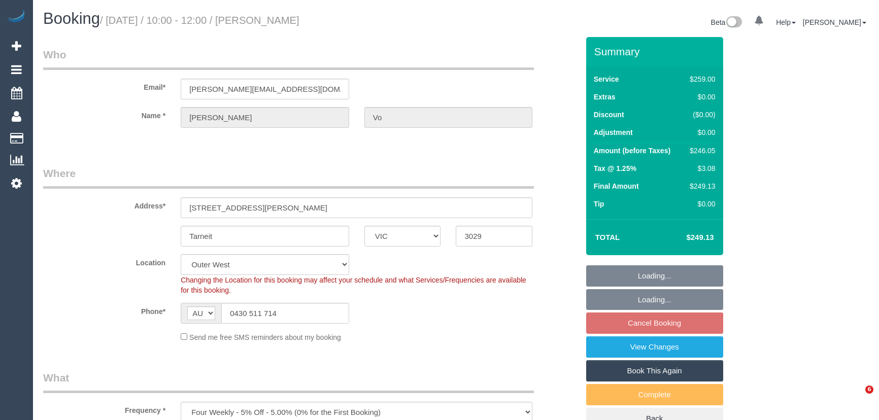
select select "VIC"
select select "number:28"
select select "number:14"
select select "number:19"
select select "number:36"
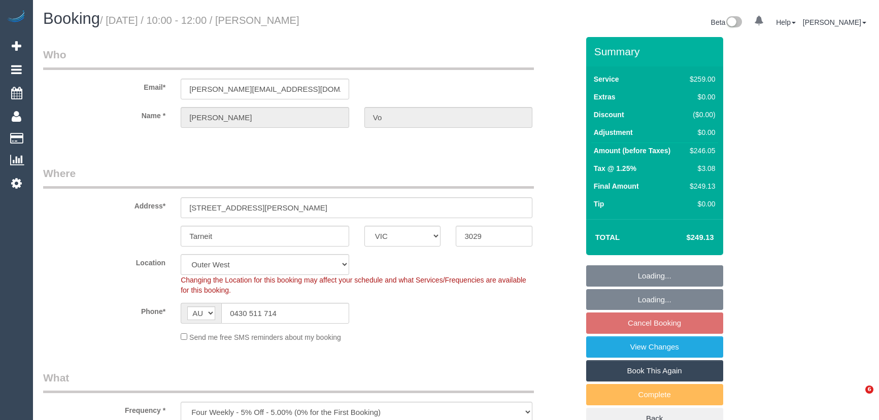
select select "number:35"
select select "number:12"
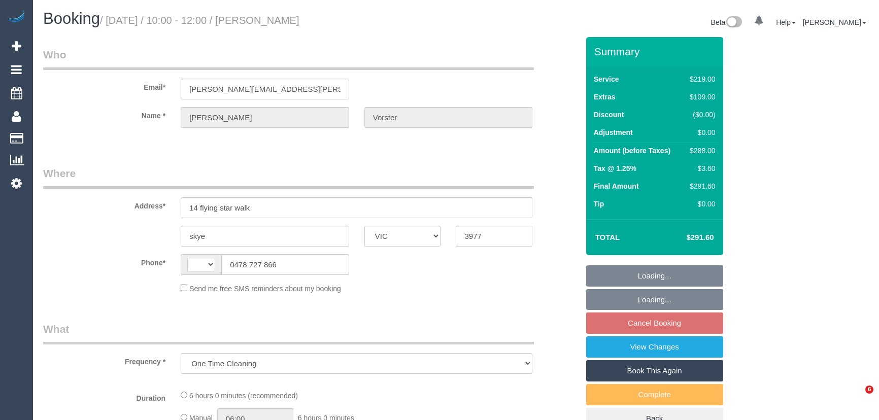
select select "VIC"
select select "string:stripe-pm_1SF4At2GScqysDRV8TOgAlXF"
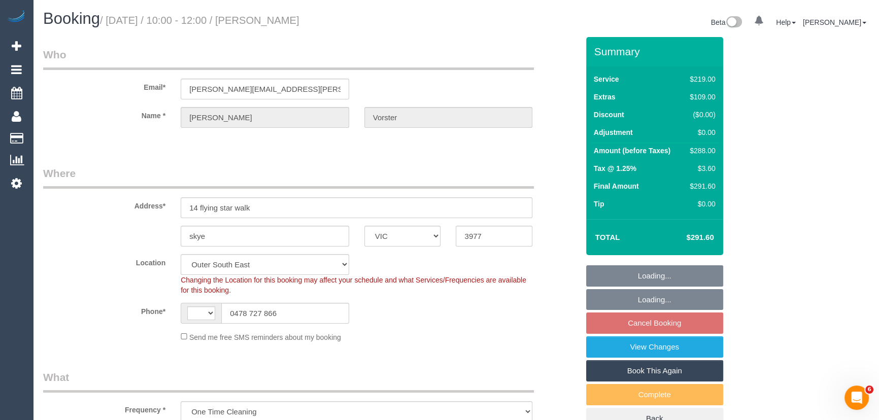
select select "object:1117"
select select "string:AU"
select select "number:27"
select select "number:14"
select select "number:19"
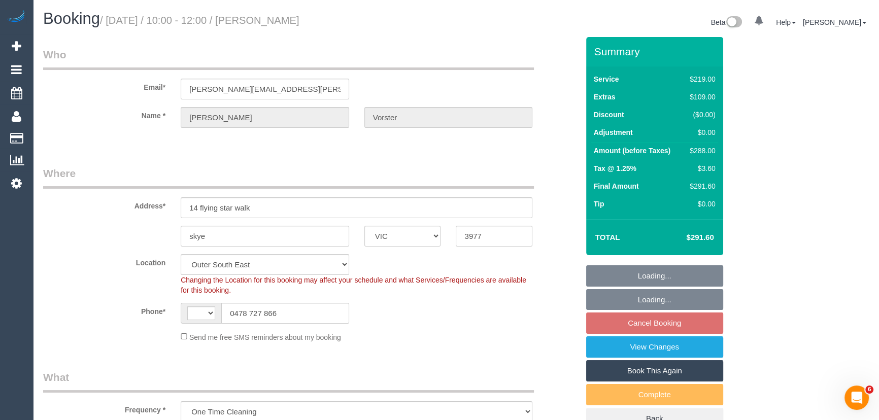
select select "number:24"
select select "number:26"
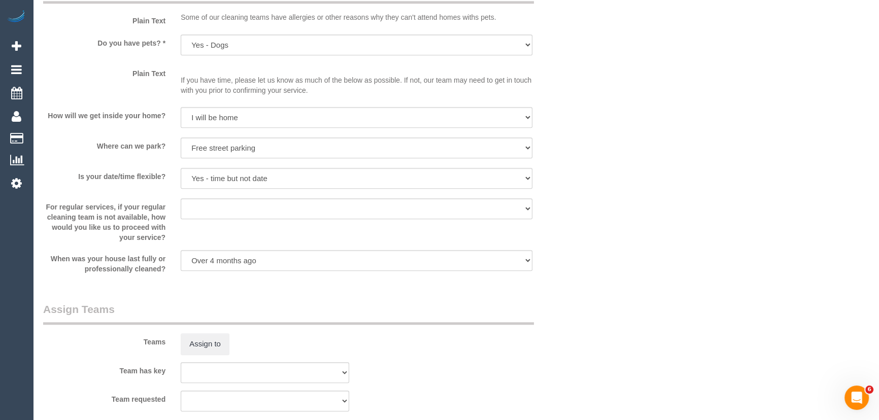
scroll to position [1385, 0]
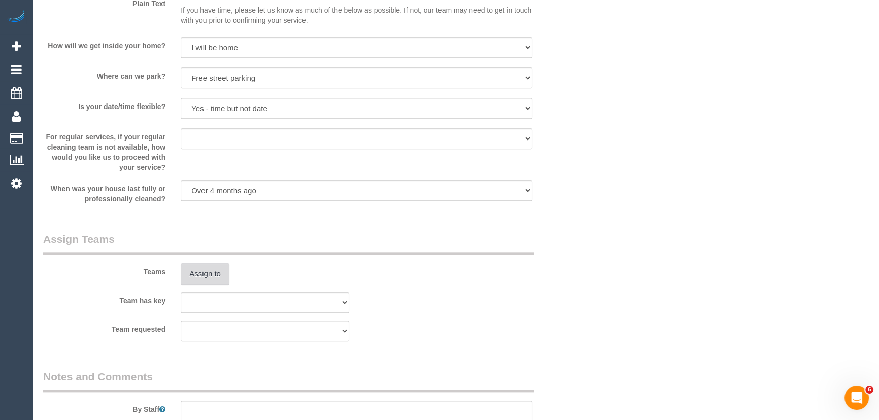
click at [217, 272] on button "Assign to" at bounding box center [205, 274] width 49 height 21
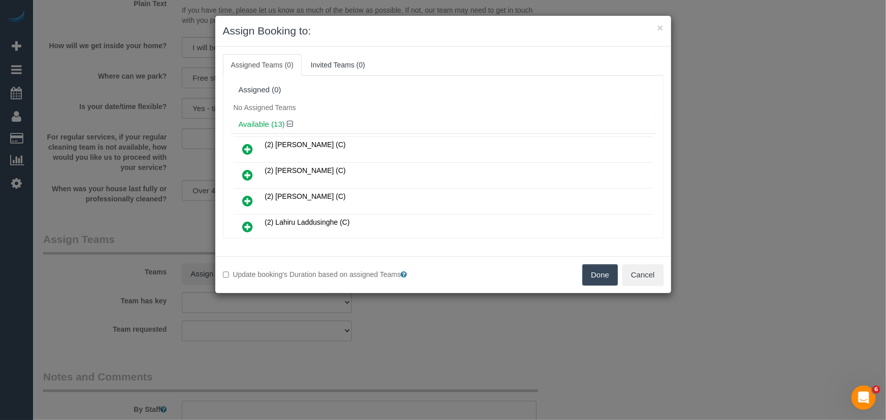
drag, startPoint x: 249, startPoint y: 147, endPoint x: 275, endPoint y: 148, distance: 26.4
click at [249, 147] on icon at bounding box center [248, 149] width 11 height 12
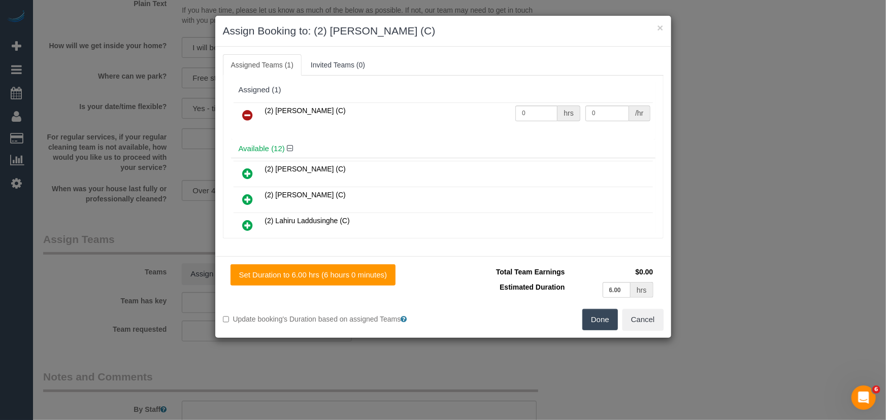
click at [548, 121] on td "0 hrs" at bounding box center [548, 116] width 70 height 26
click at [540, 111] on input "0" at bounding box center [536, 114] width 42 height 16
type input "1"
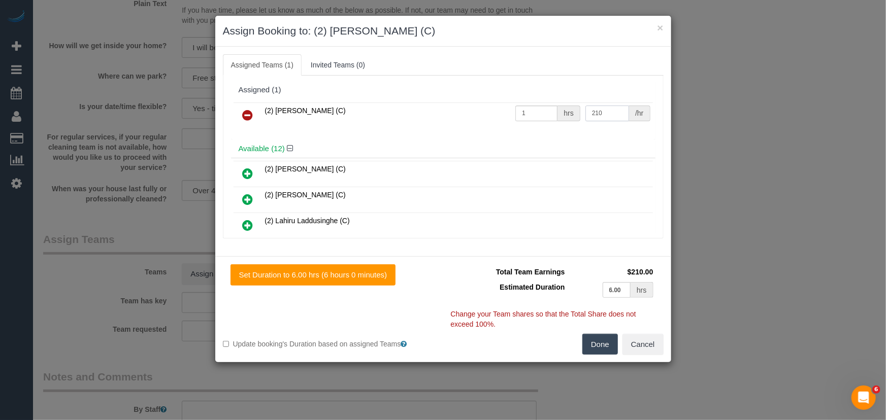
type input "210"
click at [595, 349] on button "Done" at bounding box center [600, 344] width 36 height 21
click at [595, 349] on div "Set Duration to 6.00 hrs (6 hours 0 minutes) Total Team Earnings $210.00 Estima…" at bounding box center [443, 309] width 456 height 106
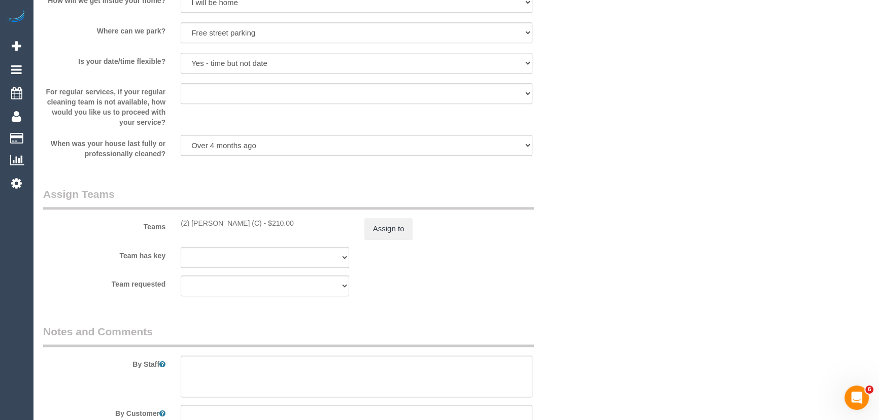
scroll to position [1523, 0]
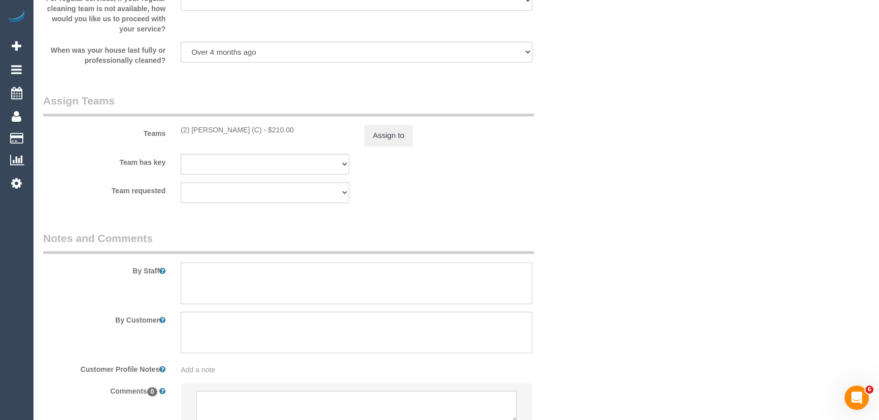
click at [238, 274] on textarea at bounding box center [357, 283] width 352 height 42
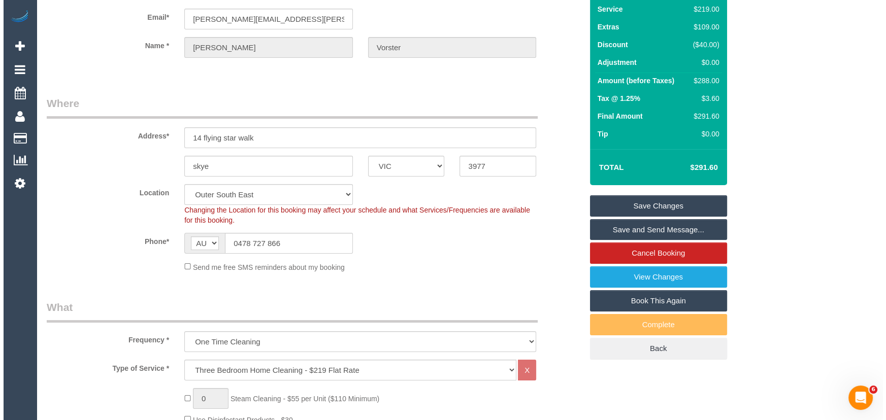
scroll to position [0, 0]
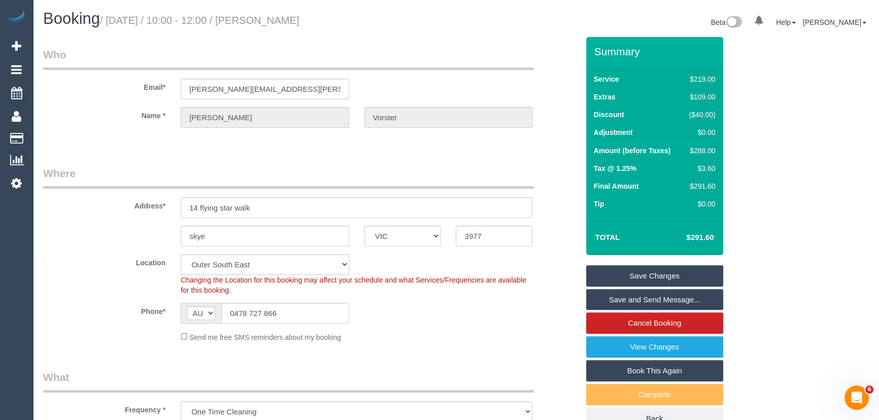
type textarea "Estimated time: 5-6 hours"
click at [275, 16] on small "/ October 17, 2025 / 10:00 - 12:00 / Katherine Vorster" at bounding box center [200, 20] width 200 height 11
click at [282, 19] on small "/ October 17, 2025 / 10:00 - 12:00 / Katherine Vorster" at bounding box center [200, 20] width 200 height 11
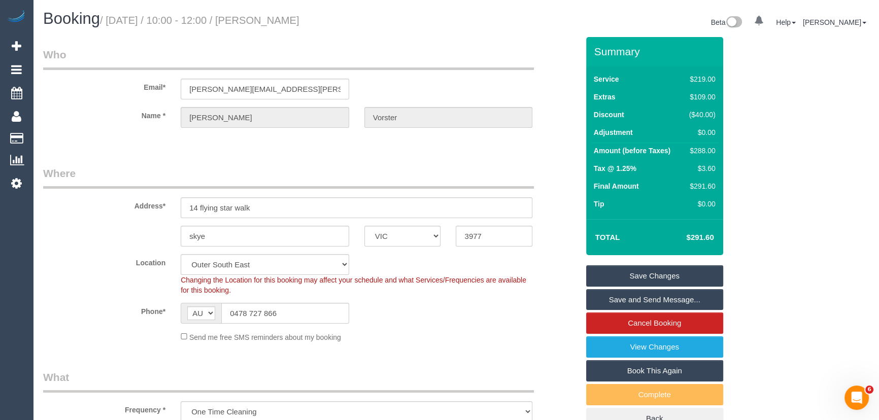
copy small "Katherine Vorster"
click at [629, 301] on link "Save and Send Message..." at bounding box center [654, 299] width 137 height 21
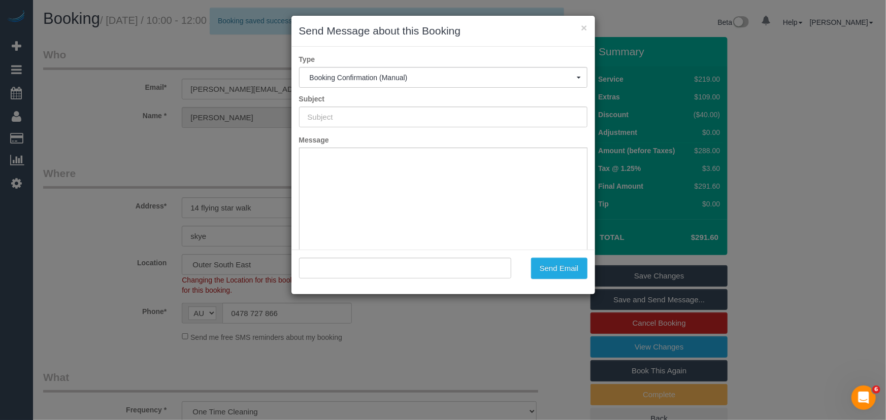
type input "Booking Confirmed"
type input ""Katherine Vorster" <katherine.s.vorster@gmail.com>"
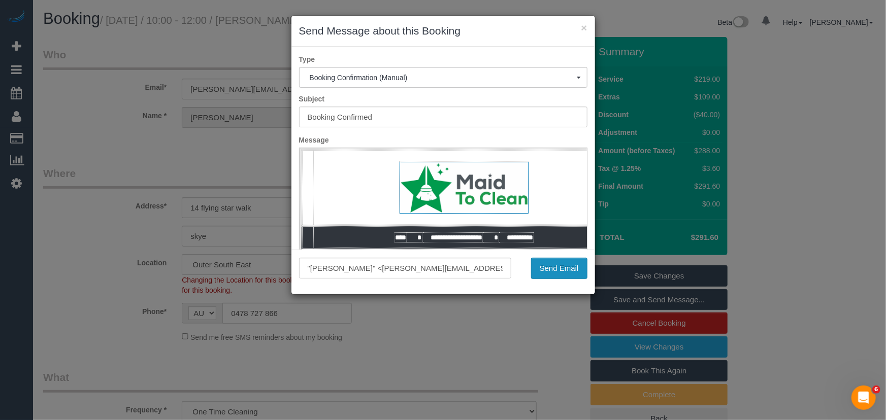
click at [548, 269] on button "Send Email" at bounding box center [559, 268] width 56 height 21
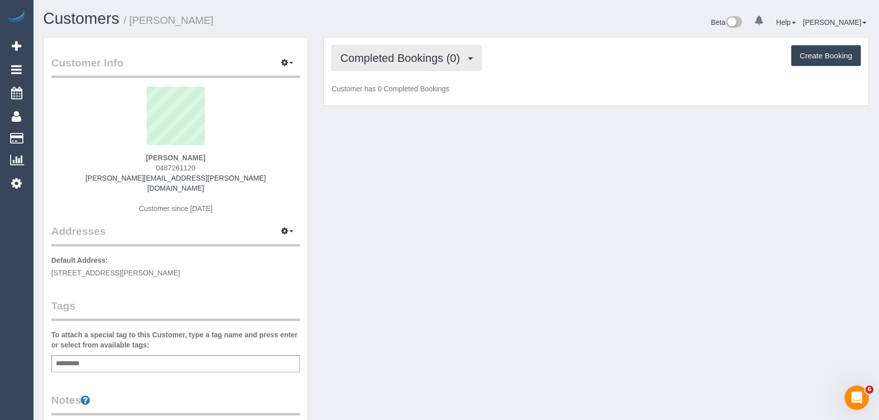
click at [441, 63] on span "Completed Bookings (0)" at bounding box center [402, 58] width 125 height 13
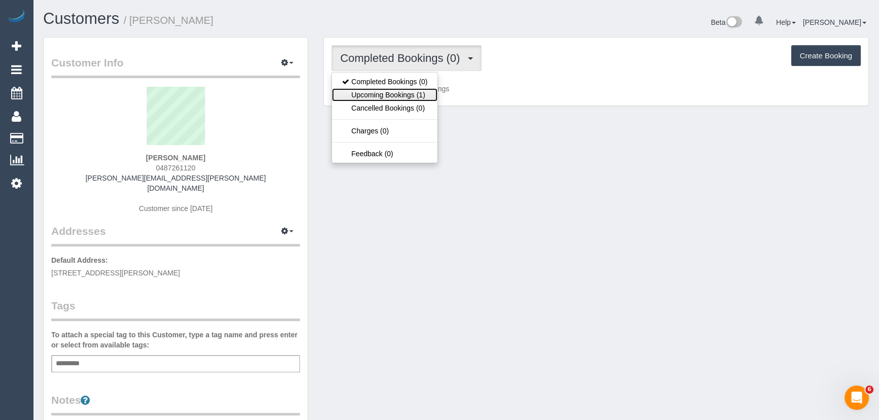
click at [428, 95] on link "Upcoming Bookings (1)" at bounding box center [385, 94] width 106 height 13
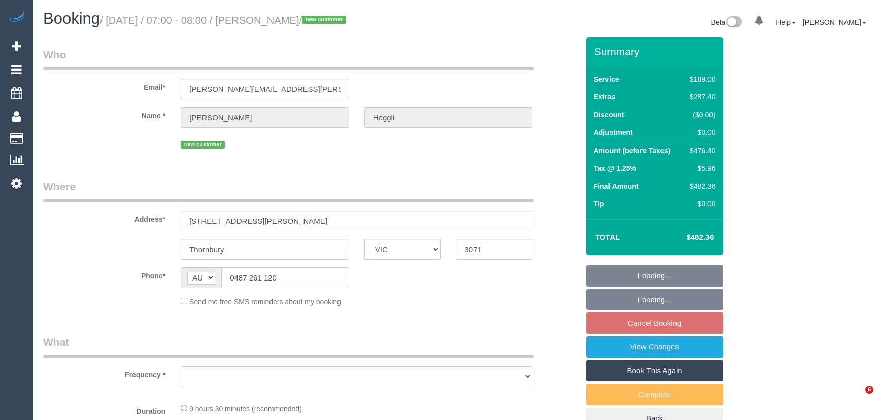
select select "VIC"
select select "object:531"
select select "string:stripe-pm_1SF2ov2GScqysDRVLp5NMo6M"
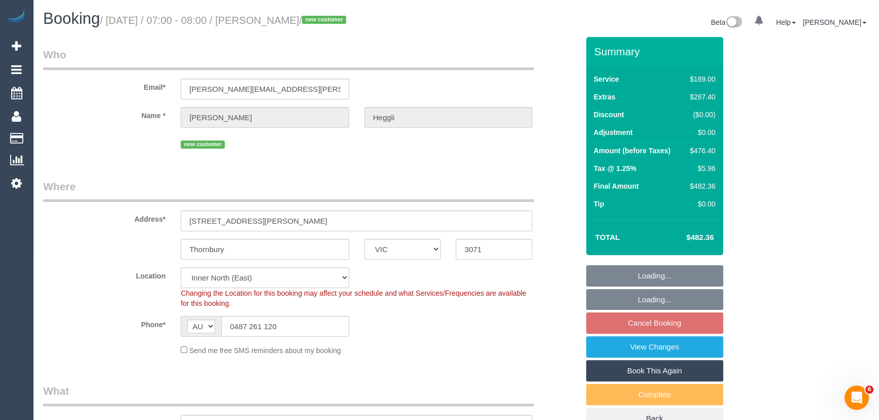
select select "object:786"
select select "number:29"
select select "number:14"
select select "number:19"
select select "number:25"
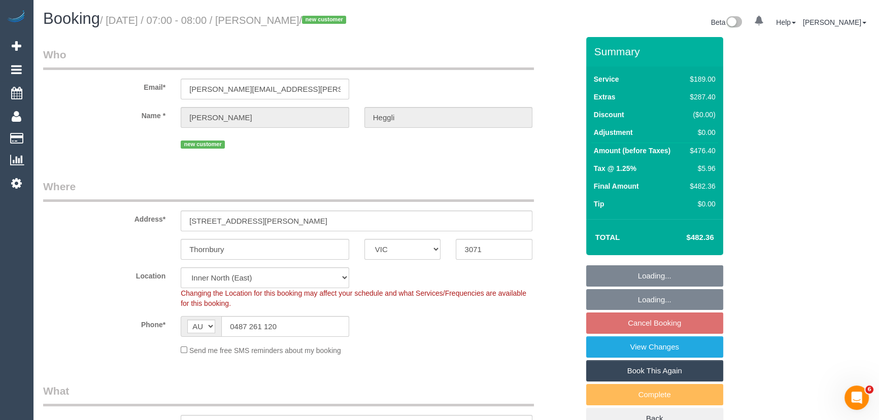
select select "number:12"
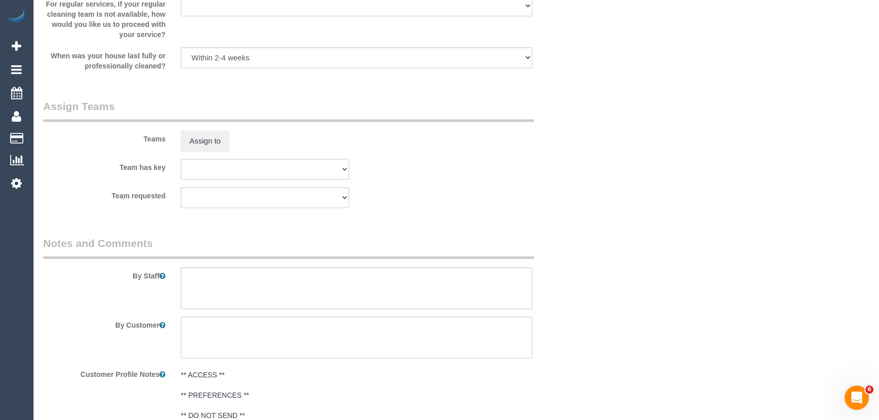
scroll to position [1709, 0]
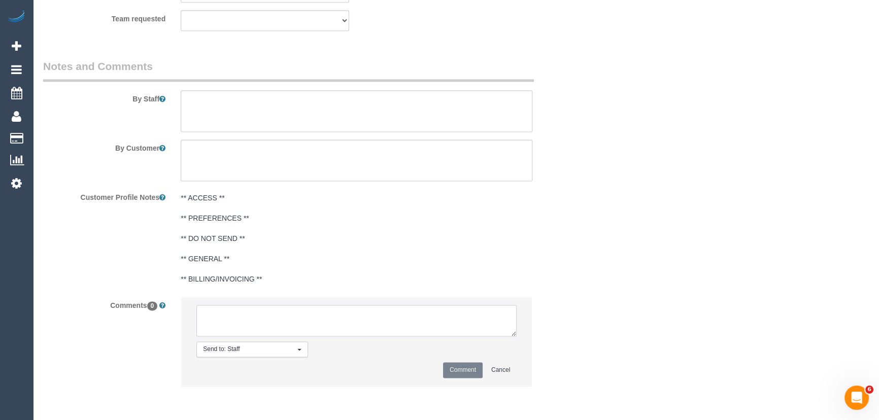
click at [260, 314] on textarea at bounding box center [356, 320] width 320 height 31
type textarea "Darhsan - via text - pending"
click at [469, 373] on button "Comment" at bounding box center [463, 371] width 40 height 16
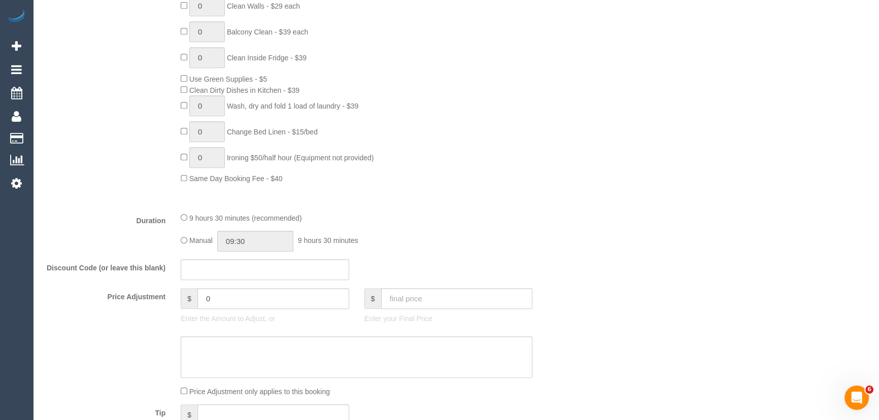
scroll to position [738, 0]
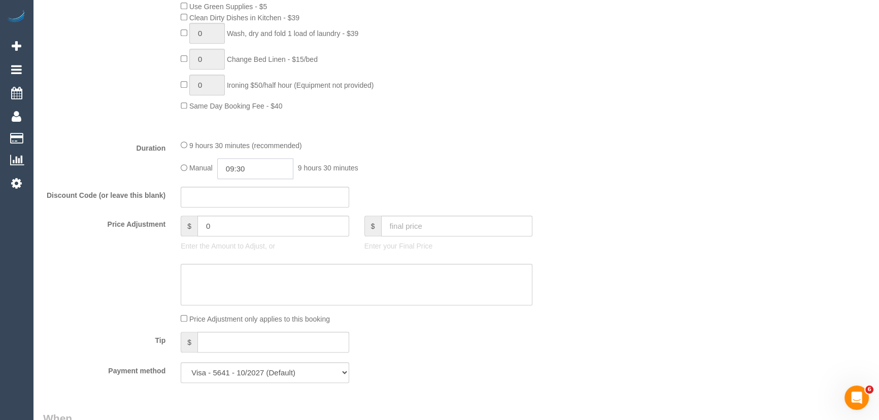
click at [264, 173] on input "09:30" at bounding box center [255, 168] width 76 height 21
type input "08:00"
click at [249, 201] on li "08:00" at bounding box center [244, 200] width 45 height 13
click at [502, 163] on div "Manual 08:00 8 hours 0 minutes" at bounding box center [357, 168] width 352 height 21
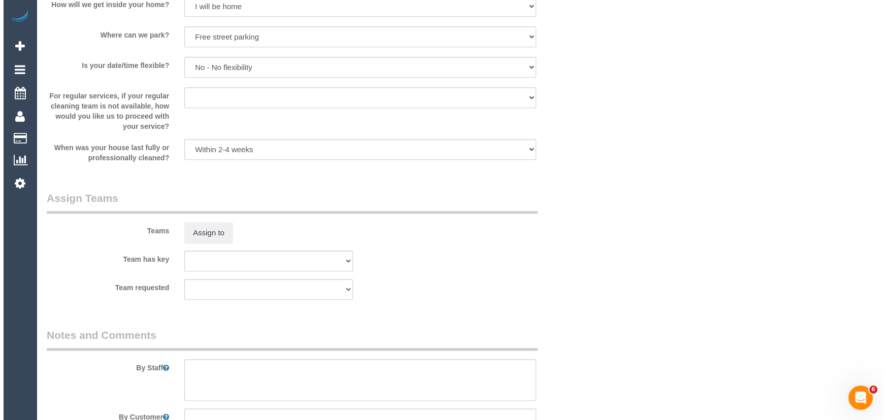
scroll to position [1569, 0]
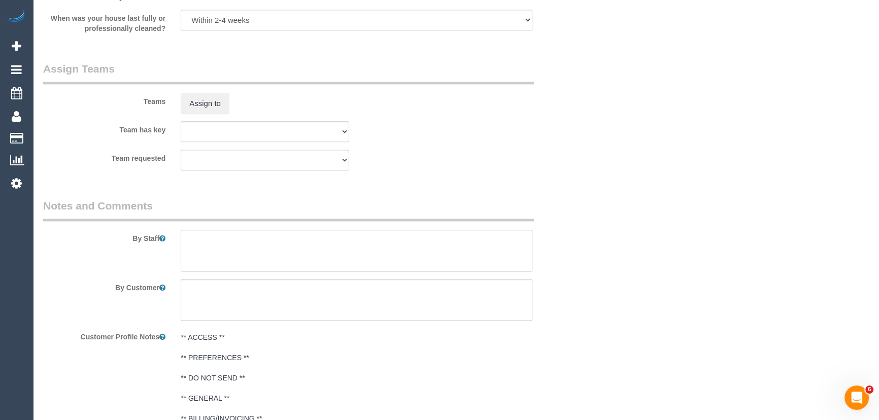
click at [247, 249] on textarea at bounding box center [357, 251] width 352 height 42
type textarea "Estimated time: 5-7 hours + Steam Cleaning ( 2 bedrooms)"
click at [198, 102] on button "Assign to" at bounding box center [205, 103] width 49 height 21
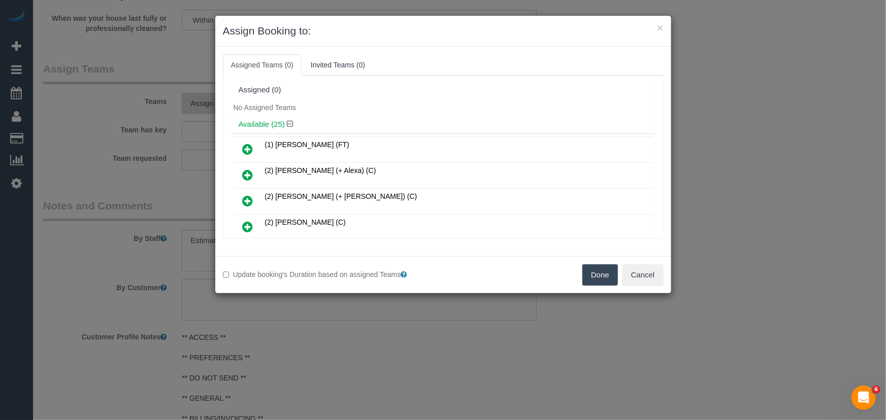
scroll to position [3212, 0]
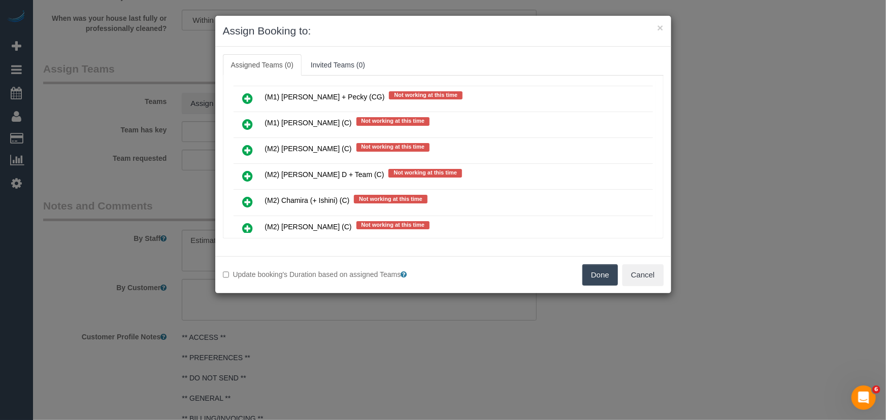
click at [244, 222] on icon at bounding box center [248, 228] width 11 height 12
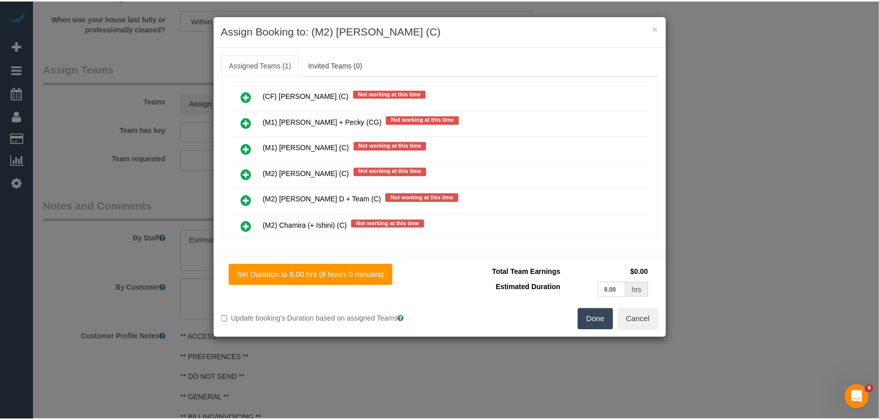
scroll to position [3236, 0]
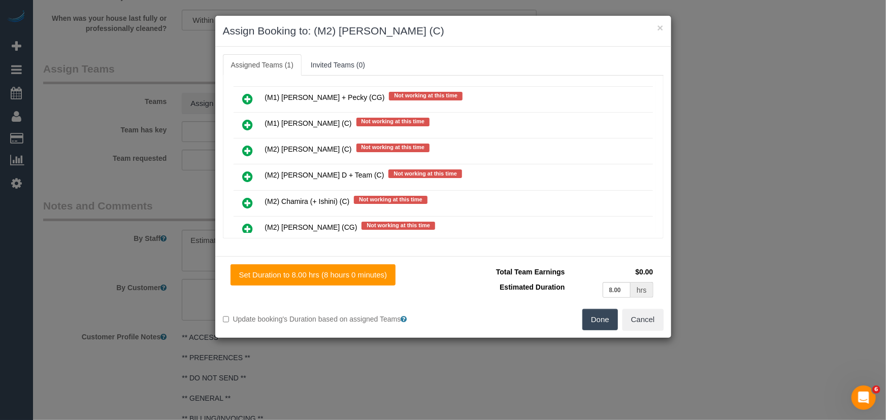
click at [594, 319] on button "Done" at bounding box center [600, 319] width 36 height 21
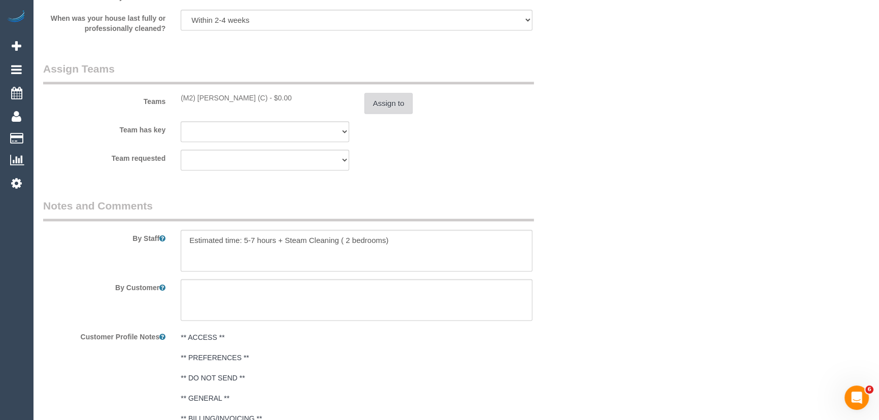
click at [395, 102] on button "Assign to" at bounding box center [389, 103] width 49 height 21
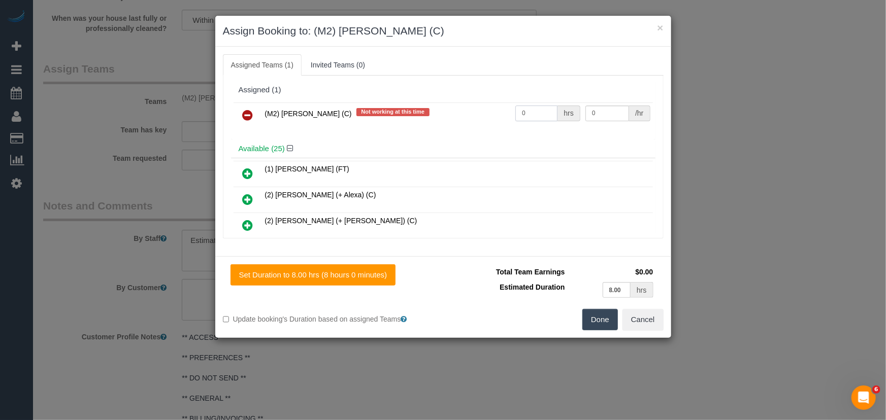
click at [533, 115] on input "0" at bounding box center [536, 114] width 42 height 16
type input "1"
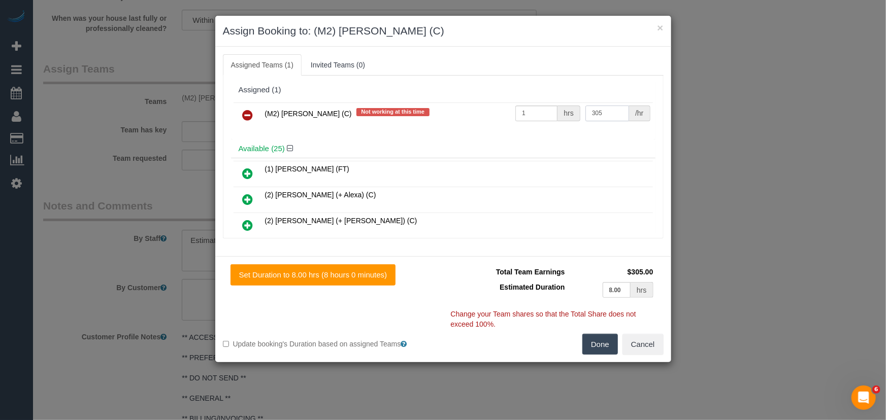
type input "305"
click at [607, 342] on button "Done" at bounding box center [600, 344] width 36 height 21
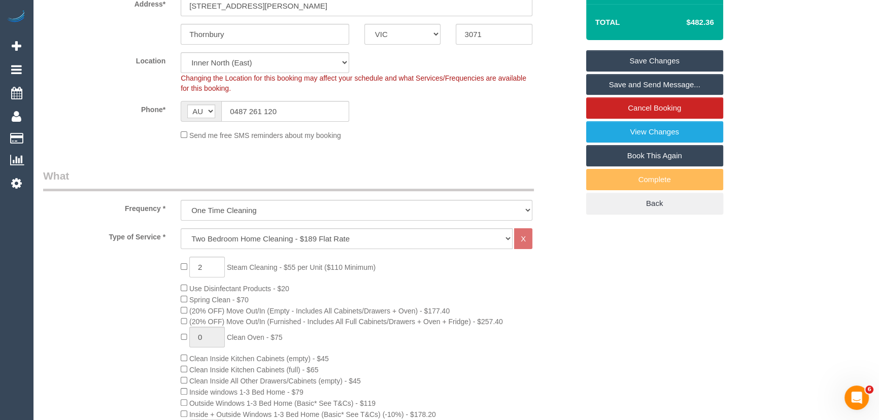
scroll to position [0, 0]
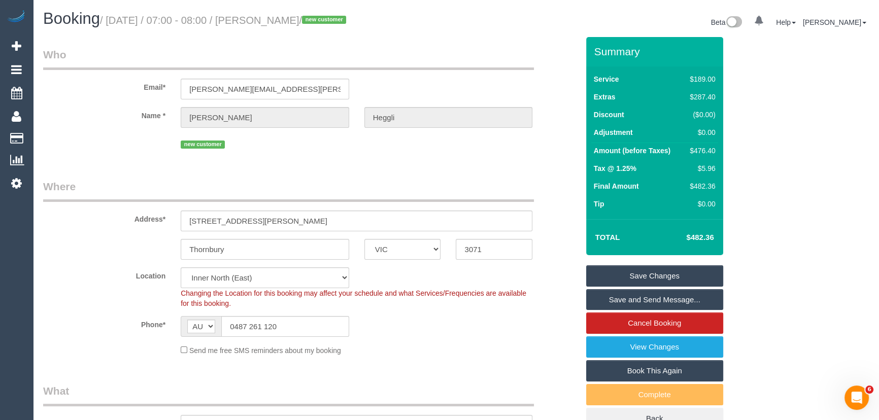
click at [288, 20] on small "/ October 17, 2025 / 07:00 - 08:00 / Jacqueline Heggli / new customer" at bounding box center [224, 20] width 249 height 11
copy small "Jacqueline Heggli"
click at [298, 333] on input "0487 261 120" at bounding box center [285, 326] width 128 height 21
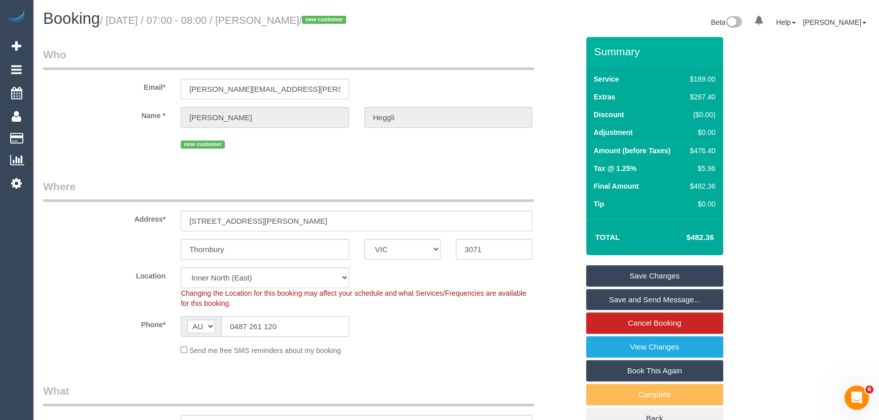
click at [298, 333] on input "0487 261 120" at bounding box center [285, 326] width 128 height 21
click at [624, 274] on link "Save Changes" at bounding box center [654, 276] width 137 height 21
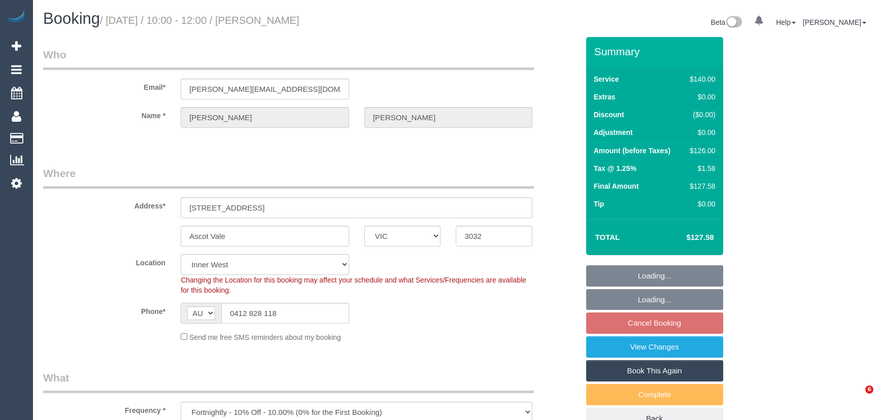
select select "VIC"
select select "number:28"
select select "number:14"
select select "number:19"
select select "number:24"
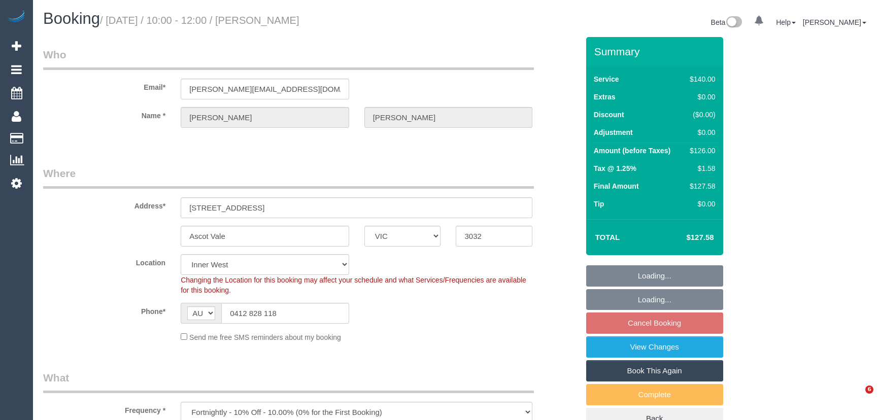
select select "number:33"
select select "number:12"
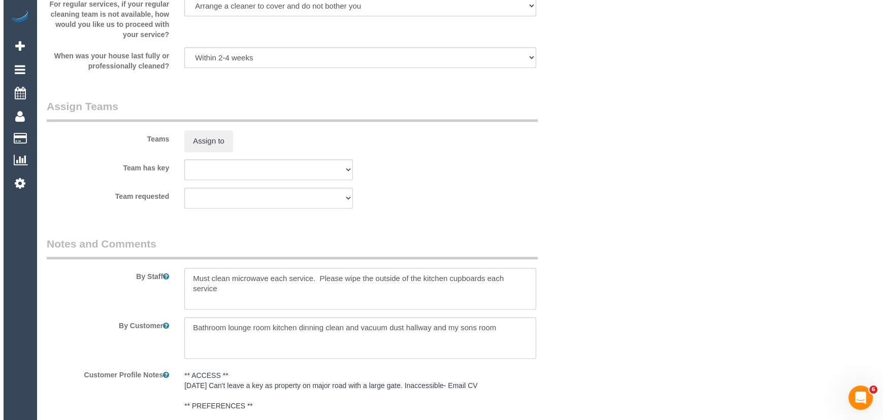
scroll to position [1523, 0]
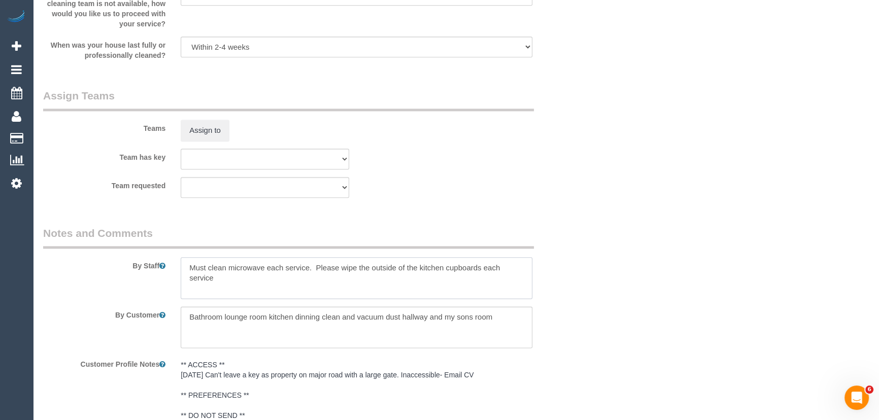
click at [187, 267] on textarea at bounding box center [357, 278] width 352 height 42
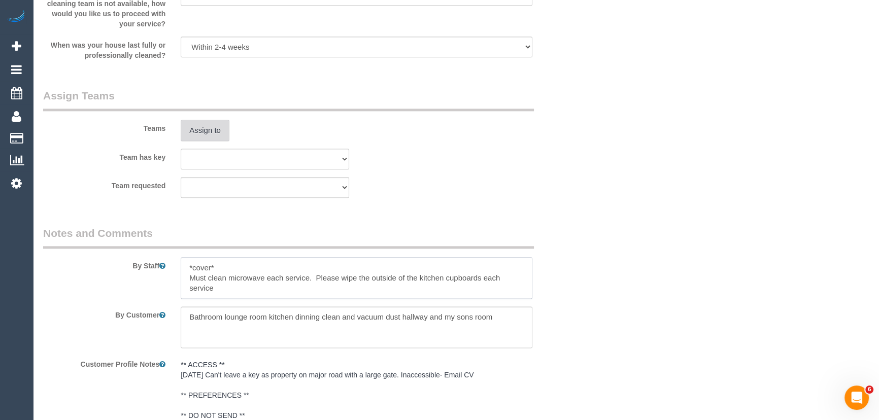
type textarea "*cover* Must clean microwave each service. Please wipe the outside of the kitch…"
click at [203, 132] on button "Assign to" at bounding box center [205, 130] width 49 height 21
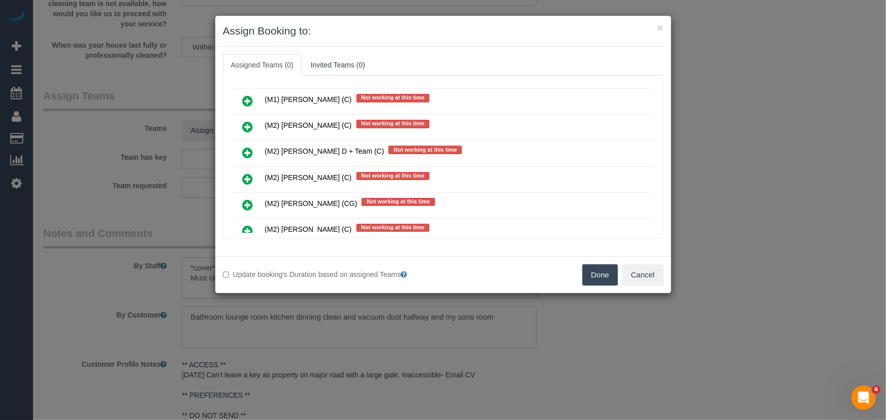
scroll to position [2696, 0]
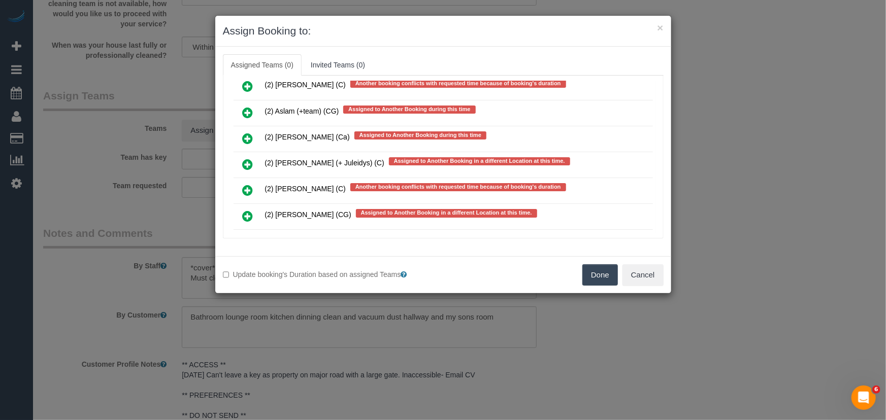
drag, startPoint x: 246, startPoint y: 161, endPoint x: 253, endPoint y: 162, distance: 6.8
click at [246, 210] on icon at bounding box center [248, 216] width 11 height 12
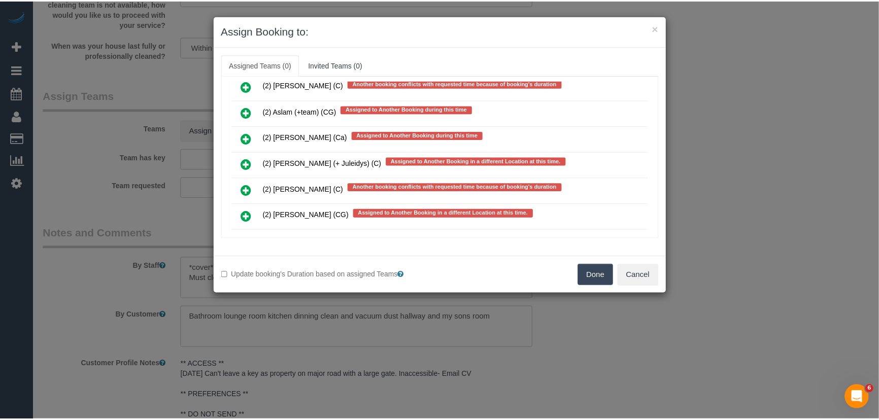
scroll to position [2723, 0]
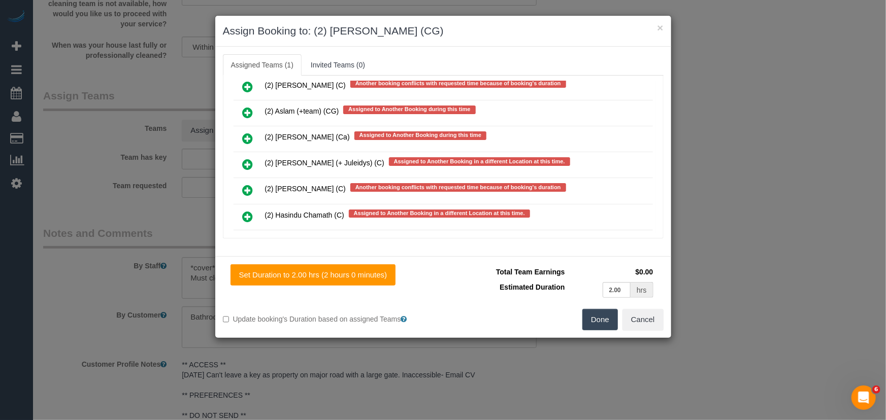
click at [602, 324] on button "Done" at bounding box center [600, 319] width 36 height 21
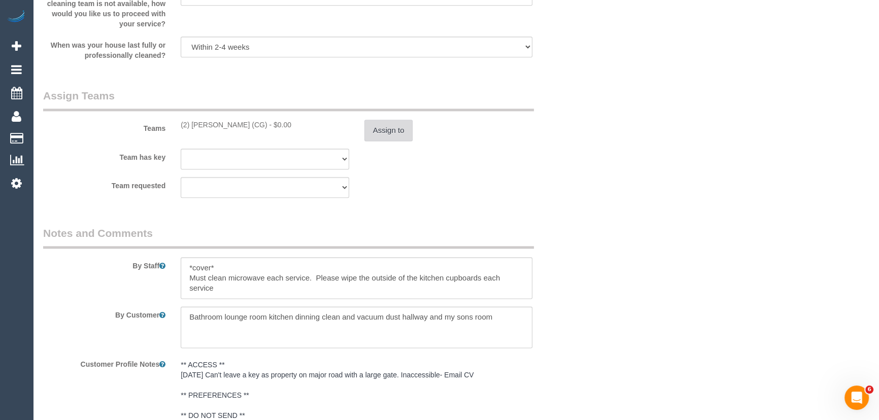
click at [400, 124] on button "Assign to" at bounding box center [389, 130] width 49 height 21
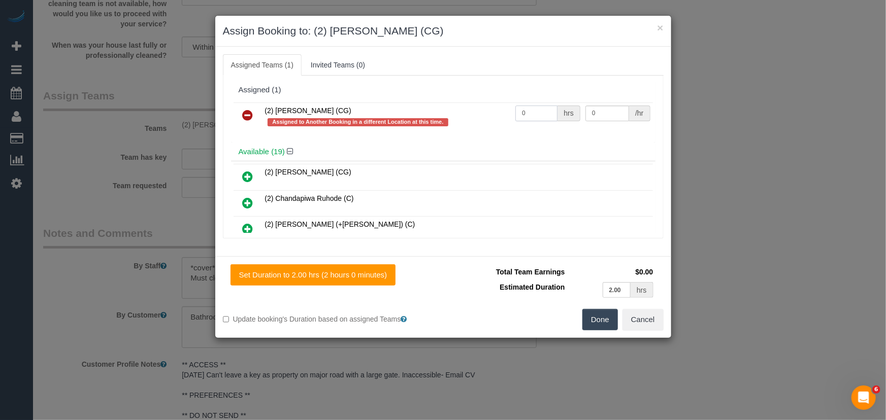
click at [541, 106] on input "0" at bounding box center [536, 114] width 42 height 16
type input "2"
type input "41.25"
click at [594, 315] on button "Done" at bounding box center [600, 319] width 36 height 21
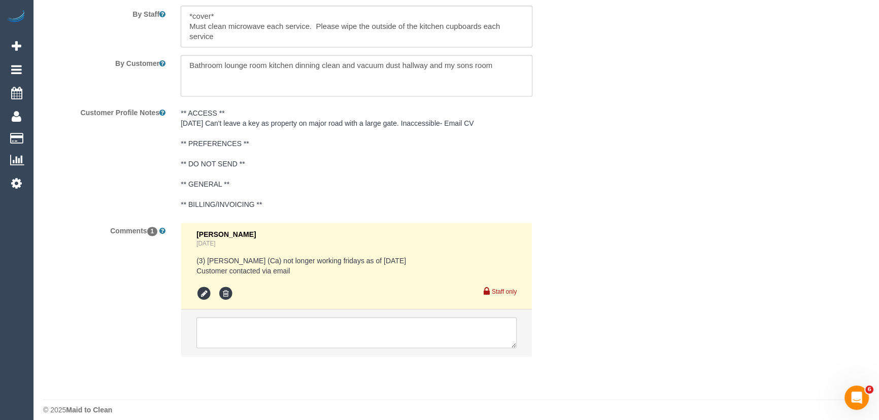
scroll to position [1786, 0]
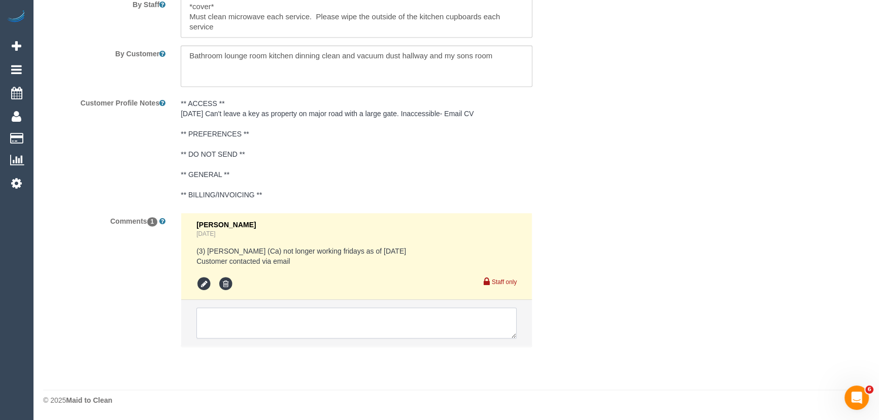
click at [268, 335] on textarea at bounding box center [356, 323] width 320 height 31
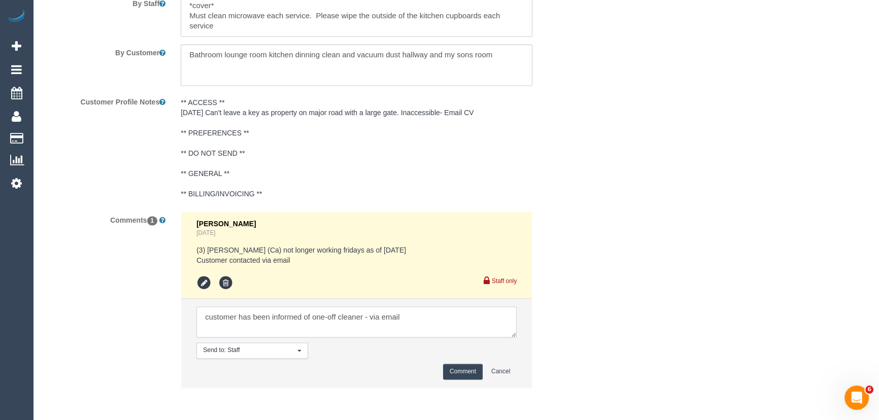
type textarea "customer has been informed of one-off cleaner - via email"
click at [456, 374] on button "Comment" at bounding box center [463, 372] width 40 height 16
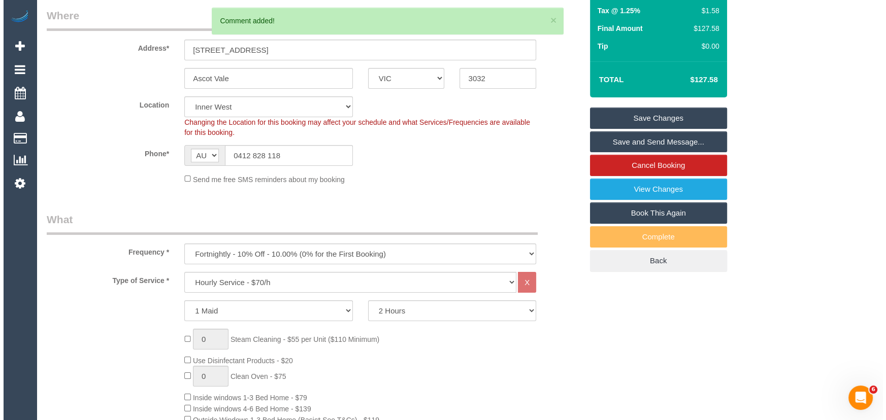
scroll to position [0, 0]
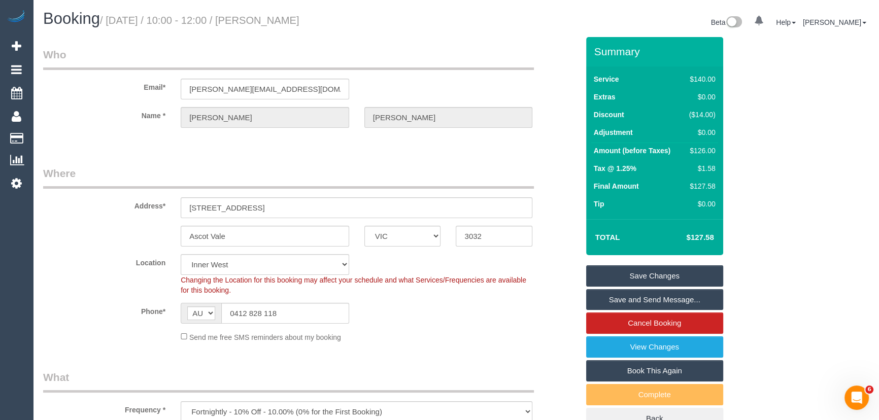
click at [280, 24] on small "/ October 17, 2025 / 10:00 - 12:00 / Ingrid Hildebrand" at bounding box center [200, 20] width 200 height 11
copy small "Ingrid Hildebrand"
click at [620, 274] on link "Save Changes" at bounding box center [654, 276] width 137 height 21
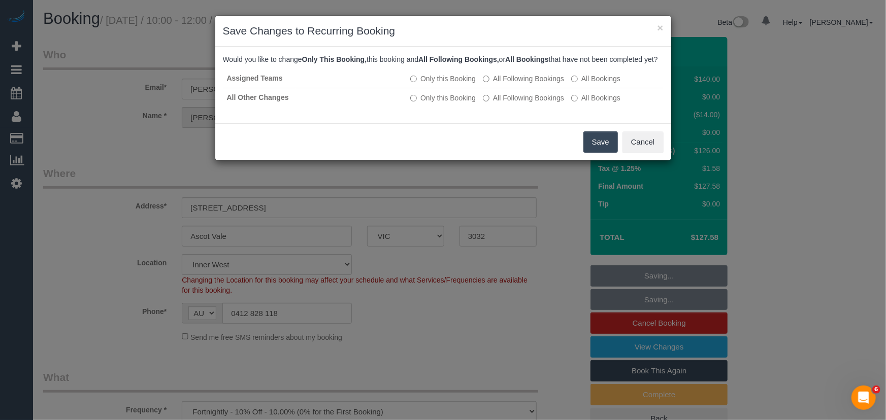
click at [604, 151] on button "Save" at bounding box center [600, 142] width 35 height 21
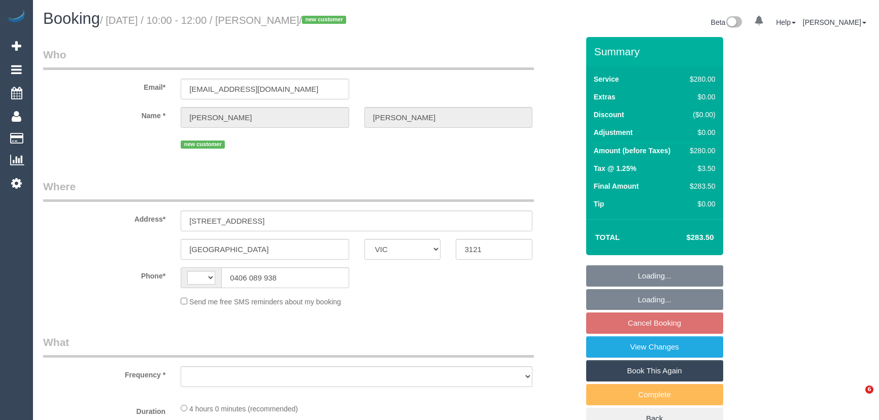
select select "VIC"
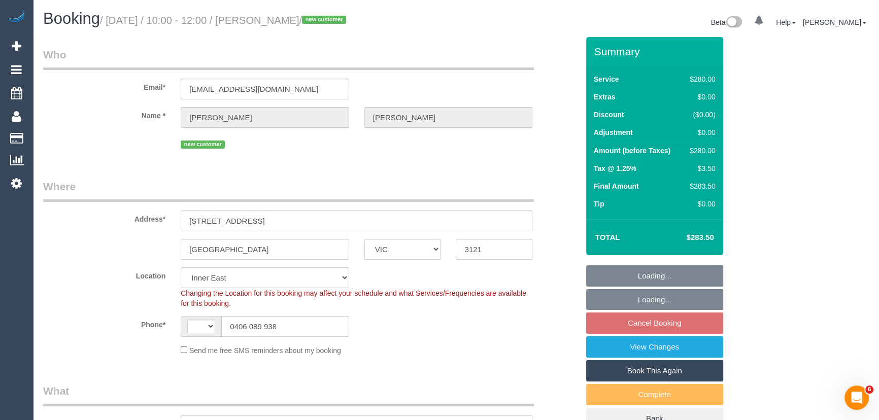
select select "string:AU"
select select "object:679"
select select "number:28"
select select "number:14"
select select "number:18"
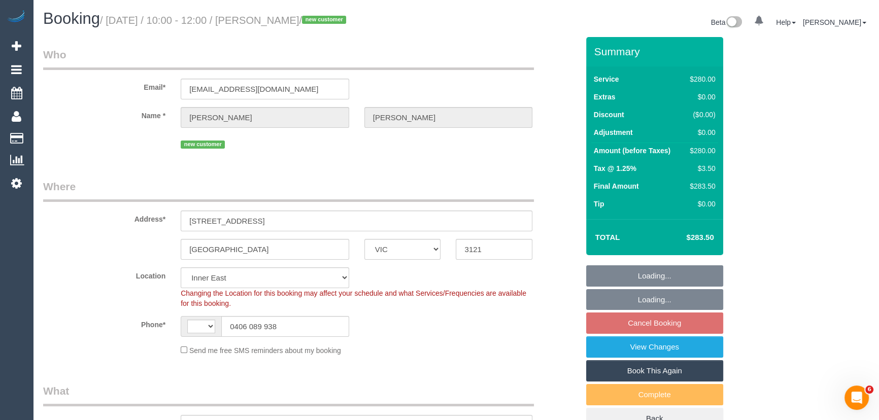
select select "number:22"
select select "string:stripe-pm_1SFAPe2GScqysDRVNAkZEE4z"
select select "240"
select select "object:1501"
